Goal: Task Accomplishment & Management: Use online tool/utility

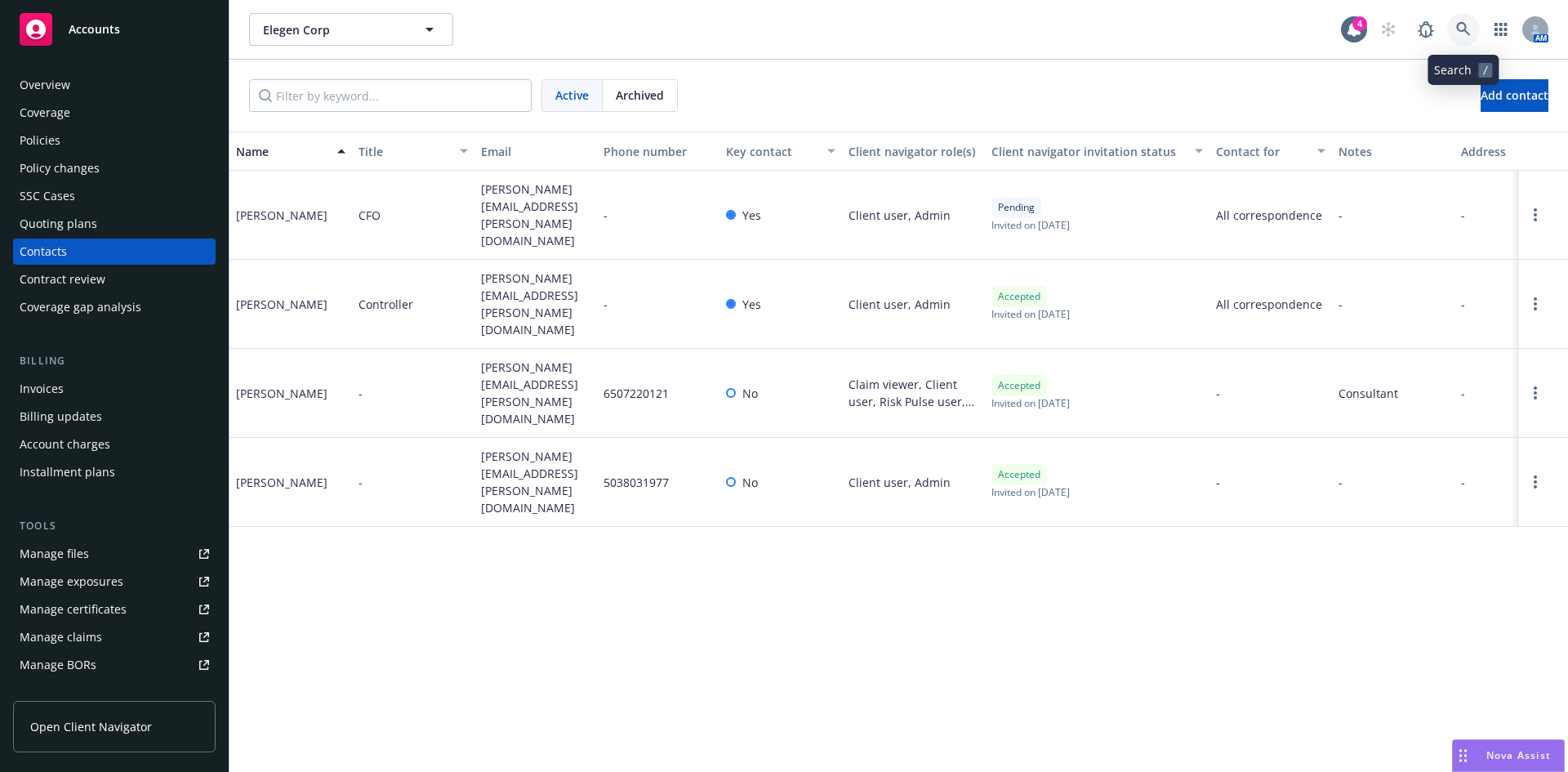
click at [1469, 31] on icon at bounding box center [1463, 29] width 15 height 15
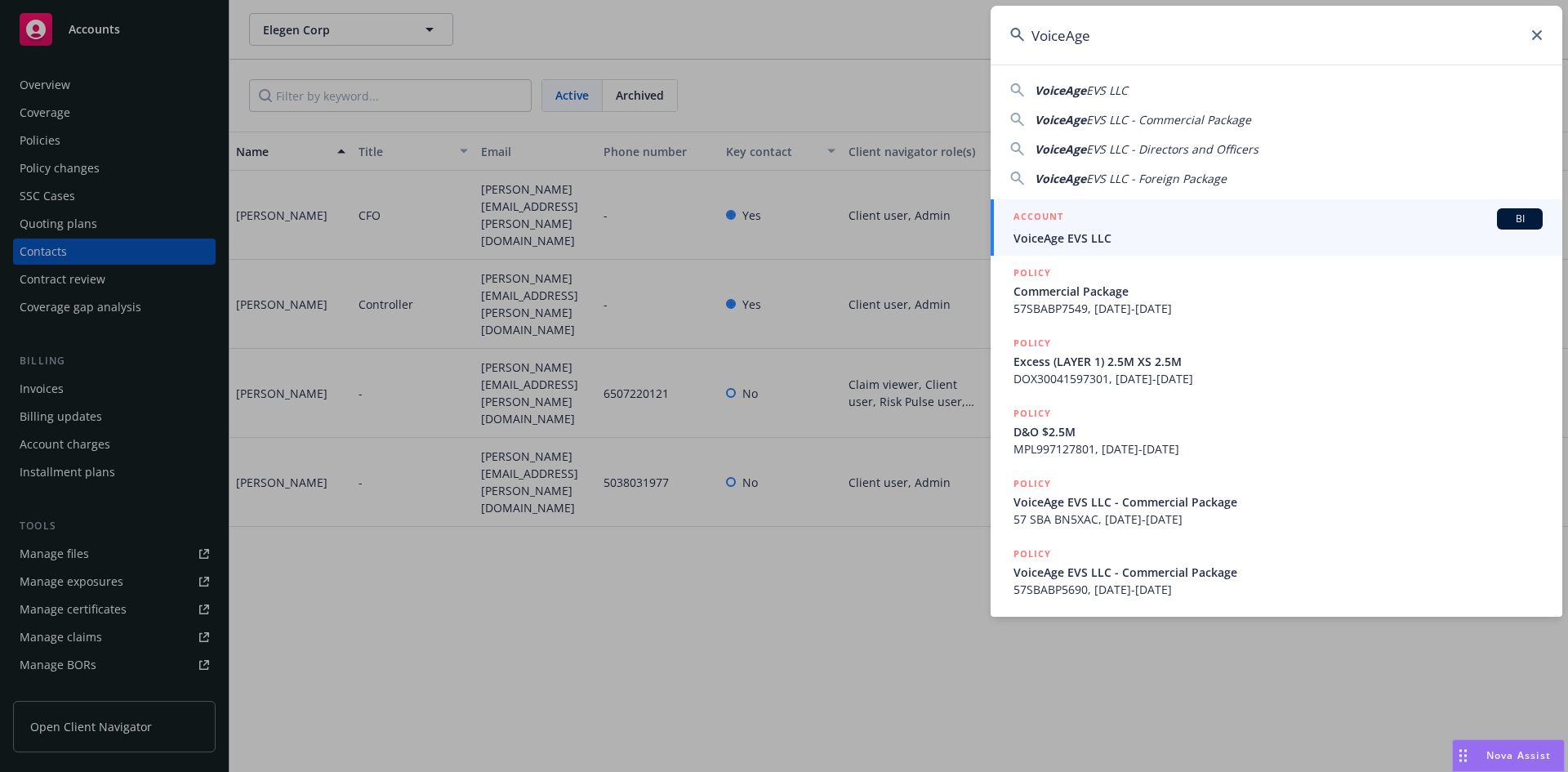
type input "VoiceAge"
click at [1101, 238] on span "VoiceAge EVS LLC" at bounding box center [1278, 238] width 529 height 17
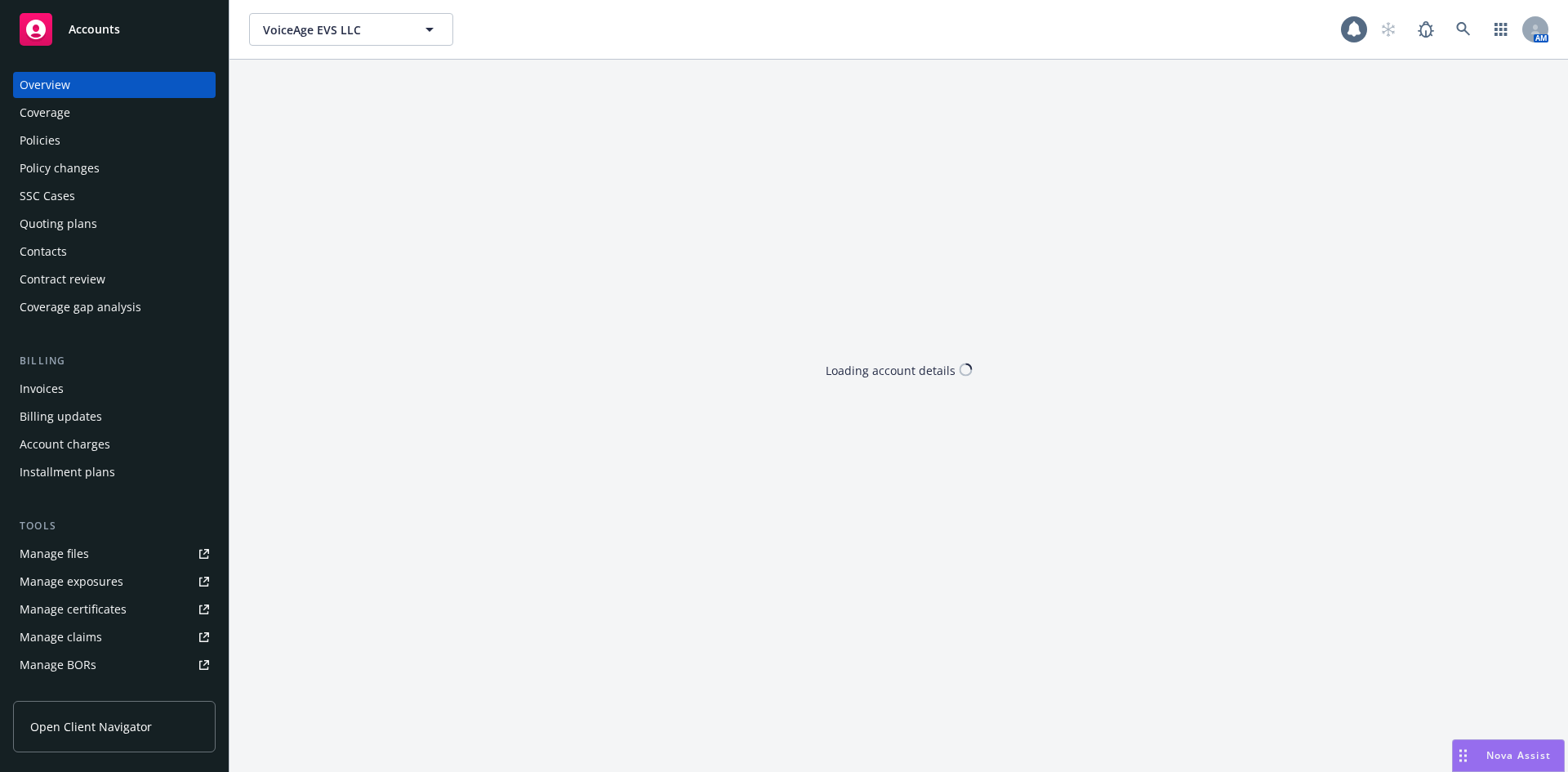
click at [100, 386] on div "Invoices" at bounding box center [113, 389] width 189 height 26
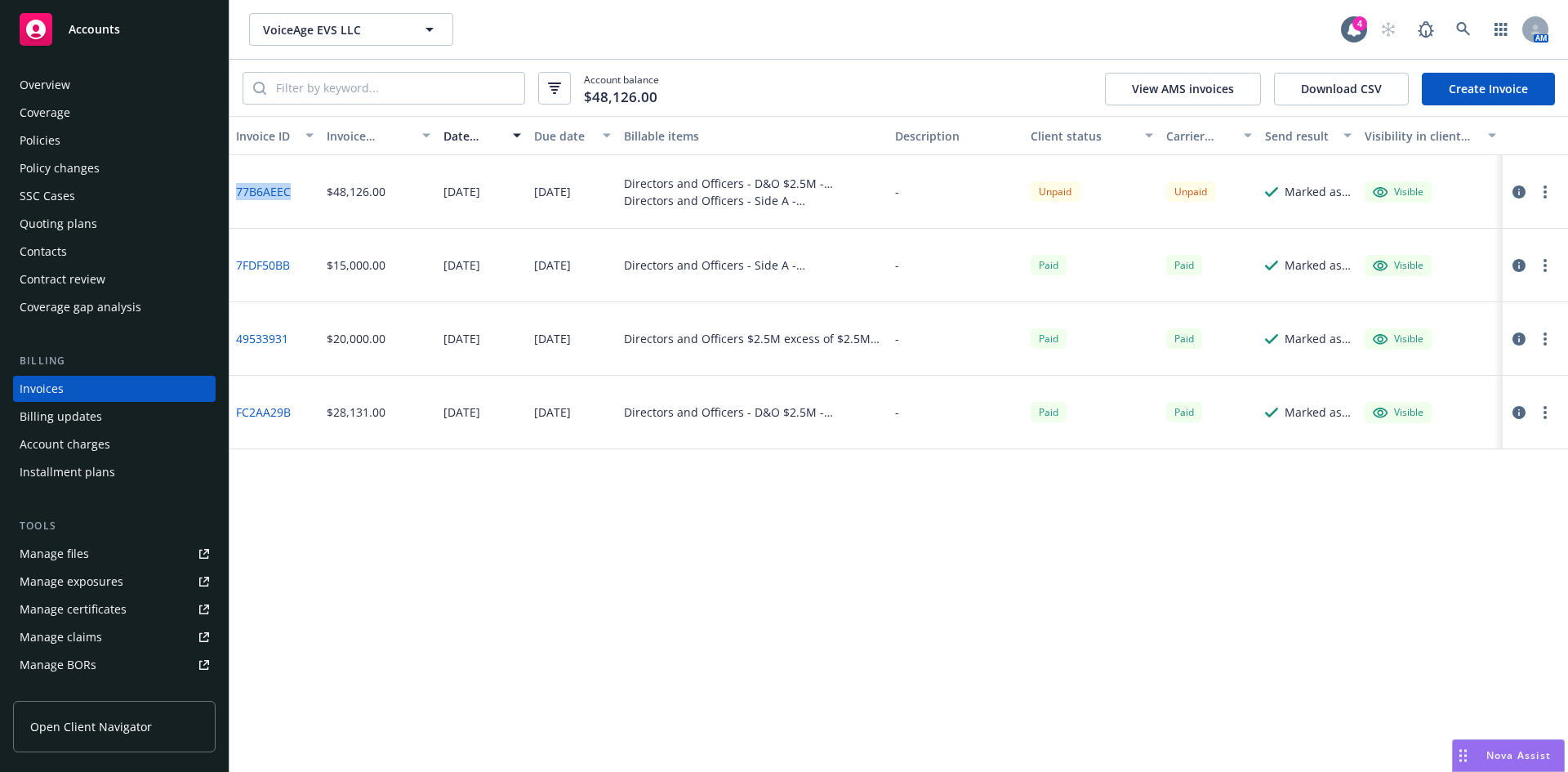
drag, startPoint x: 296, startPoint y: 193, endPoint x: 237, endPoint y: 195, distance: 59.0
click at [237, 195] on div "77B6AEEC" at bounding box center [275, 192] width 91 height 73
copy link "77B6AEEC"
click at [1461, 24] on icon at bounding box center [1463, 29] width 14 height 14
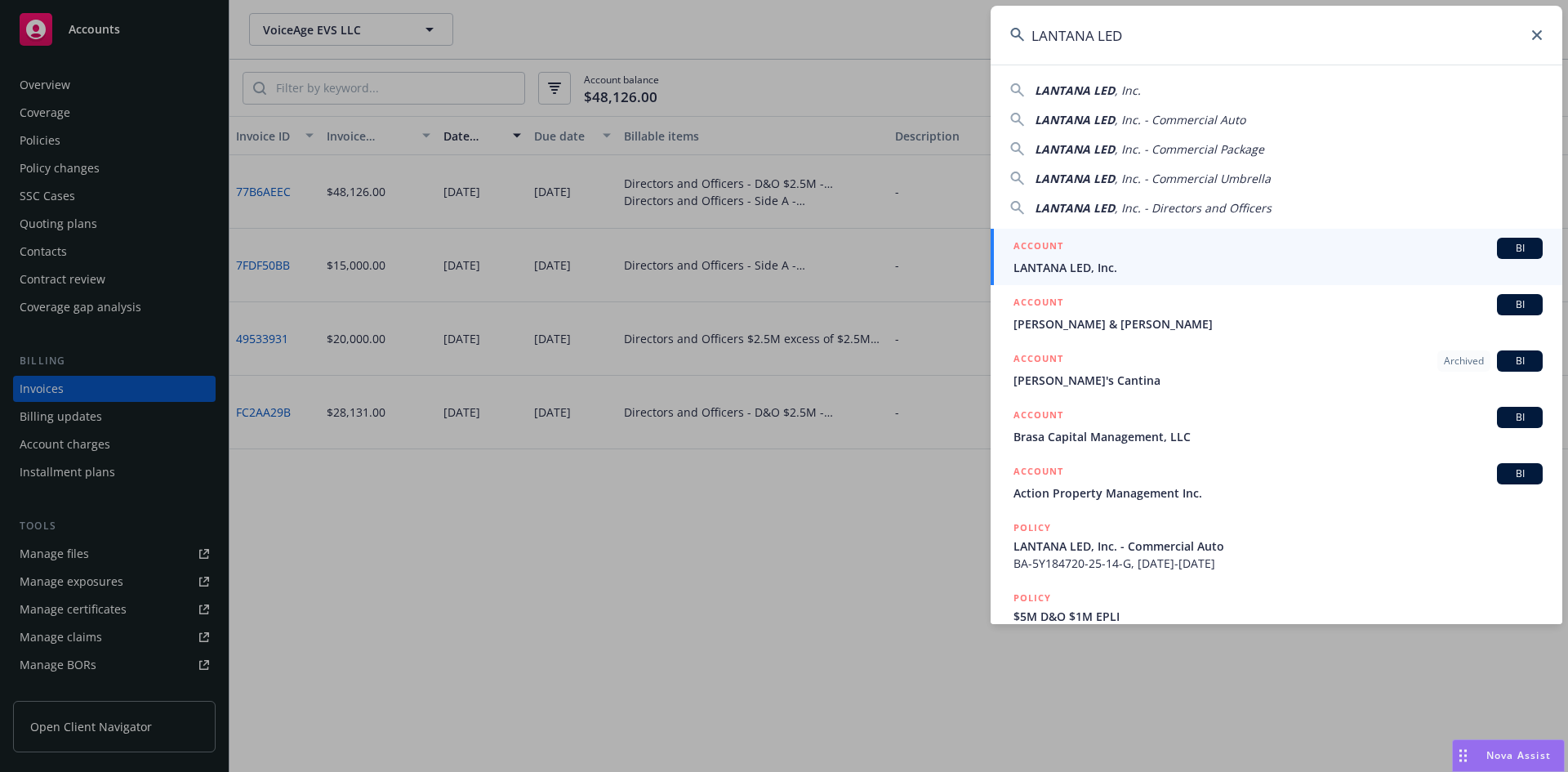
type input "LANTANA LED"
click at [1091, 271] on span "LANTANA LED, Inc." at bounding box center [1278, 268] width 529 height 17
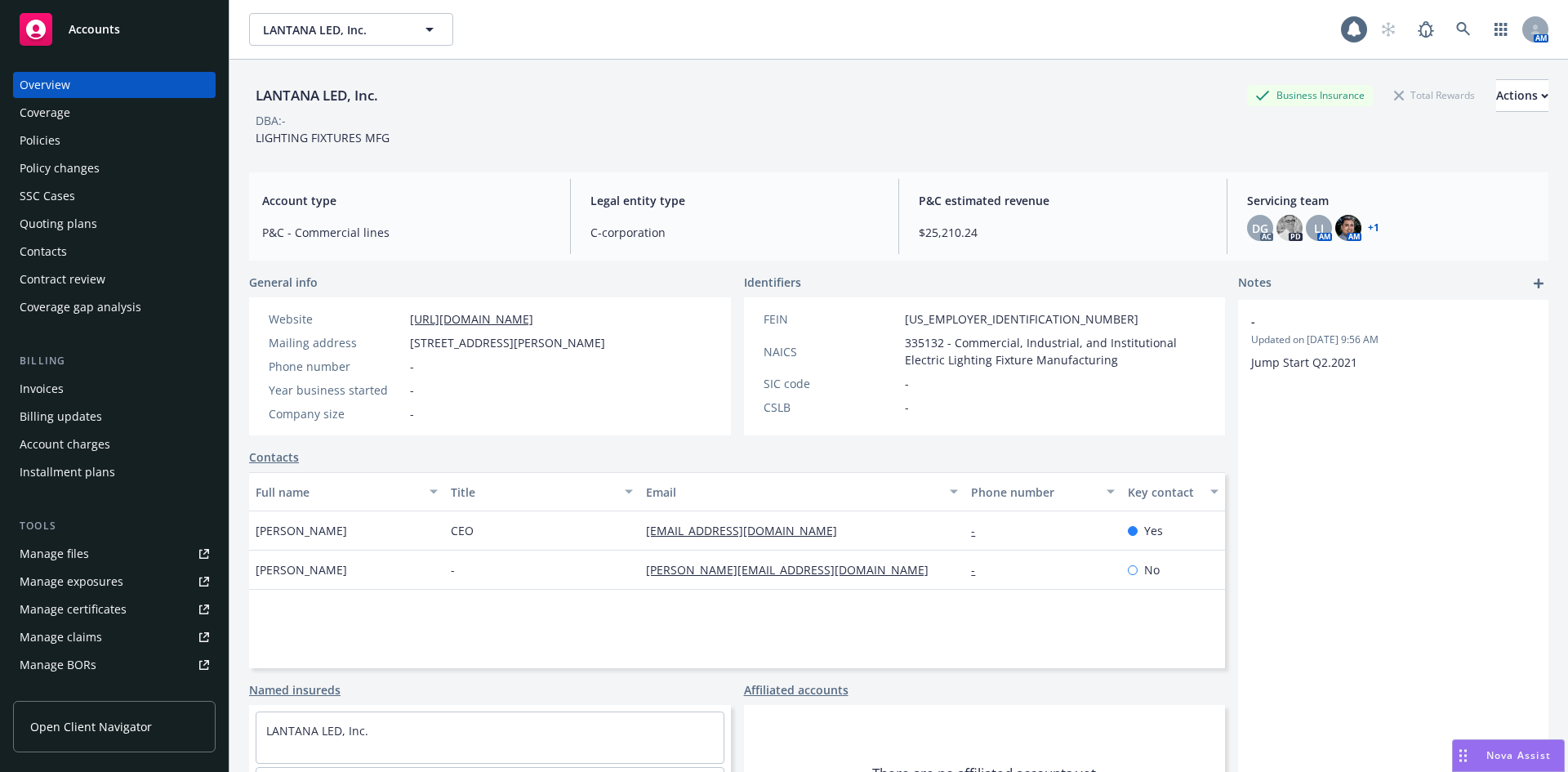
click at [56, 151] on div "Policies" at bounding box center [39, 140] width 41 height 26
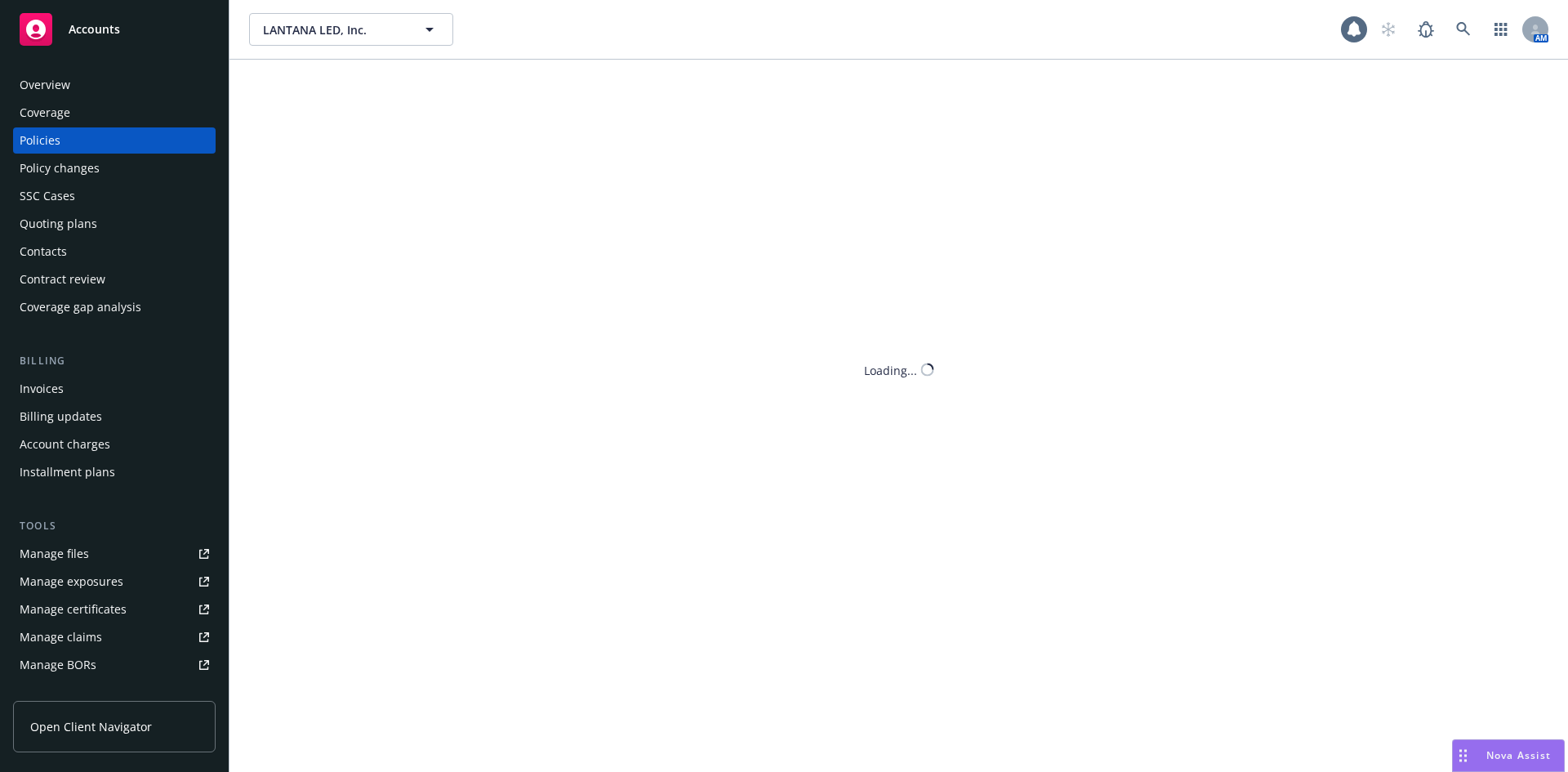
click at [54, 140] on div "Policies" at bounding box center [39, 140] width 41 height 26
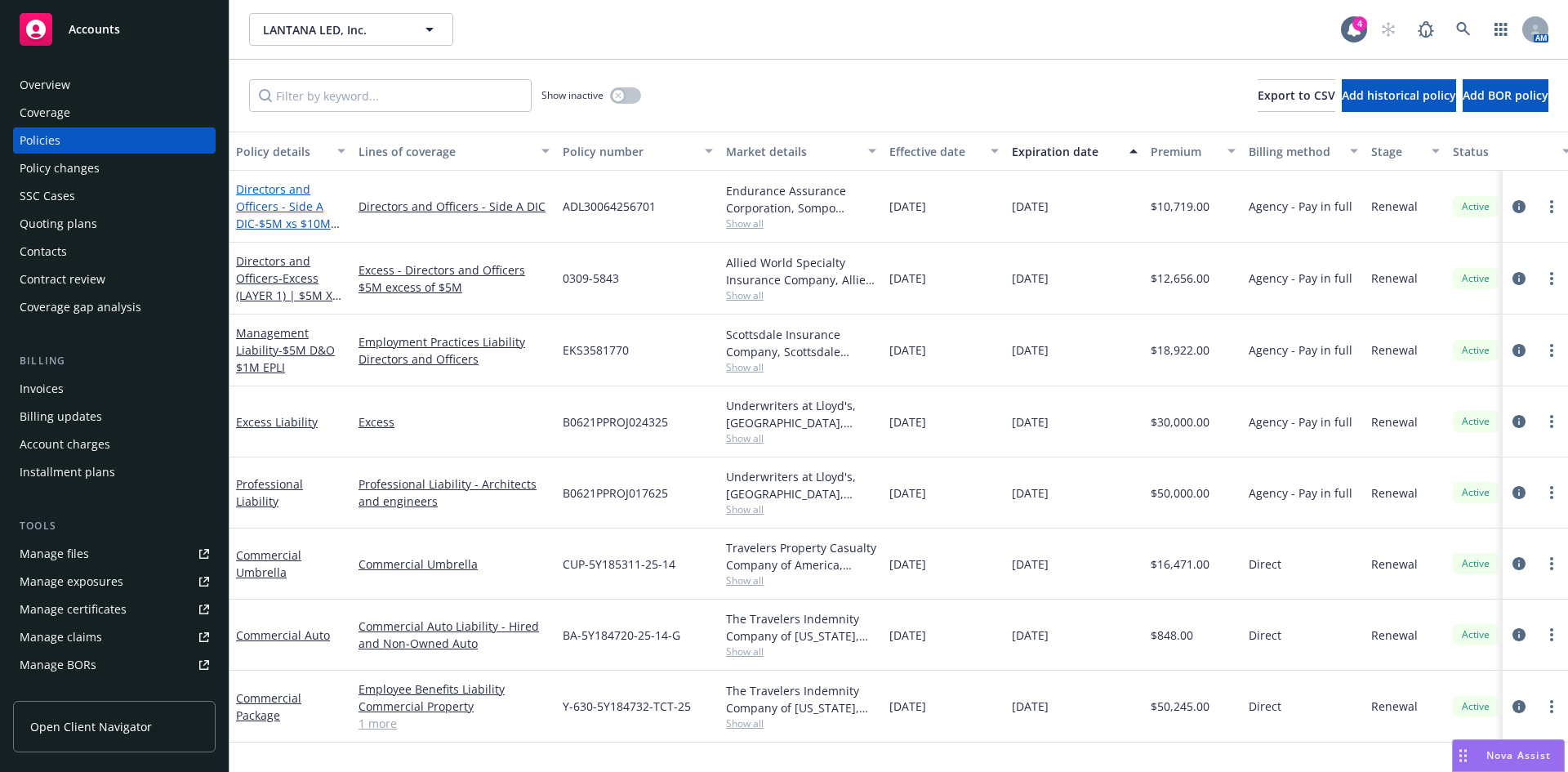
click at [281, 212] on link "Directors and Officers - Side A DIC - $5M xs $10M Side A DIC" at bounding box center [283, 215] width 95 height 67
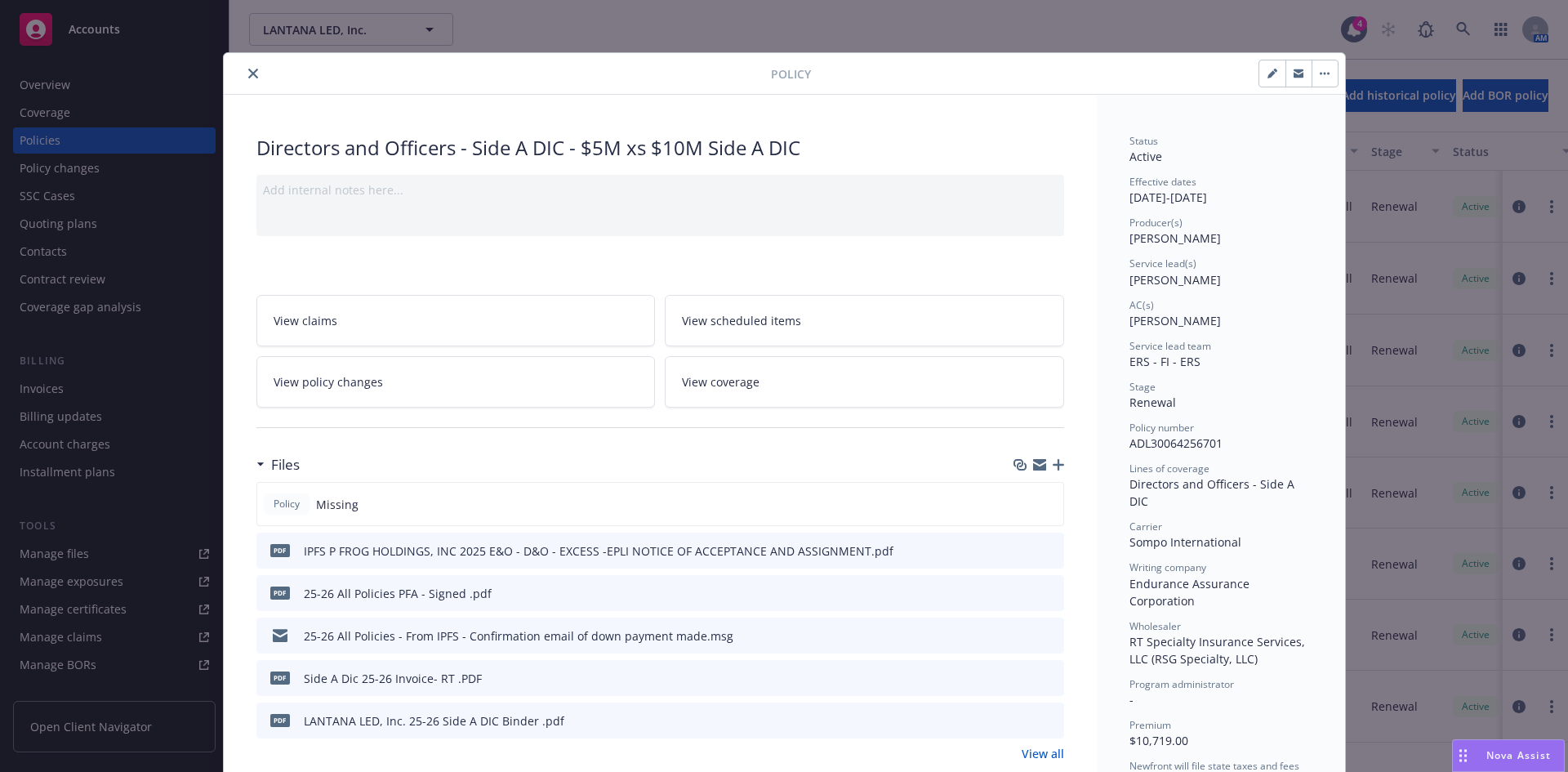
click at [1053, 464] on icon "button" at bounding box center [1058, 464] width 11 height 11
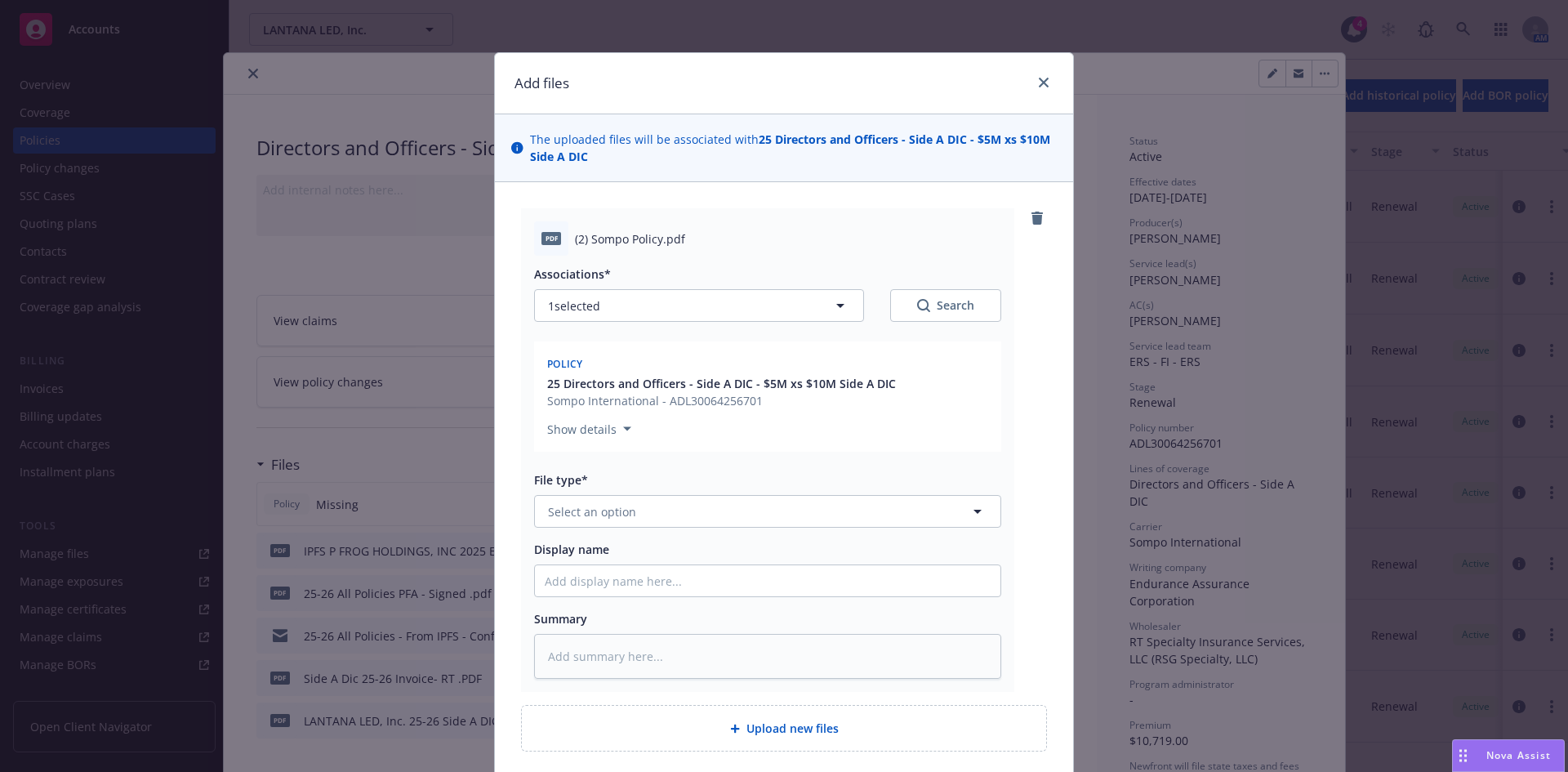
type textarea "x"
click at [610, 512] on span "Select an option" at bounding box center [591, 512] width 88 height 17
type input "policy"
click at [586, 551] on div "Policy" at bounding box center [767, 557] width 446 height 24
click at [602, 583] on input "Display name" at bounding box center [767, 581] width 466 height 31
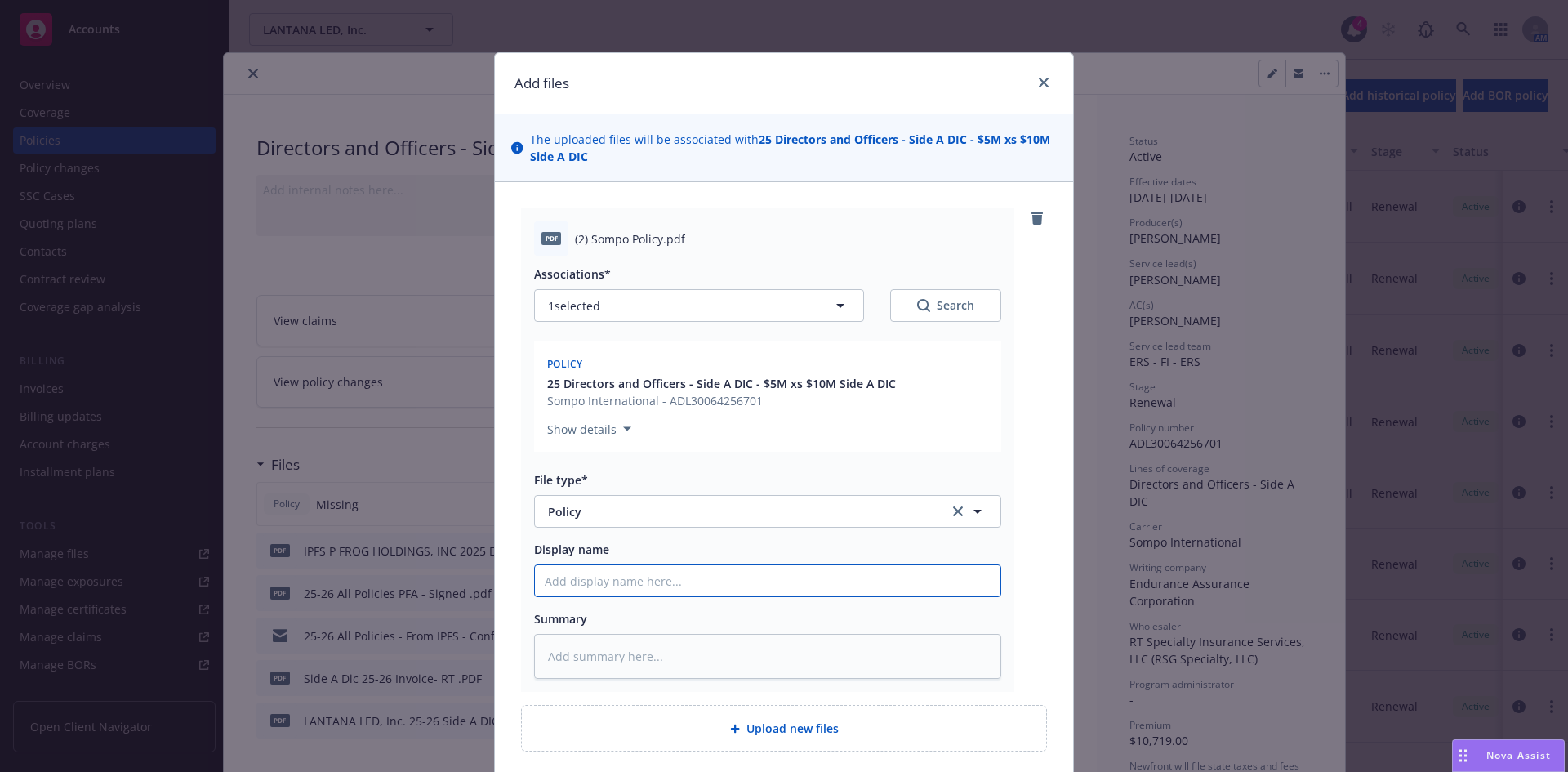
paste input "LANTANA LED"
type textarea "x"
type input "LANTANA LED, Inc 25-26 ML Policy"
click at [686, 584] on input "LANTANA LED, Inc 25-26 ML Policy" at bounding box center [767, 581] width 466 height 31
type textarea "x"
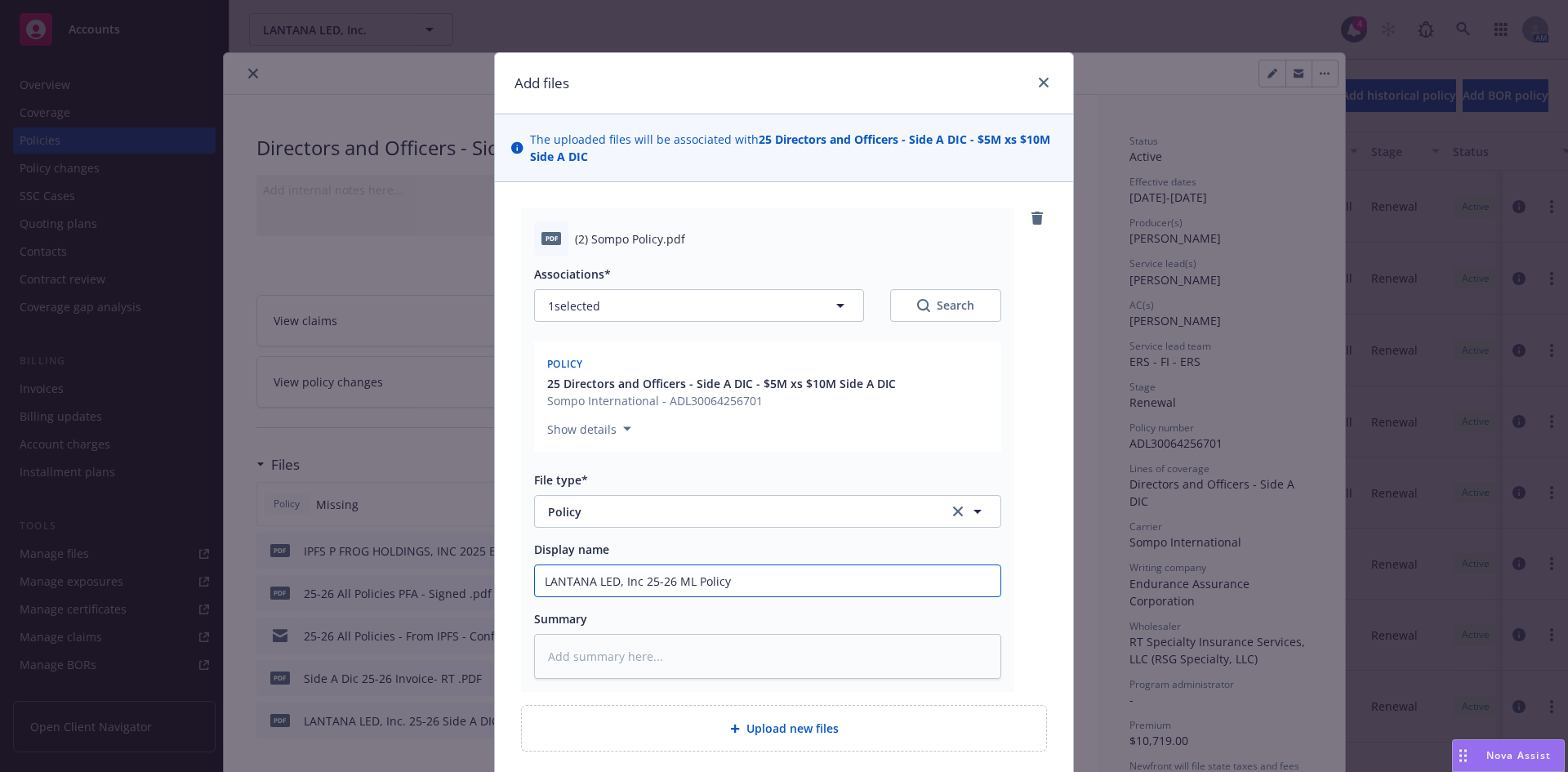
type input "LANTANA LED, Inc 25-26 M Policy"
type textarea "x"
type input "LANTANA LED, Inc 25-26 Policy"
type textarea "x"
type input "LANTANA LED, Inc 25-26 S Policy"
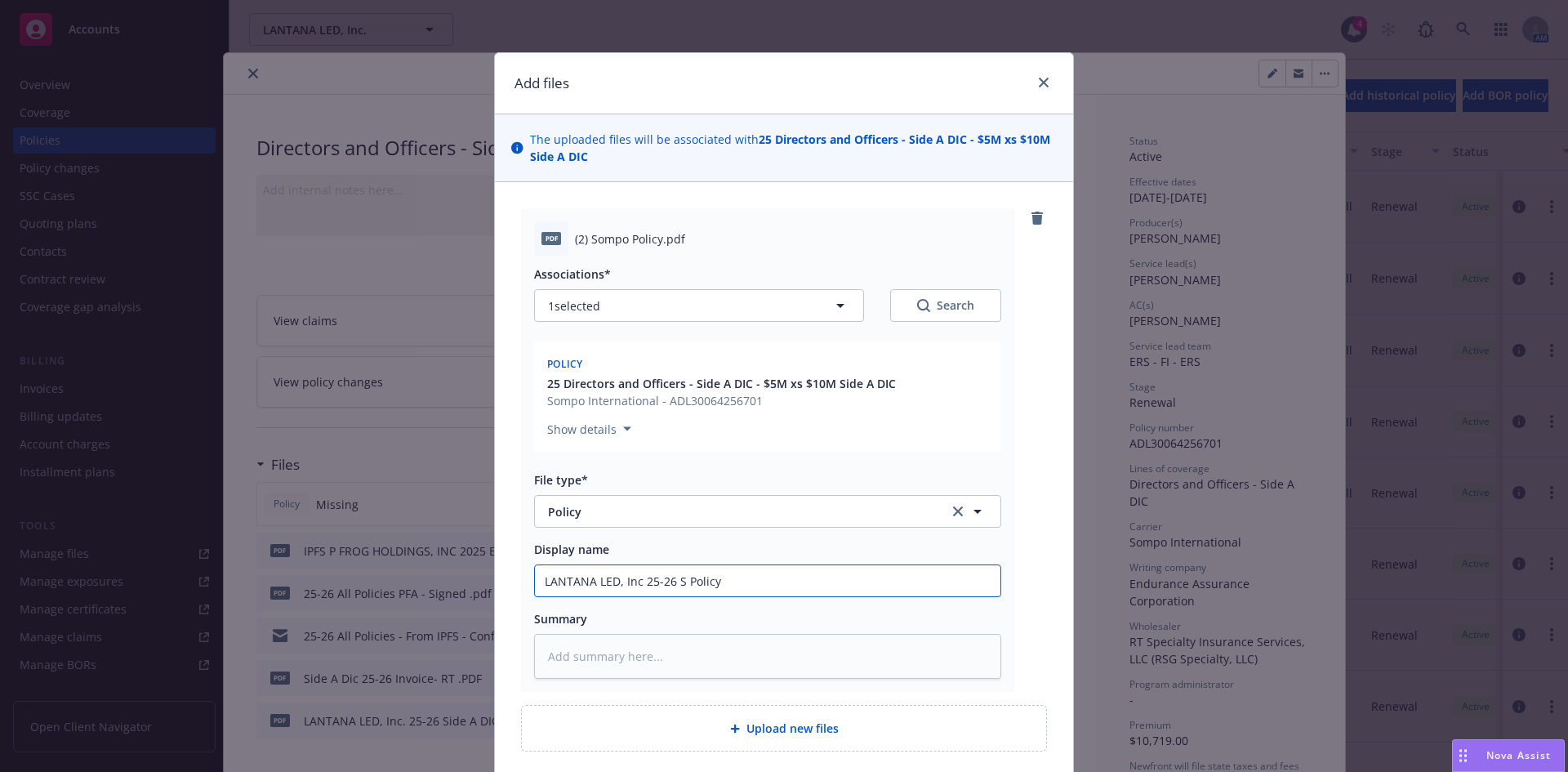
type textarea "x"
type input "LANTANA LED, Inc 25-26 Si Policy"
type textarea "x"
type input "LANTANA LED, Inc 25-26 Sid Policy"
type textarea "x"
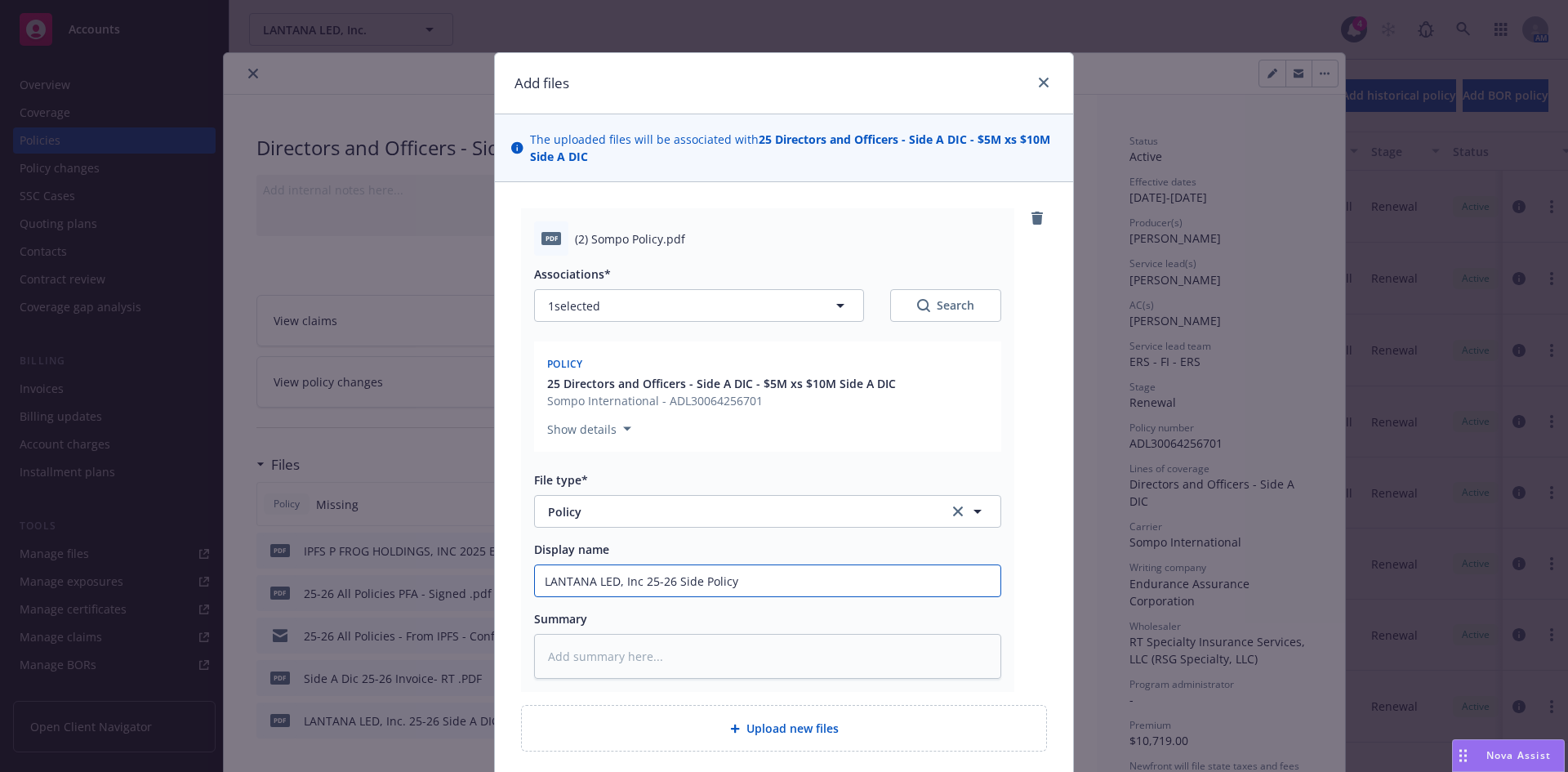
type input "LANTANA LED, Inc 25-26 Side Policy"
type textarea "x"
type input "LANTANA LED, Inc 25-26 Side A Policy"
type textarea "x"
type input "LANTANA LED, Inc 25-26 Side A Policy"
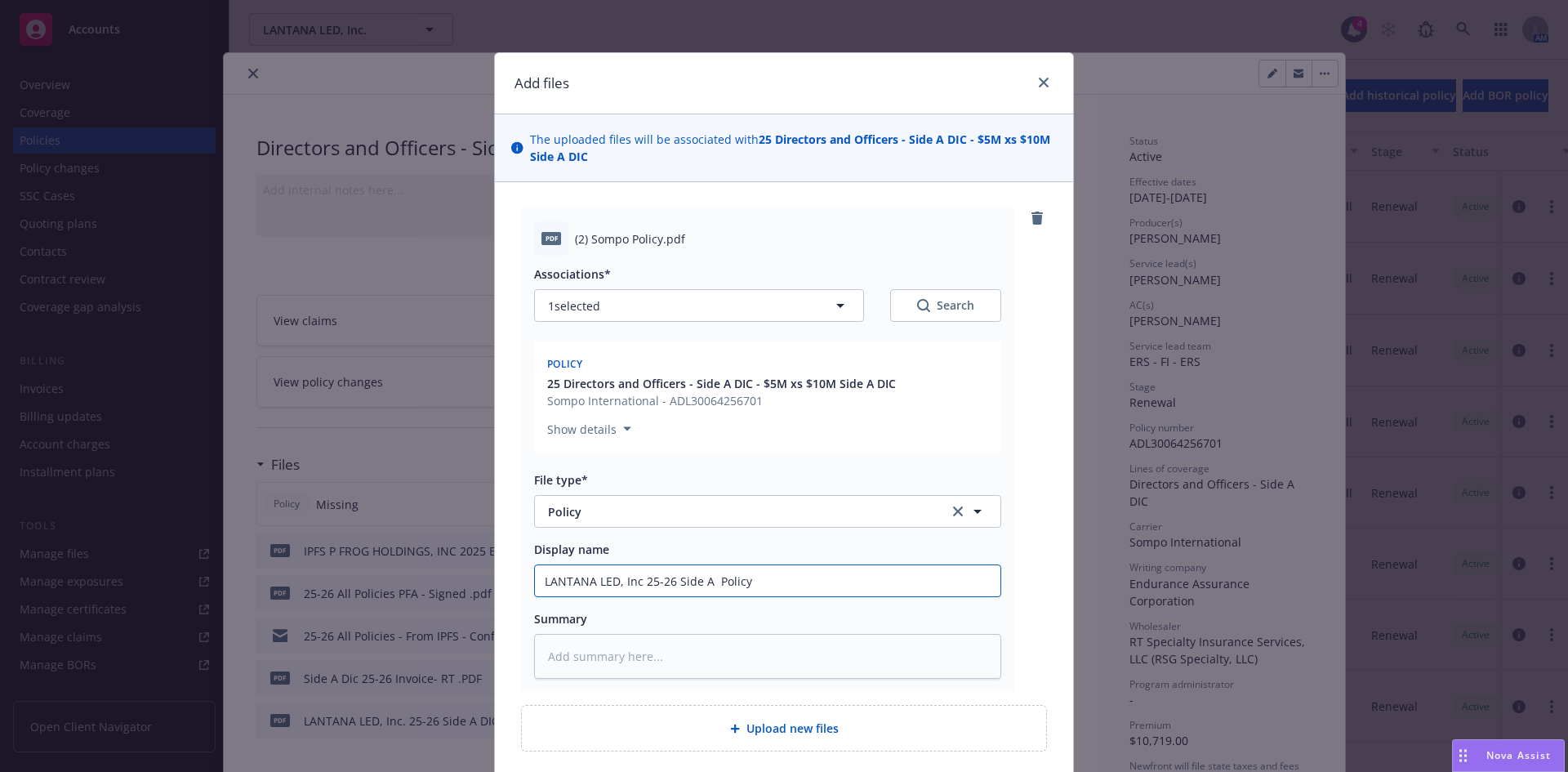
type textarea "x"
type input "LANTANA LED, Inc 25-26 Side A D Policy"
type textarea "x"
type input "LANTANA LED, Inc 25-26 Side A DIC Policy"
type textarea "x"
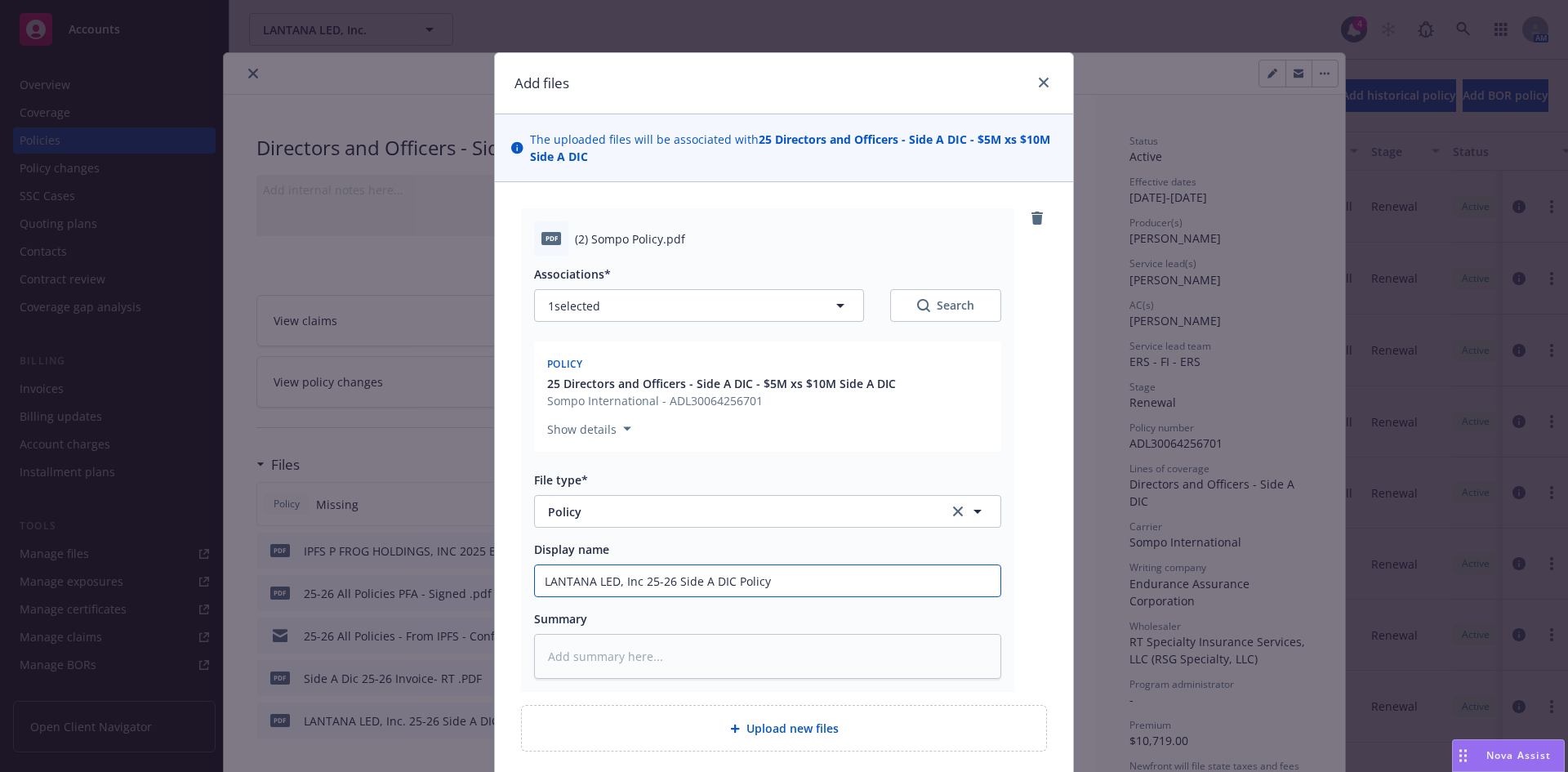
type input "LANTANA LED, Inc 25-26 Side A DIC Policy"
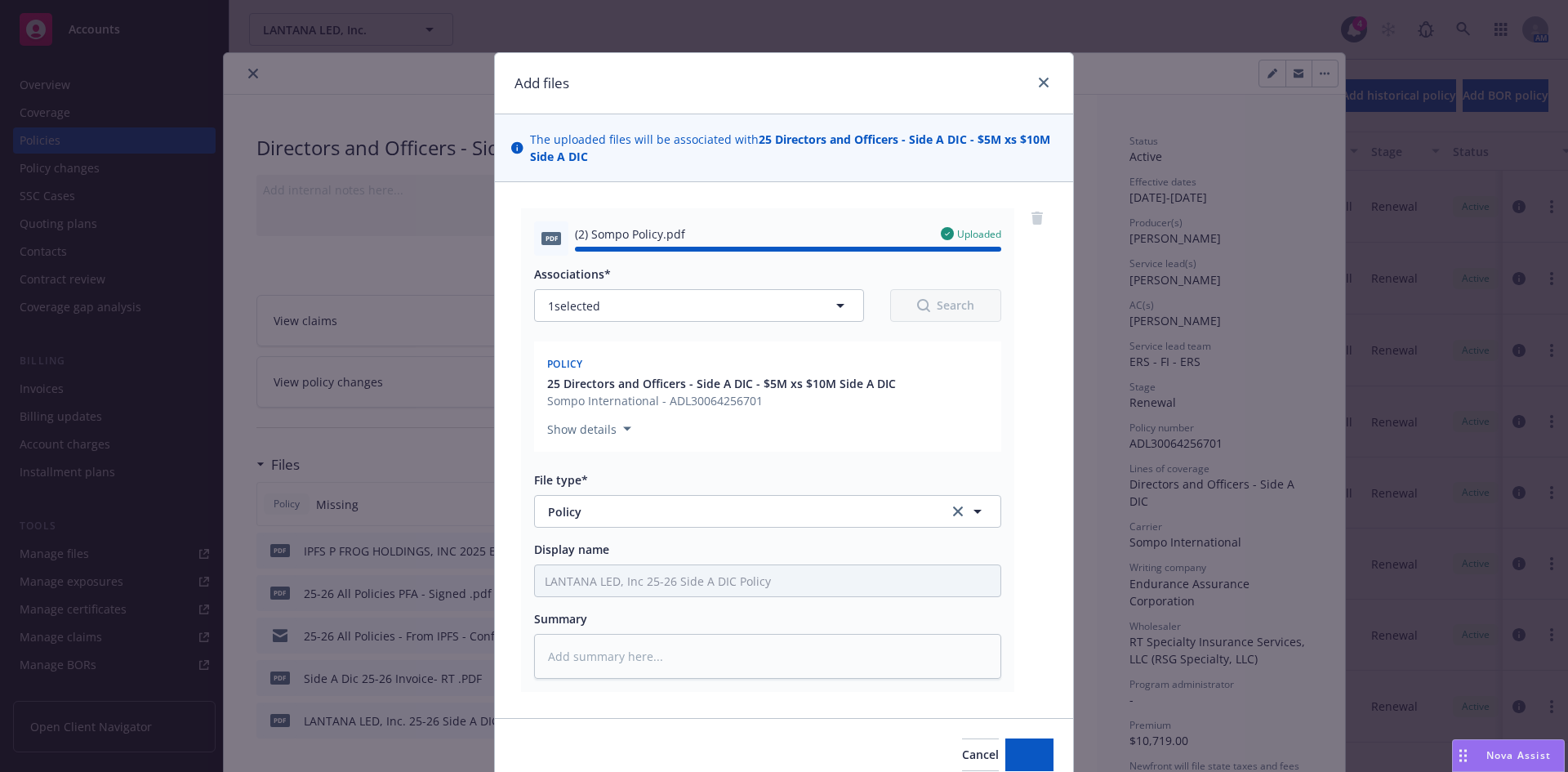
type textarea "x"
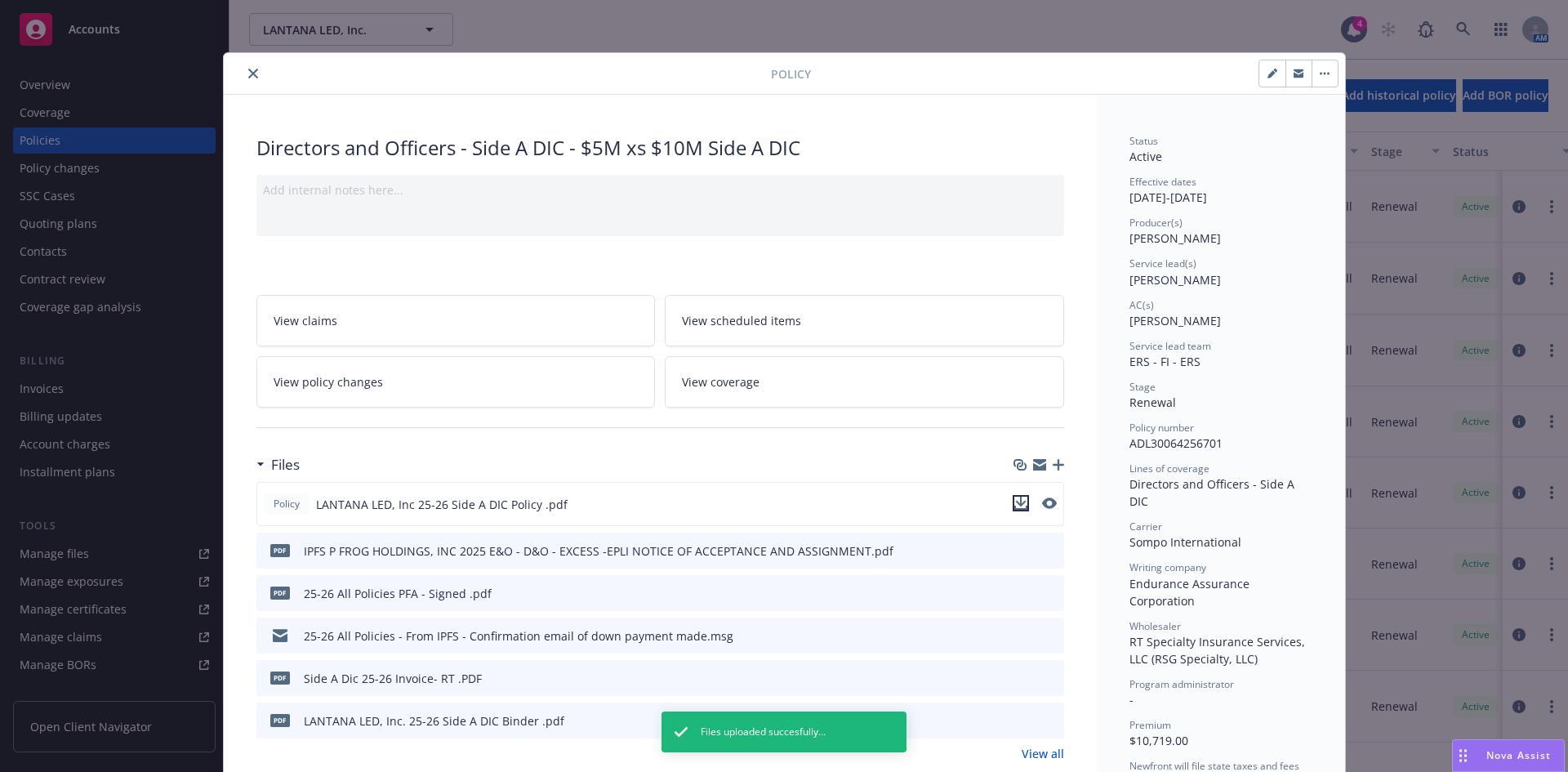
click at [1014, 506] on icon "download file" at bounding box center [1020, 502] width 13 height 13
click at [249, 72] on icon "close" at bounding box center [253, 73] width 10 height 10
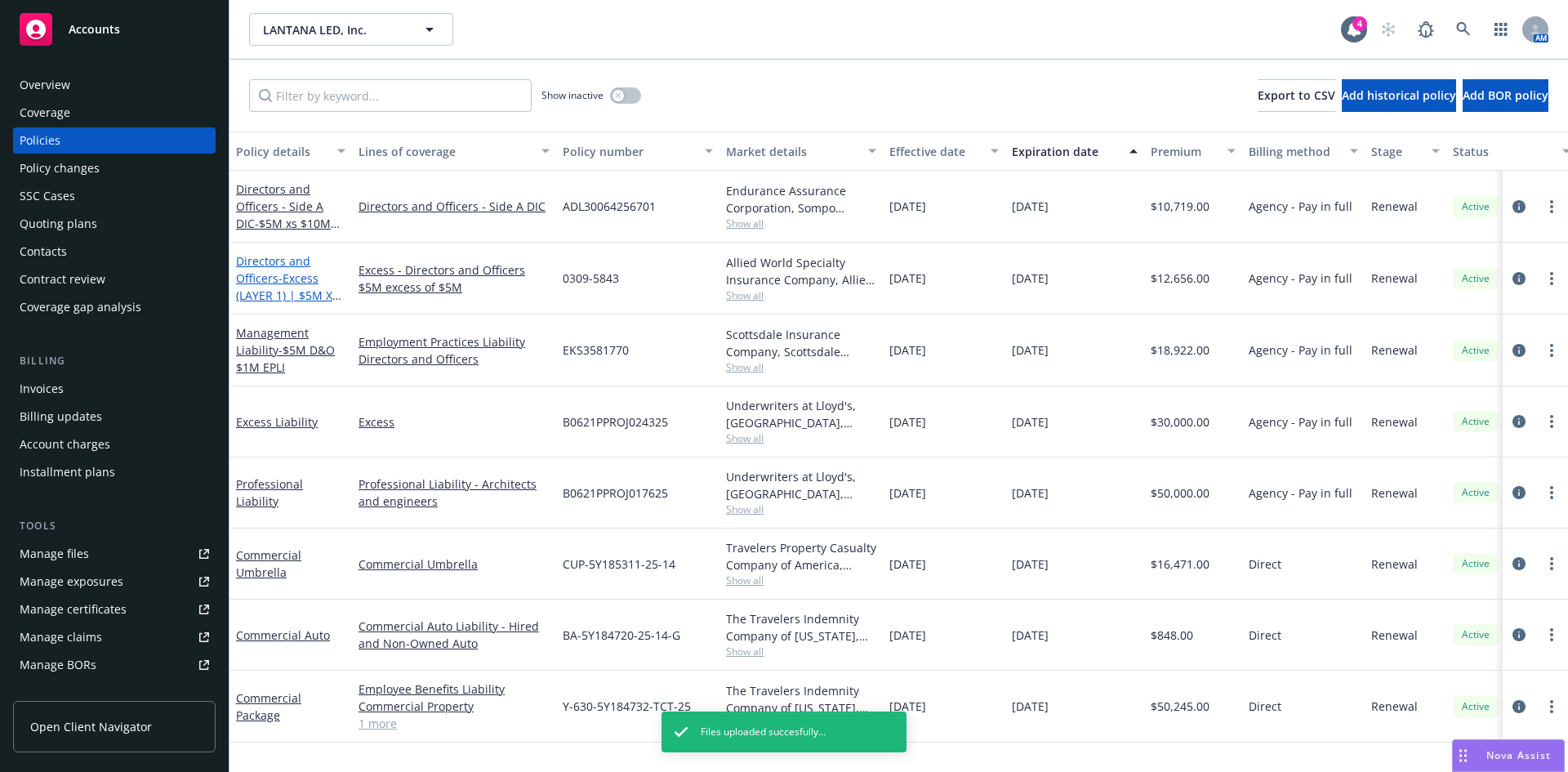
click at [246, 274] on link "Directors and Officers - Excess (LAYER 1) | $5M XS $5M D&O" at bounding box center [288, 286] width 103 height 67
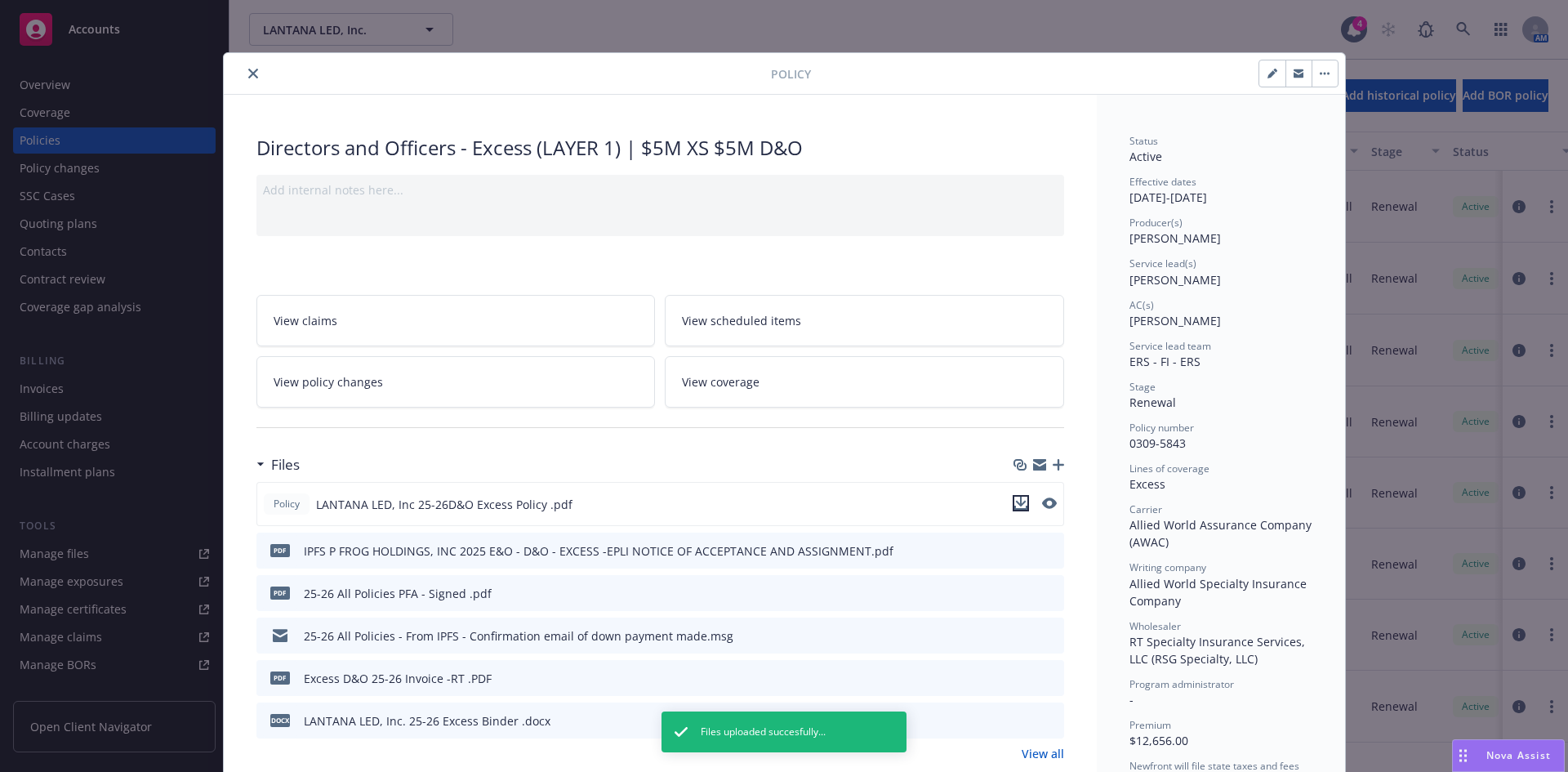
click at [1014, 502] on icon "download file" at bounding box center [1020, 502] width 13 height 13
drag, startPoint x: 242, startPoint y: 73, endPoint x: 259, endPoint y: 112, distance: 42.5
click at [249, 73] on icon "close" at bounding box center [253, 73] width 10 height 10
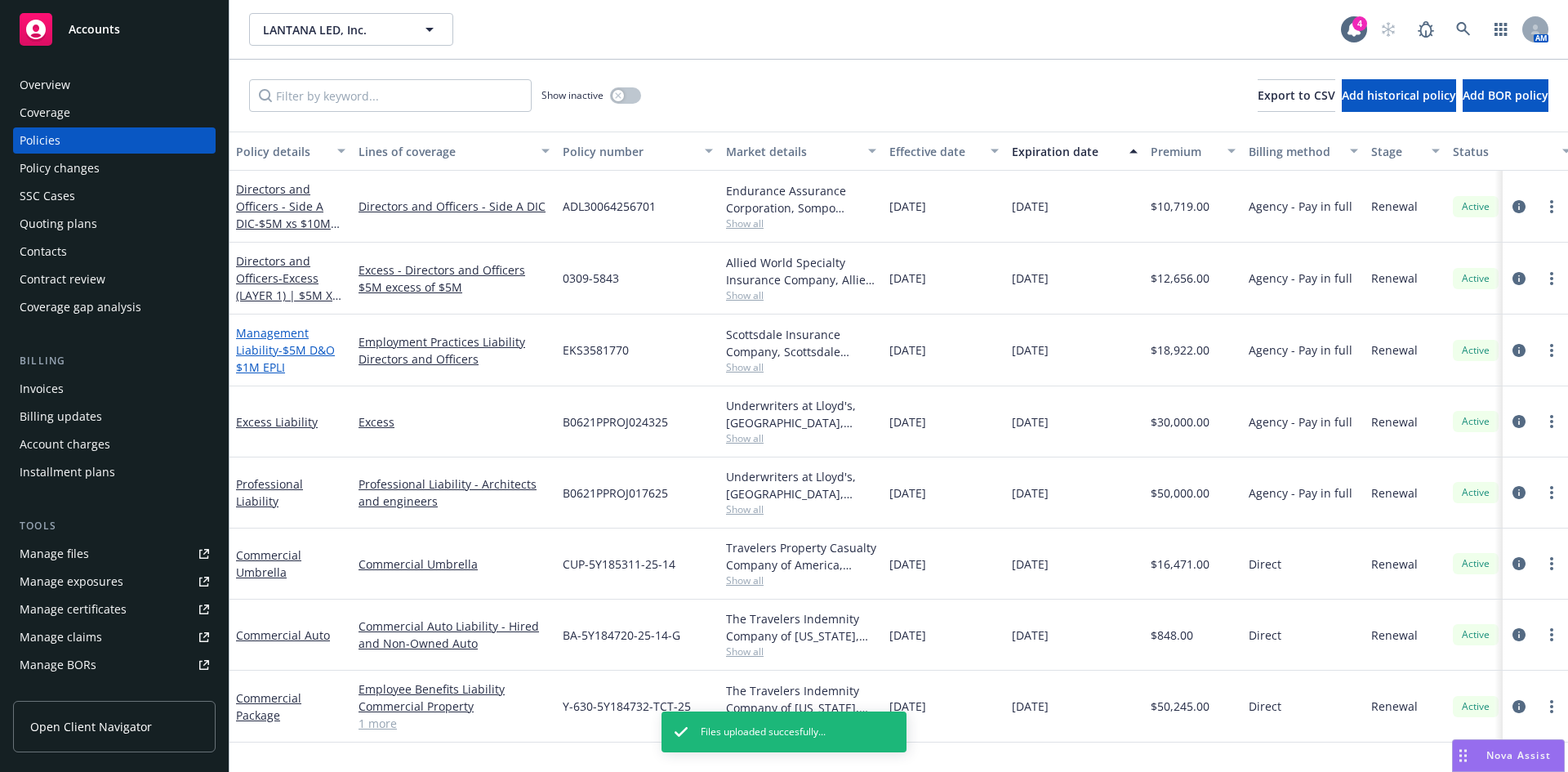
click at [256, 345] on link "Management Liability - $5M D&O $1M EPLI" at bounding box center [285, 350] width 99 height 50
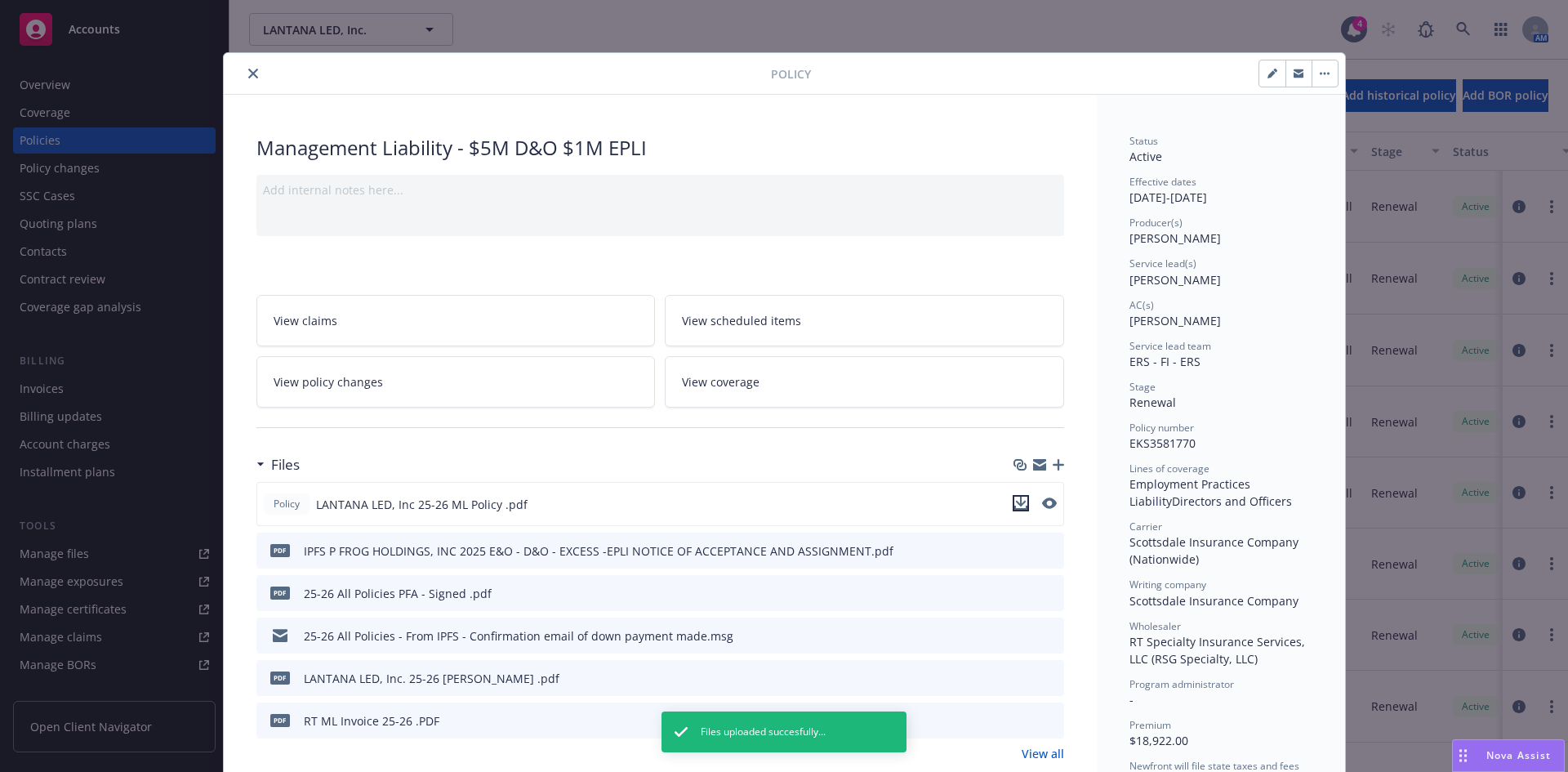
click at [1017, 502] on icon "download file" at bounding box center [1020, 502] width 13 height 13
click at [1017, 498] on icon "download file" at bounding box center [1020, 502] width 13 height 13
click at [249, 72] on icon "close" at bounding box center [253, 73] width 10 height 10
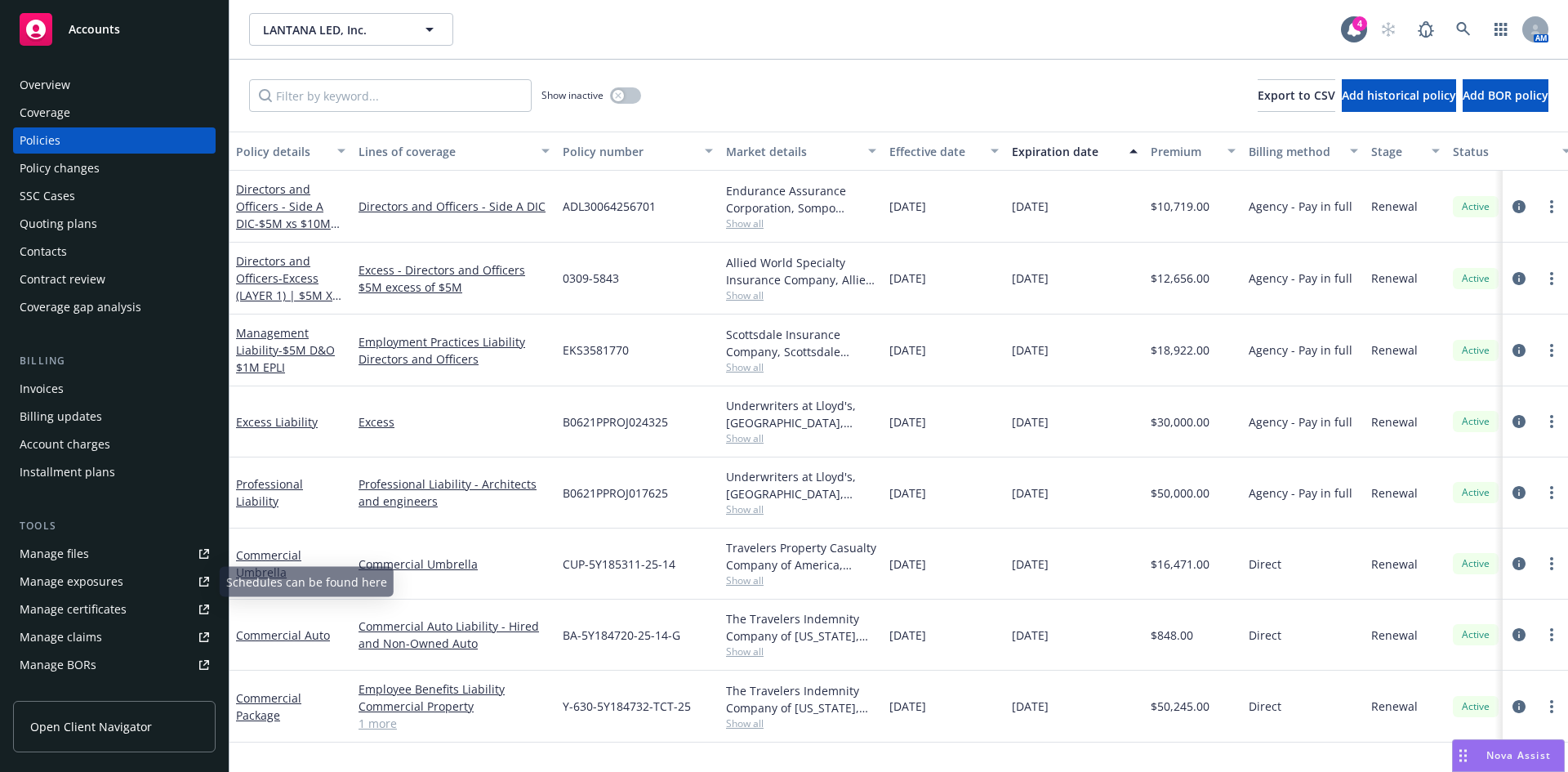
click at [98, 554] on link "Manage files" at bounding box center [114, 554] width 202 height 26
click at [979, 99] on div "Show inactive Export to CSV Add historical policy Add BOR policy" at bounding box center [898, 95] width 1339 height 72
click at [80, 551] on div "Manage files" at bounding box center [54, 554] width 70 height 26
click at [1460, 26] on icon at bounding box center [1463, 29] width 15 height 15
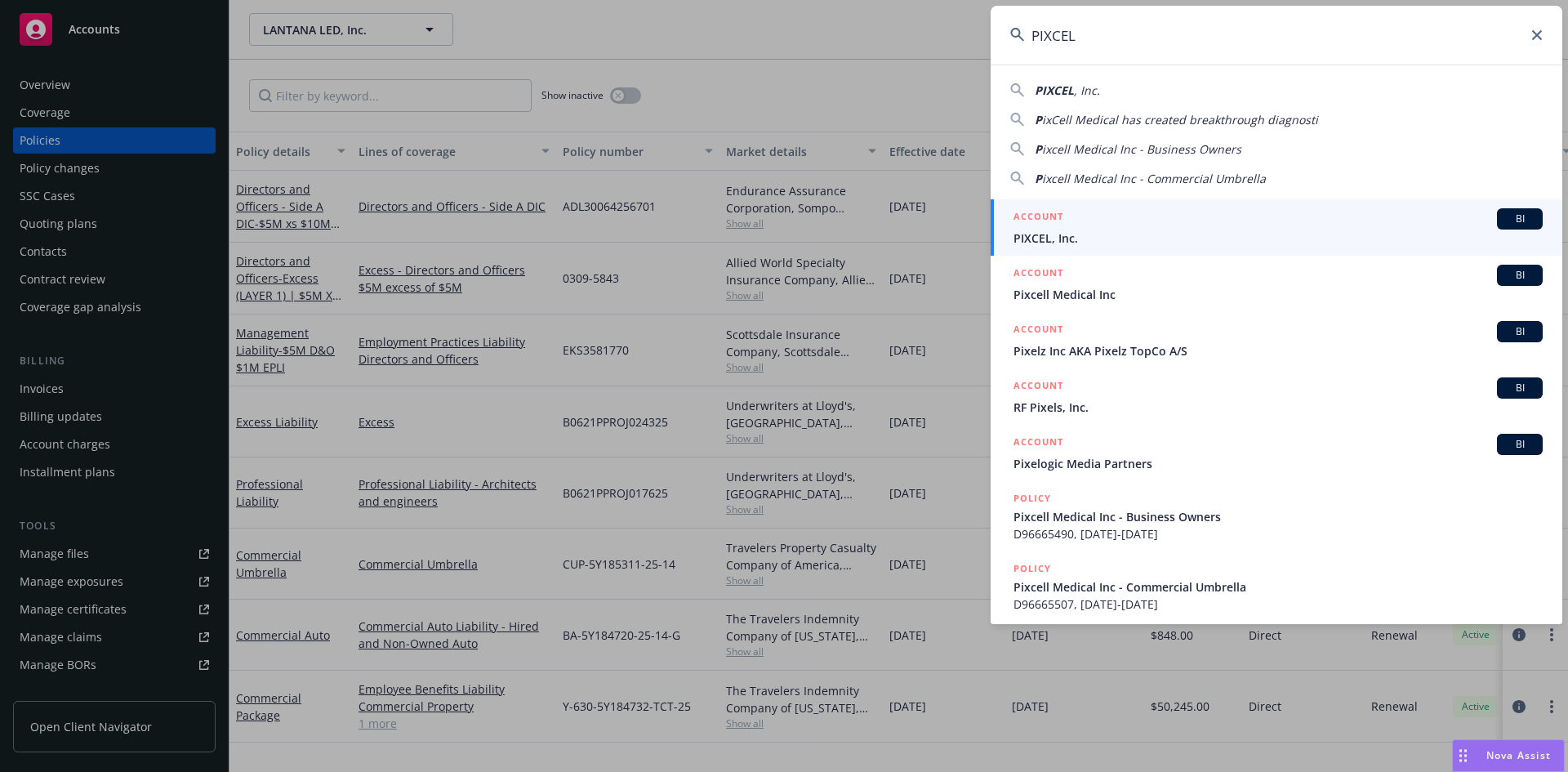
type input "PIXCEL"
click at [1071, 224] on div "ACCOUNT BI" at bounding box center [1278, 219] width 529 height 21
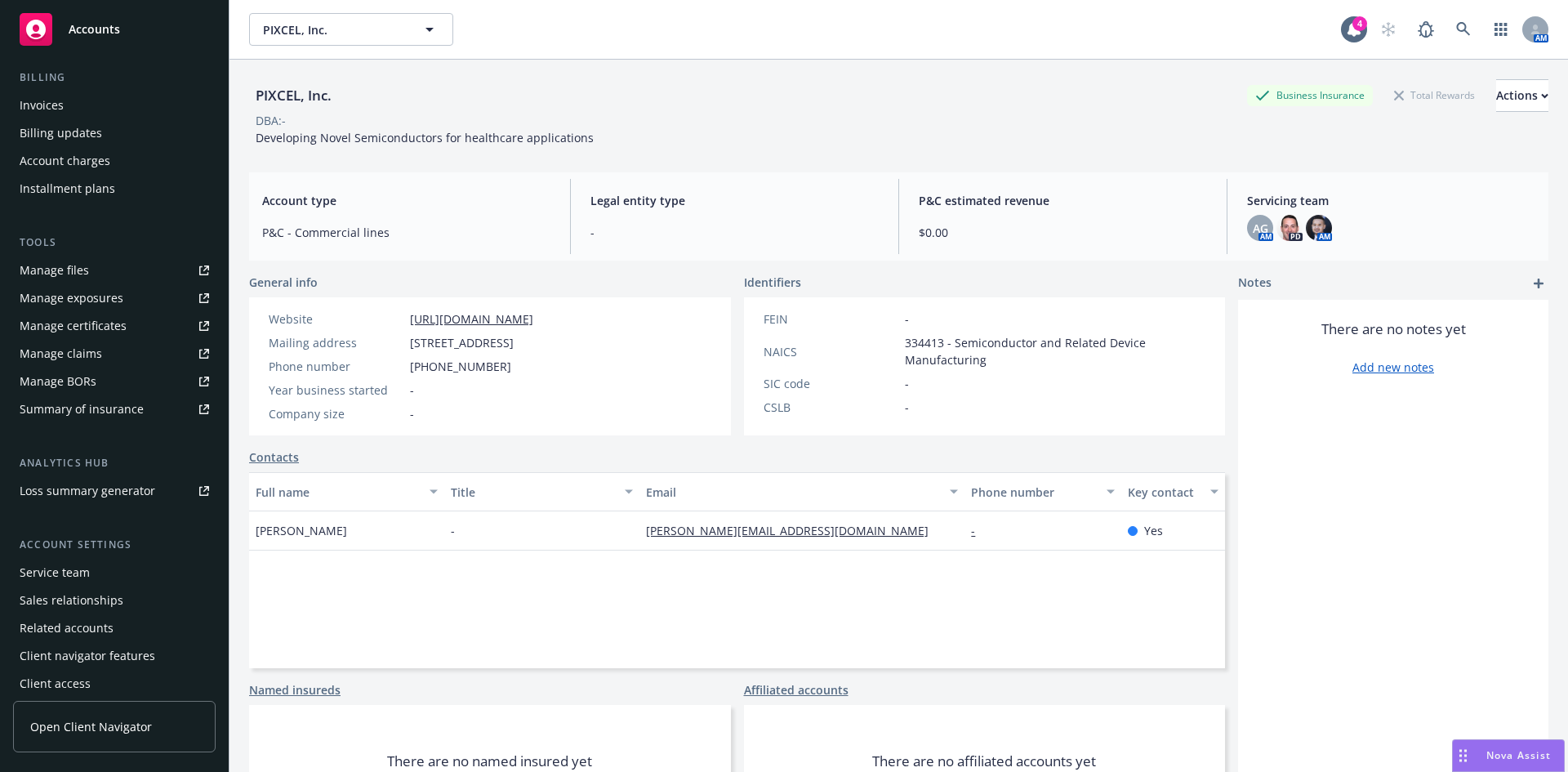
scroll to position [292, 0]
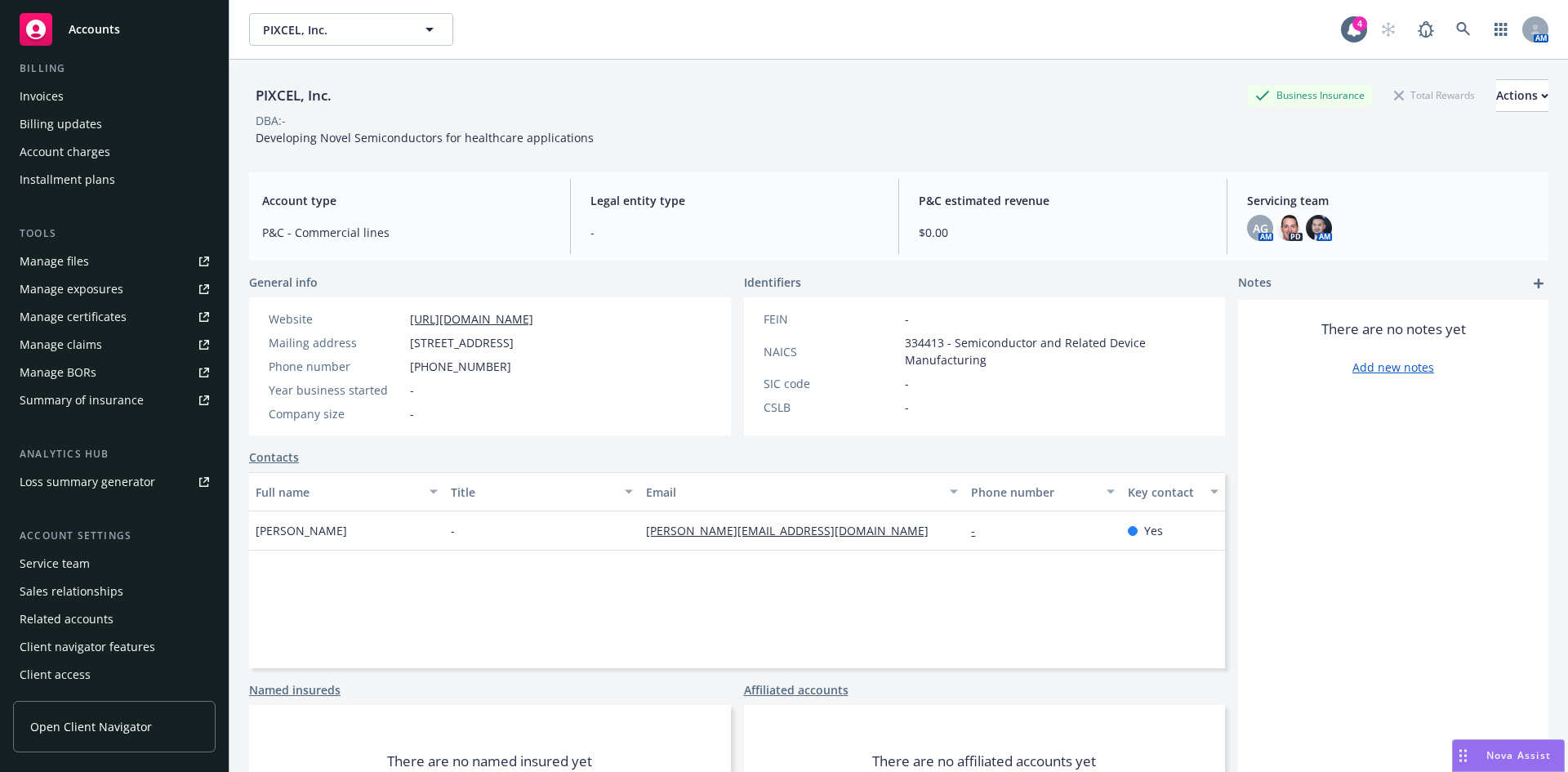
click at [91, 557] on div "Service team" at bounding box center [113, 564] width 189 height 26
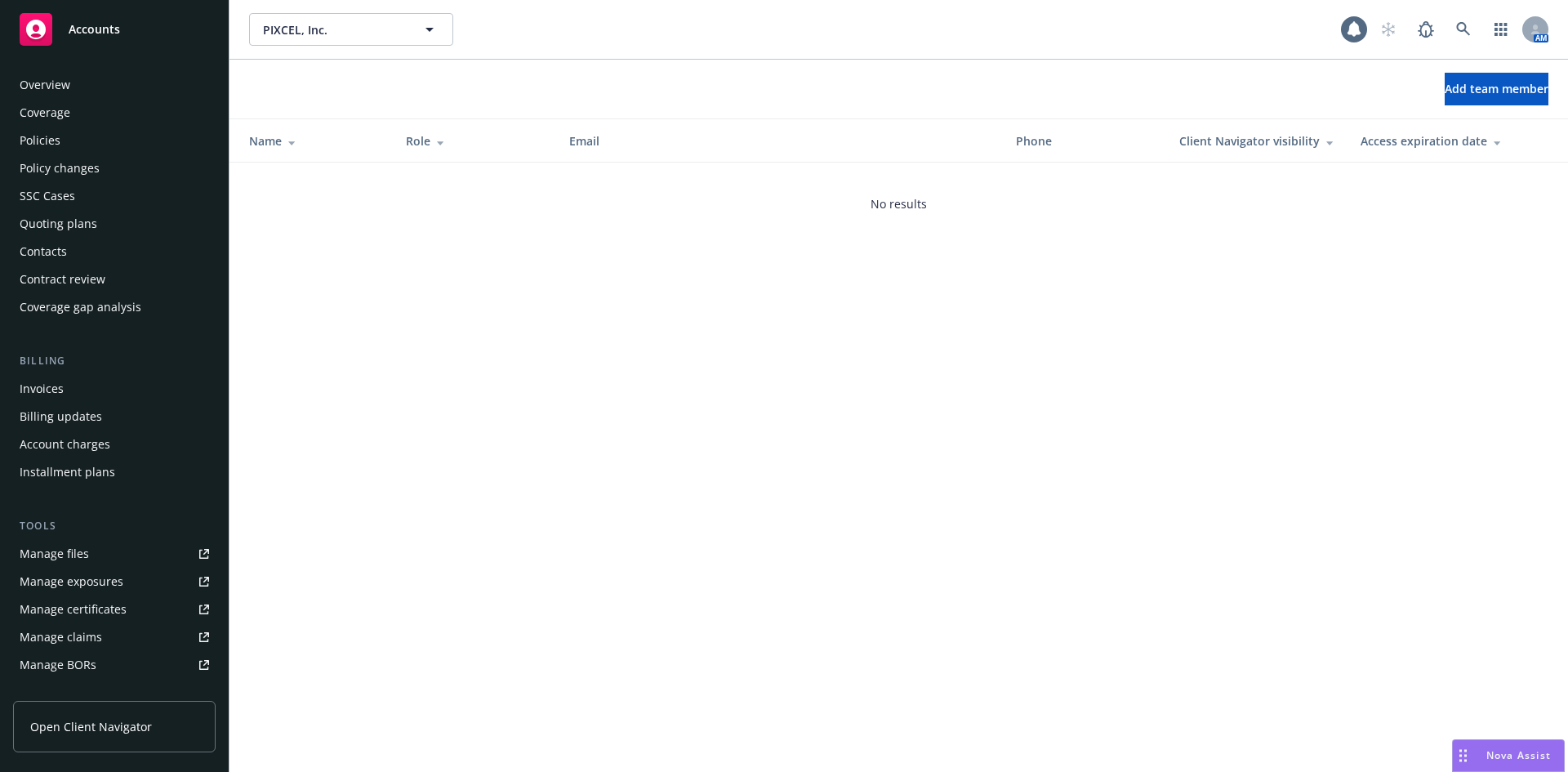
scroll to position [292, 0]
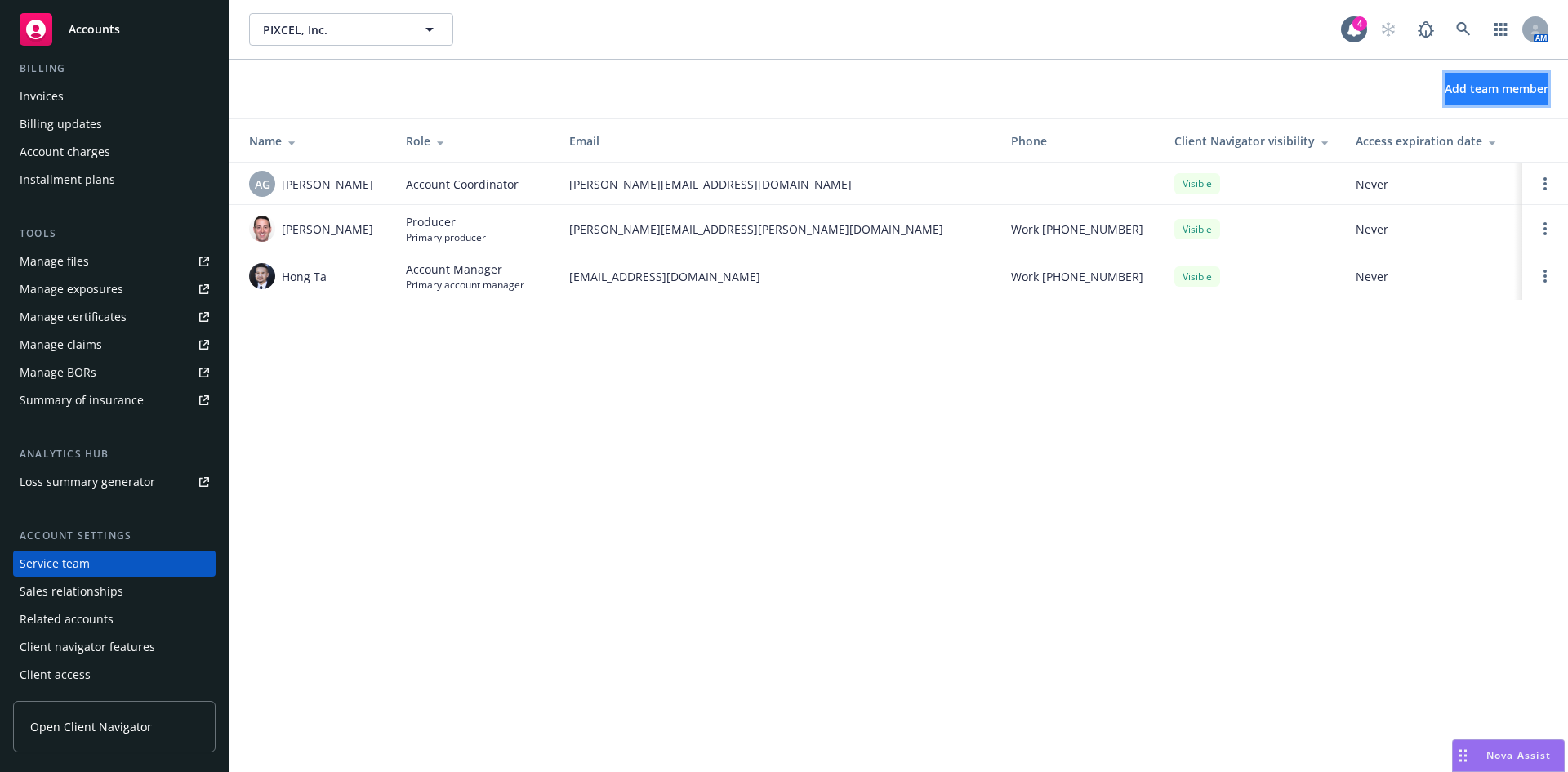
click at [1445, 97] on button "Add team member" at bounding box center [1496, 88] width 104 height 32
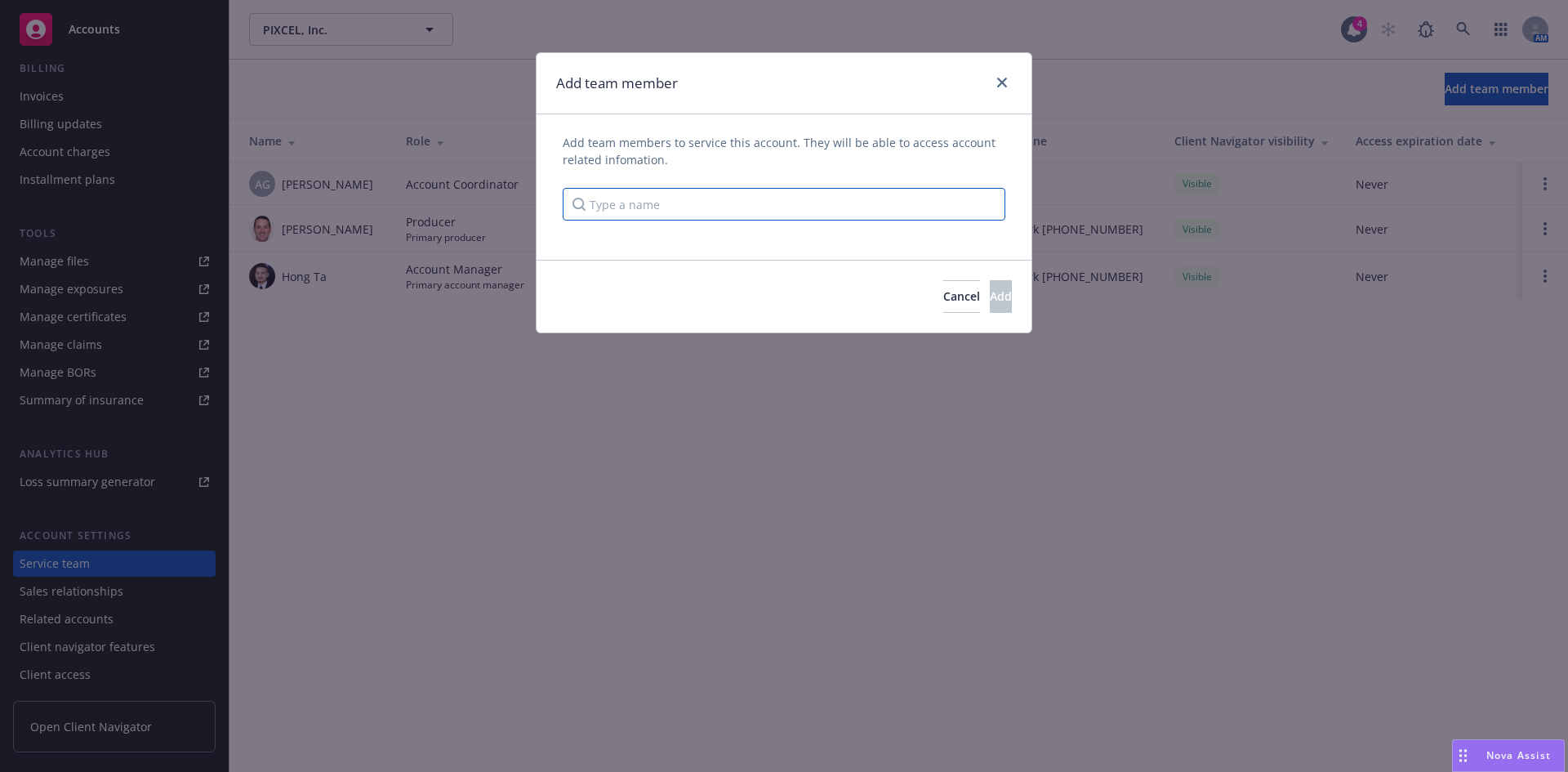
click at [699, 212] on input "Type a name" at bounding box center [784, 203] width 443 height 32
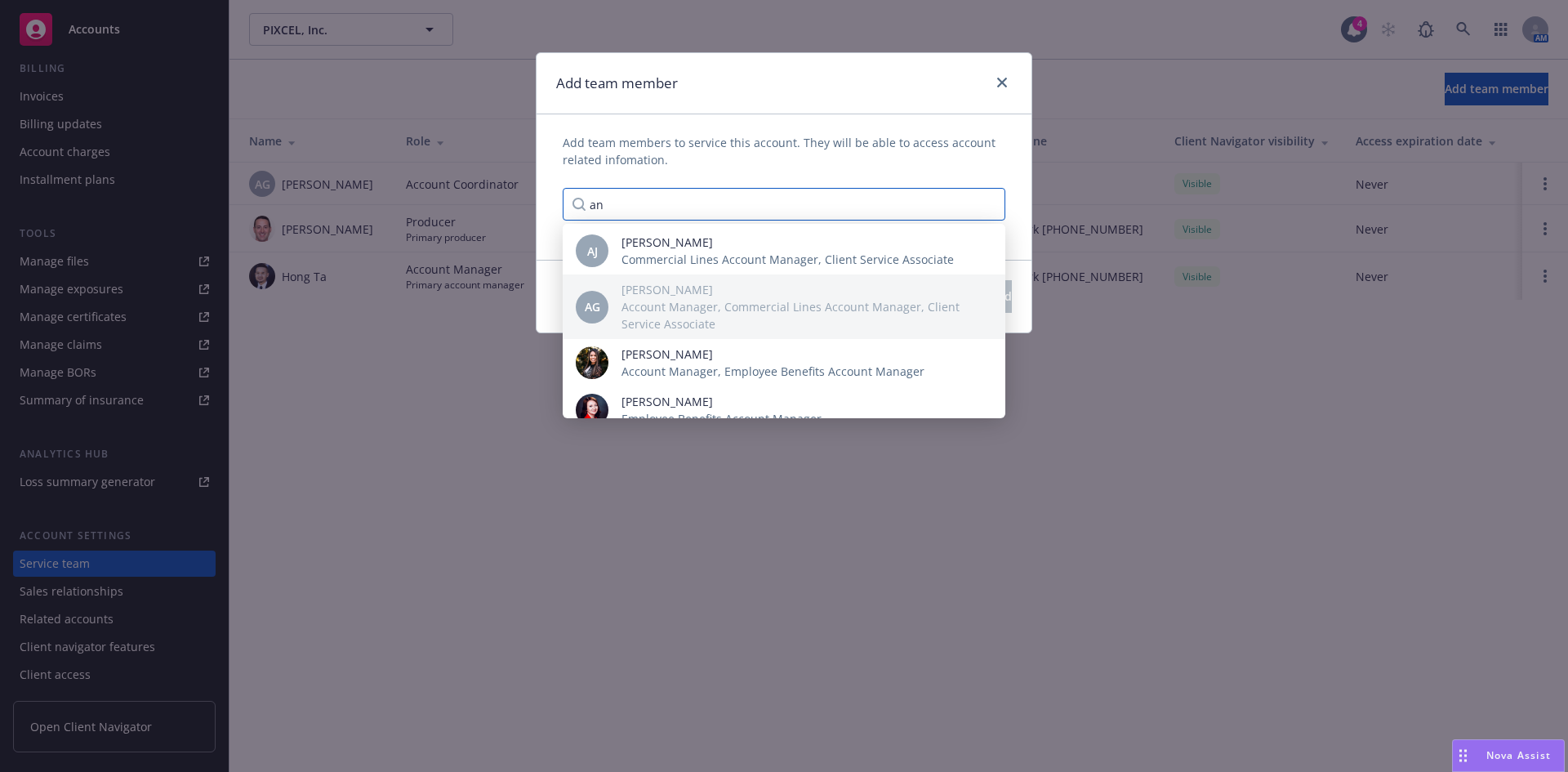
type input "a"
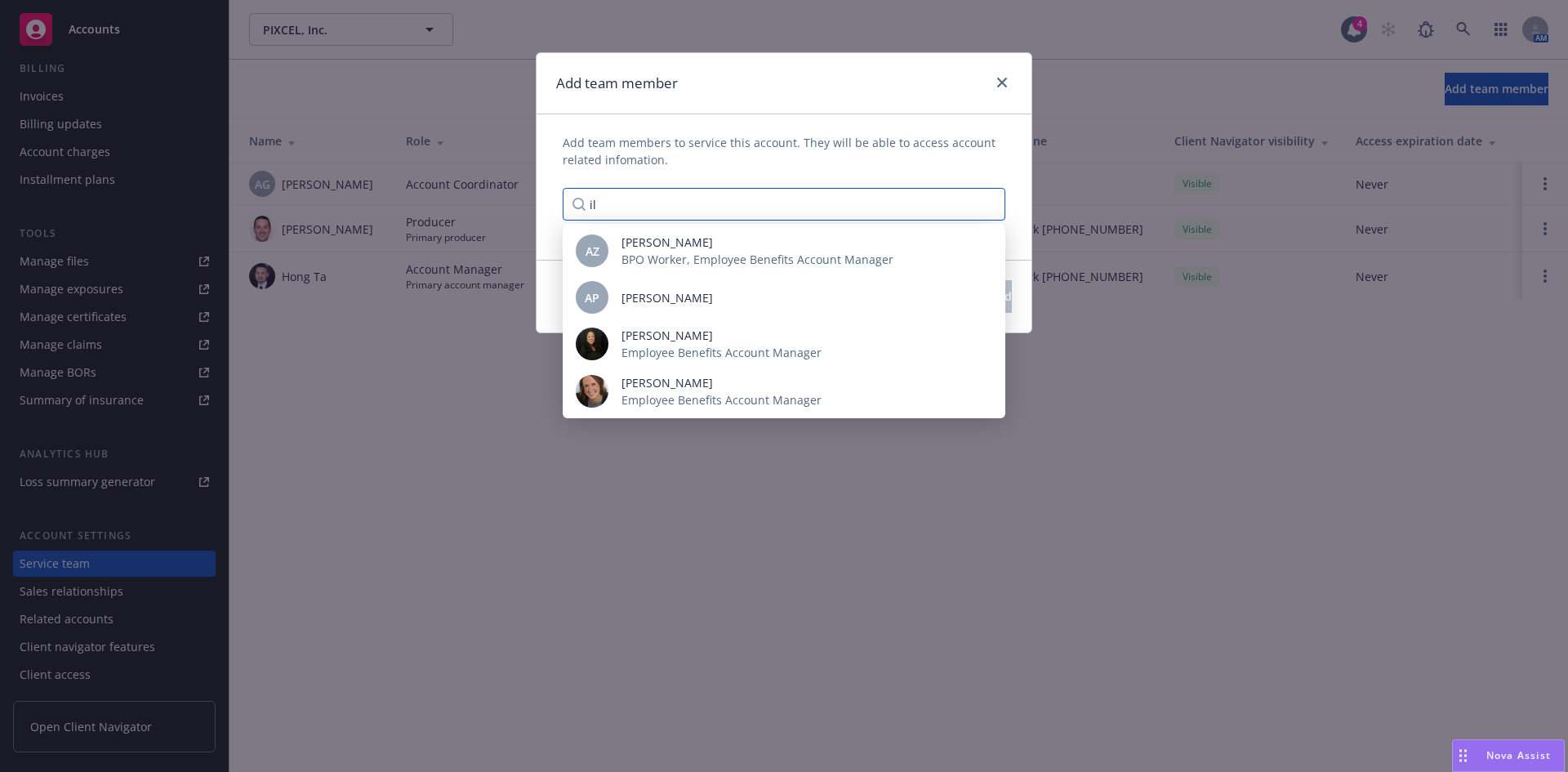
type input "i"
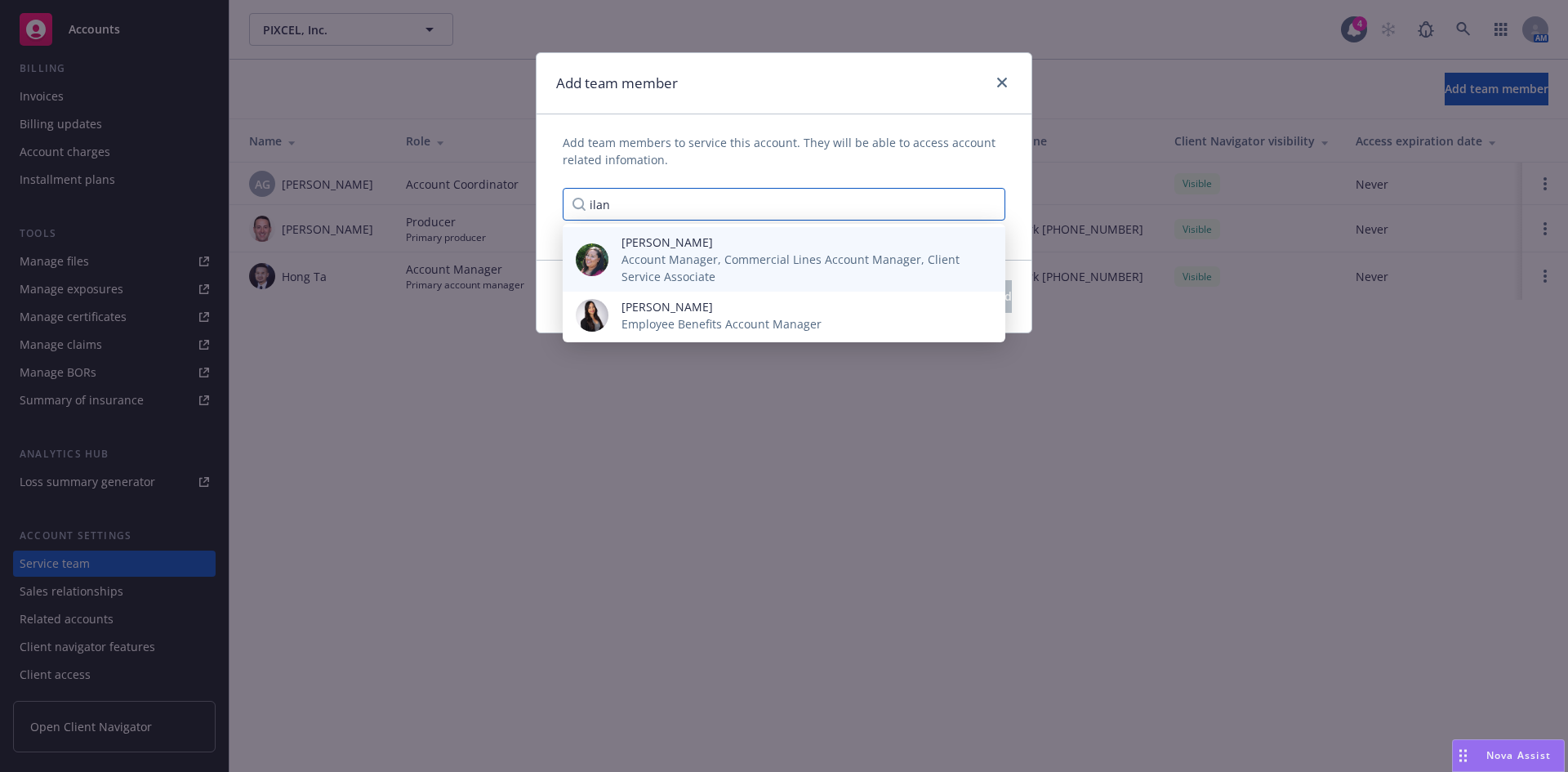
type input "ilan"
click at [673, 242] on span "[PERSON_NAME]" at bounding box center [801, 243] width 358 height 17
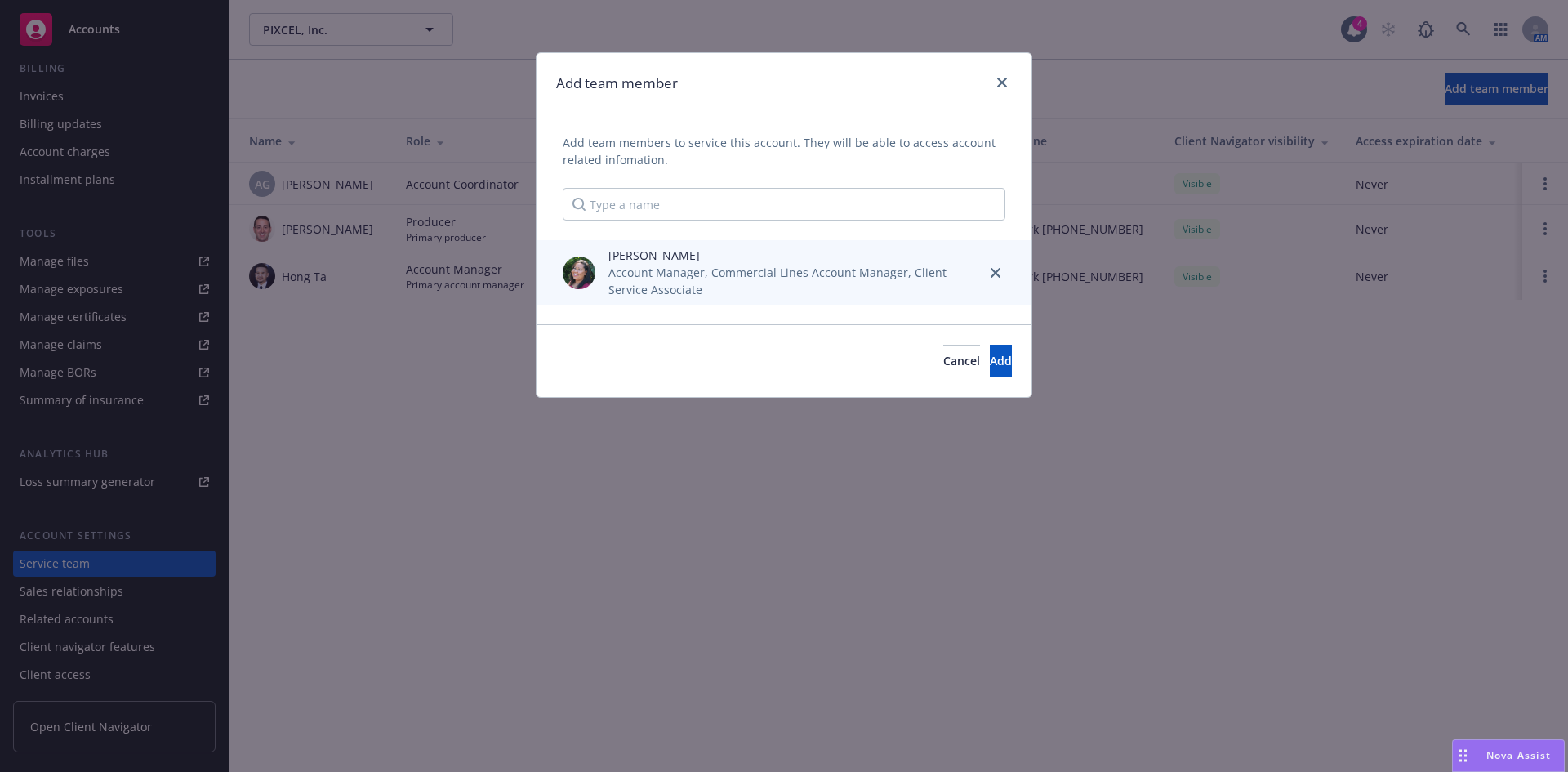
click at [785, 279] on span "Account Manager, Commercial Lines Account Manager, Client Service Associate" at bounding box center [791, 280] width 365 height 34
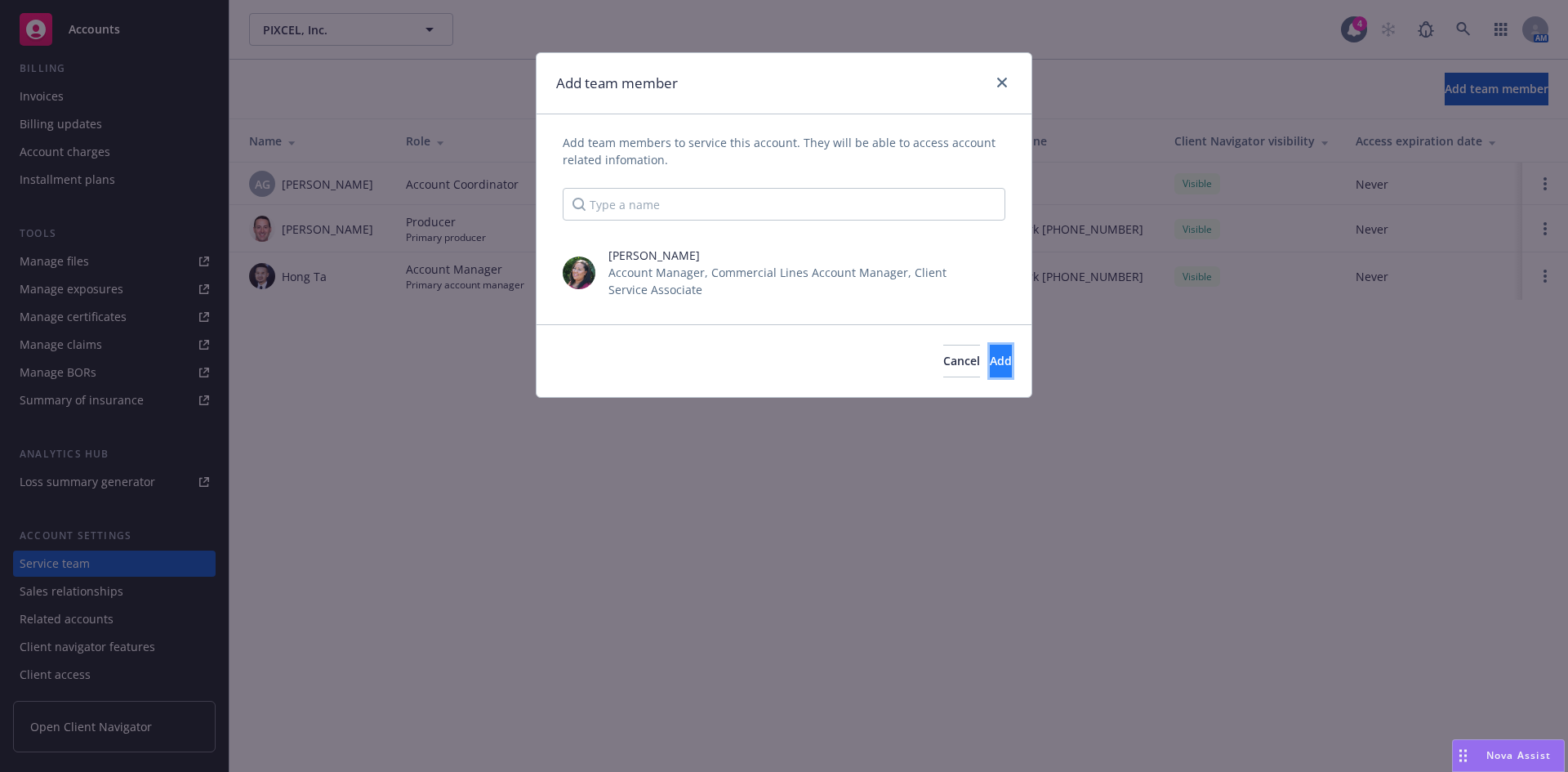
click at [990, 362] on span "Add" at bounding box center [1000, 361] width 22 height 16
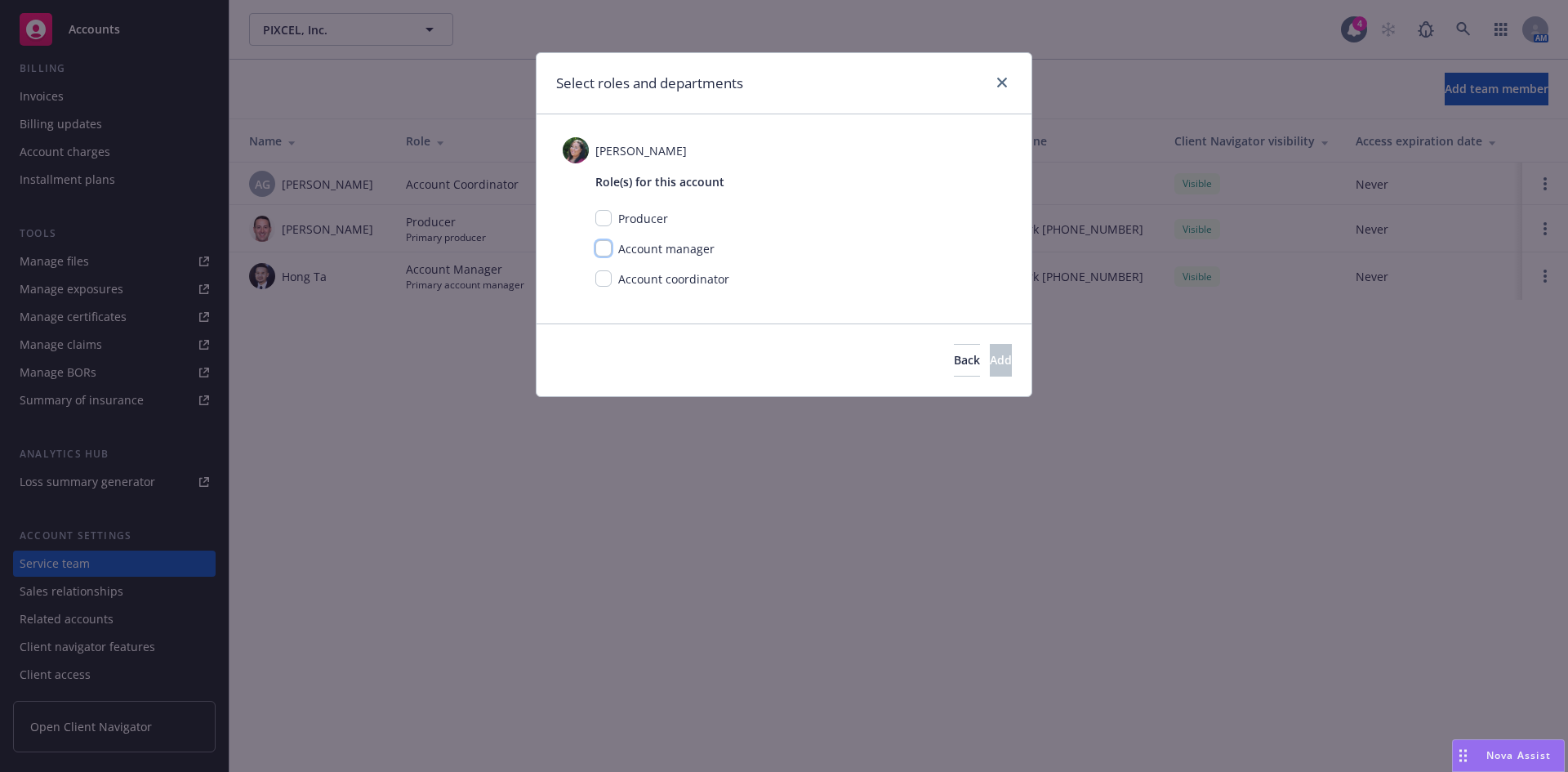
click at [603, 246] on input "checkbox" at bounding box center [603, 248] width 17 height 17
checkbox input "true"
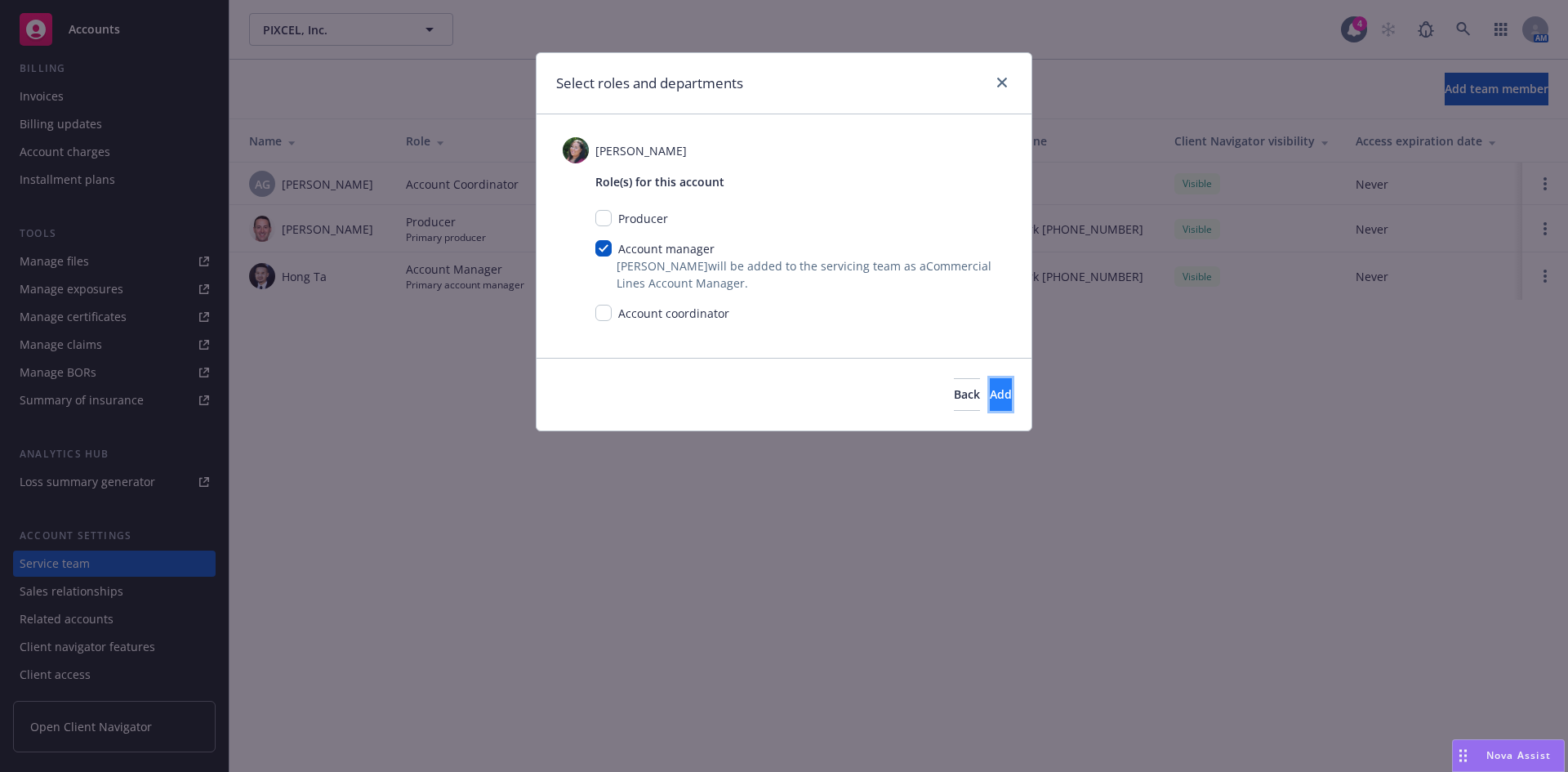
click at [990, 388] on span "Add" at bounding box center [1000, 394] width 22 height 16
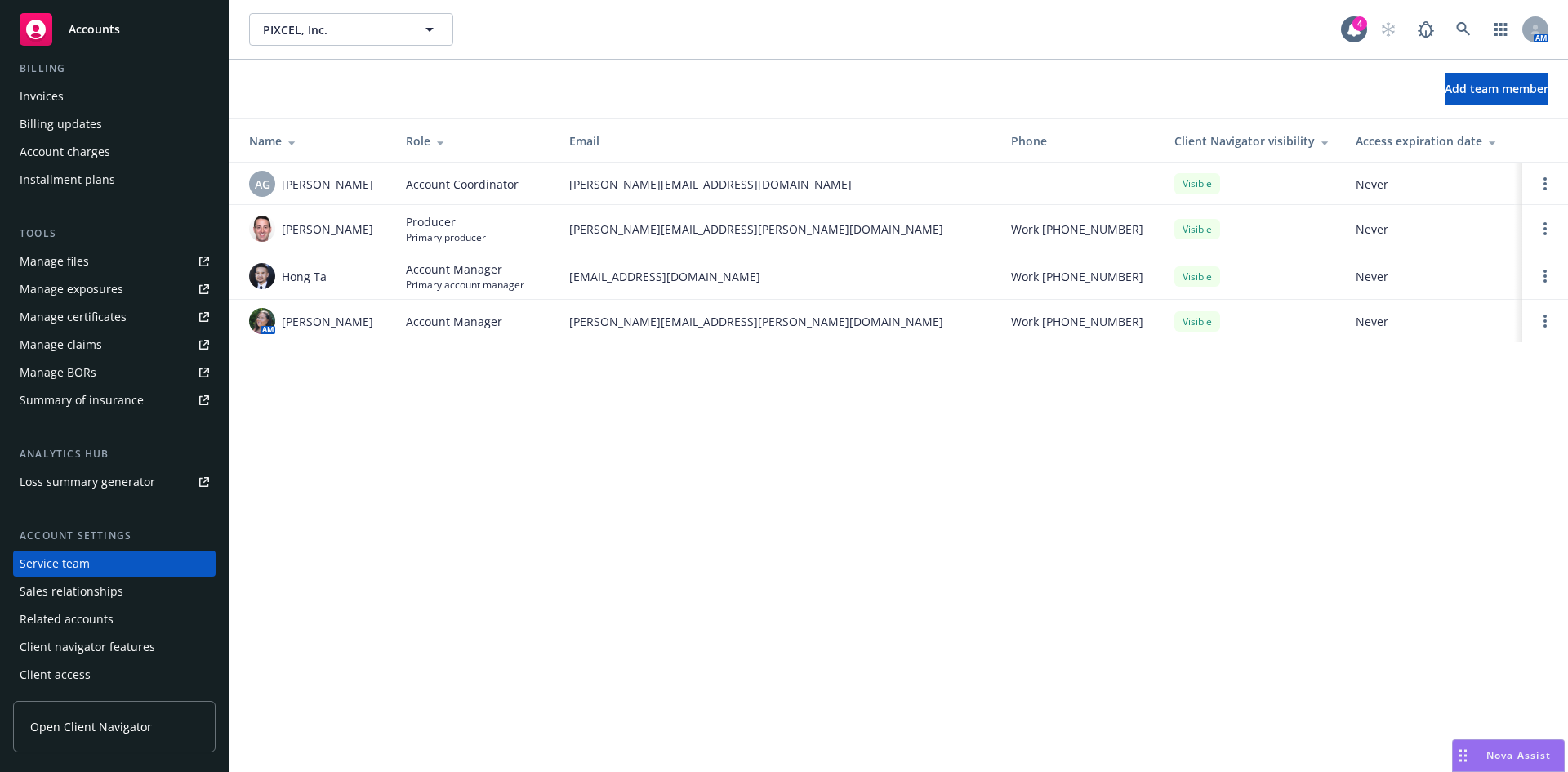
scroll to position [0, 0]
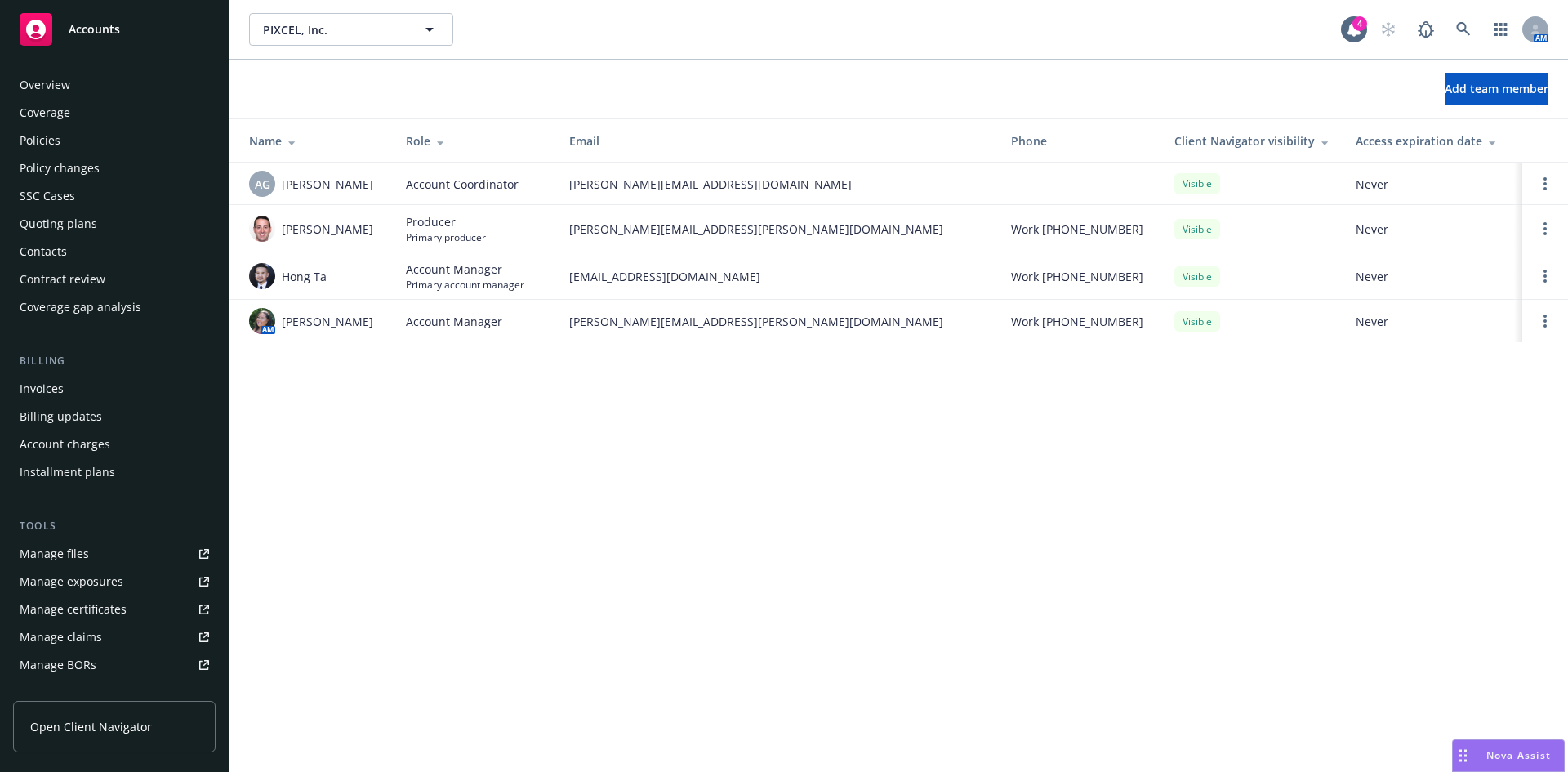
click at [51, 142] on div "Policies" at bounding box center [39, 140] width 41 height 26
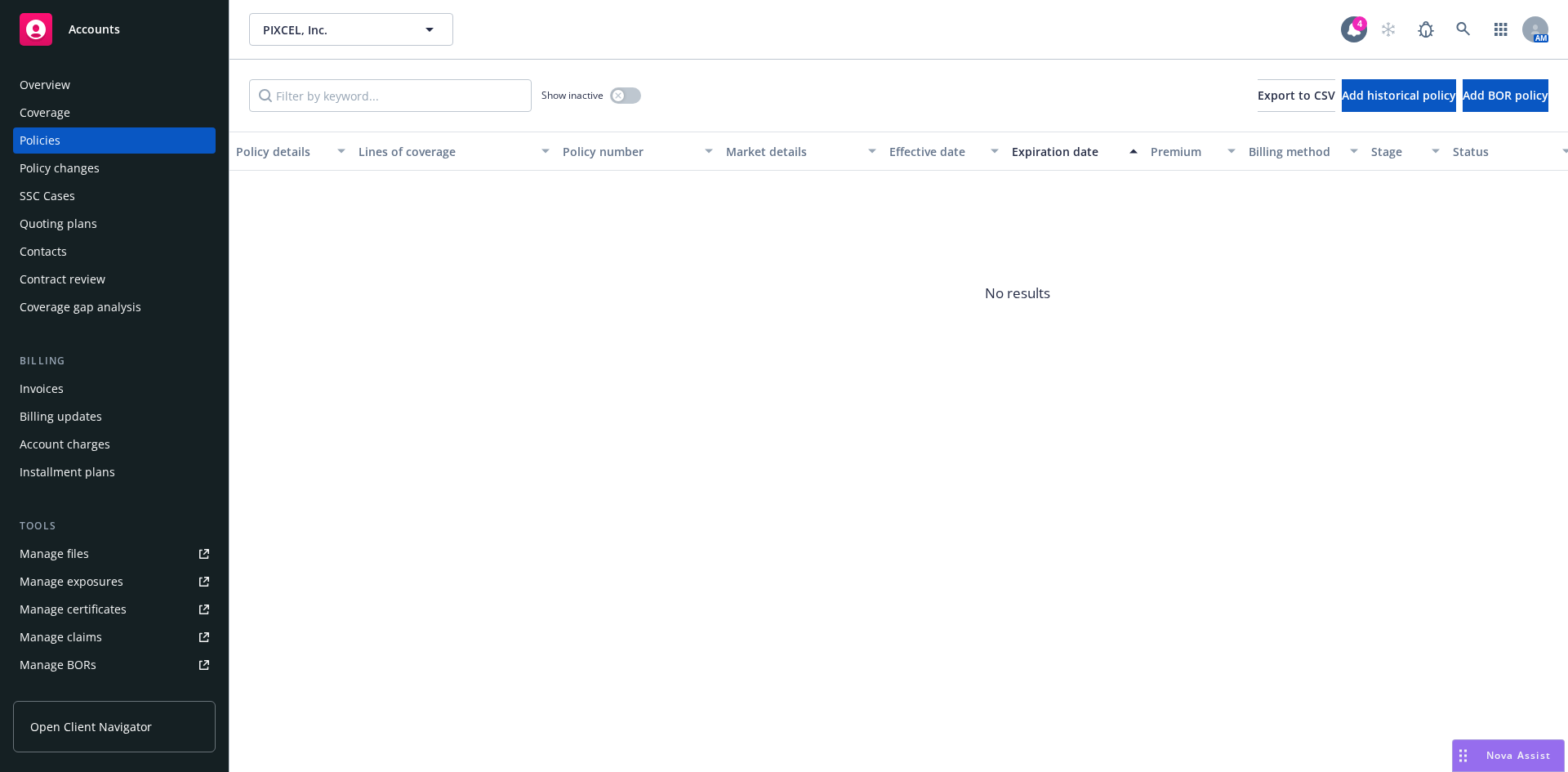
click at [49, 138] on div "Policies" at bounding box center [39, 140] width 41 height 26
click at [617, 90] on div "button" at bounding box center [617, 95] width 11 height 11
click at [631, 96] on icon "button" at bounding box center [631, 96] width 6 height 5
click at [631, 96] on button "button" at bounding box center [626, 95] width 31 height 17
click at [65, 223] on div "Quoting plans" at bounding box center [58, 224] width 78 height 26
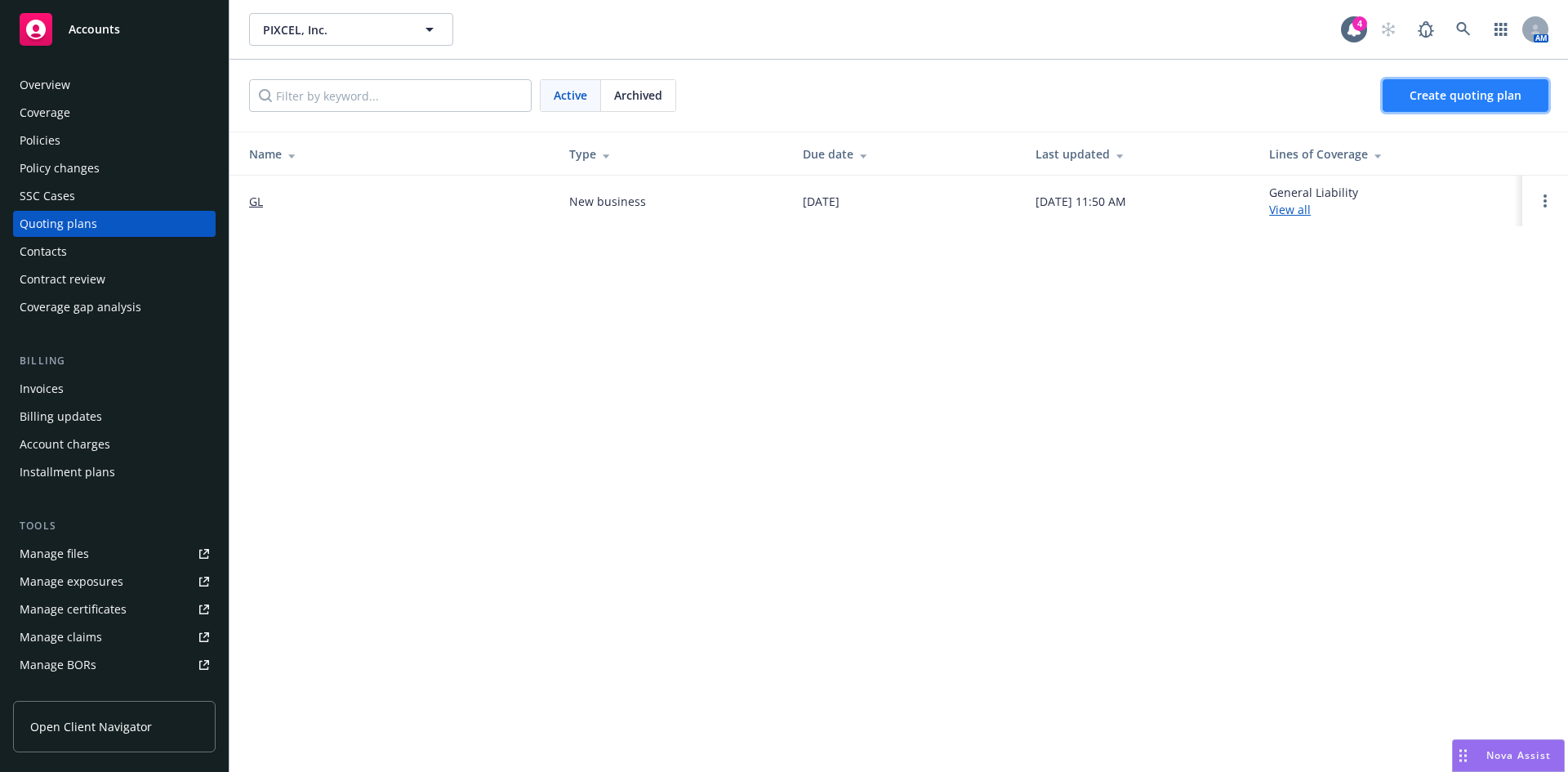
click at [1436, 101] on span "Create quoting plan" at bounding box center [1465, 95] width 112 height 16
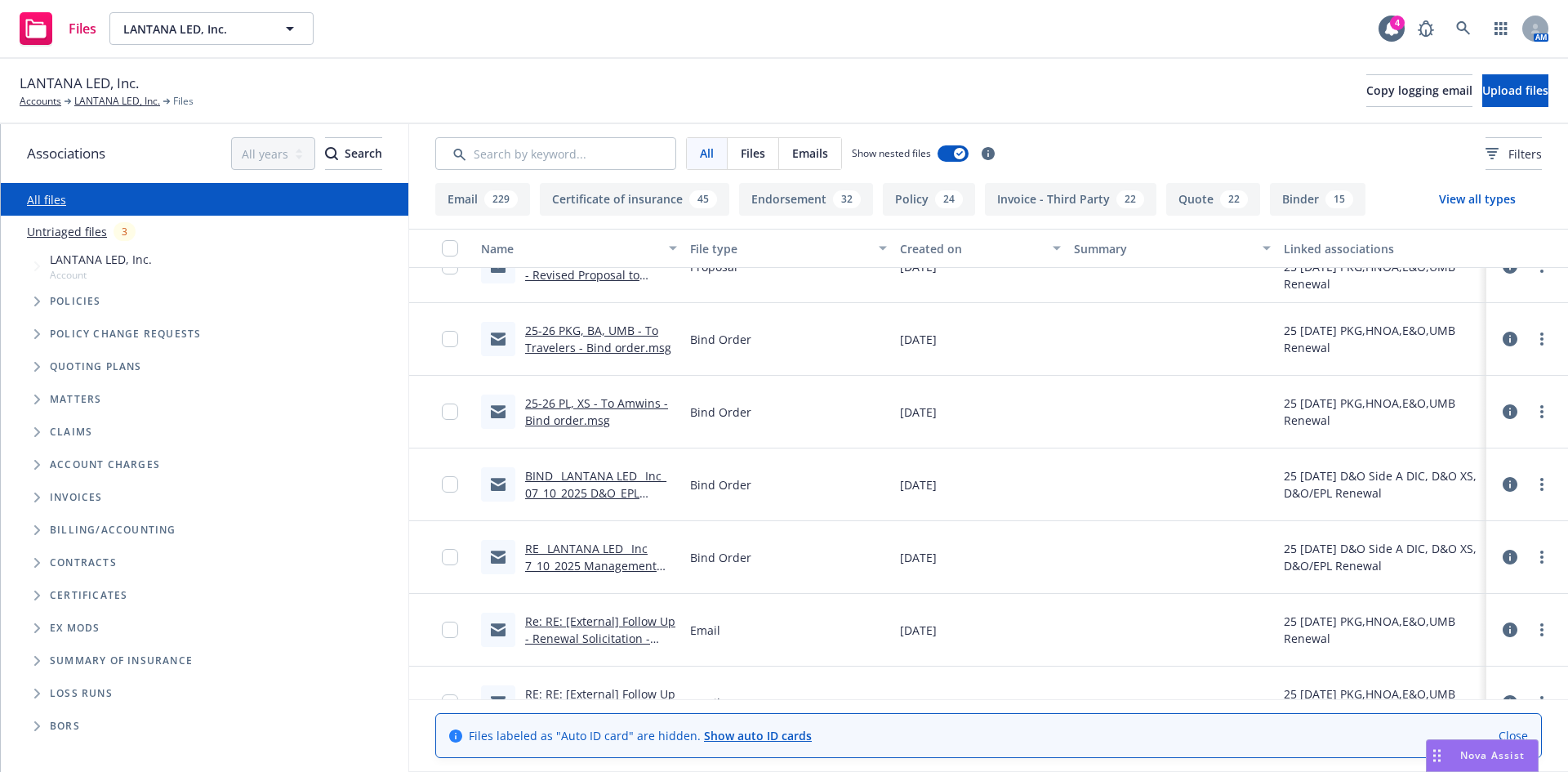
scroll to position [2810, 0]
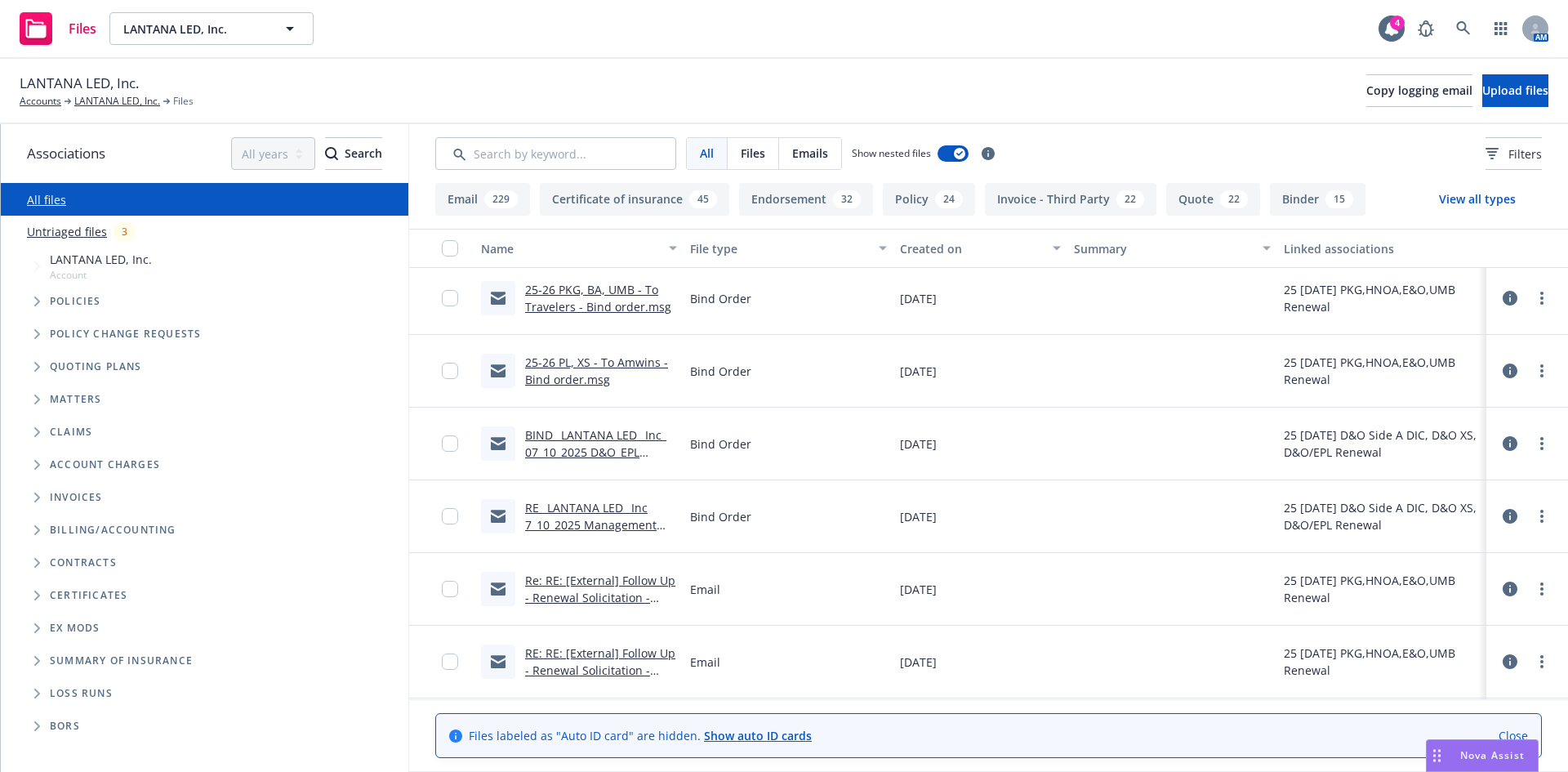
click at [584, 523] on link "RE_ LANTANA LED_ Inc 7_10_2025 Management Liability Renewal Proposal.msg" at bounding box center [590, 533] width 132 height 67
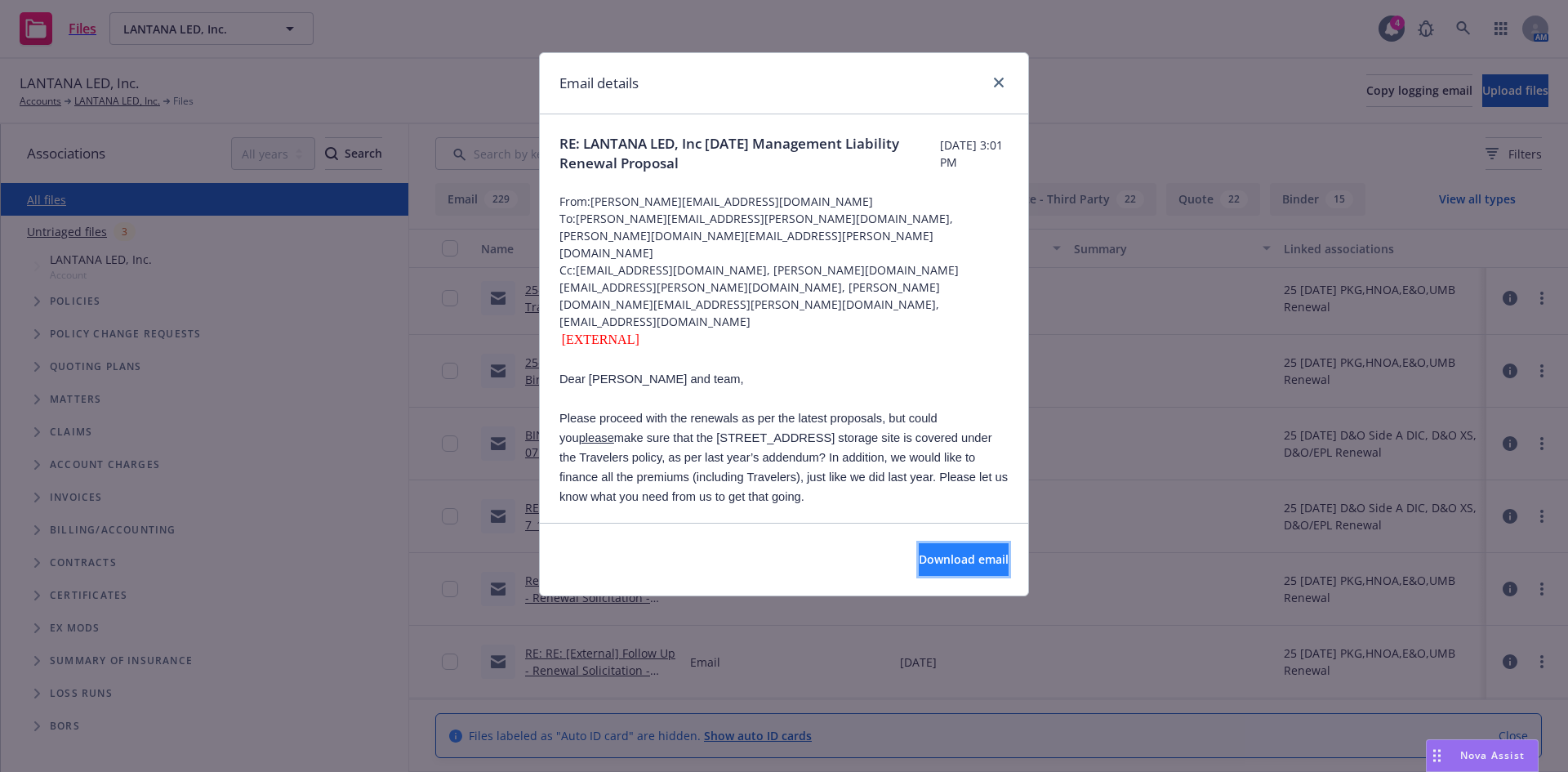
click at [928, 567] on span "Download email" at bounding box center [963, 559] width 90 height 16
click at [1001, 78] on icon "close" at bounding box center [999, 82] width 10 height 10
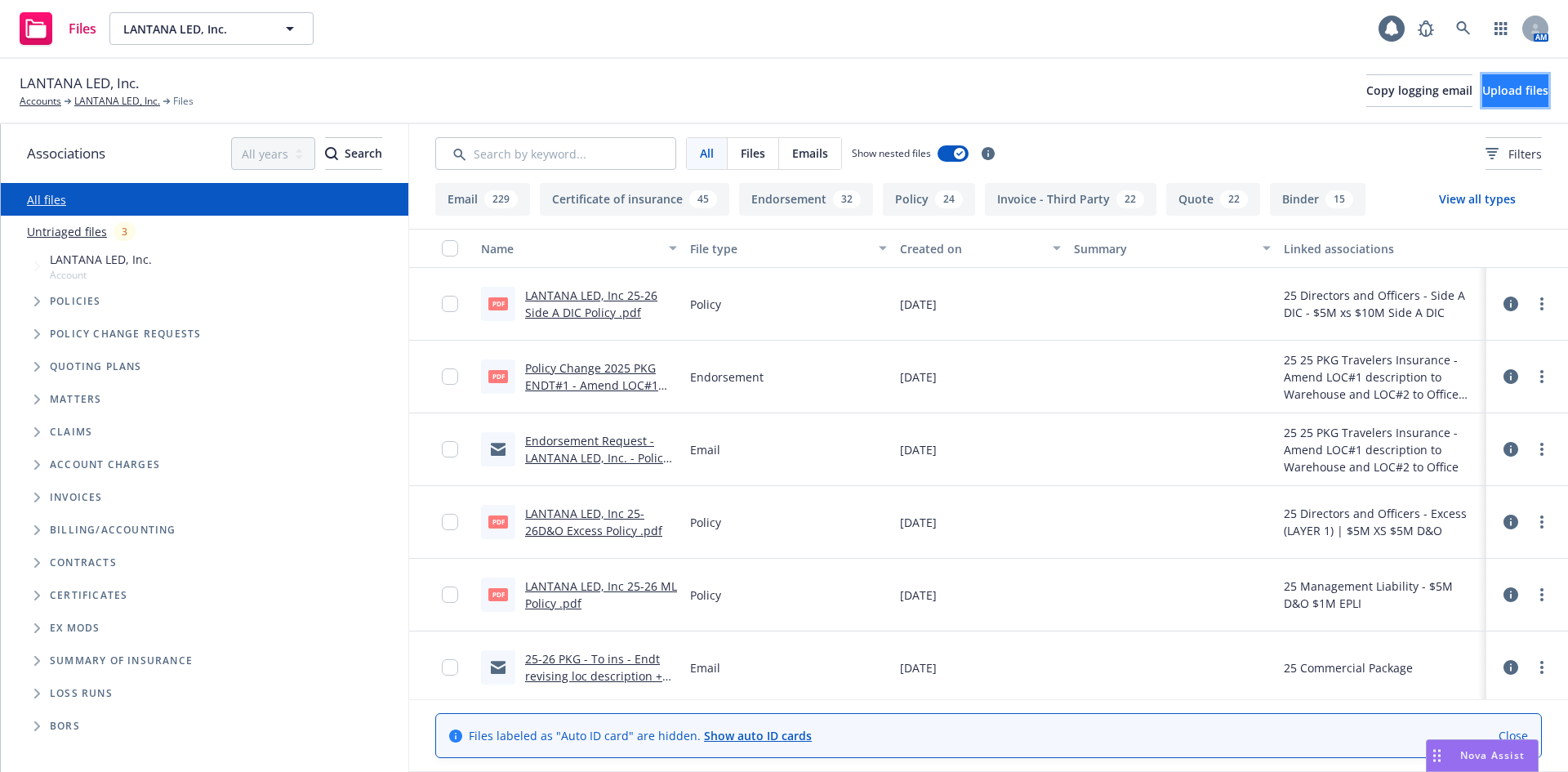
click at [1492, 91] on span "Upload files" at bounding box center [1516, 91] width 66 height 16
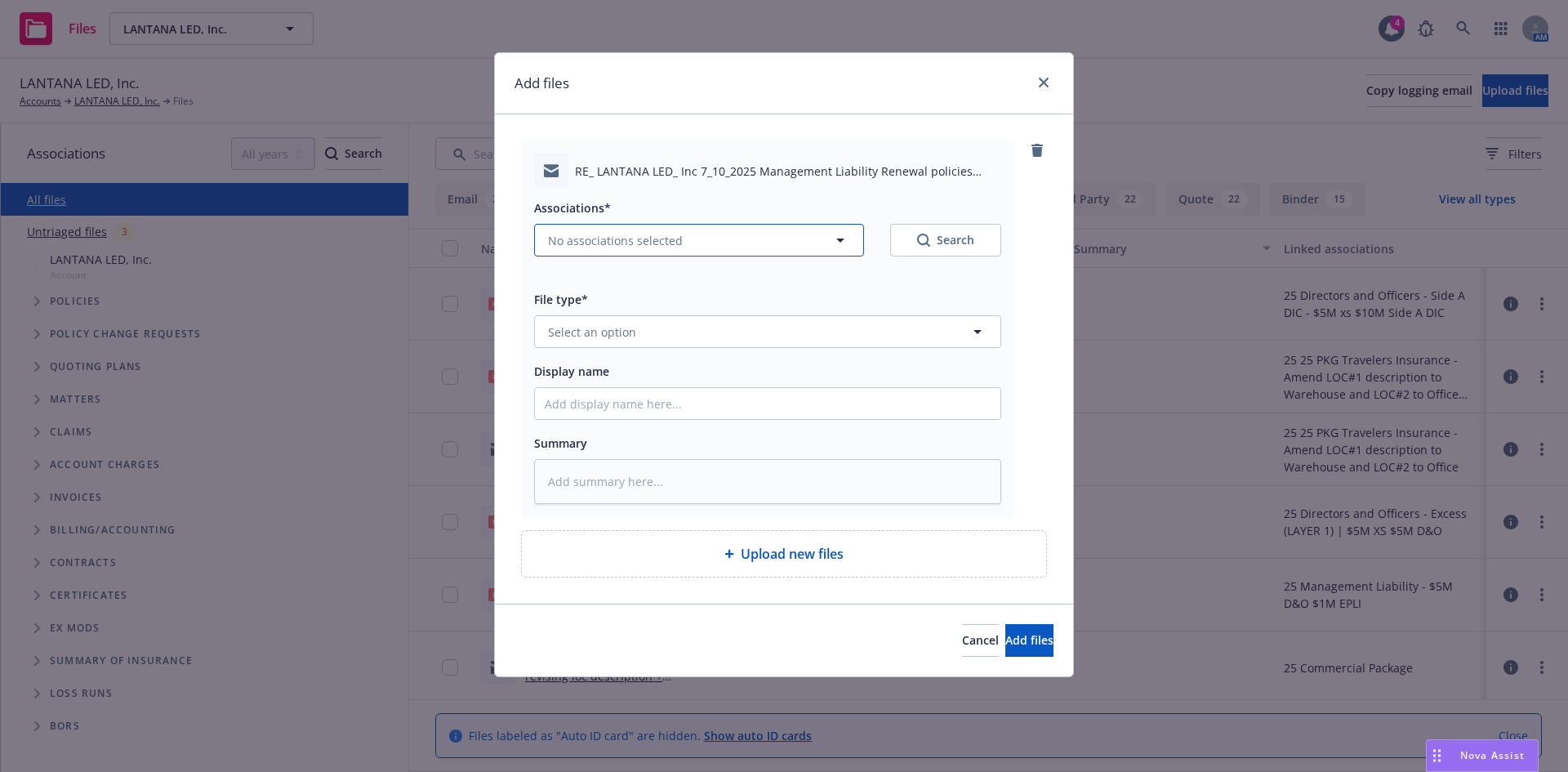
click at [576, 242] on span "No associations selected" at bounding box center [615, 241] width 135 height 17
type textarea "x"
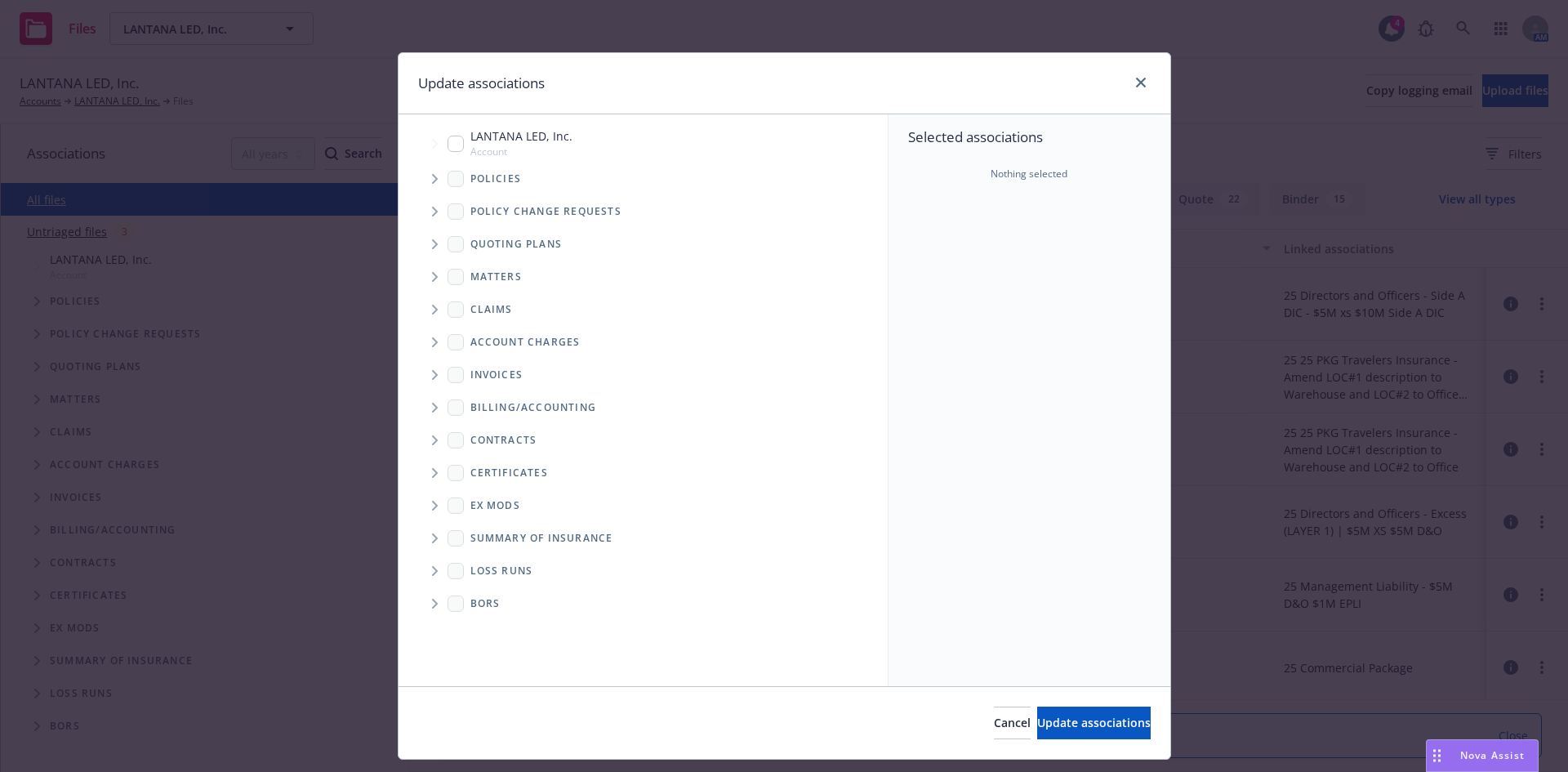
click at [432, 182] on icon "Tree Example" at bounding box center [434, 178] width 6 height 10
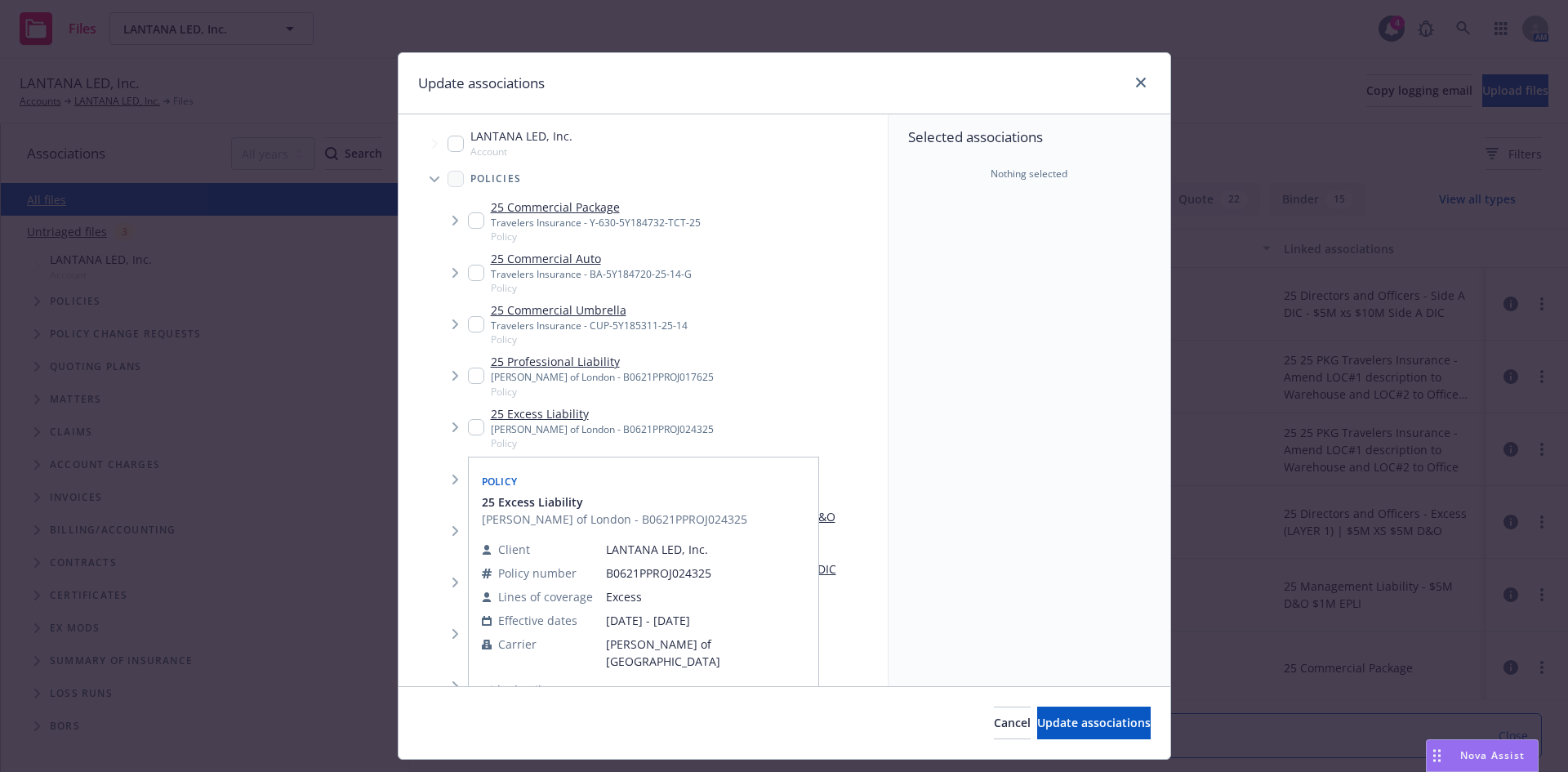
click at [475, 424] on input "Tree Example" at bounding box center [476, 427] width 17 height 17
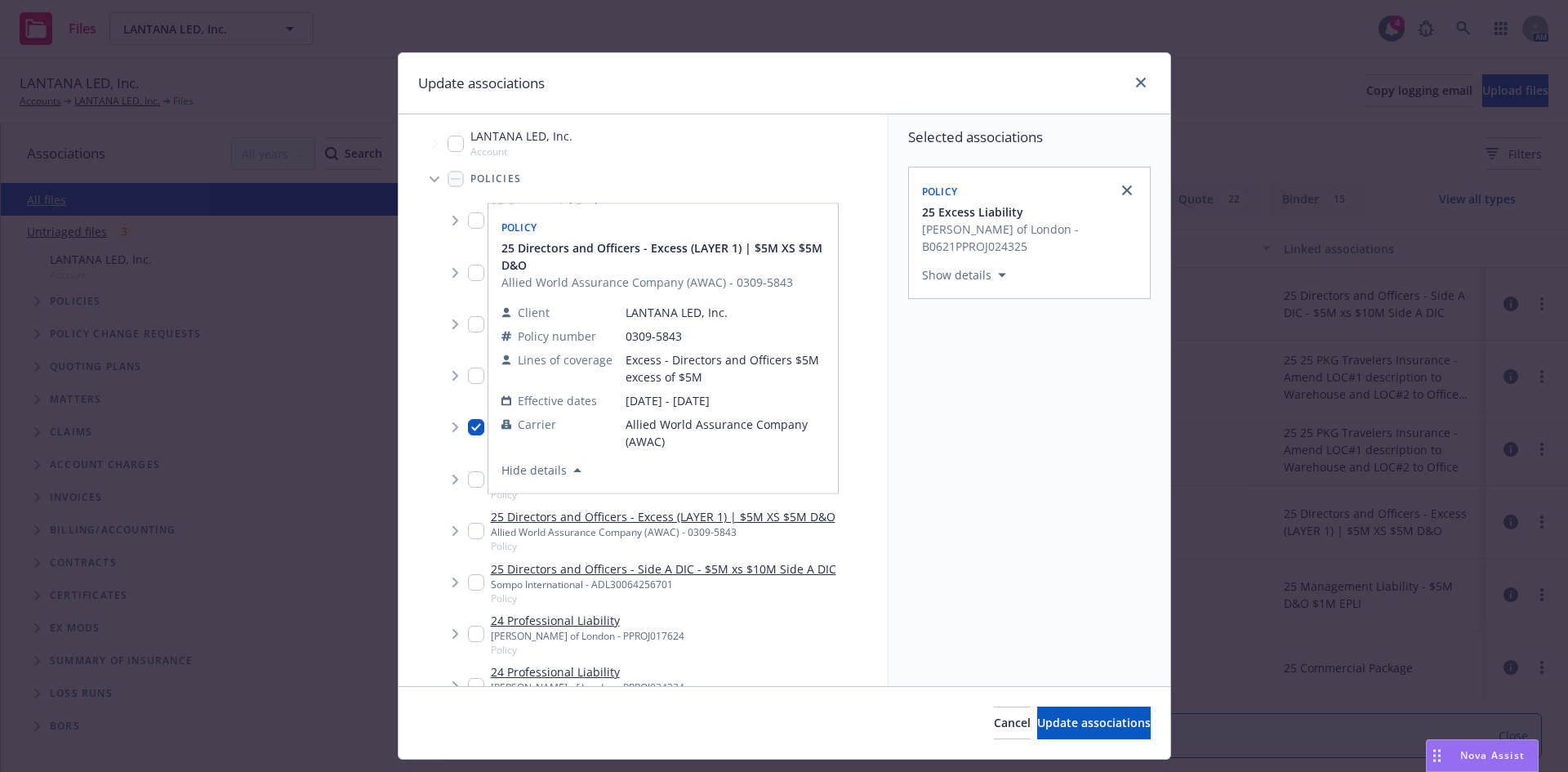
click at [468, 424] on input "Tree Example" at bounding box center [476, 427] width 17 height 17
checkbox input "false"
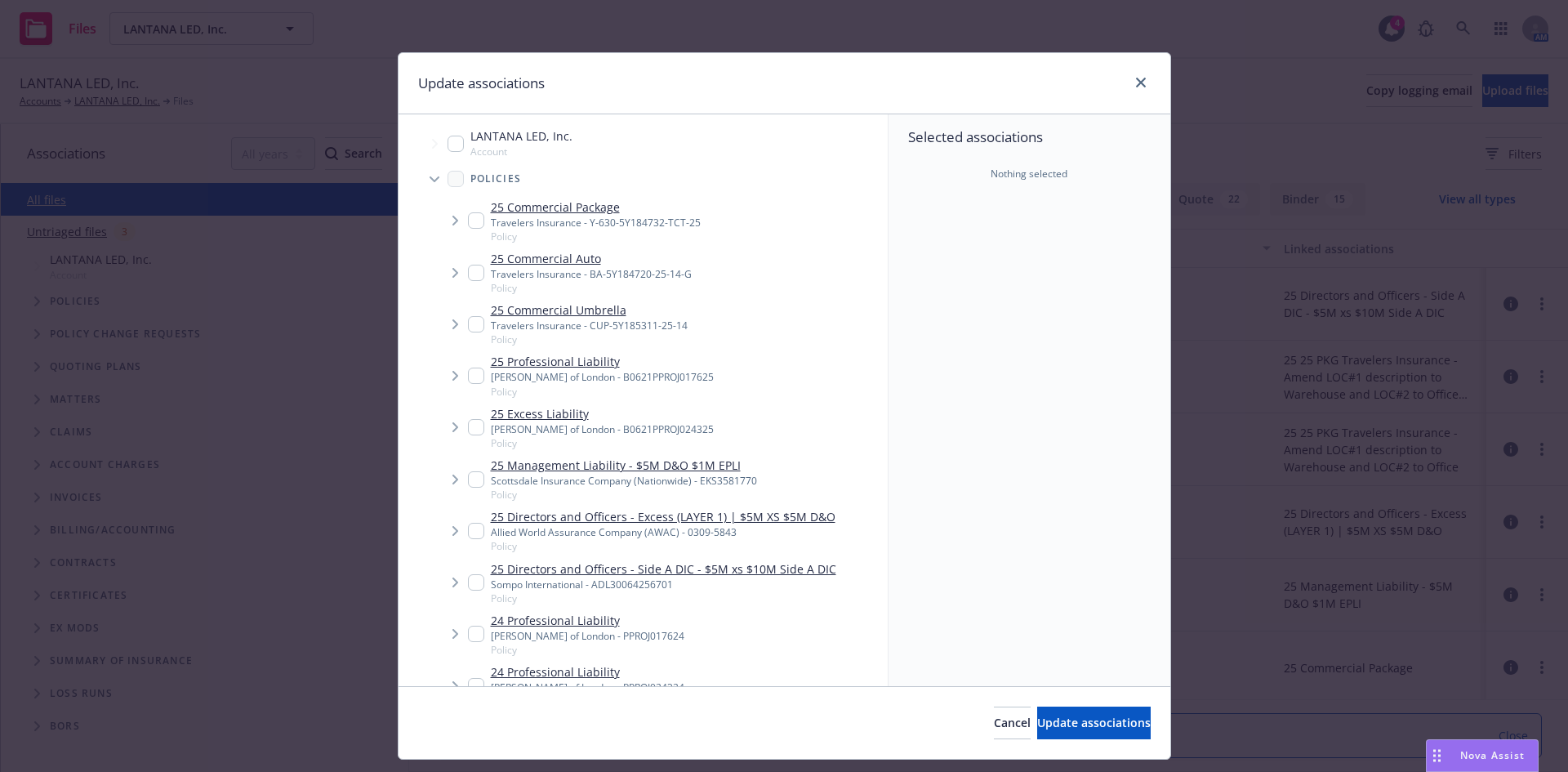
click at [471, 483] on input "Tree Example" at bounding box center [476, 479] width 17 height 17
checkbox input "true"
click at [476, 526] on input "Tree Example" at bounding box center [476, 530] width 17 height 17
checkbox input "true"
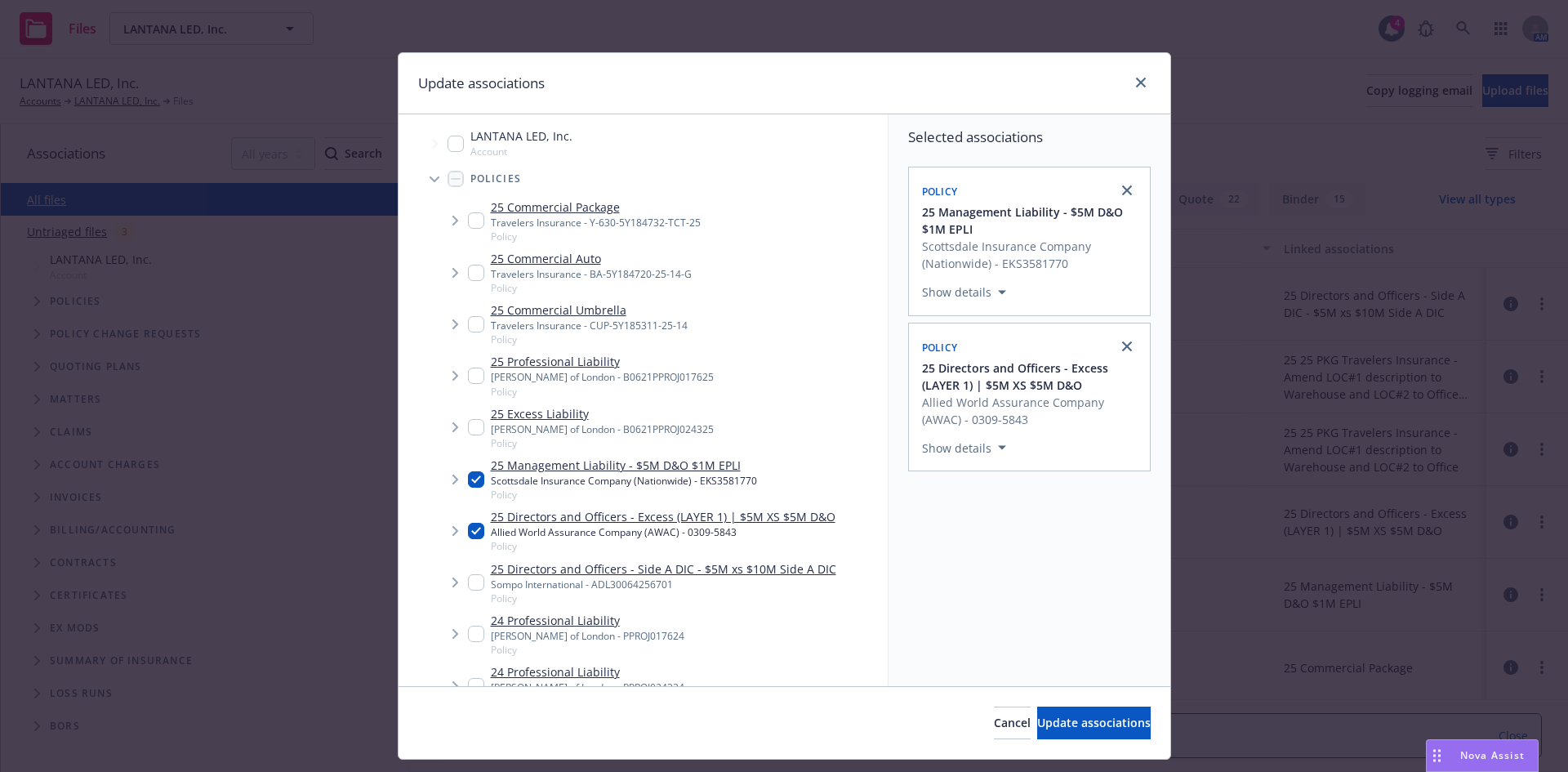
click at [476, 591] on div "25 Directors and Officers - Side A DIC - $5M xs $10M Side A DIC Sompo Internati…" at bounding box center [652, 583] width 368 height 45
click at [472, 578] on input "Tree Example" at bounding box center [476, 582] width 17 height 17
click at [468, 581] on input "Tree Example" at bounding box center [476, 582] width 17 height 17
checkbox input "true"
click at [1087, 731] on button "Update associations" at bounding box center [1094, 722] width 113 height 32
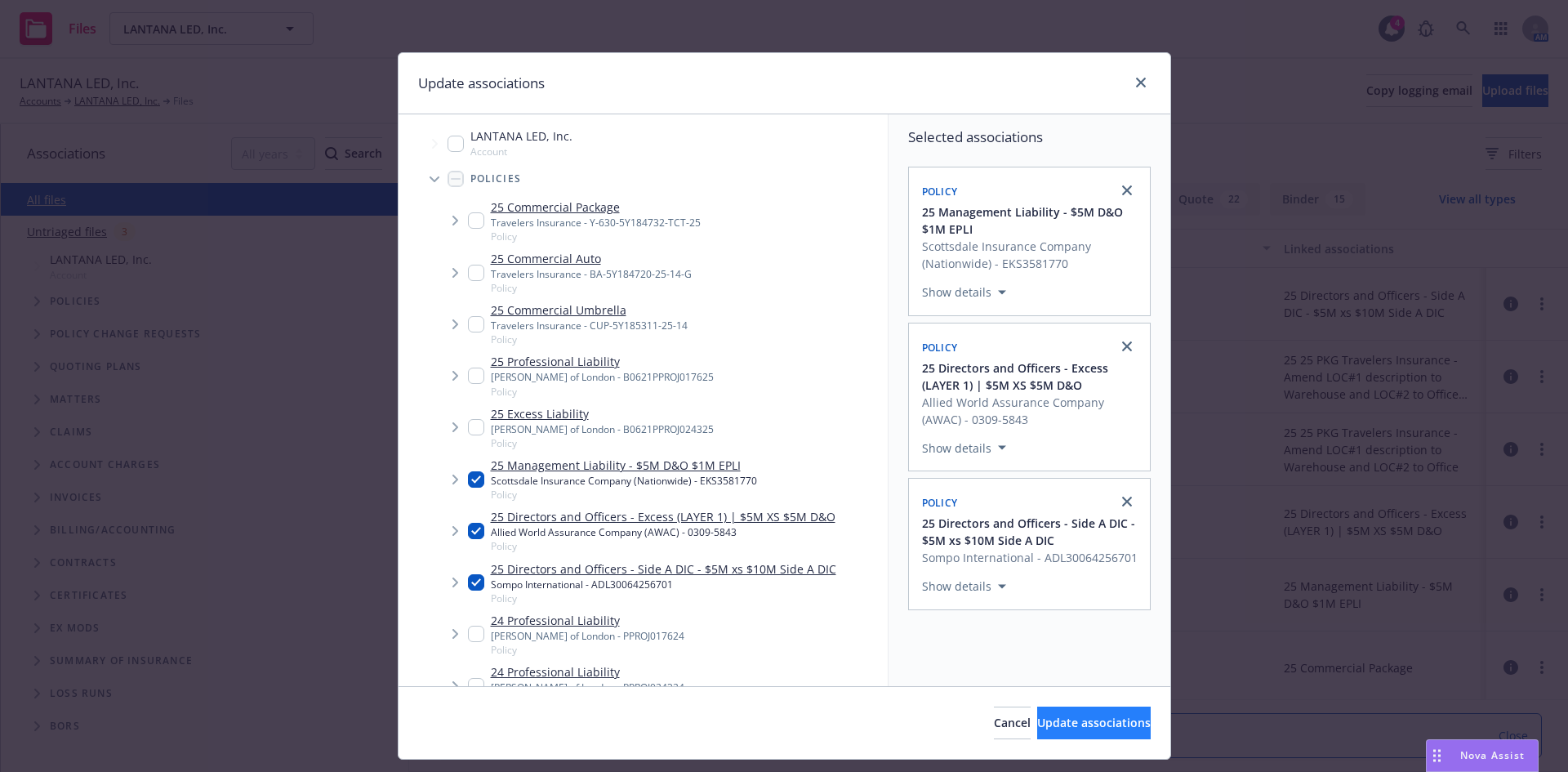
type textarea "x"
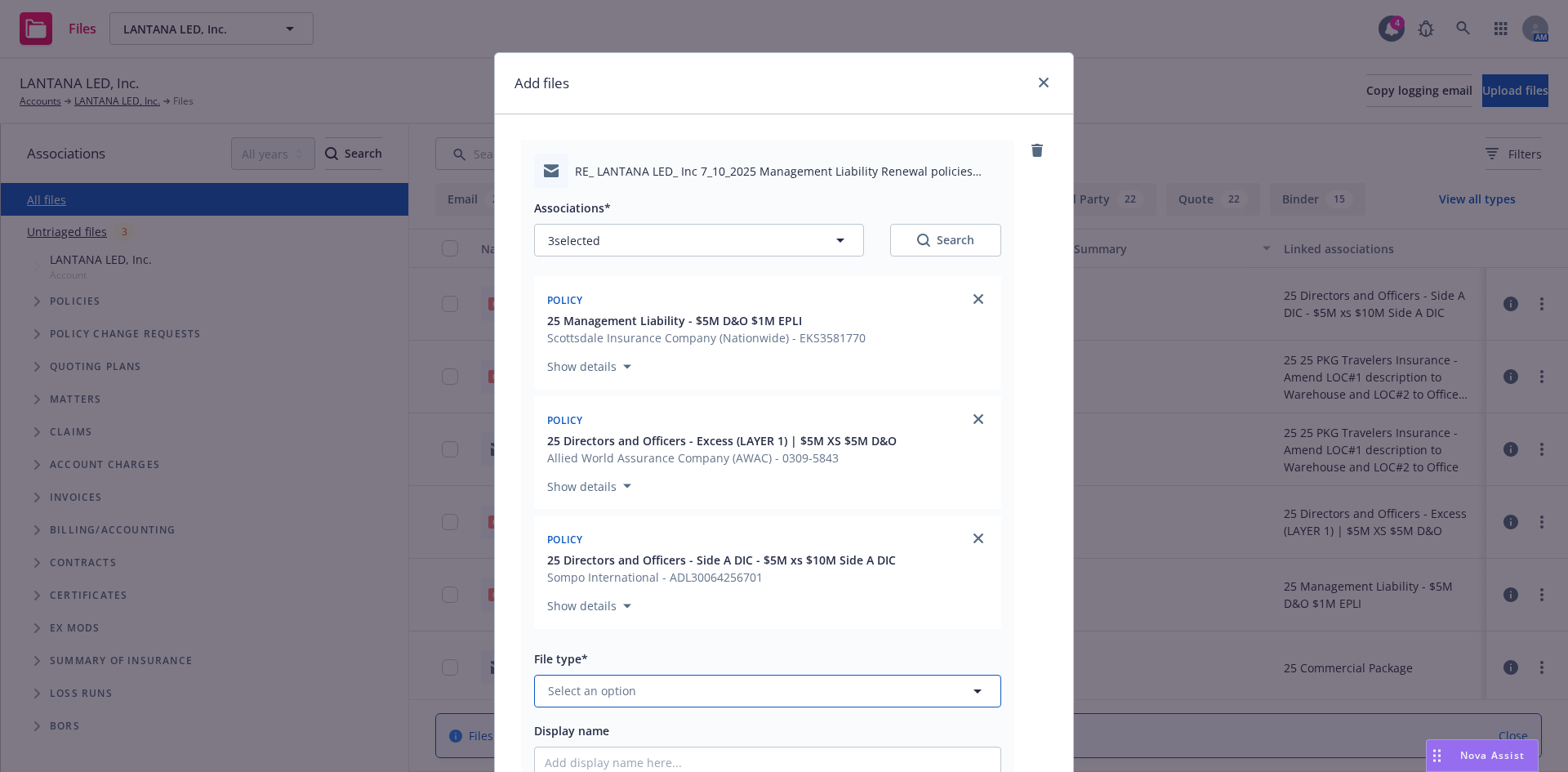
click at [617, 699] on span "Select an option" at bounding box center [591, 691] width 88 height 17
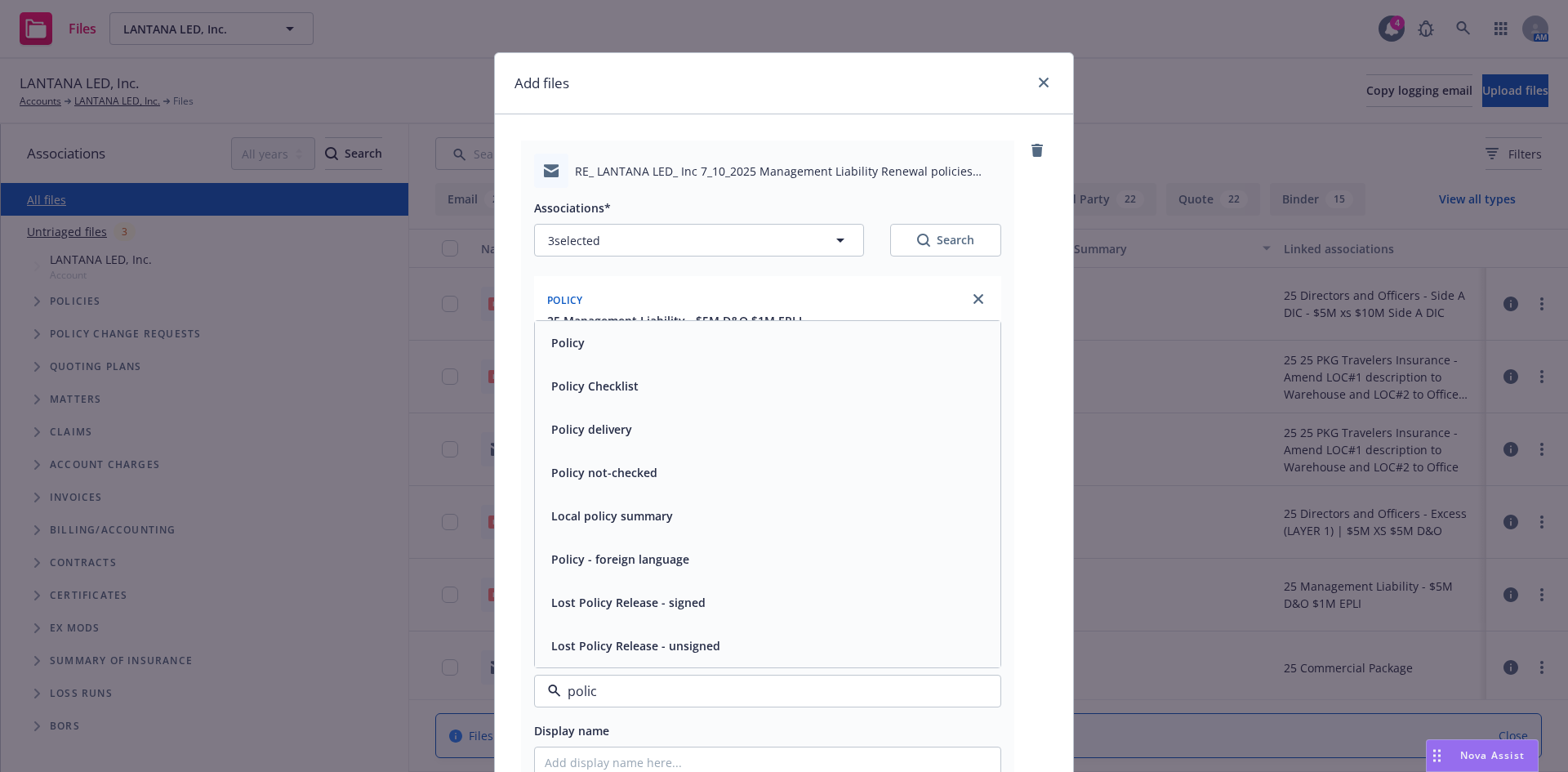
type input "policy"
click at [631, 429] on div "Policy delivery" at bounding box center [767, 429] width 446 height 24
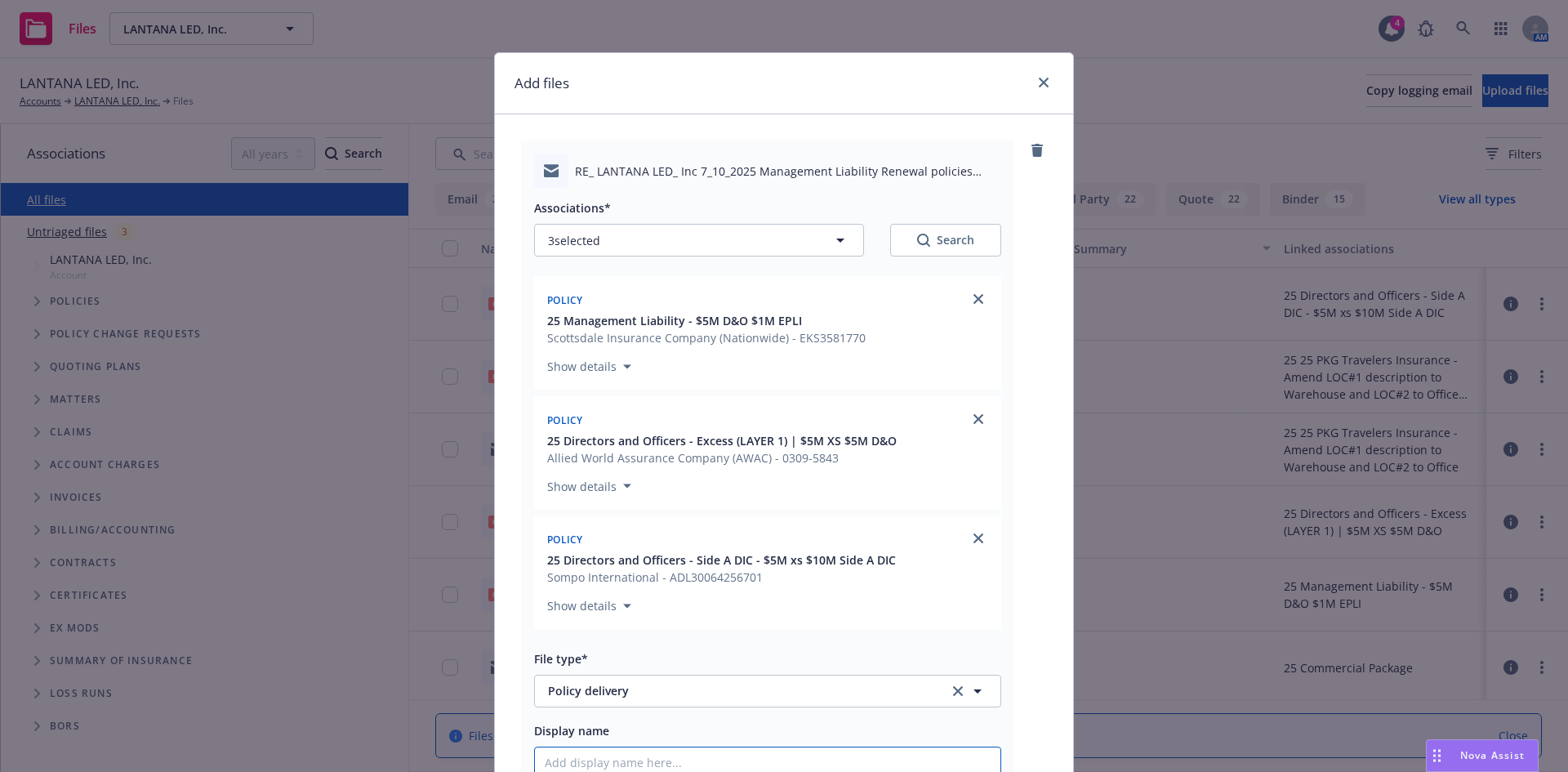
click at [607, 752] on input "Display name" at bounding box center [767, 763] width 466 height 31
click at [546, 770] on input "Display name" at bounding box center [767, 763] width 466 height 31
type textarea "x"
type input "M"
type textarea "x"
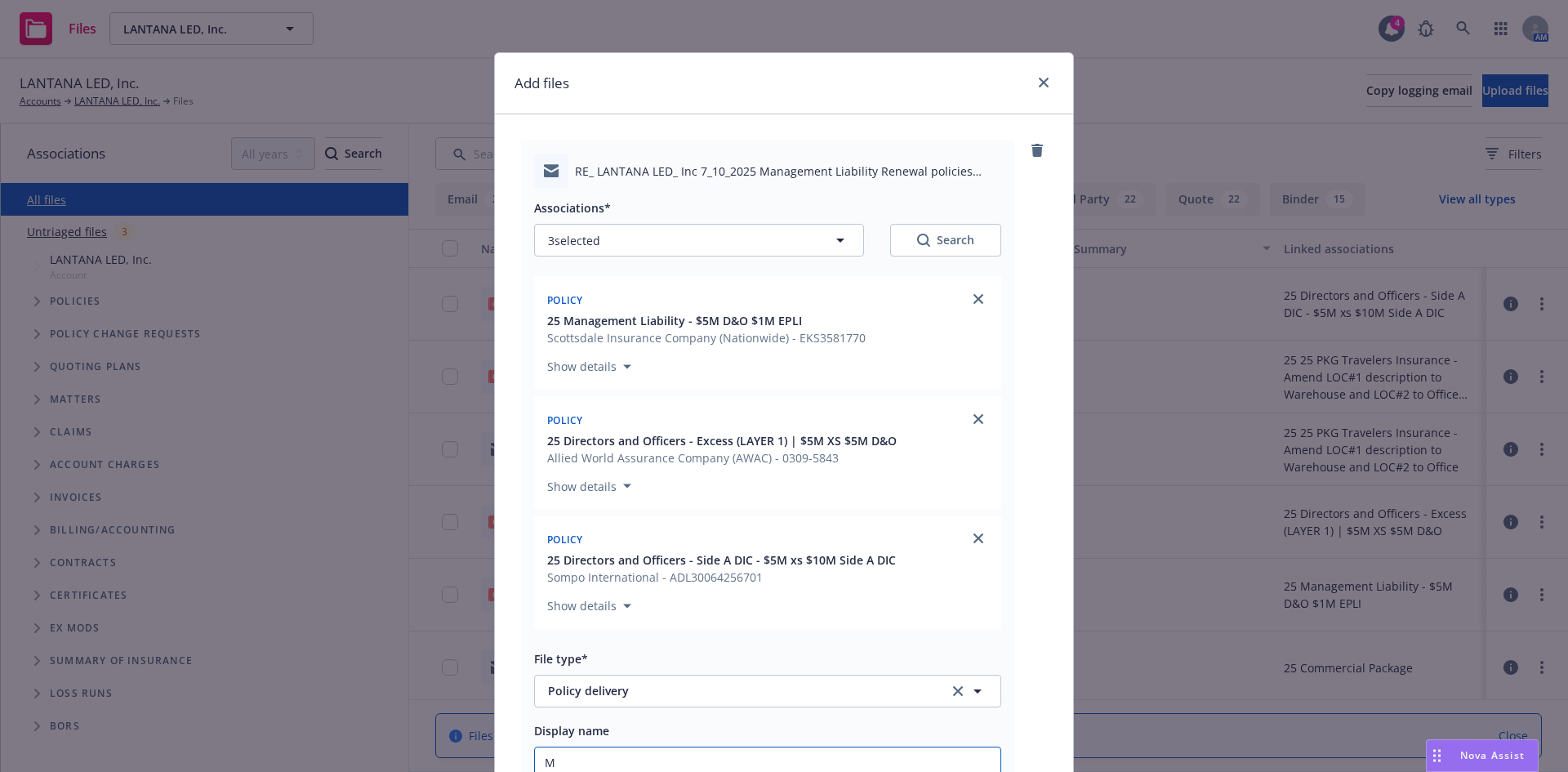
type input "ML"
type textarea "x"
type input "ML/"
type textarea "x"
type input "ML/X"
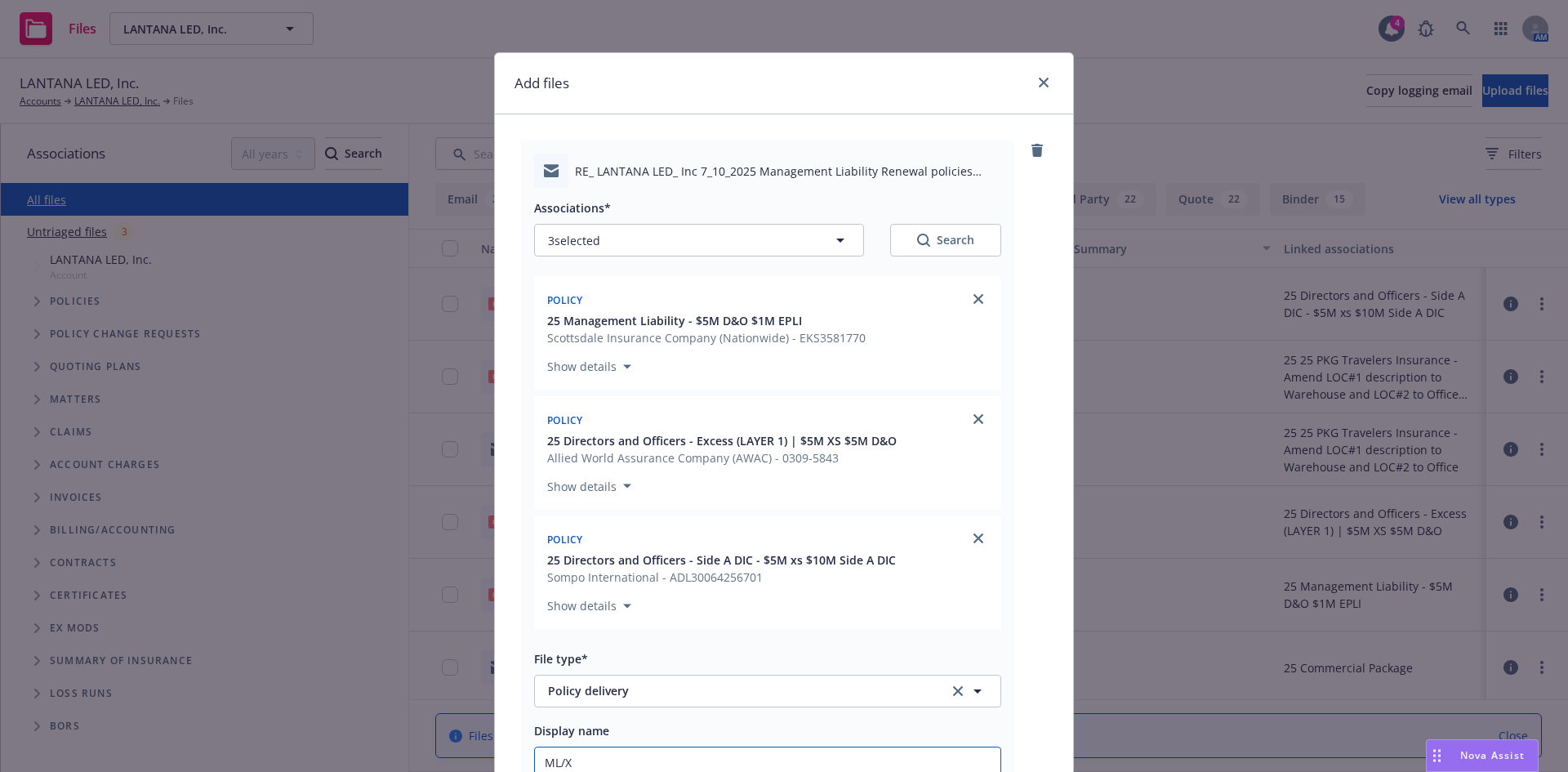
type textarea "x"
type input "ML/XS"
type textarea "x"
type input "ML/XS/"
type textarea "x"
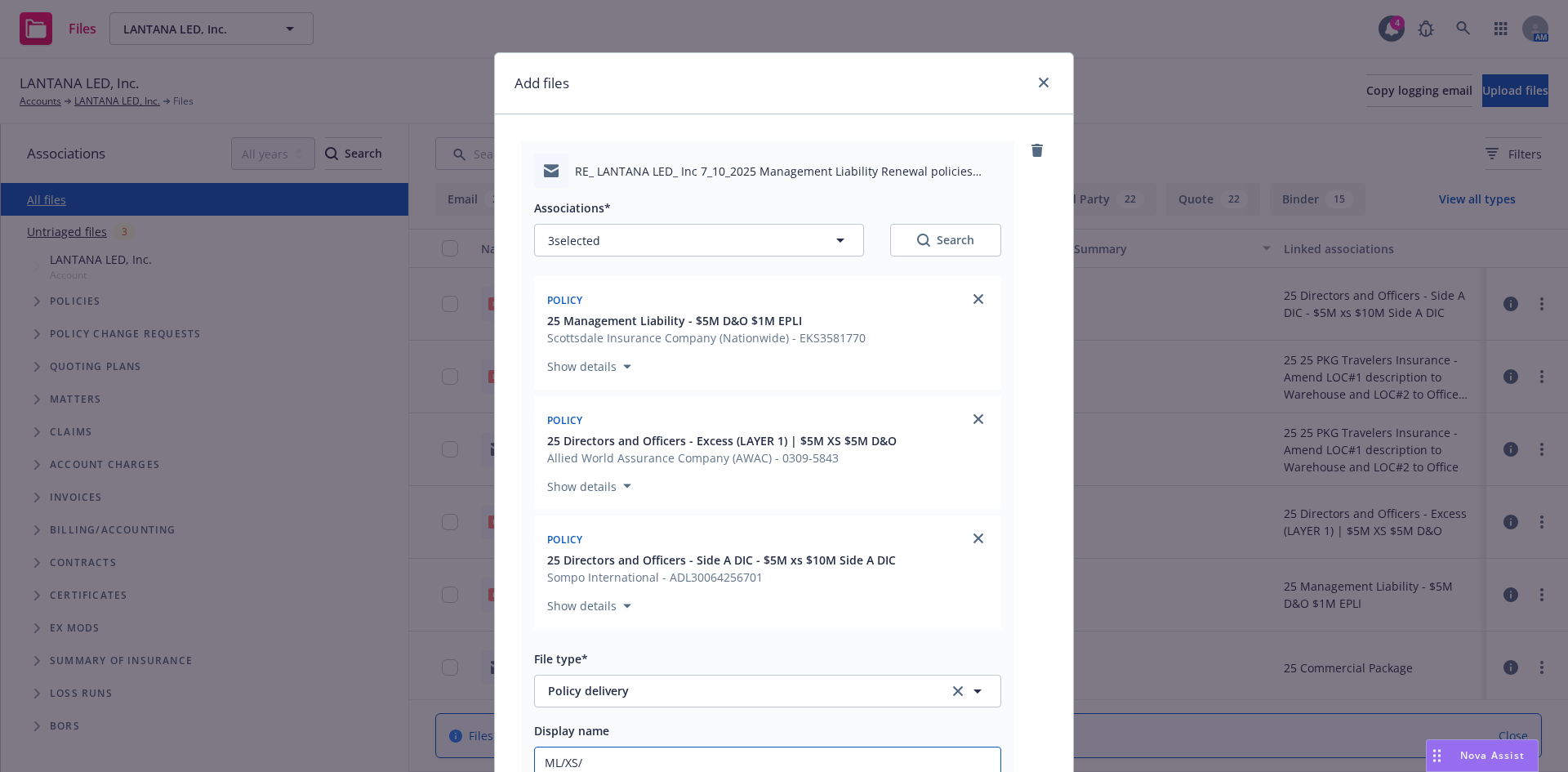
type input "ML/XS/S"
type textarea "x"
type input "ML/XS/Sid"
type textarea "x"
type input "ML/XS/Side"
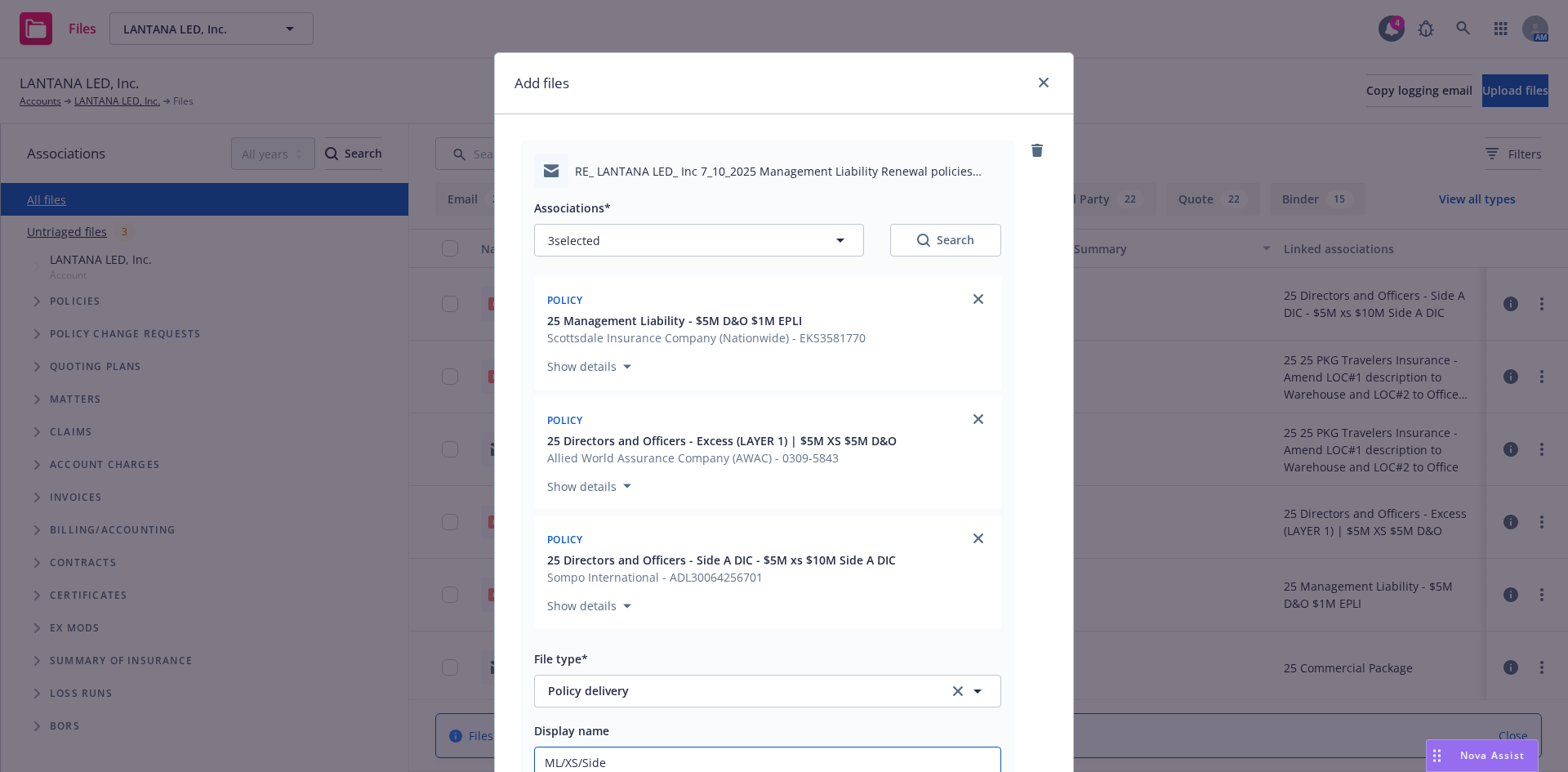
type textarea "x"
type input "ML/XS/Side"
type textarea "x"
type input "ML/XS/Side A"
type textarea "x"
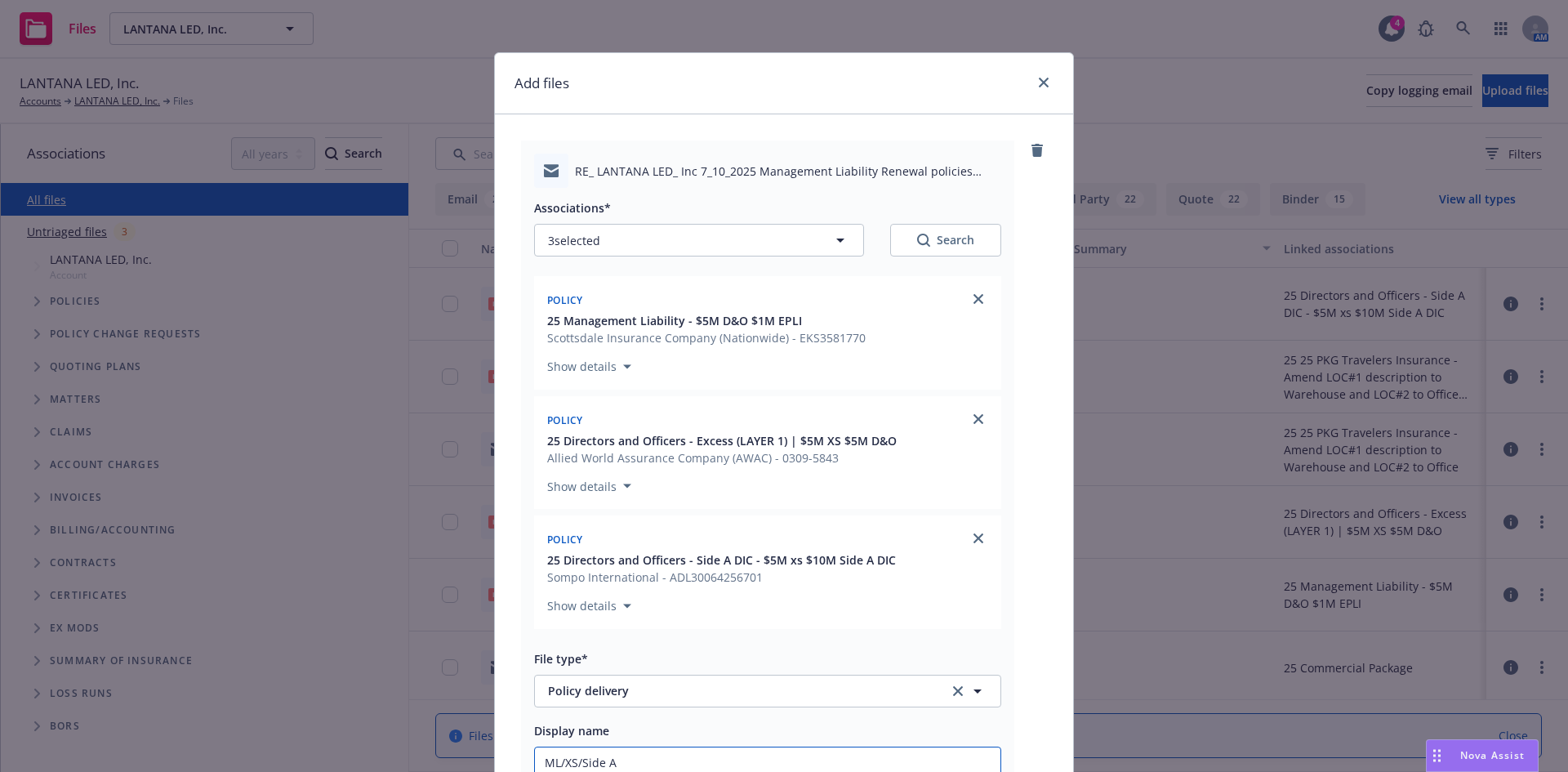
type input "ML/XS/Side A"
type textarea "x"
type input "ML/XS/Side A D"
type textarea "x"
type input "ML/XS/Side A DI"
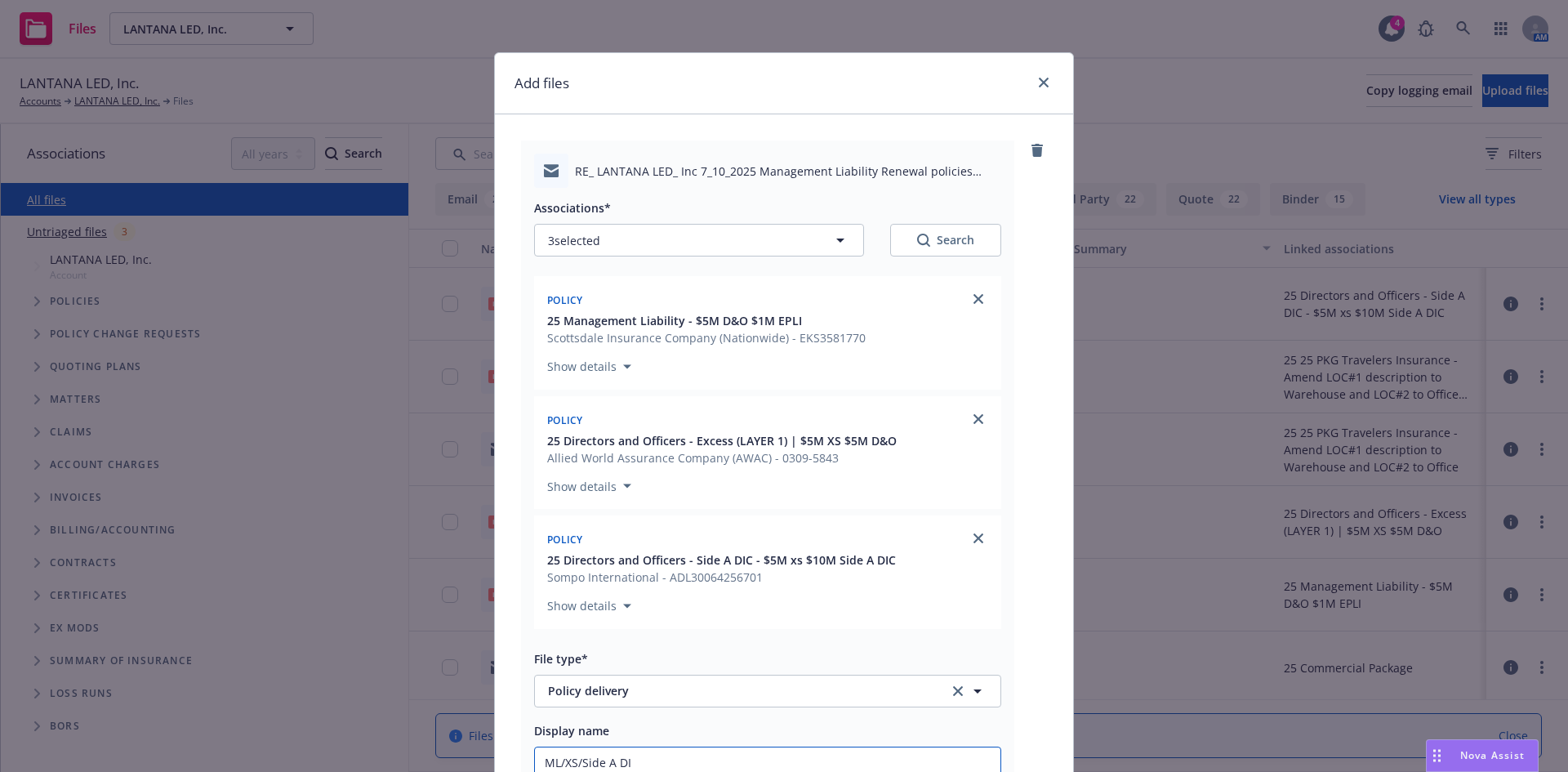
type textarea "x"
type input "ML/XS/Side A DIC"
type textarea "x"
type input "ML/XS/Side A DICC"
type textarea "x"
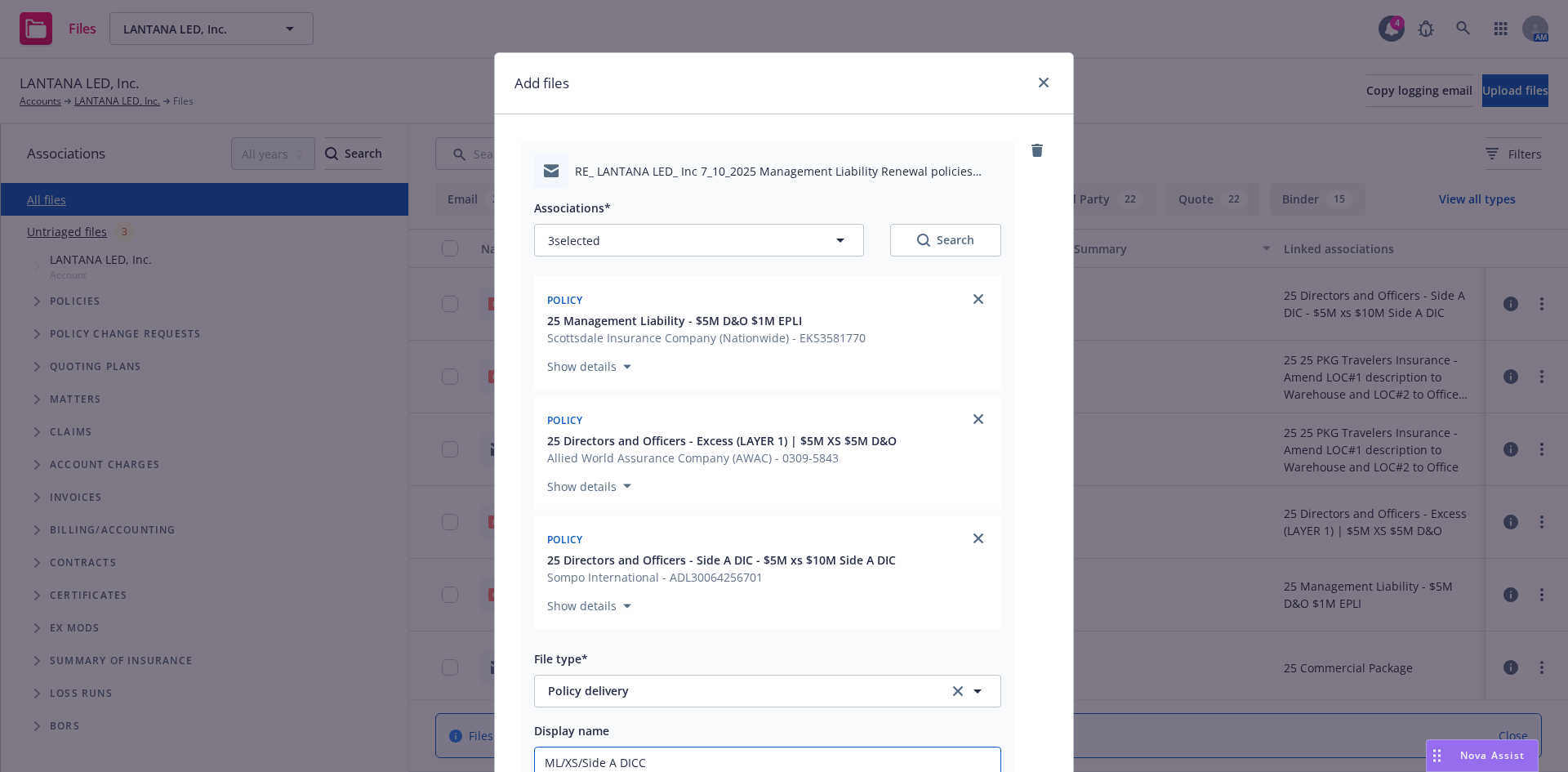
type input "ML/XS/Side A DIC"
type textarea "x"
type input "ML/XS/Side A DIC"
type textarea "x"
type input "ML/XS/Side A DIC p"
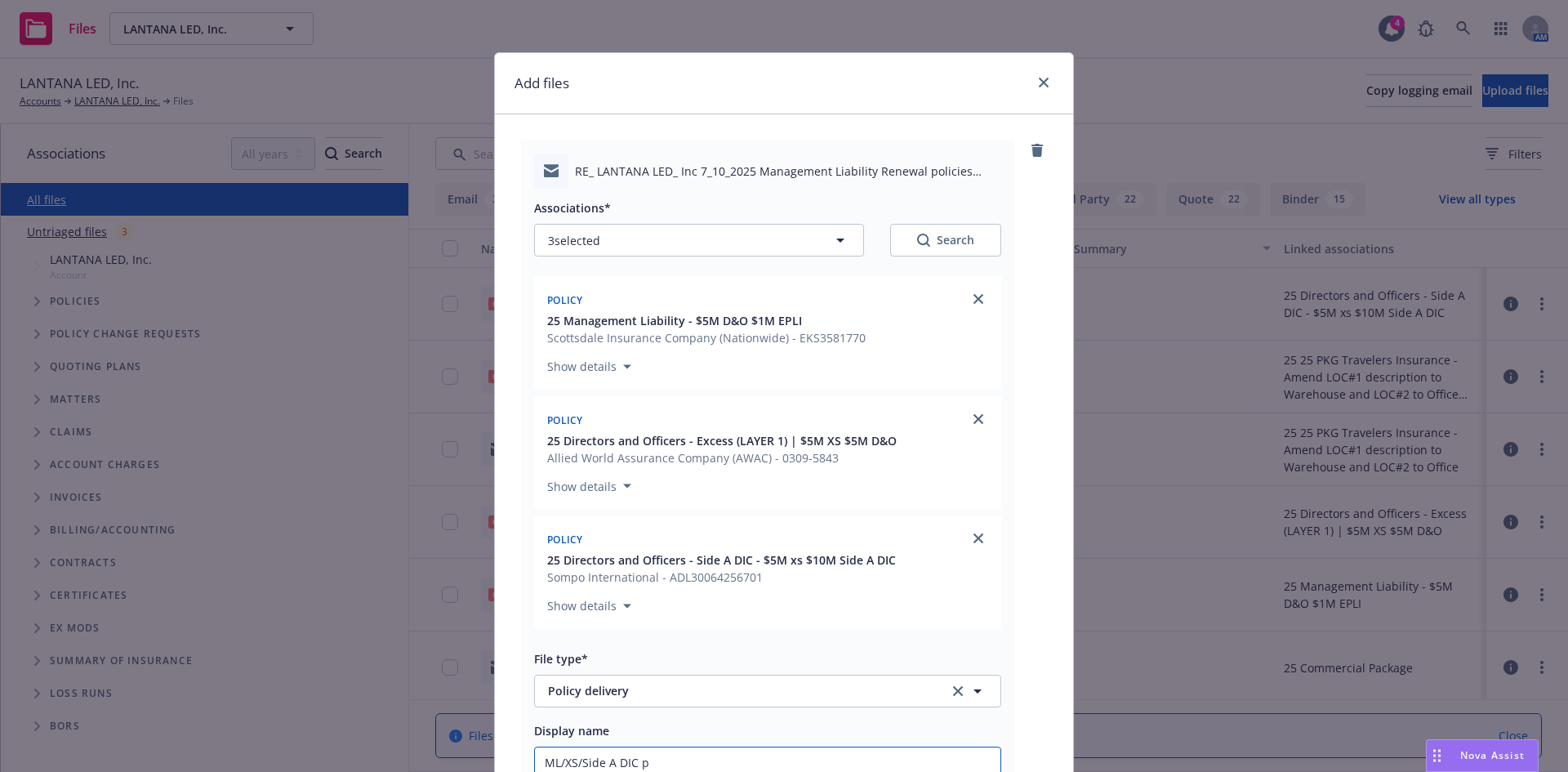
type textarea "x"
type input "ML/XS/Side A DIC po"
type textarea "x"
type input "ML/XS/Side A DIC pol"
type textarea "x"
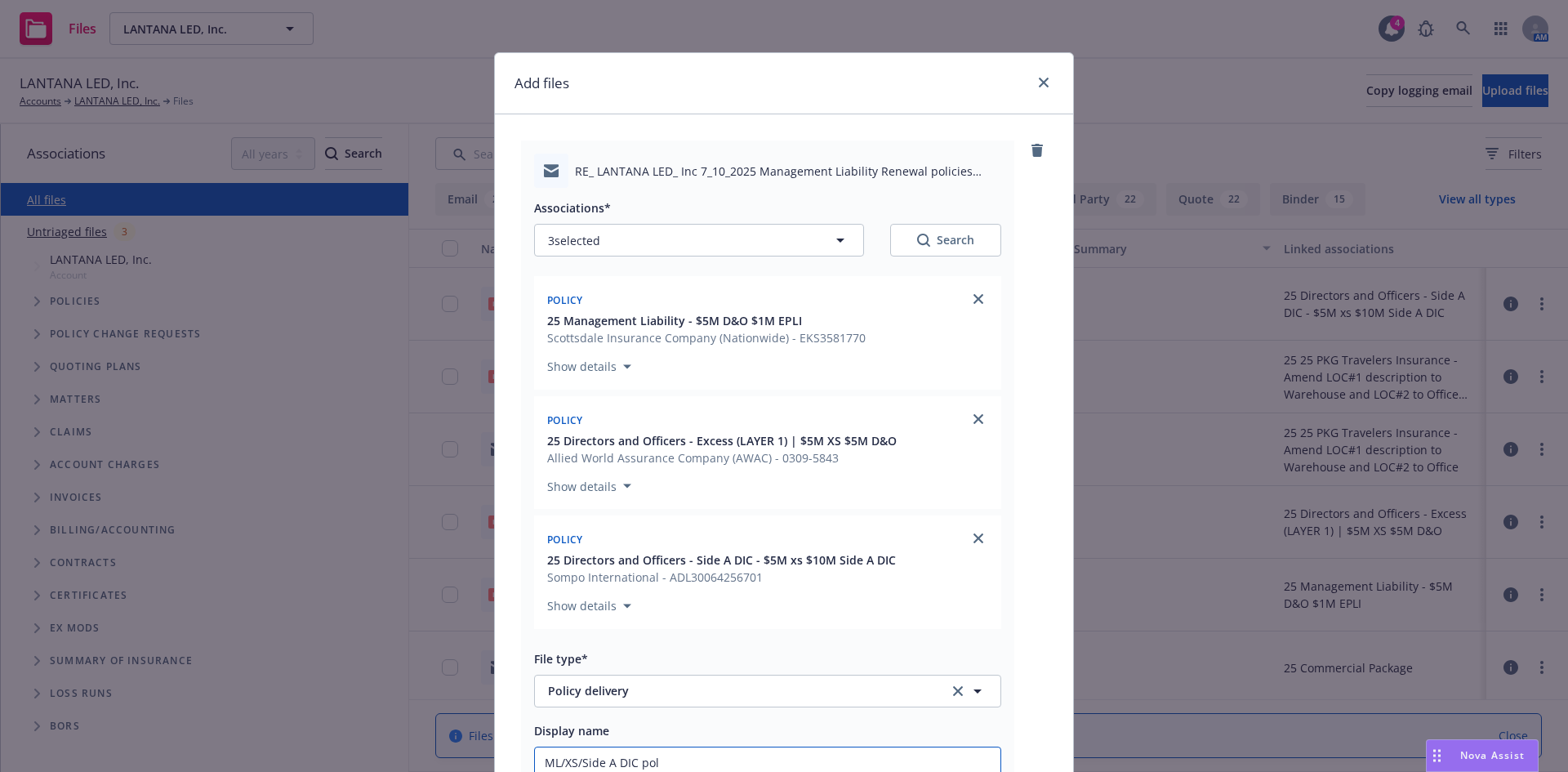
type input "ML/XS/Side A DIC poli"
type textarea "x"
type input "ML/XS/Side A DIC policy"
type textarea "x"
type input "ML/XS/Side A DIC policy"
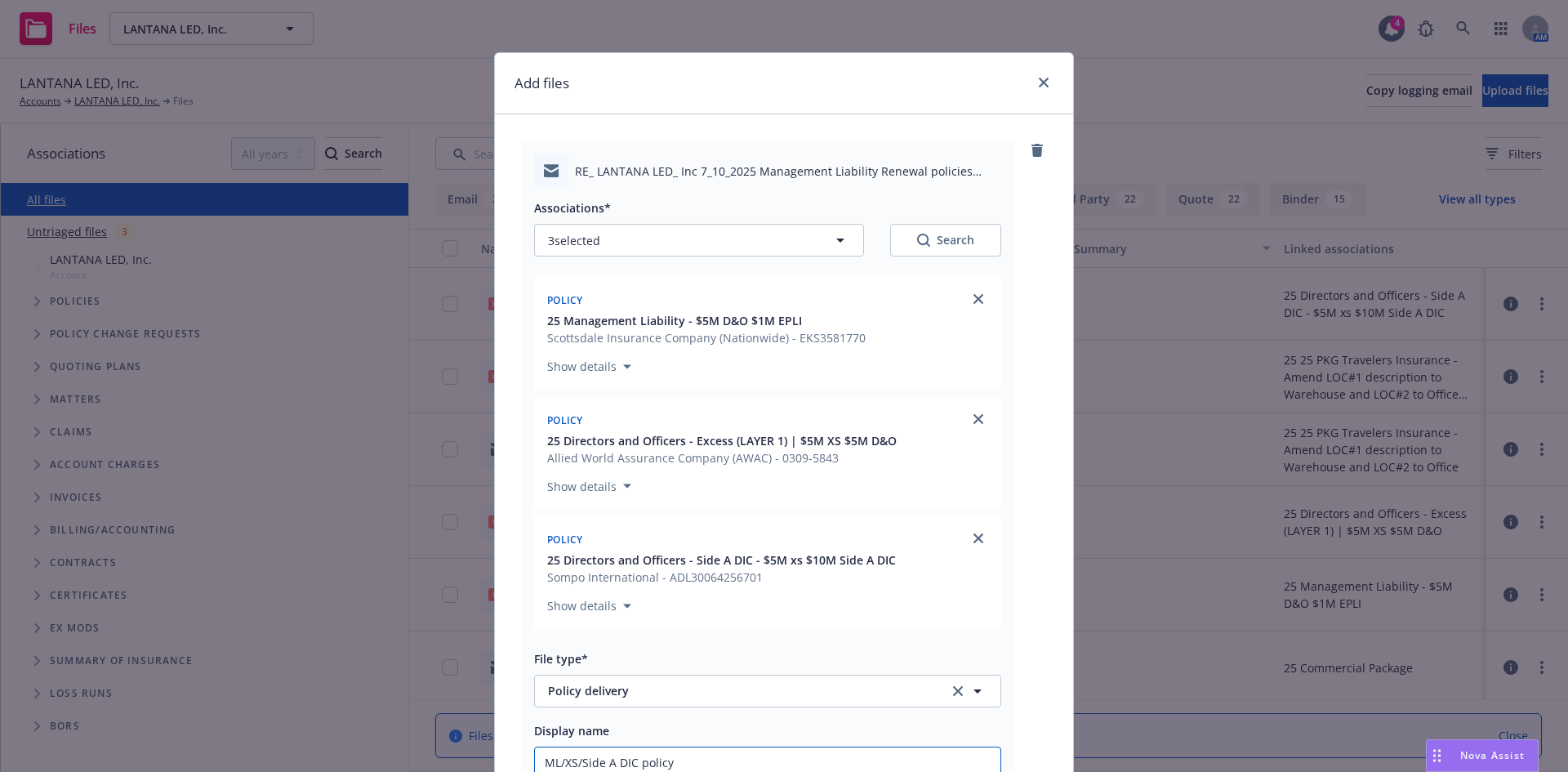
type textarea "x"
type input "ML/XS/Side A DIC policy d"
type textarea "x"
type input "ML/XS/Side A DIC policy de"
type textarea "x"
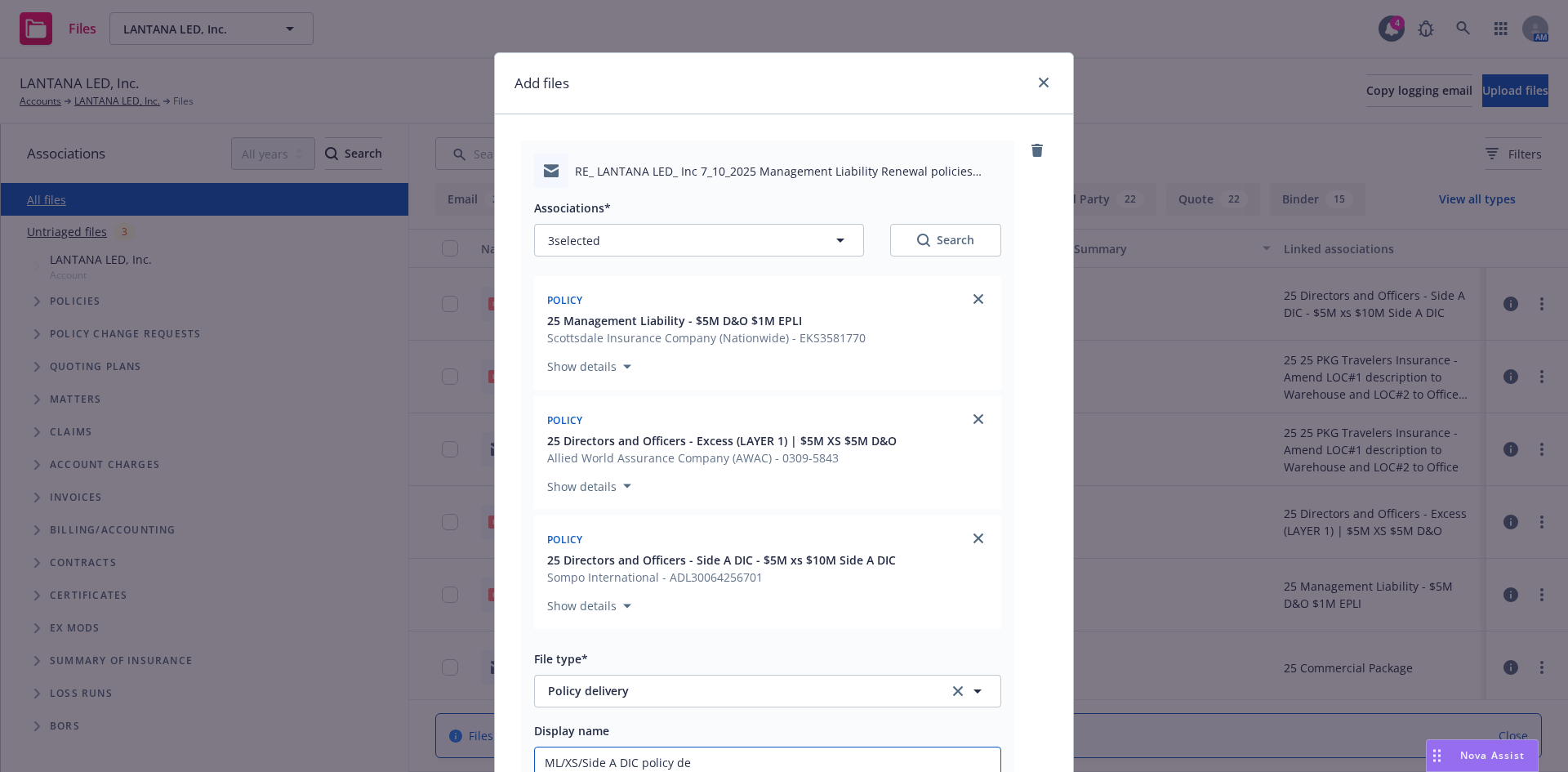
type input "ML/XS/Side A DIC policy del"
type textarea "x"
type input "ML/XS/Side A DIC policy deli"
type textarea "x"
type input "ML/XS/Side A DIC policy deliv"
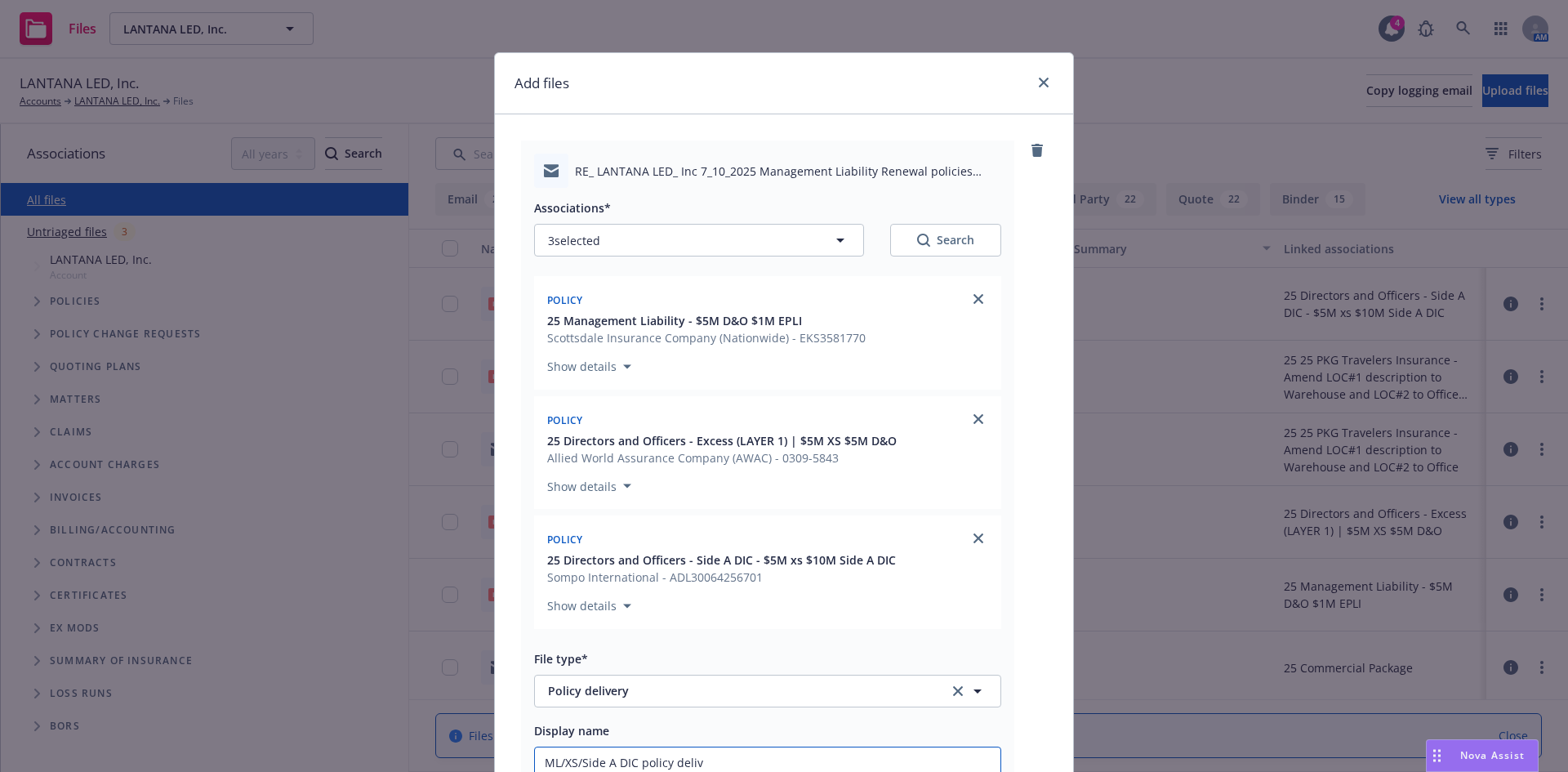
type textarea "x"
type input "ML/XS/Side A DIC policy delive"
type textarea "x"
type input "ML/XS/Side A DIC policy delivet"
type textarea "x"
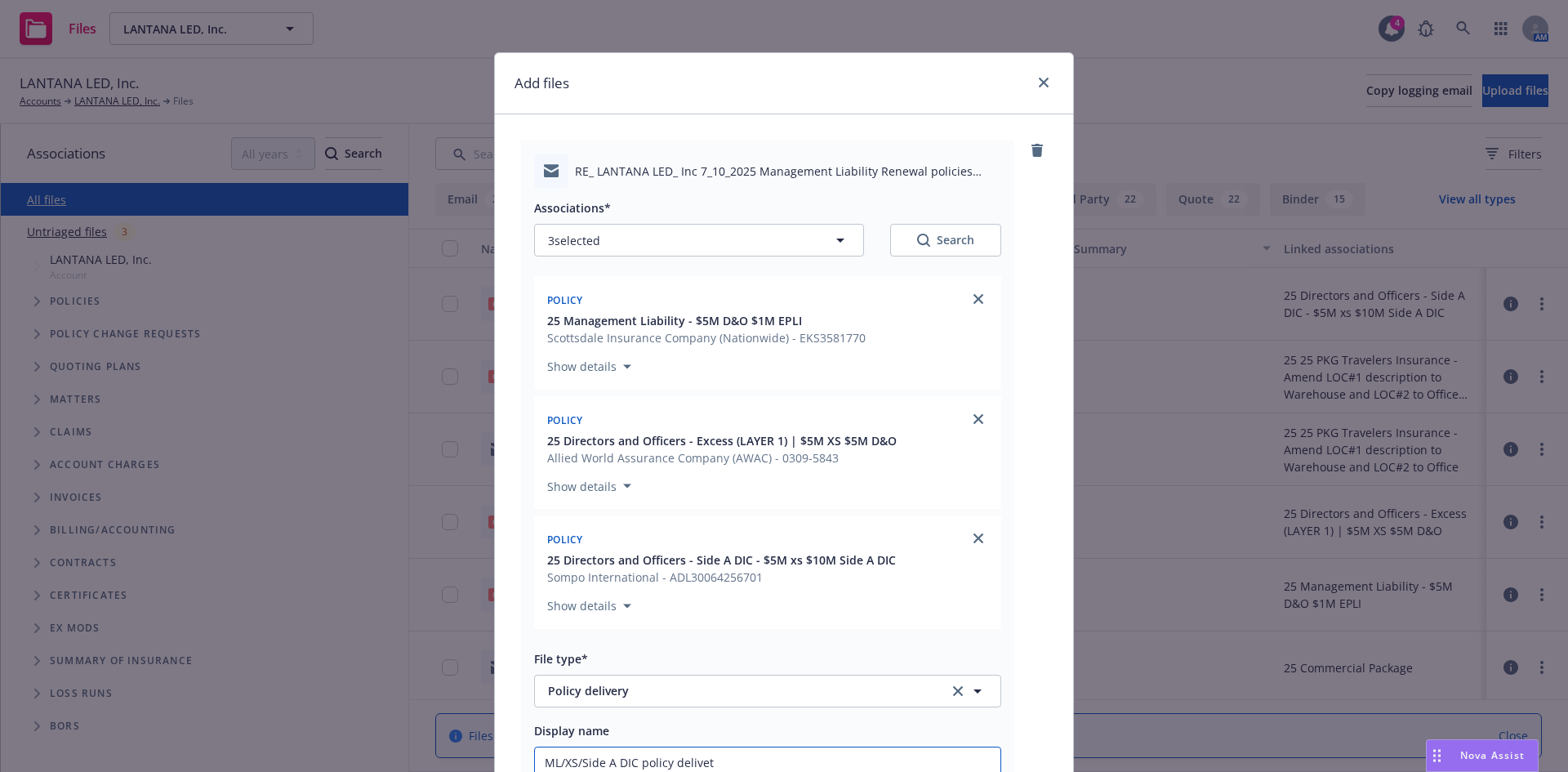
type input "ML/XS/Side A DIC policy delive"
type textarea "x"
type input "ML/XS/Side A DIC policy deliver"
type textarea "x"
type input "ML/XS/Side A DIC policy delivery"
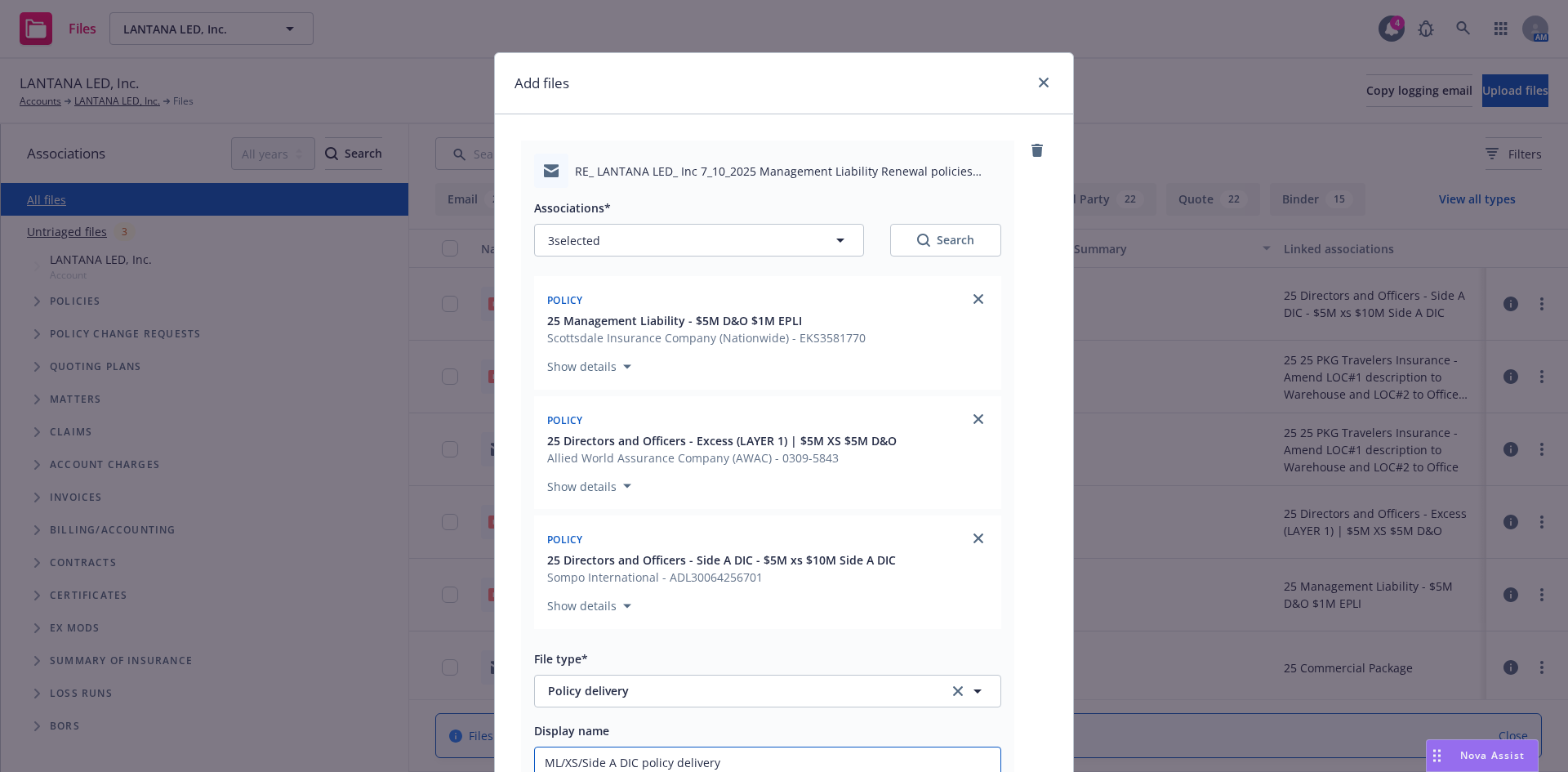
type textarea "x"
type input "ML/XS/Side A DIC policy delivery"
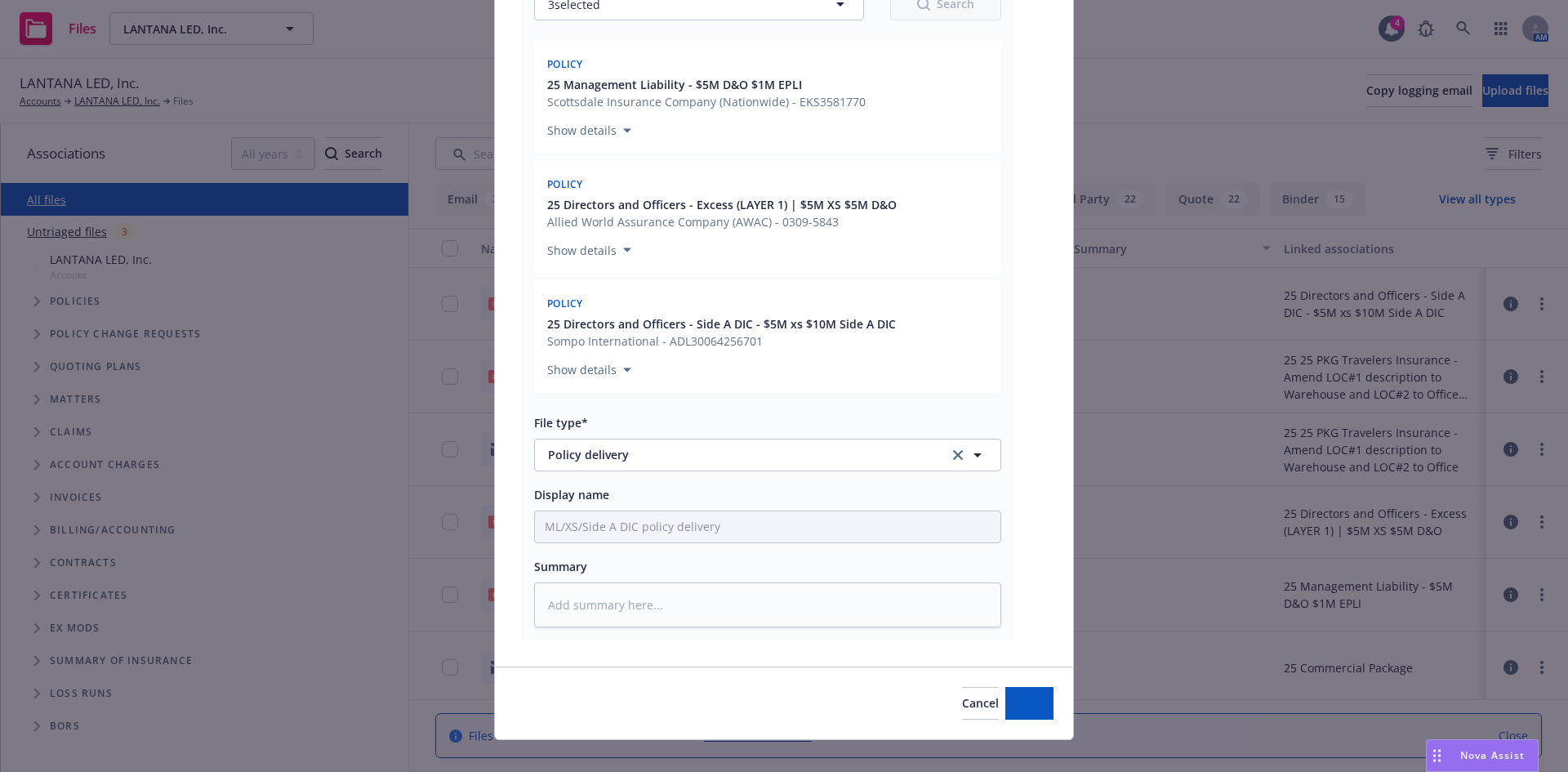
scroll to position [256, 0]
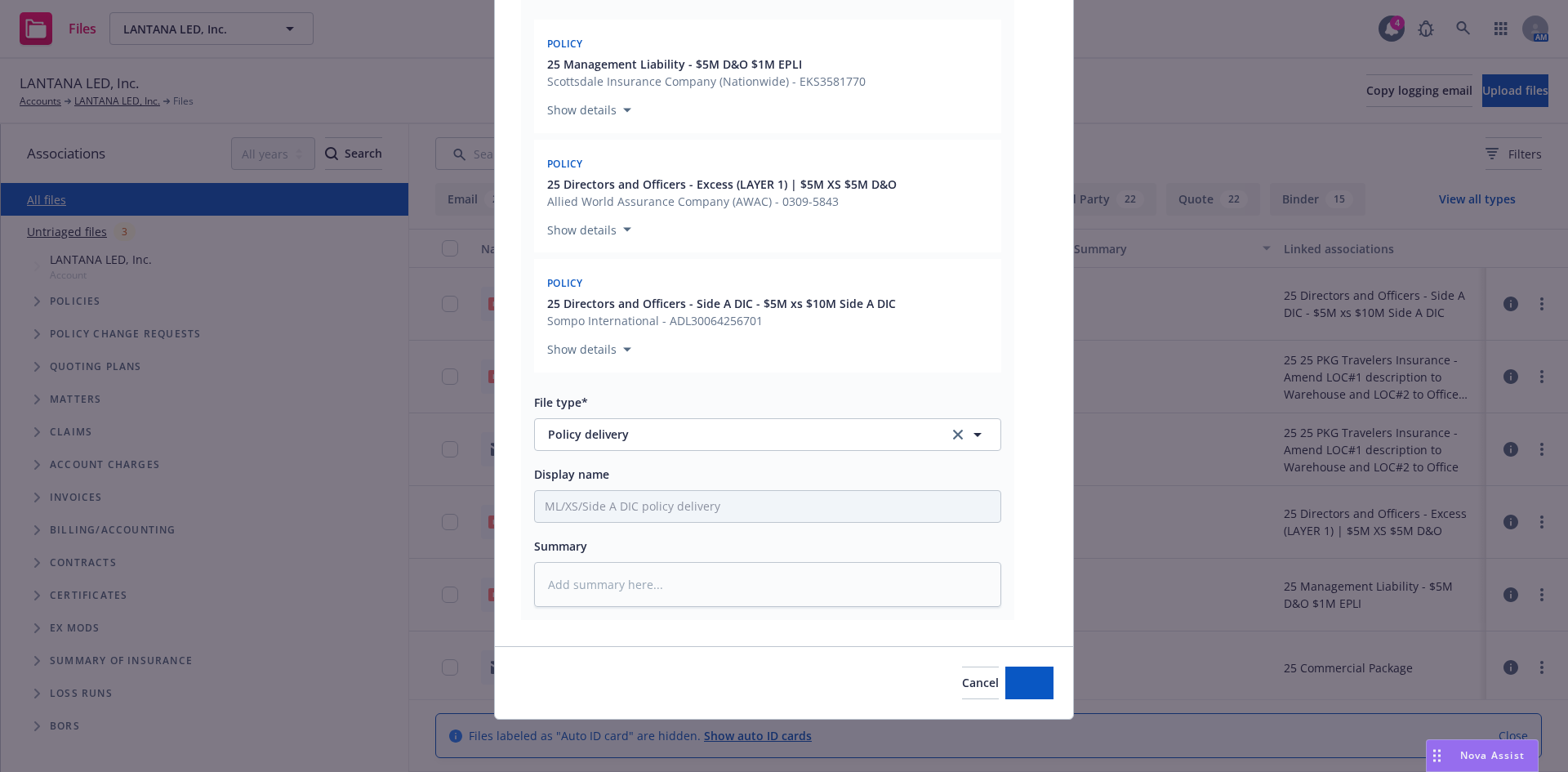
type textarea "x"
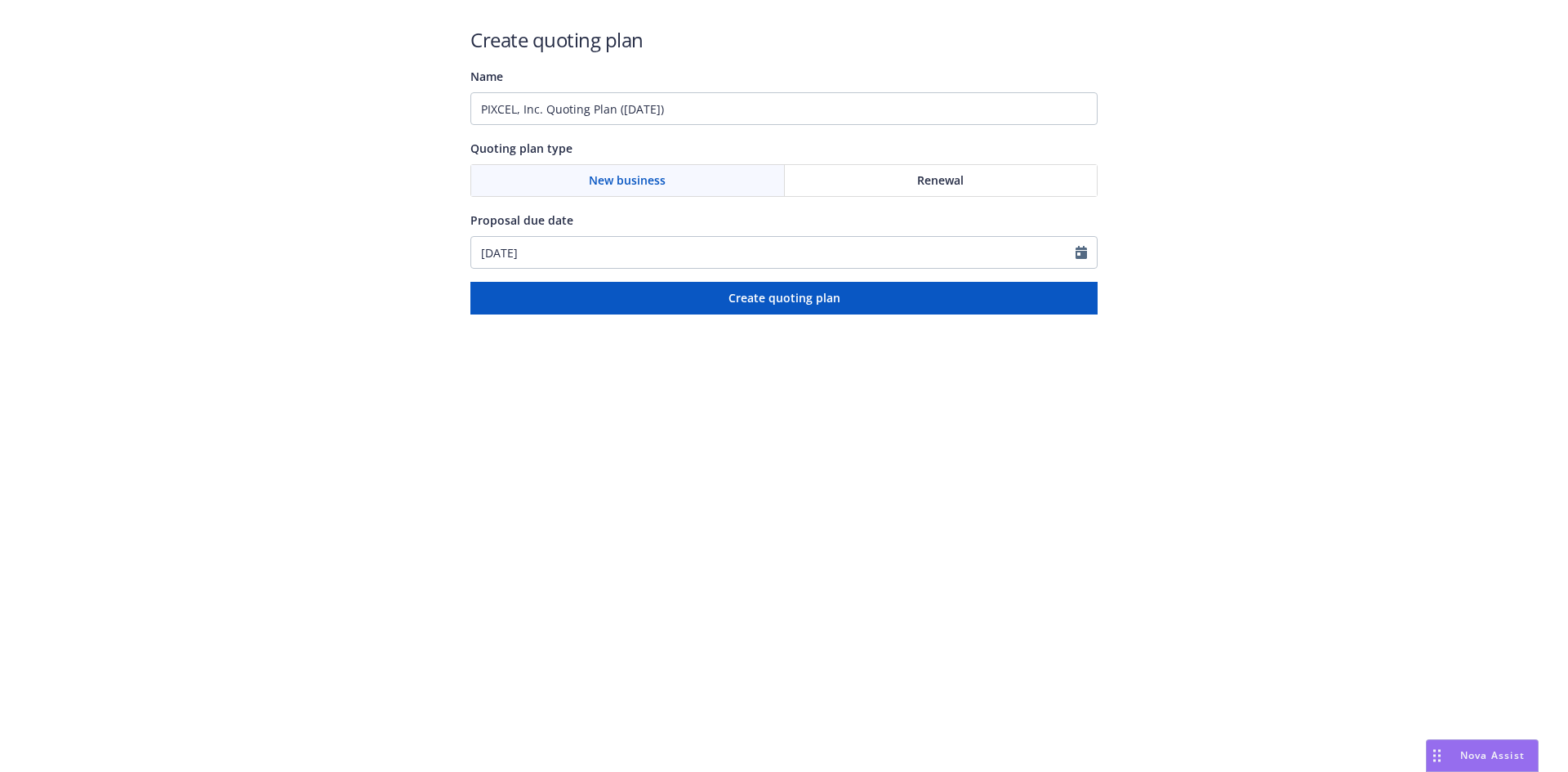
click at [664, 185] on span "New business" at bounding box center [627, 181] width 77 height 17
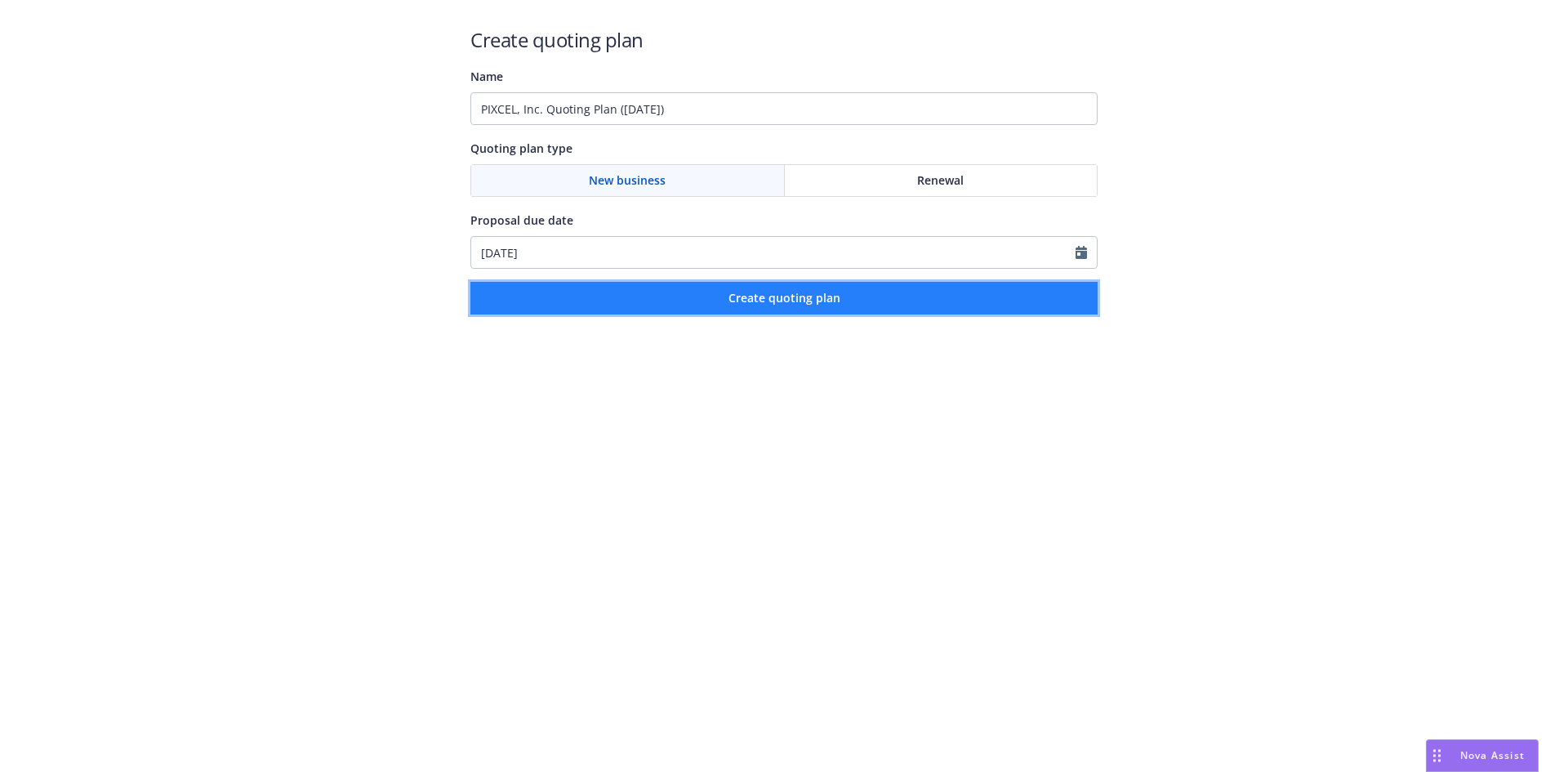
click at [717, 312] on button "Create quoting plan" at bounding box center [783, 297] width 627 height 32
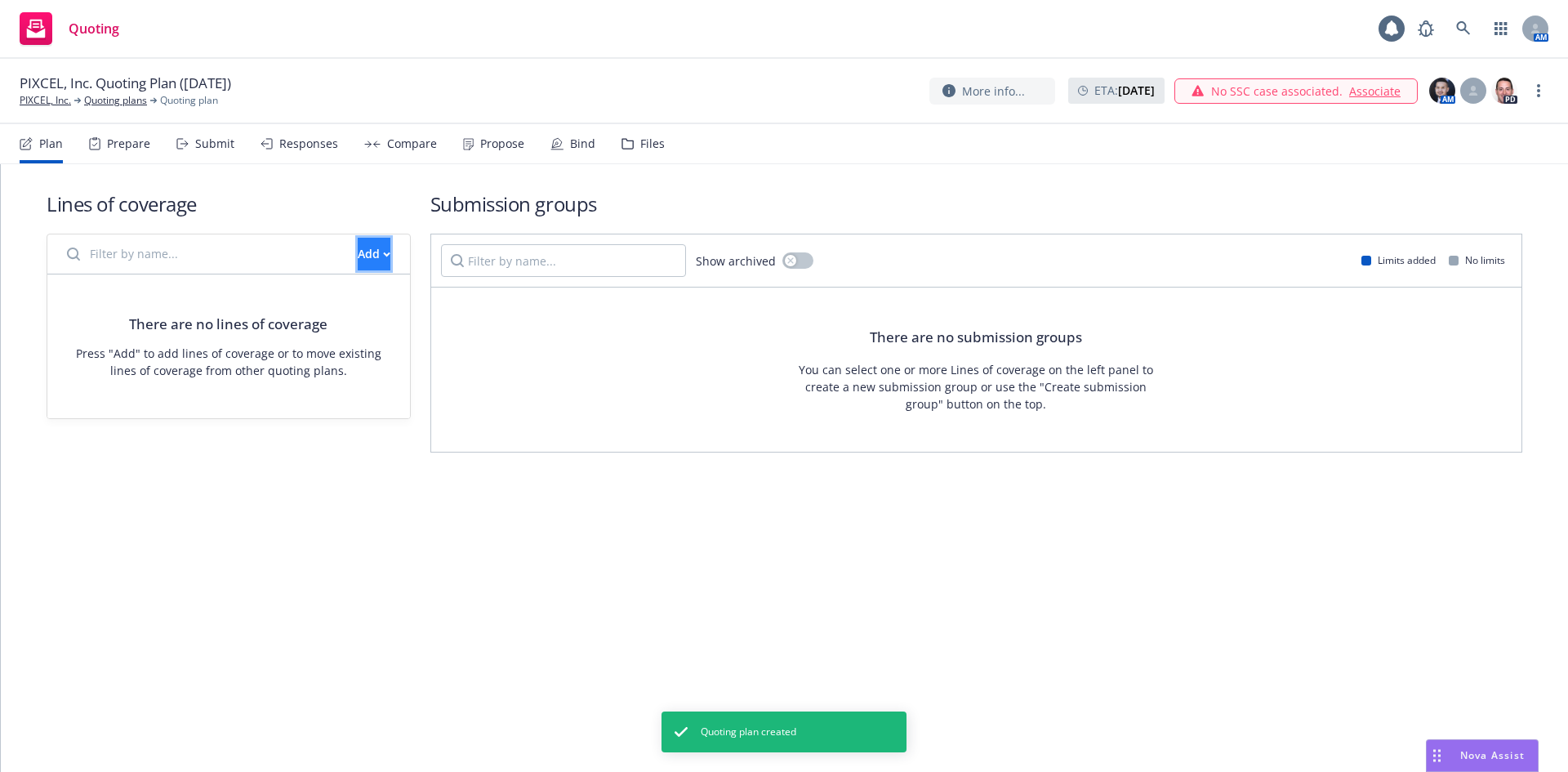
click at [358, 256] on div "Add" at bounding box center [373, 254] width 32 height 31
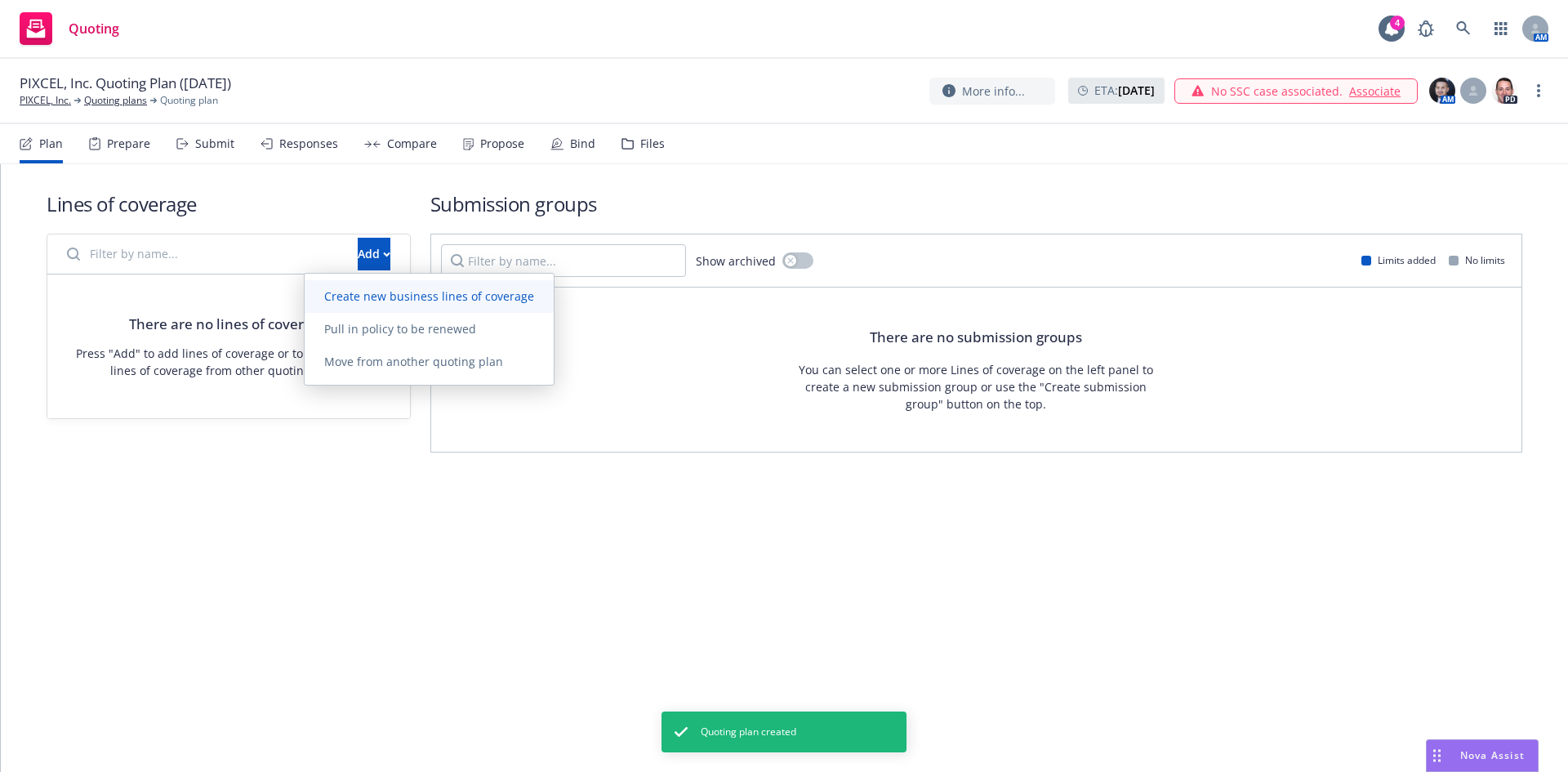
click at [379, 293] on span "Create new business lines of coverage" at bounding box center [429, 297] width 249 height 16
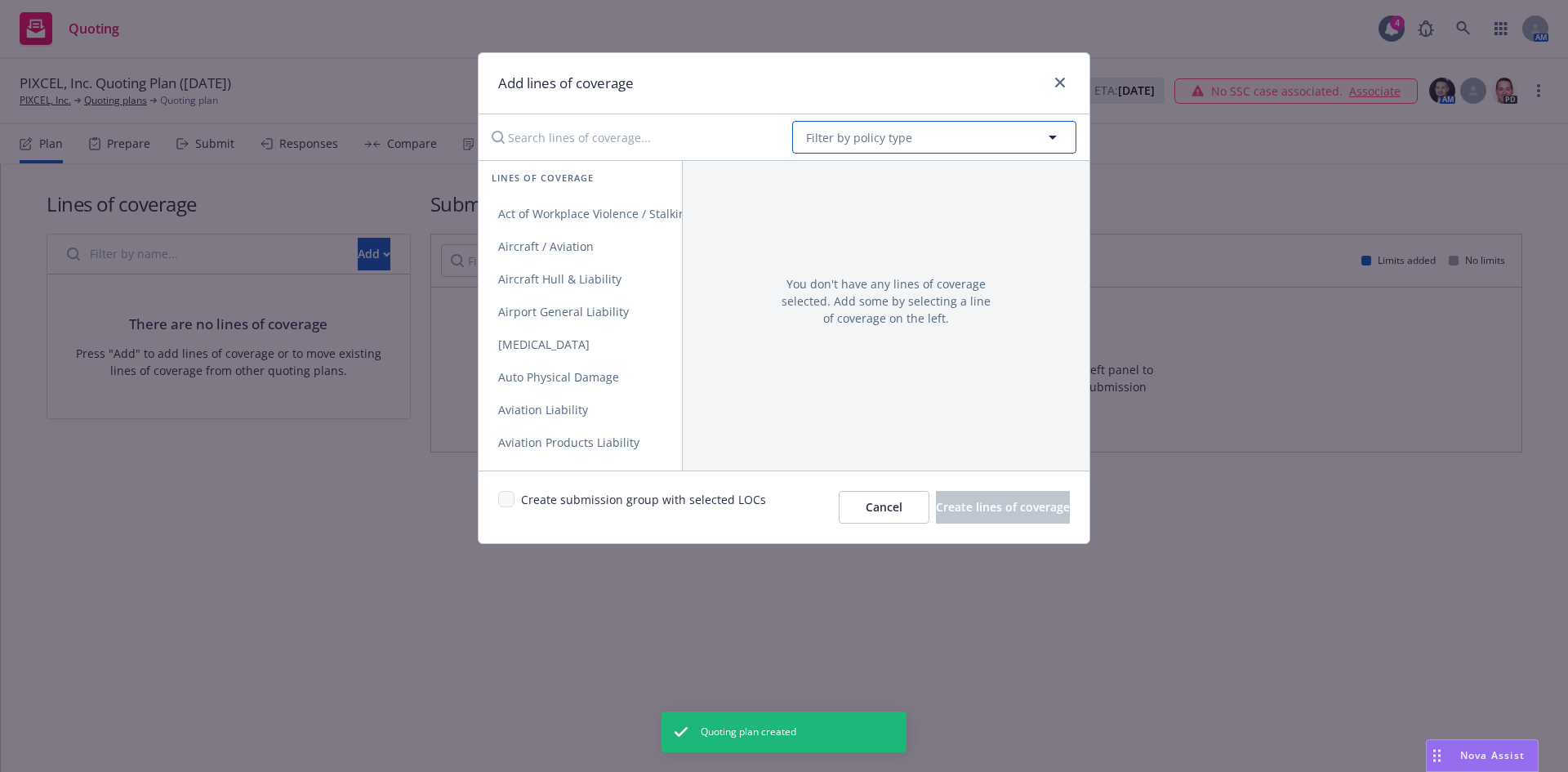
click at [879, 139] on span "Filter by policy type" at bounding box center [859, 138] width 106 height 17
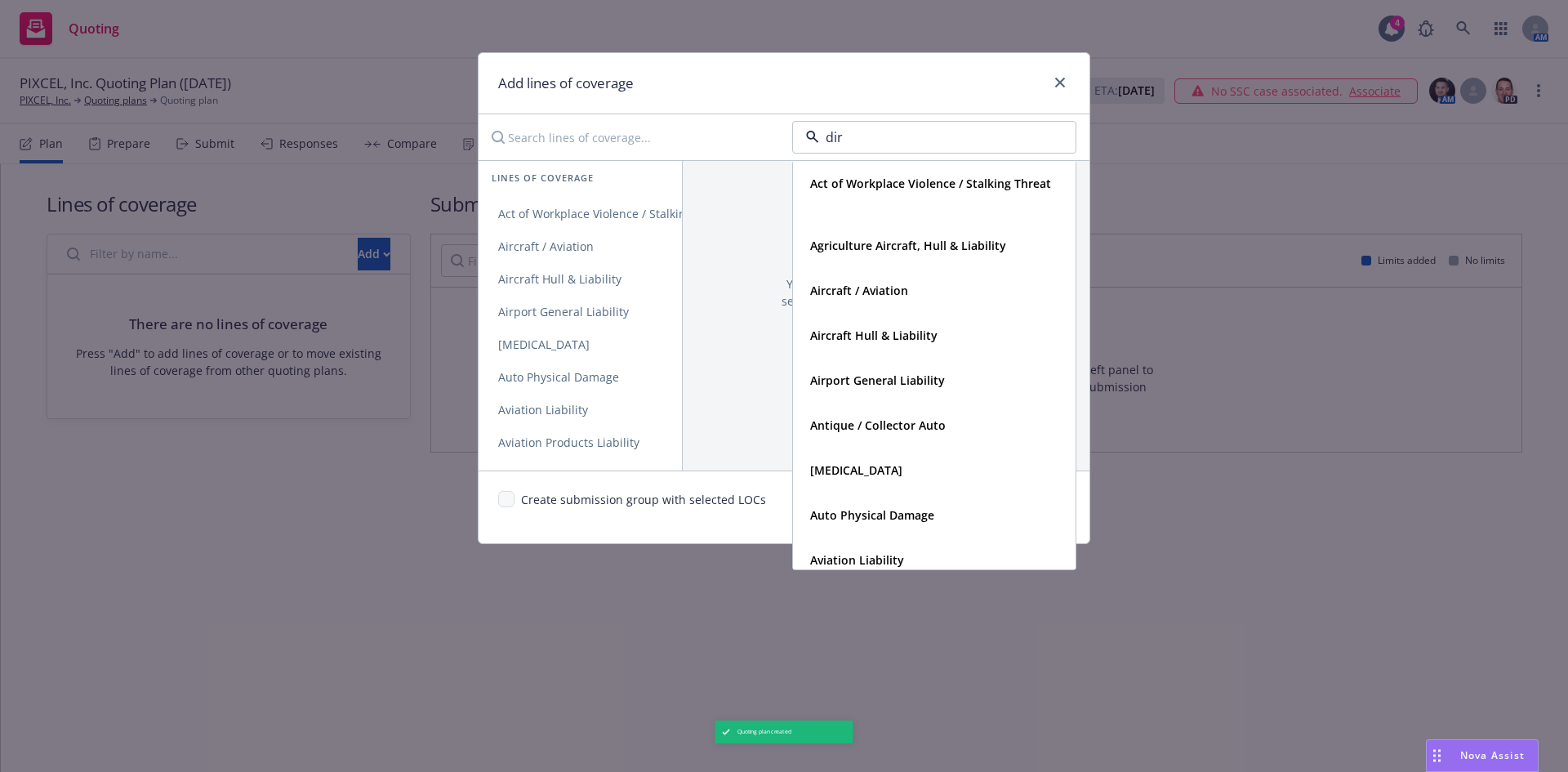
type input "dire"
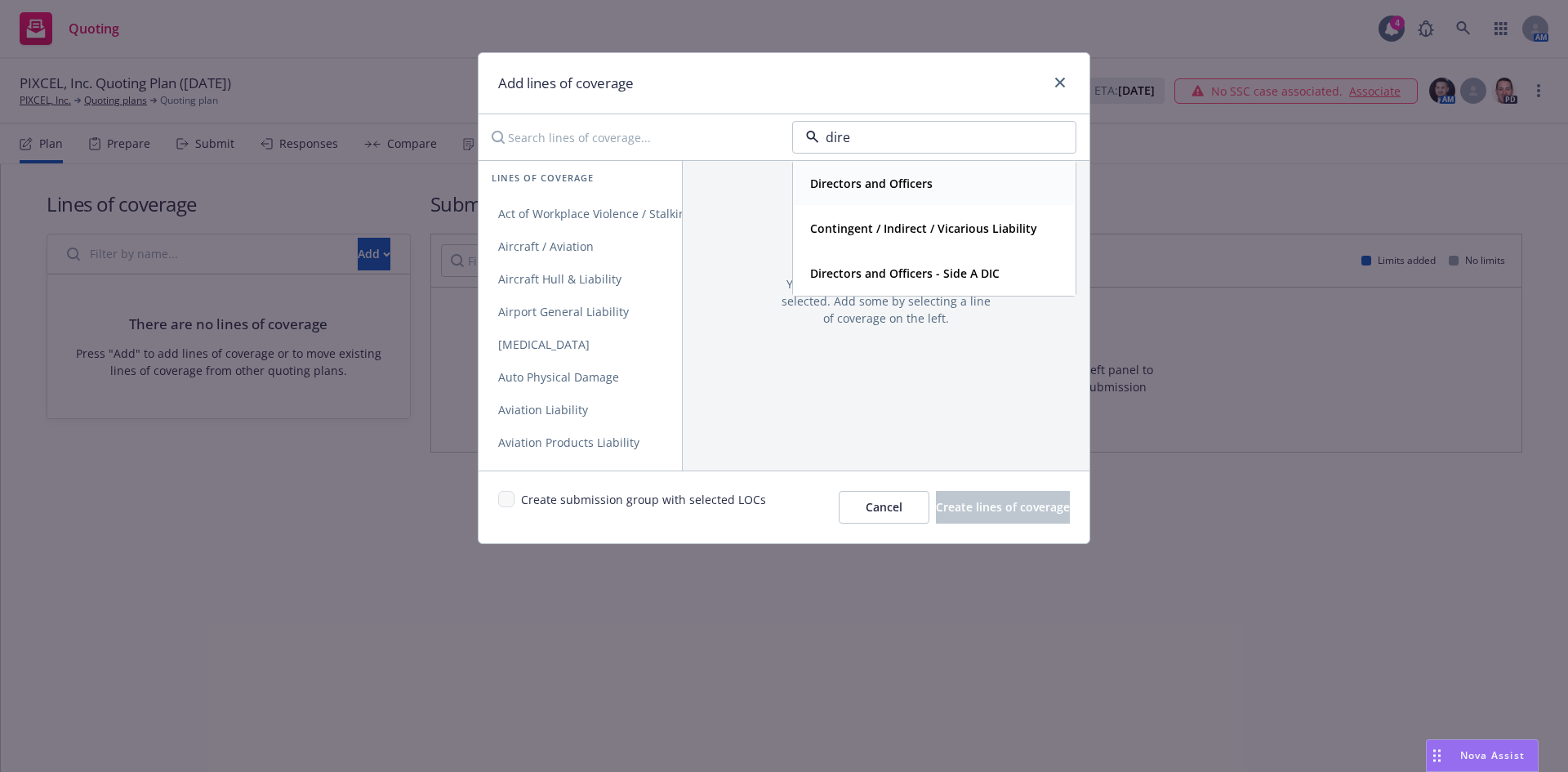
click at [864, 187] on strong "Directors and Officers" at bounding box center [871, 183] width 122 height 16
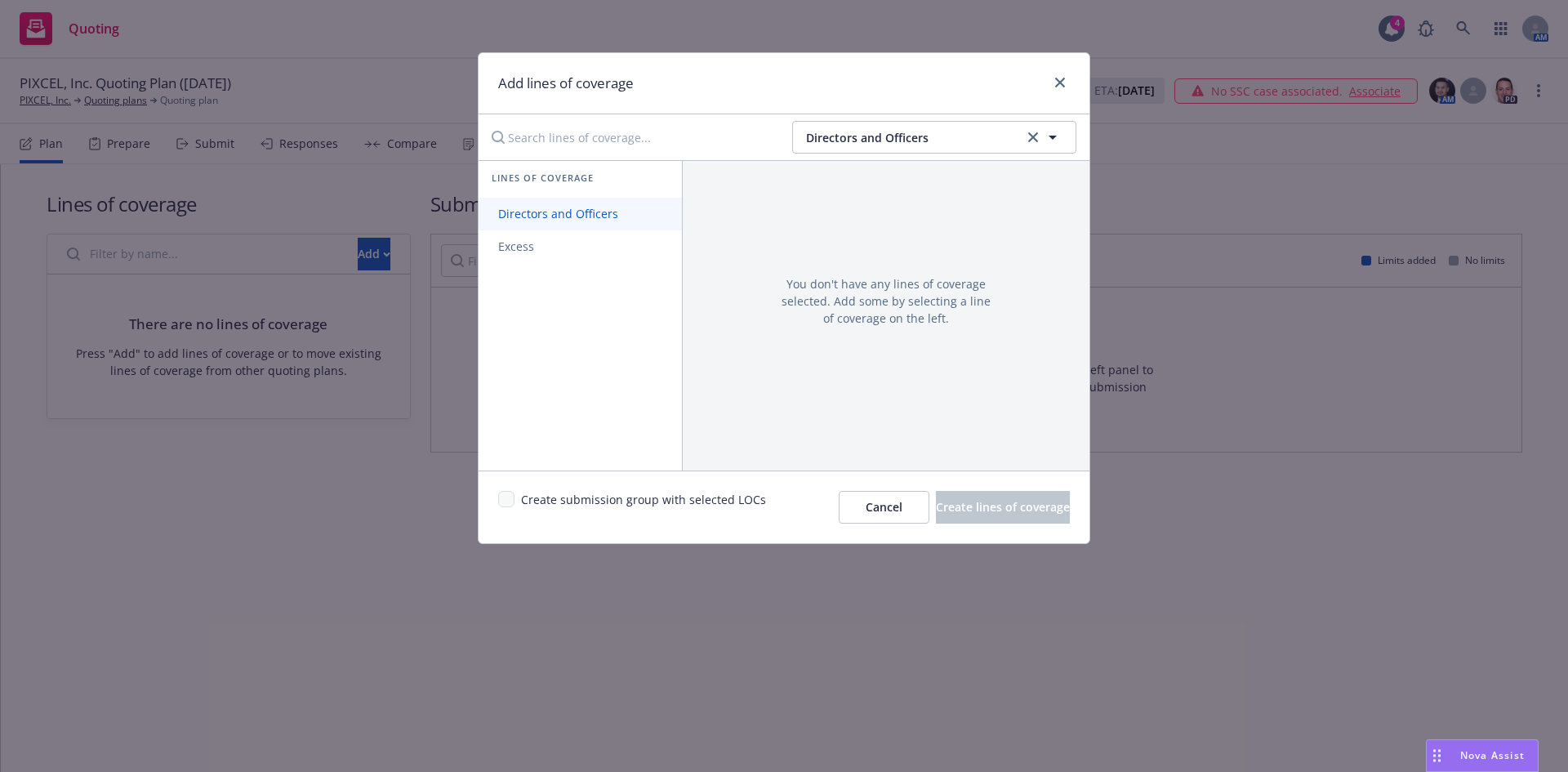
click at [545, 212] on span "Directors and Officers" at bounding box center [558, 214] width 160 height 16
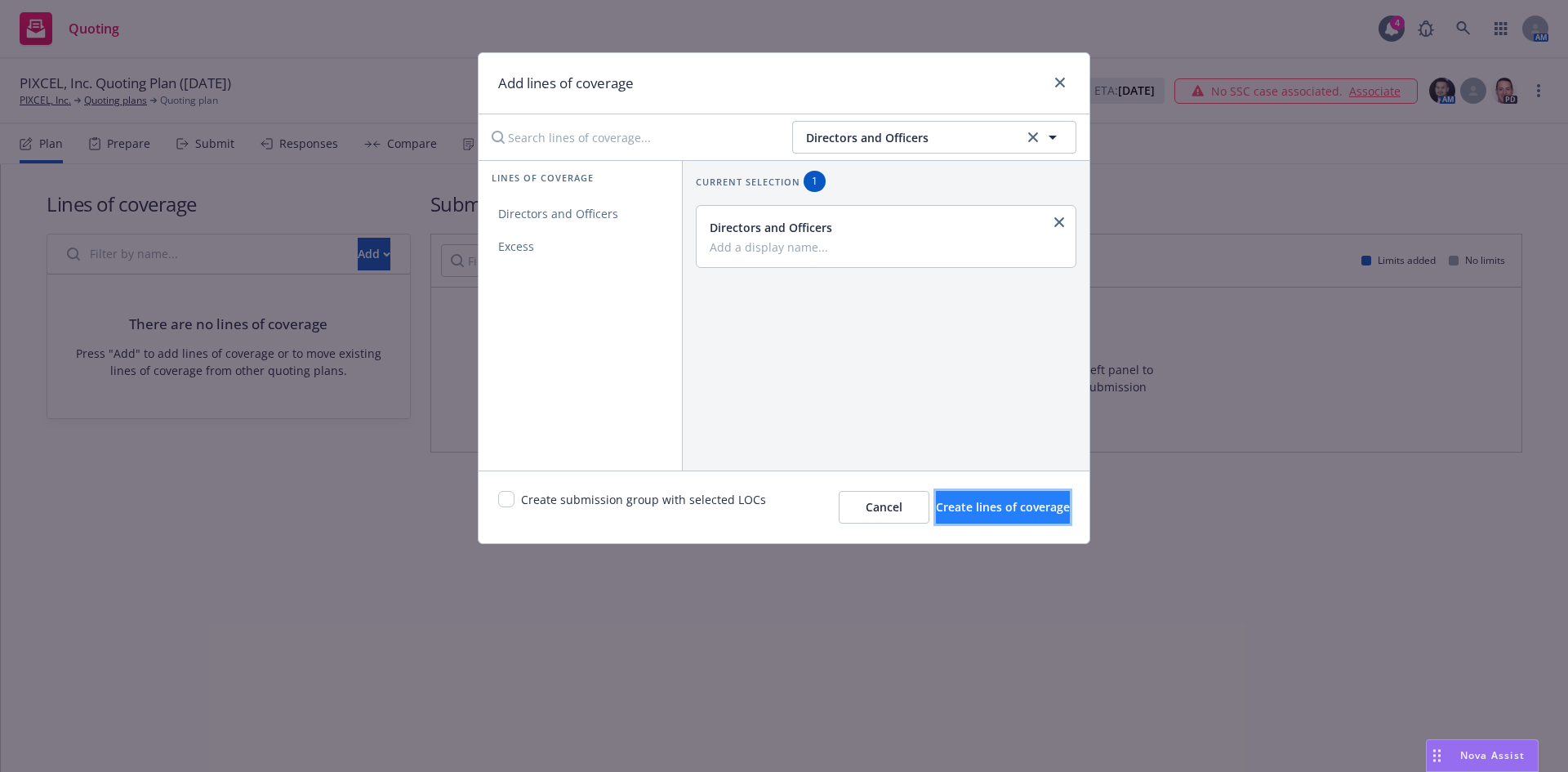
click at [979, 519] on button "Create lines of coverage" at bounding box center [1003, 507] width 134 height 32
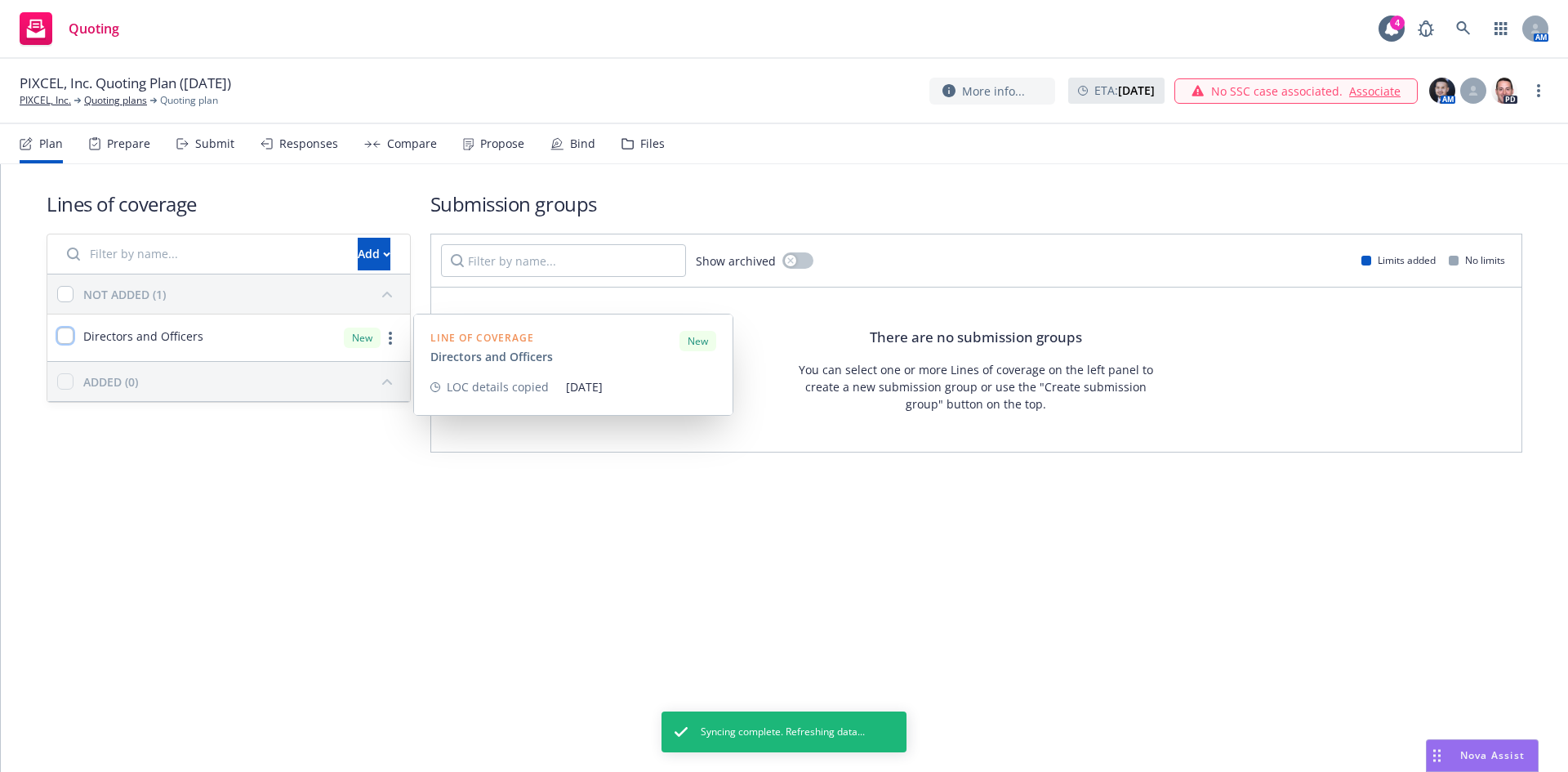
click at [58, 329] on input "checkbox" at bounding box center [65, 336] width 17 height 17
checkbox input "true"
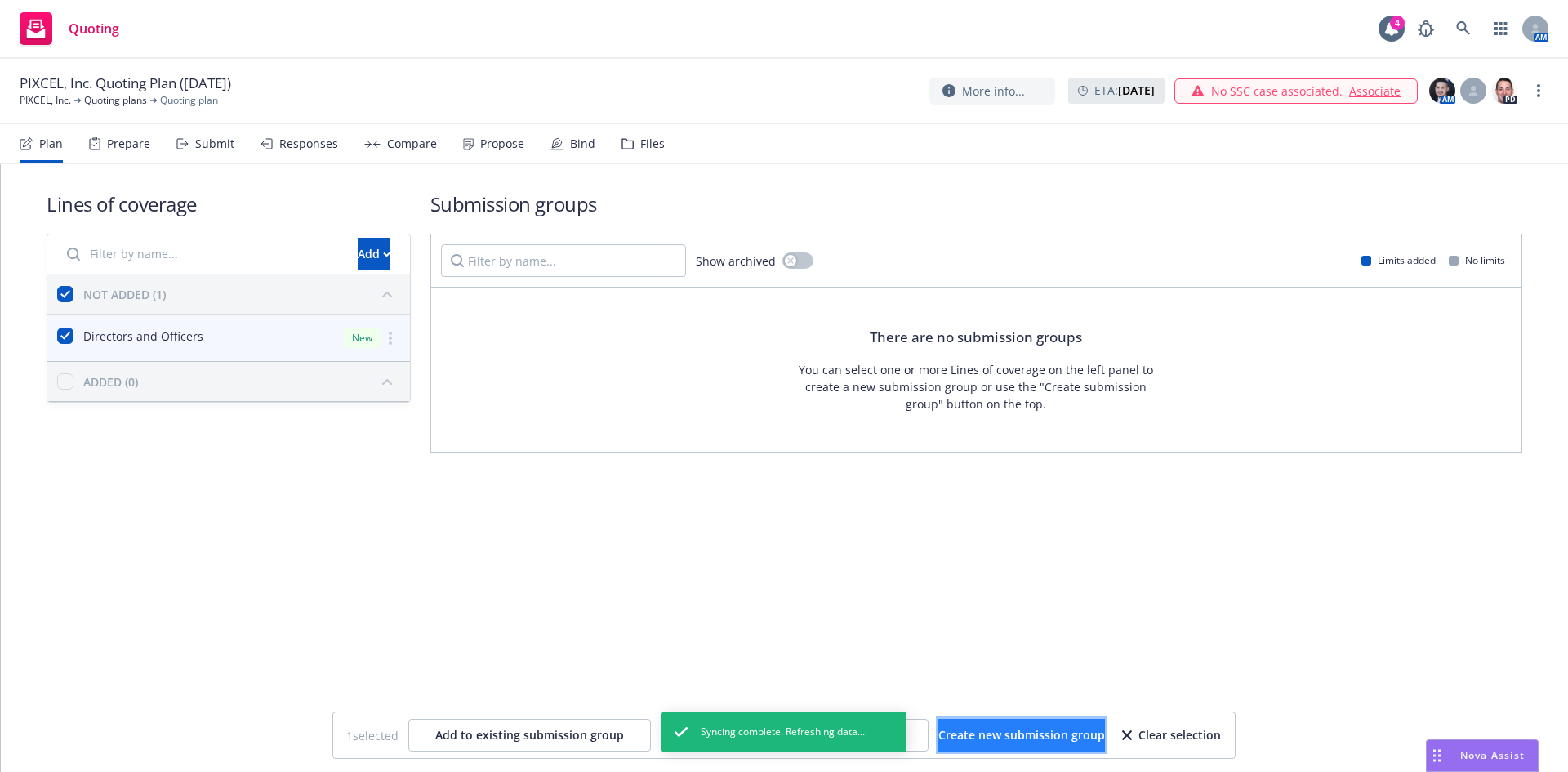
click at [1008, 725] on button "Create new submission group" at bounding box center [1021, 734] width 167 height 32
checkbox input "false"
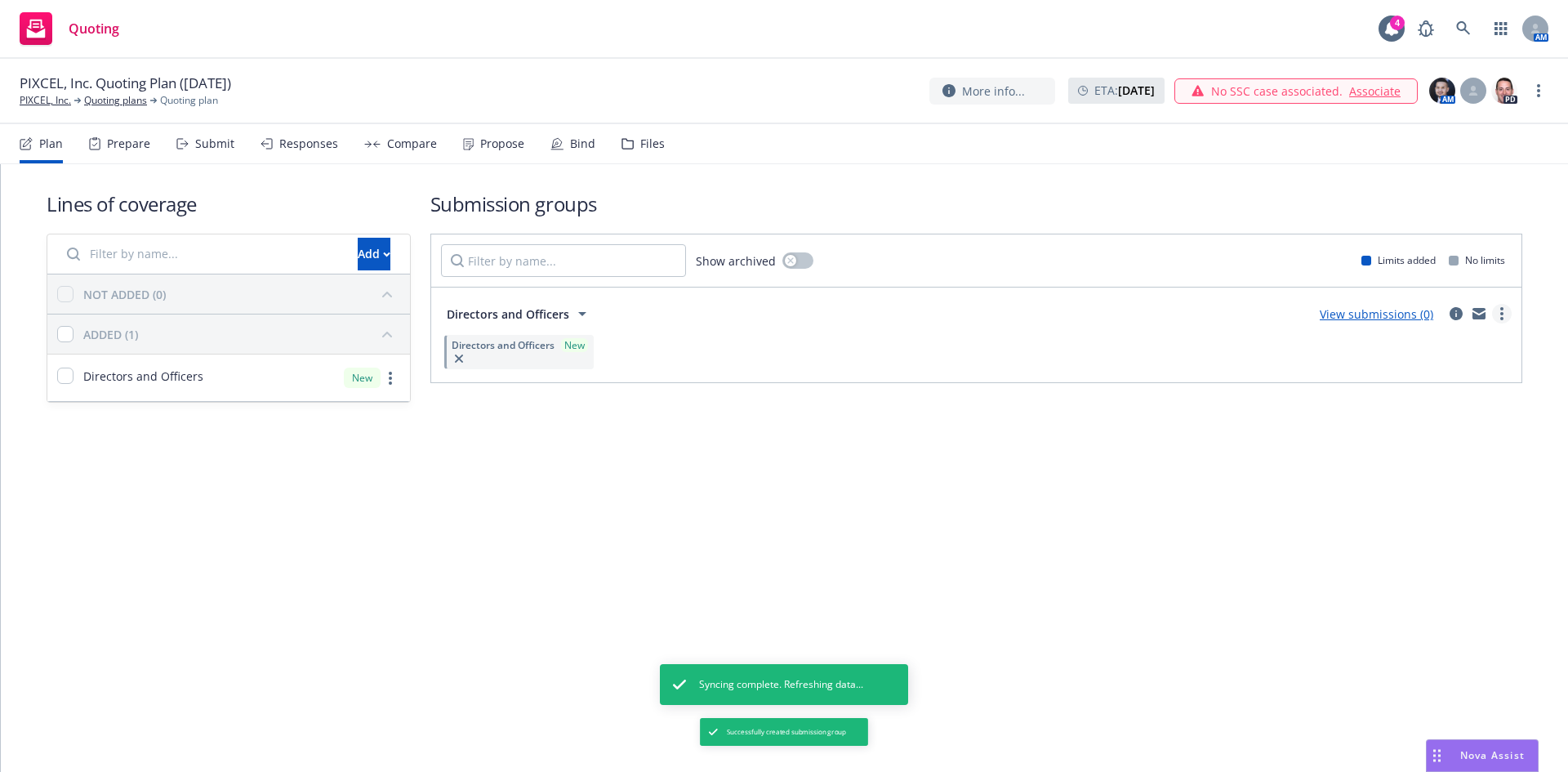
click at [1506, 306] on link "more" at bounding box center [1502, 313] width 19 height 19
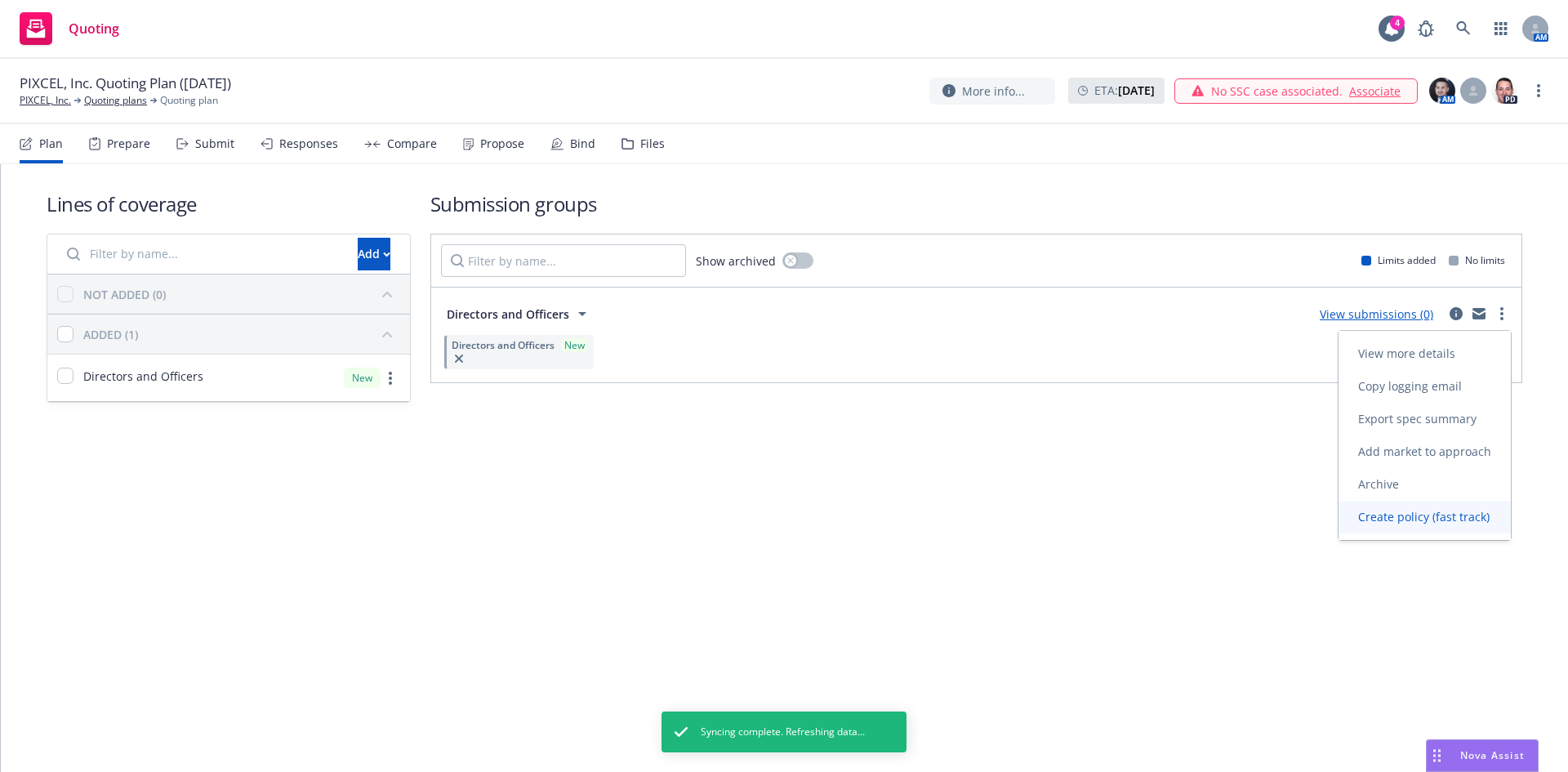
click at [1408, 516] on span "Create policy (fast track)" at bounding box center [1424, 516] width 171 height 16
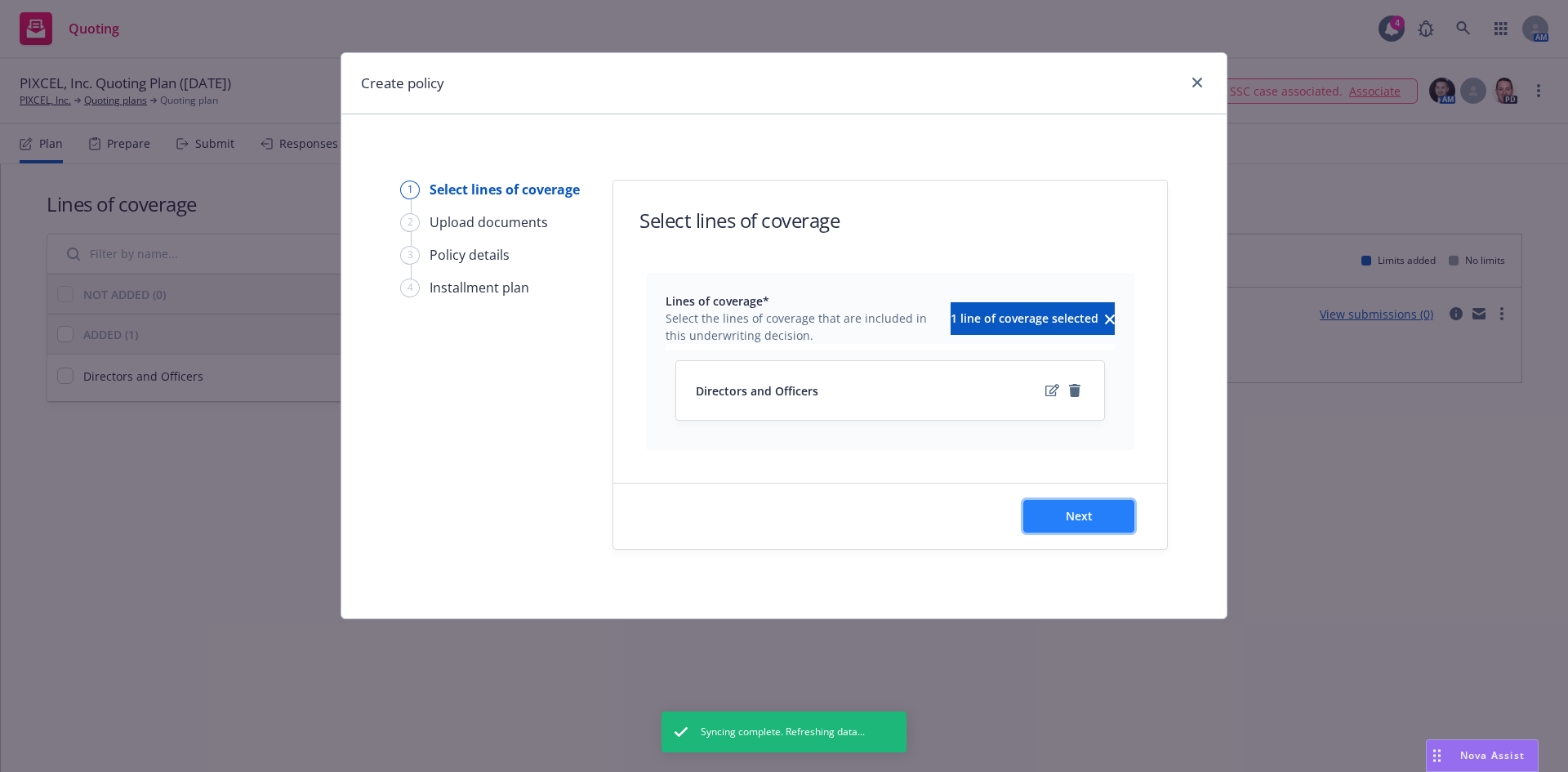
click at [1090, 517] on span "Next" at bounding box center [1079, 516] width 27 height 16
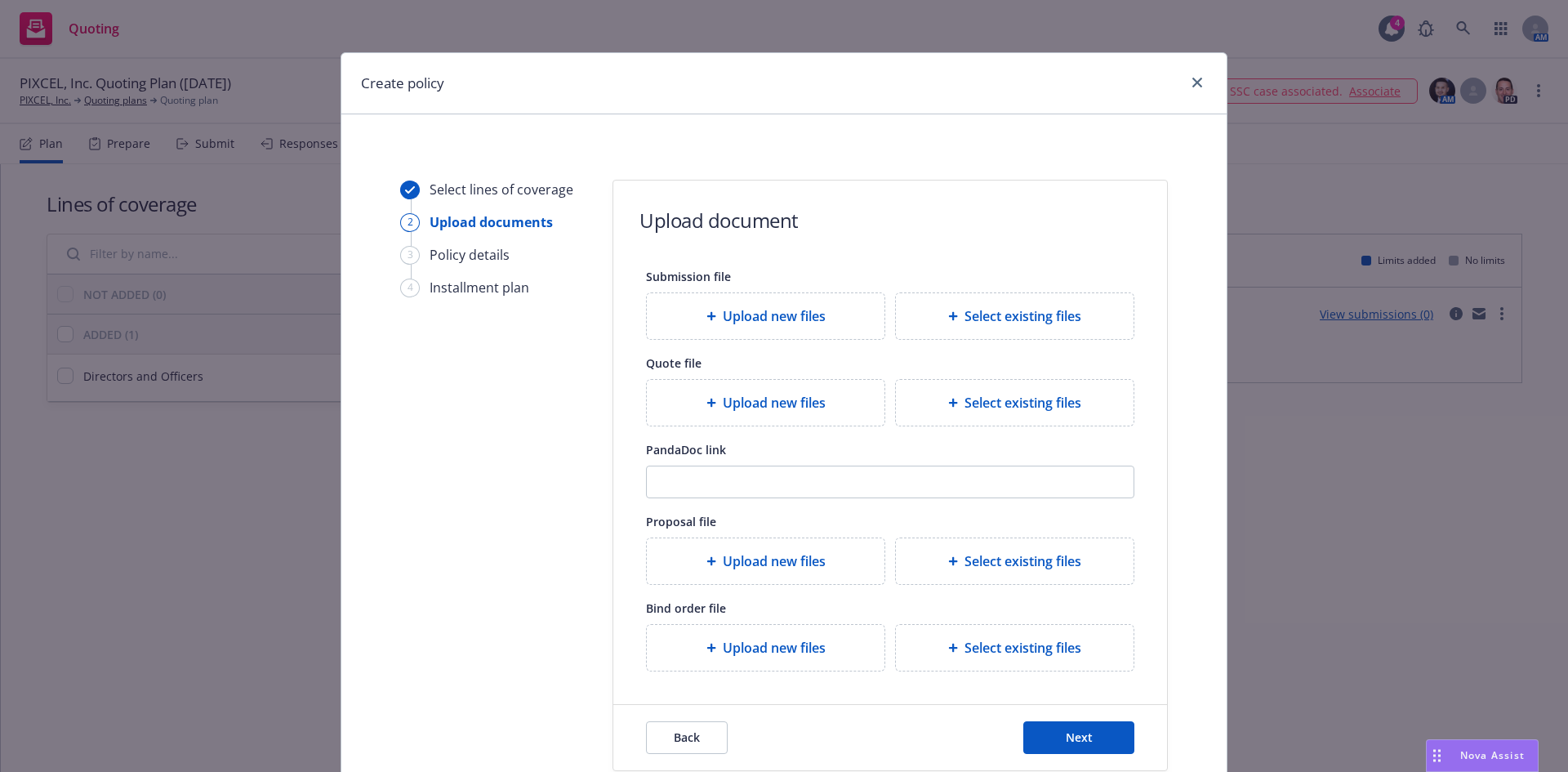
click at [792, 324] on span "Upload new files" at bounding box center [774, 316] width 103 height 19
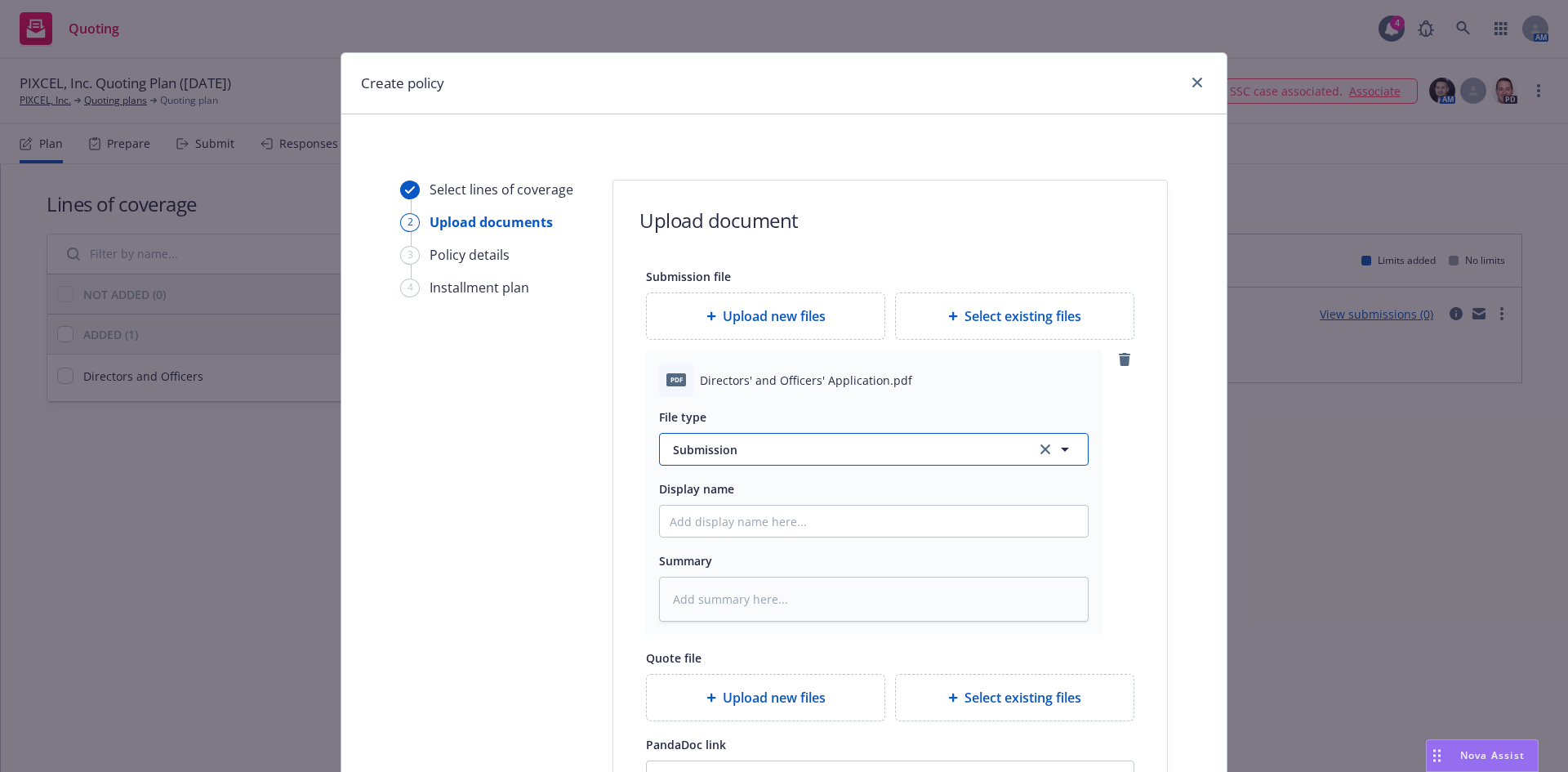
click at [734, 451] on span "Submission" at bounding box center [845, 450] width 344 height 17
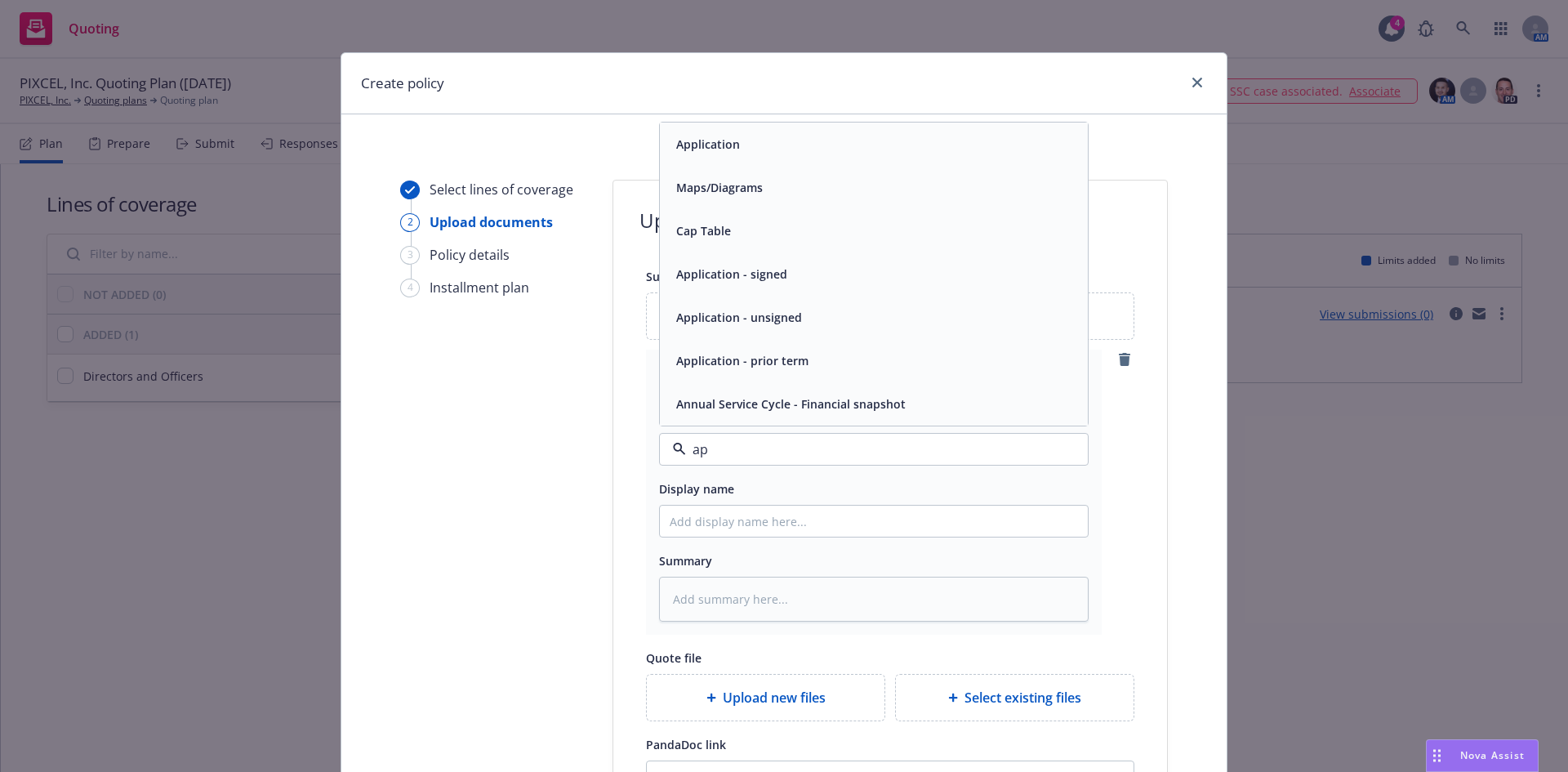
type input "app"
click at [766, 306] on div "Application - signed" at bounding box center [730, 317] width 121 height 24
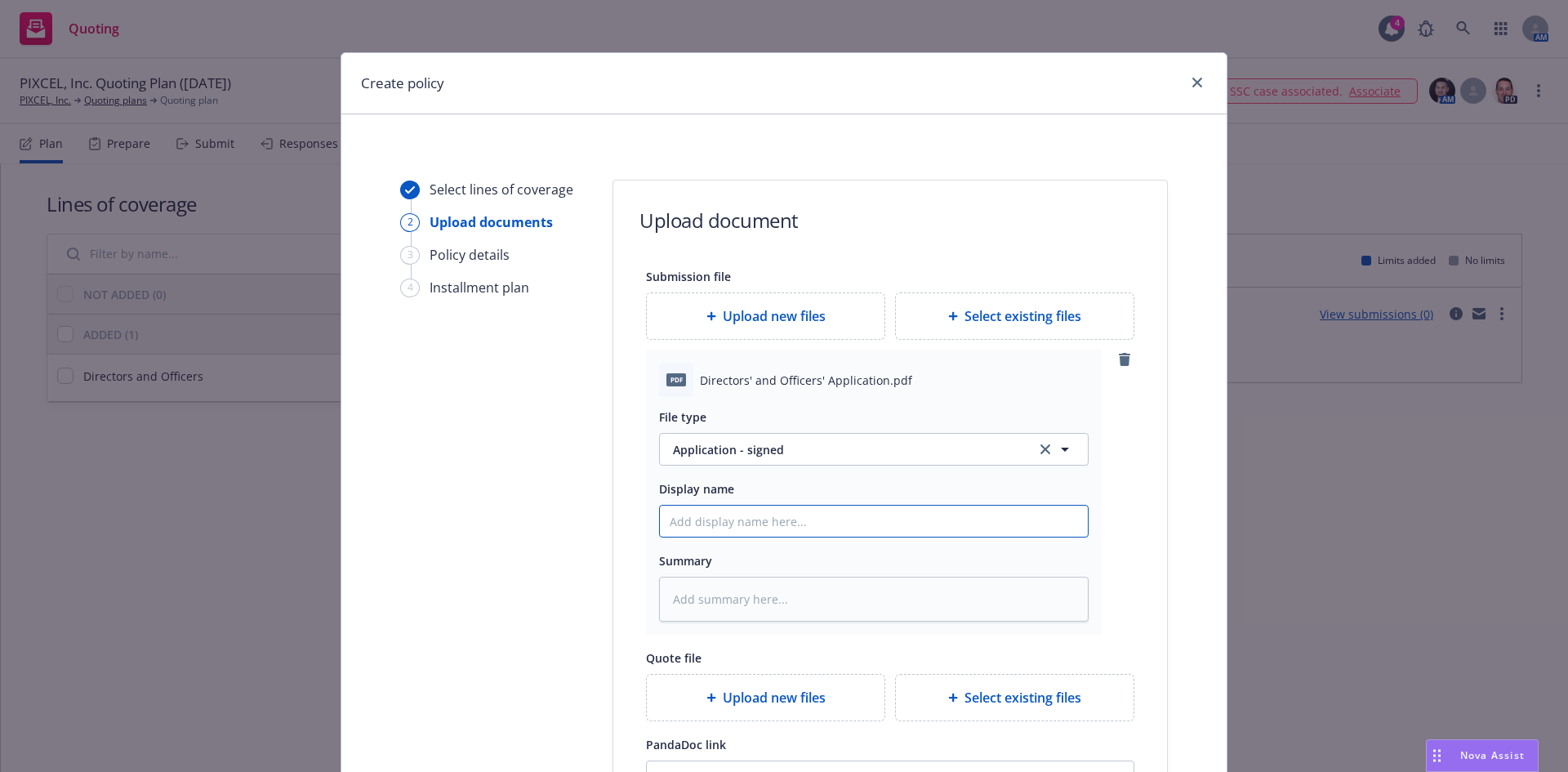
click at [705, 518] on input "Display name" at bounding box center [874, 522] width 428 height 31
click at [765, 509] on input "Display name" at bounding box center [874, 522] width 428 height 31
type textarea "x"
type input "D"
type textarea "x"
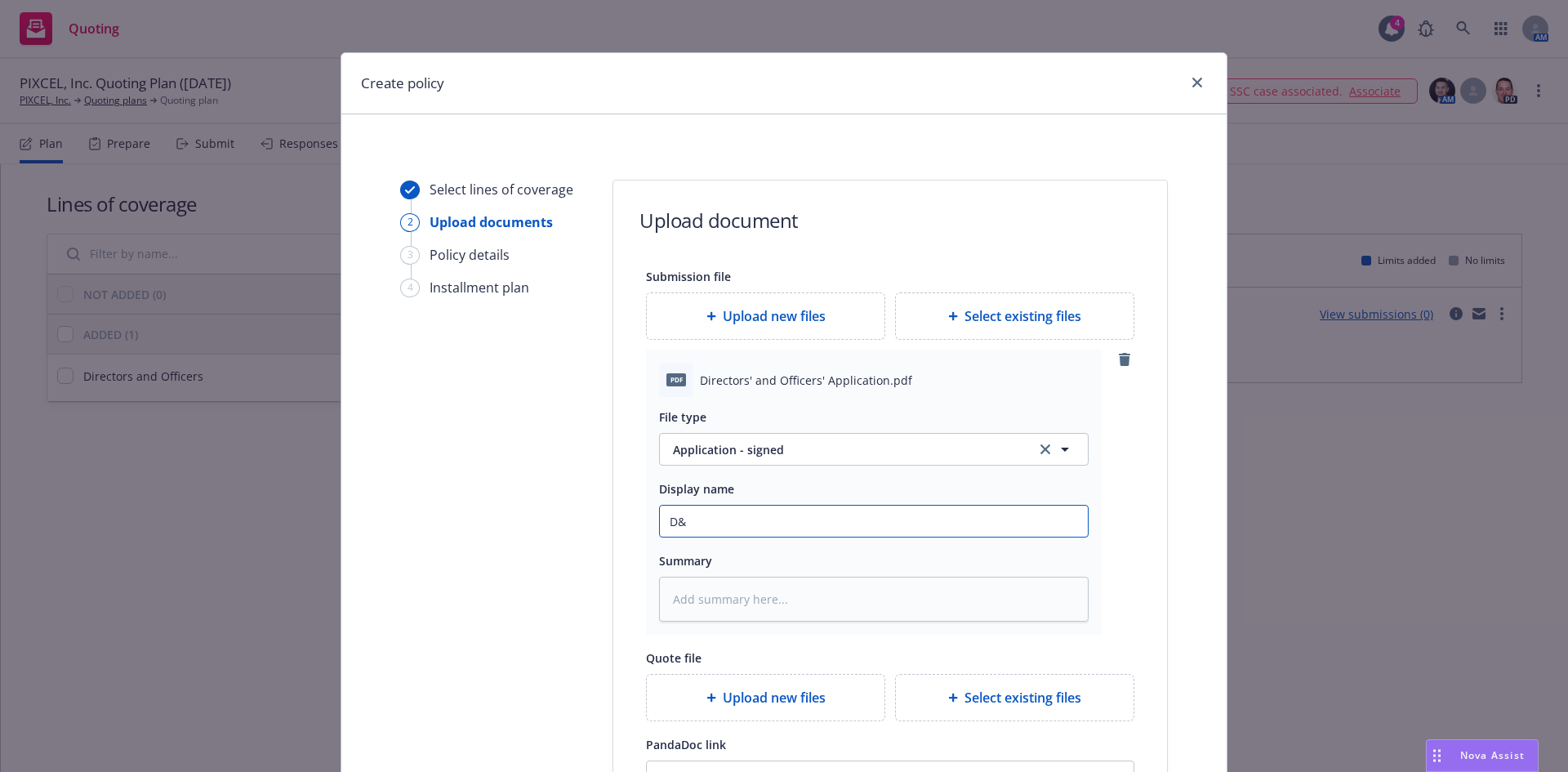
type input "D&O"
type textarea "x"
type input "D&O"
type textarea "x"
type input "D&O C"
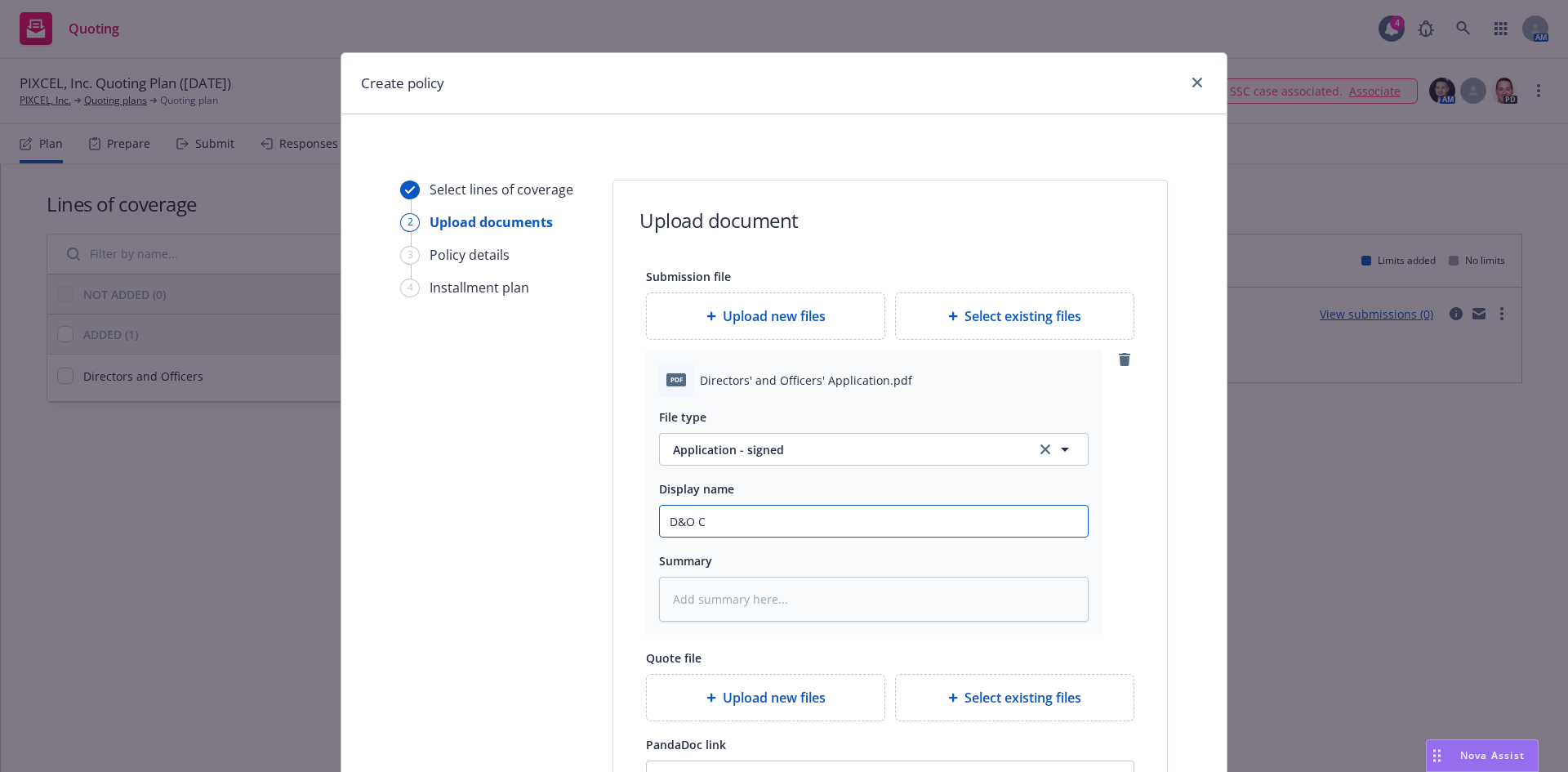
type textarea "x"
type input "D&O Ch"
type textarea "x"
type input "D&O Chb"
type textarea "x"
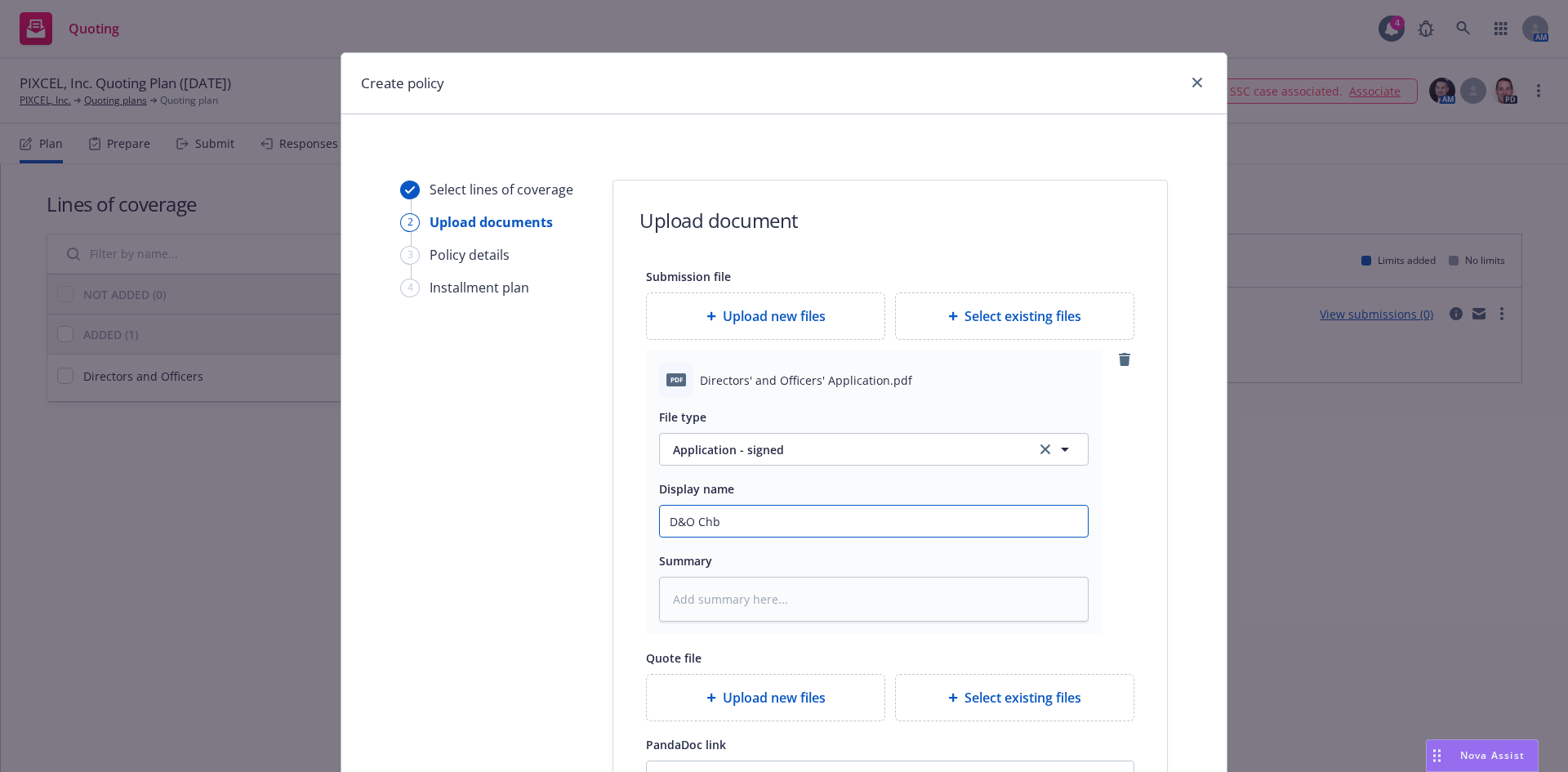
type input "D&O Chbb"
type textarea "x"
type input "D&O Chbb"
type textarea "x"
type input "D&O Chbb"
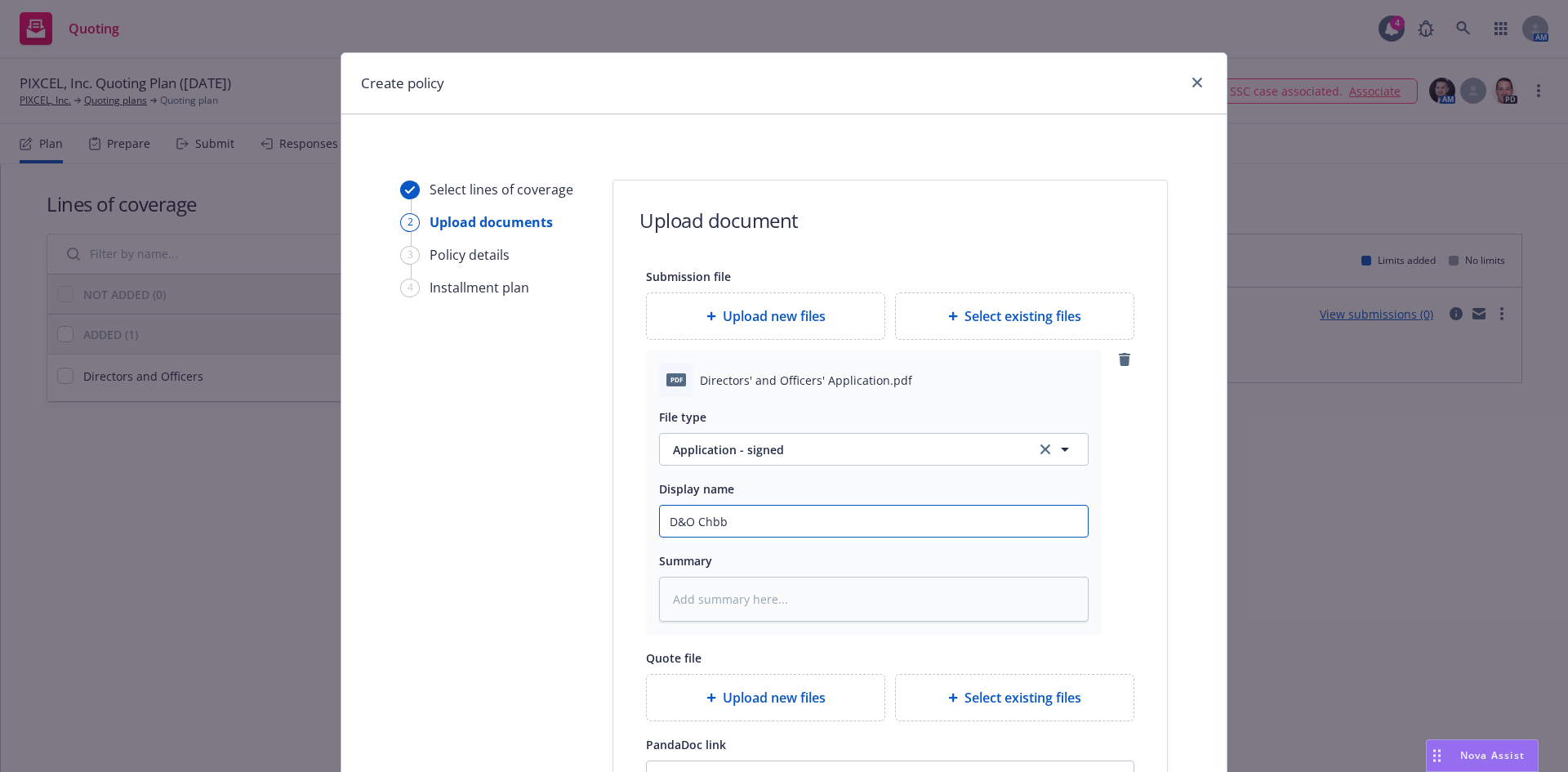
type textarea "x"
type input "D&O Chb"
type textarea "x"
type input "D&O Ch"
type textarea "x"
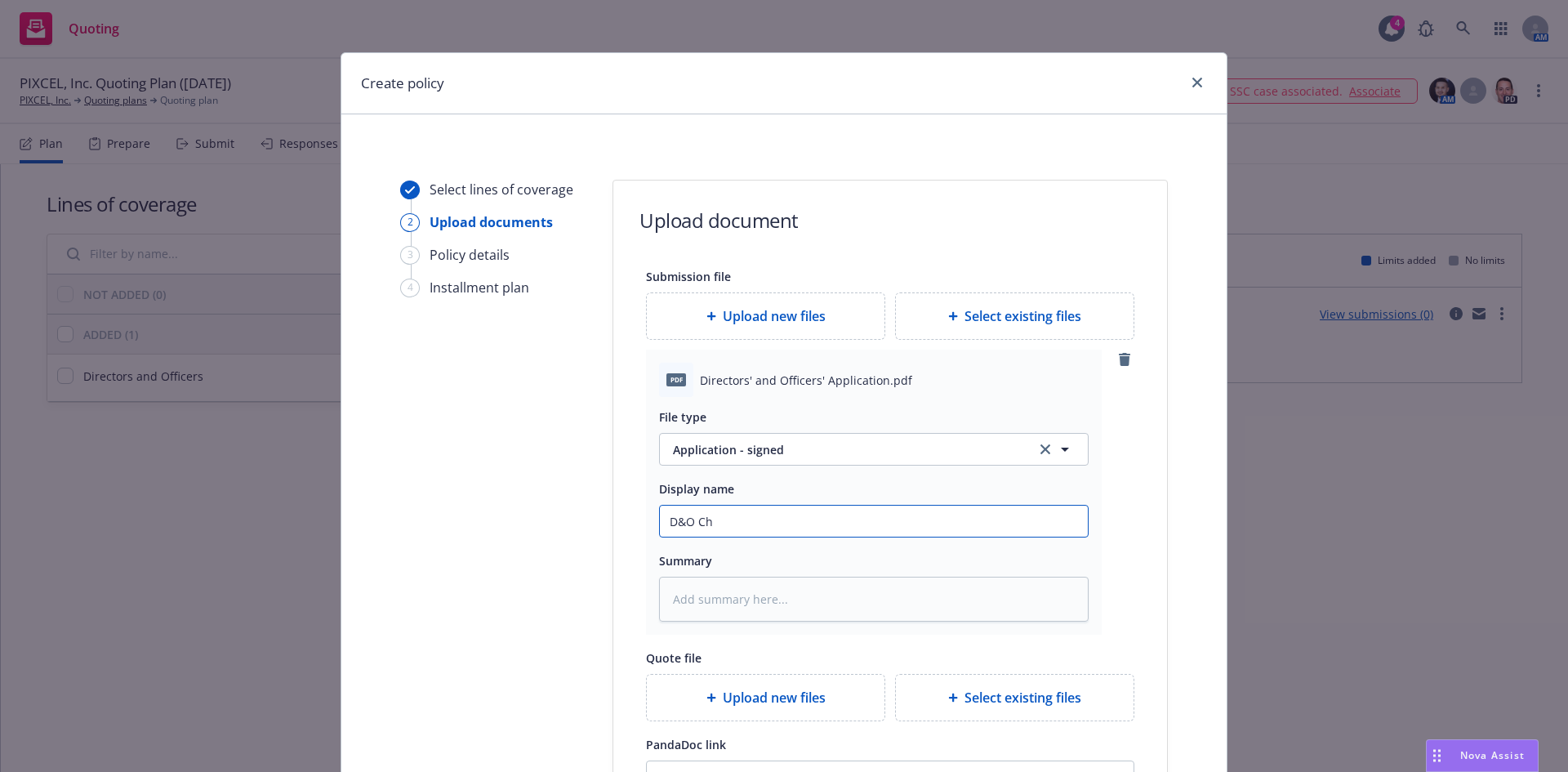
type input "D&O Chu"
type textarea "x"
type input "D&O Chub"
type textarea "x"
type input "D&O Chubb"
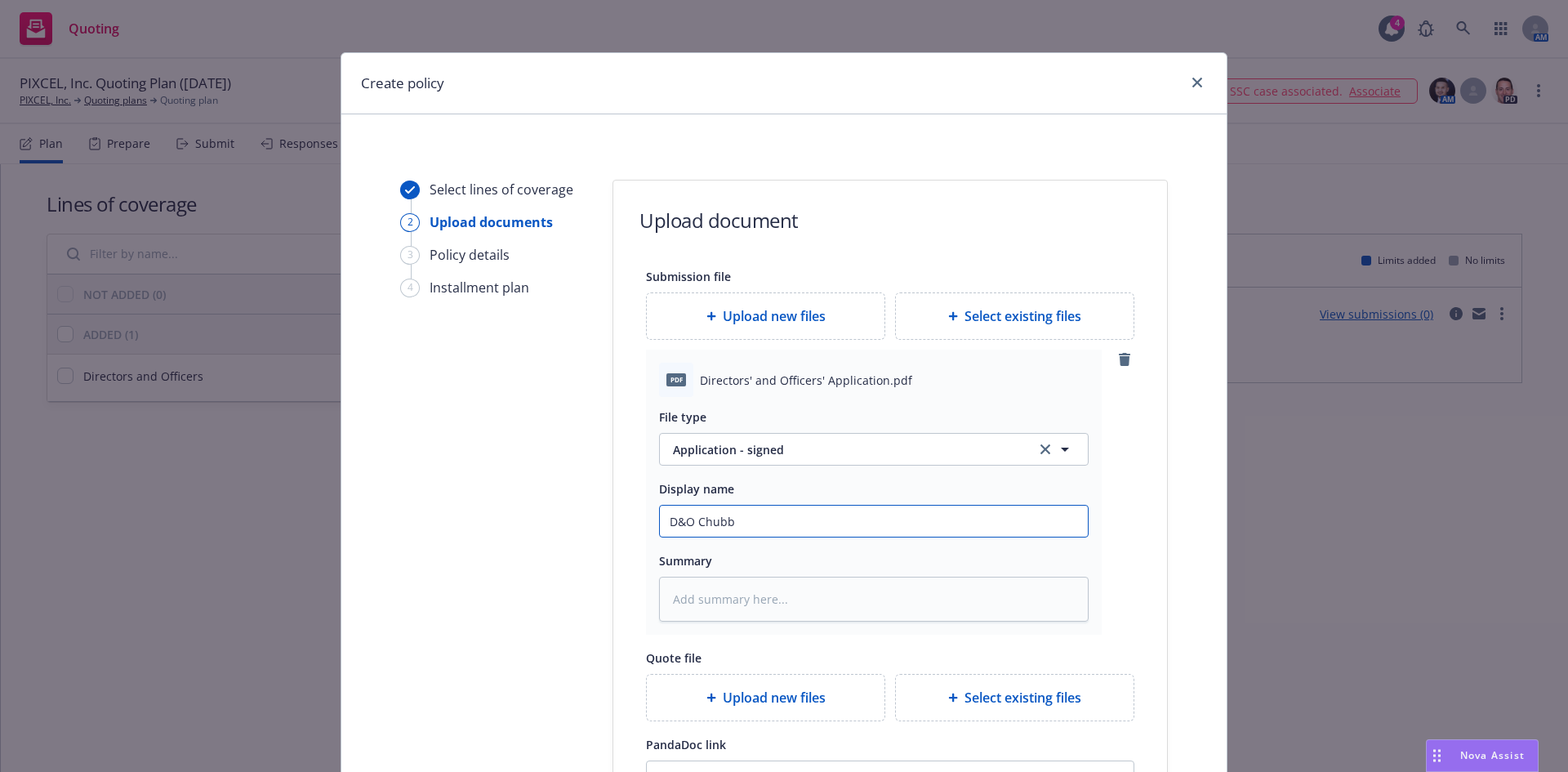
type textarea "x"
type input "D&O Chubb"
type textarea "x"
type input "D&O Chubb N"
type textarea "x"
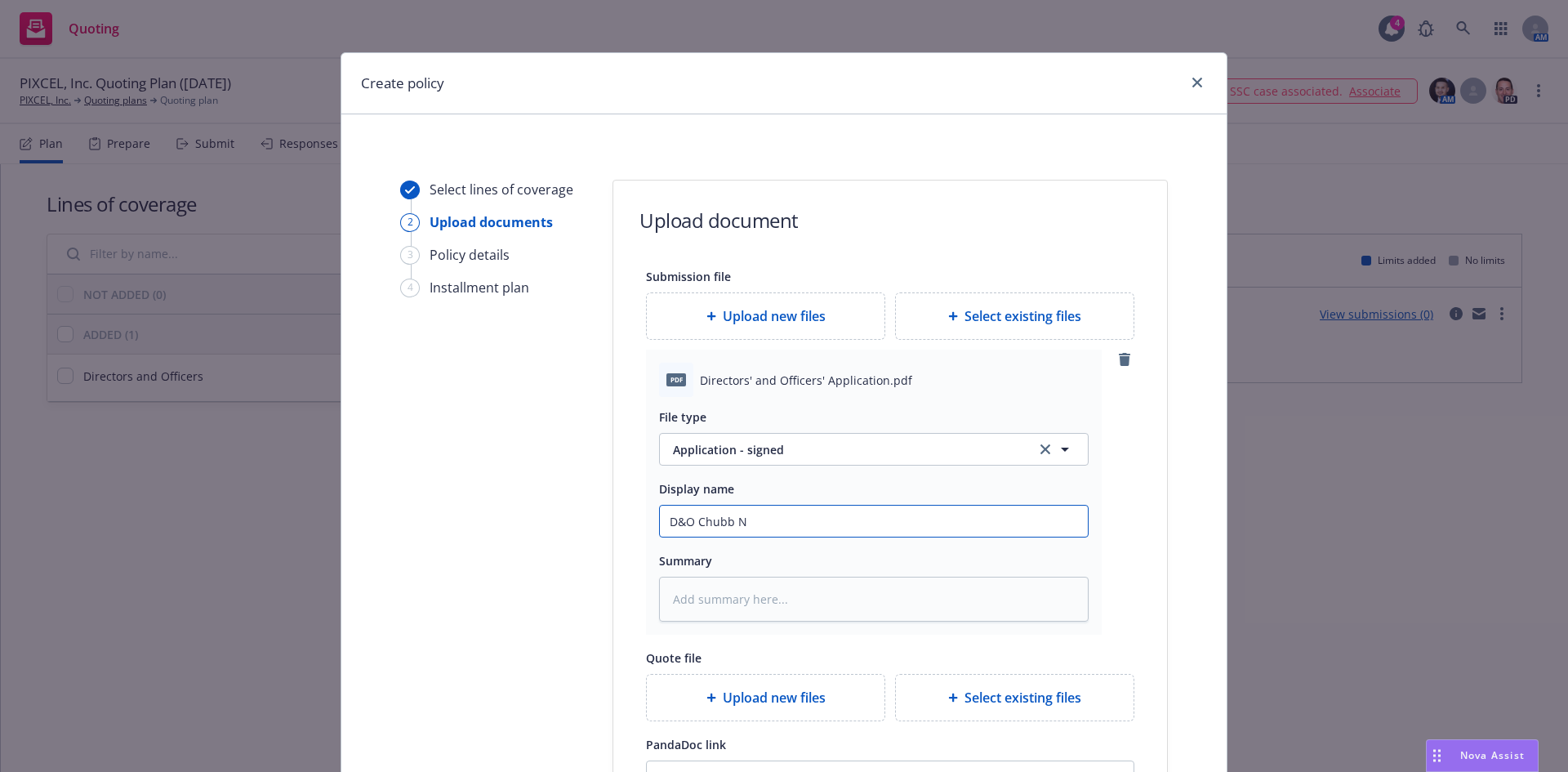
type input "D&O Chubb NB"
type textarea "x"
type input "D&O Chubb NB"
type textarea "x"
type input "D&O Chubb NB A"
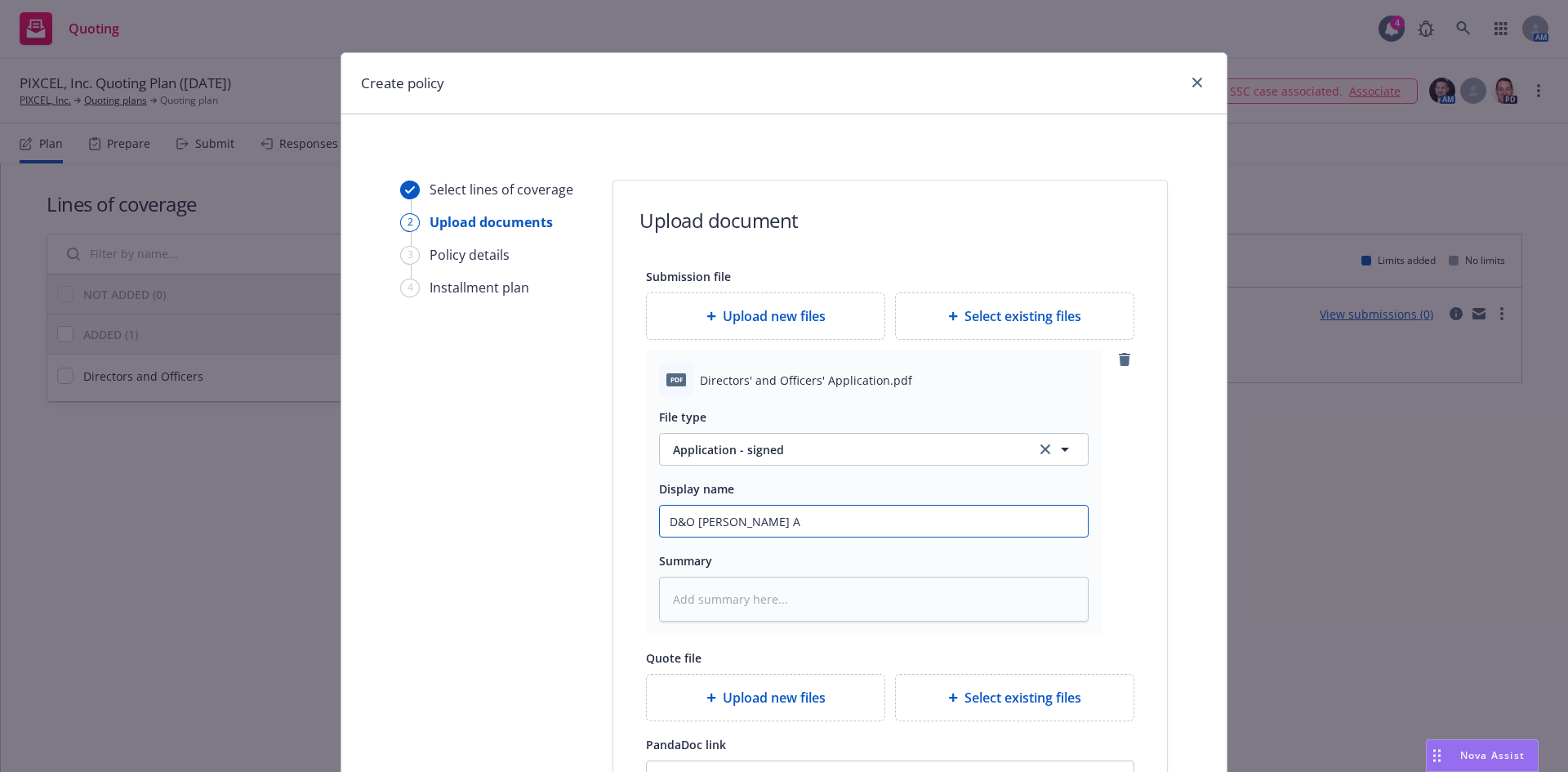
type textarea "x"
type input "D&O Chubb NB Ap"
type textarea "x"
type input "D&O Chubb NB App"
type textarea "x"
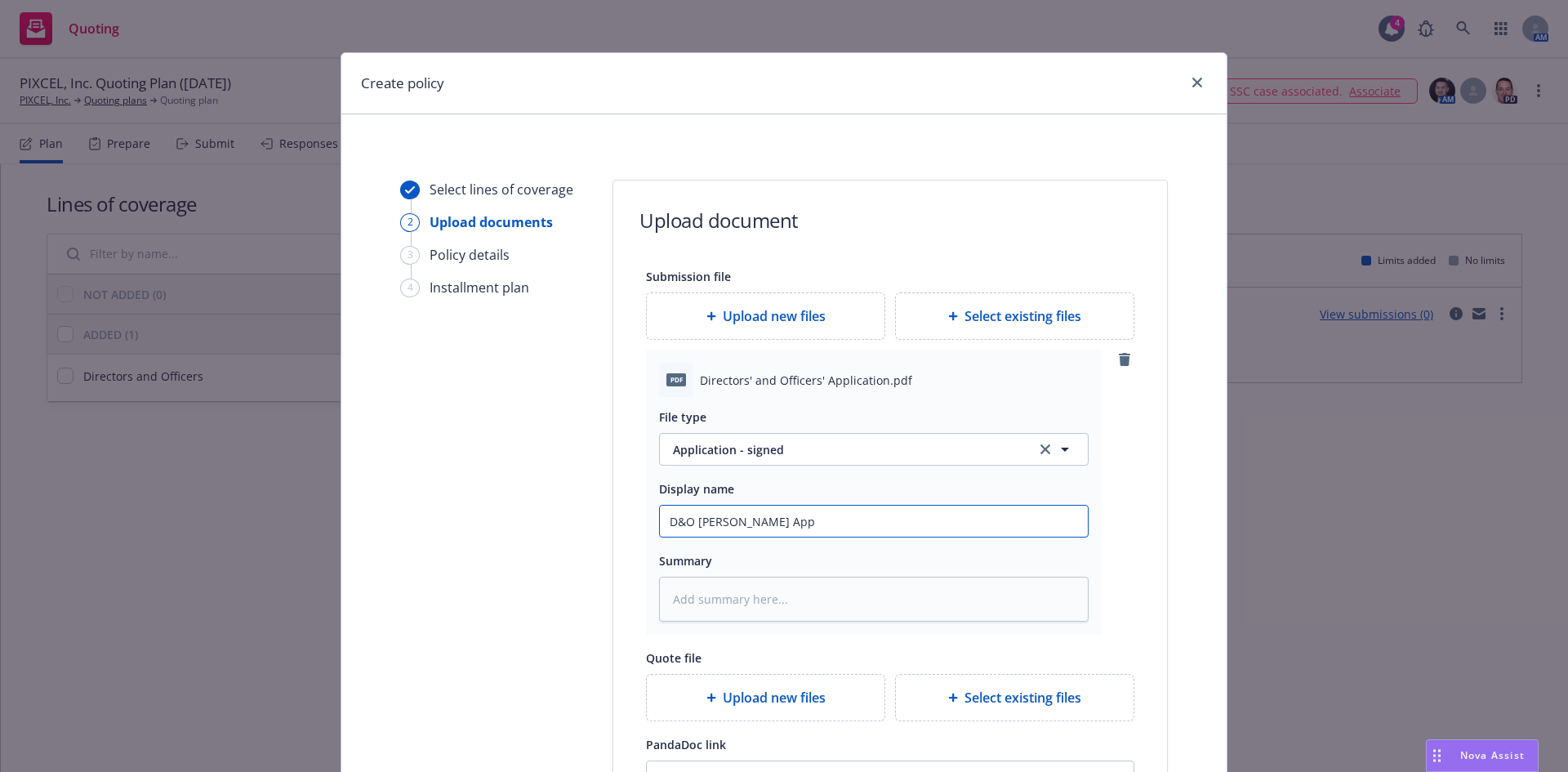
type input "D&O Chubb NB App"
type textarea "x"
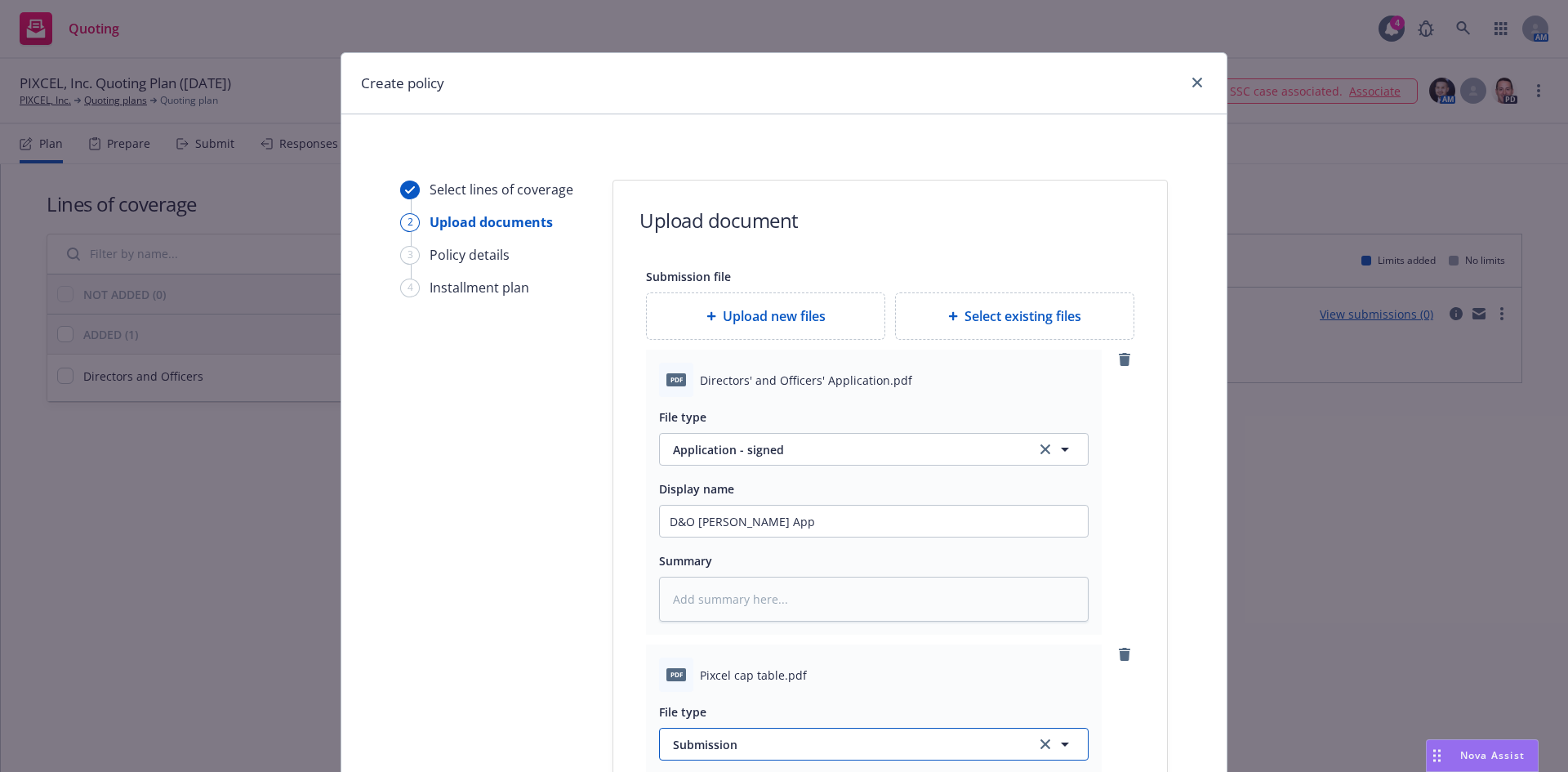
click at [719, 742] on span "Submission" at bounding box center [845, 745] width 344 height 17
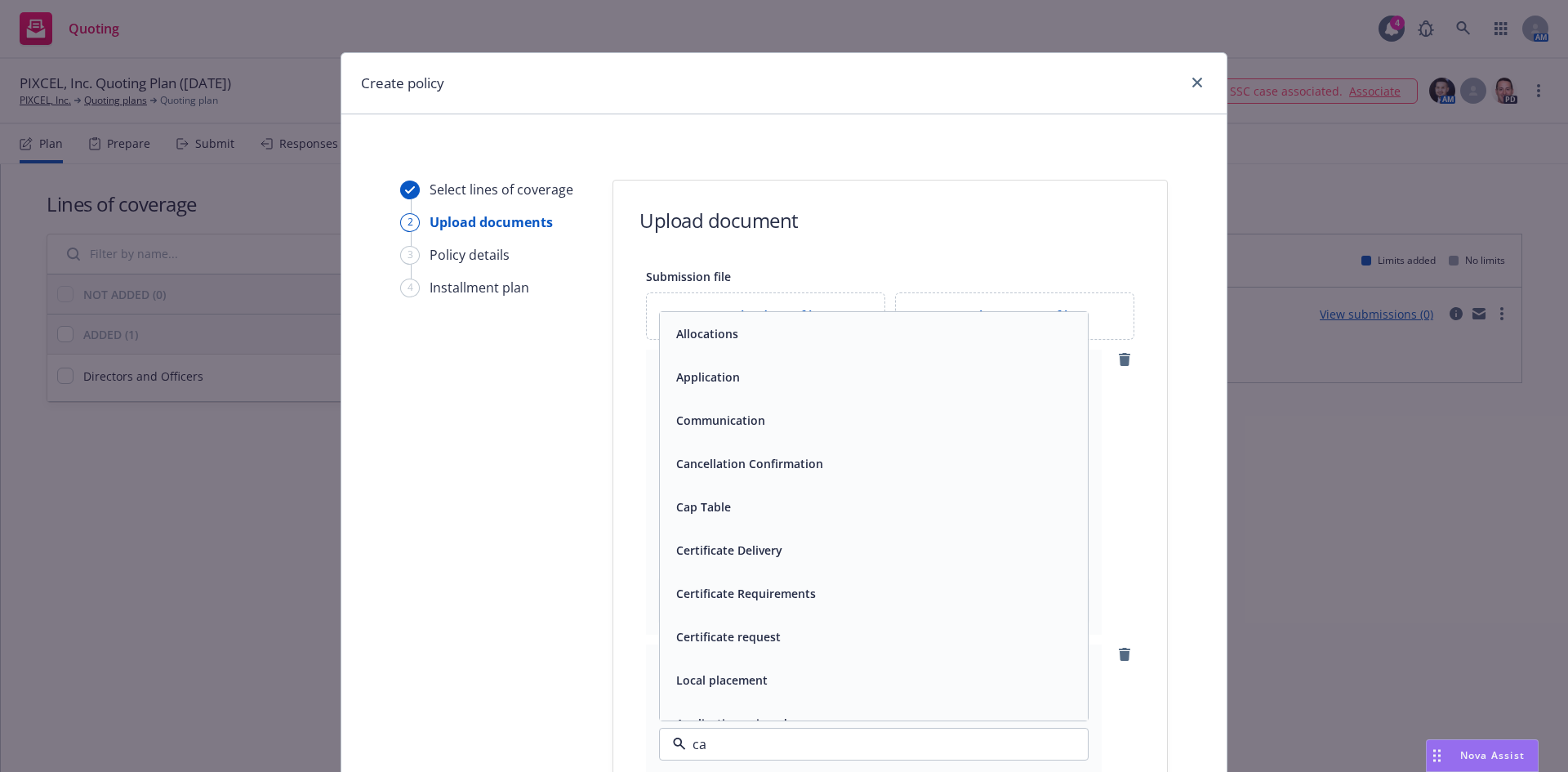
type input "cap"
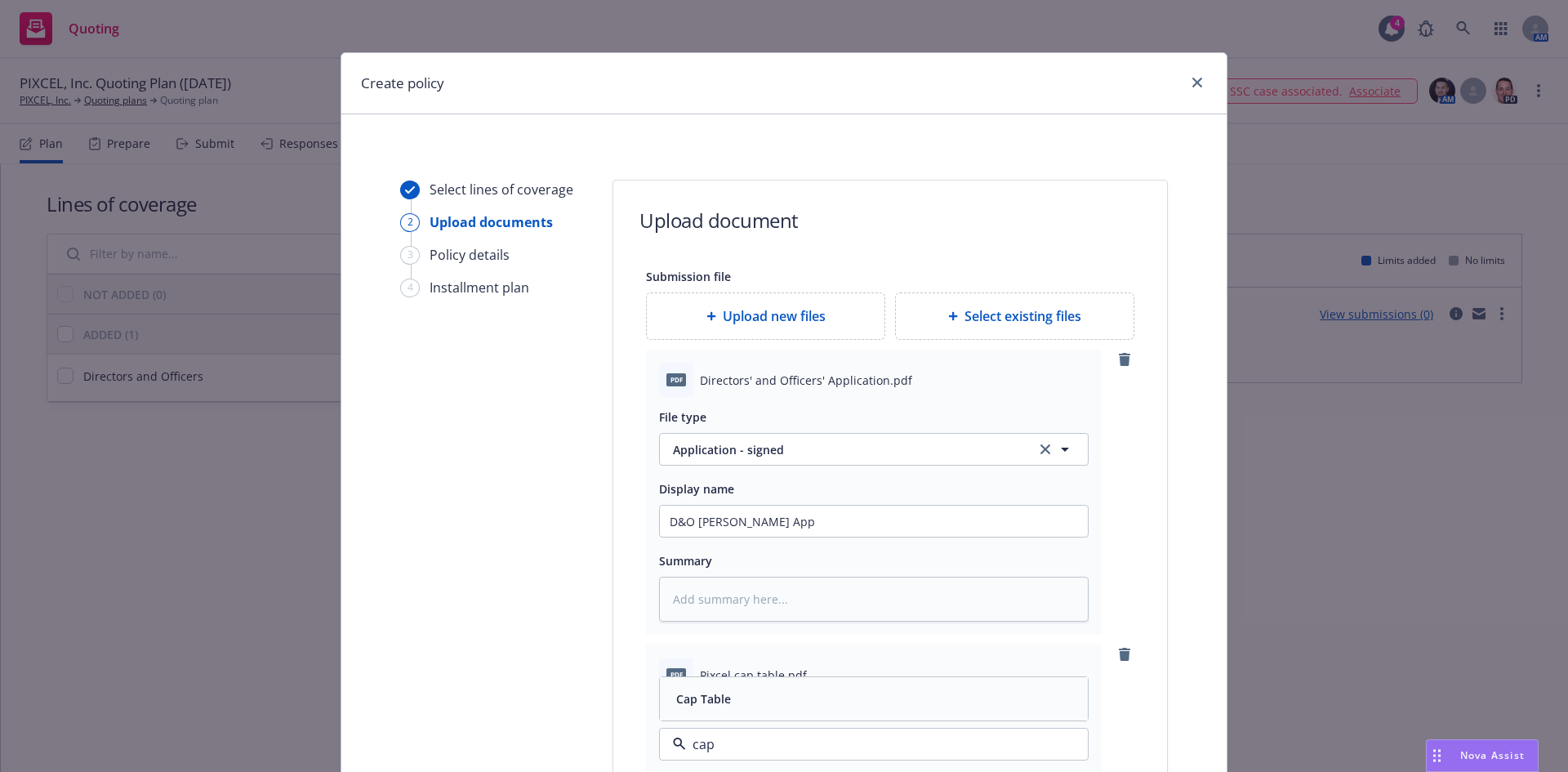
click at [712, 695] on span "Cap Table" at bounding box center [703, 699] width 55 height 17
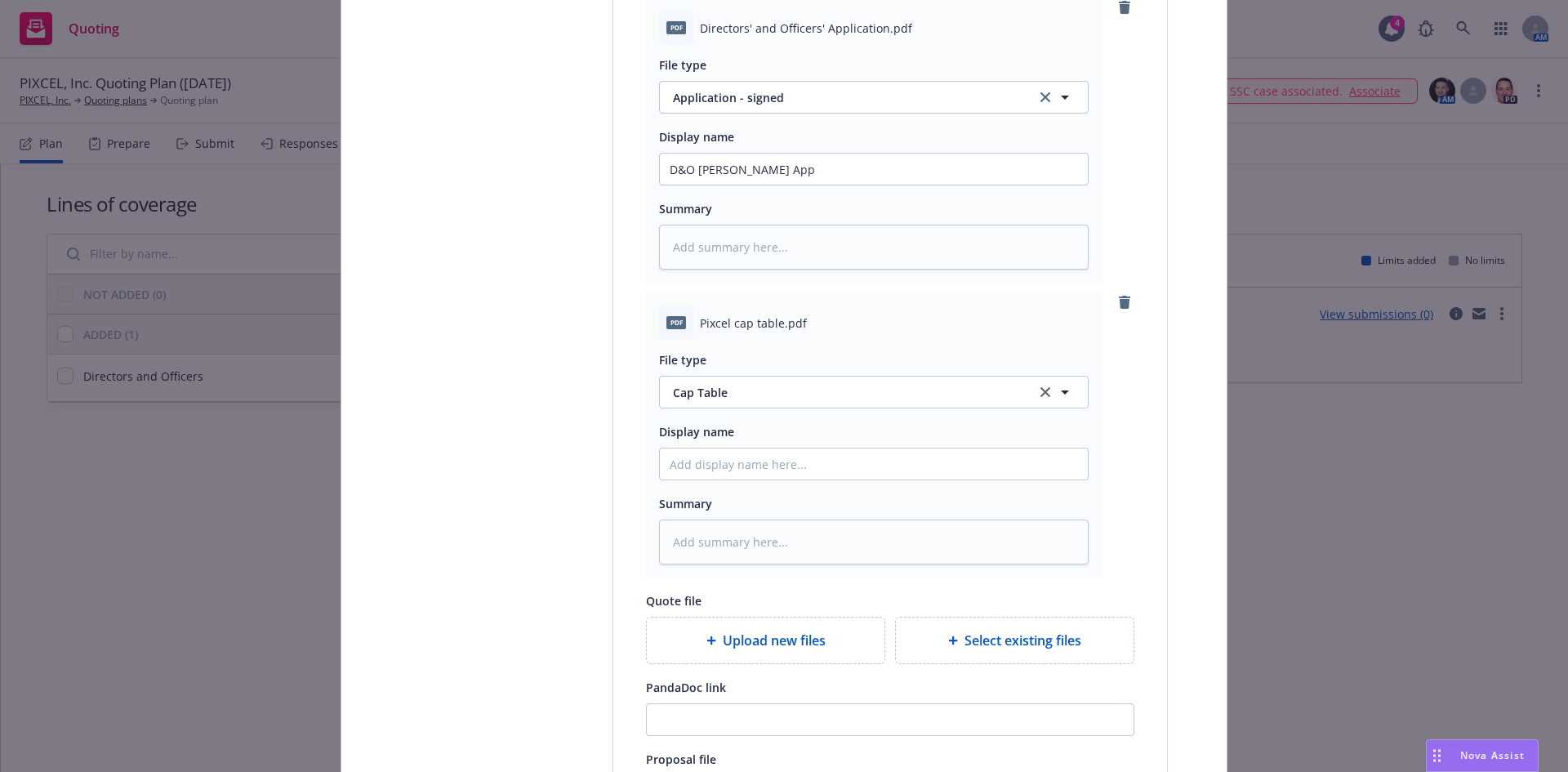
scroll to position [370, 0]
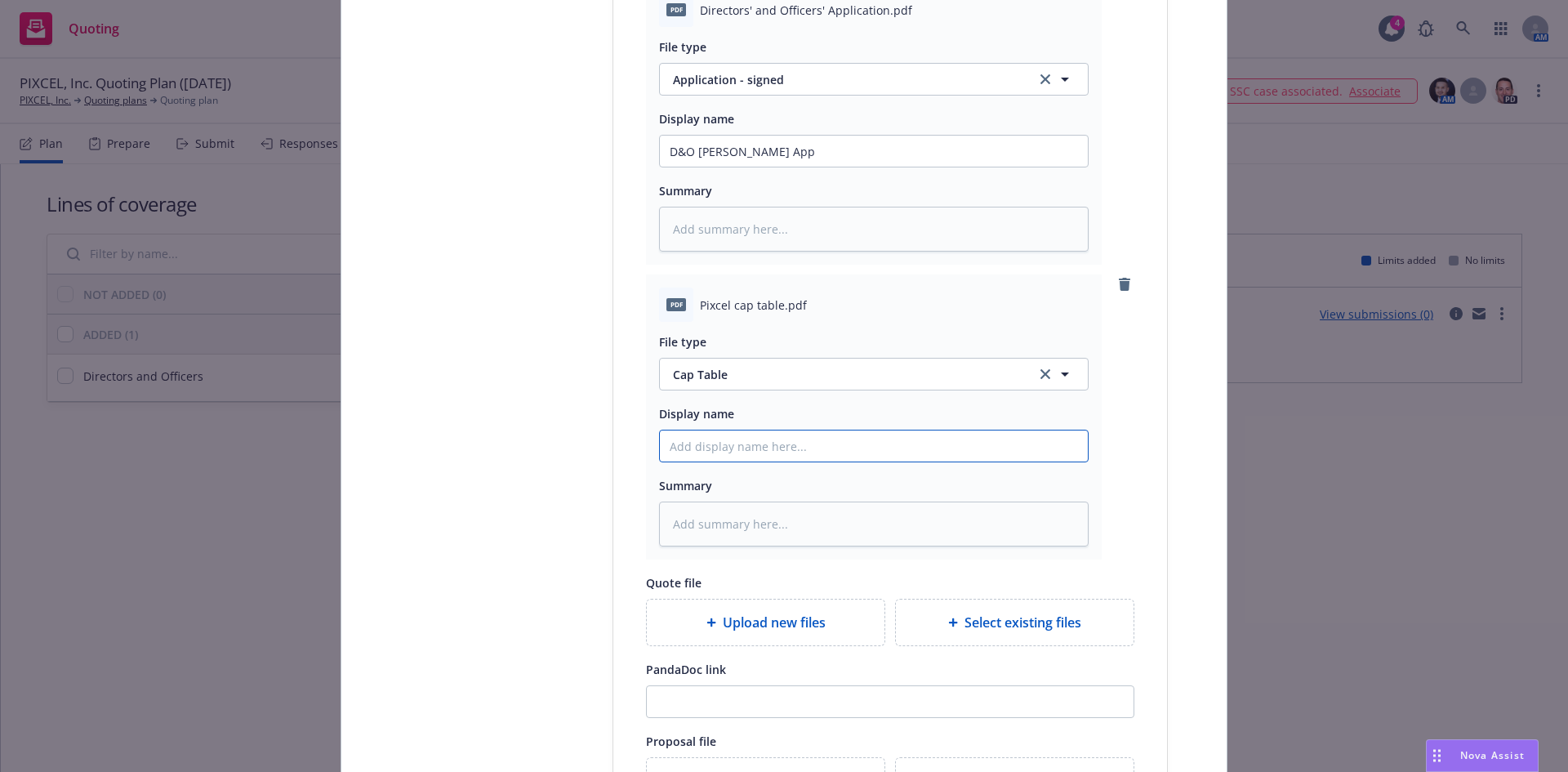
click at [704, 167] on input "Display name" at bounding box center [874, 151] width 428 height 31
type textarea "x"
type input "C"
type textarea "x"
type input "Ca"
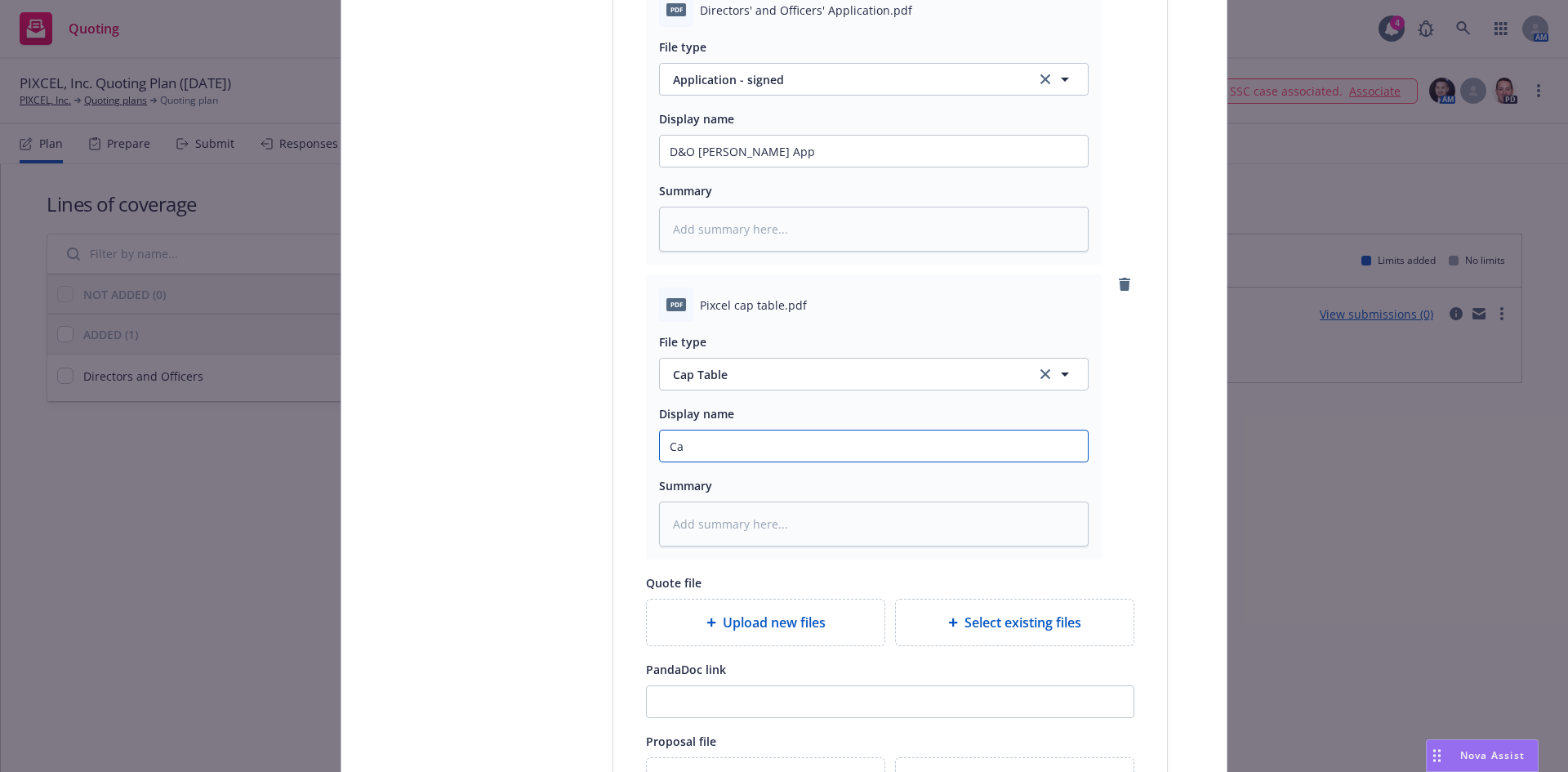
type textarea "x"
type input "Cap"
type textarea "x"
type input "Cap"
type textarea "x"
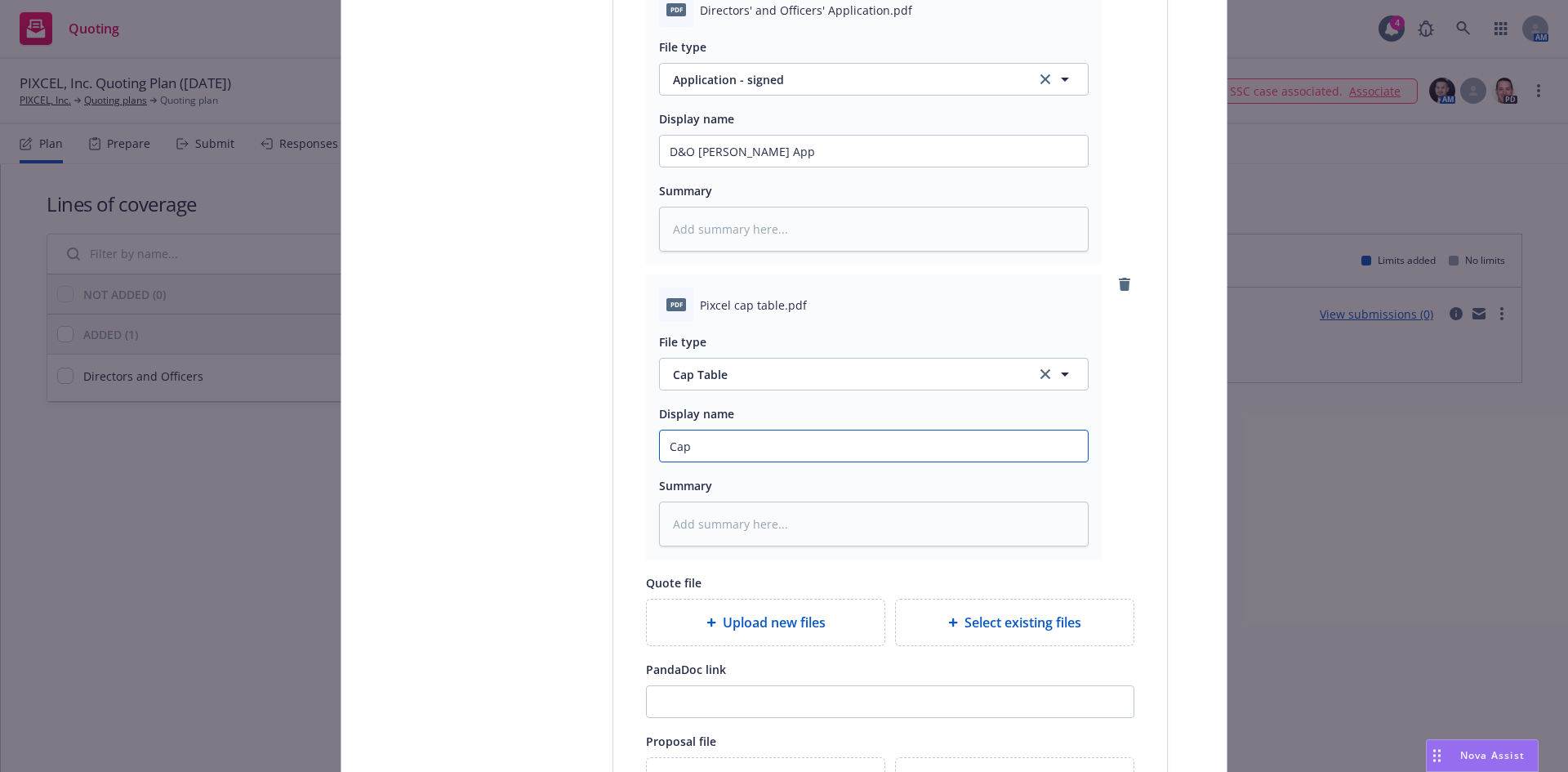
type input "Cap T"
type textarea "x"
type input "Cap Ta"
type textarea "x"
type input "Cap Tab"
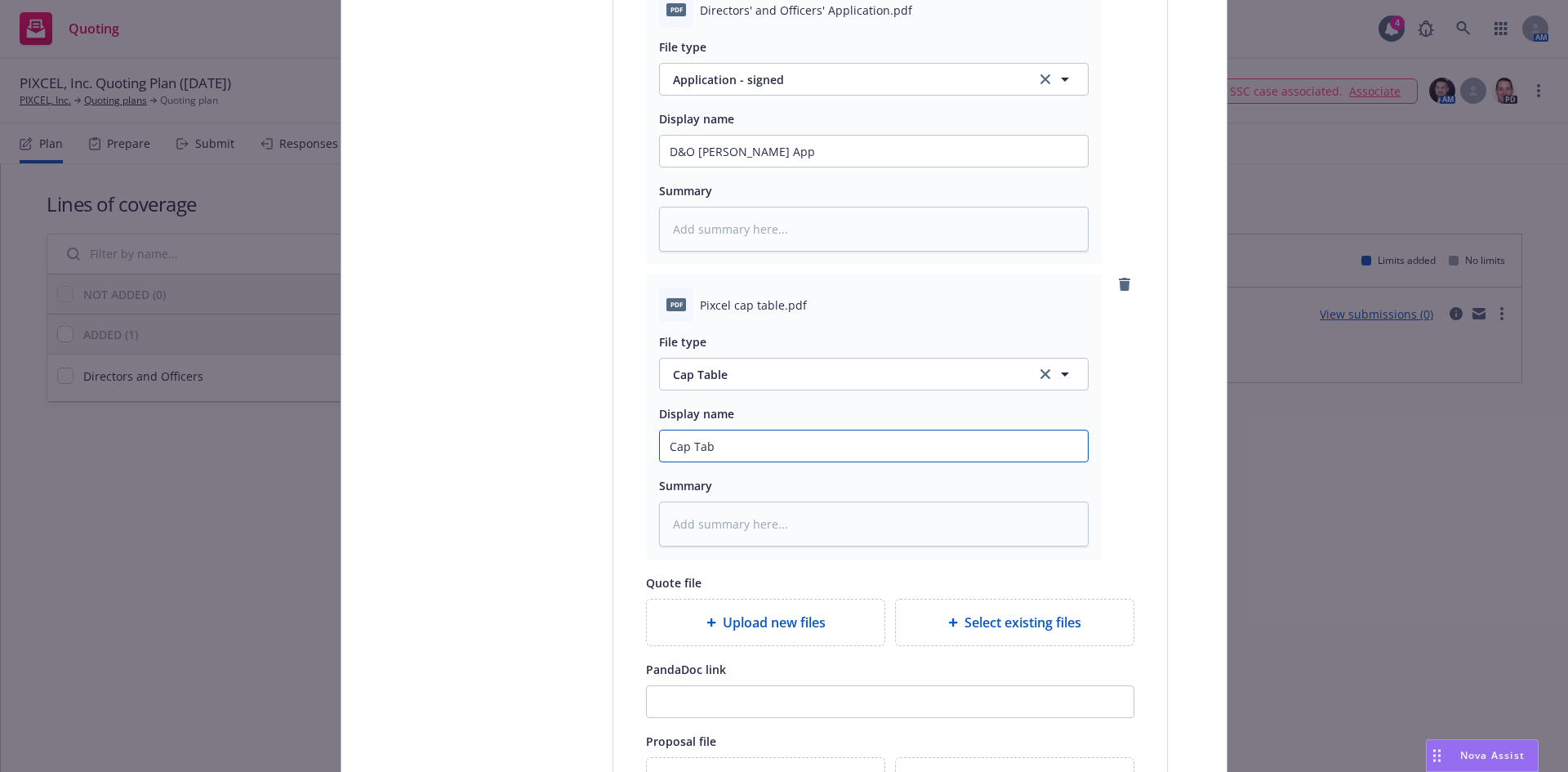
type textarea "x"
type input "Cap Tabl"
type textarea "x"
type input "Cap Table"
type textarea "x"
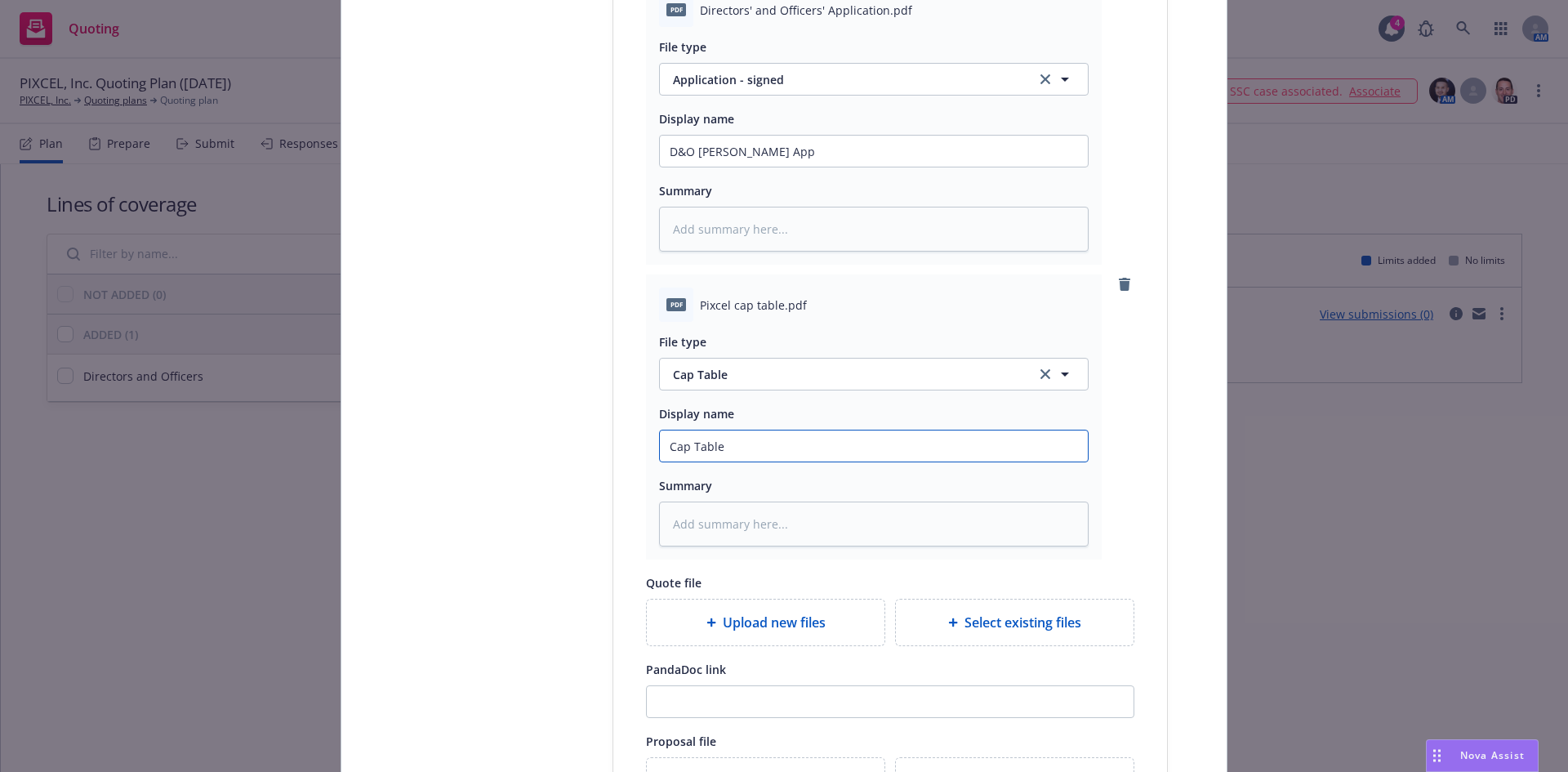
type input "Cap Table"
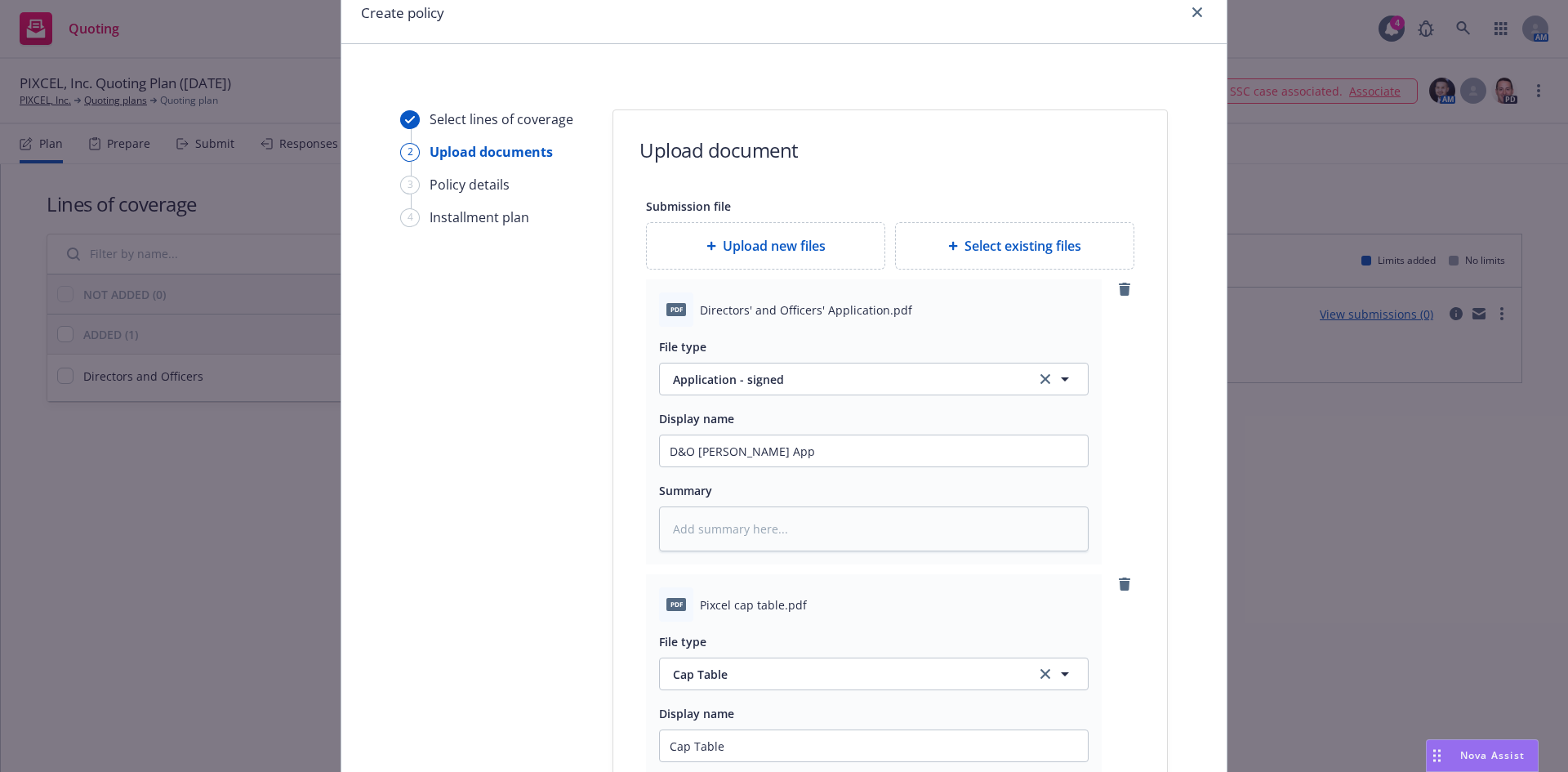
scroll to position [0, 0]
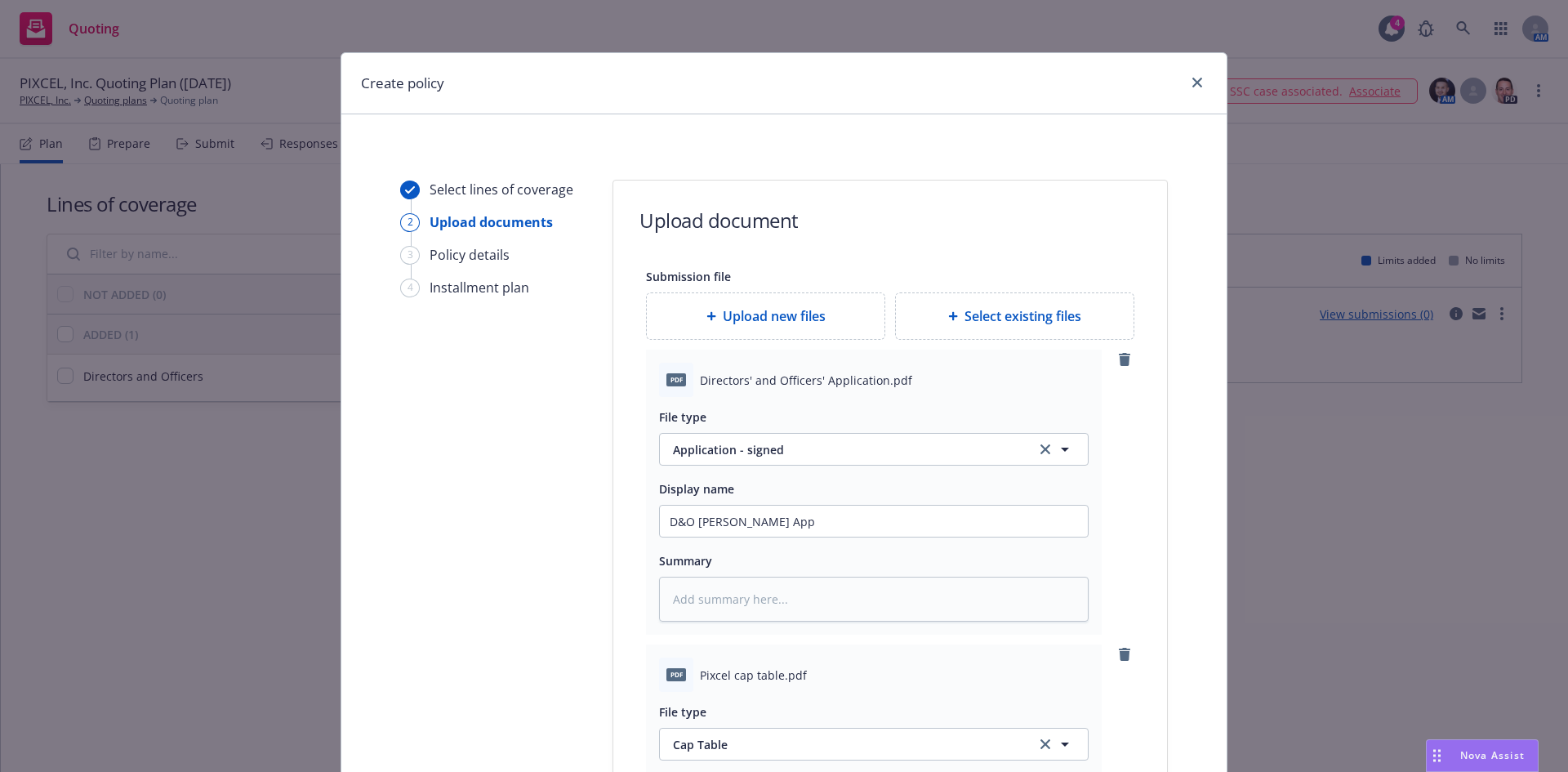
type textarea "x"
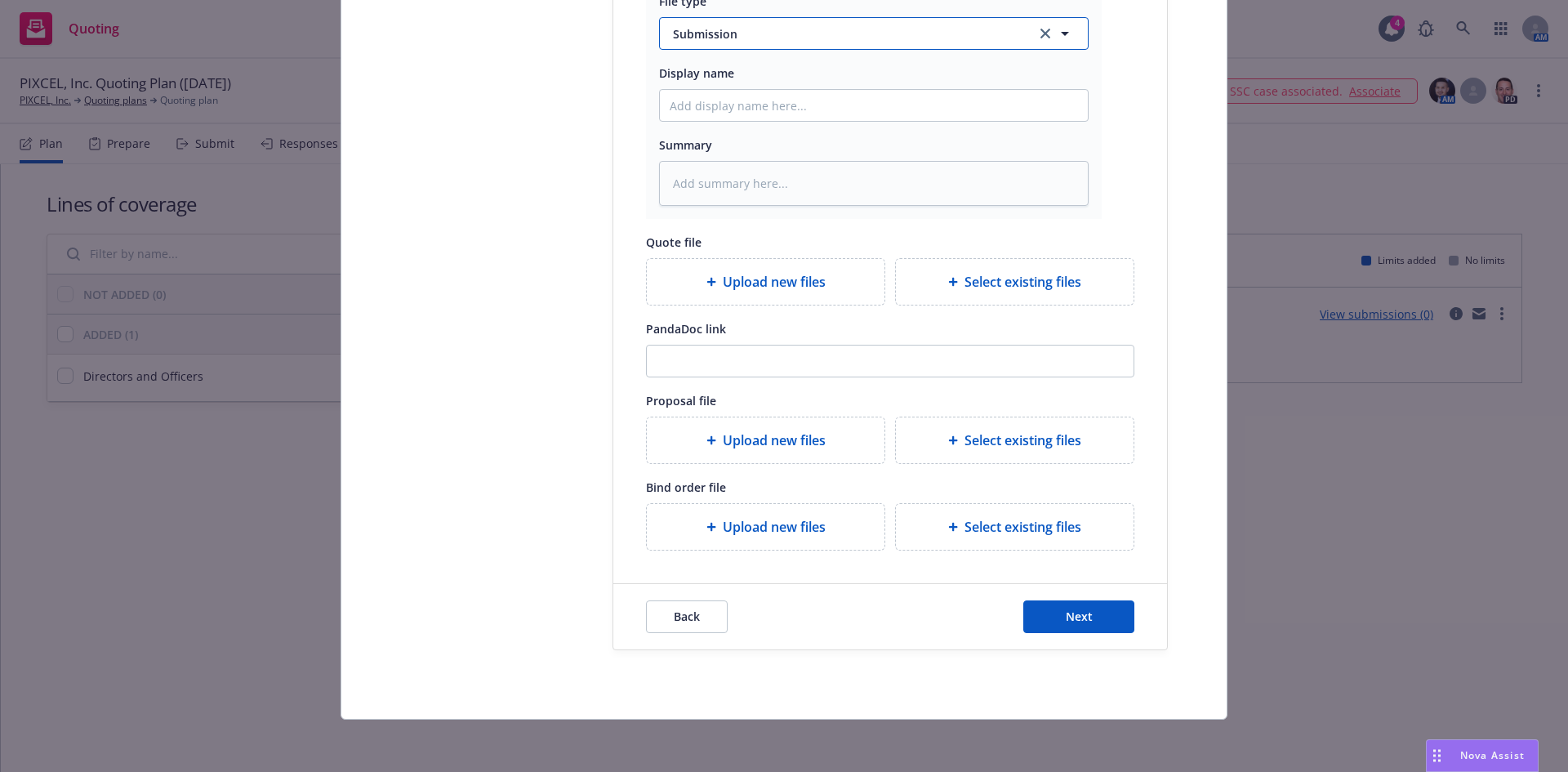
click at [703, 24] on button "Submission" at bounding box center [874, 33] width 430 height 32
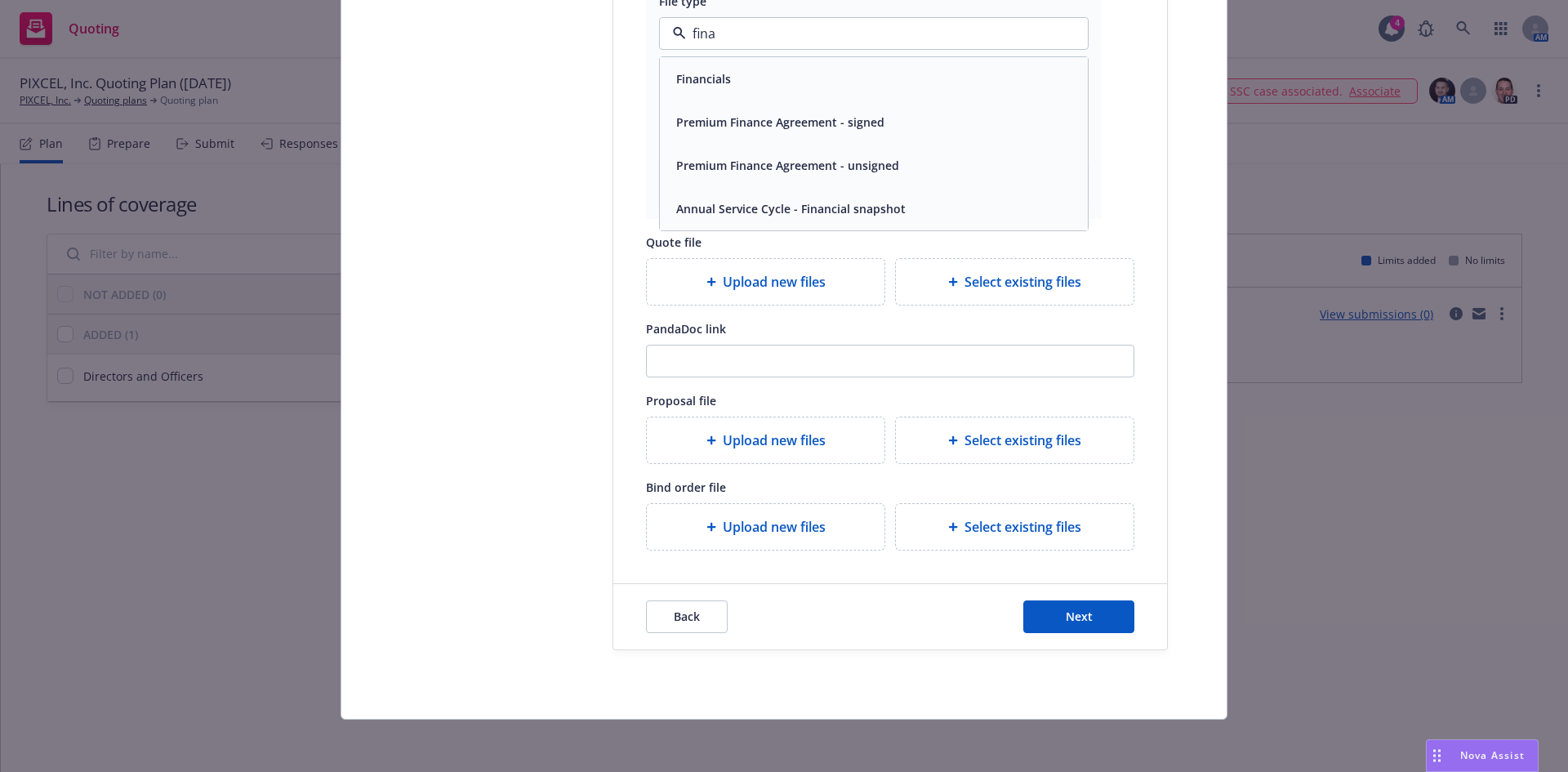
type input "finan"
click at [743, 78] on div "Financials" at bounding box center [874, 79] width 408 height 24
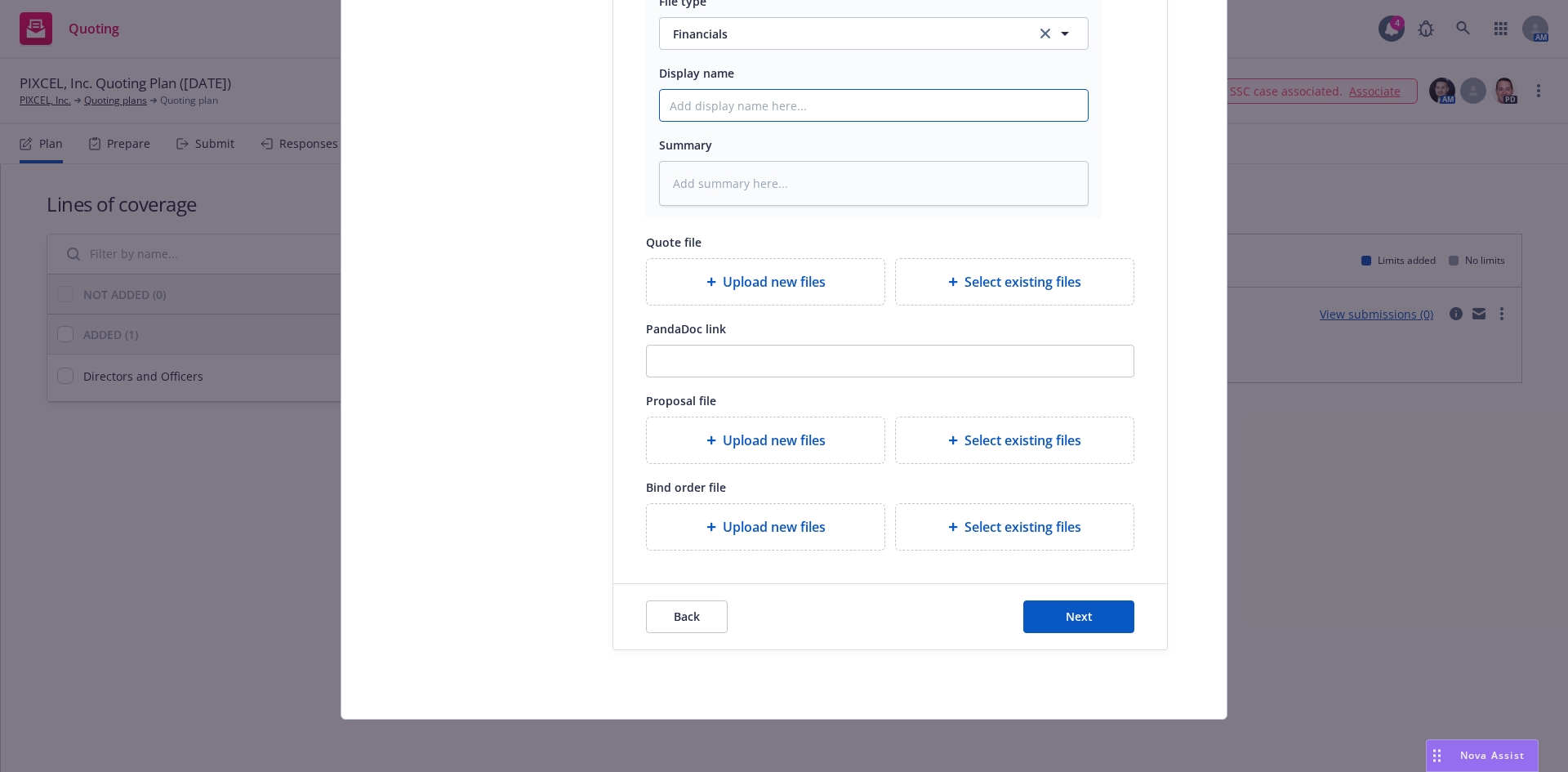
type textarea "x"
type input "Fi"
type textarea "x"
type input "Fin"
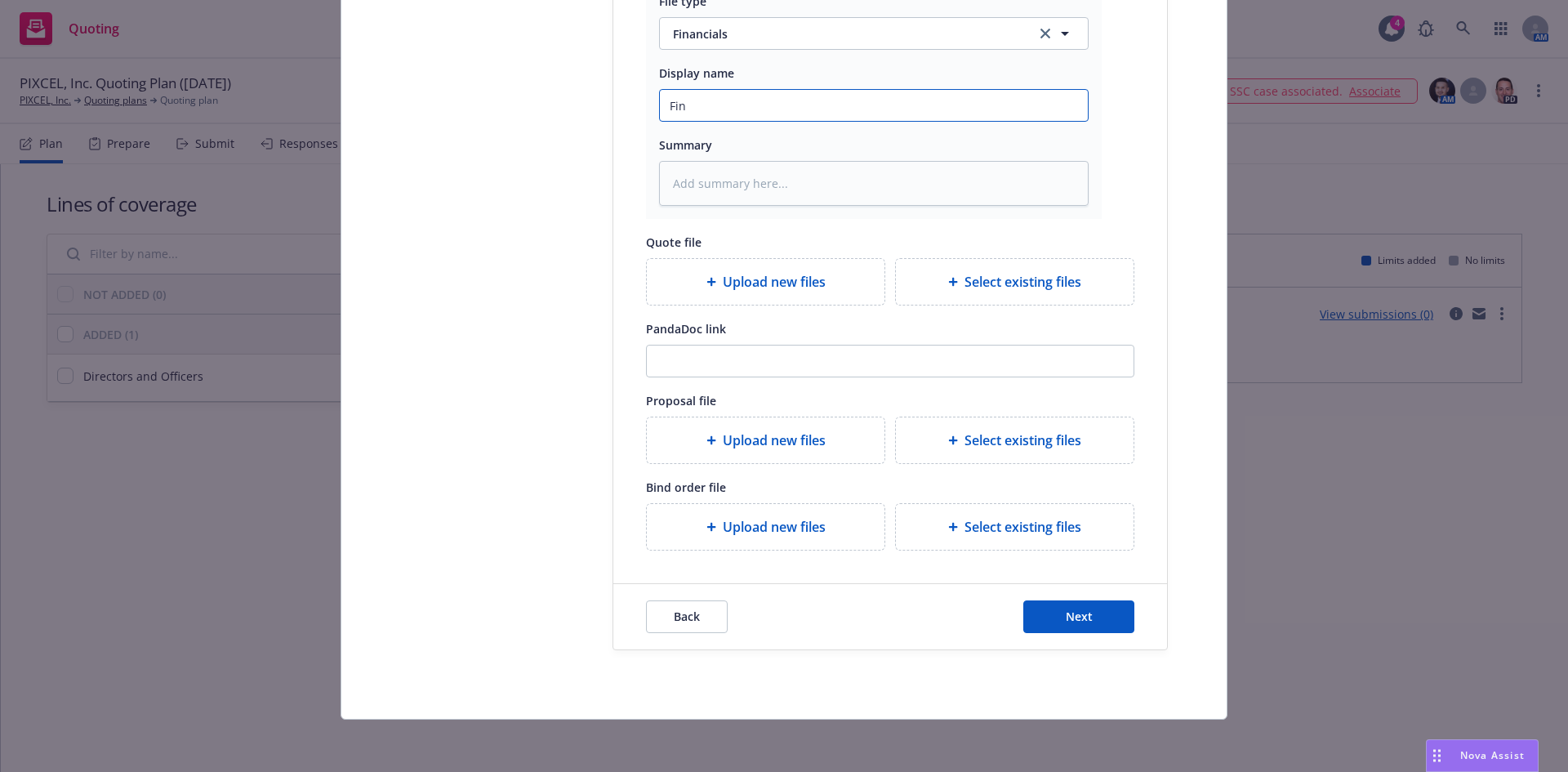
type textarea "x"
type input "Fina"
type textarea "x"
type input "Financials"
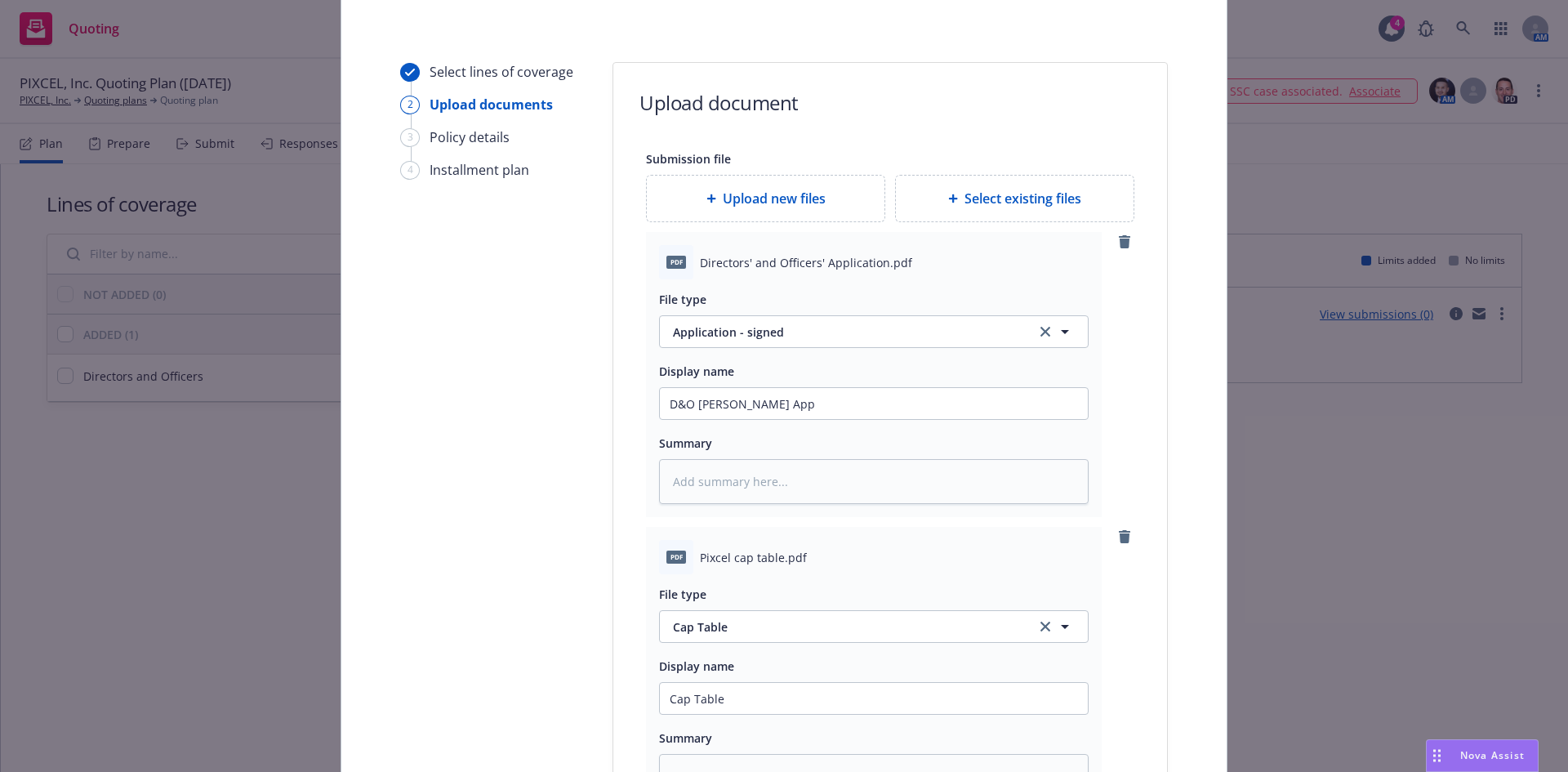
scroll to position [65, 0]
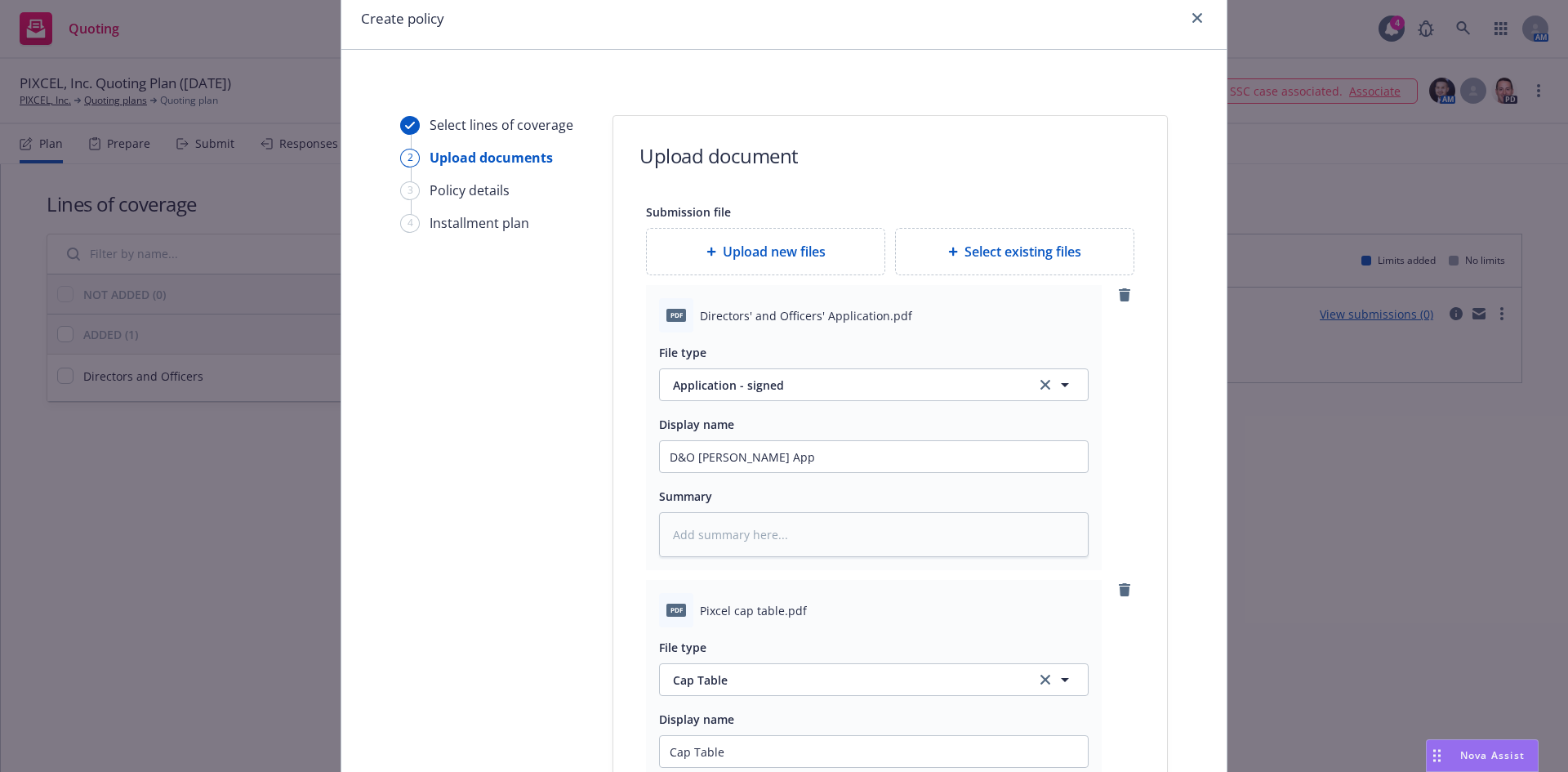
type textarea "x"
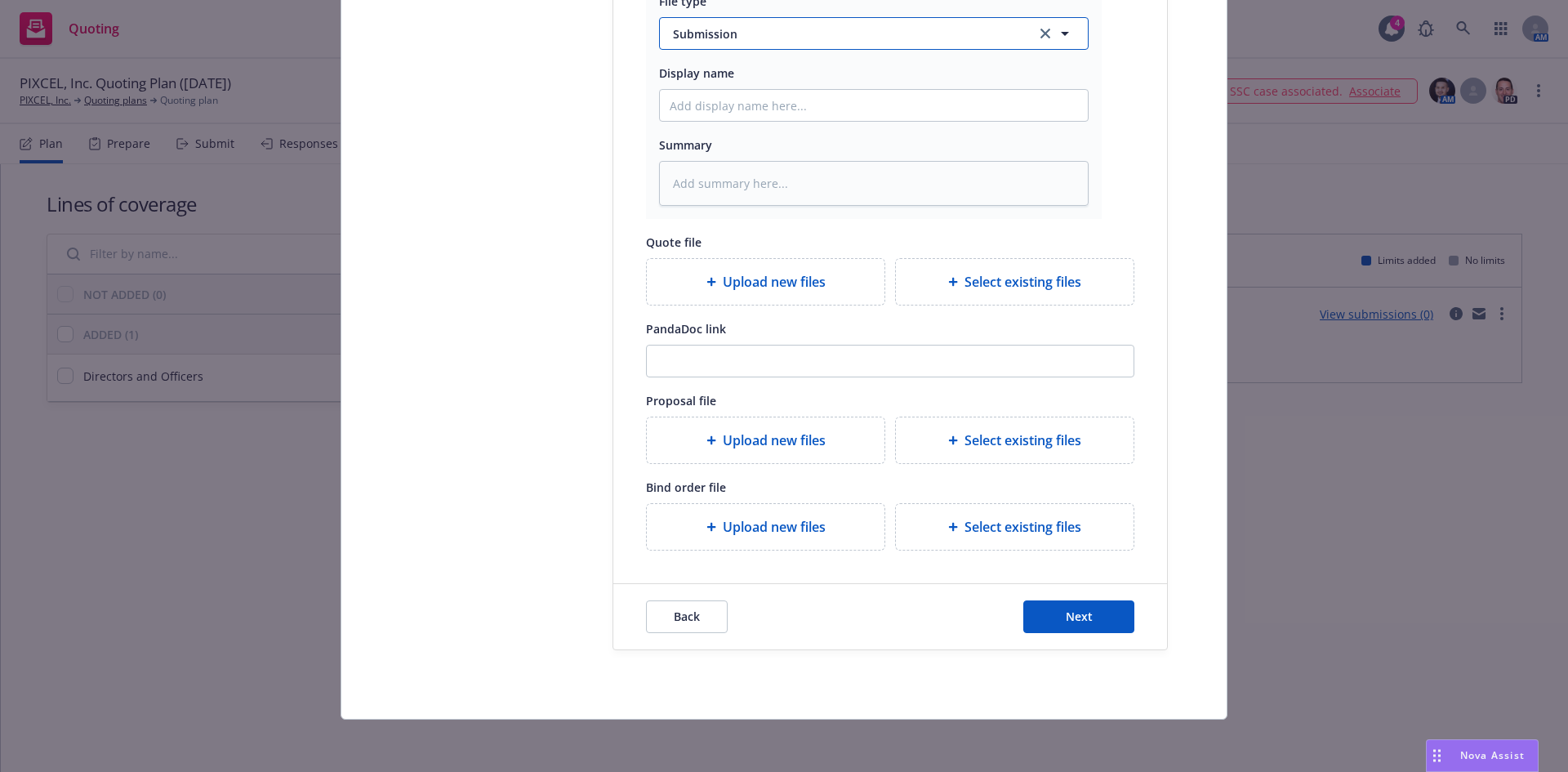
click at [705, 36] on span "Submission" at bounding box center [845, 34] width 344 height 17
type input "other"
click at [707, 81] on div "Other" at bounding box center [874, 79] width 408 height 24
type textarea "x"
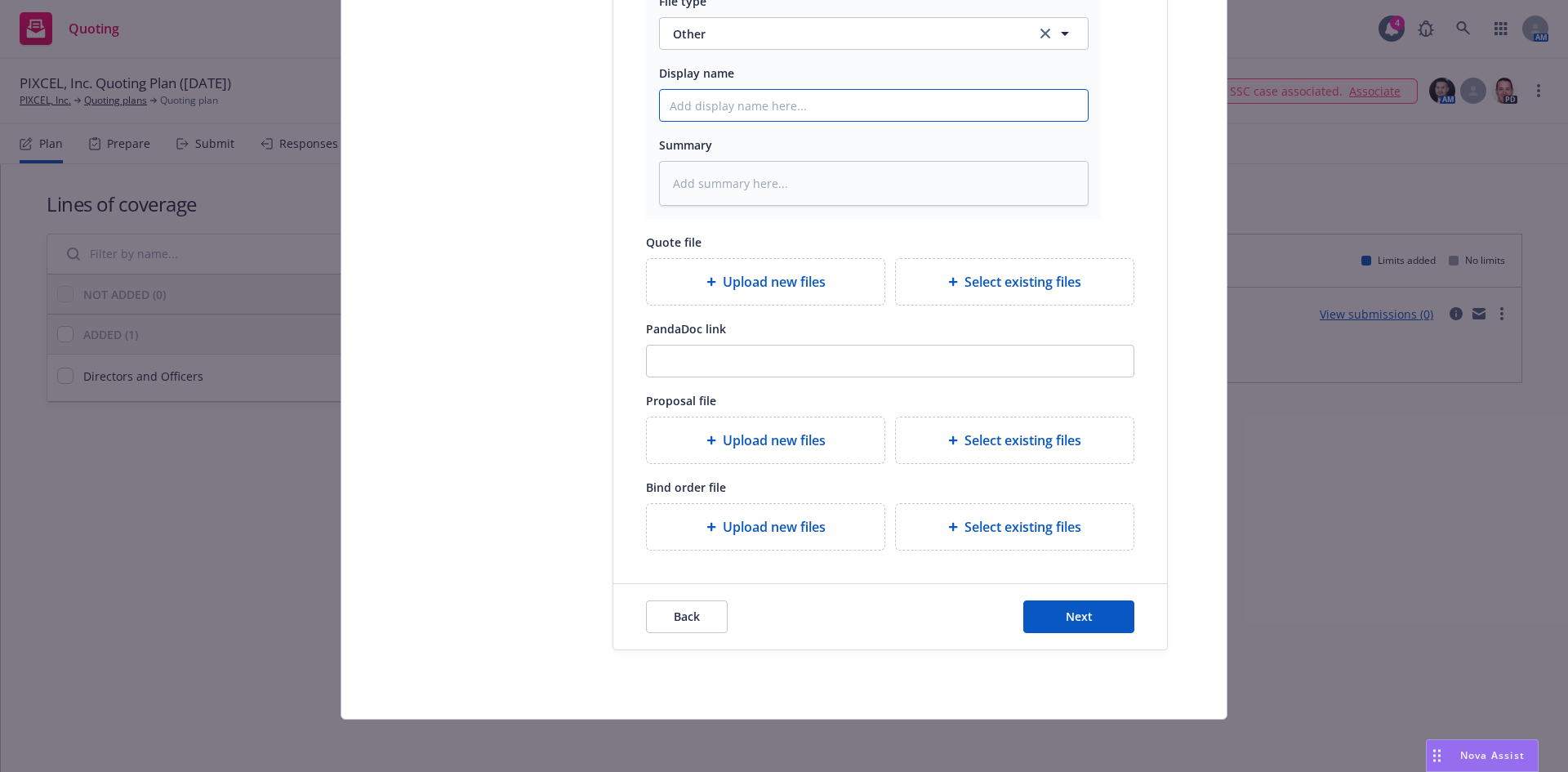
type input "B"
type textarea "x"
type input "BO"
type textarea "x"
type input "BOD"
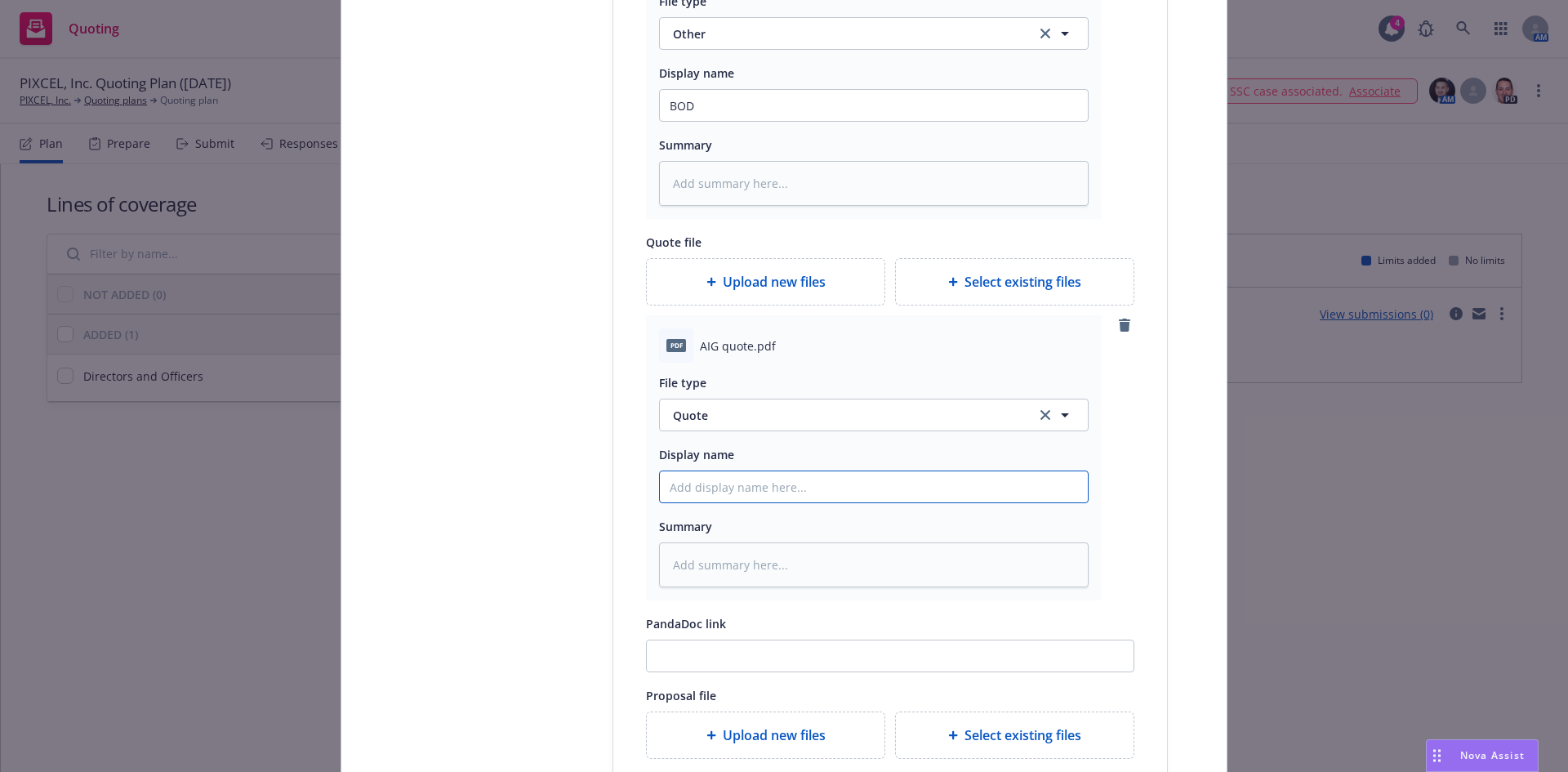
click at [719, 491] on input "Display name" at bounding box center [874, 487] width 428 height 31
type textarea "x"
type input "D"
type textarea "x"
type input "D&"
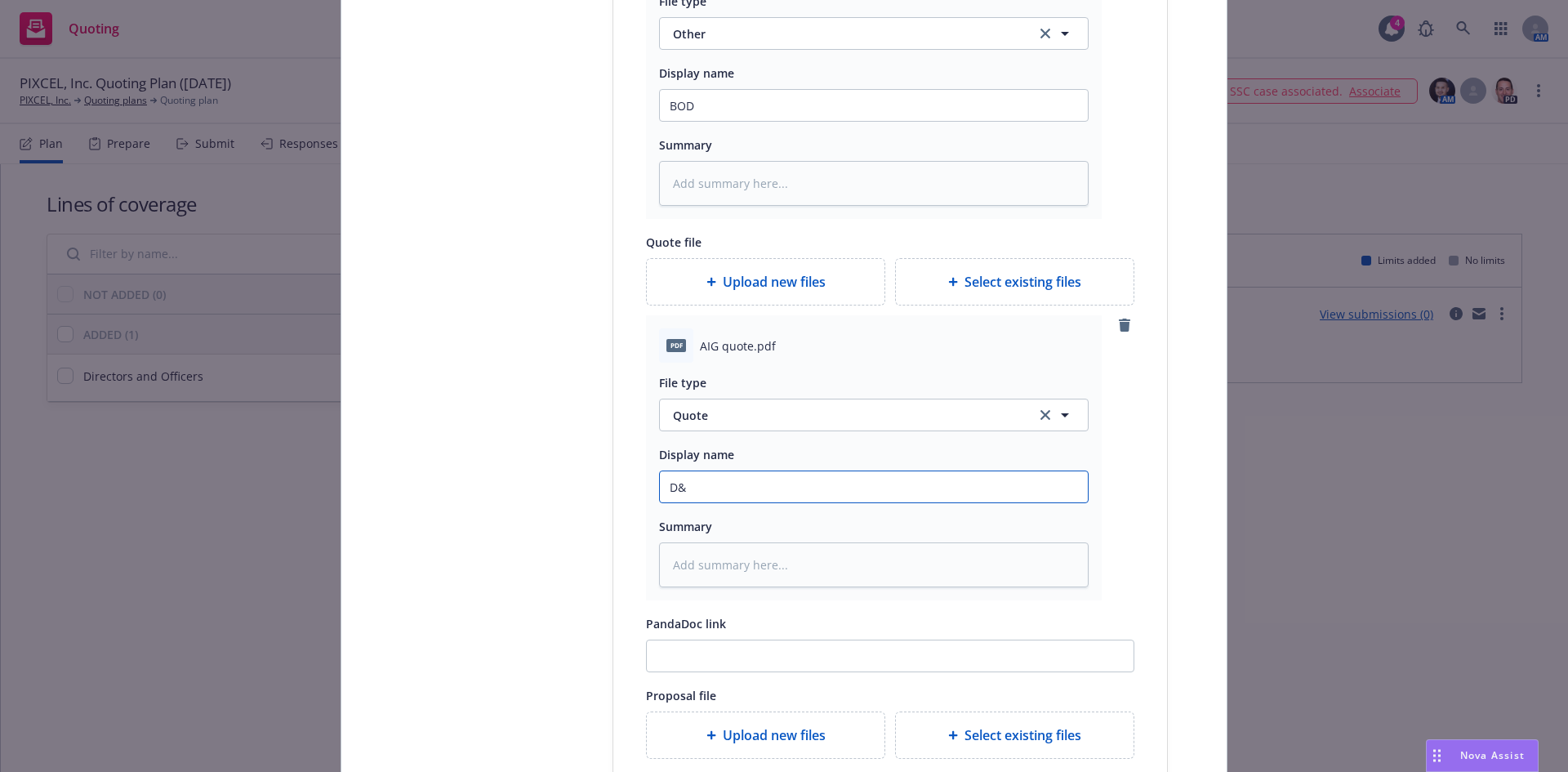
type textarea "x"
type input "D&O"
type textarea "x"
type input "D&O"
type textarea "x"
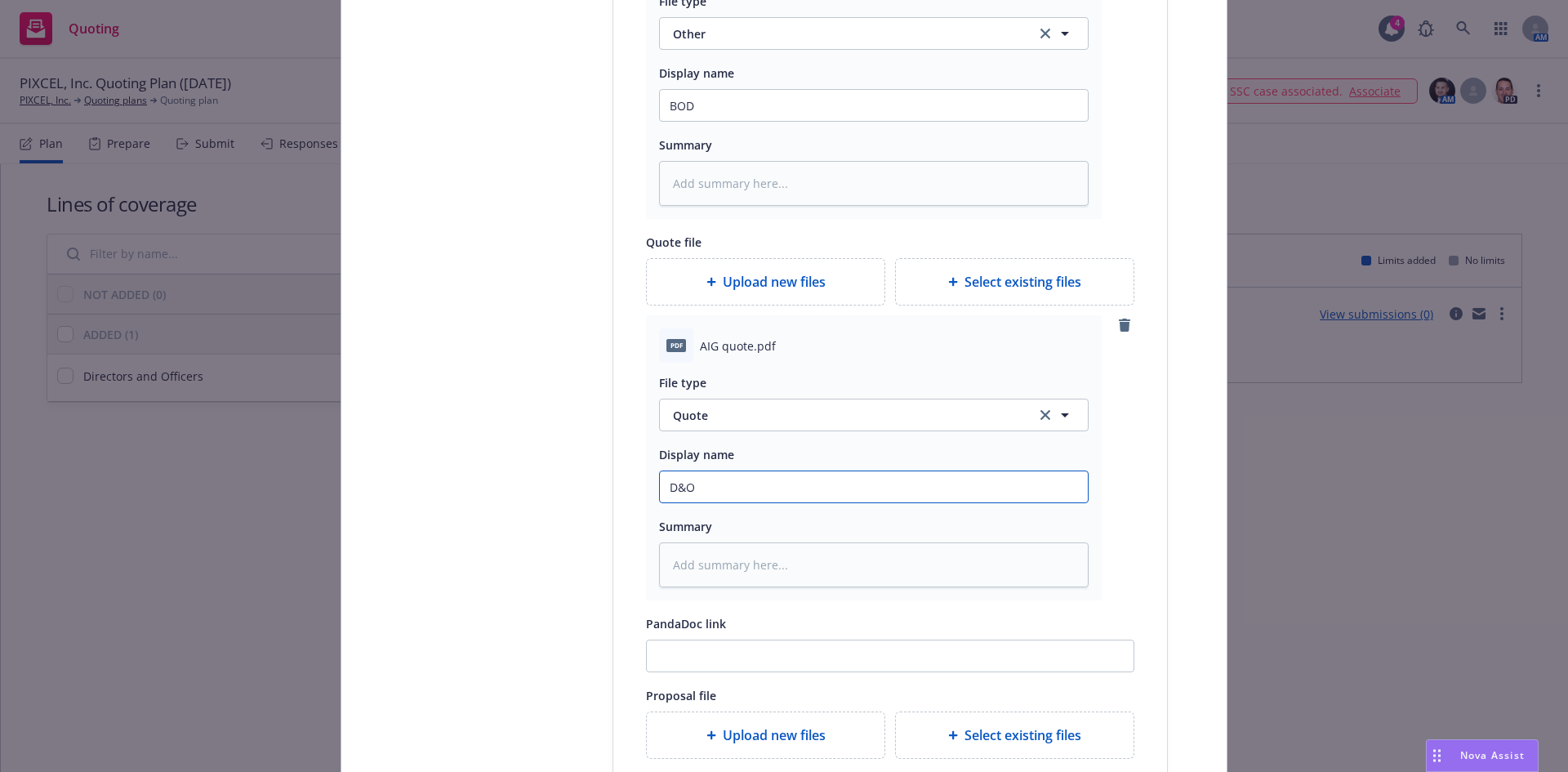
type input "D&O A"
type textarea "x"
type input "D&O AI"
type textarea "x"
type input "D&O AIG"
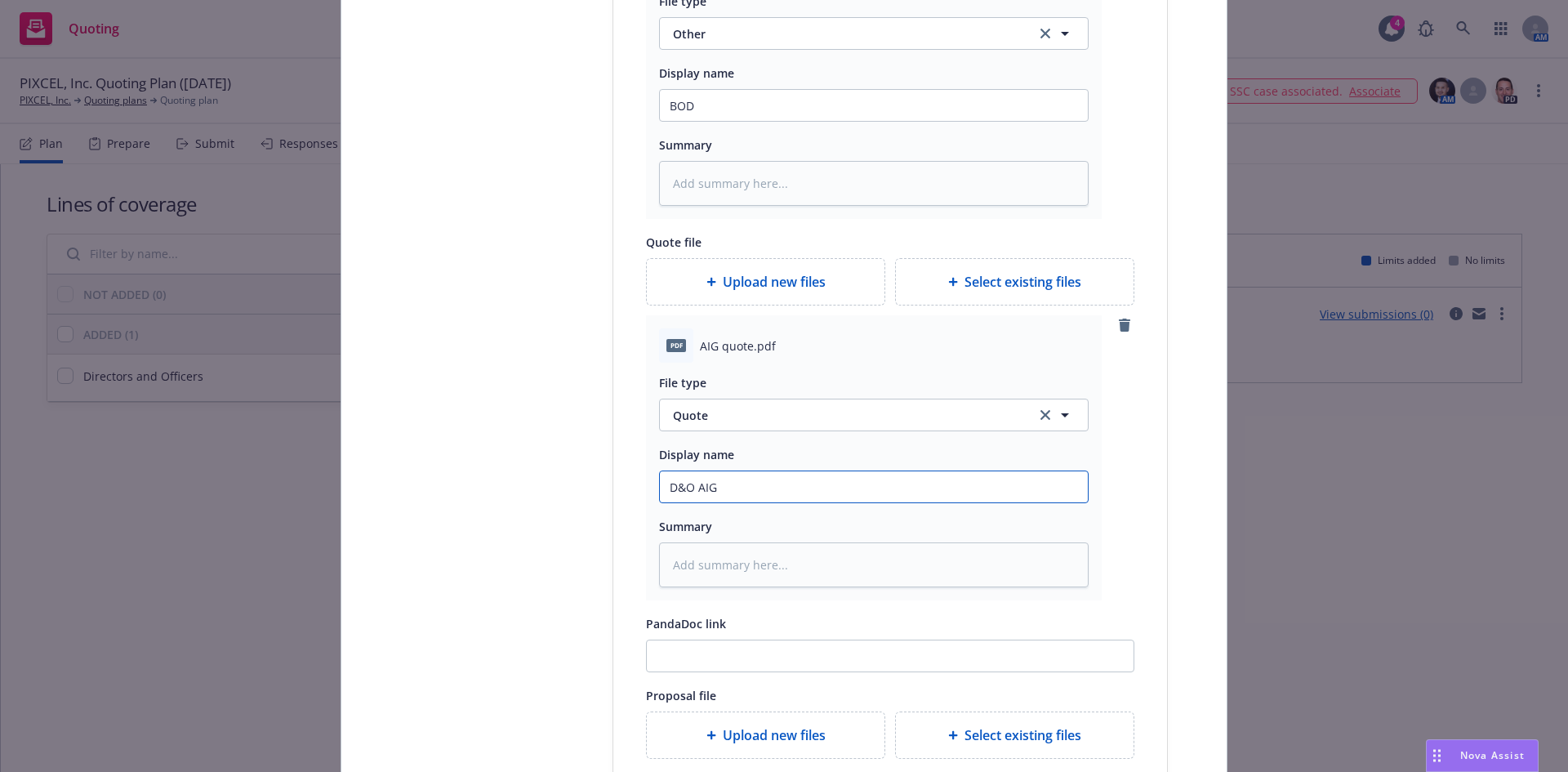
type textarea "x"
type input "D&O AIG"
type textarea "x"
type input "D&O AIG Q"
type textarea "x"
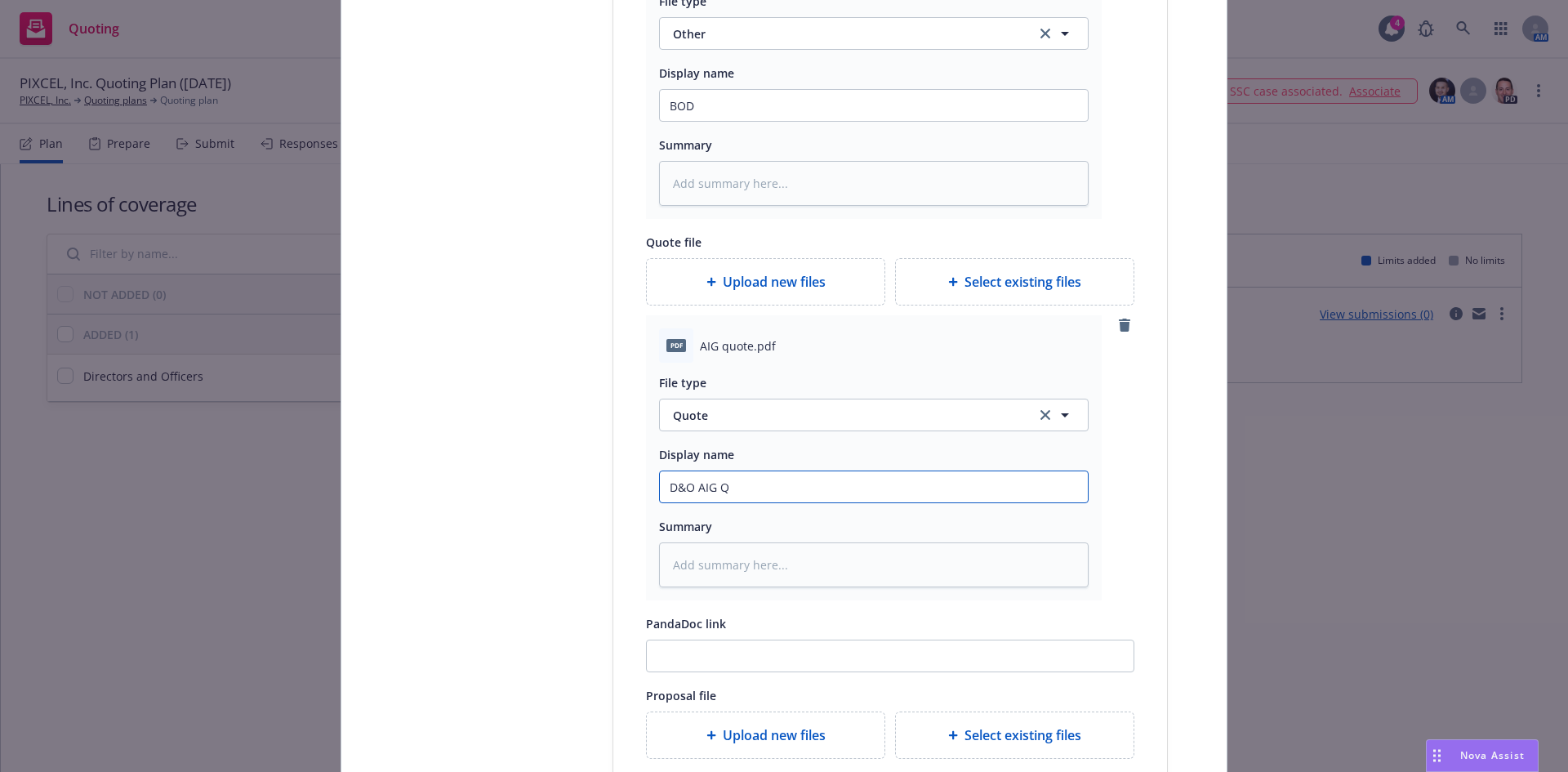
type input "D&O AIG Qu"
type textarea "x"
type input "D&O AIG Quot"
type textarea "x"
type input "D&O AIG Quote"
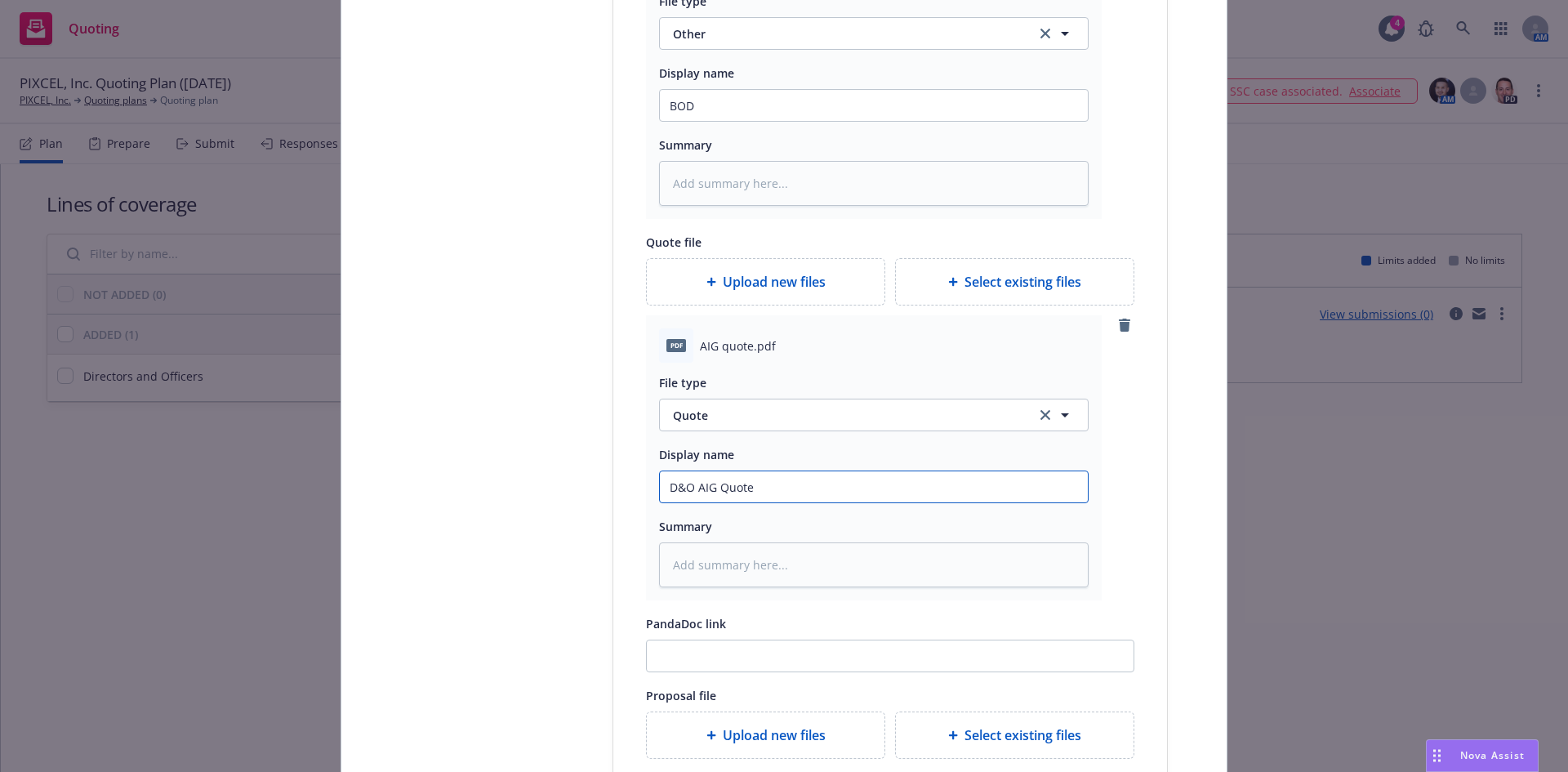
type textarea "x"
type input "D&O AIG Quote"
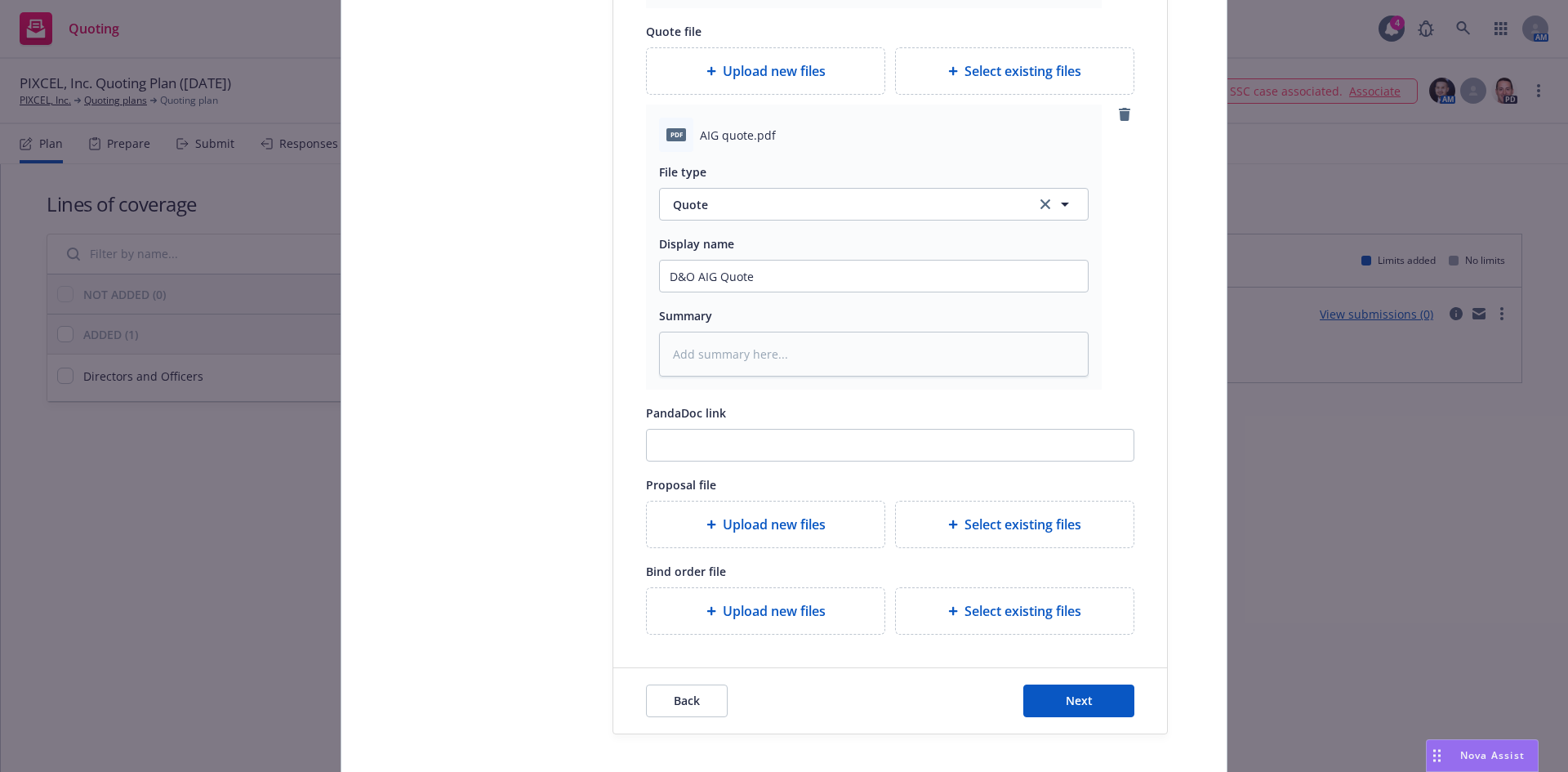
scroll to position [1595, 0]
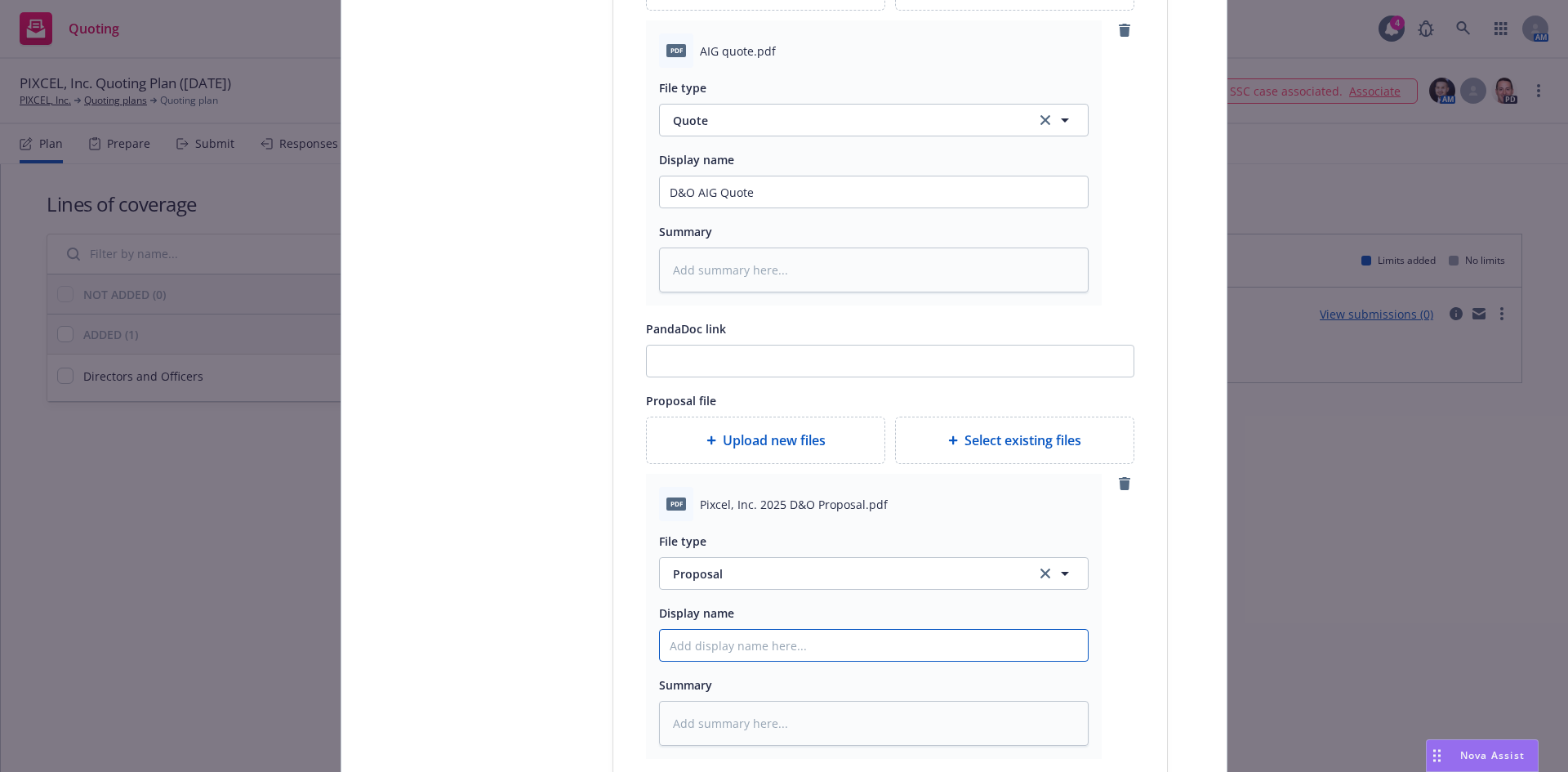
click at [735, 649] on input "Display name" at bounding box center [874, 646] width 428 height 31
paste input "PIXCEL"
type textarea "x"
type input "PIXCEL"
type textarea "x"
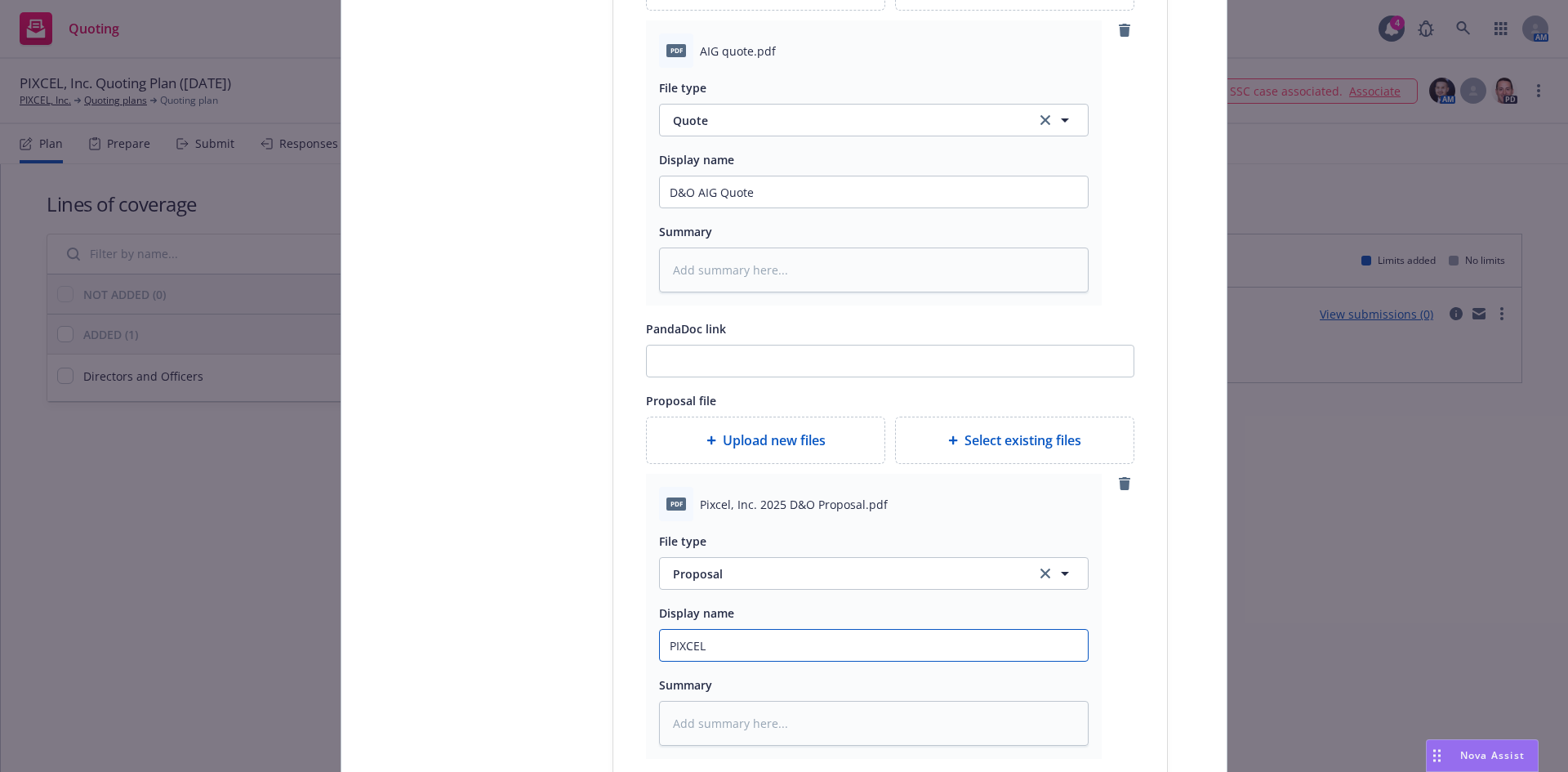
type input "PIXCEL,"
type textarea "x"
type input "PIXCEL,"
type textarea "x"
type input "PIXCEL, I"
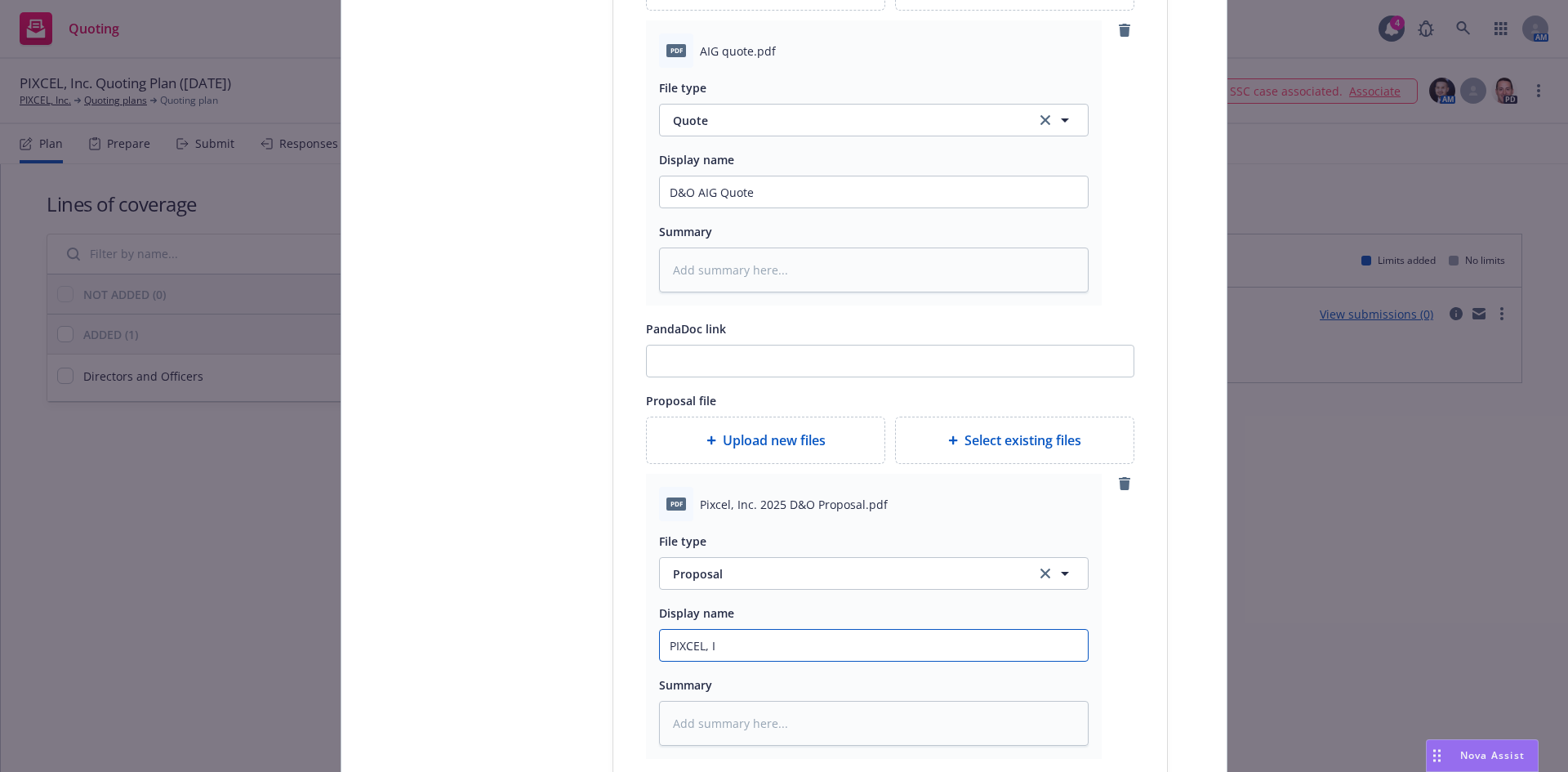
type textarea "x"
type input "PIXCEL, In"
type textarea "x"
type input "PIXCEL, Inc"
type textarea "x"
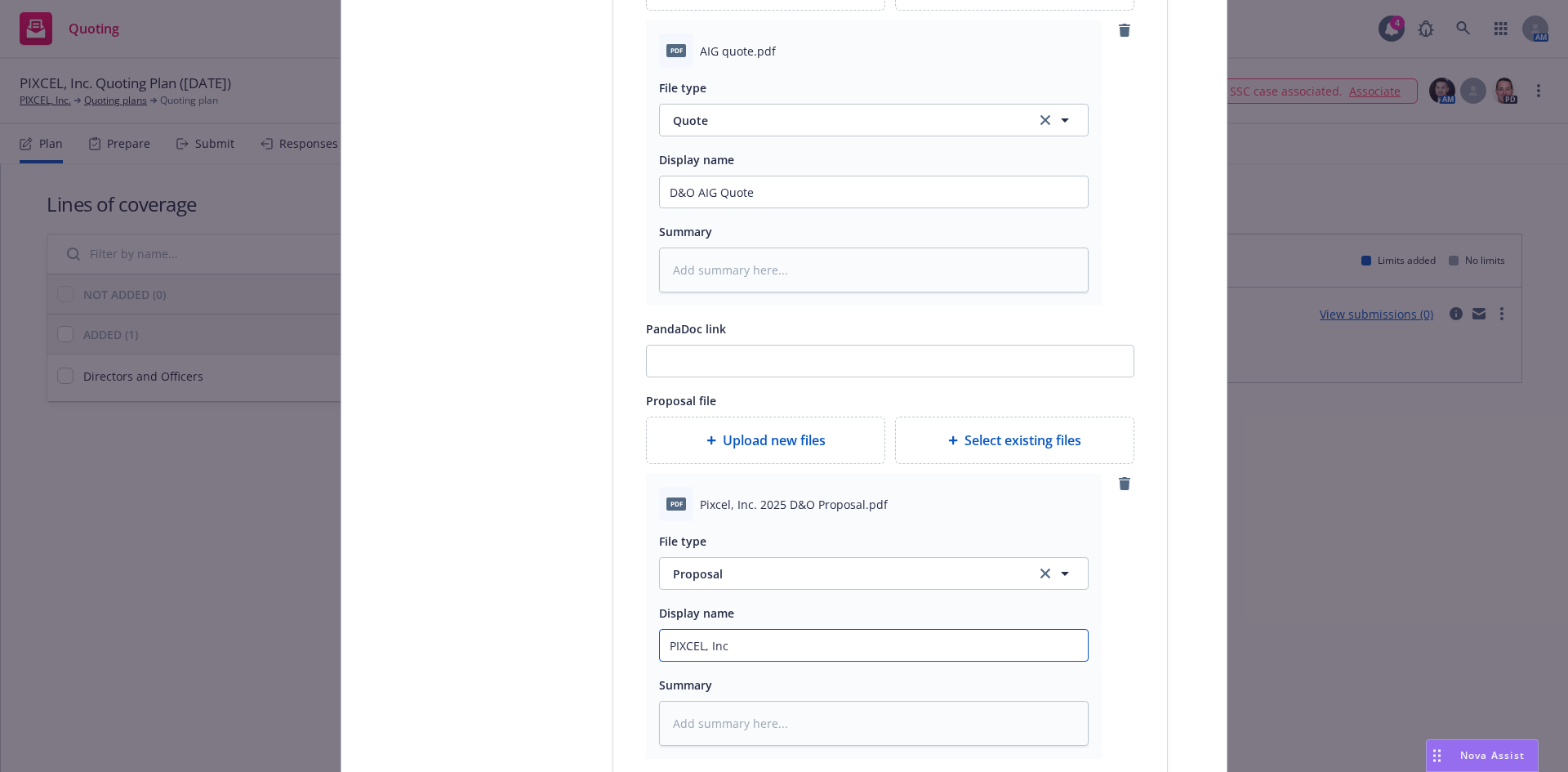
type input "PIXCEL, Inc"
type textarea "x"
type input "PIXCEL, Inc D"
type textarea "x"
type input "PIXCEL, Inc D&"
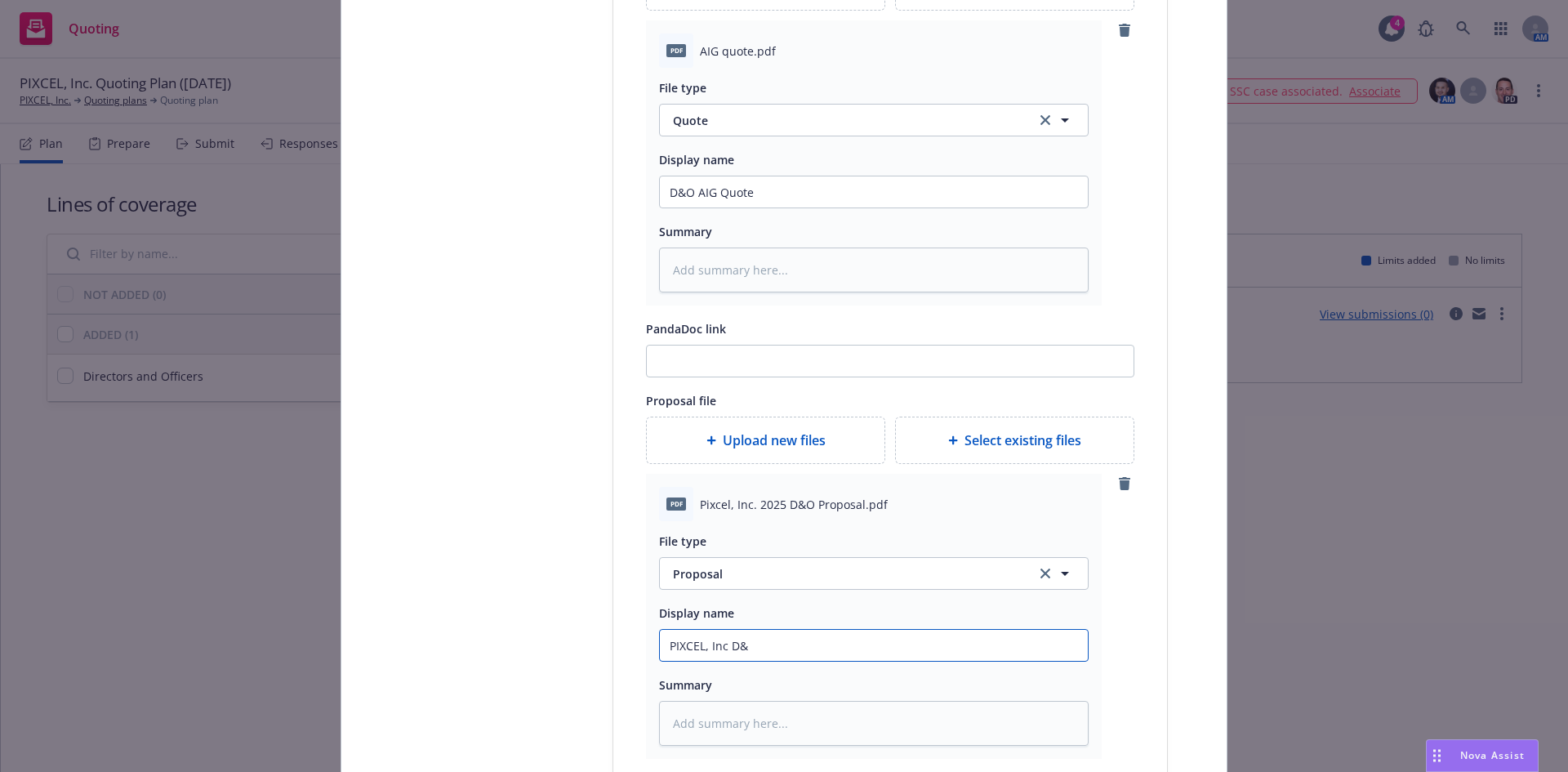
type textarea "x"
type input "PIXCEL, Inc D&O"
type textarea "x"
type input "PIXCEL, Inc D&O N"
type textarea "x"
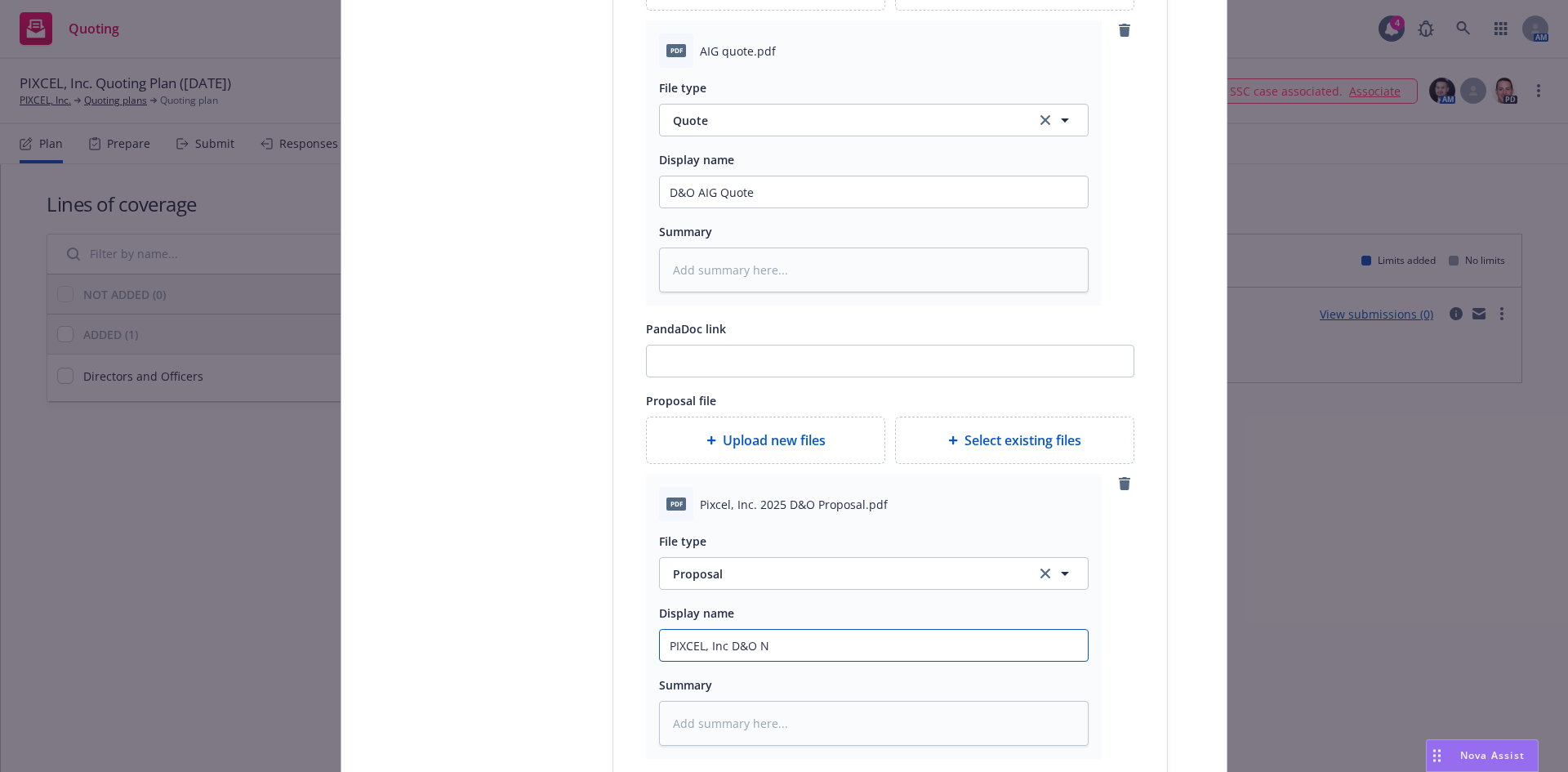
type input "PIXCEL, Inc D&O Ne"
type textarea "x"
type input "PIXCEL, Inc D&O New"
type textarea "x"
type input "PIXCEL, Inc D&O New B"
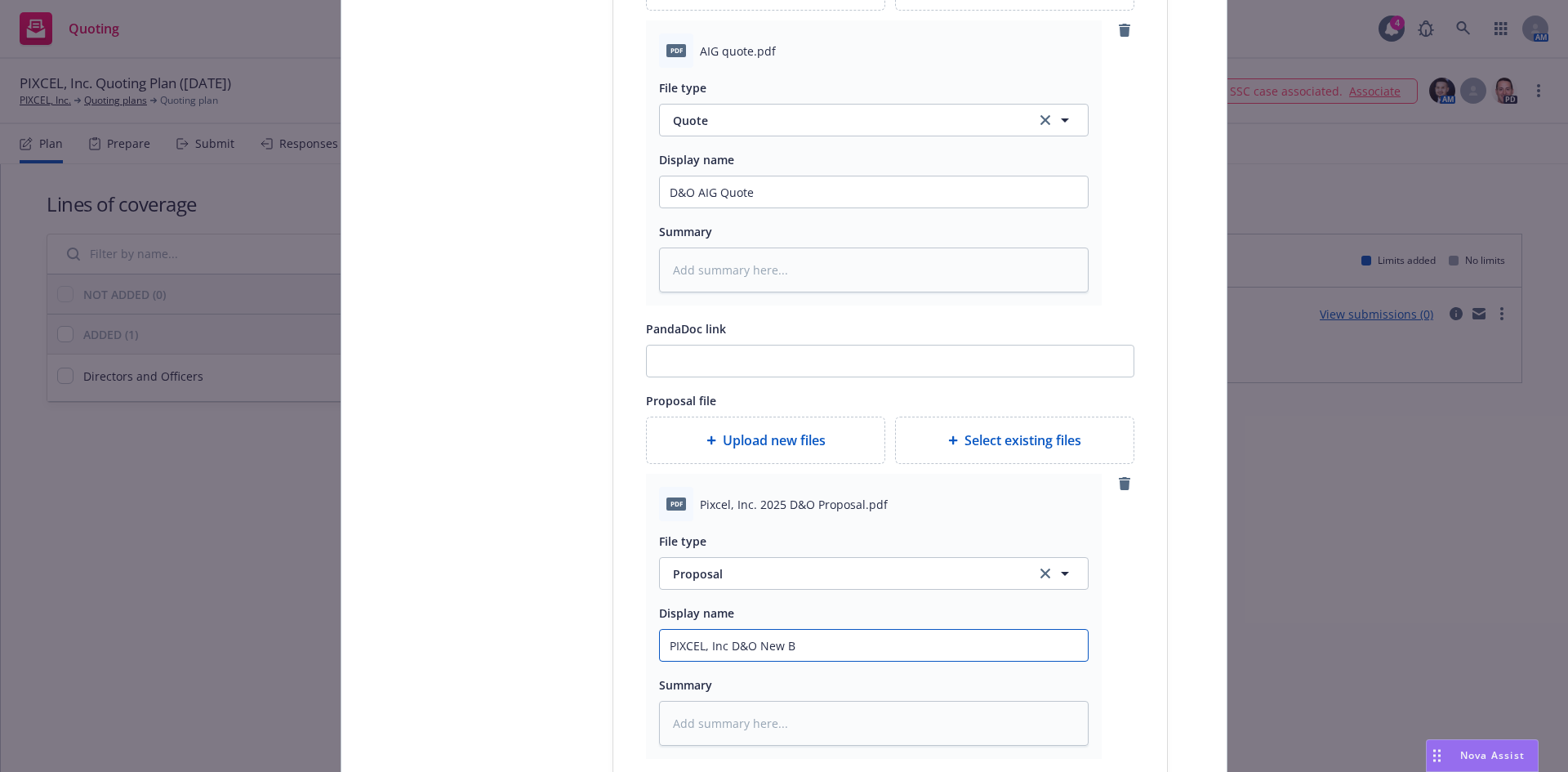
type textarea "x"
type input "PIXCEL, Inc D&O New Bu"
type textarea "x"
type input "PIXCEL, Inc D&O New Bus"
type textarea "x"
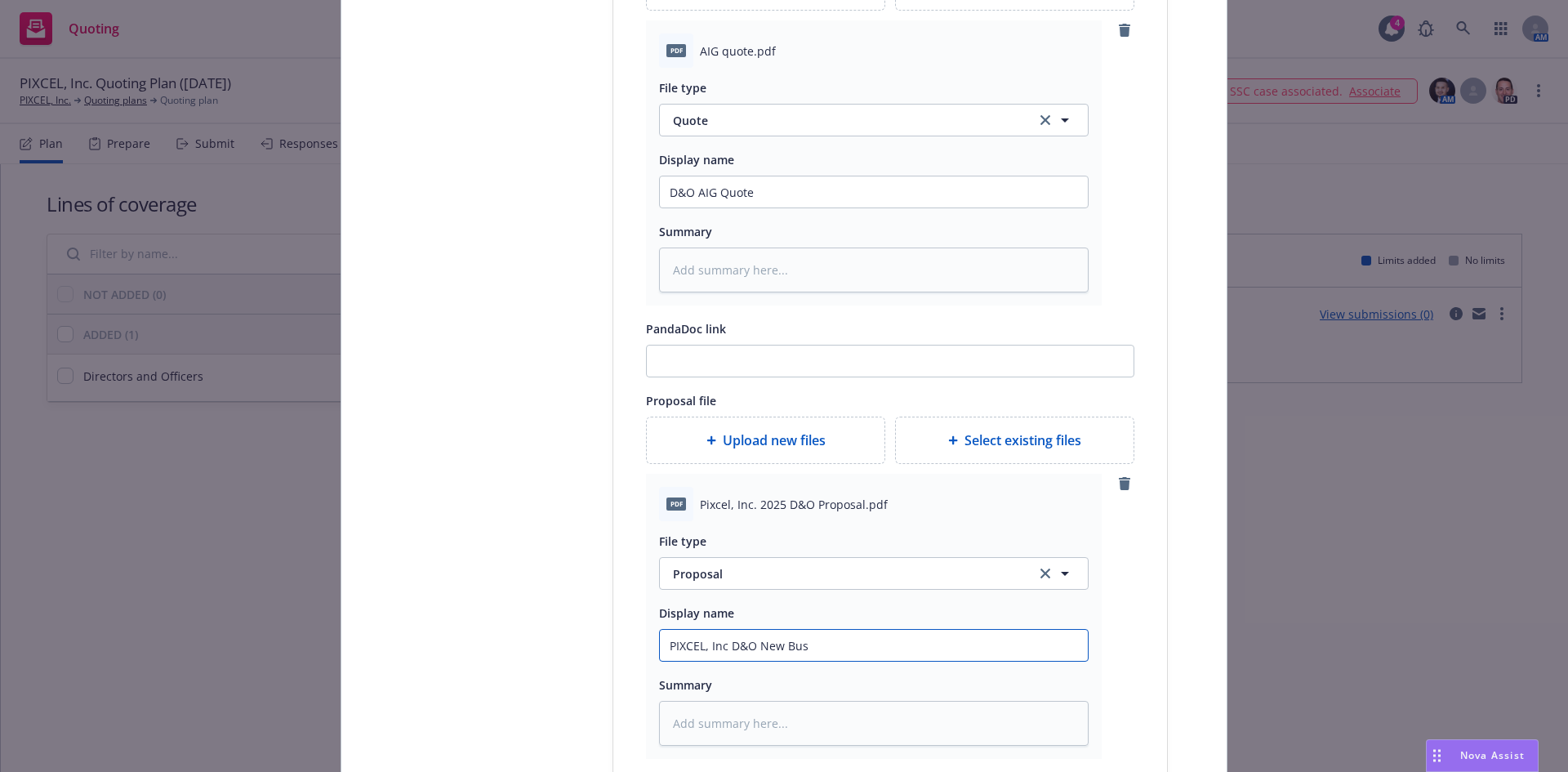
type input "PIXCEL, Inc D&O New Busi"
type textarea "x"
type input "PIXCEL, Inc D&O New Busin"
type textarea "x"
type input "PIXCEL, Inc D&O New Busine"
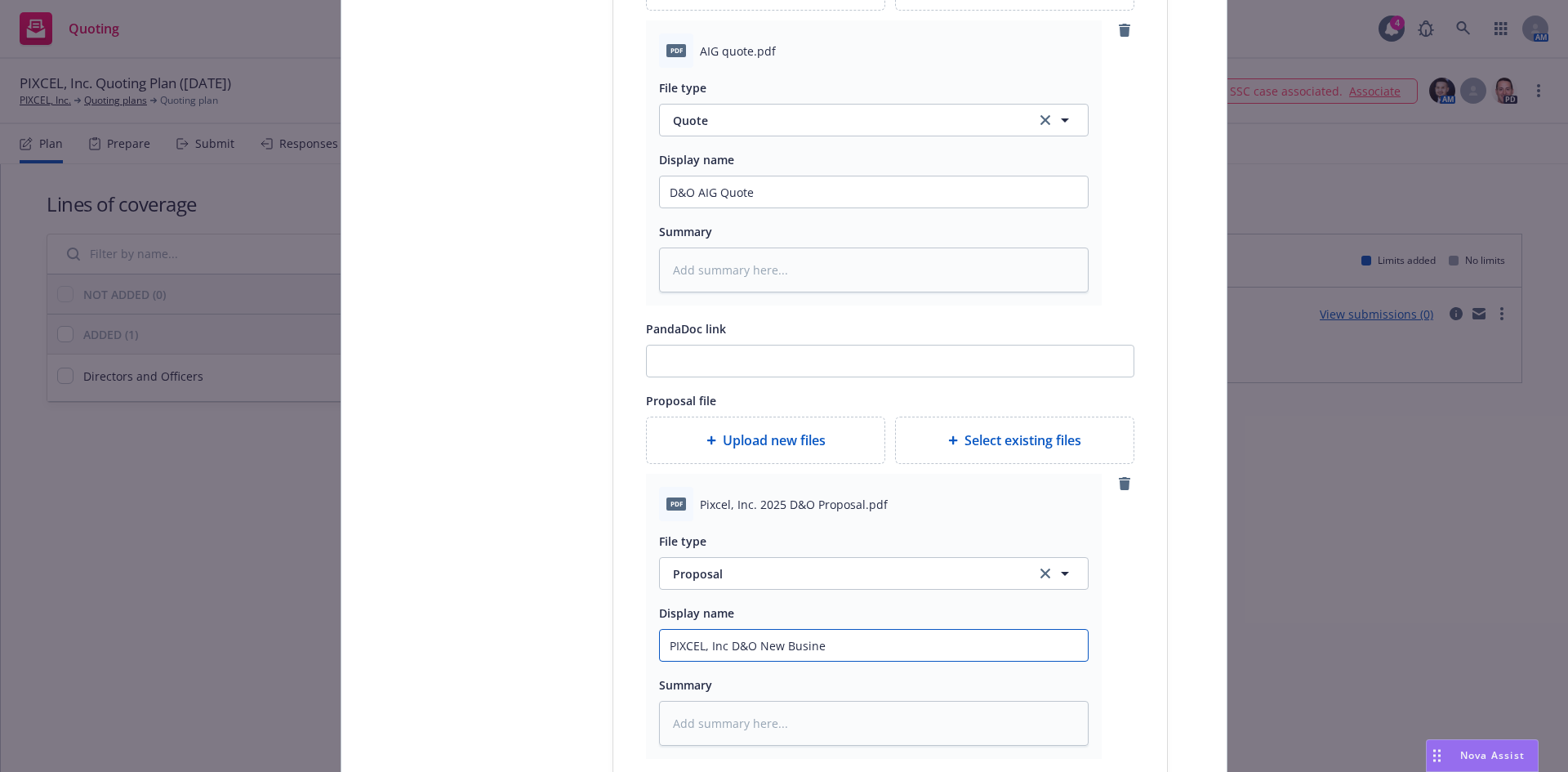
type textarea "x"
type input "PIXCEL, Inc D&O New Busines"
type textarea "x"
type input "PIXCEL, Inc D&O New Business"
type textarea "x"
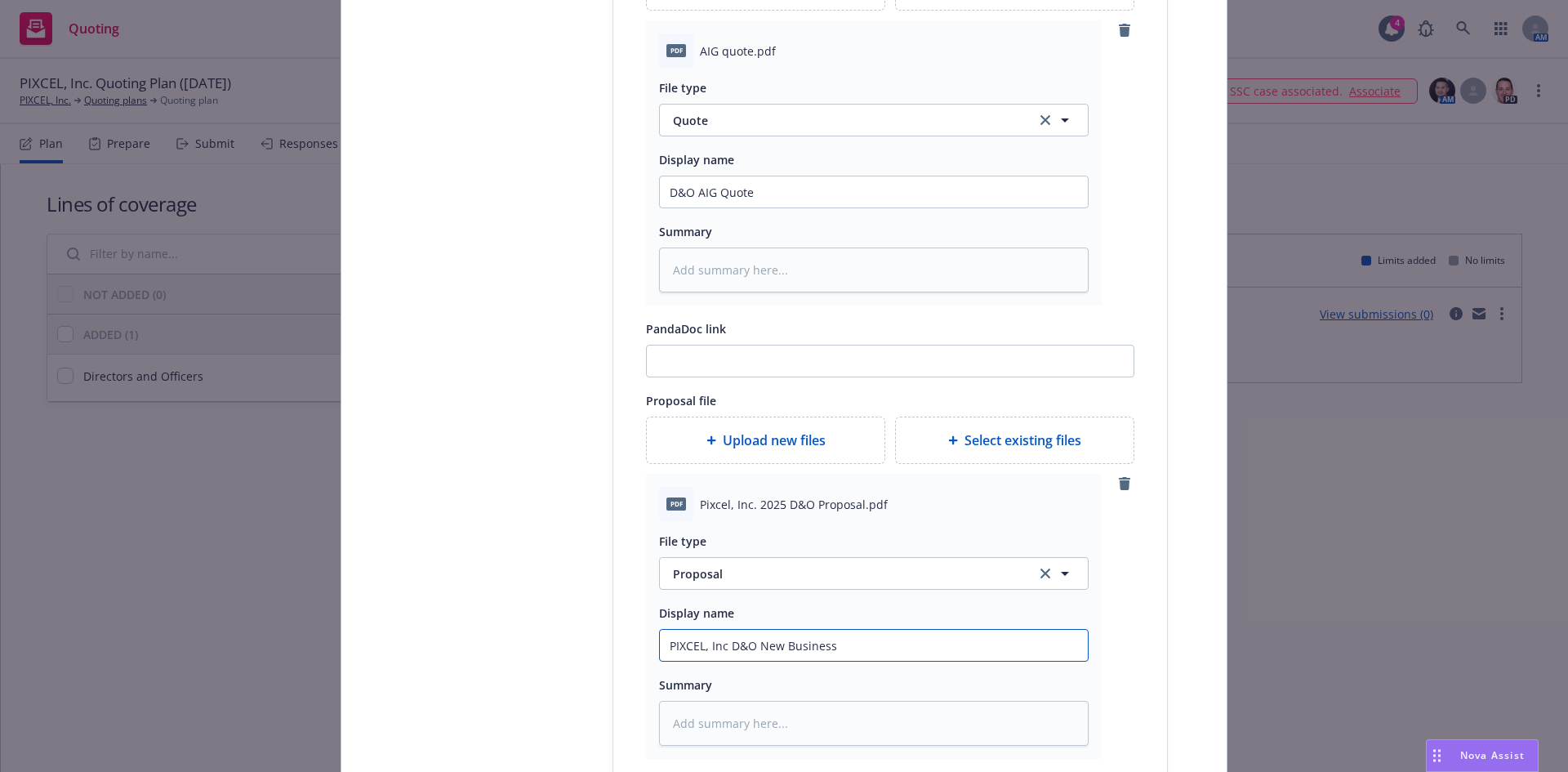
type input "PIXCEL, Inc D&O New Business"
type textarea "x"
type input "PIXCEL, Inc D&O New Business P"
type textarea "x"
type input "PIXCEL, Inc D&O New Business Pr"
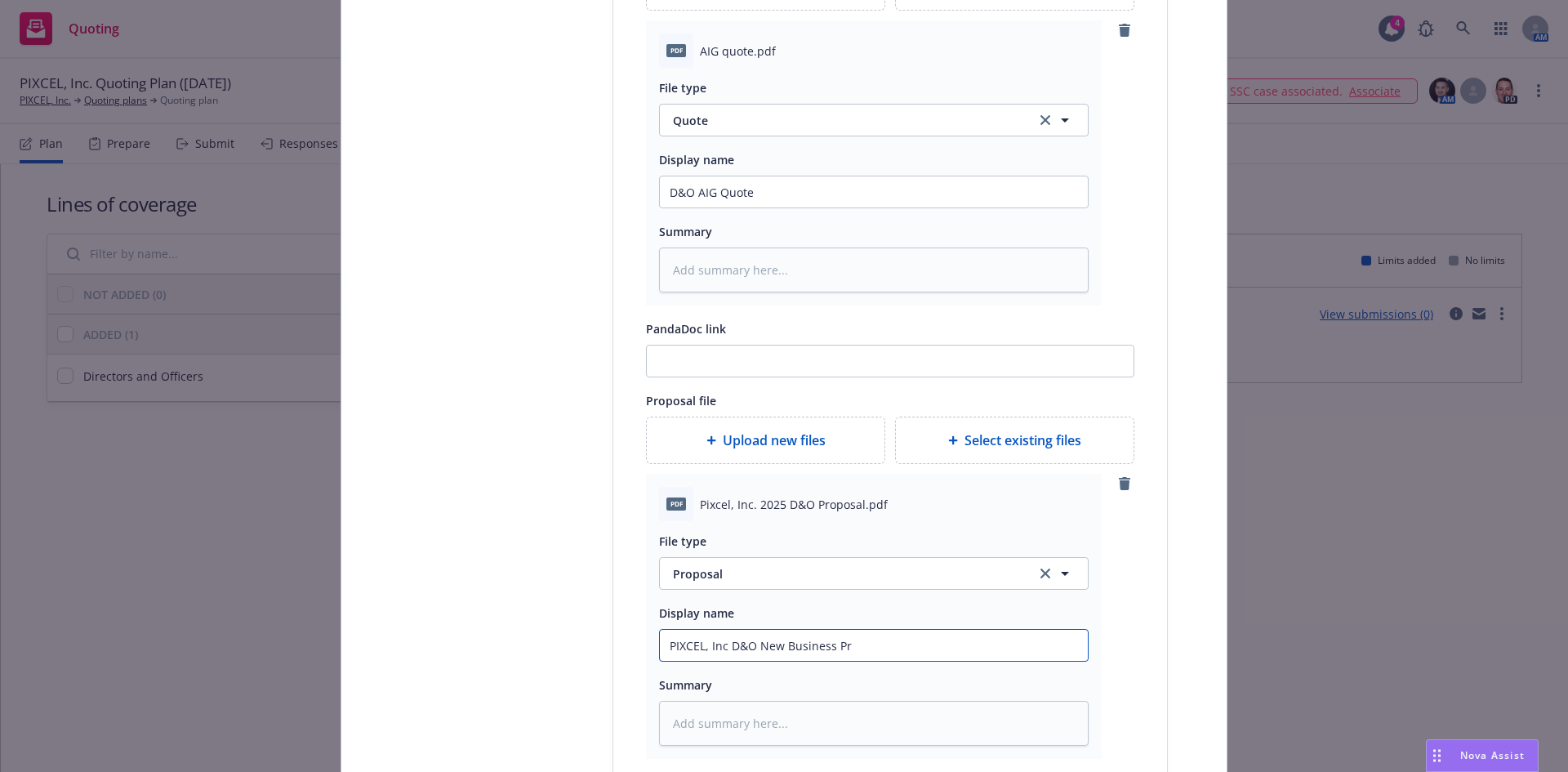
type textarea "x"
type input "PIXCEL, Inc D&O New Business Pro"
type textarea "x"
type input "PIXCEL, Inc D&O New Business Prop"
type textarea "x"
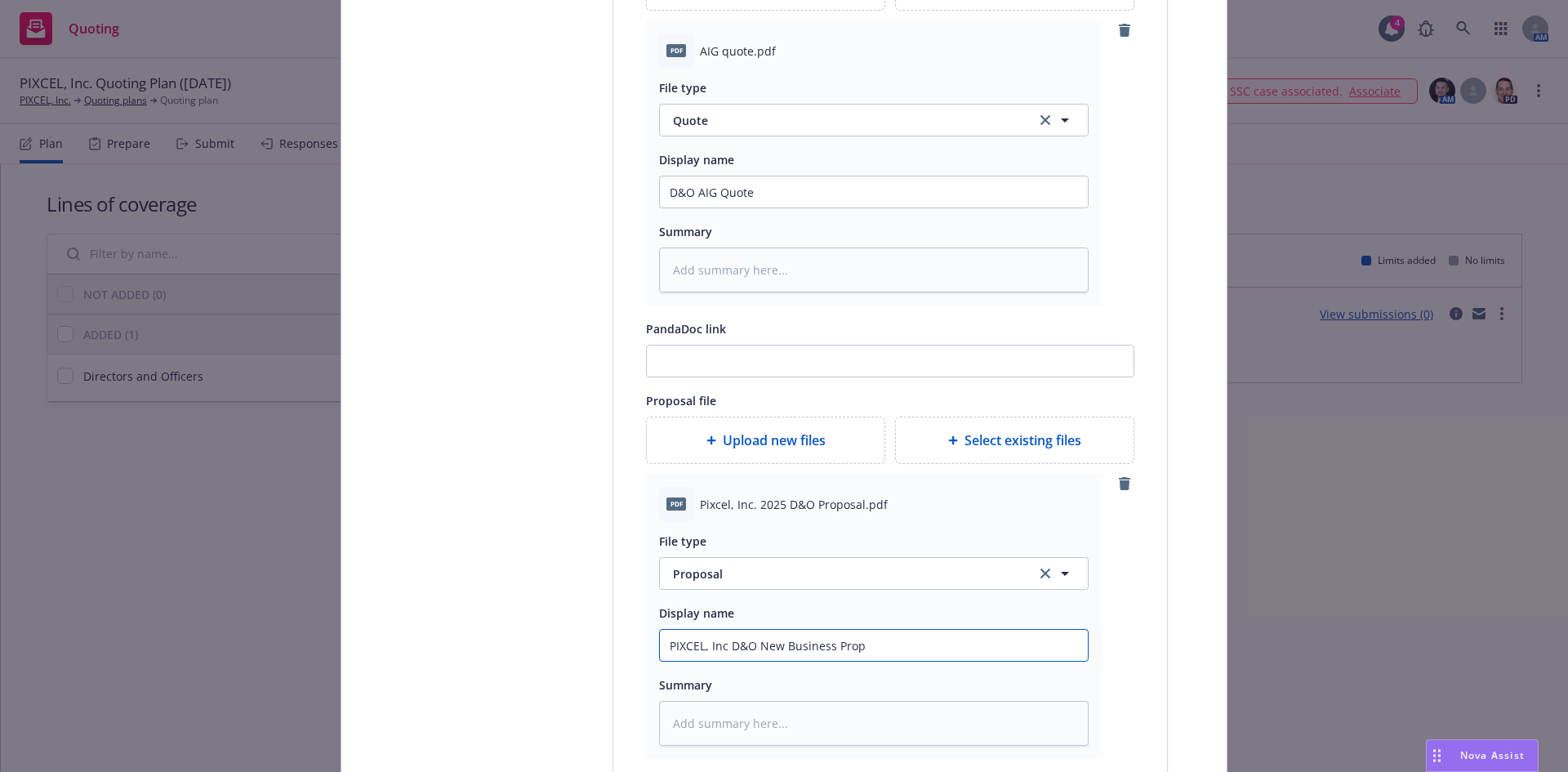
type input "PIXCEL, Inc D&O New Business Propo"
type textarea "x"
type input "PIXCEL, Inc D&O New Business Propos"
type textarea "x"
type input "PIXCEL, Inc D&O New Business Proposa"
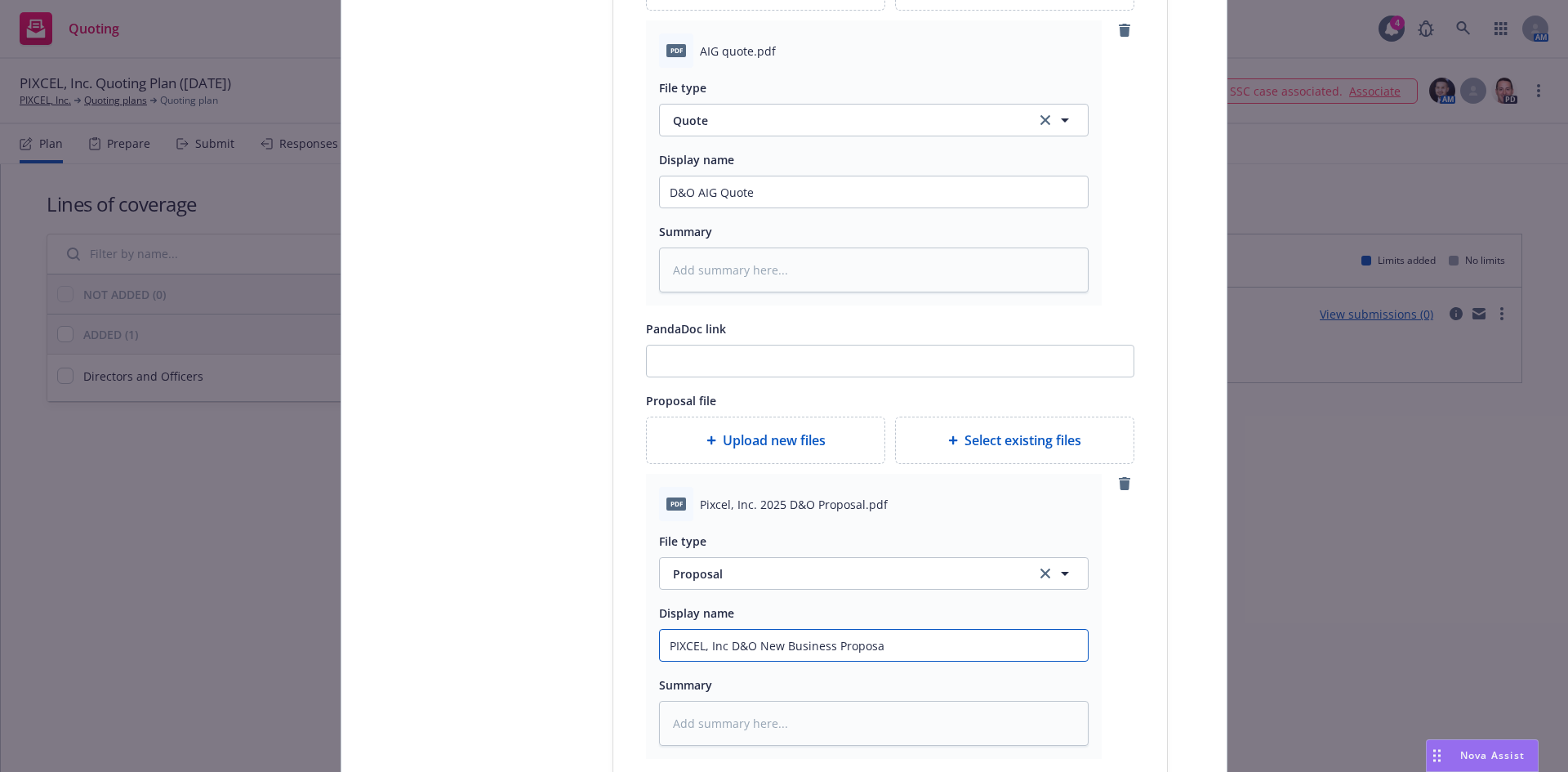
type textarea "x"
type input "PIXCEL, Inc D&O New Business Proposal"
type textarea "x"
type input "PIXCEL, Inc D&O New Business Proposal"
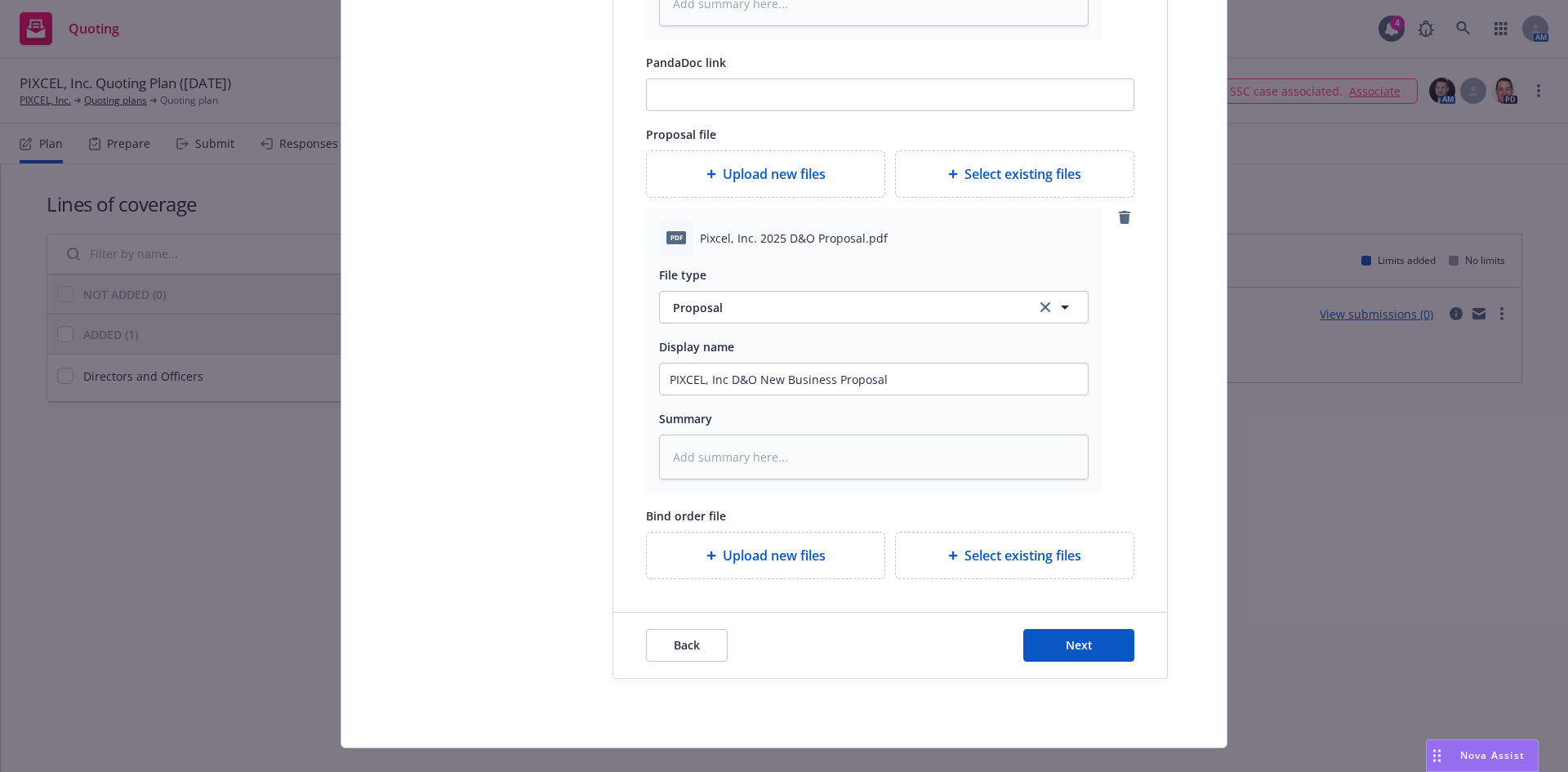
scroll to position [1890, 0]
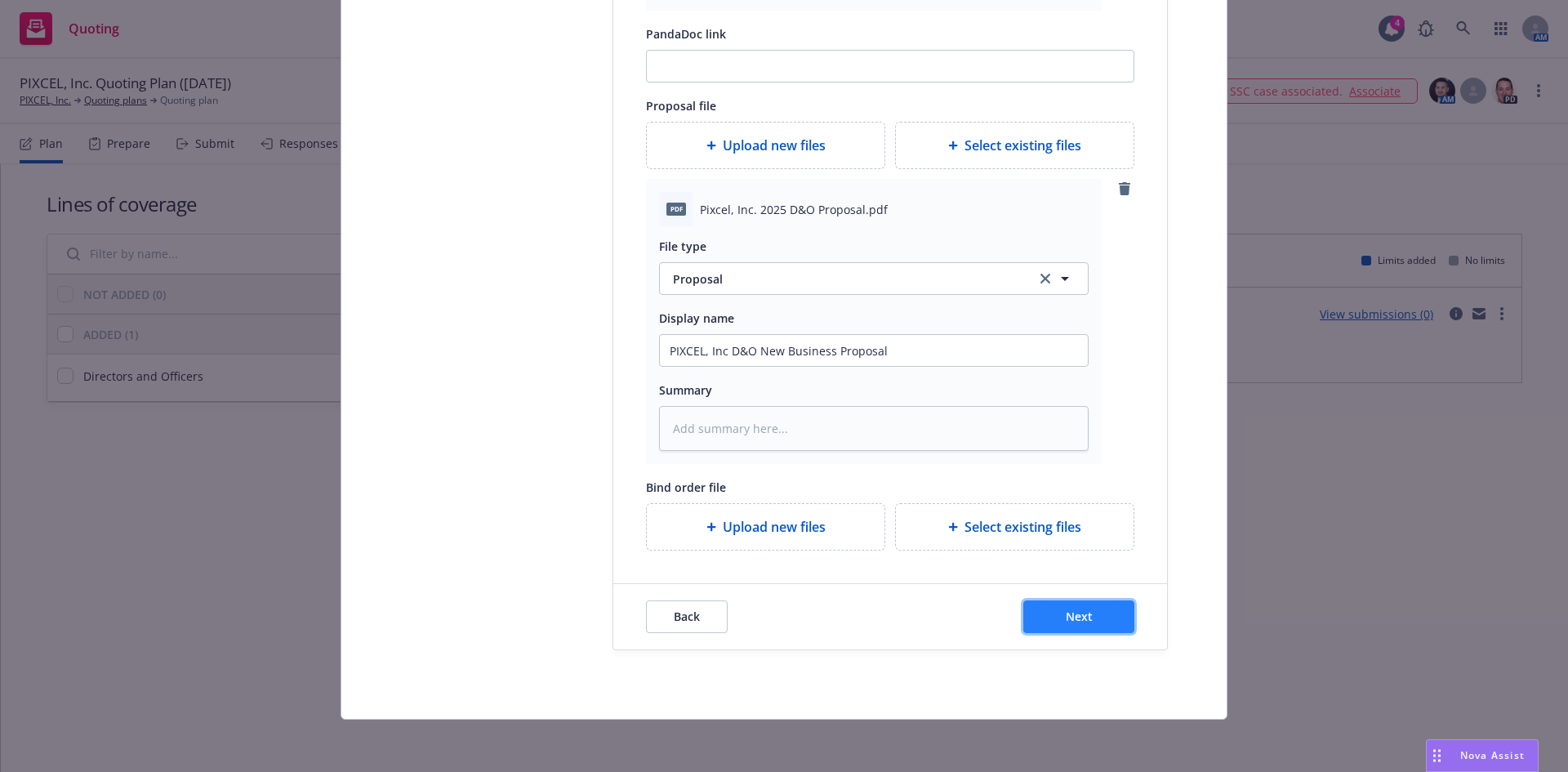
click at [1066, 620] on span "Next" at bounding box center [1079, 617] width 27 height 16
type textarea "x"
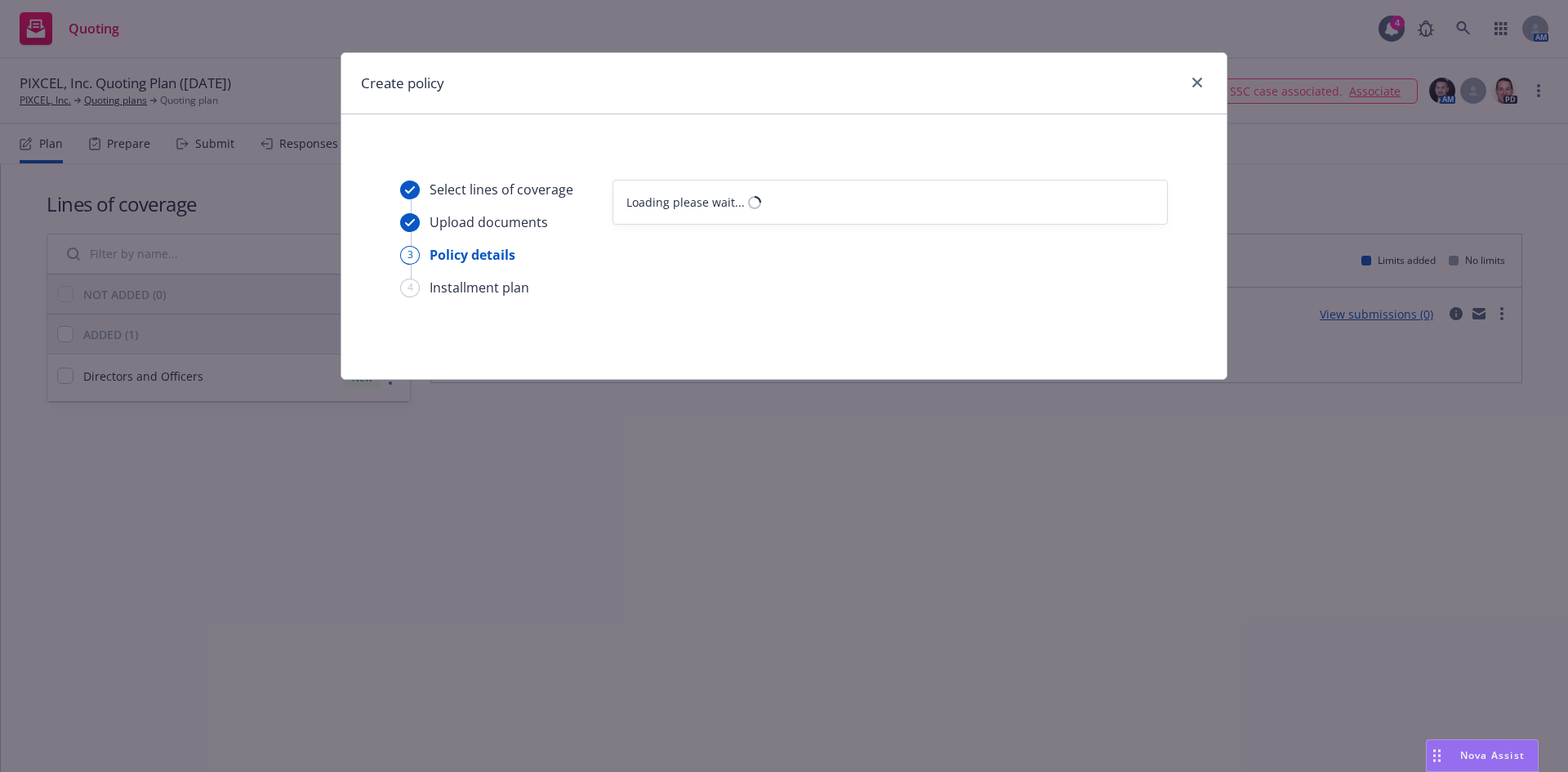
scroll to position [0, 0]
select select "12"
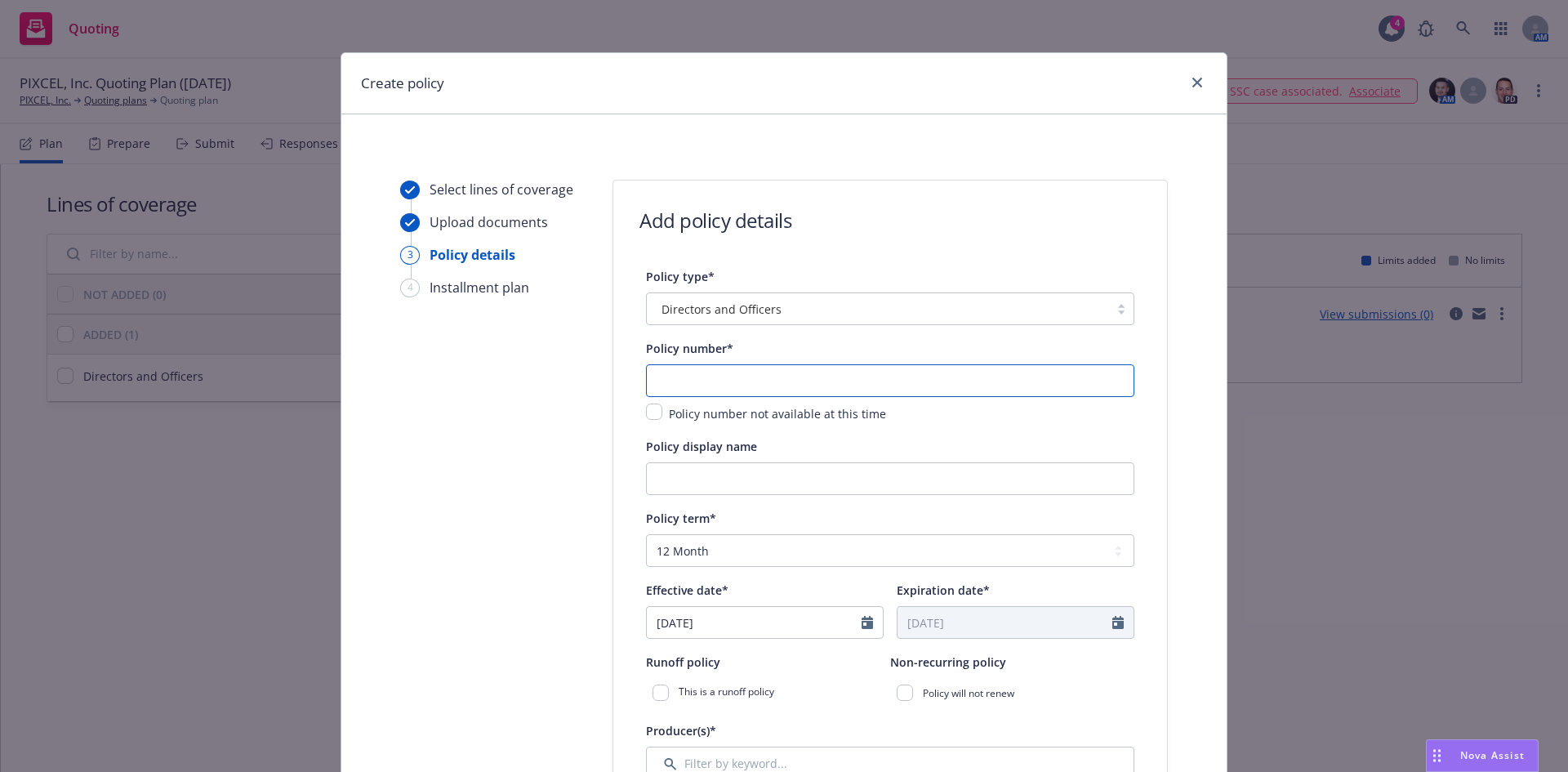
click at [699, 389] on input "text" at bounding box center [890, 380] width 488 height 32
paste input "[PHONE_NUMBER]"
type input "[PHONE_NUMBER]"
click at [699, 462] on input "Policy display name" at bounding box center [890, 478] width 488 height 32
click at [692, 475] on input "Policy display name" at bounding box center [890, 478] width 488 height 32
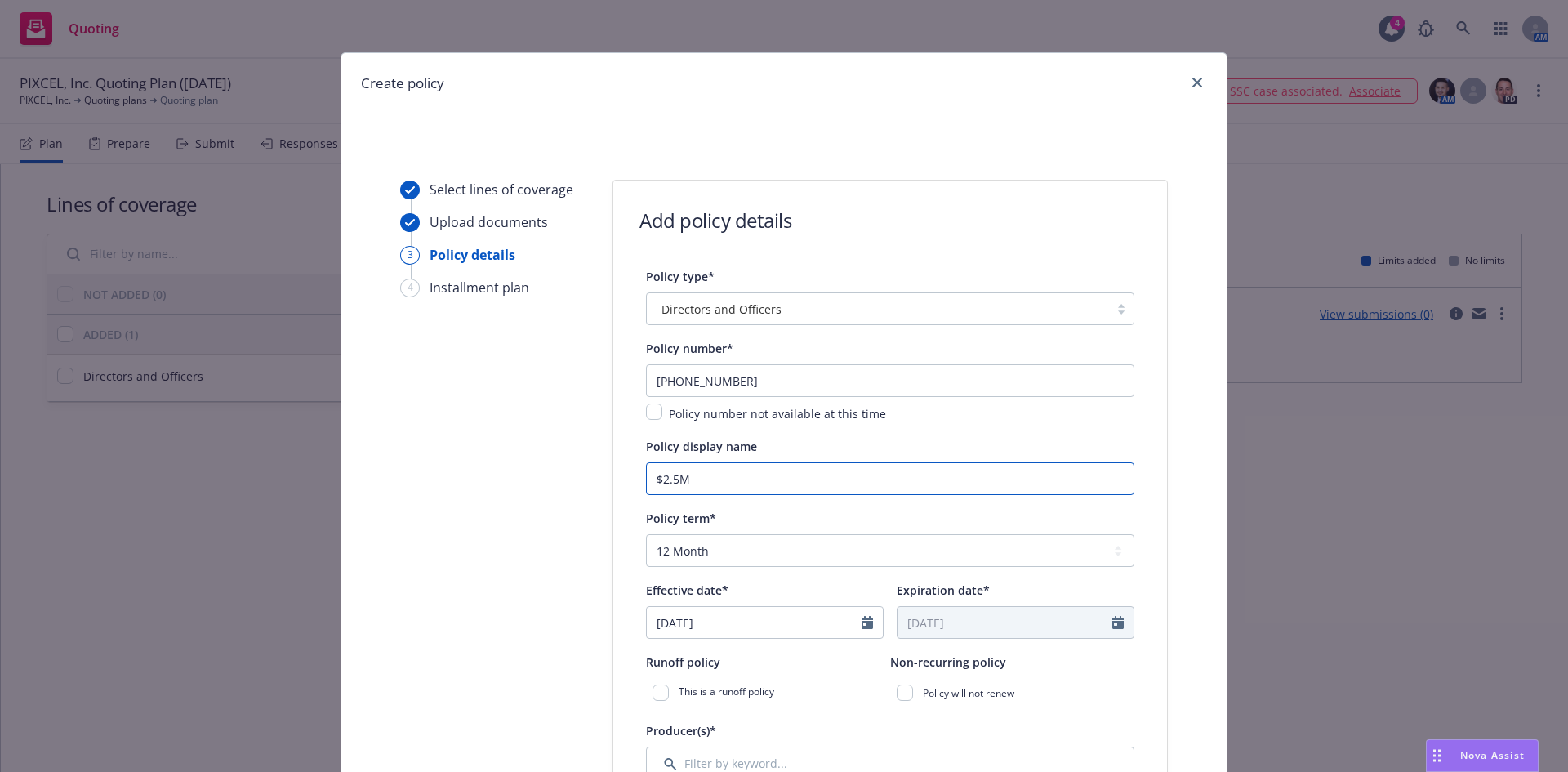
click at [648, 477] on input "$2.5M" at bounding box center [890, 478] width 488 height 32
click at [651, 482] on input "$2.5M" at bounding box center [890, 478] width 488 height 32
type input "D&O $2.5M"
click at [703, 628] on input "[DATE]" at bounding box center [754, 623] width 215 height 31
select select "8"
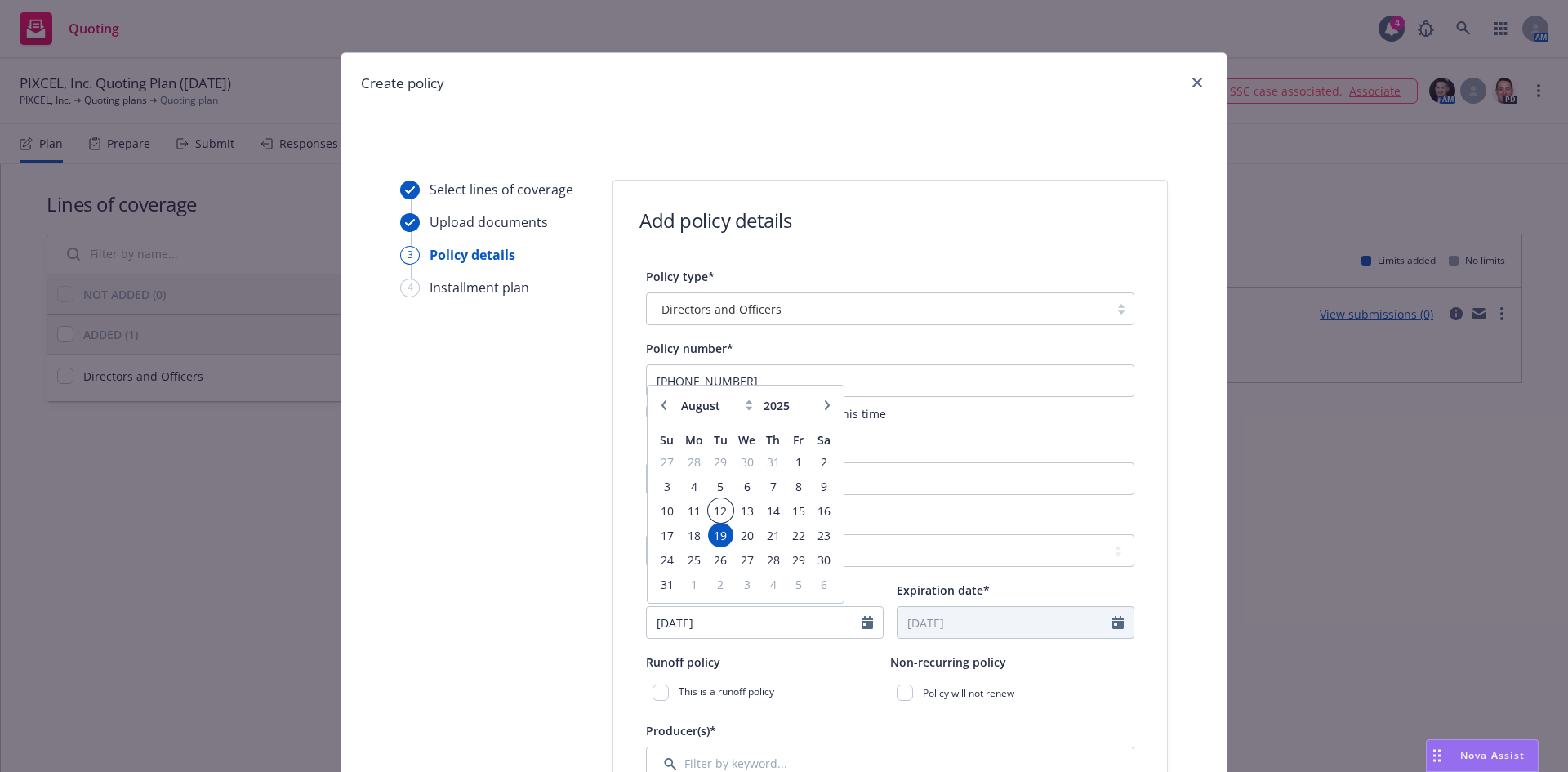
click at [717, 509] on span "12" at bounding box center [720, 510] width 22 height 20
type input "[DATE]"
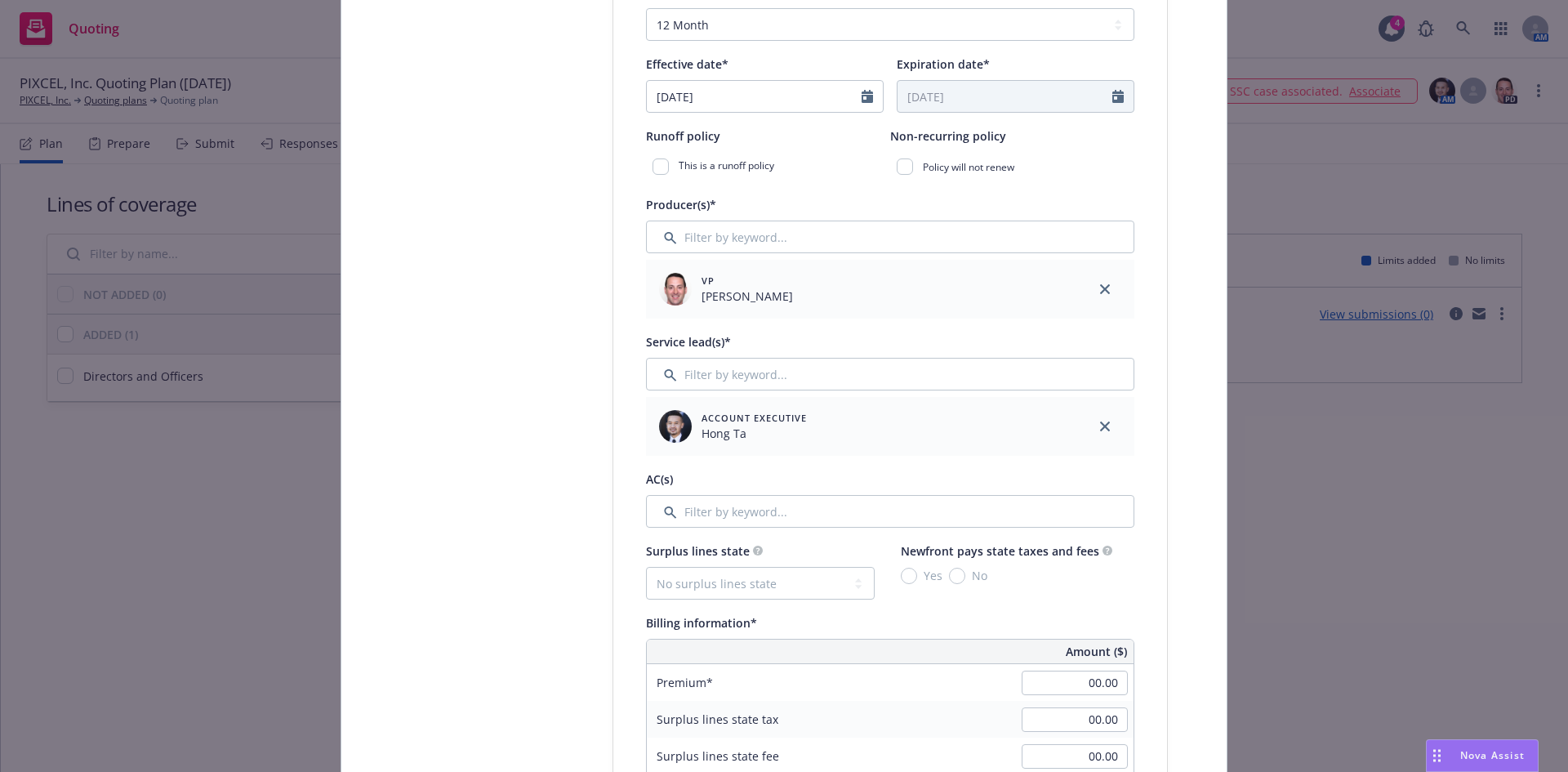
scroll to position [543, 0]
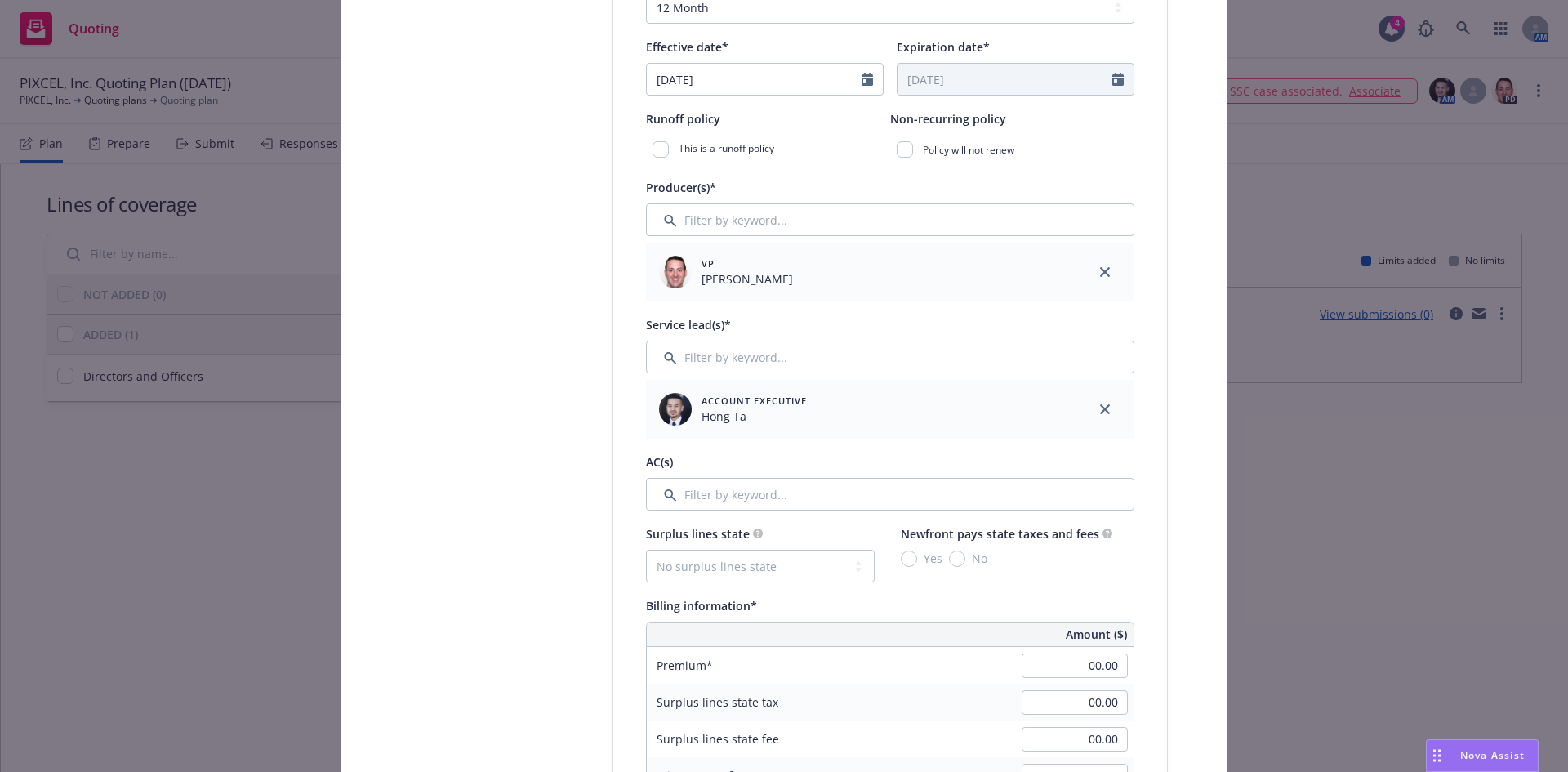
click at [1088, 406] on div at bounding box center [1104, 408] width 58 height 58
click at [763, 361] on input "Filter by keyword..." at bounding box center [890, 356] width 488 height 32
click at [1106, 406] on link "close" at bounding box center [1105, 409] width 19 height 19
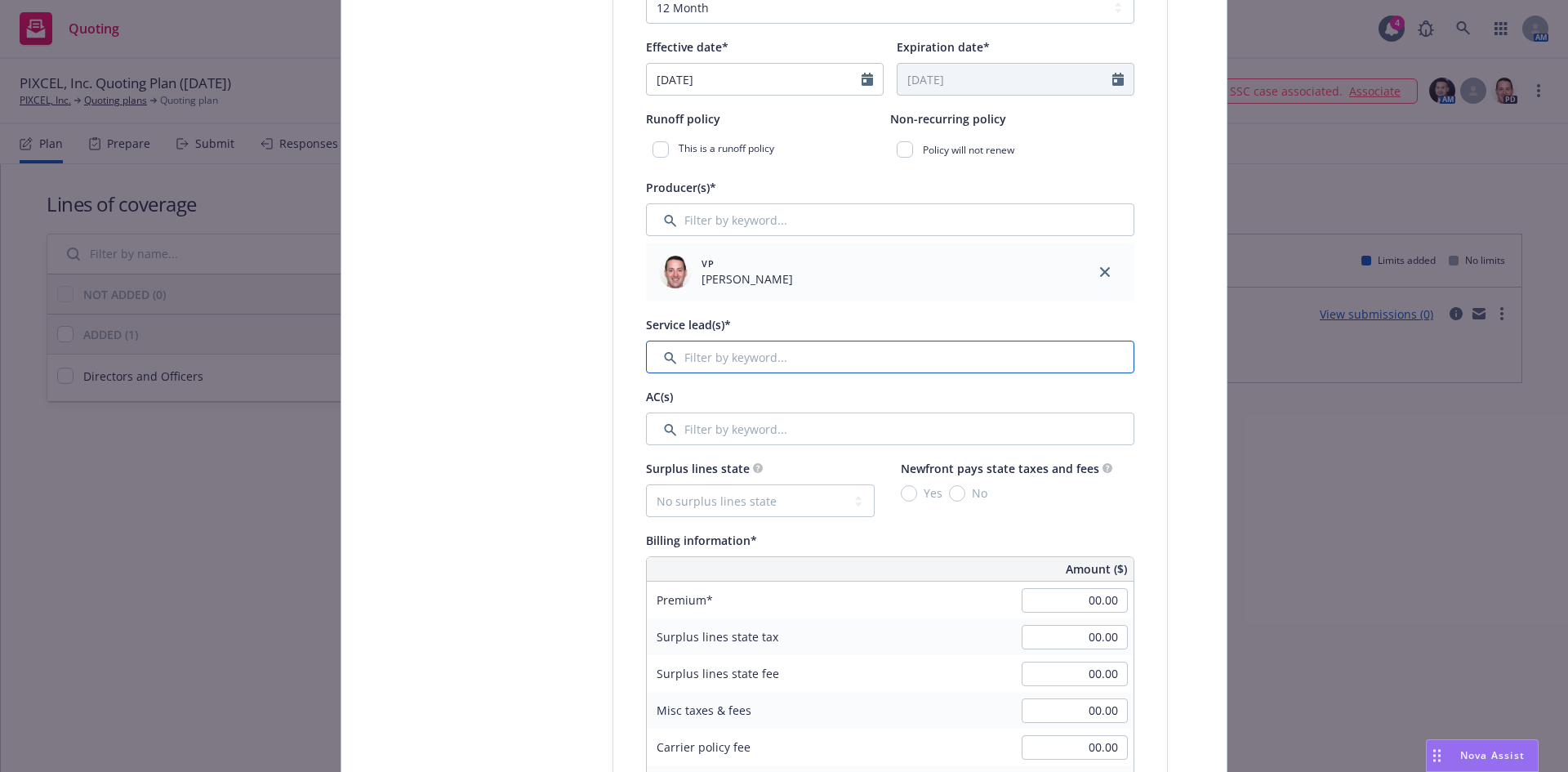
click at [769, 350] on input "Filter by keyword..." at bounding box center [890, 356] width 488 height 32
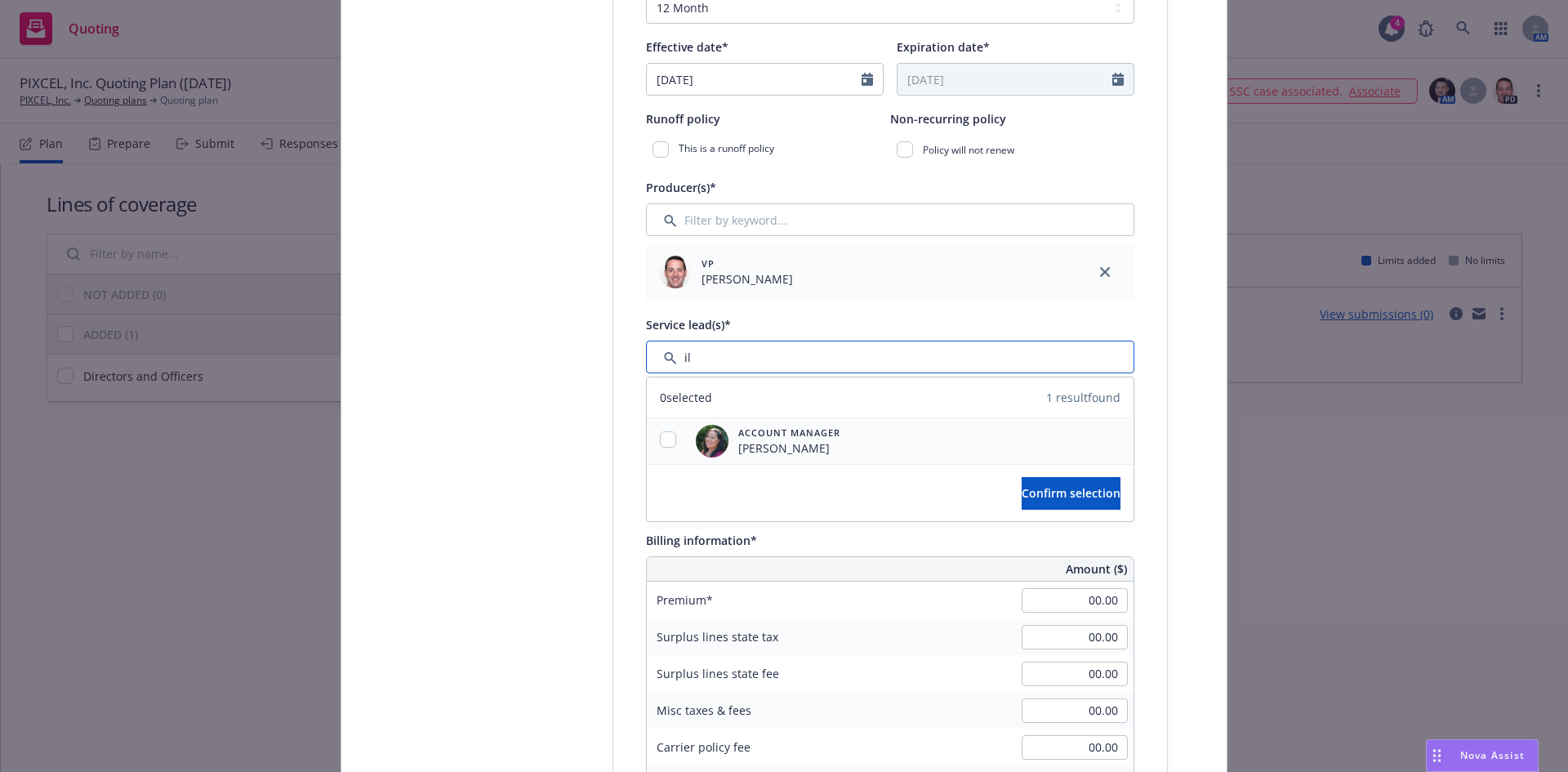
type input "il"
click at [662, 444] on input "checkbox" at bounding box center [668, 439] width 17 height 17
checkbox input "true"
click at [1026, 499] on span "Confirm selection" at bounding box center [1070, 493] width 99 height 16
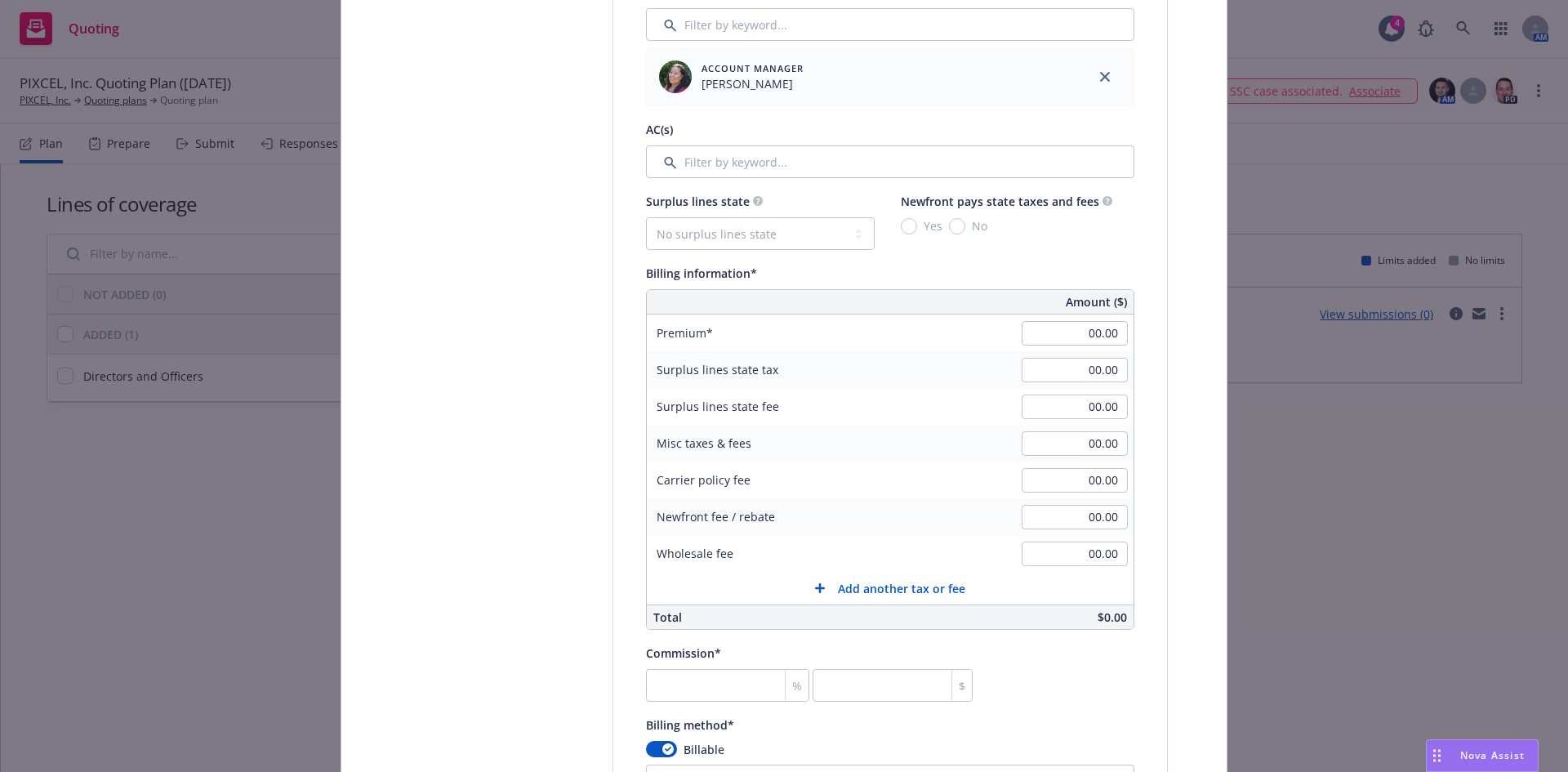
scroll to position [952, 0]
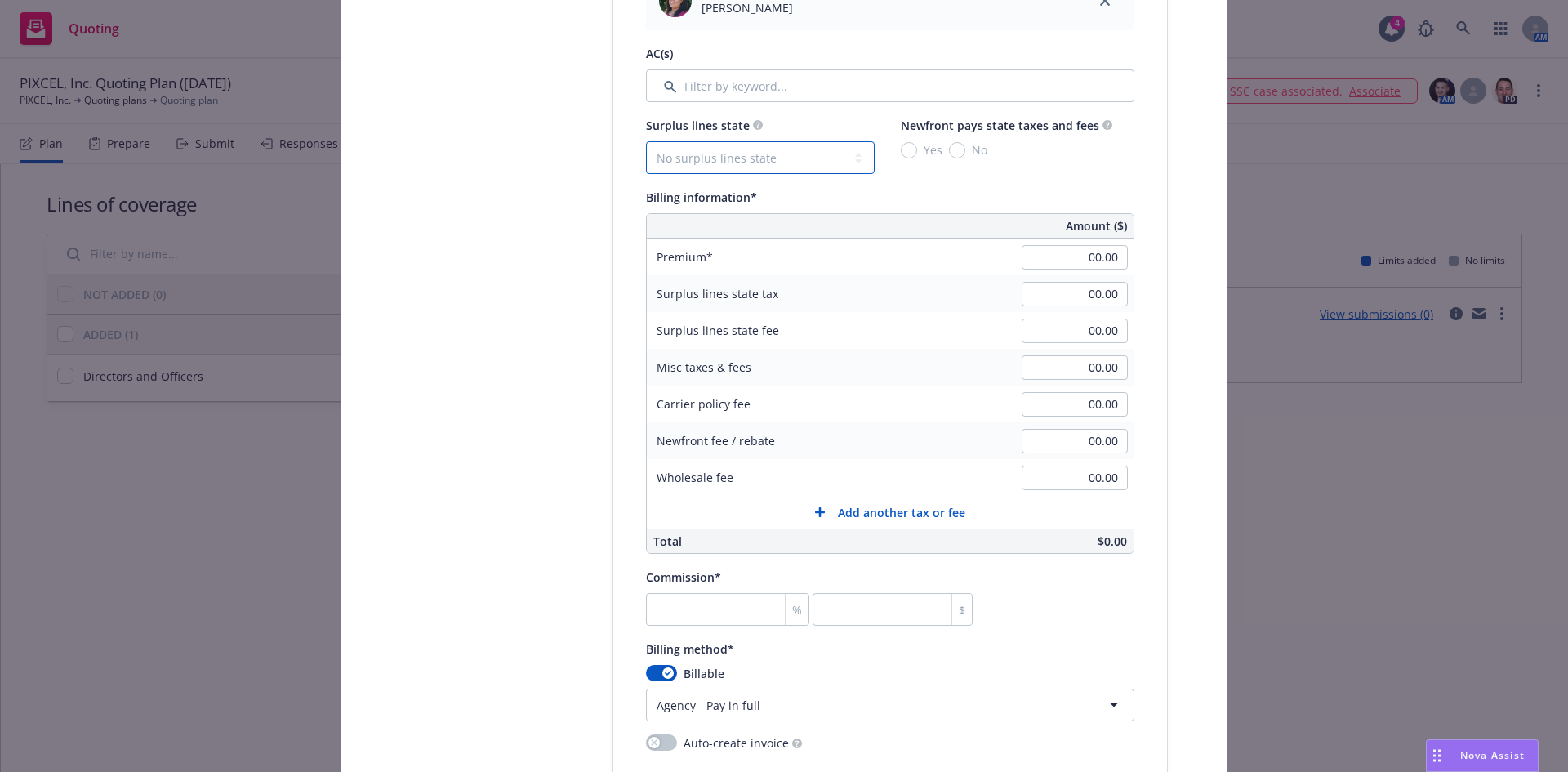
click at [715, 154] on select "No surplus lines state Alaska Alabama Arkansas Arizona California Colorado Conn…" at bounding box center [760, 157] width 228 height 32
select select "NJ"
click at [646, 141] on select "No surplus lines state Alaska Alabama Arkansas Arizona California Colorado Conn…" at bounding box center [760, 157] width 228 height 32
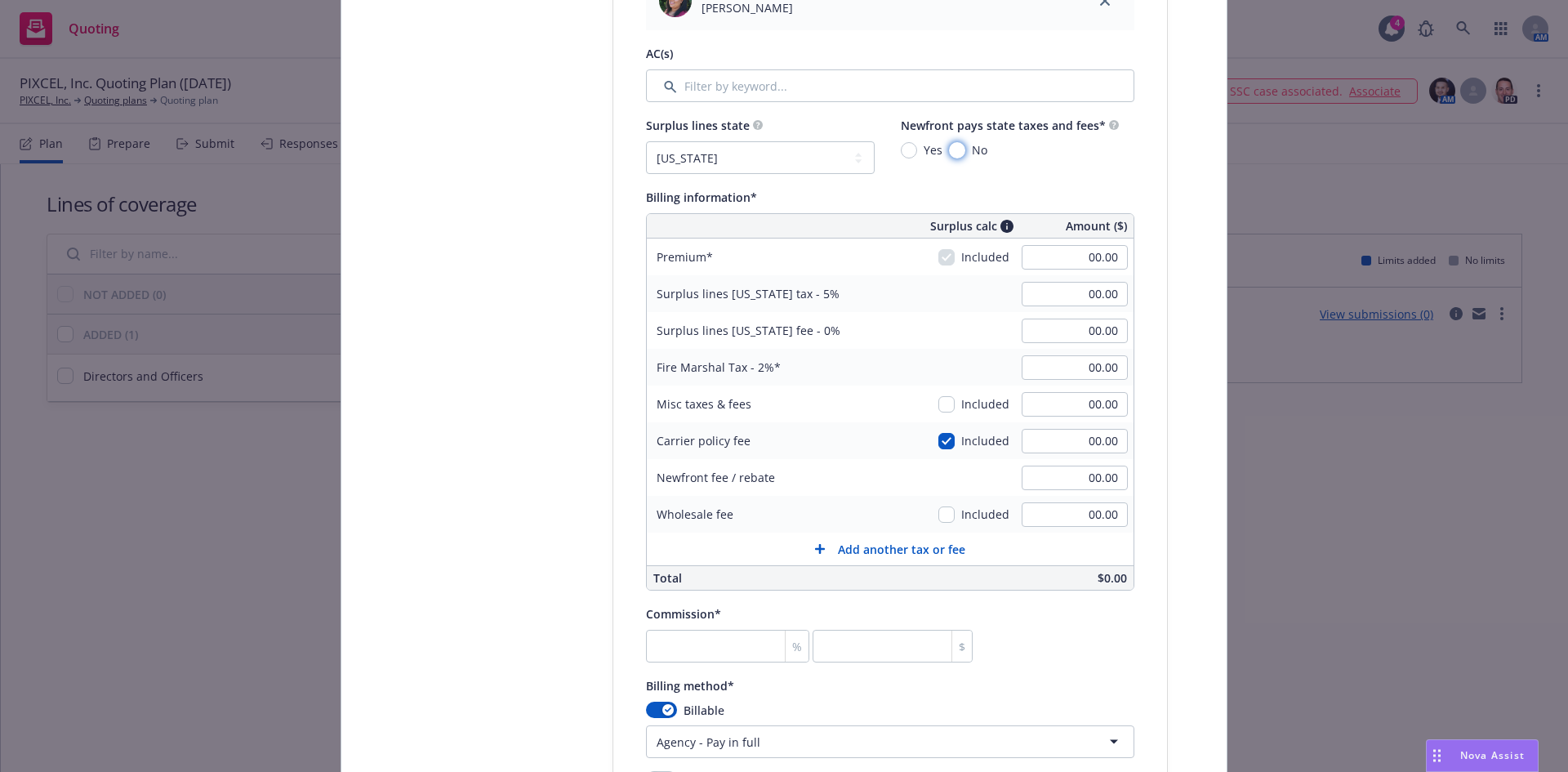
click at [954, 148] on input "No" at bounding box center [957, 150] width 17 height 17
radio input "true"
click at [906, 153] on input "Yes" at bounding box center [909, 150] width 17 height 17
radio input "true"
click at [1103, 252] on input "00.00" at bounding box center [1074, 257] width 106 height 24
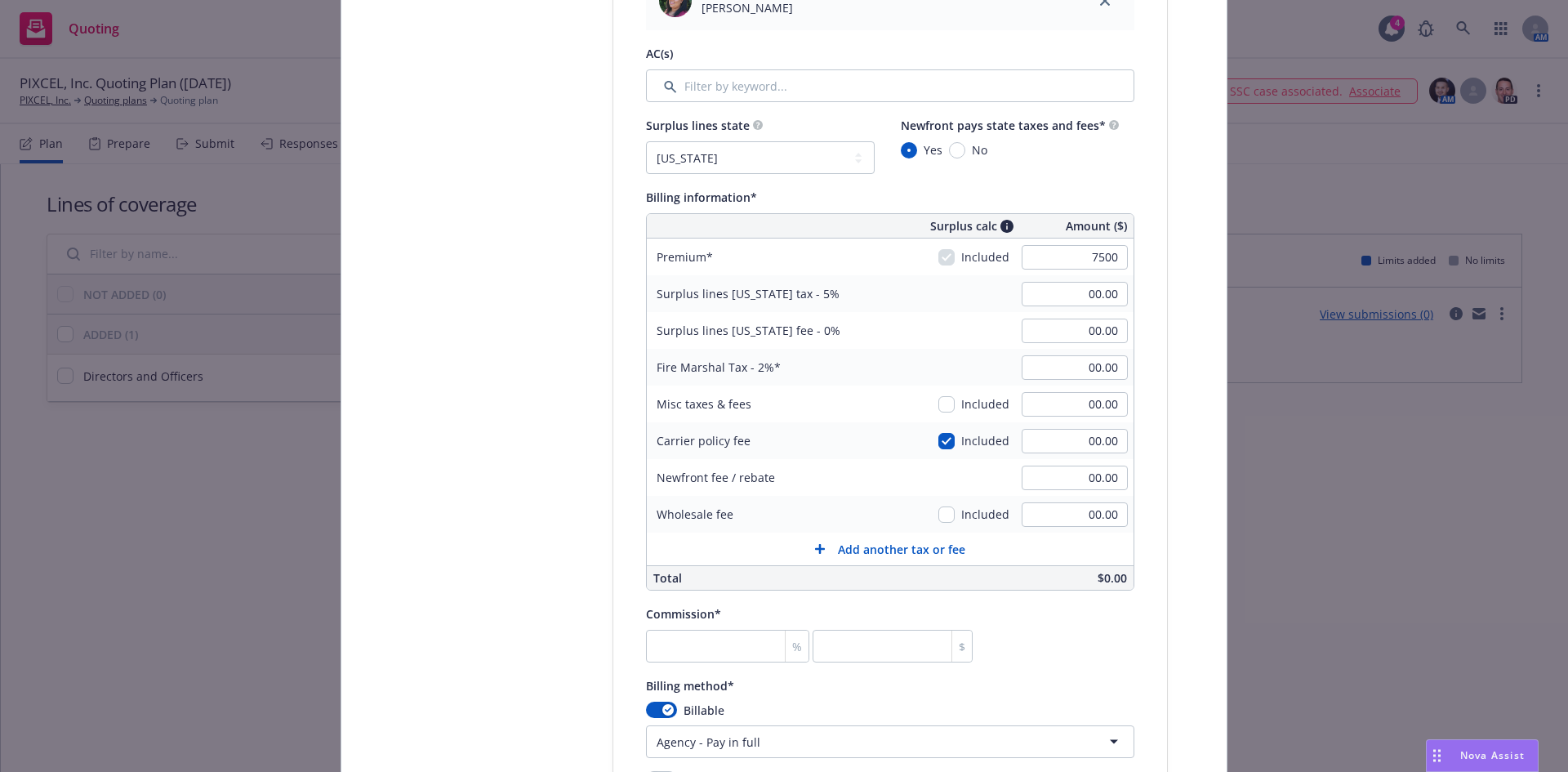
type input "7,500.00"
type input "375.00"
type input "150.00"
click at [1110, 309] on div "375.00" at bounding box center [1074, 294] width 118 height 36
click at [678, 646] on input "number" at bounding box center [727, 646] width 163 height 32
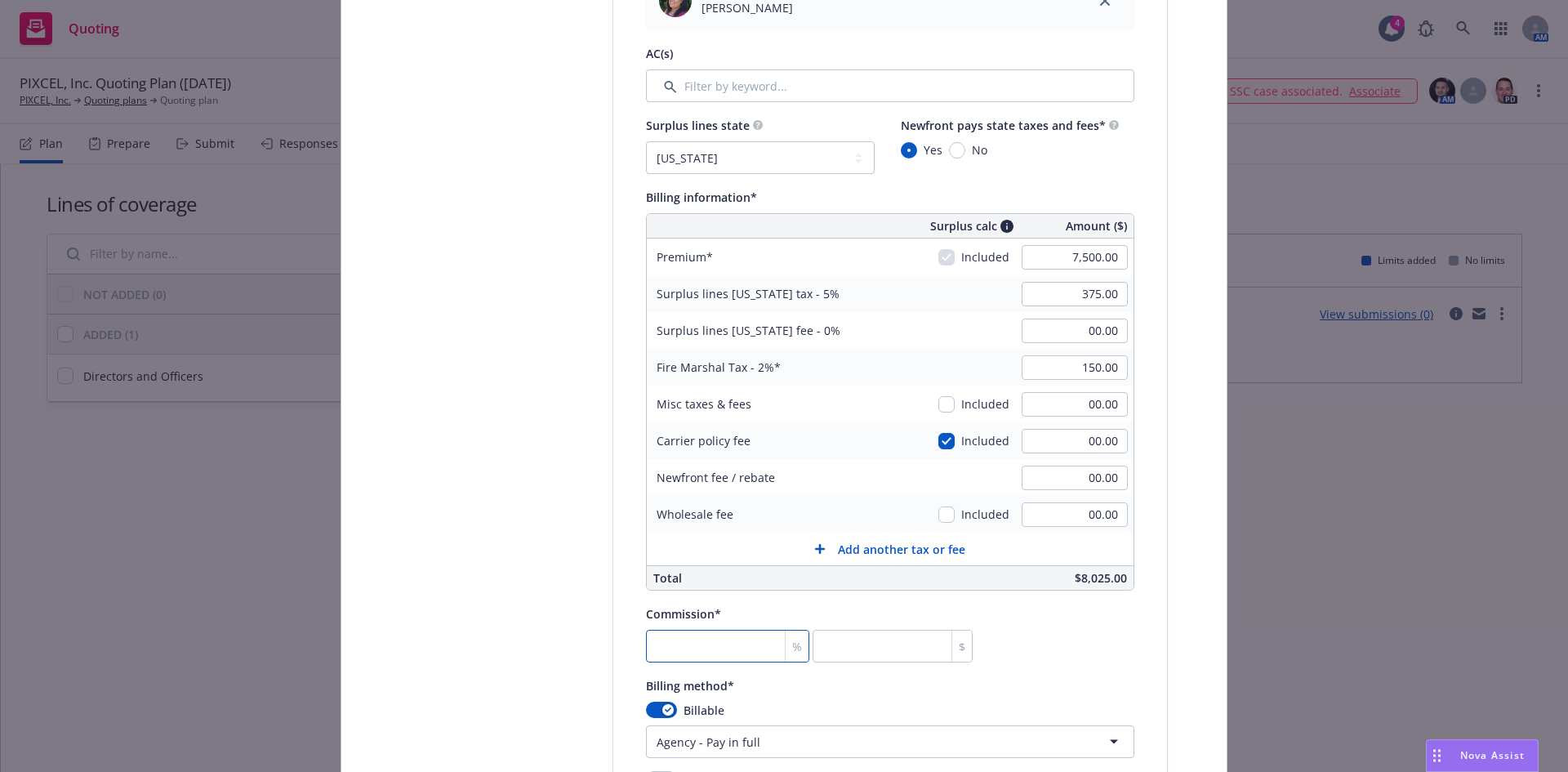
type input "1"
type input "75"
type input "16"
type input "1200"
type input "16.5"
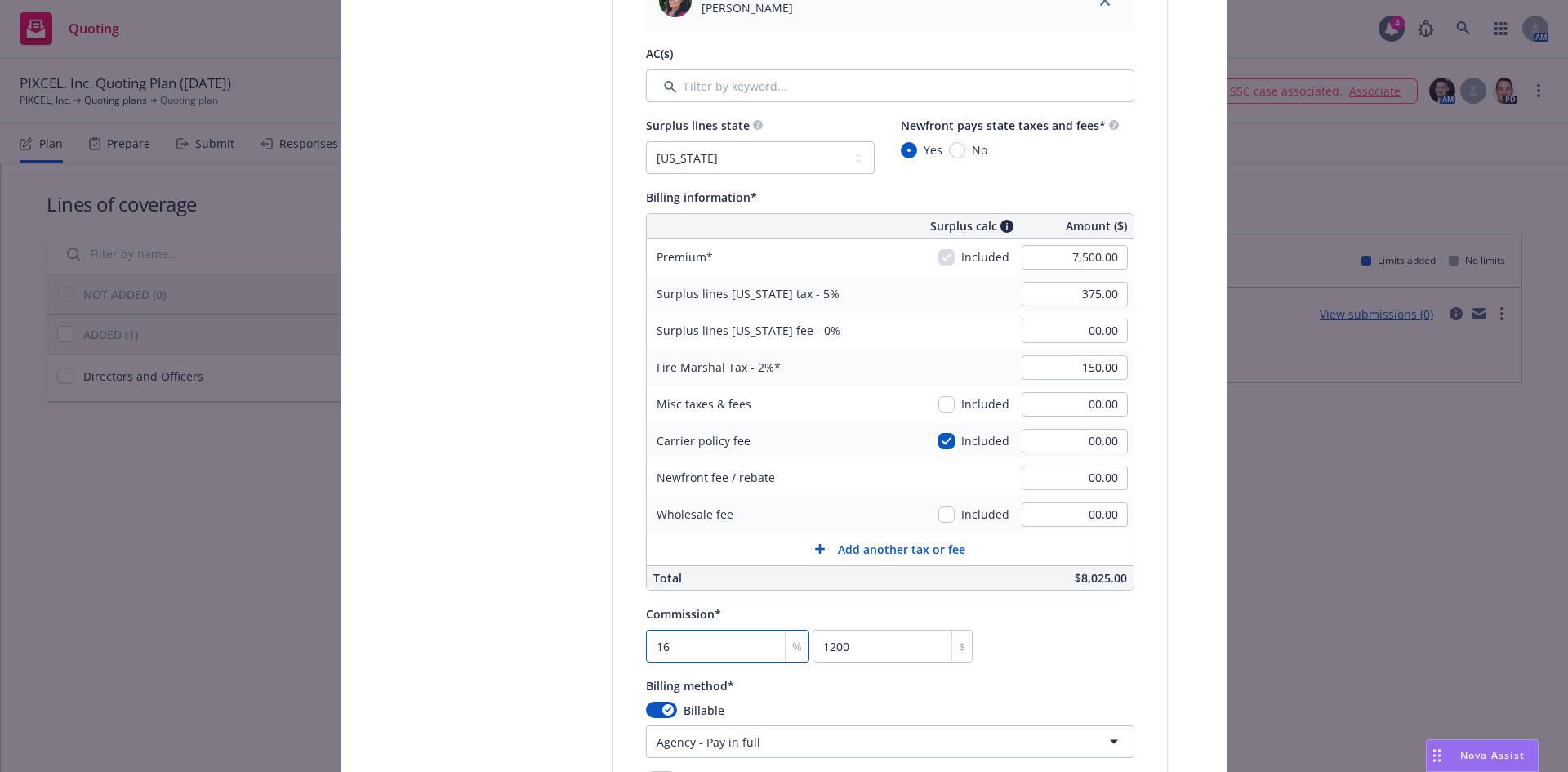
type input "1237.5"
type input "16.5"
click at [897, 653] on input "1237.5" at bounding box center [893, 646] width 160 height 32
click at [1101, 447] on input "00.00" at bounding box center [1074, 441] width 106 height 24
click at [965, 154] on span "No" at bounding box center [976, 150] width 22 height 17
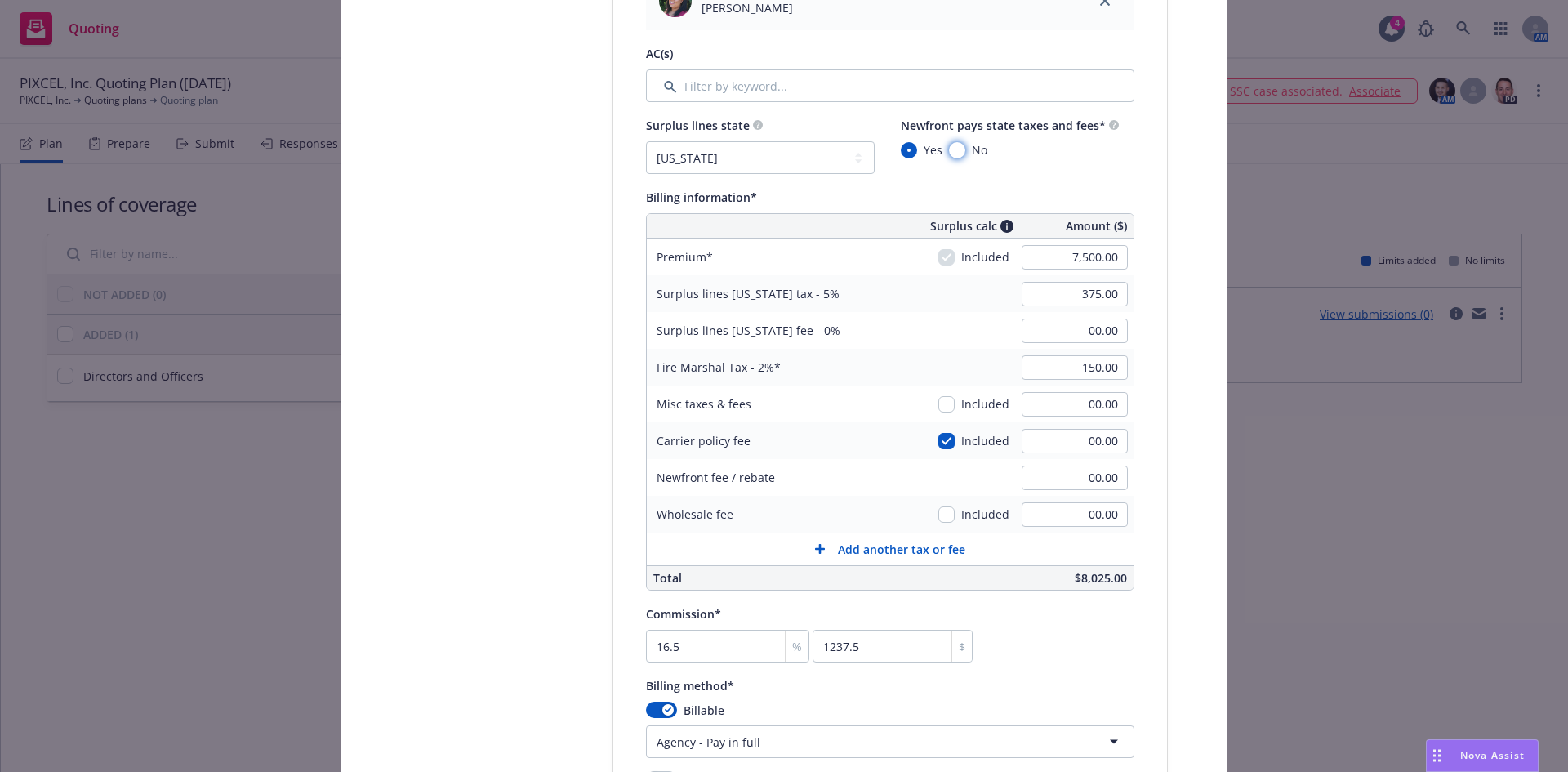
click at [960, 154] on input "No" at bounding box center [957, 150] width 17 height 17
click at [957, 153] on input "No" at bounding box center [957, 150] width 17 height 17
click at [765, 161] on select "No surplus lines state Alaska Alabama Arkansas Arizona California Colorado Conn…" at bounding box center [760, 157] width 228 height 32
click at [646, 141] on select "No surplus lines state Alaska Alabama Arkansas Arizona California Colorado Conn…" at bounding box center [760, 157] width 228 height 32
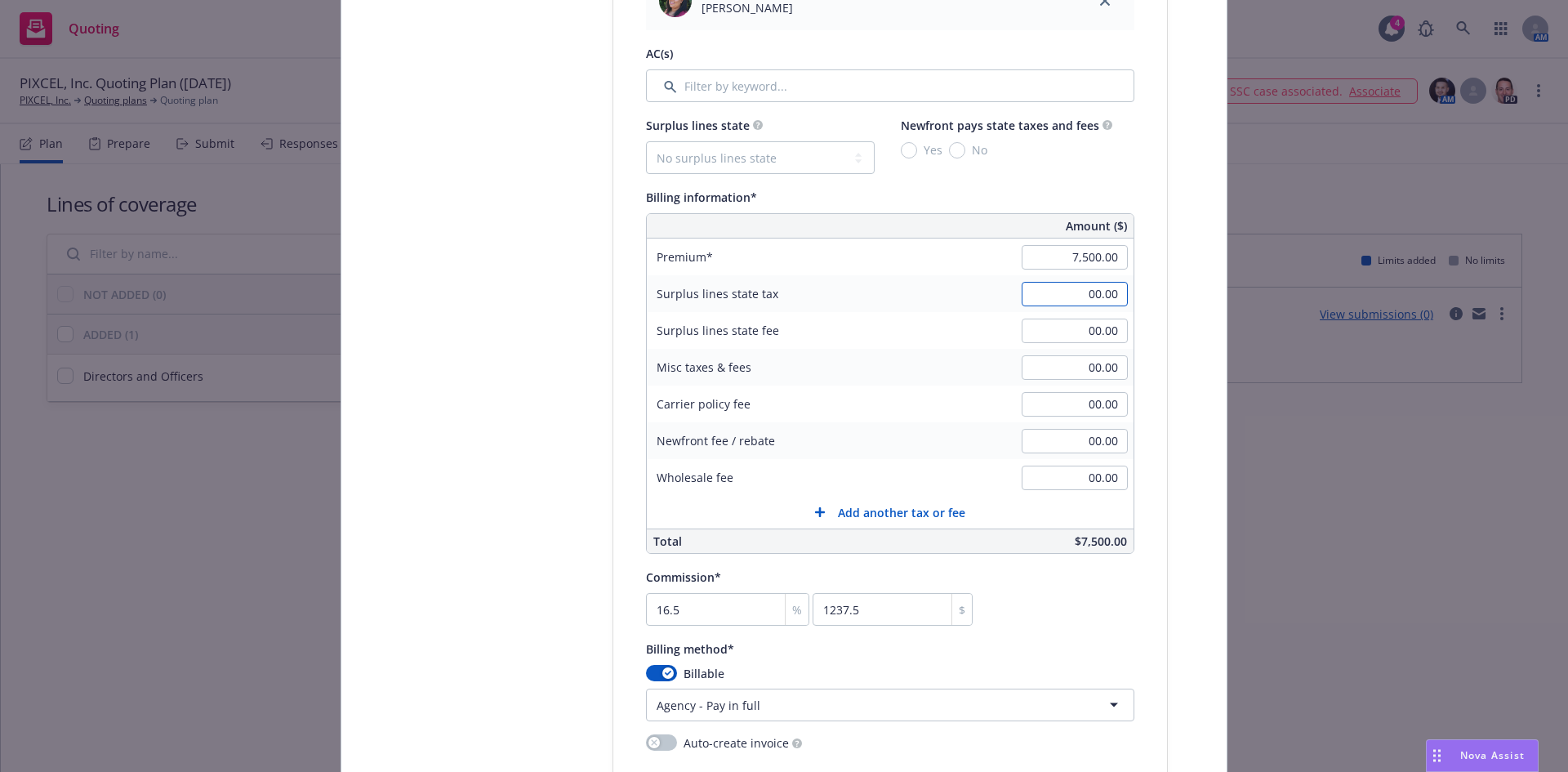
click at [1094, 303] on input "00.00" at bounding box center [1074, 294] width 106 height 24
click at [1071, 366] on input "00.00" at bounding box center [1074, 367] width 106 height 24
click at [1090, 329] on input "00.00" at bounding box center [1074, 331] width 106 height 24
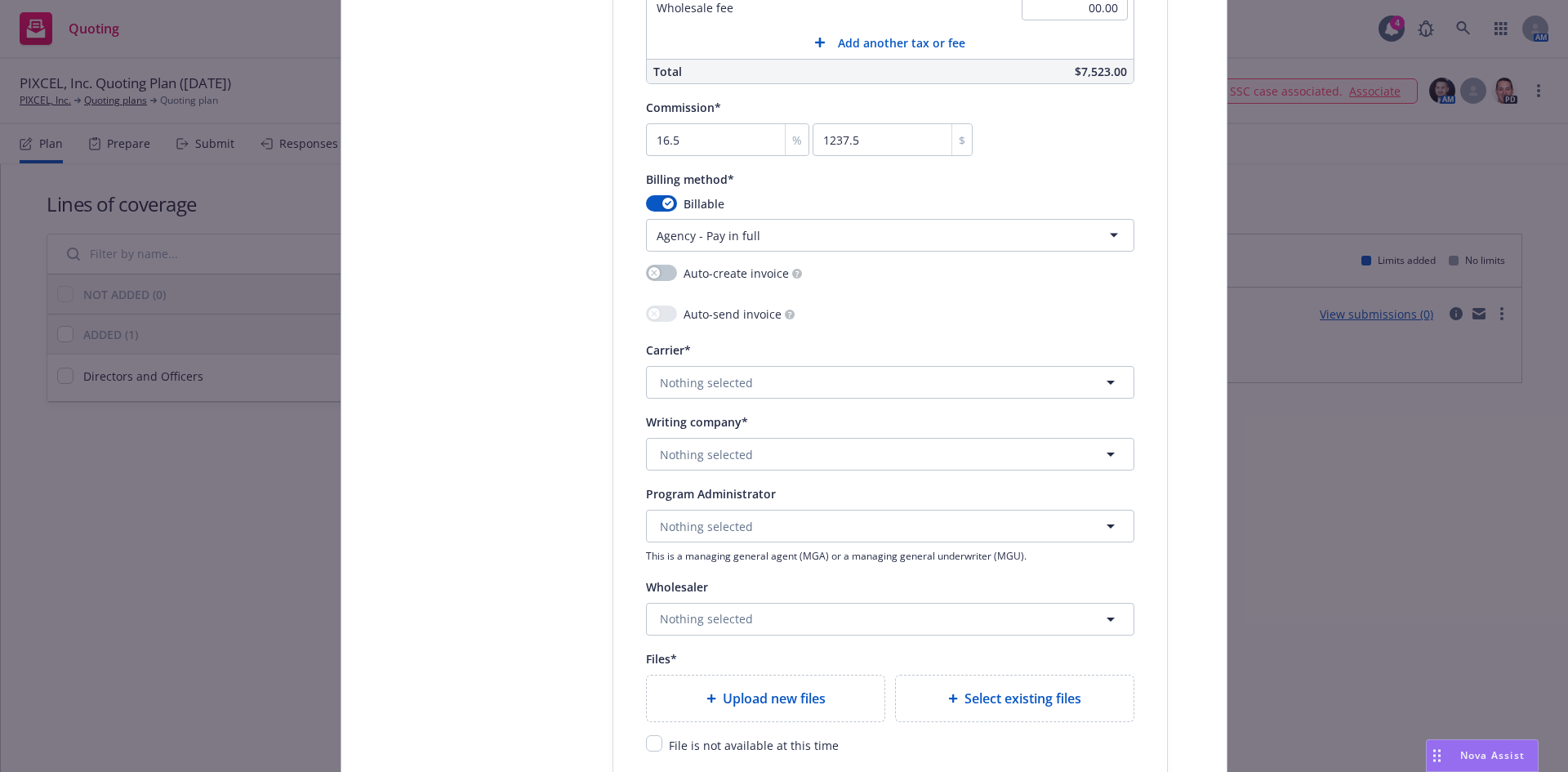
scroll to position [1424, 0]
click at [702, 382] on span "Nothing selected" at bounding box center [706, 379] width 93 height 17
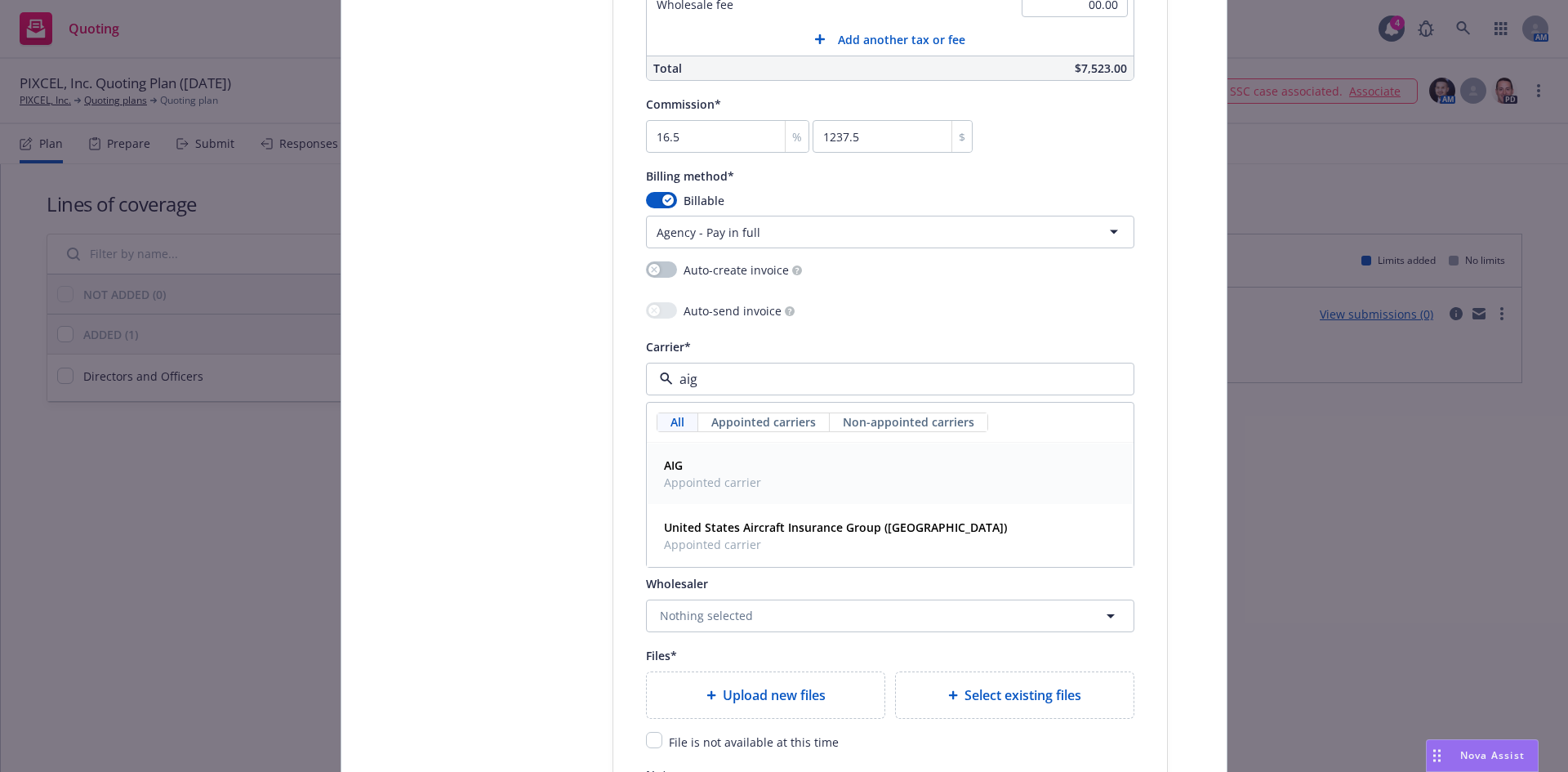
click at [726, 500] on div "AIG Appointed carrier" at bounding box center [890, 473] width 485 height 60
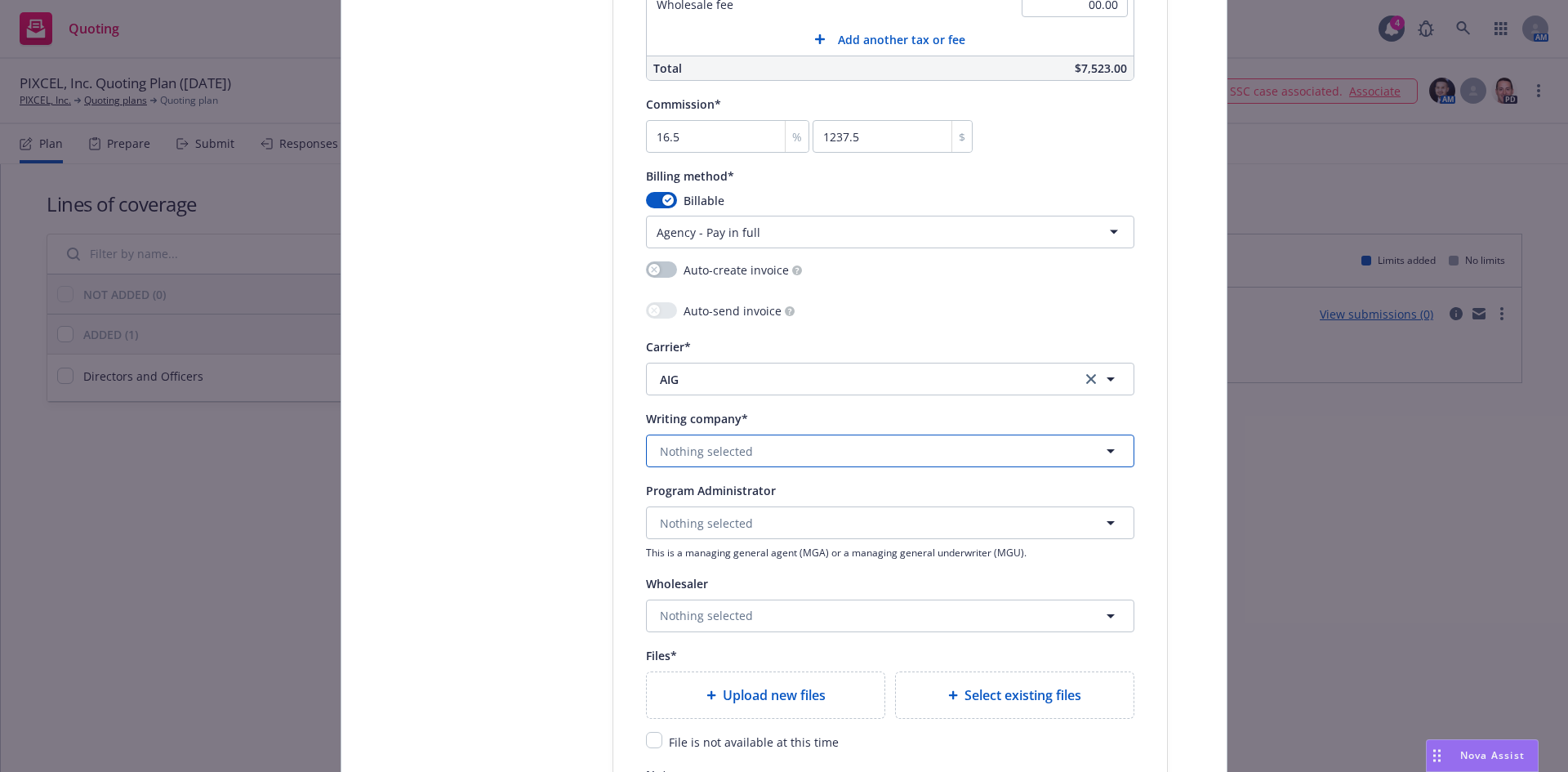
click at [734, 466] on button "Nothing selected" at bounding box center [890, 450] width 488 height 32
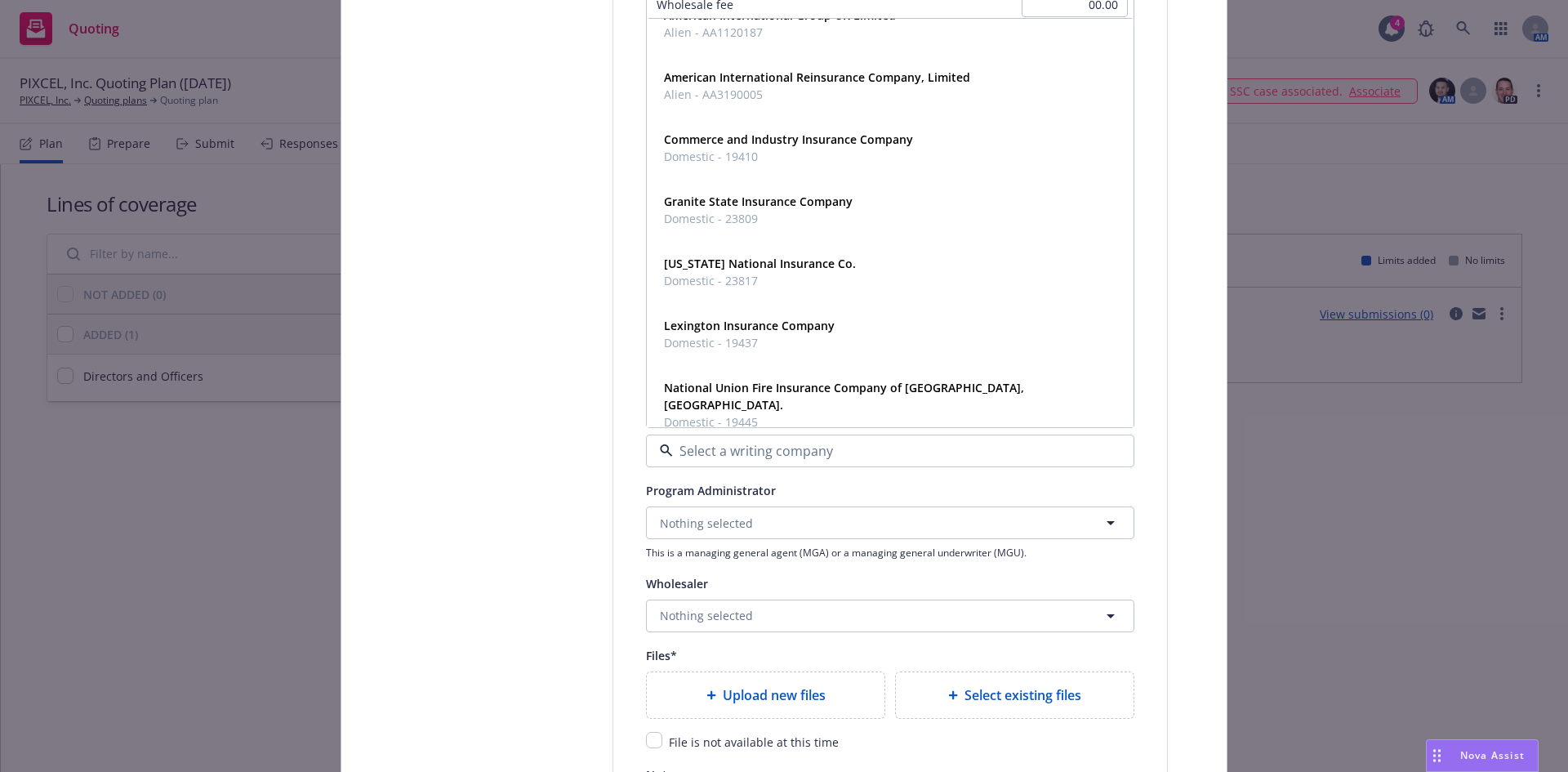
scroll to position [693, 0]
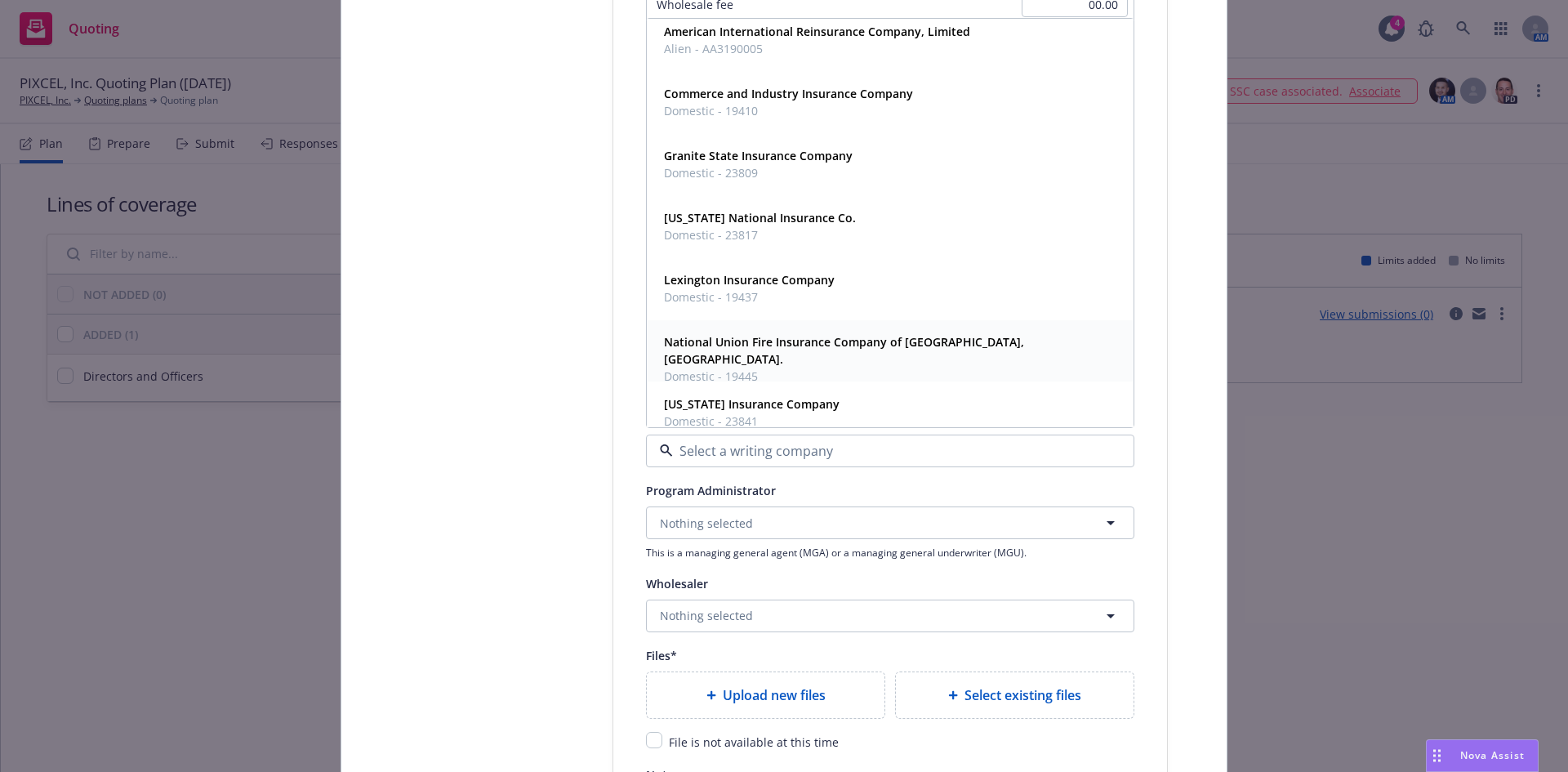
click at [842, 344] on strong "National Union Fire Insurance Company of [GEOGRAPHIC_DATA], [GEOGRAPHIC_DATA]." at bounding box center [843, 350] width 360 height 32
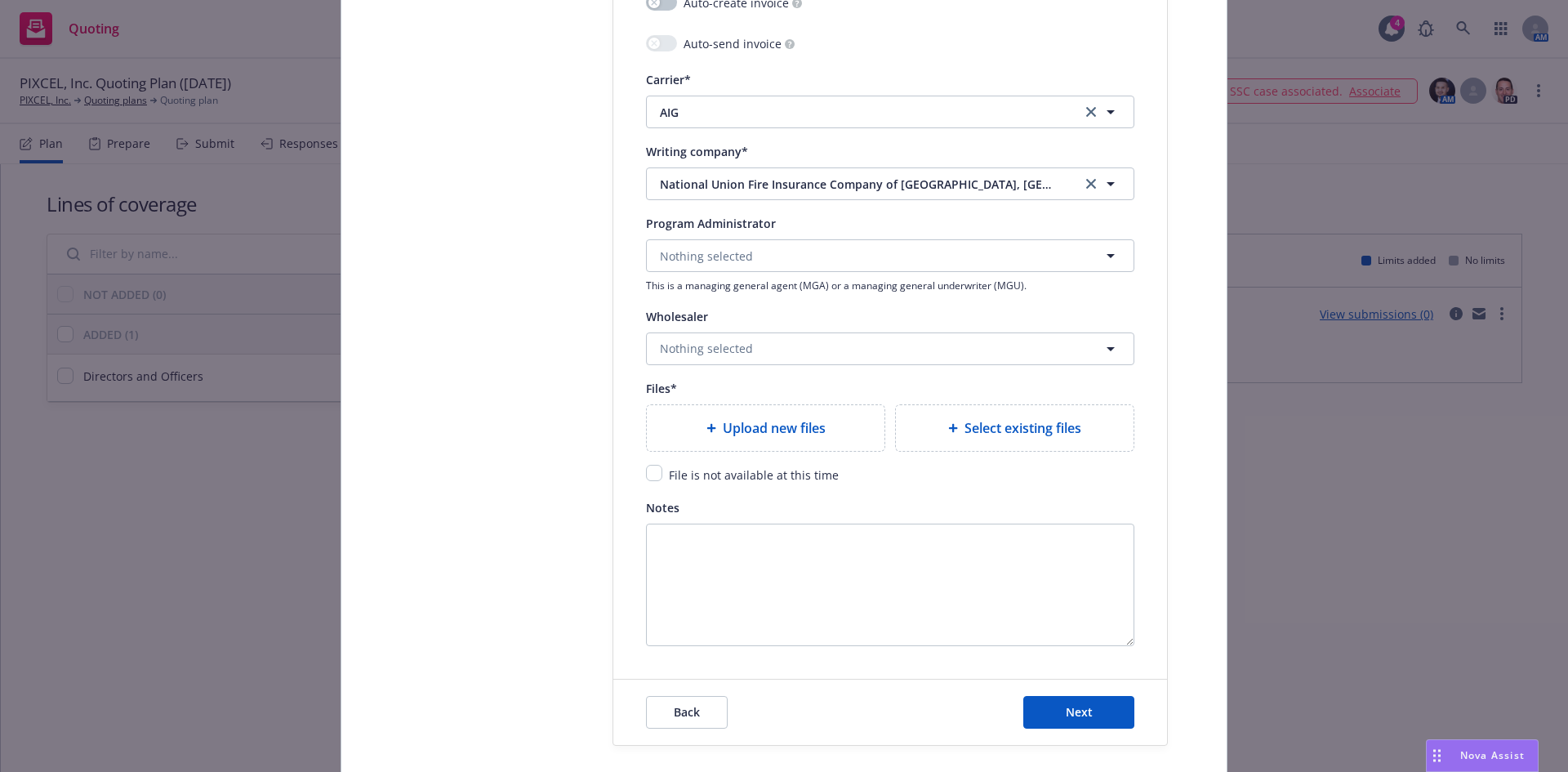
scroll to position [1787, 0]
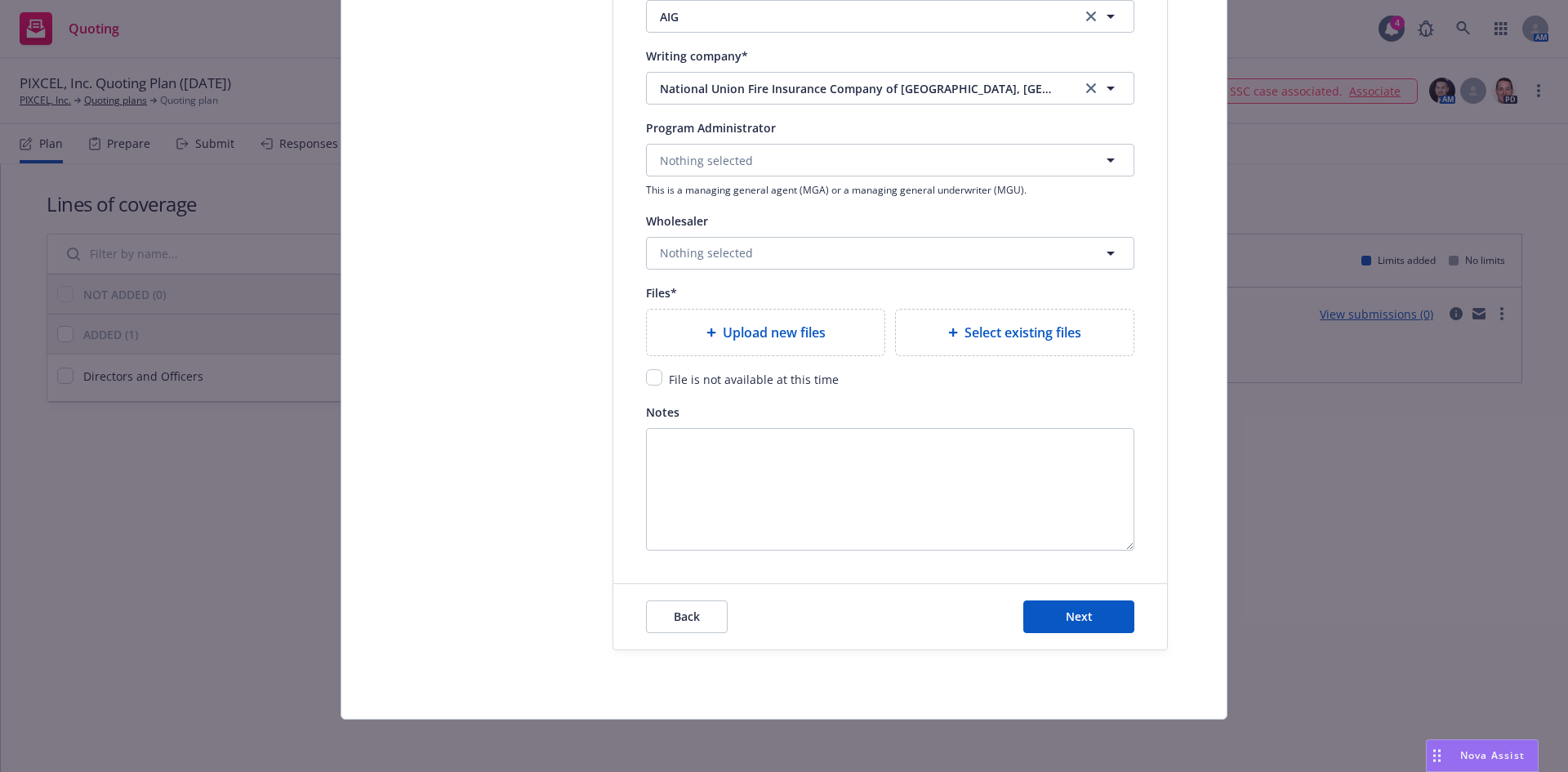
click at [796, 344] on div "Upload new files" at bounding box center [766, 332] width 238 height 45
click at [767, 339] on span "Upload new files" at bounding box center [774, 332] width 103 height 19
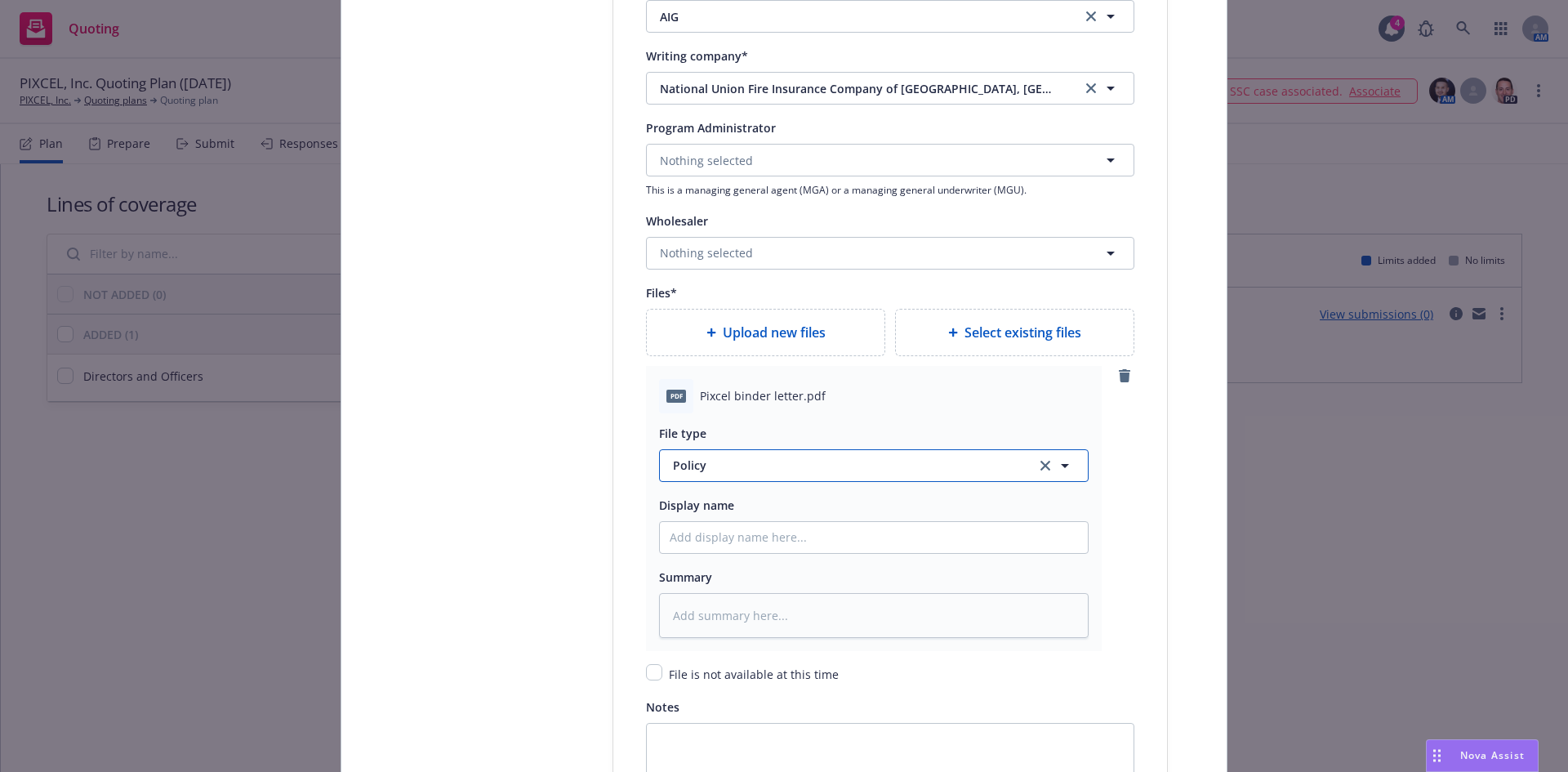
click at [710, 472] on span "Policy" at bounding box center [845, 465] width 344 height 17
click at [713, 381] on div "Binder" at bounding box center [874, 377] width 408 height 24
click at [716, 535] on input "Policy display name" at bounding box center [874, 537] width 428 height 31
paste input "[PHONE_NUMBER]"
click at [732, 540] on input "[PHONE_NUMBER]" at bounding box center [874, 537] width 428 height 31
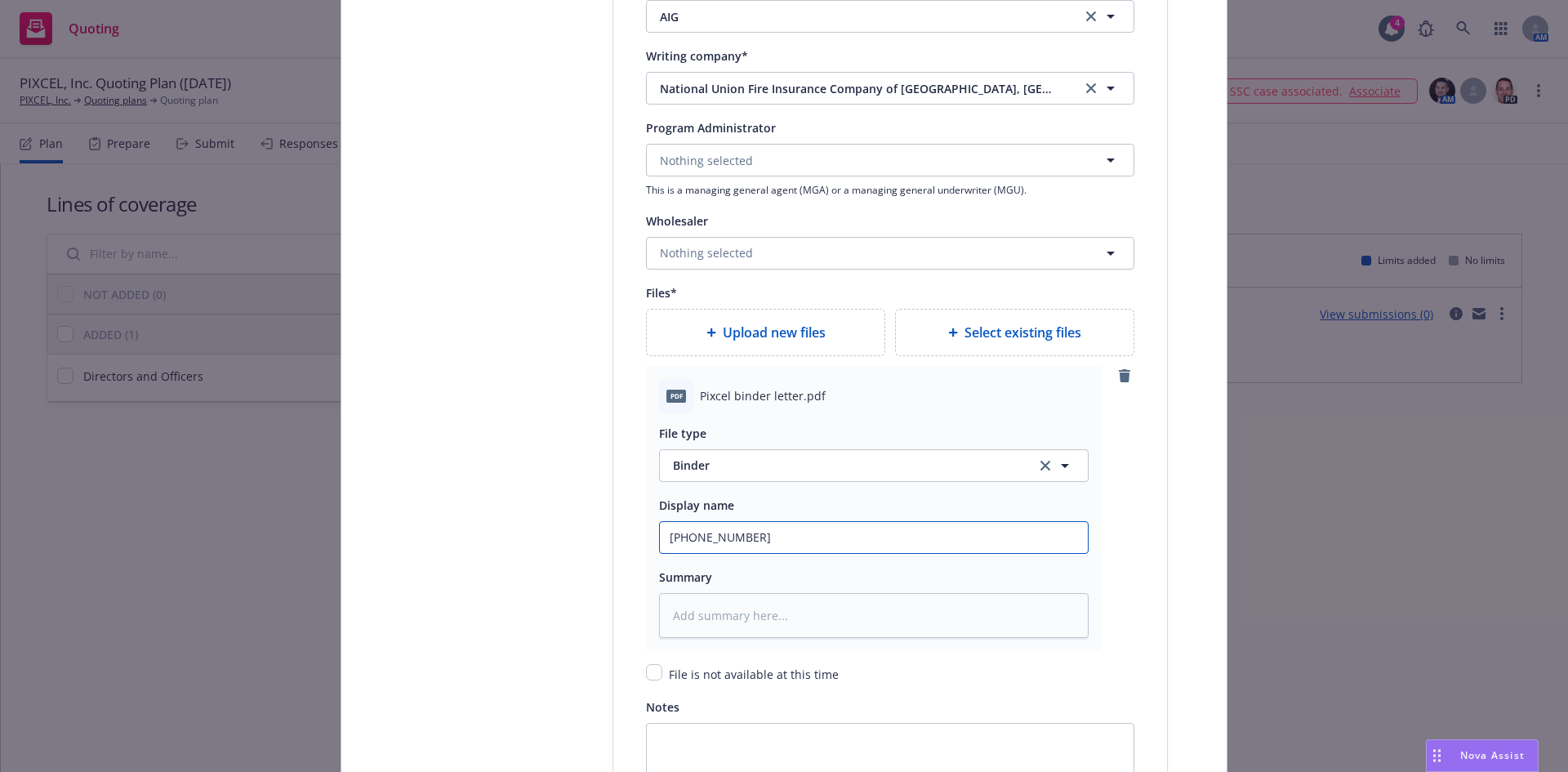
click at [732, 540] on input "[PHONE_NUMBER]" at bounding box center [874, 537] width 428 height 31
click at [700, 538] on input "Policy display name" at bounding box center [874, 537] width 428 height 31
paste input "PIXCEL, Inc"
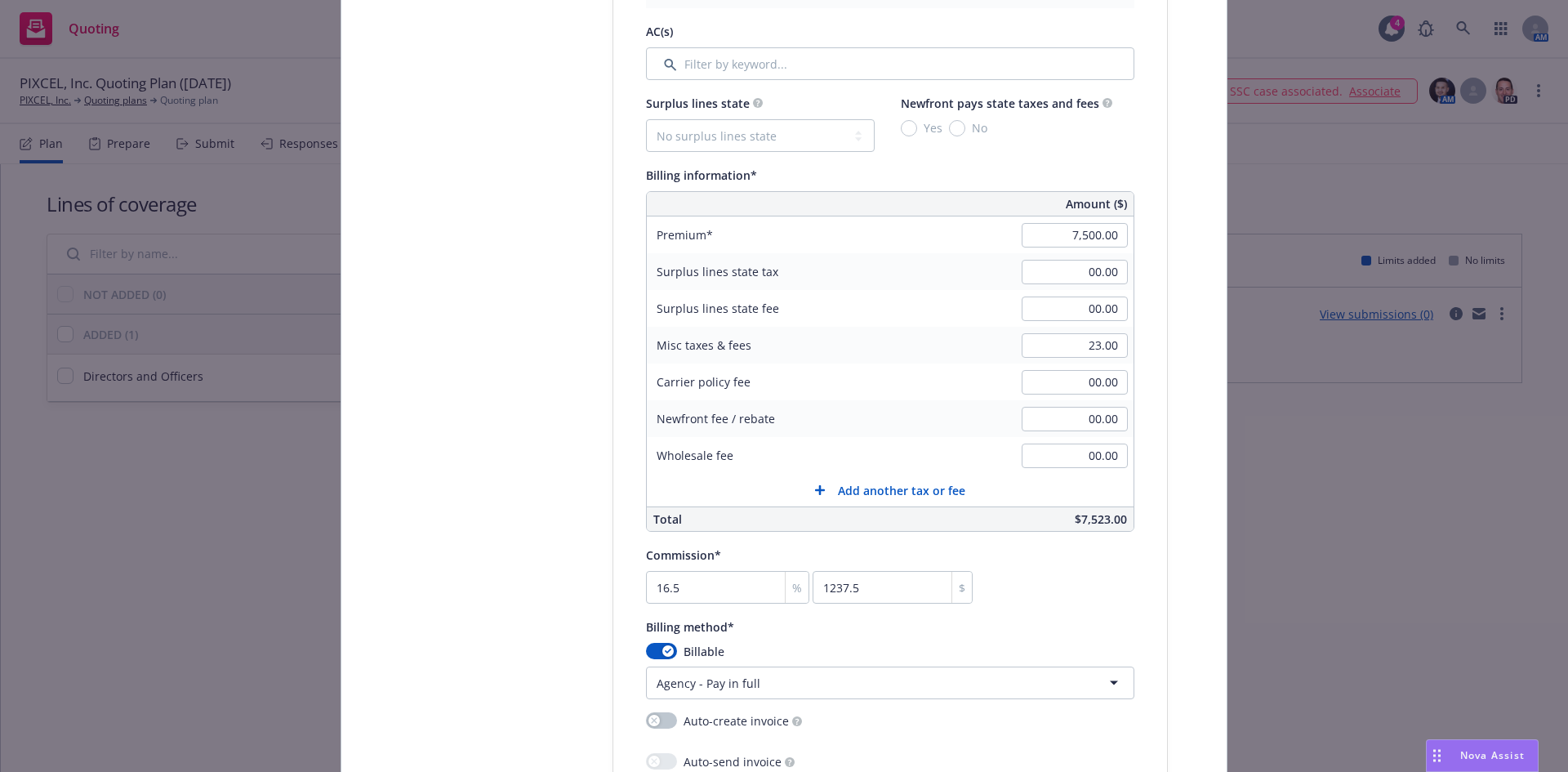
scroll to position [930, 0]
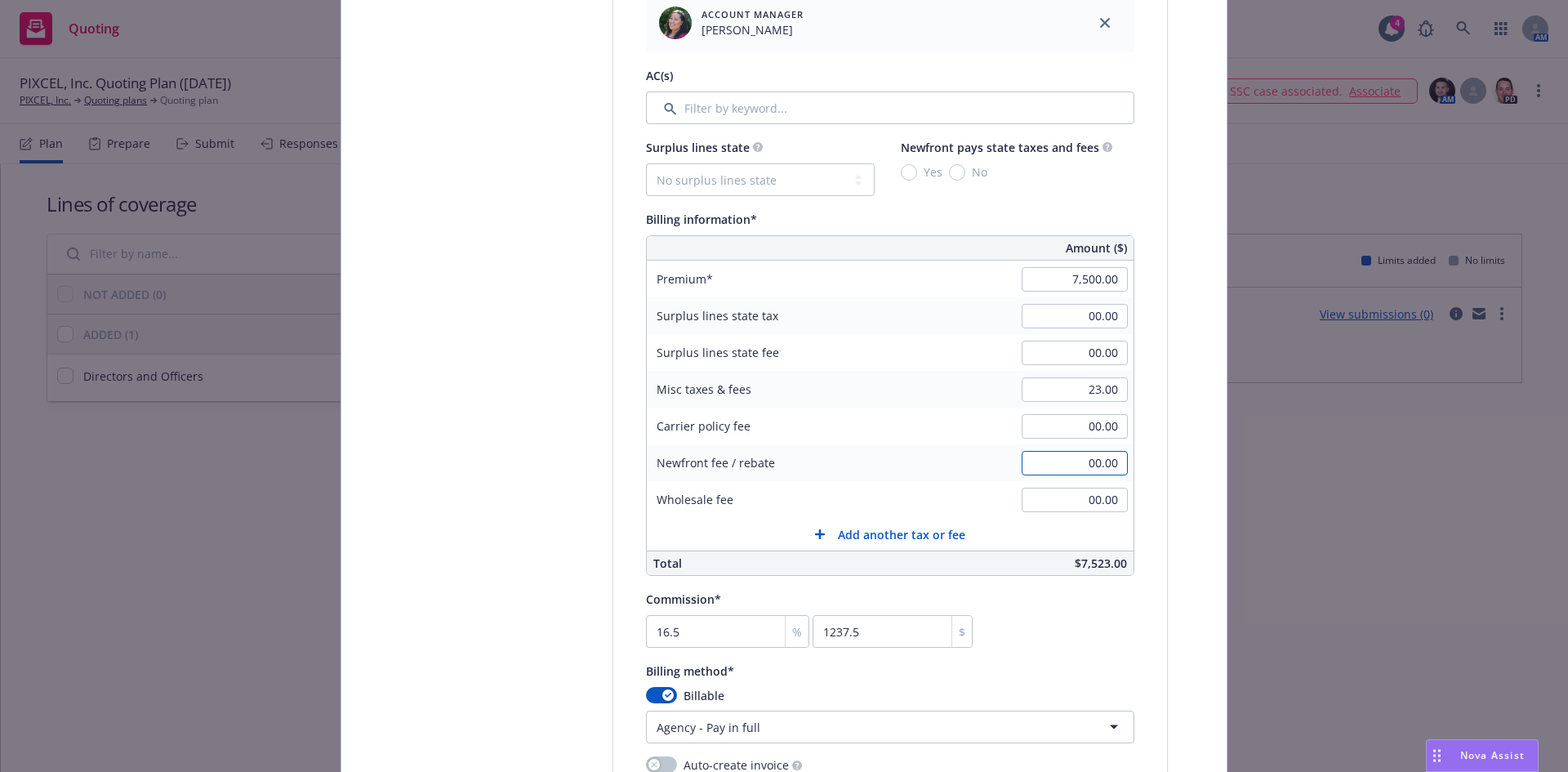
click at [1102, 453] on input "00.00" at bounding box center [1074, 463] width 106 height 24
click at [1107, 421] on input "00.00" at bounding box center [1074, 427] width 106 height 24
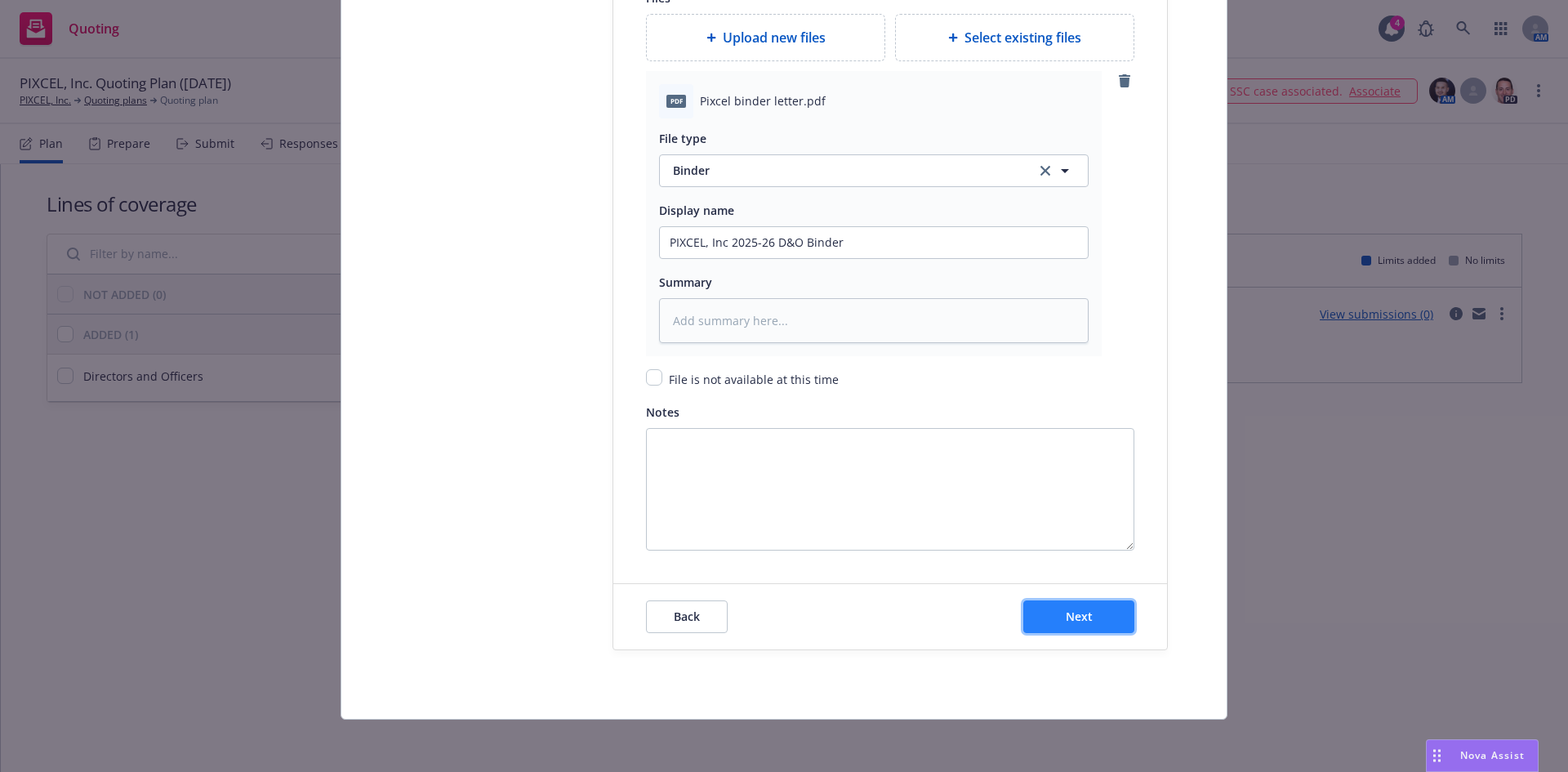
click at [1084, 624] on button "Next" at bounding box center [1078, 616] width 111 height 32
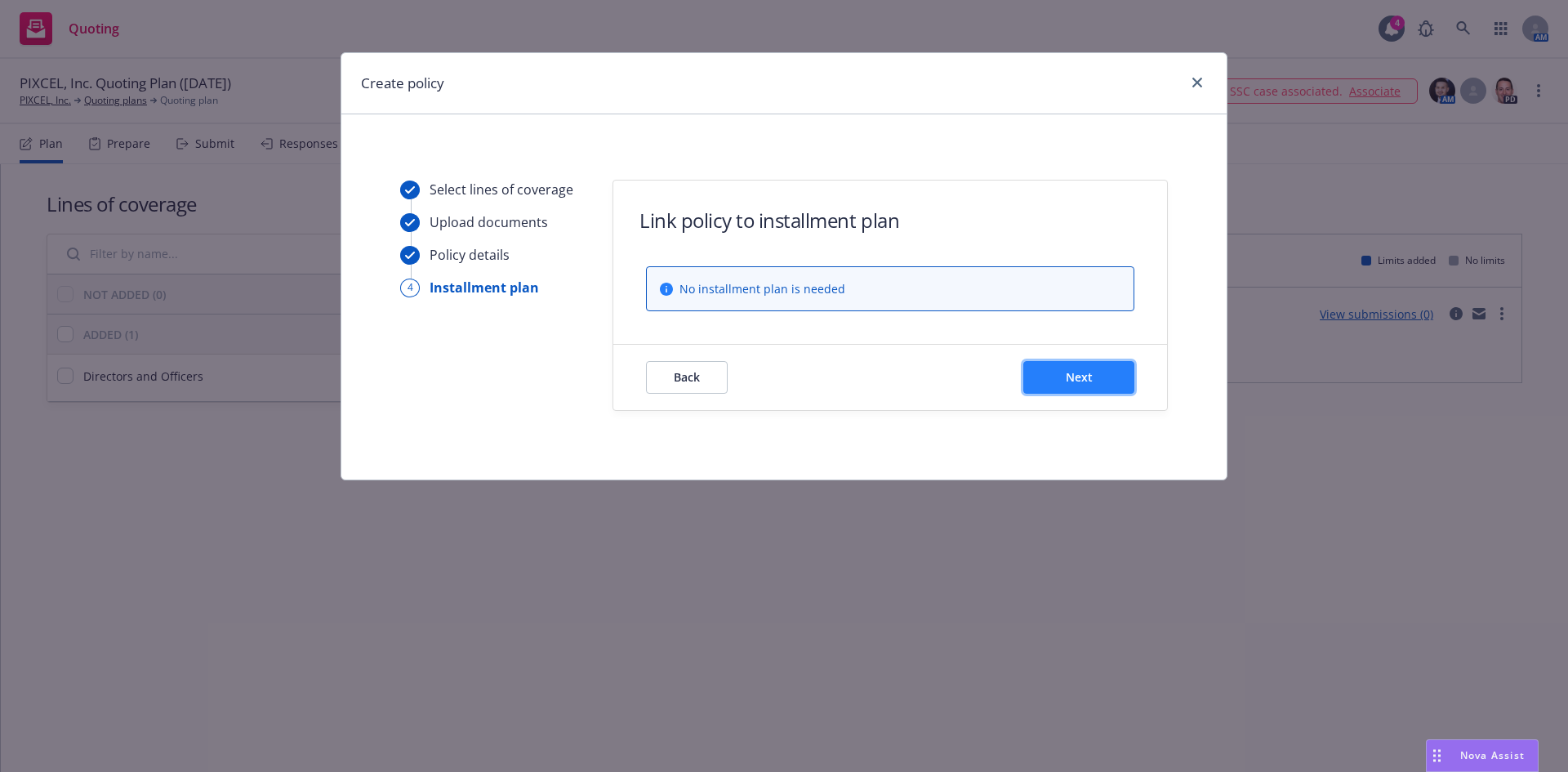
click at [1067, 371] on span "Next" at bounding box center [1079, 377] width 27 height 16
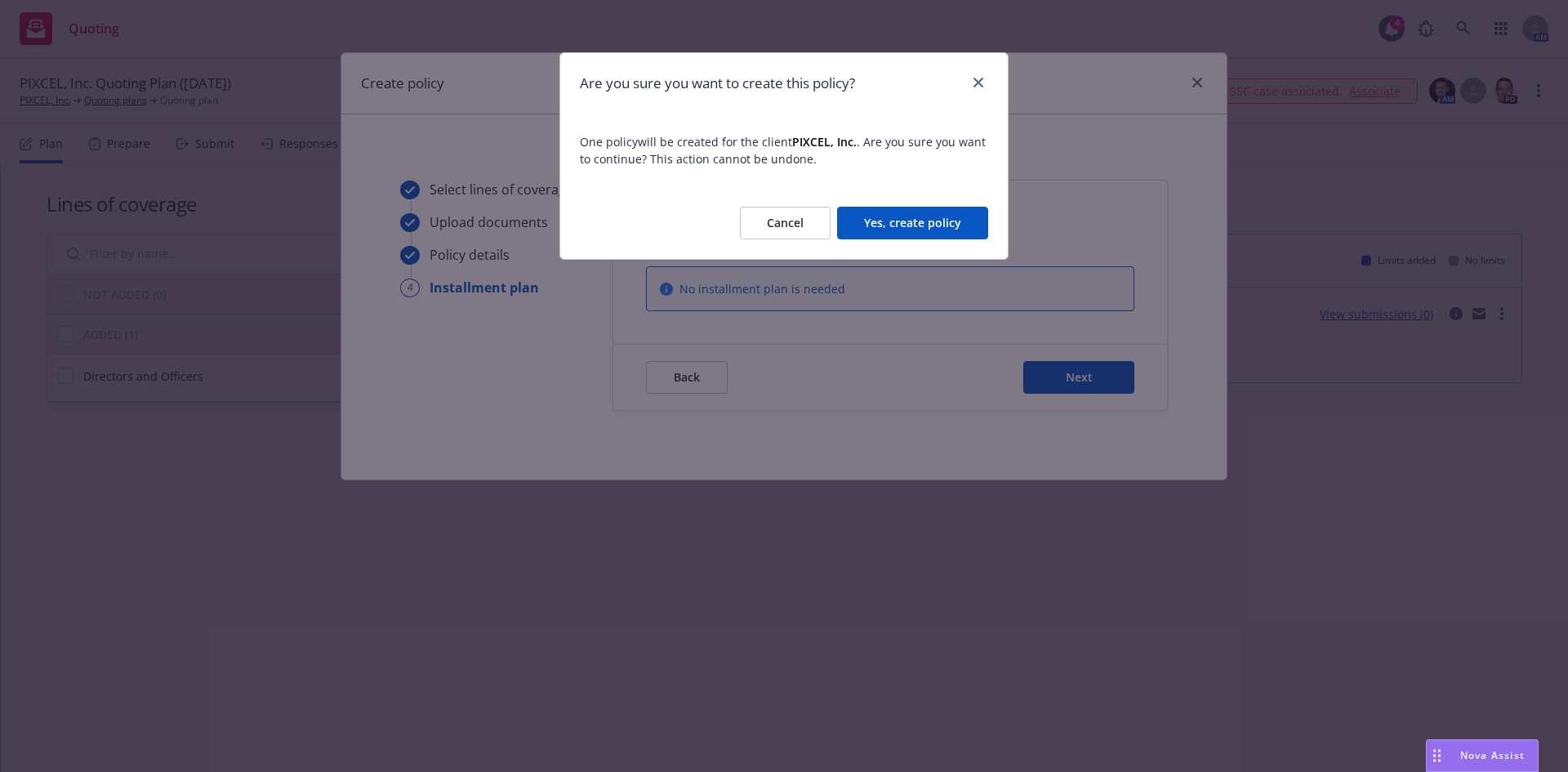
click at [881, 210] on button "Yes, create policy" at bounding box center [912, 222] width 151 height 32
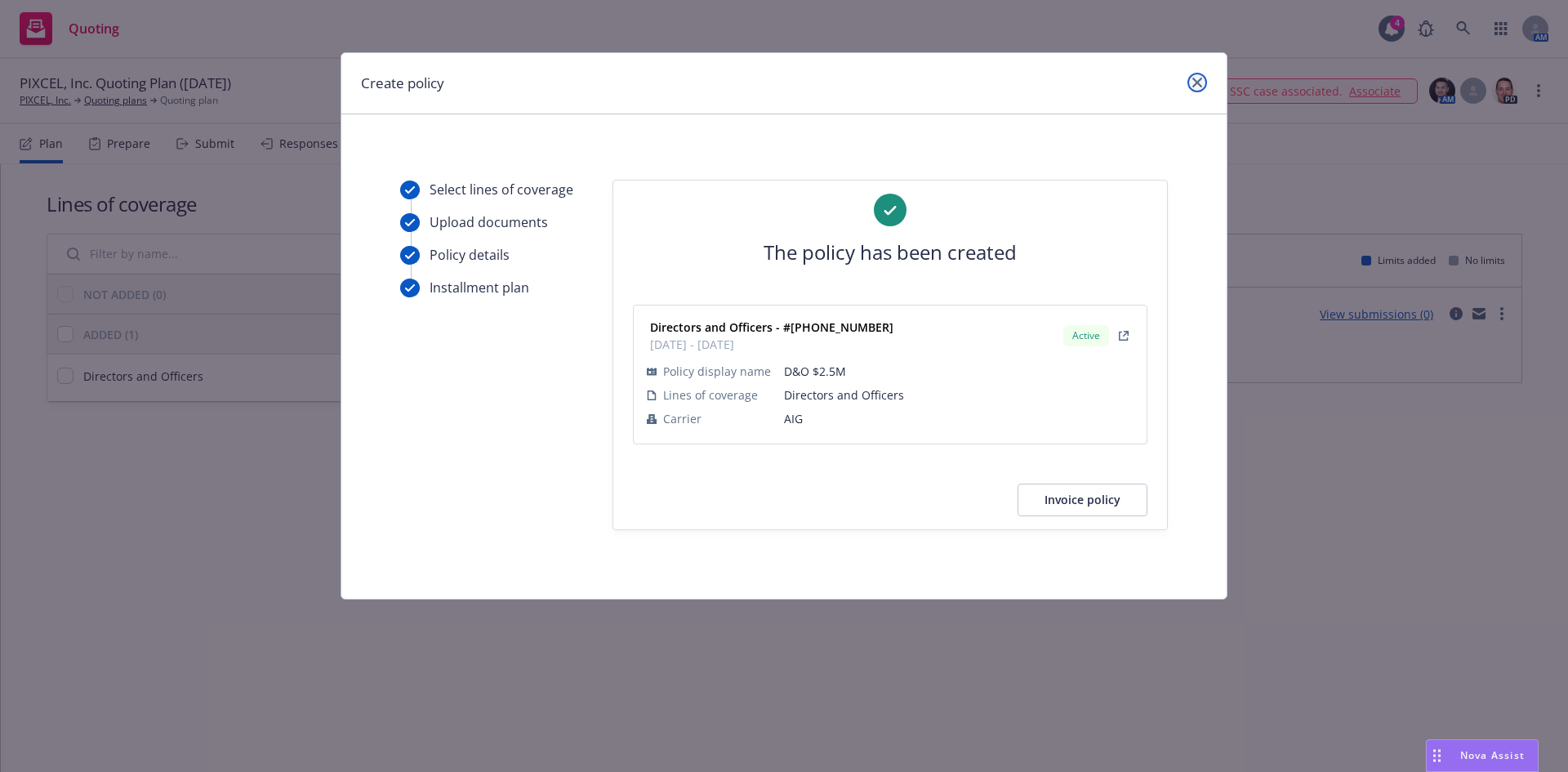
click at [1196, 84] on icon "close" at bounding box center [1196, 82] width 10 height 10
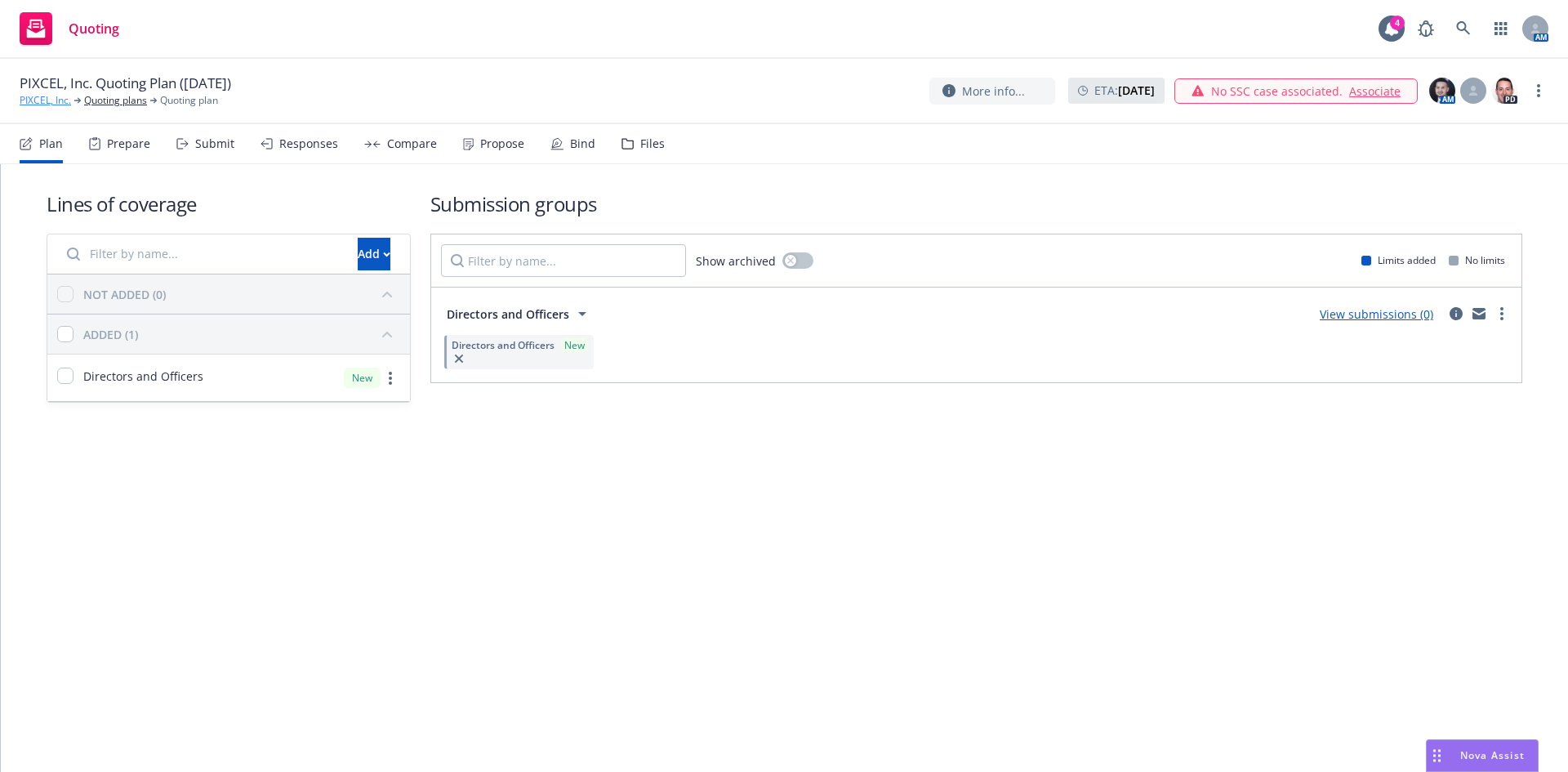
click at [27, 94] on link "PIXCEL, Inc." at bounding box center [44, 100] width 51 height 15
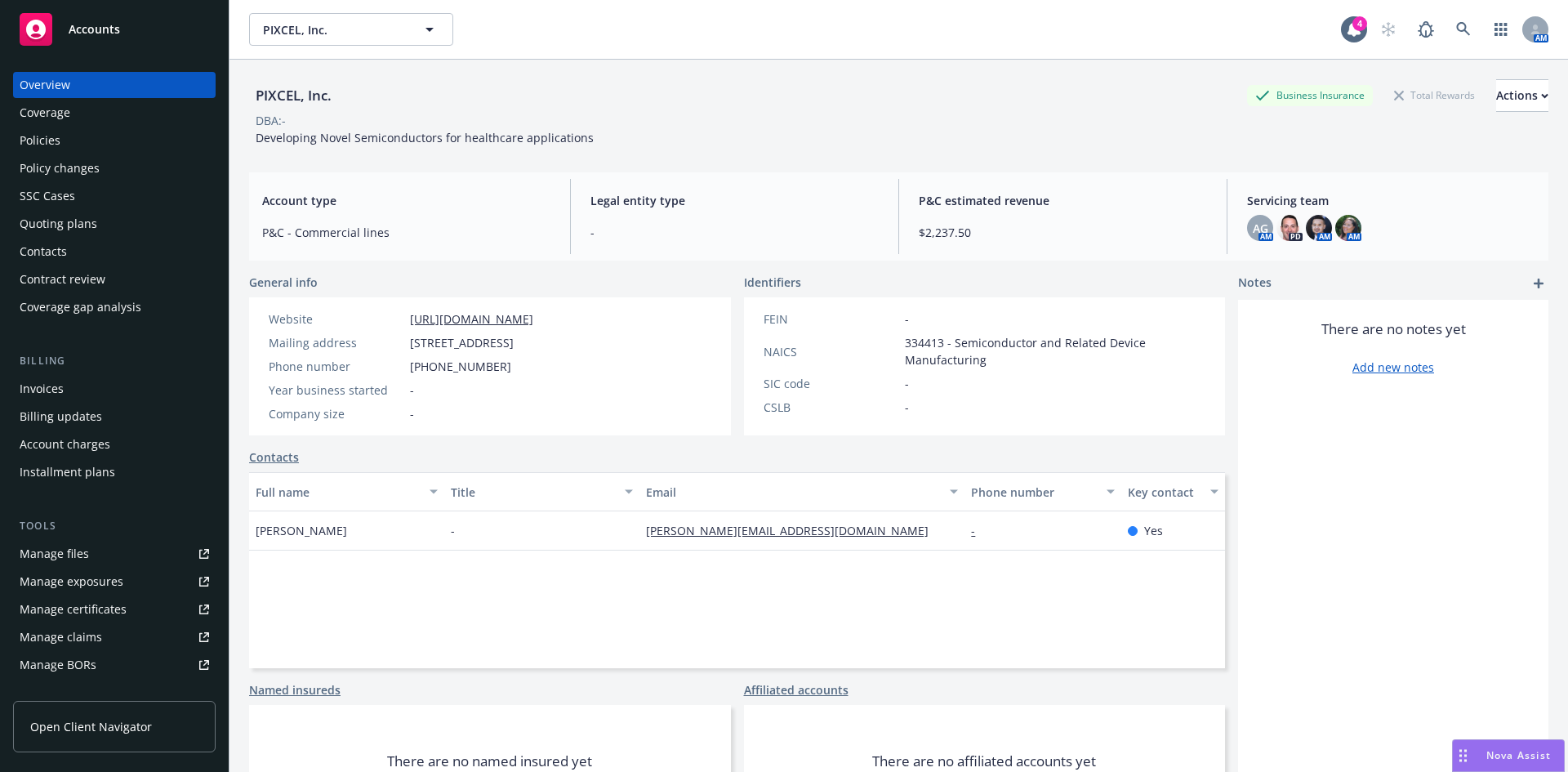
click at [42, 142] on div "Policies" at bounding box center [39, 140] width 41 height 26
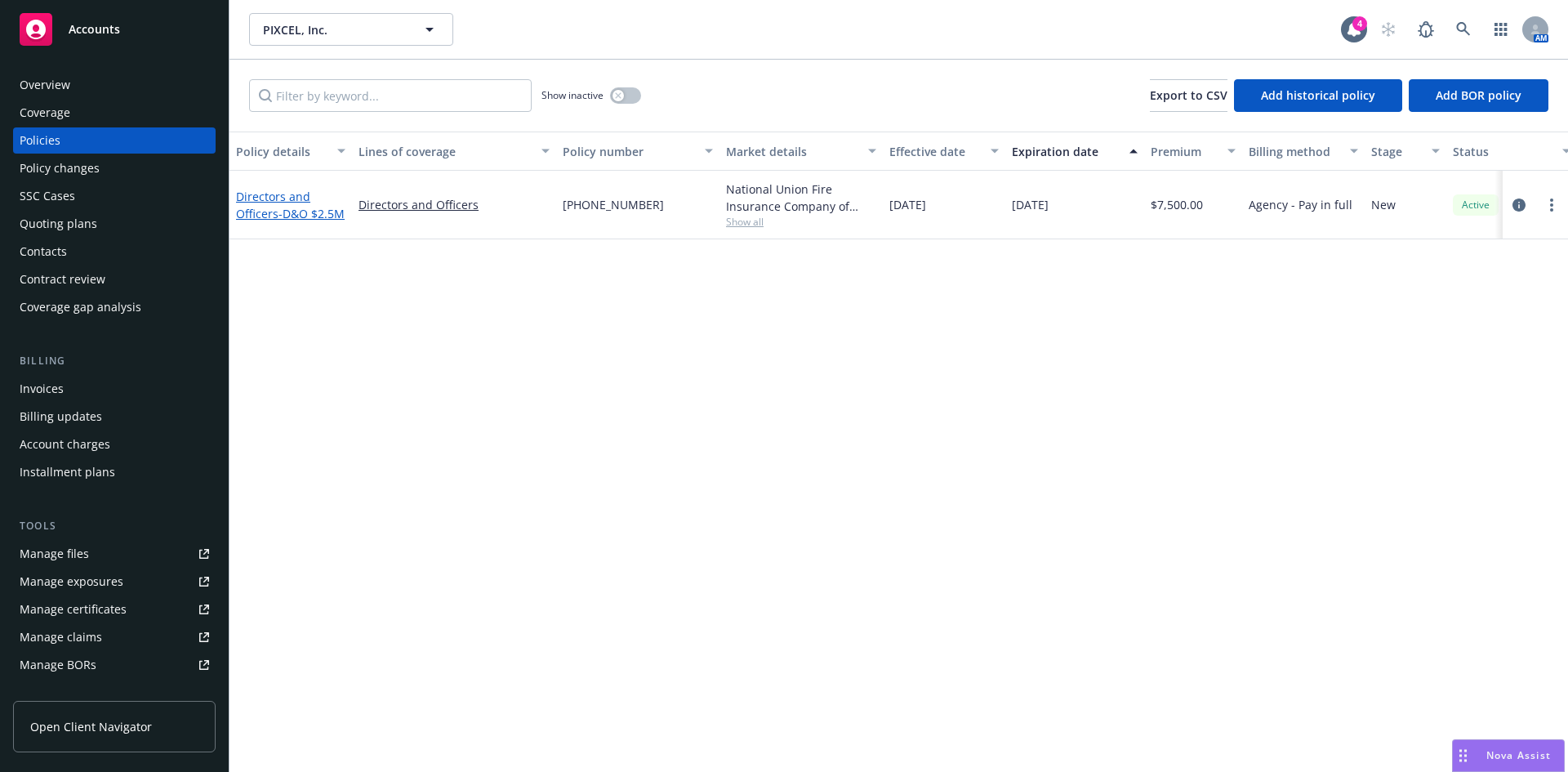
click at [256, 209] on link "Directors and Officers - D&O $2.5M" at bounding box center [290, 204] width 109 height 32
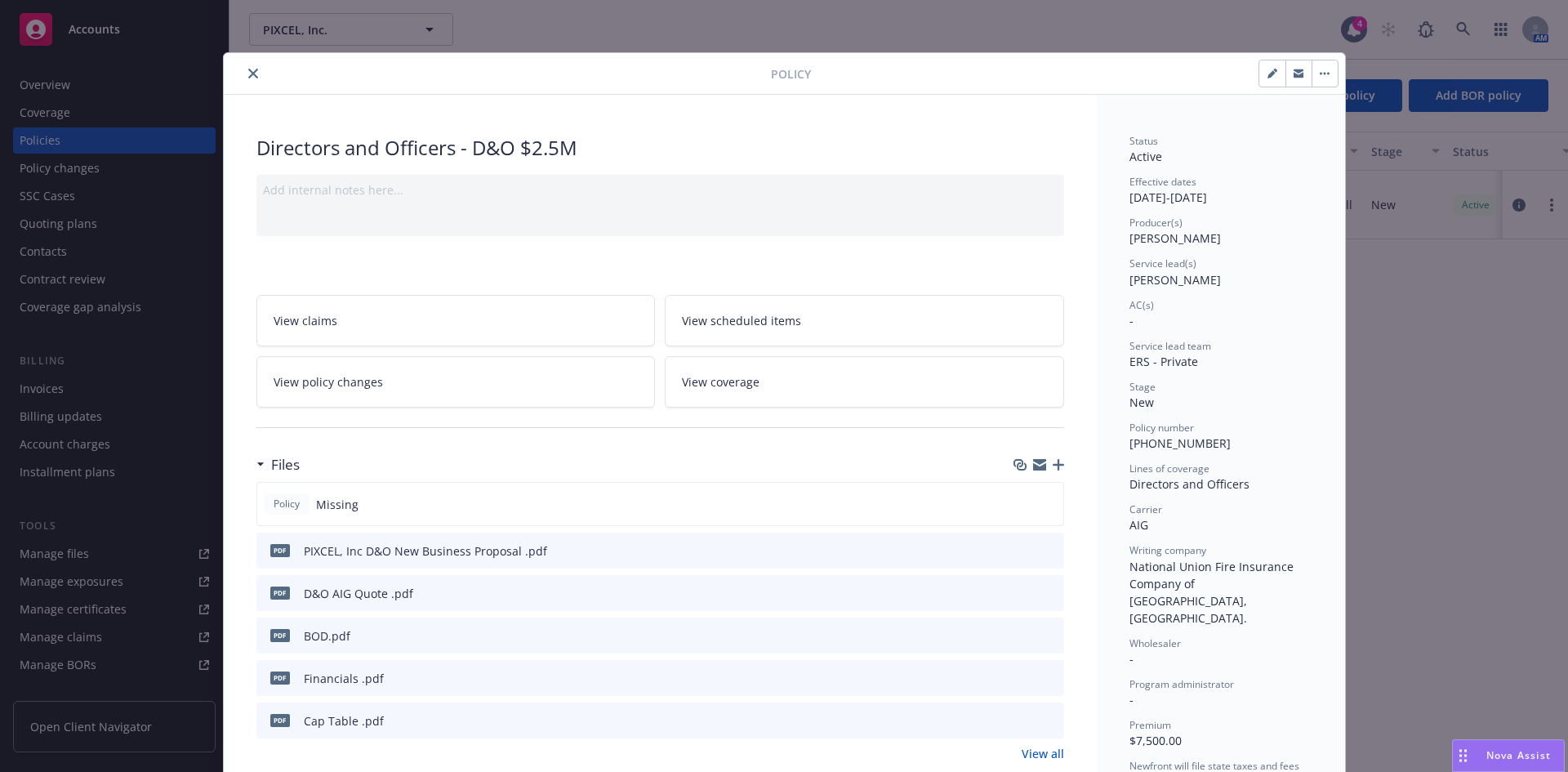
scroll to position [968, 0]
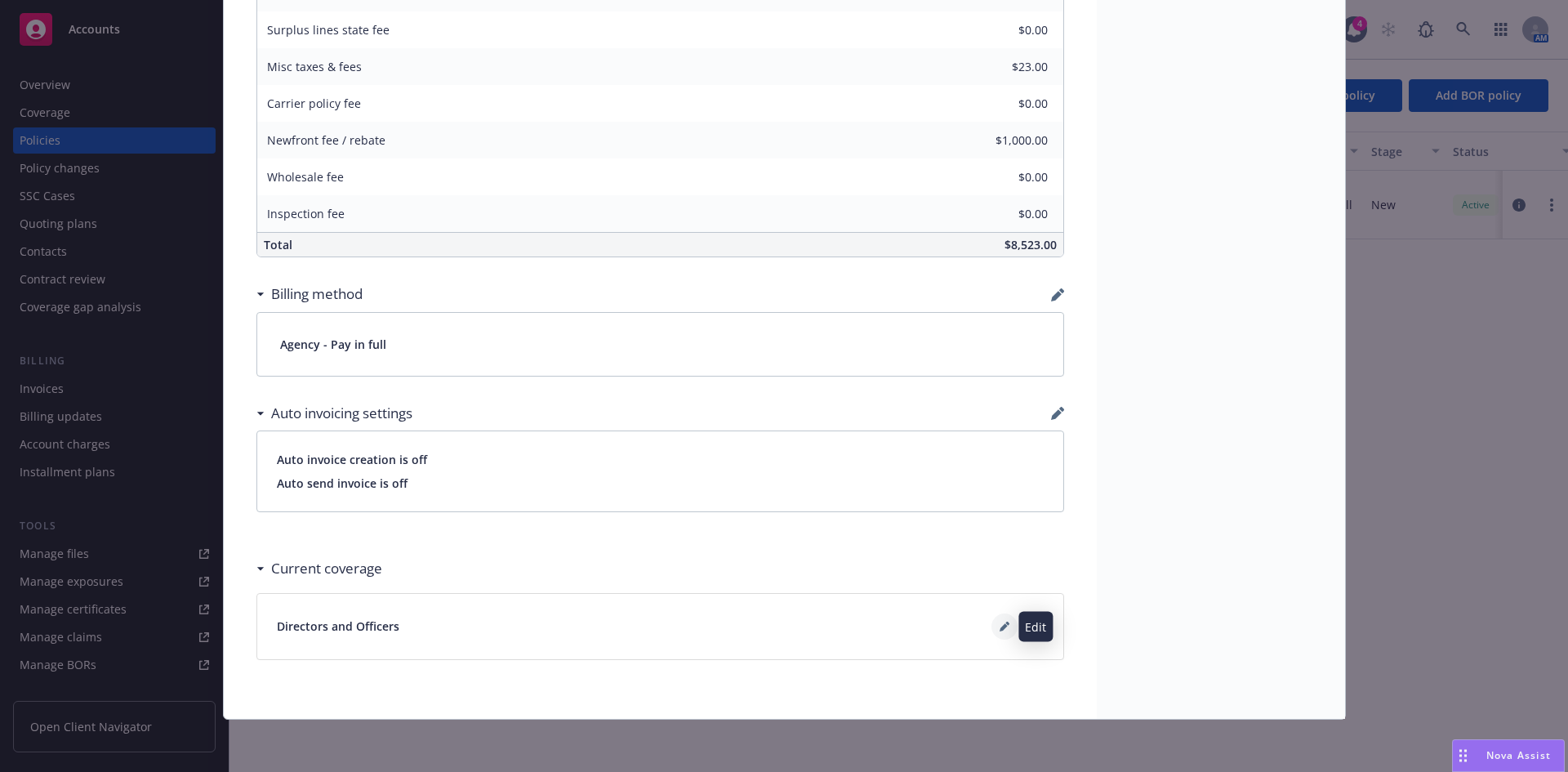
click at [992, 627] on button at bounding box center [1005, 626] width 26 height 26
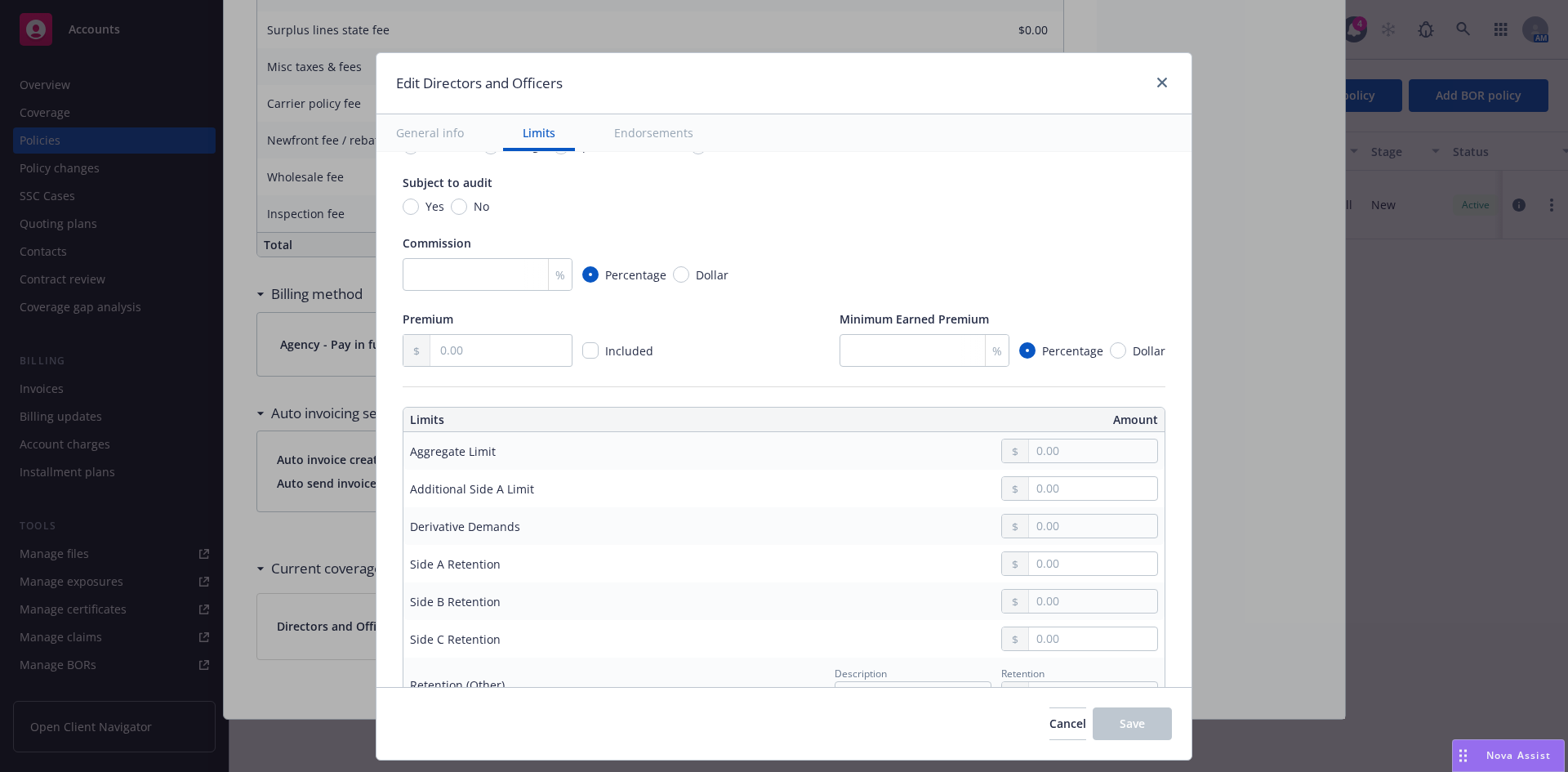
scroll to position [235, 0]
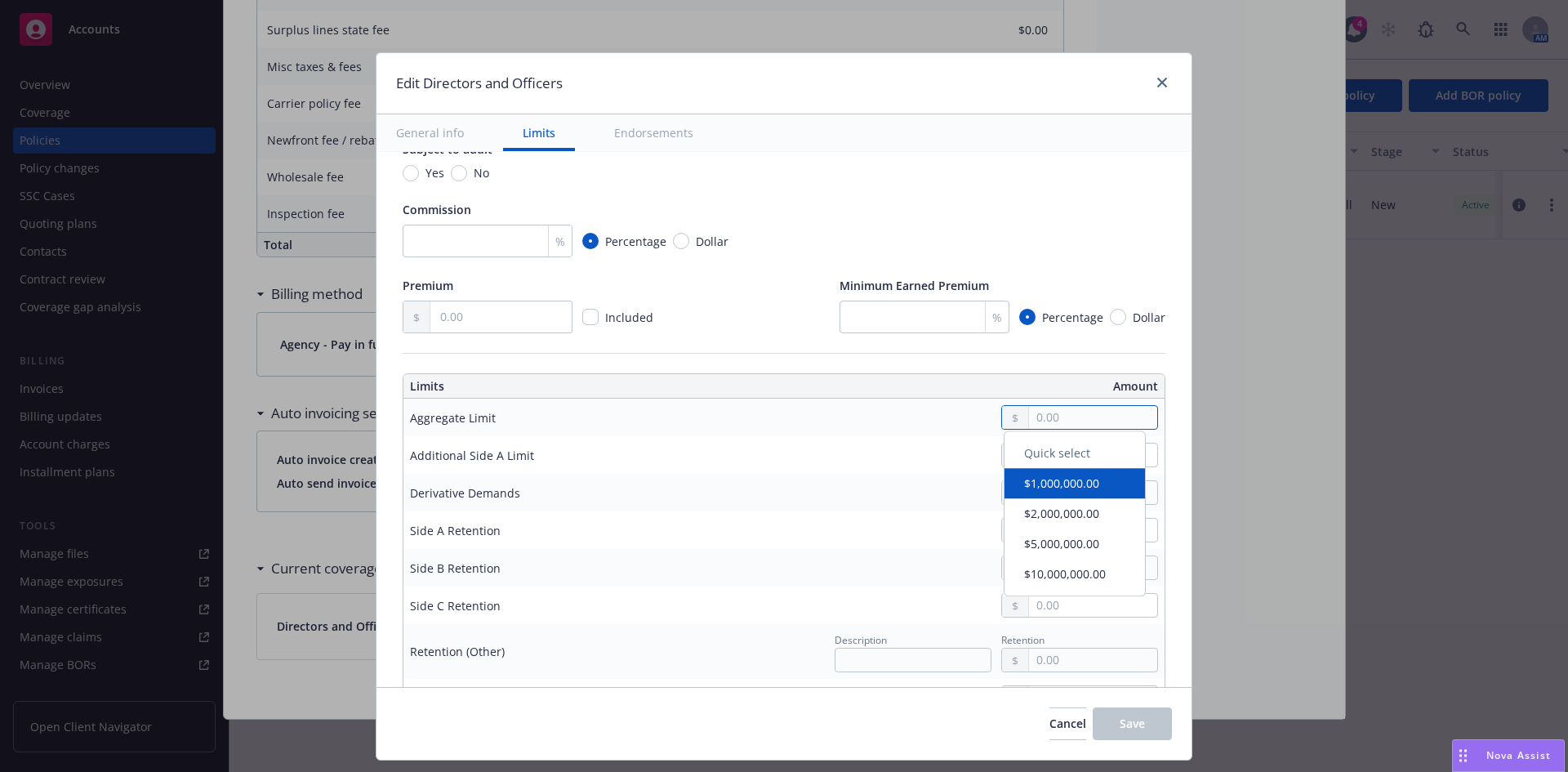
click at [1047, 428] on input "text" at bounding box center [1093, 417] width 128 height 23
type input "2,500,000.00"
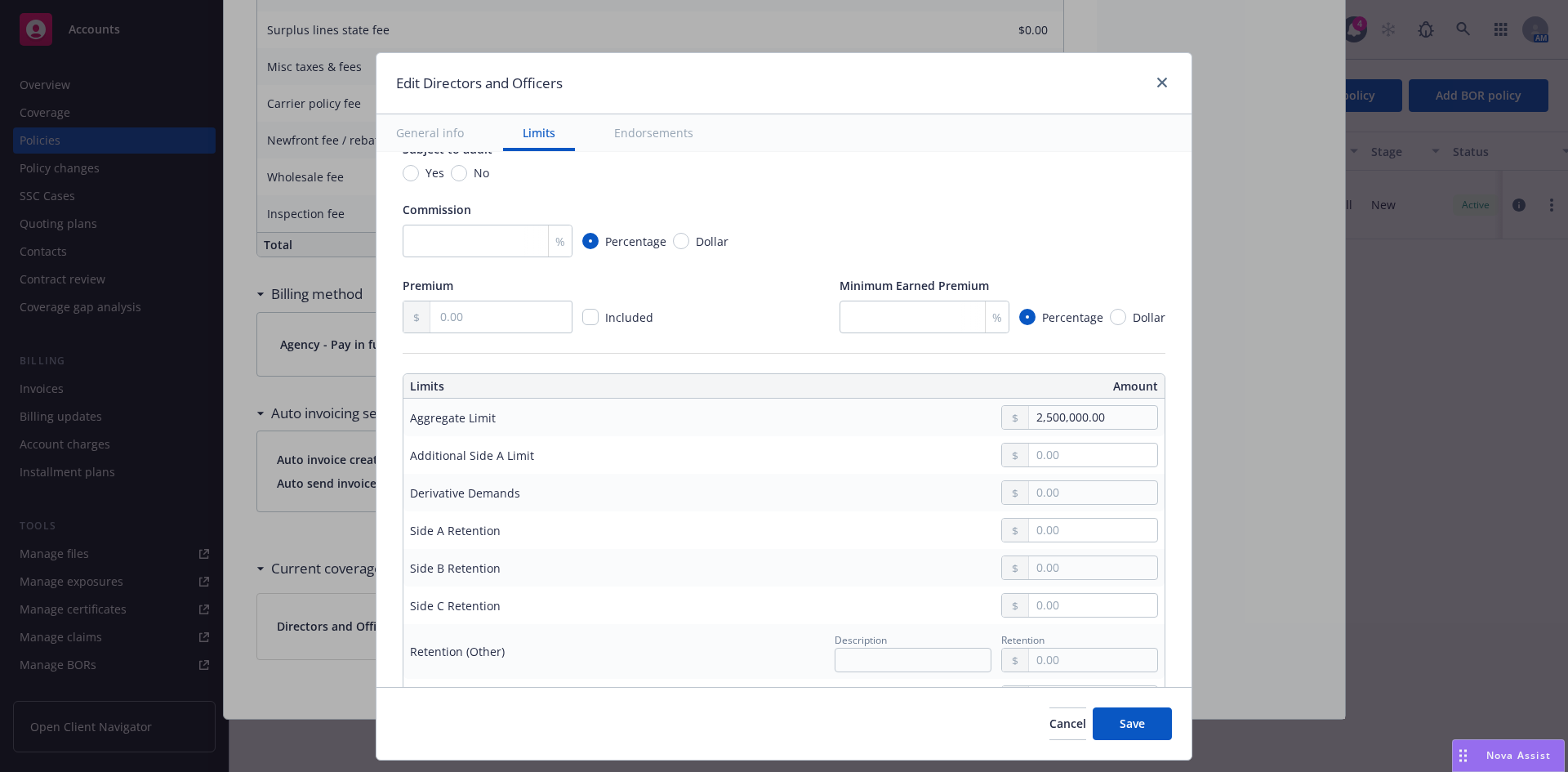
click at [937, 459] on div at bounding box center [906, 455] width 503 height 24
click at [1062, 529] on input "text" at bounding box center [1093, 530] width 128 height 23
type input "0.00"
click at [1086, 570] on input "text" at bounding box center [1093, 568] width 128 height 23
type input "10,000.00"
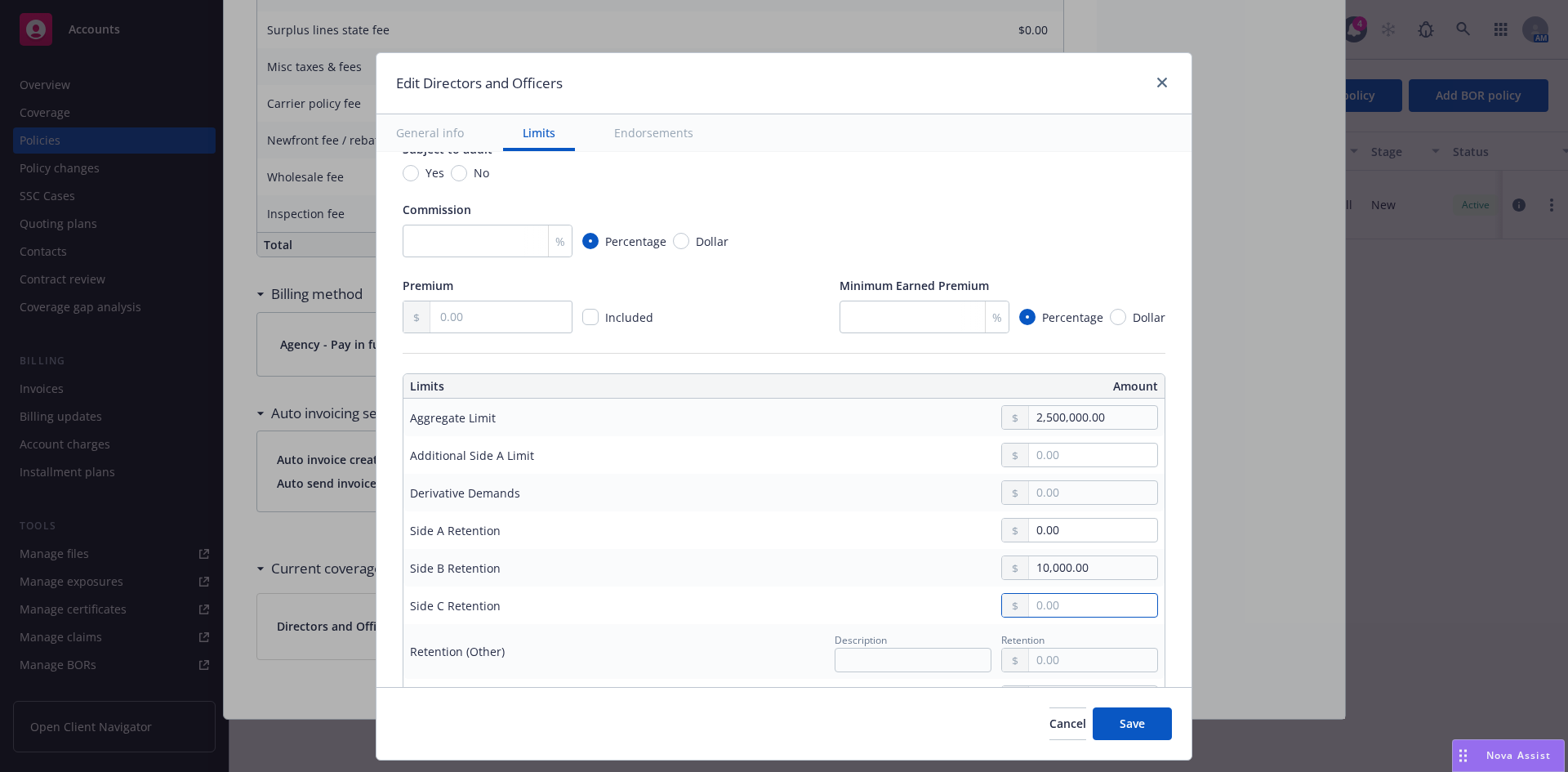
click at [1065, 612] on input "text" at bounding box center [1093, 605] width 128 height 23
type input "10,000.00"
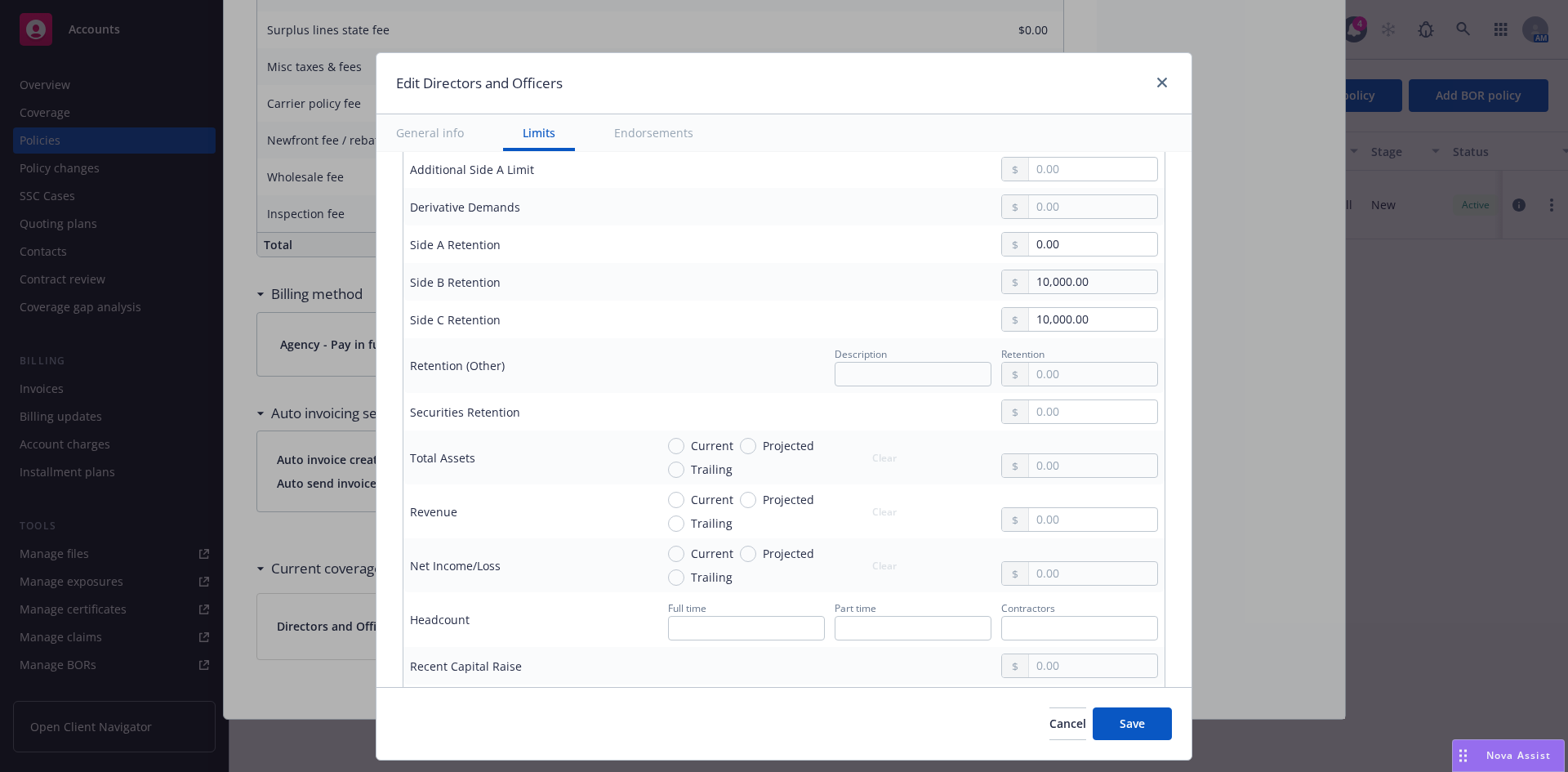
scroll to position [533, 0]
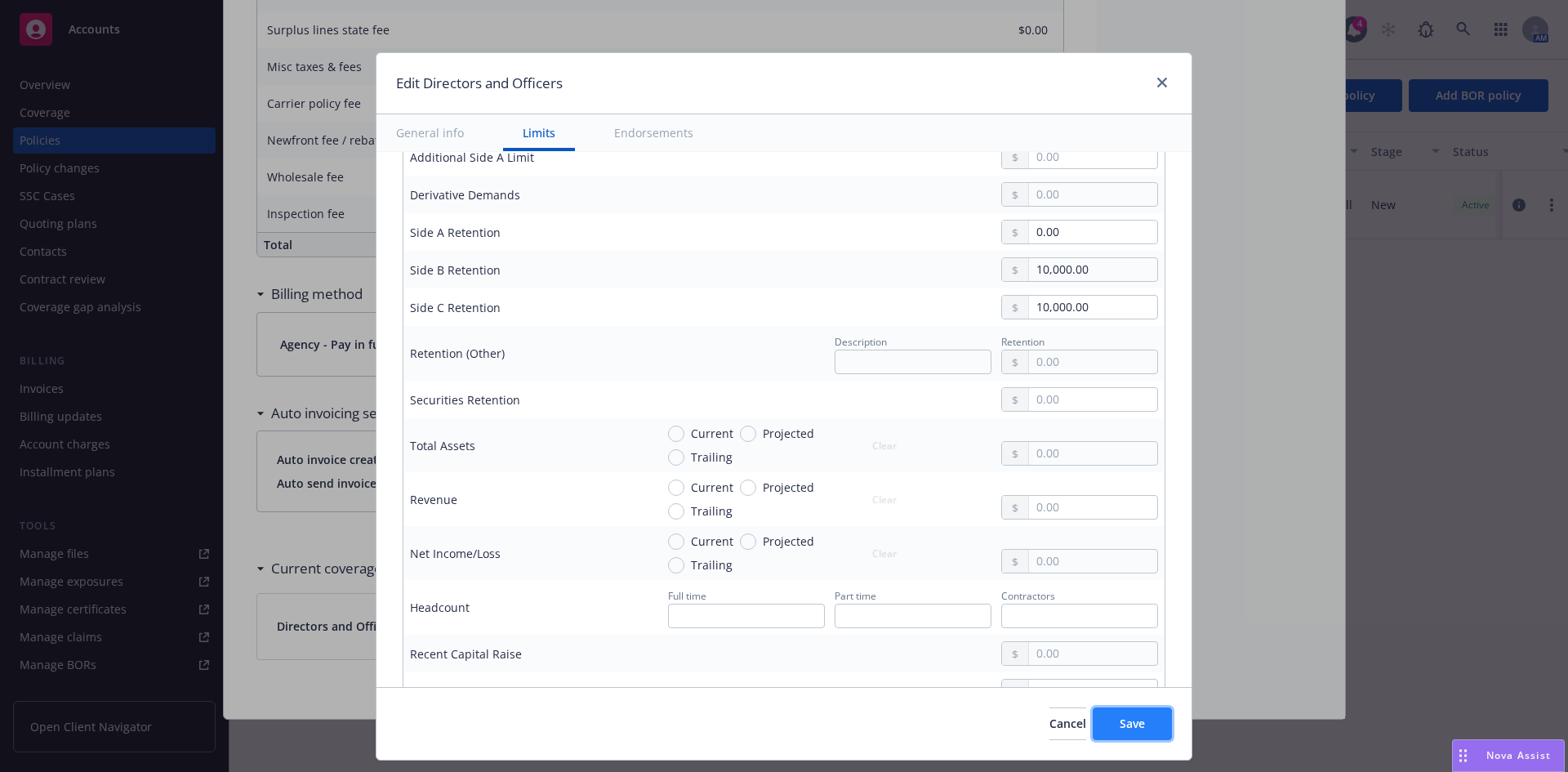
click at [1136, 733] on button "Save" at bounding box center [1132, 723] width 79 height 32
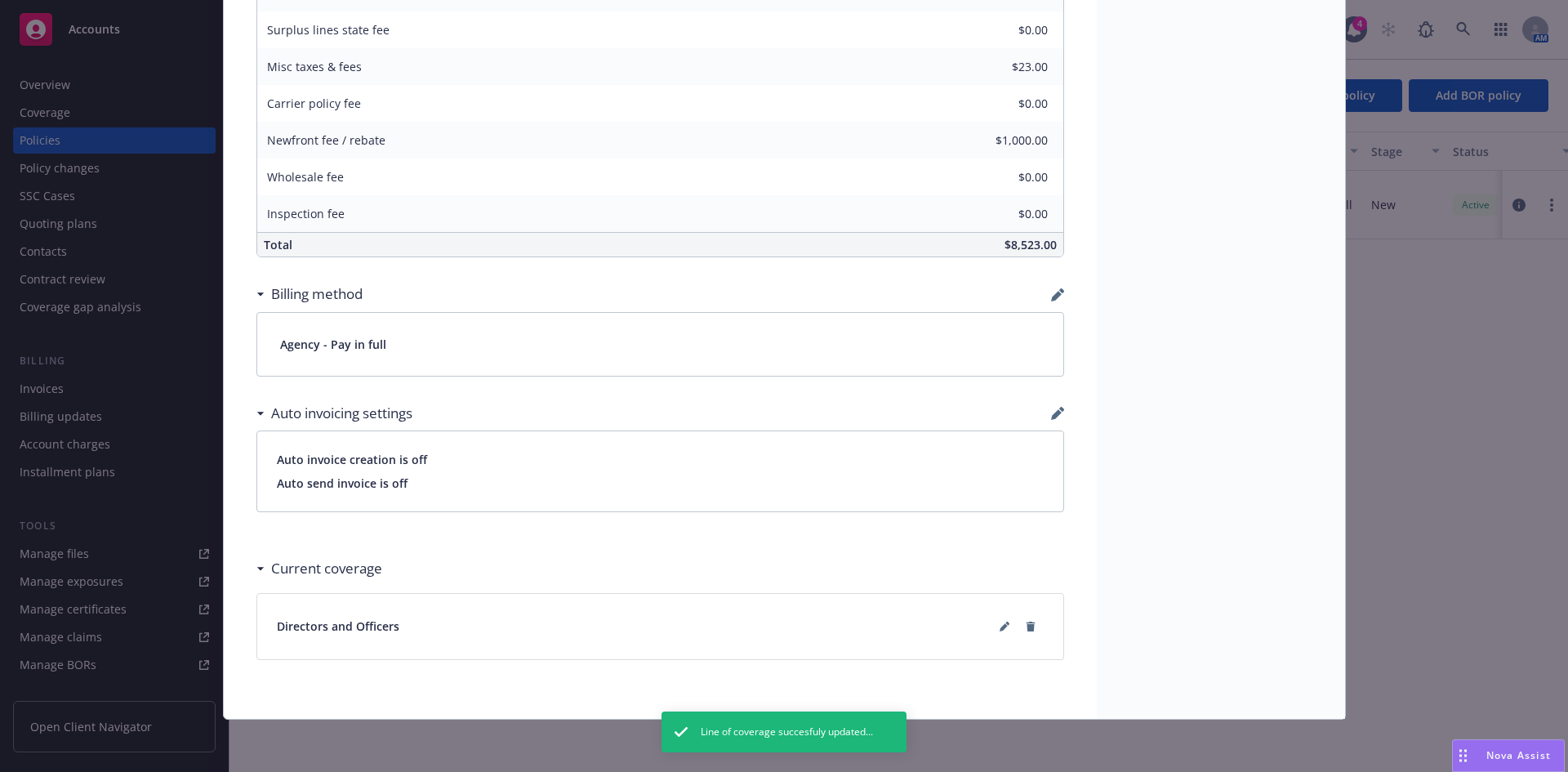
scroll to position [0, 0]
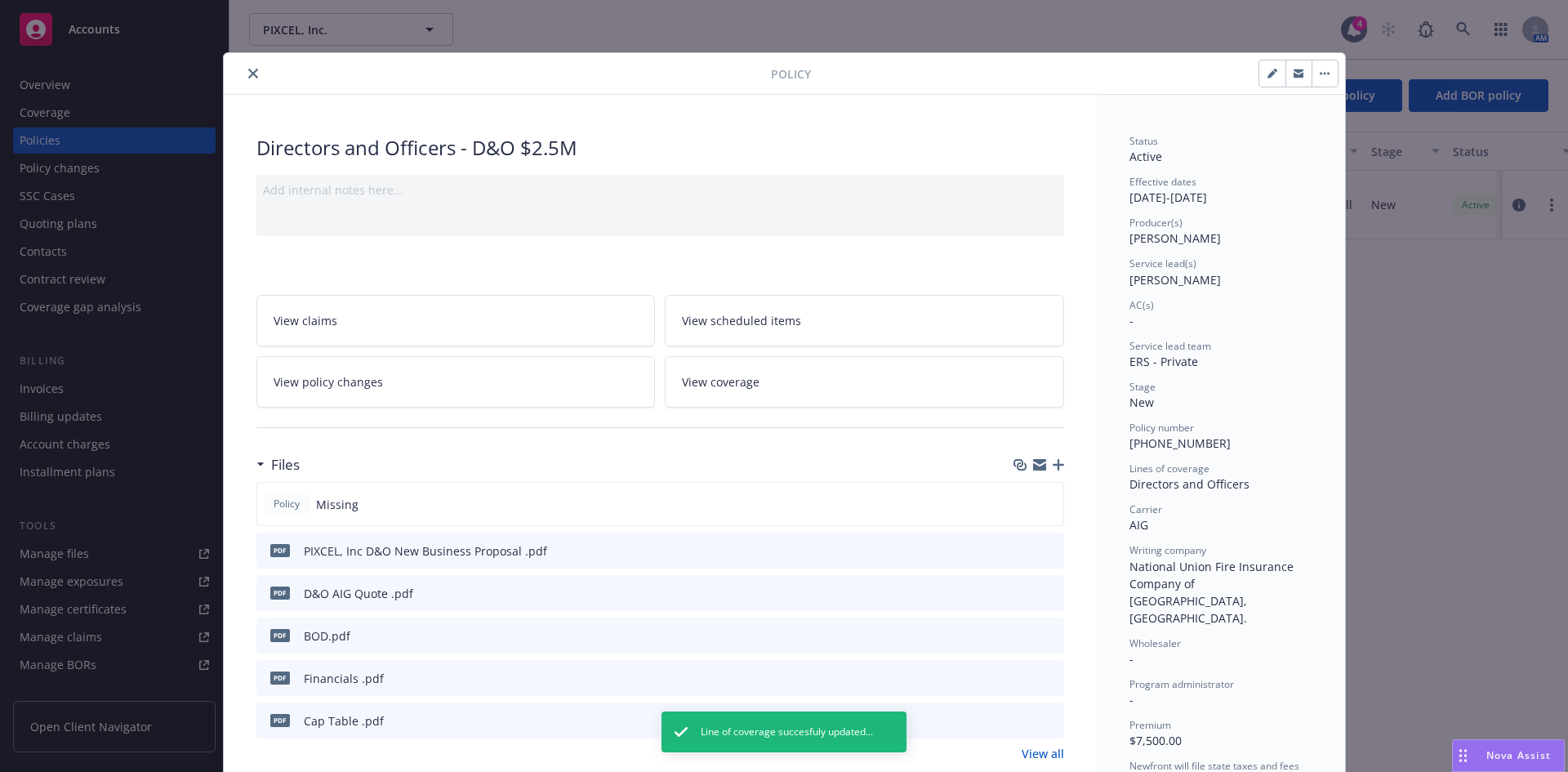
drag, startPoint x: 249, startPoint y: 72, endPoint x: 237, endPoint y: 88, distance: 20.0
click at [249, 72] on icon "close" at bounding box center [253, 73] width 10 height 10
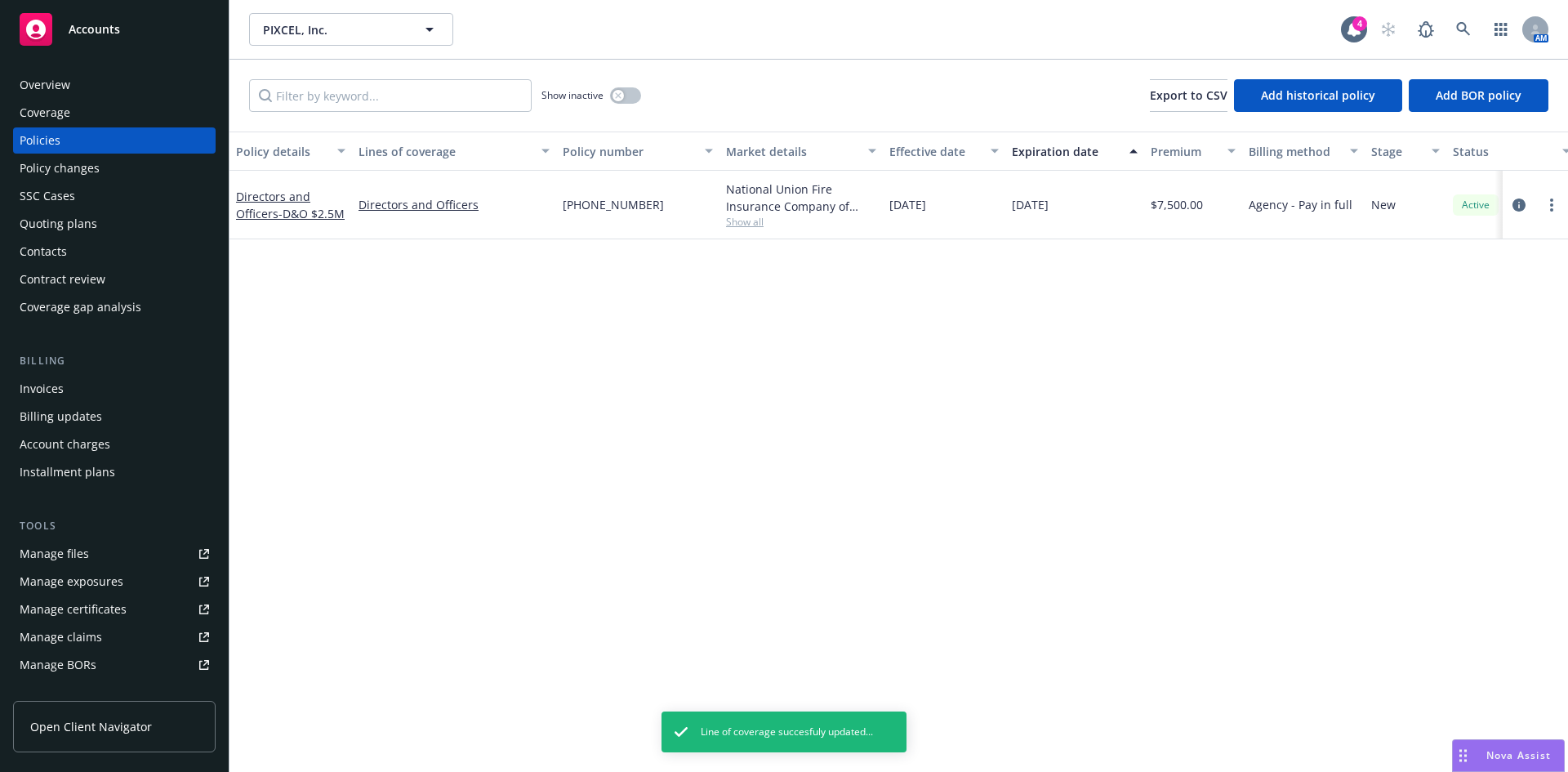
click at [84, 389] on div "Invoices" at bounding box center [113, 389] width 189 height 26
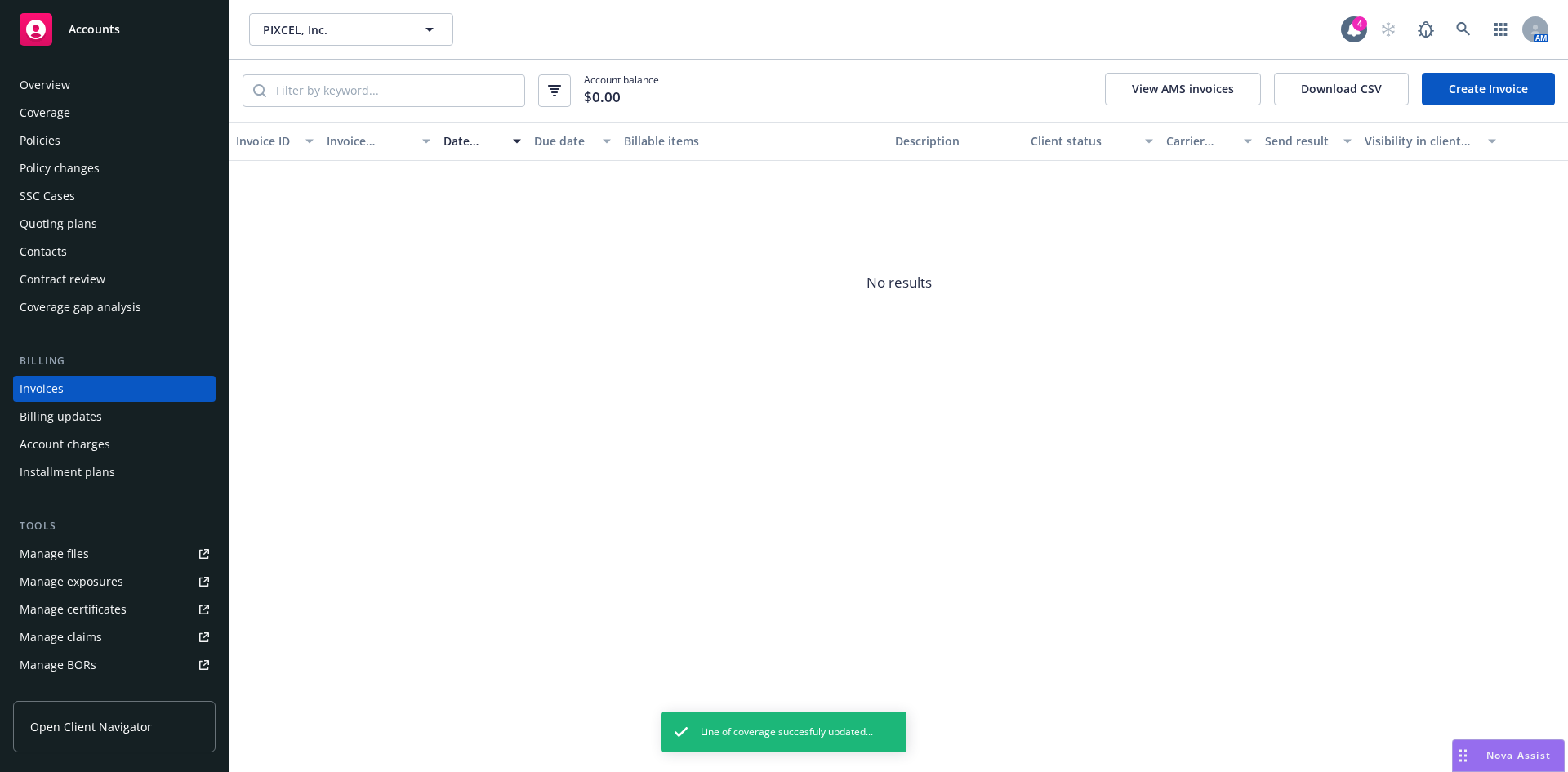
click at [1509, 95] on link "Create Invoice" at bounding box center [1488, 88] width 133 height 32
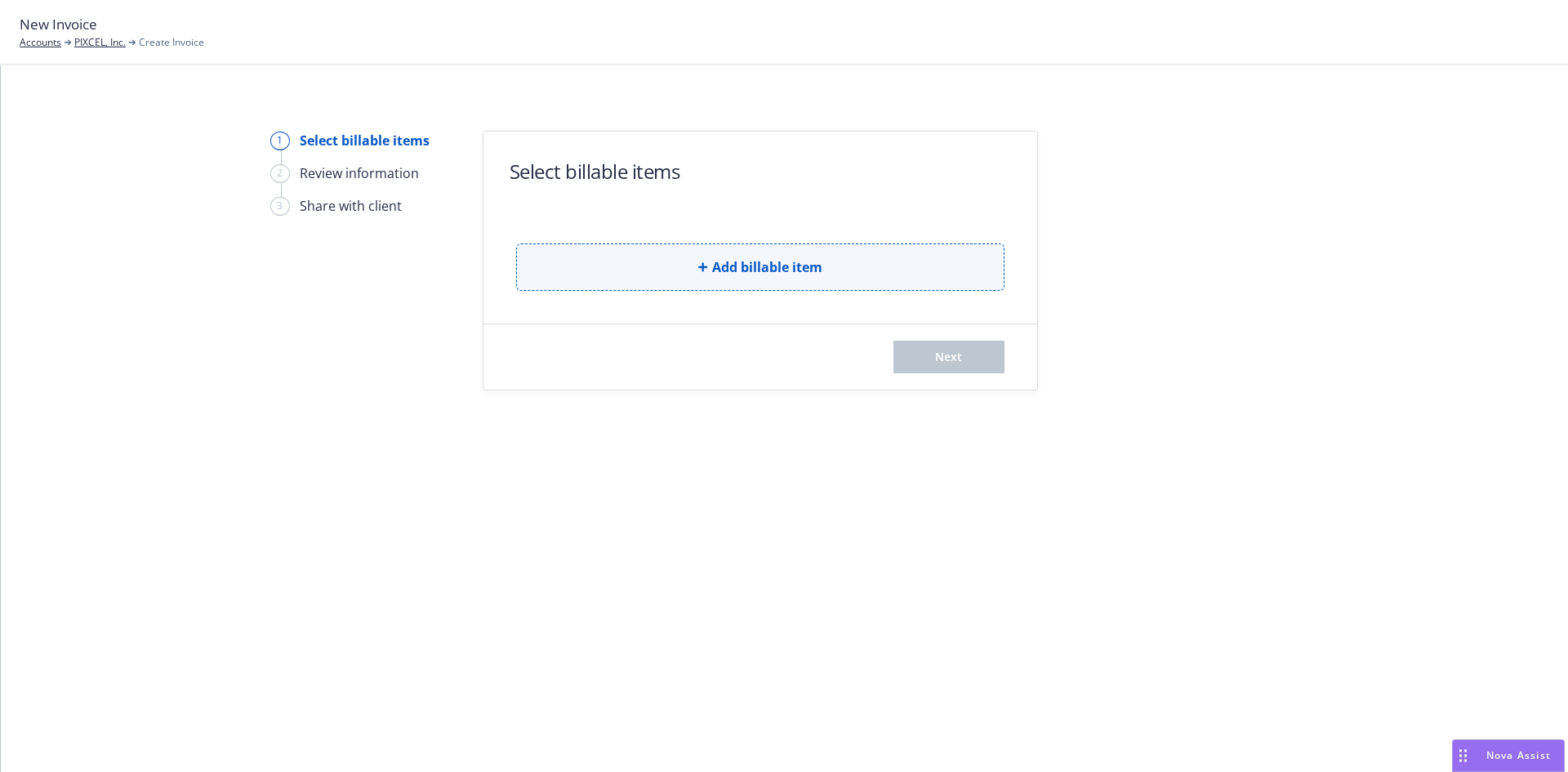
click at [709, 281] on button "Add billable item" at bounding box center [760, 267] width 488 height 47
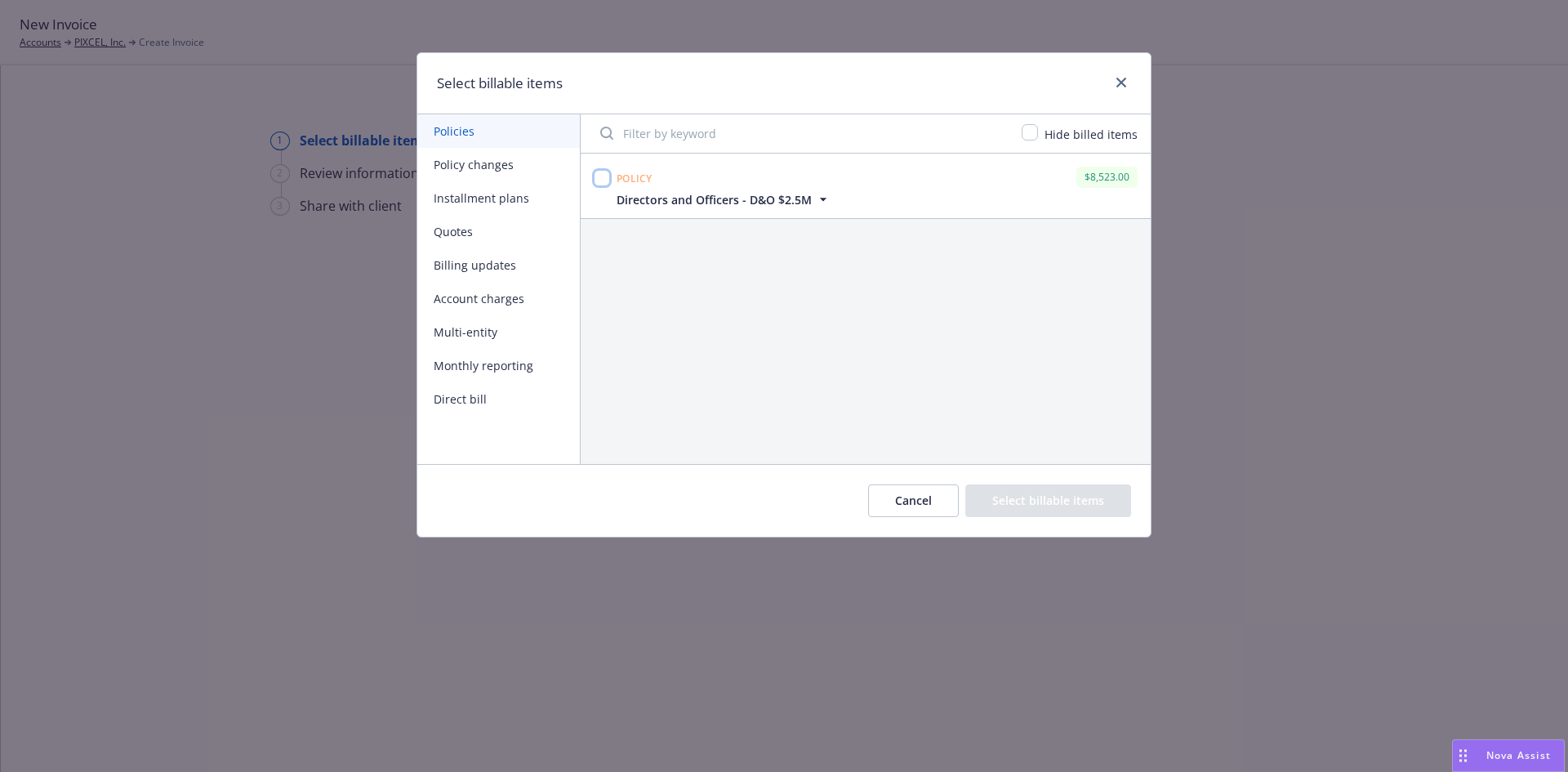
click at [603, 178] on input "checkbox" at bounding box center [602, 178] width 17 height 17
checkbox input "true"
click at [1073, 491] on button "Select billable items" at bounding box center [1048, 500] width 166 height 32
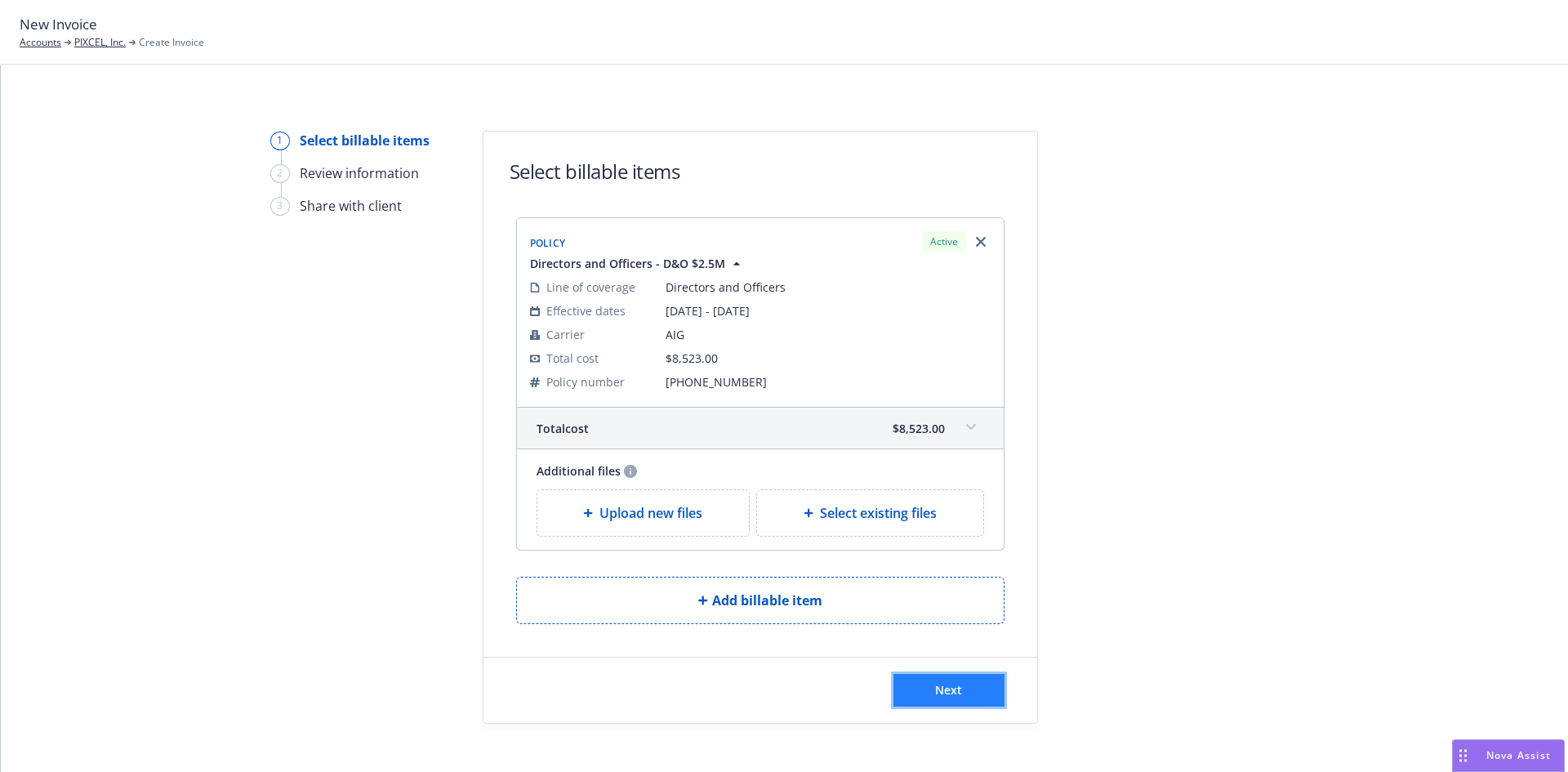
click at [957, 688] on button "Next" at bounding box center [948, 690] width 111 height 32
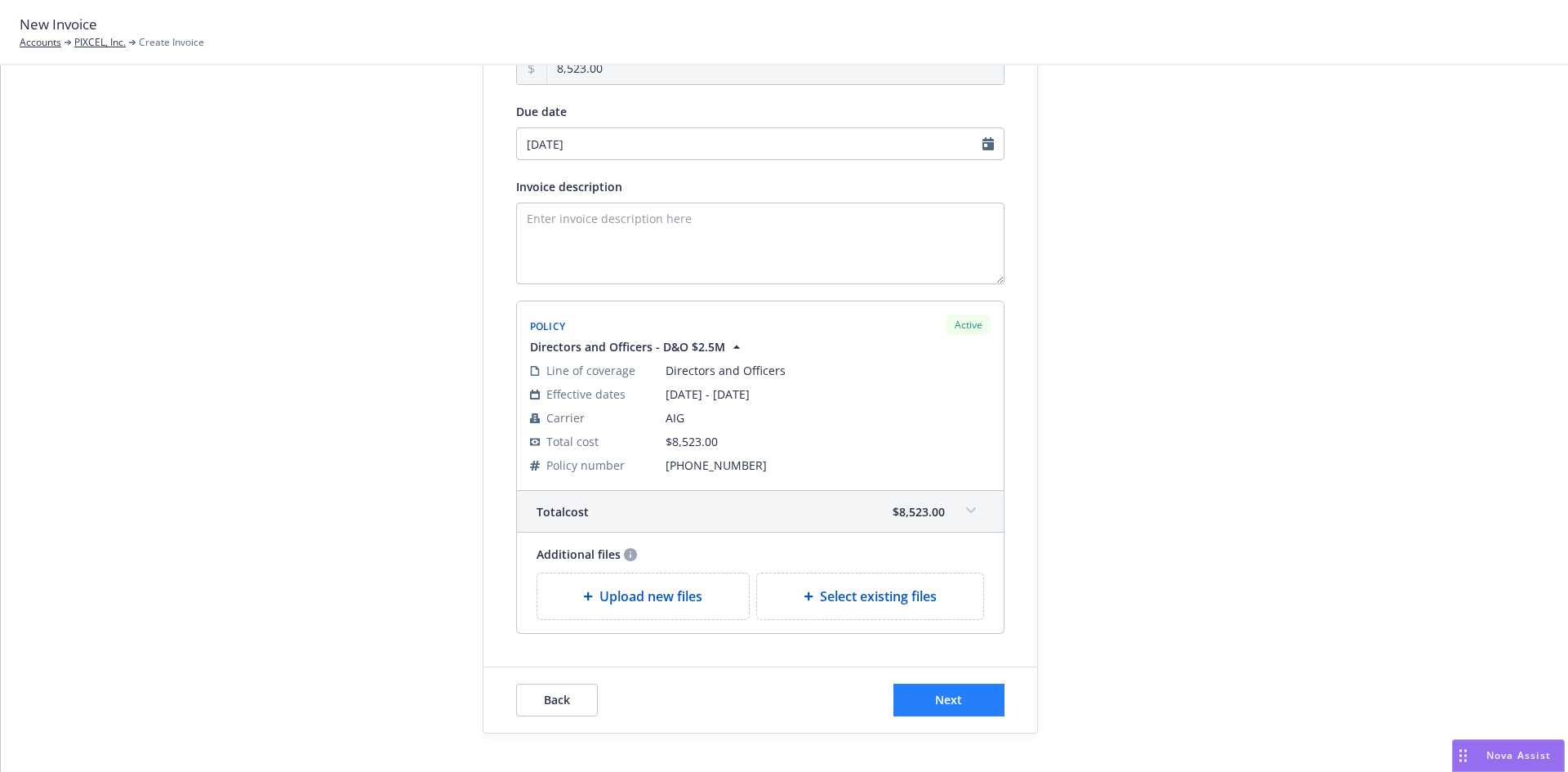
scroll to position [218, 0]
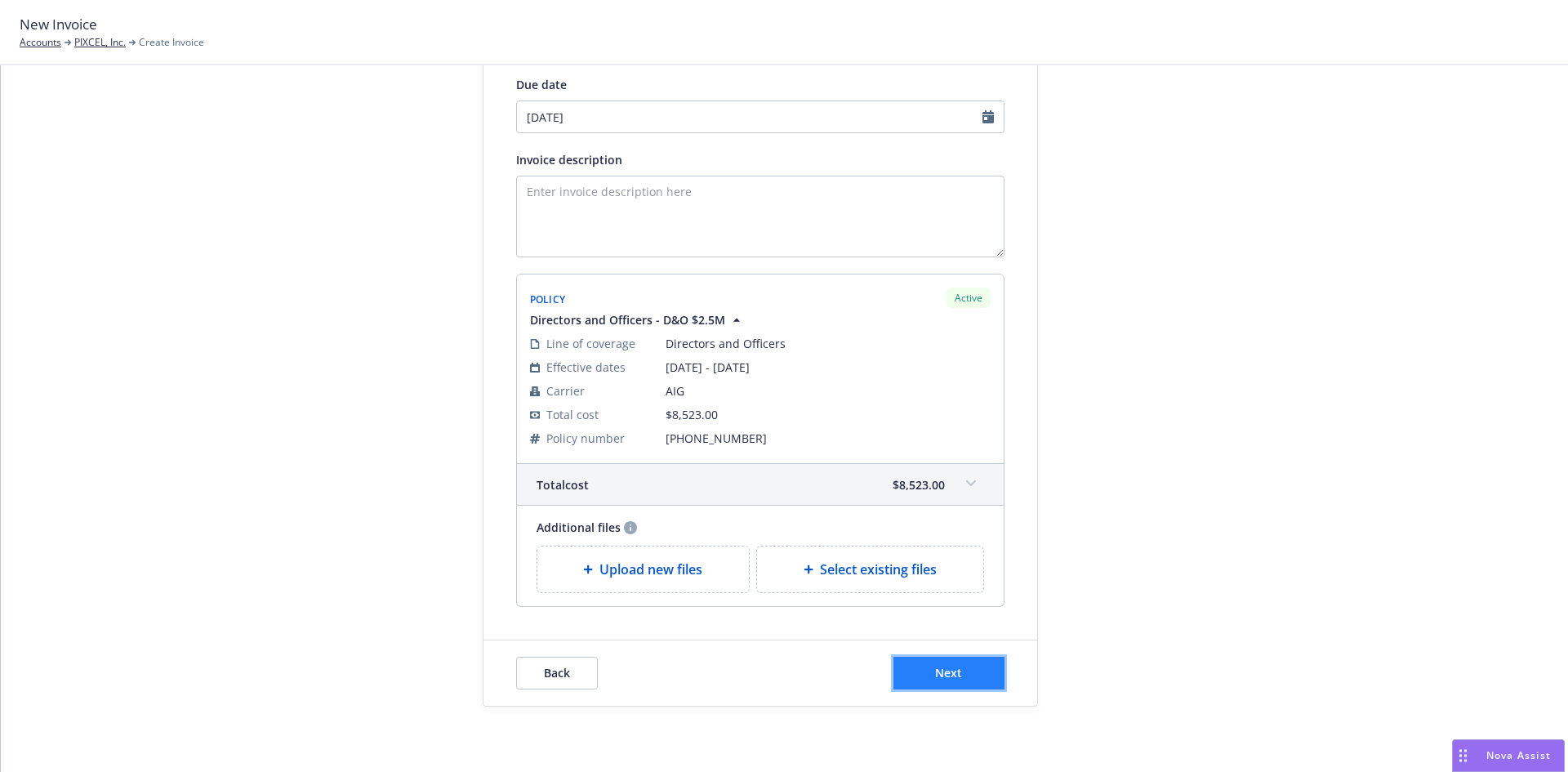
click at [960, 673] on button "Next" at bounding box center [948, 673] width 111 height 32
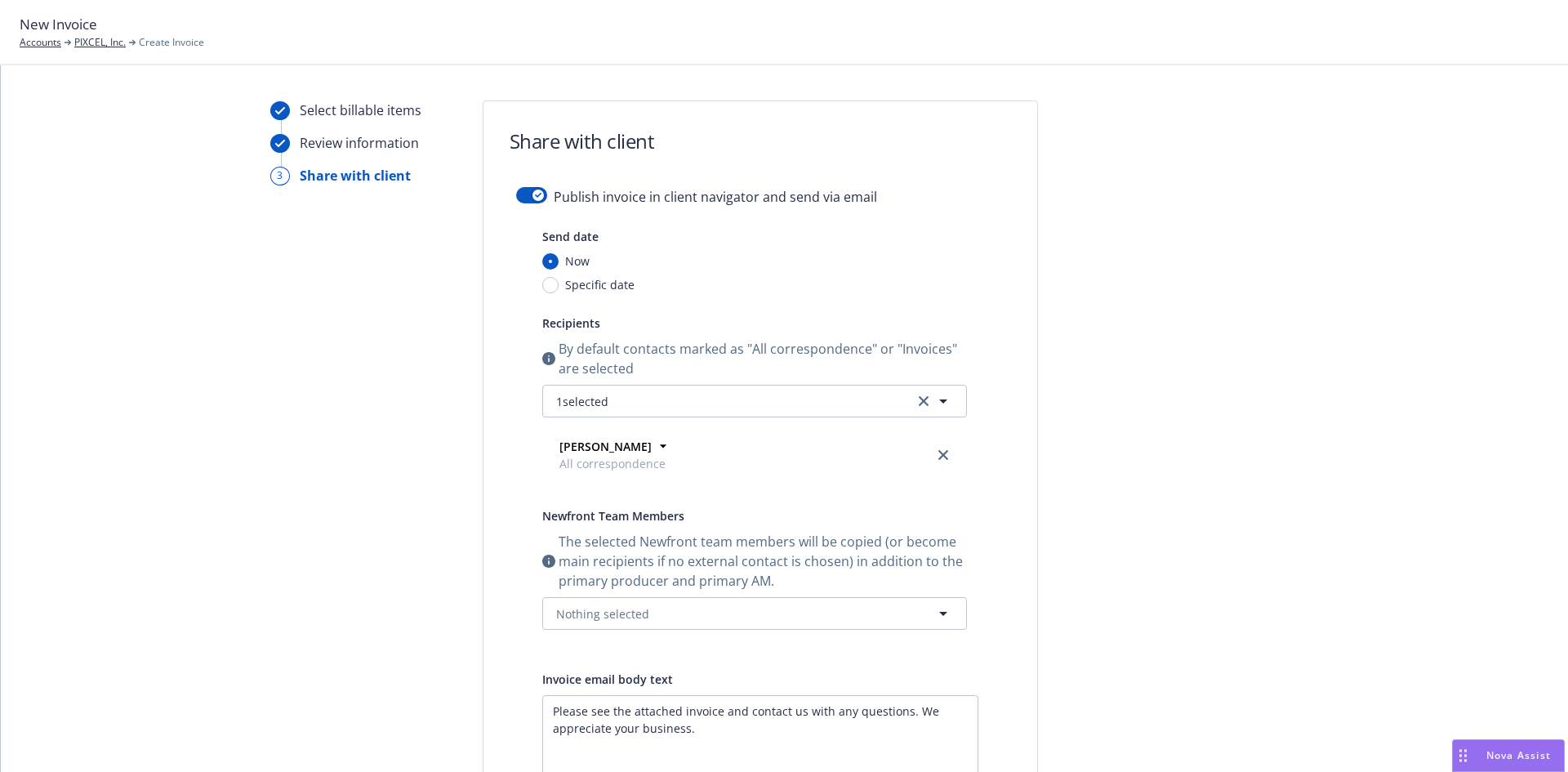
scroll to position [0, 0]
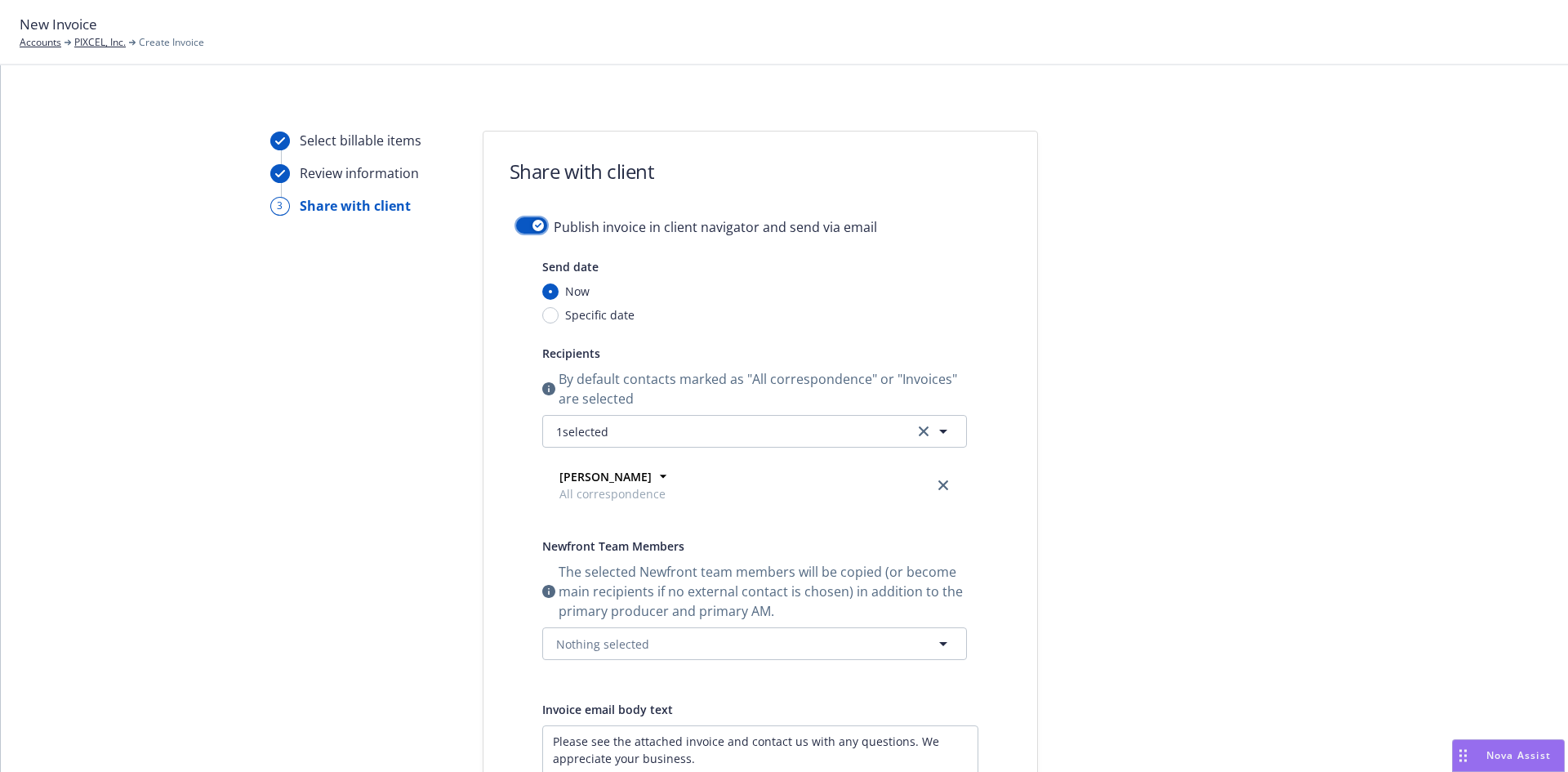
click at [535, 223] on div "button" at bounding box center [538, 225] width 11 height 11
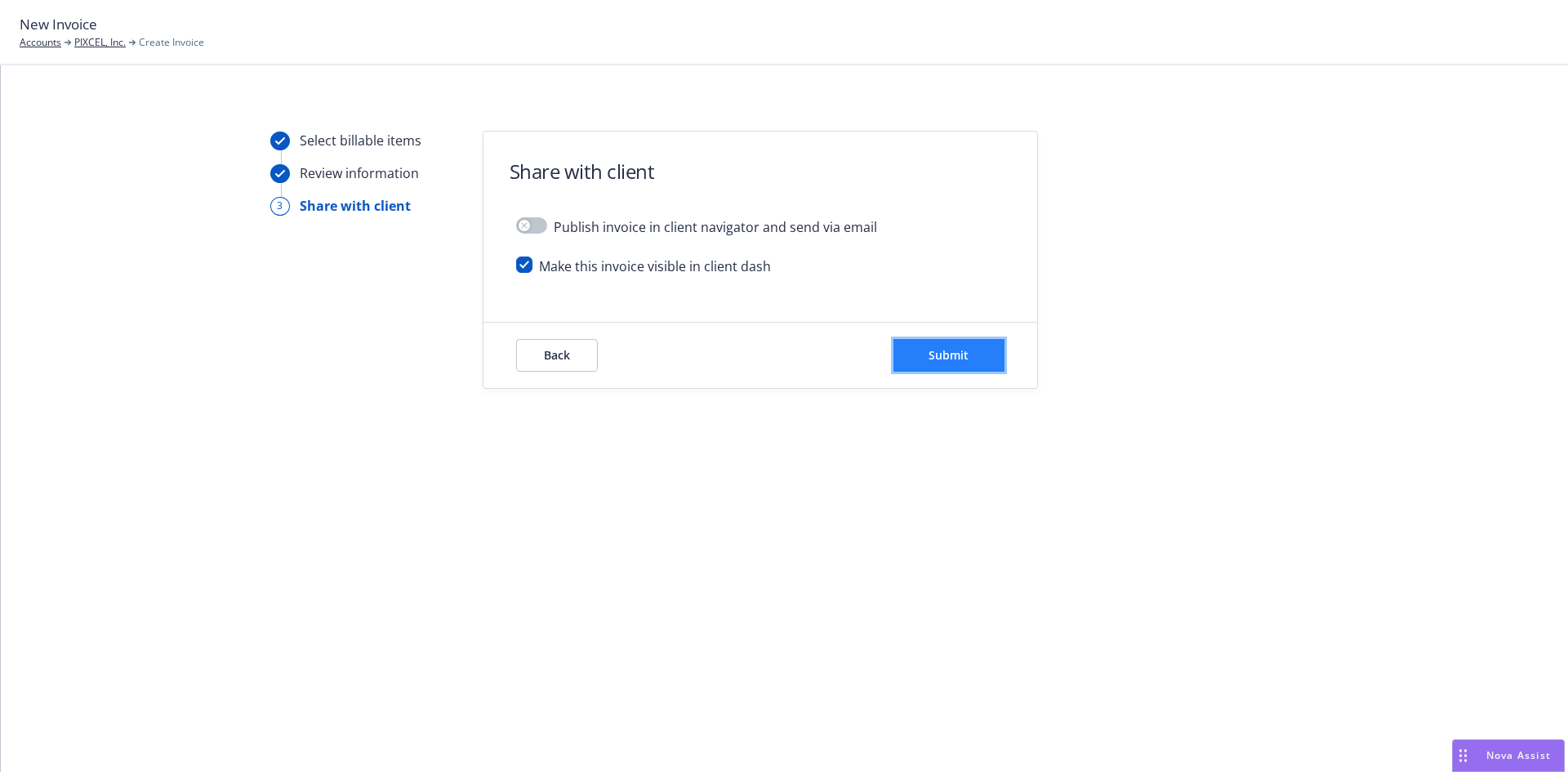
click at [931, 356] on span "Submit" at bounding box center [949, 355] width 40 height 16
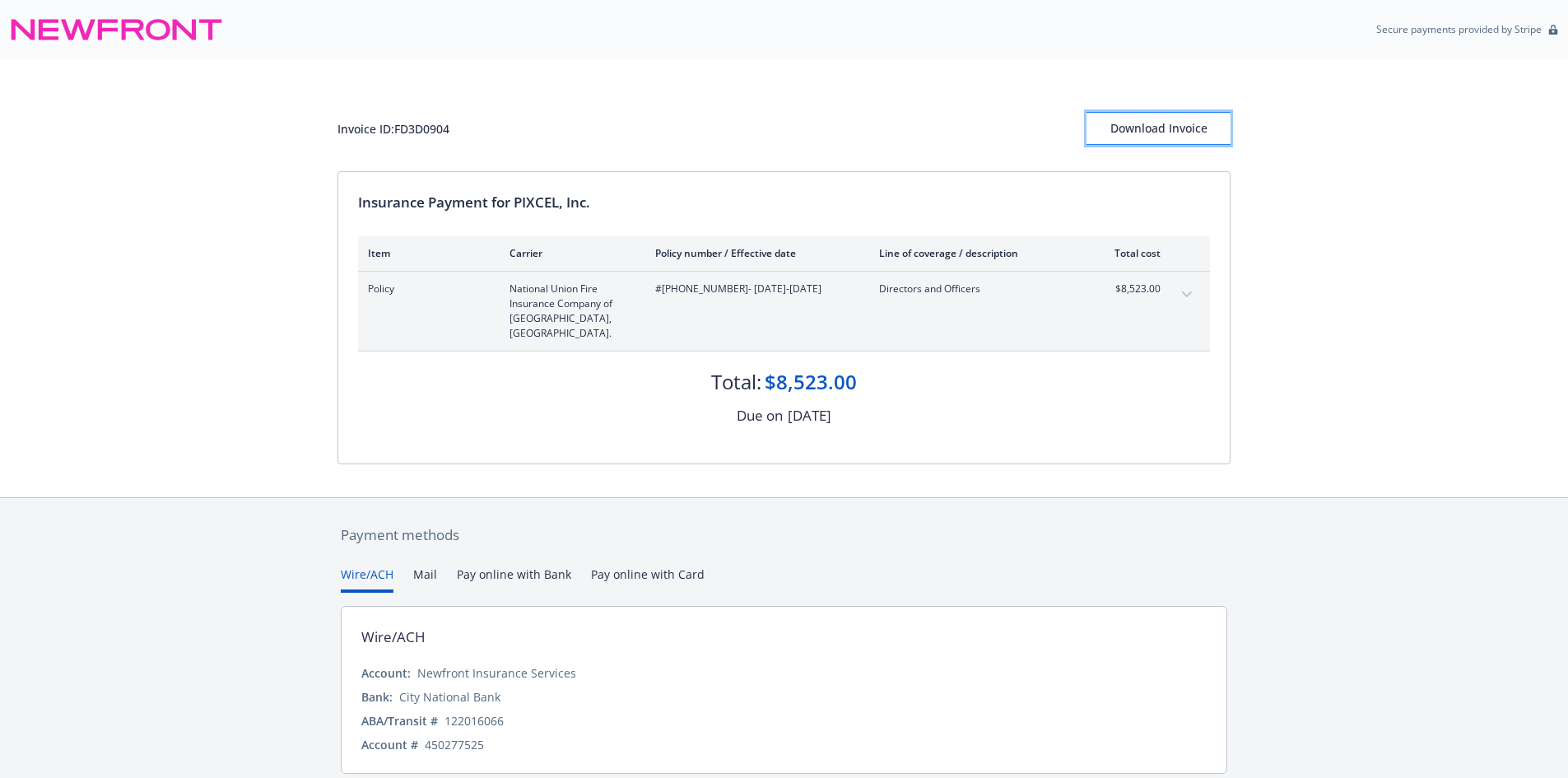
click at [1146, 137] on div "Download Invoice" at bounding box center [1158, 128] width 144 height 32
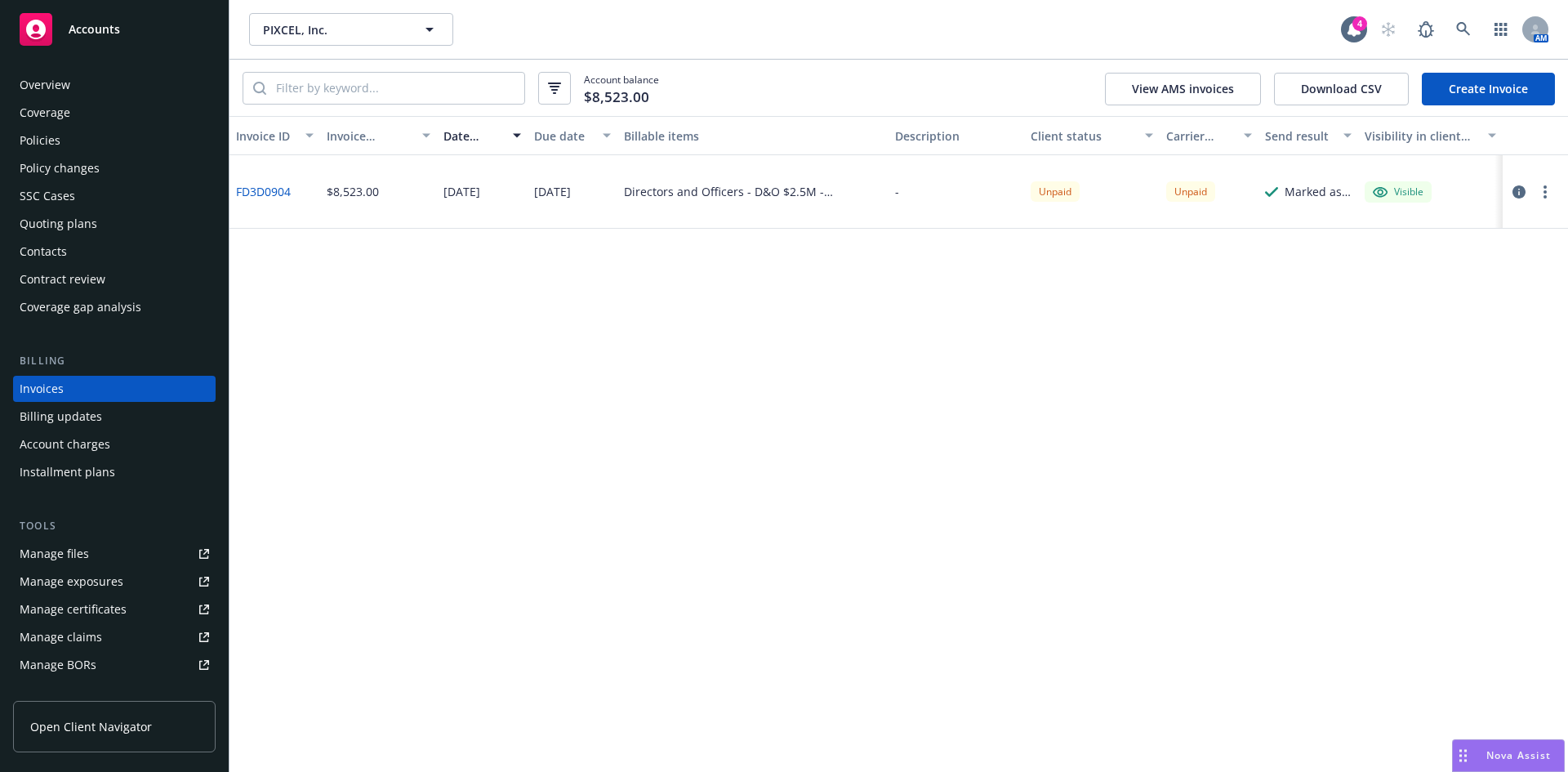
click at [40, 133] on div "Policies" at bounding box center [39, 140] width 41 height 26
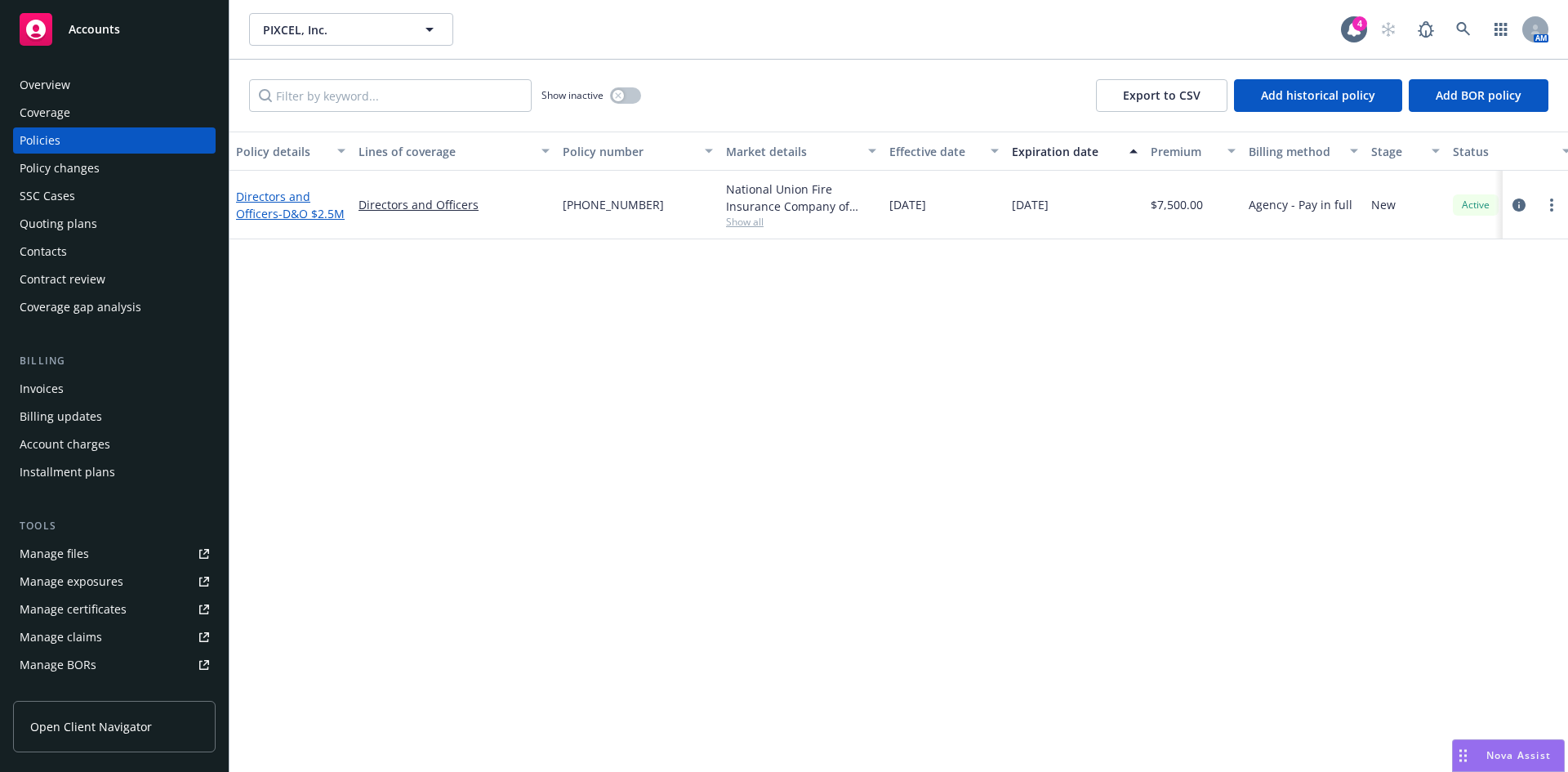
click at [266, 202] on link "Directors and Officers - D&O $2.5M" at bounding box center [290, 204] width 109 height 32
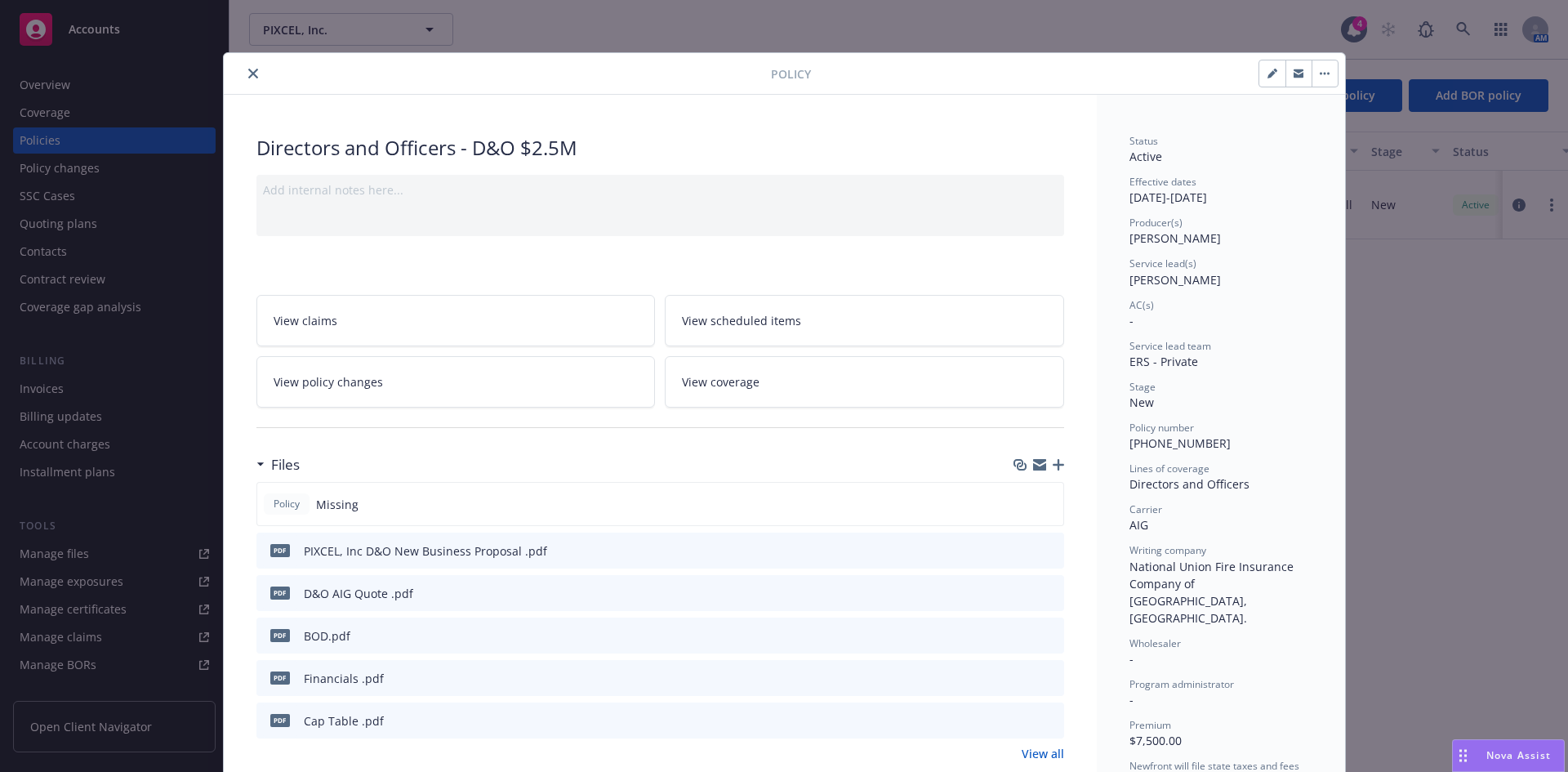
click at [1053, 462] on icon "button" at bounding box center [1058, 464] width 11 height 11
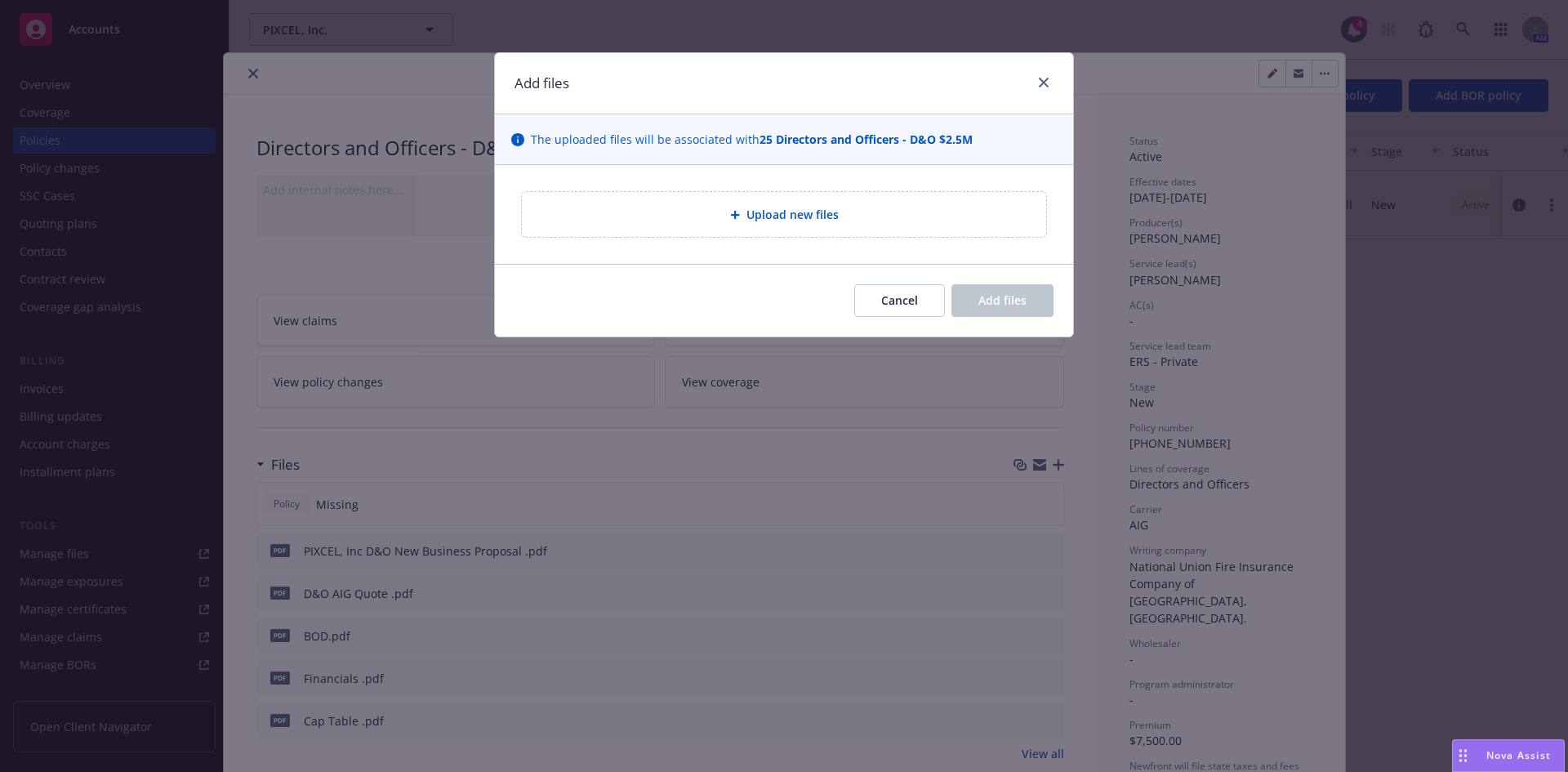
click at [696, 228] on div "Upload new files" at bounding box center [783, 215] width 524 height 45
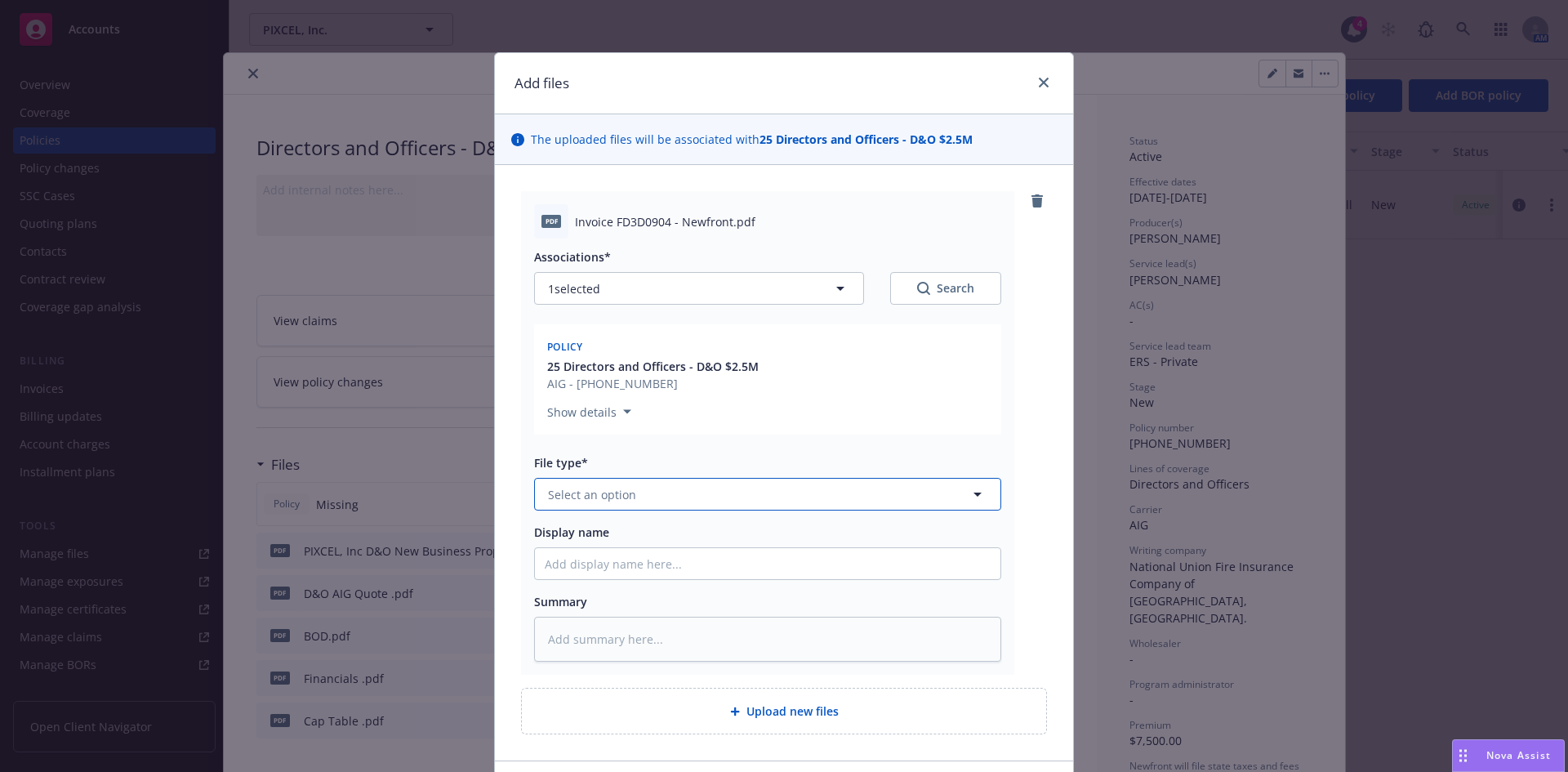
click at [590, 499] on span "Select an option" at bounding box center [591, 495] width 88 height 17
type input "inv"
click at [648, 516] on div "Associations* 1 selected Search Policy 25 Directors and Officers - D&O $2.5M AI…" at bounding box center [767, 449] width 467 height 423
click at [656, 544] on div "Invoice - Newfront" at bounding box center [767, 533] width 466 height 44
click at [617, 584] on div "Associations* 1 selected Search Policy 25 Directors and Officers - D&O $2.5M AI…" at bounding box center [767, 449] width 467 height 423
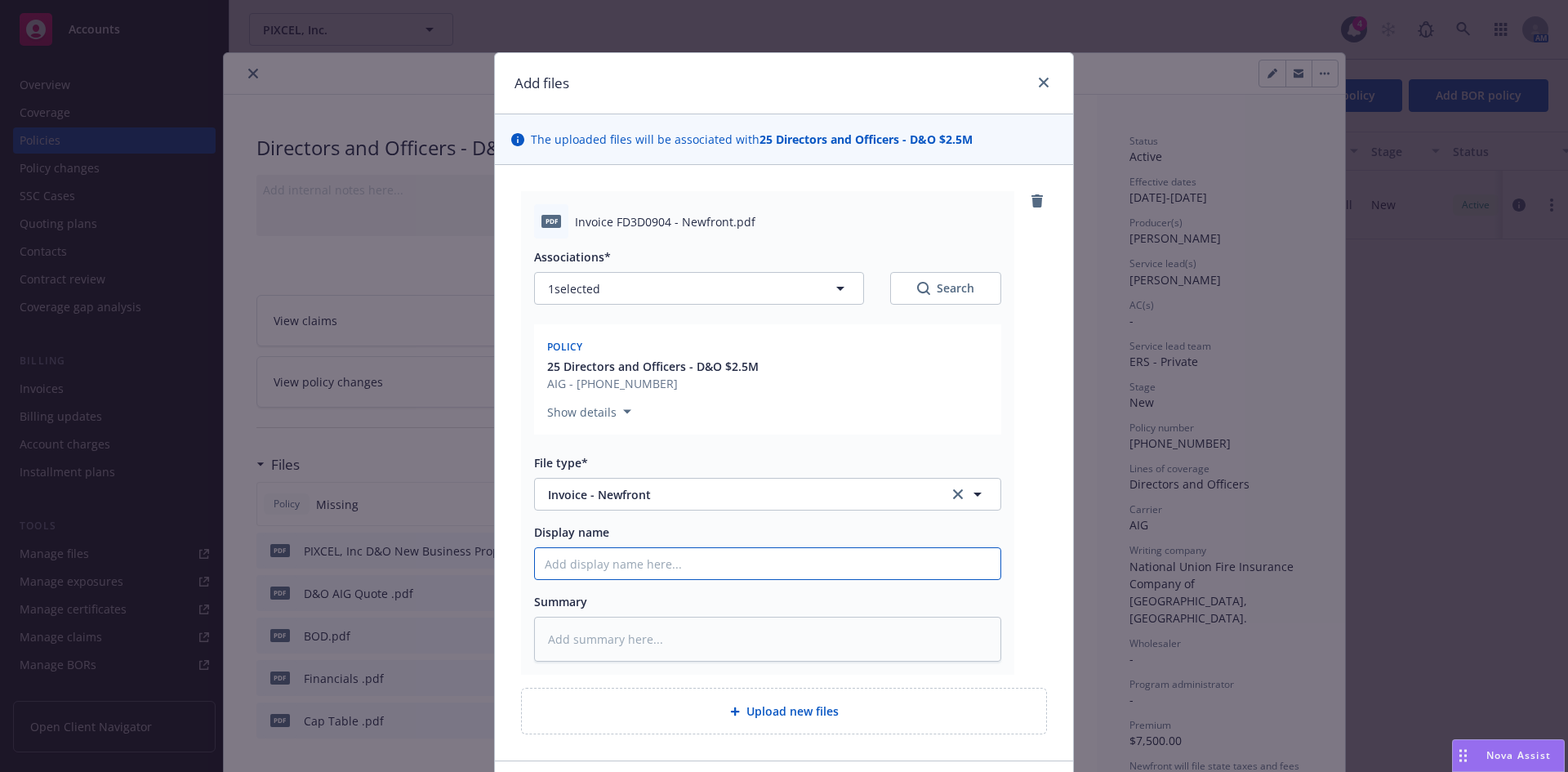
click at [610, 559] on input "Display name" at bounding box center [767, 564] width 466 height 31
paste input "PIXCEL, Inc"
type textarea "x"
type input "PIXCEL, Inc"
type textarea "x"
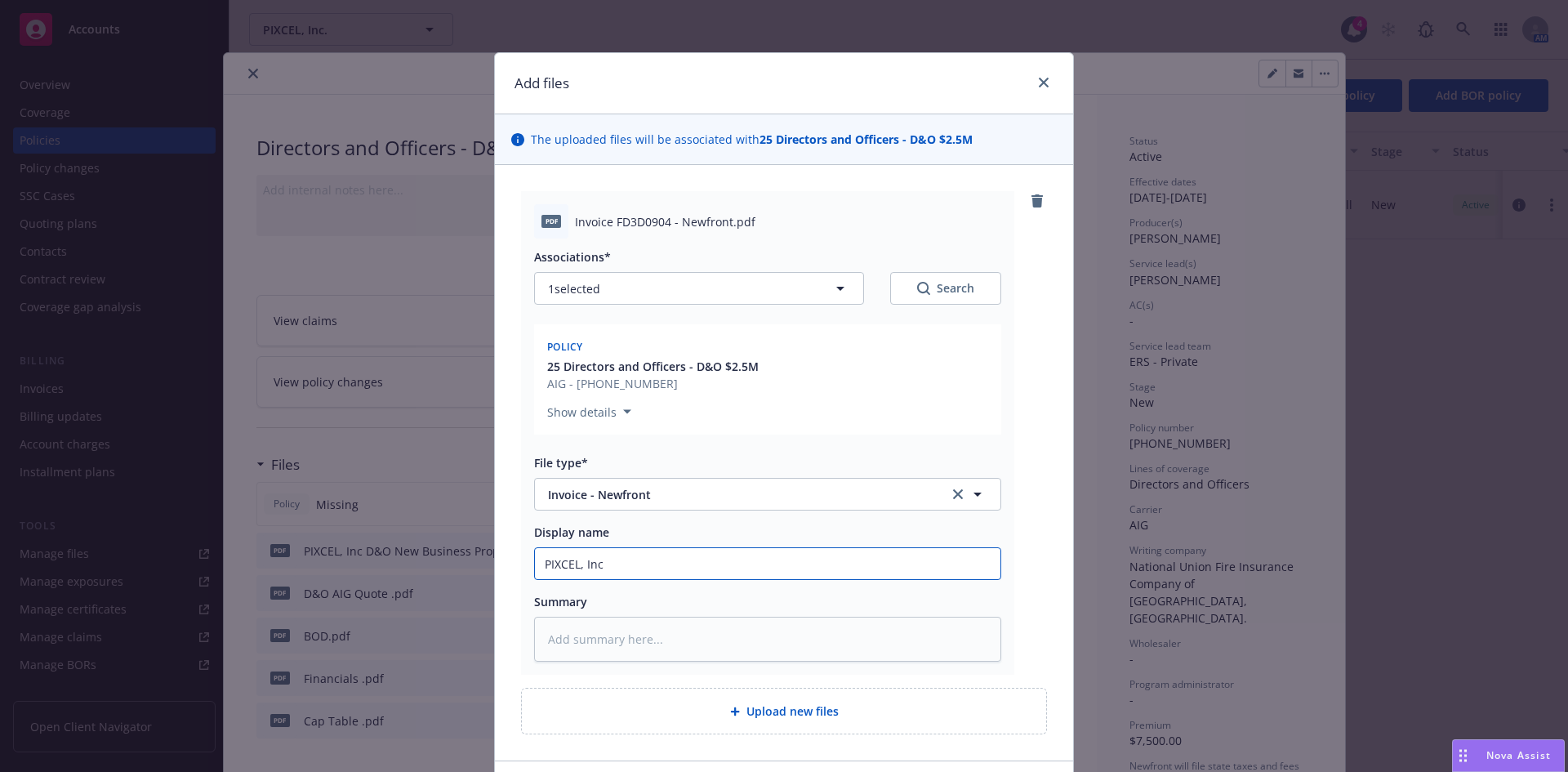
type input "PIXCEL, Inc"
type textarea "x"
type input "PIXCEL, Inc 2"
type textarea "x"
type input "PIXCEL, Inc 20"
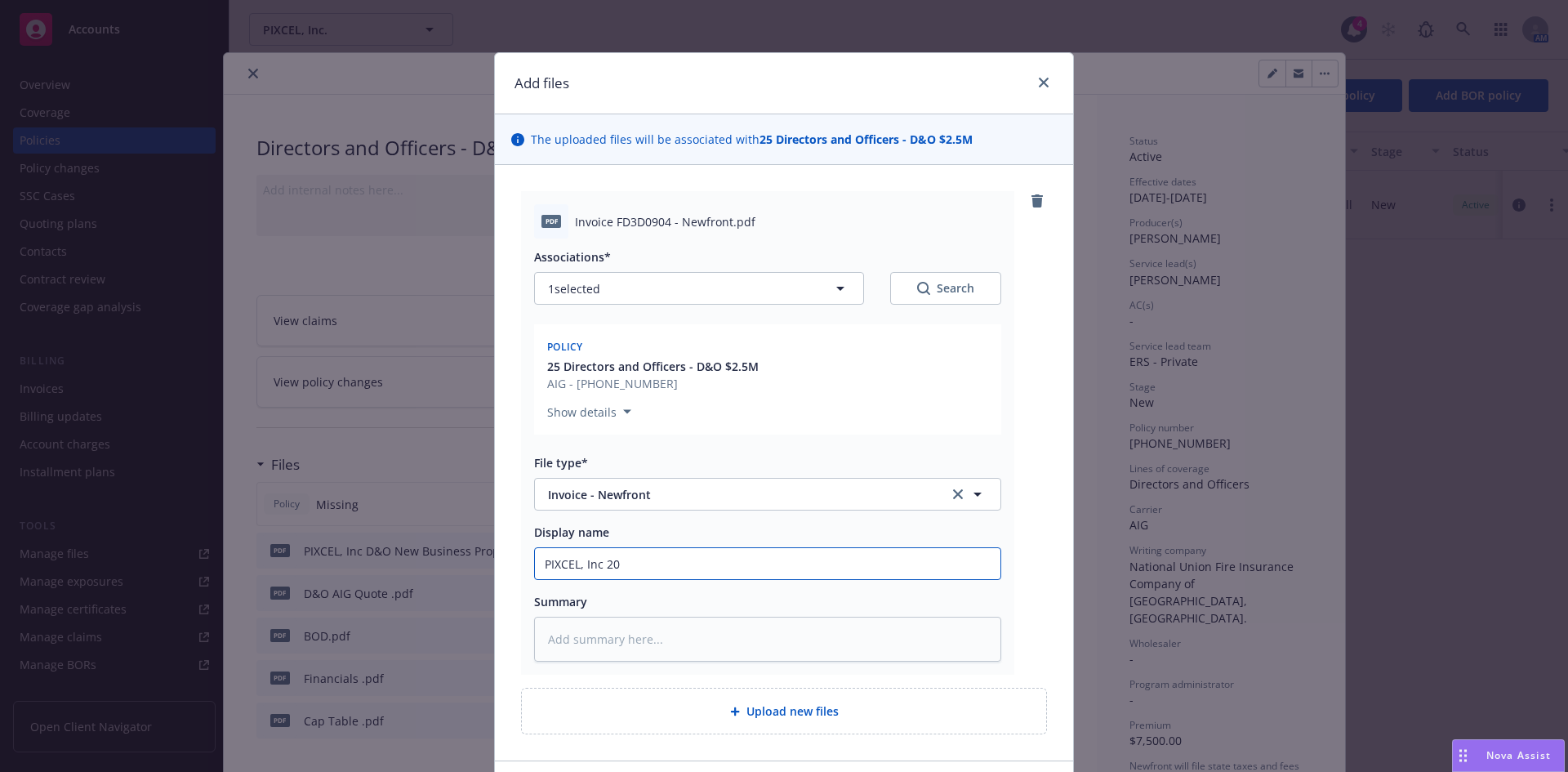
type textarea "x"
type input "PIXCEL, Inc 202"
type textarea "x"
type input "PIXCEL, Inc 2025"
type textarea "x"
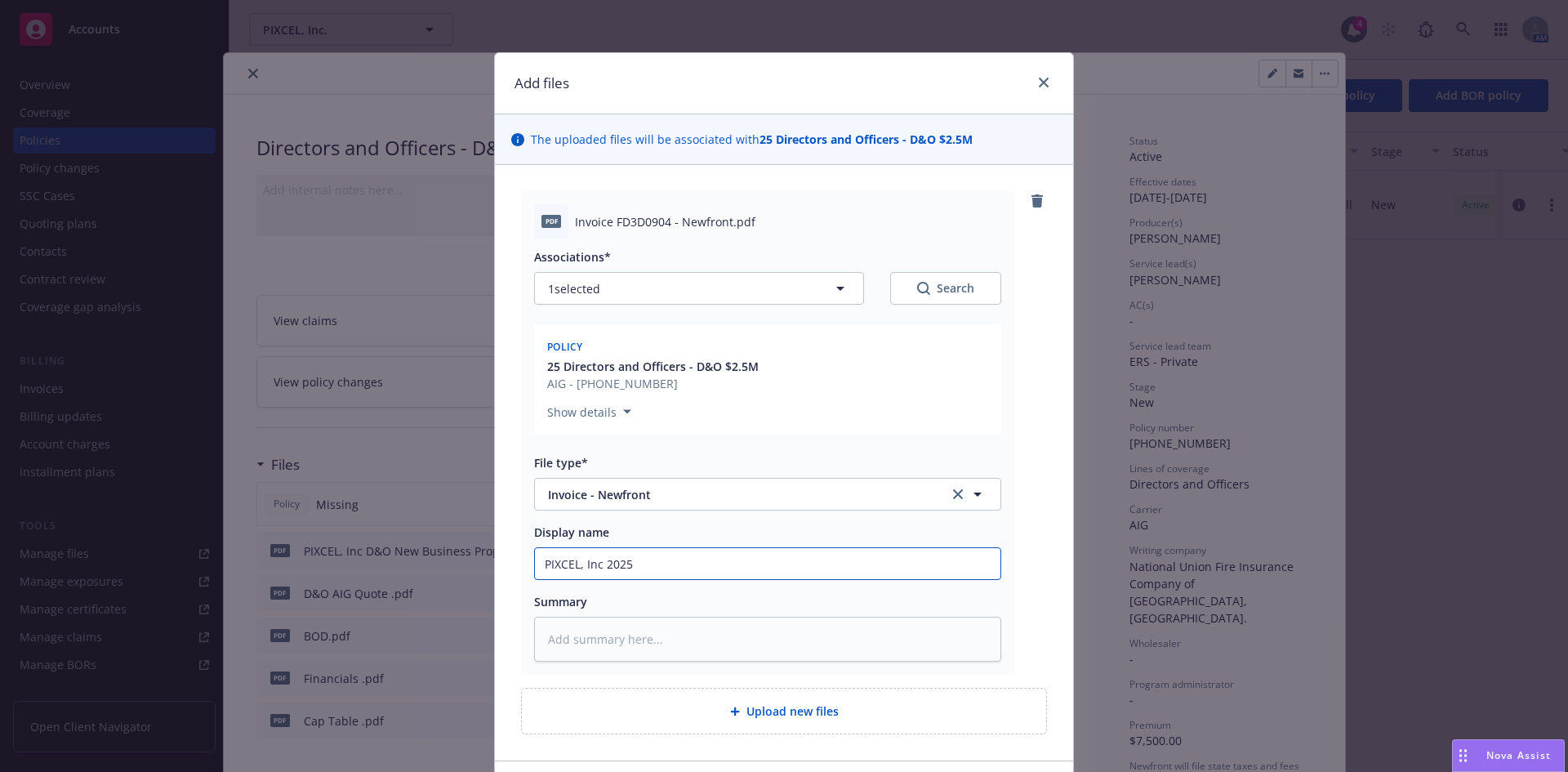
type input "PIXCEL, Inc 2025-"
type textarea "x"
type input "PIXCEL, Inc 2025-2"
type textarea "x"
type input "PIXCEL, Inc 2025-26"
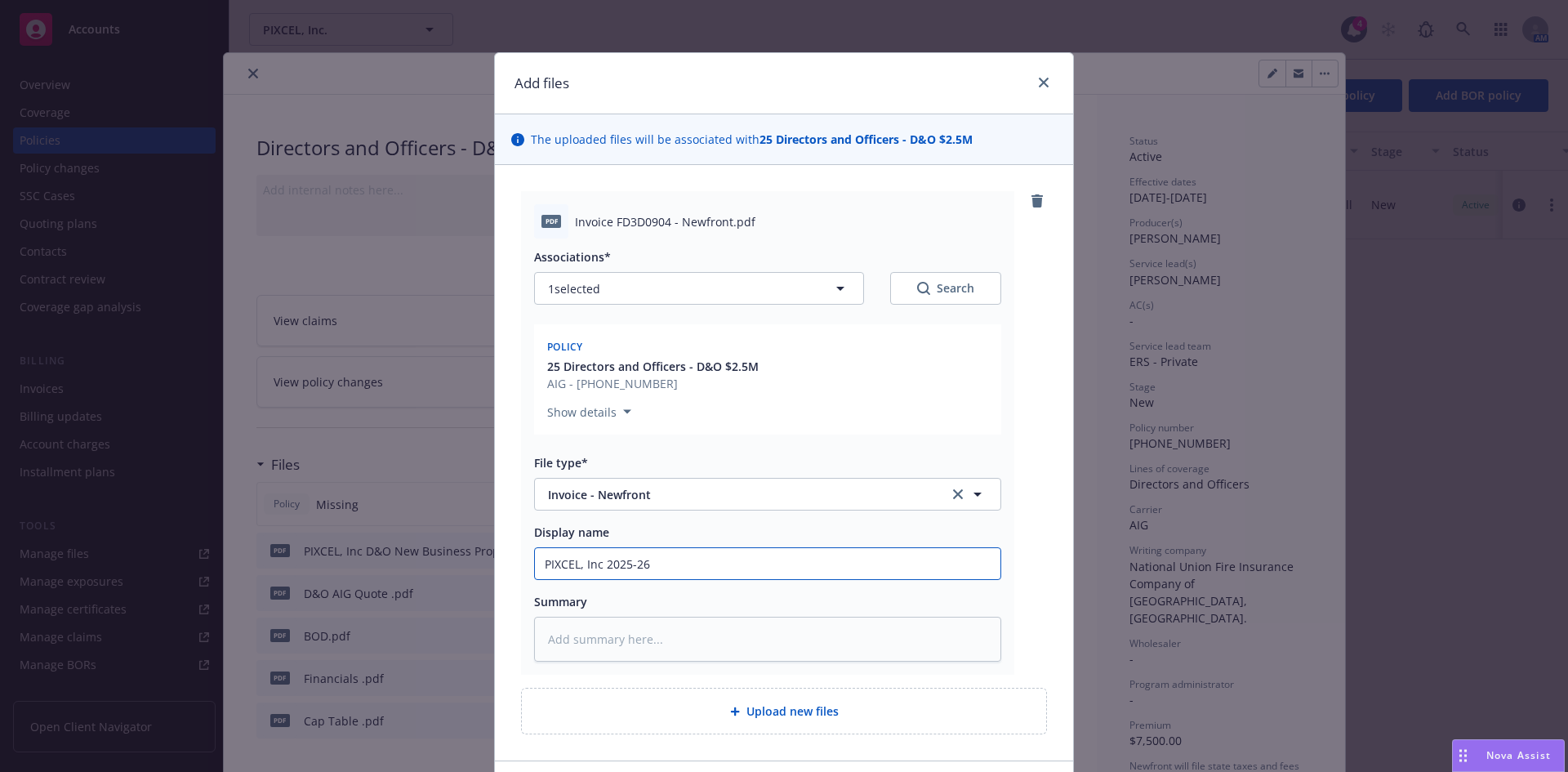
type textarea "x"
type input "PIXCEL, Inc 2025-26"
type textarea "x"
type input "PIXCEL, Inc 2025-26 D"
type textarea "x"
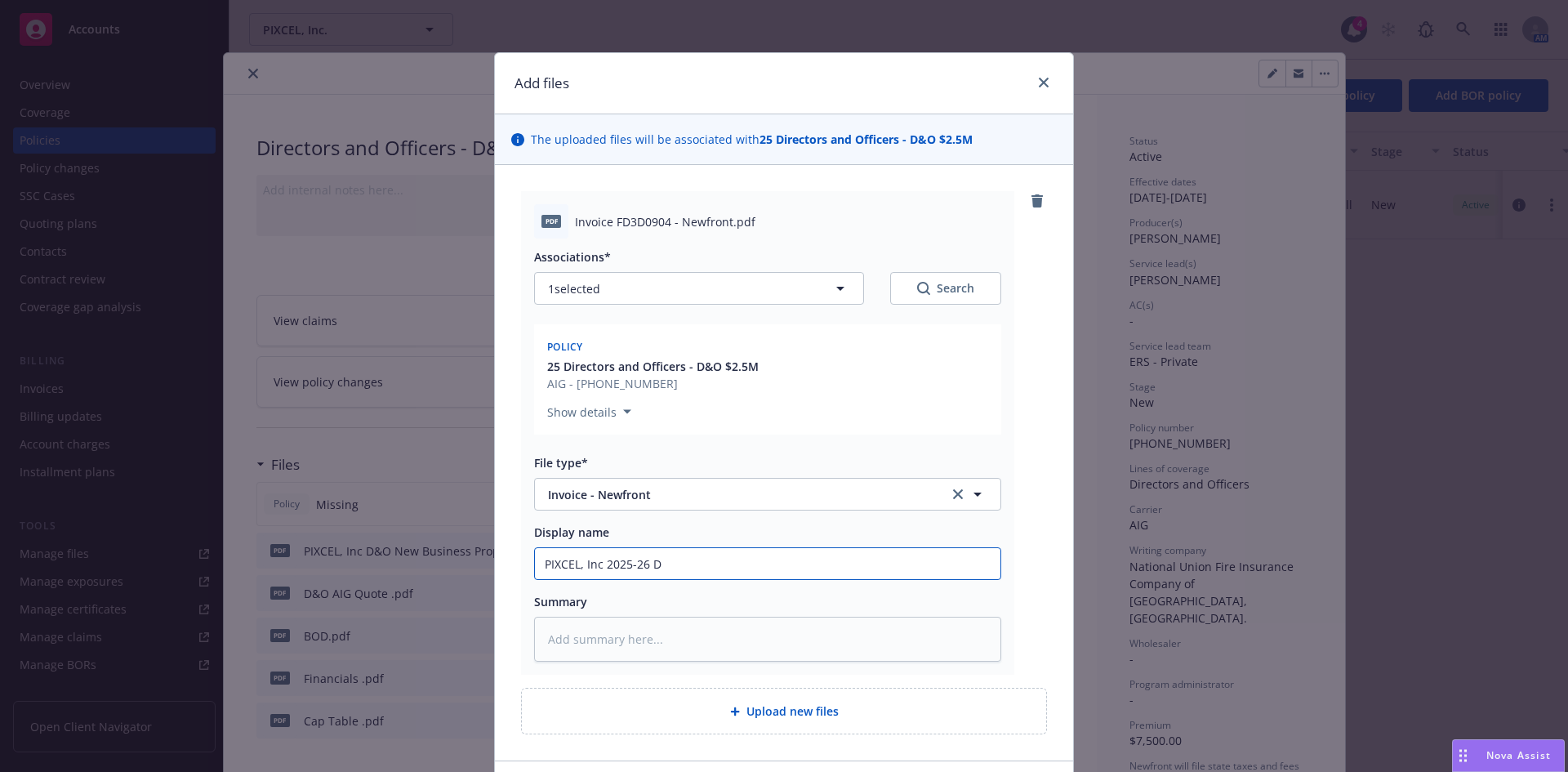
type input "PIXCEL, Inc 2025-26 D&"
type textarea "x"
type input "PIXCEL, Inc 2025-26 D&O"
type textarea "x"
type input "PIXCEL, Inc 2025-26 D&O I"
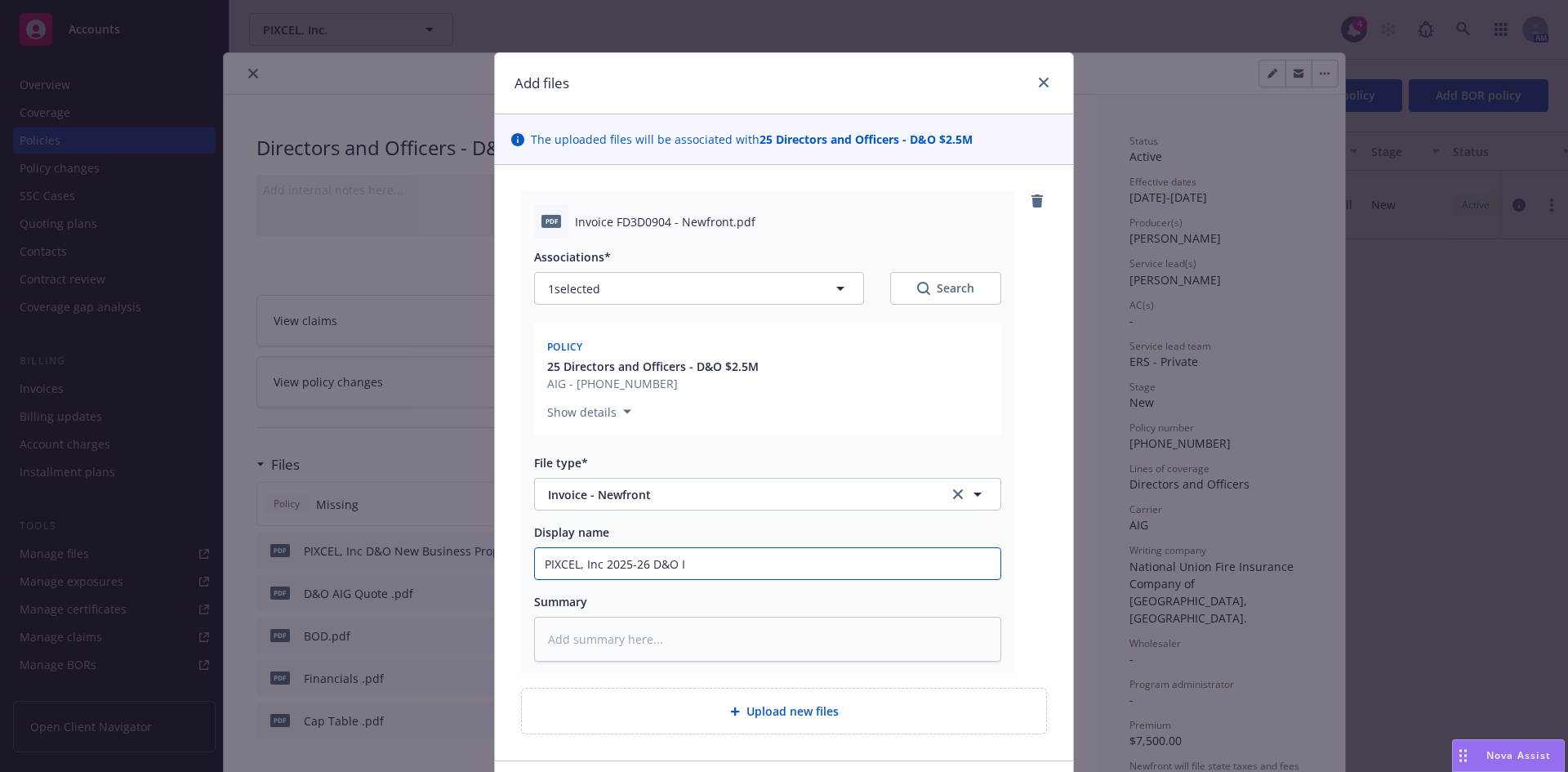
type textarea "x"
type input "PIXCEL, Inc 2025-26 D&O In"
type textarea "x"
type input "PIXCEL, Inc 2025-26 D&O Invo"
type textarea "x"
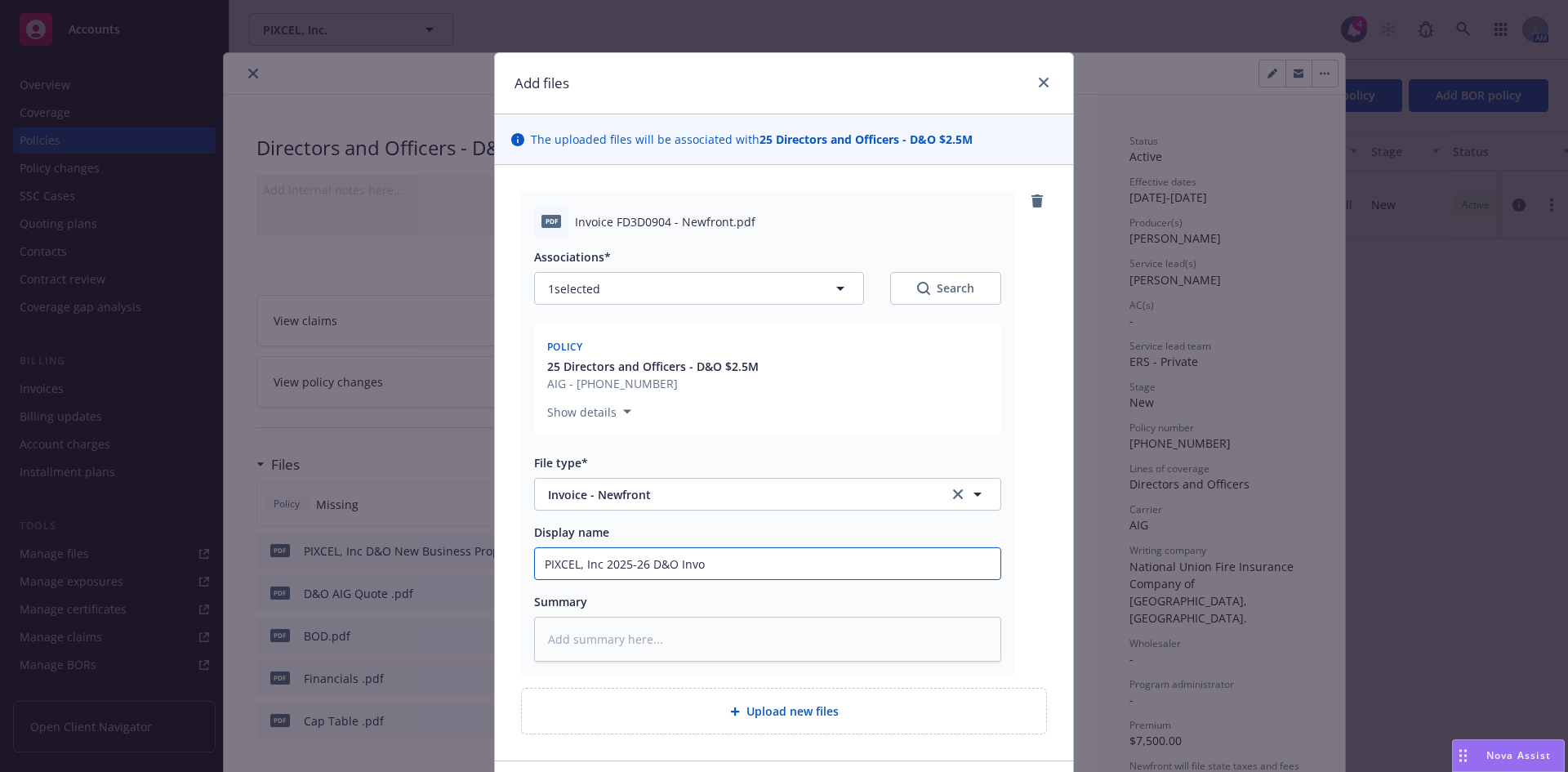
type input "PIXCEL, Inc 2025-26 D&O Invoc"
type textarea "x"
type input "PIXCEL, Inc 2025-26 D&O Invoci"
type textarea "x"
type input "PIXCEL, Inc 2025-26 D&O Invocie"
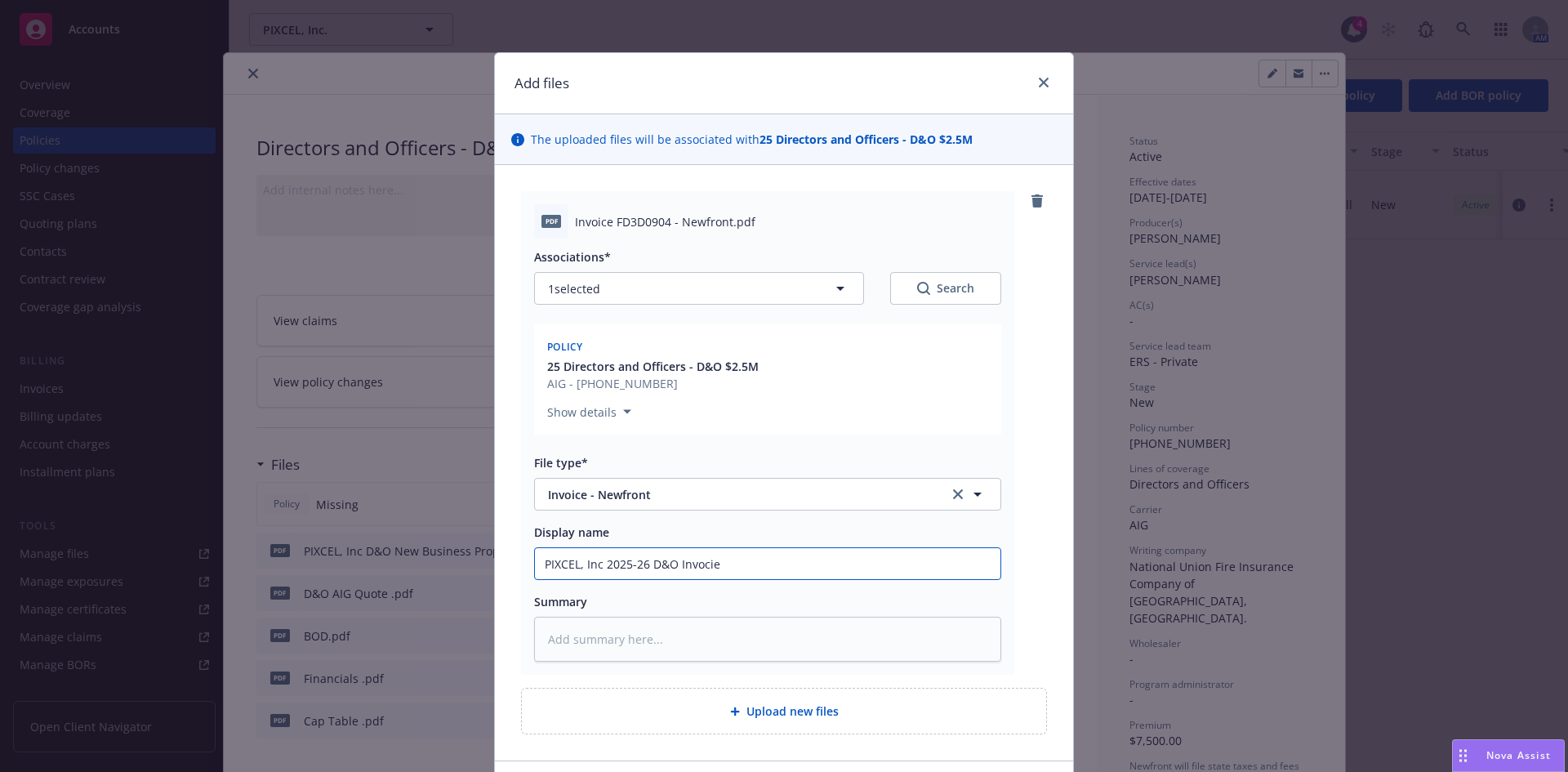
type textarea "x"
type input "PIXCEL, Inc 2025-26 D&O Invocie"
type textarea "x"
type input "PIXCEL, Inc 2025-26 D&O Invocie"
type textarea "x"
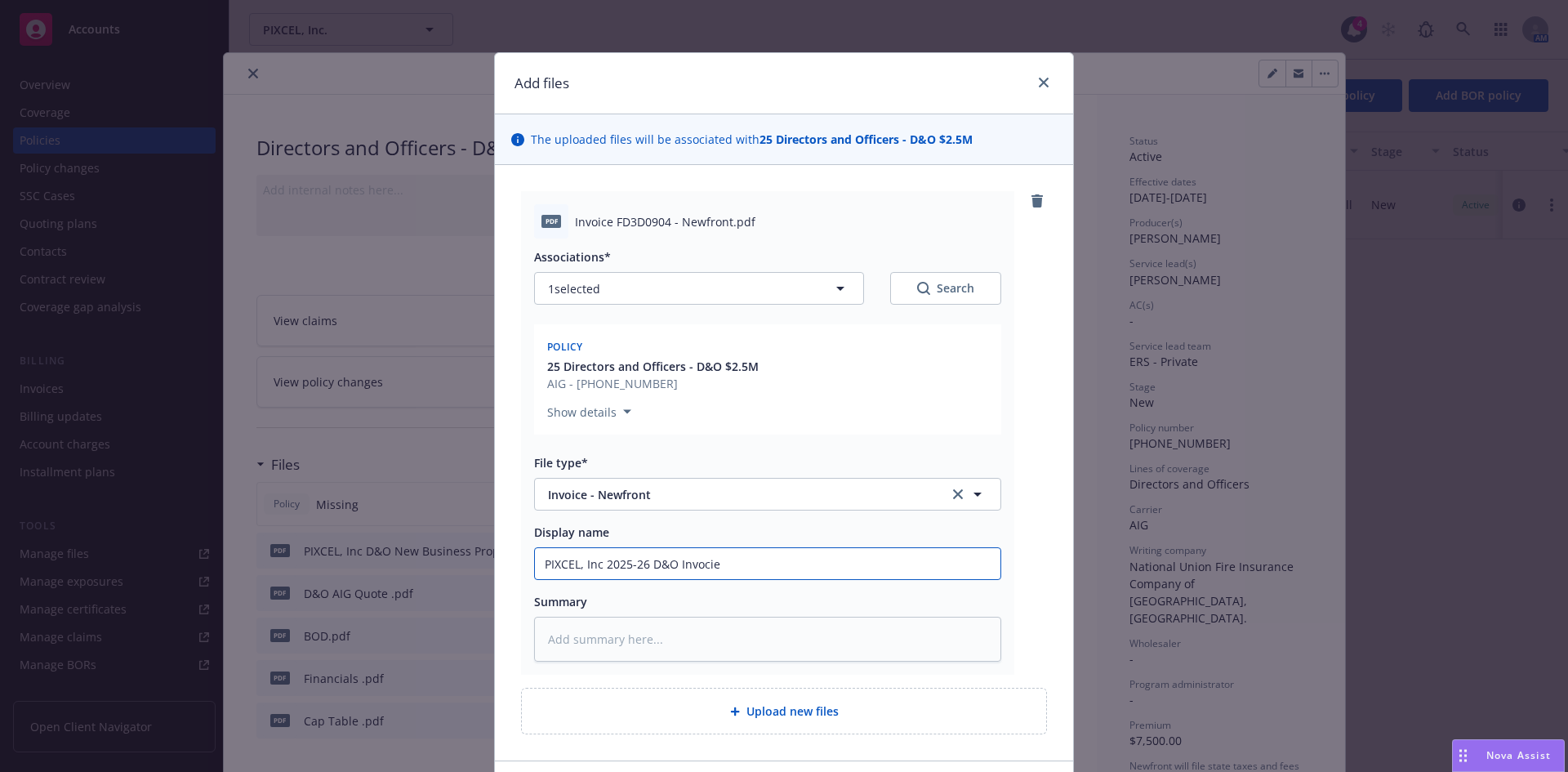
type input "PIXCEL, Inc 2025-26 D&O Invoci"
type textarea "x"
type input "PIXCEL, Inc 2025-26 D&O Invoc"
type textarea "x"
type input "PIXCEL, Inc 2025-26 D&O Invo"
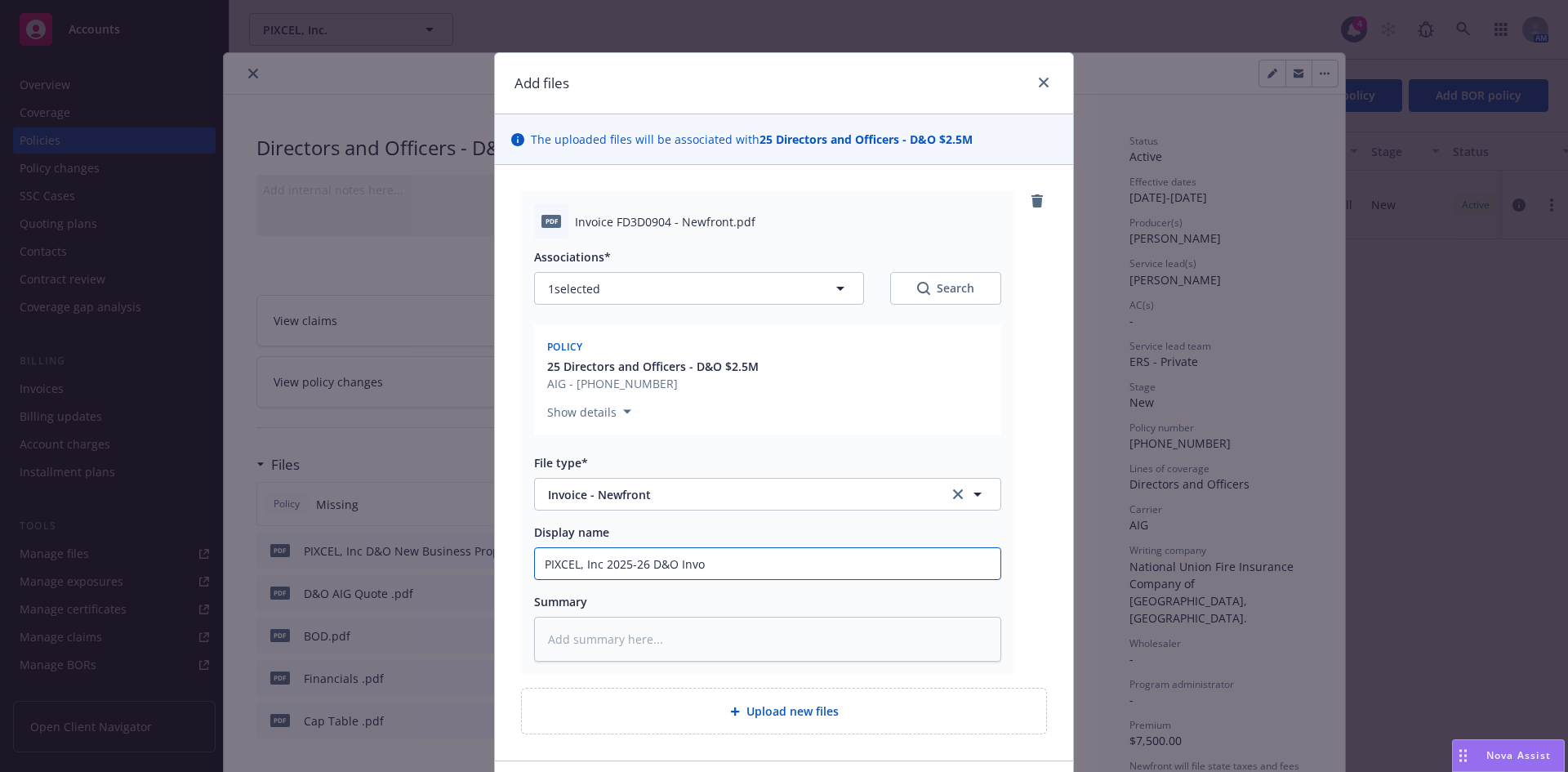
type textarea "x"
type input "PIXCEL, Inc 2025-26 D&O Invoi"
type textarea "x"
type input "PIXCEL, Inc 2025-26 D&O Invoic"
type textarea "x"
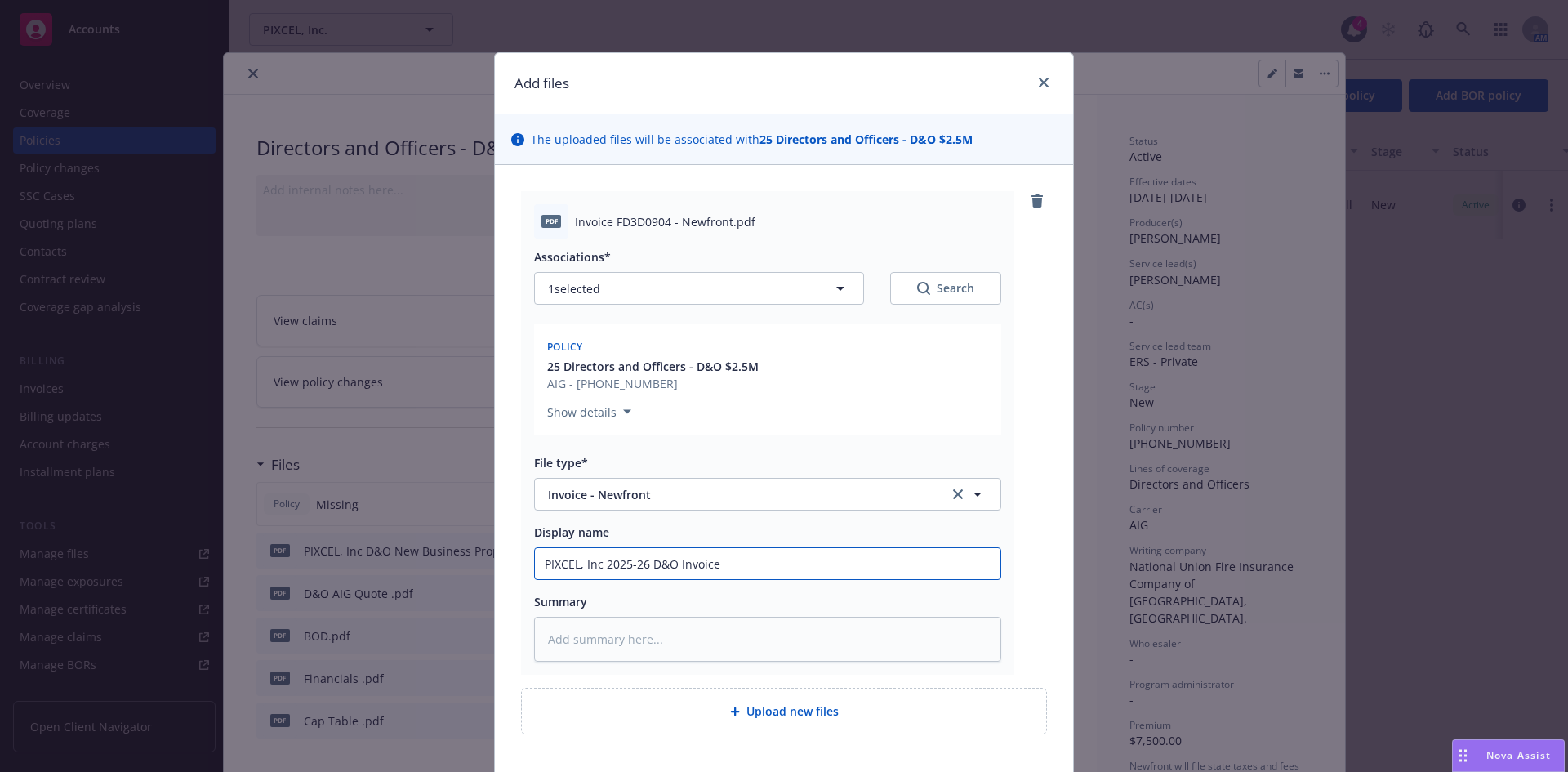
type input "PIXCEL, Inc 2025-26 D&O Invoice"
type textarea "x"
type input "PIXCEL, Inc 2025-26 D&O Invoice"
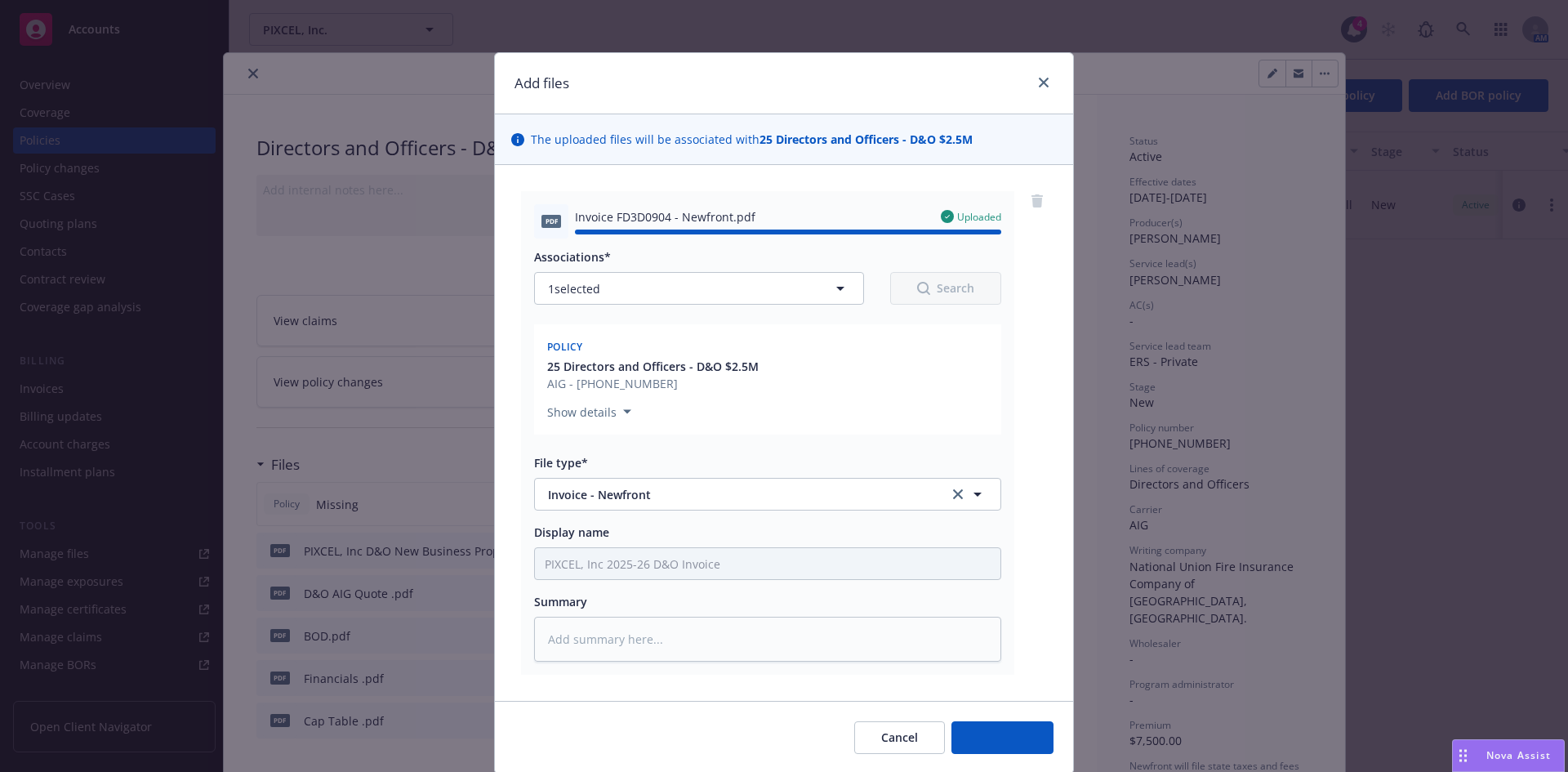
type textarea "x"
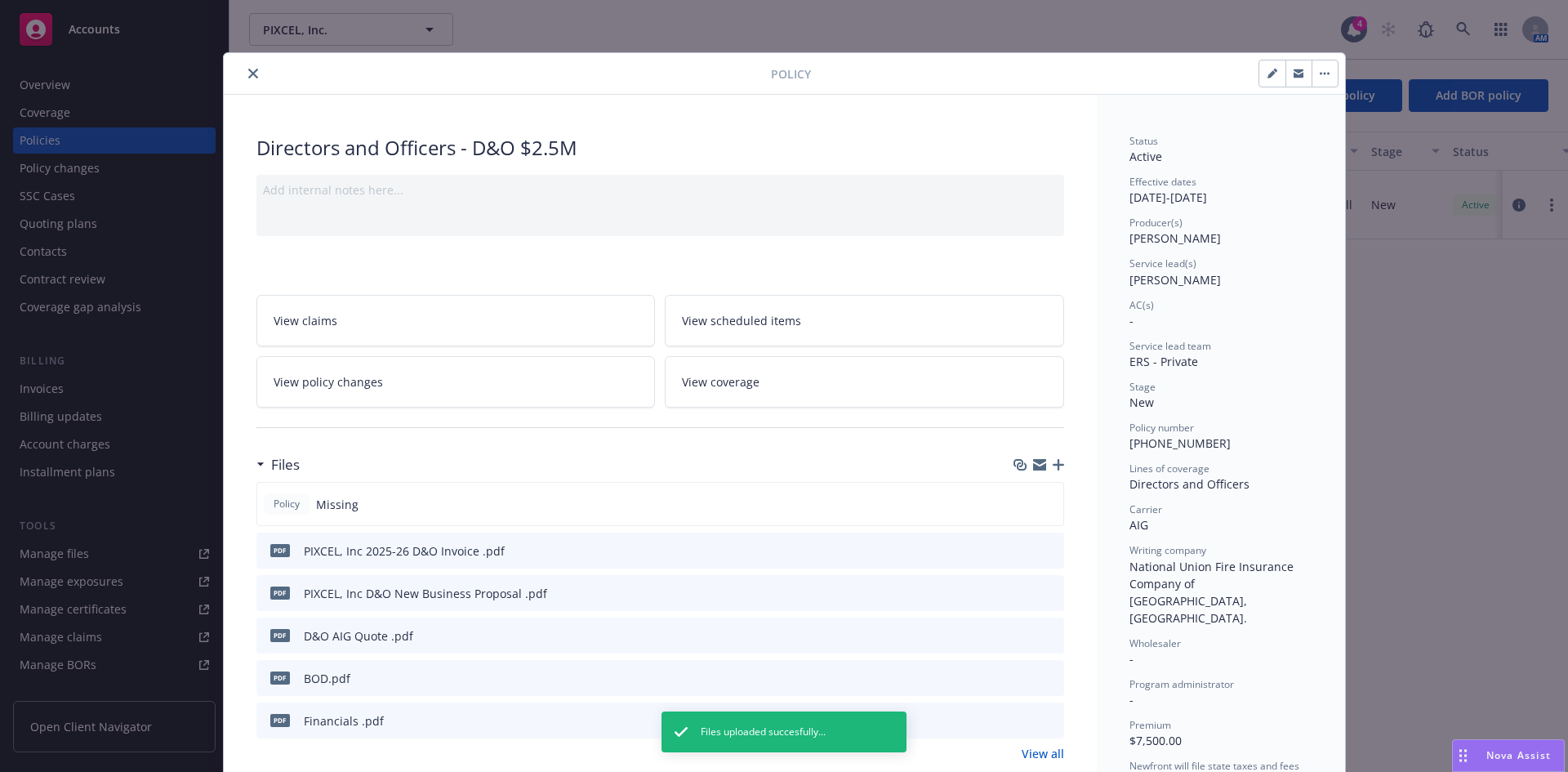
click at [1018, 551] on icon "download file" at bounding box center [1021, 550] width 13 height 13
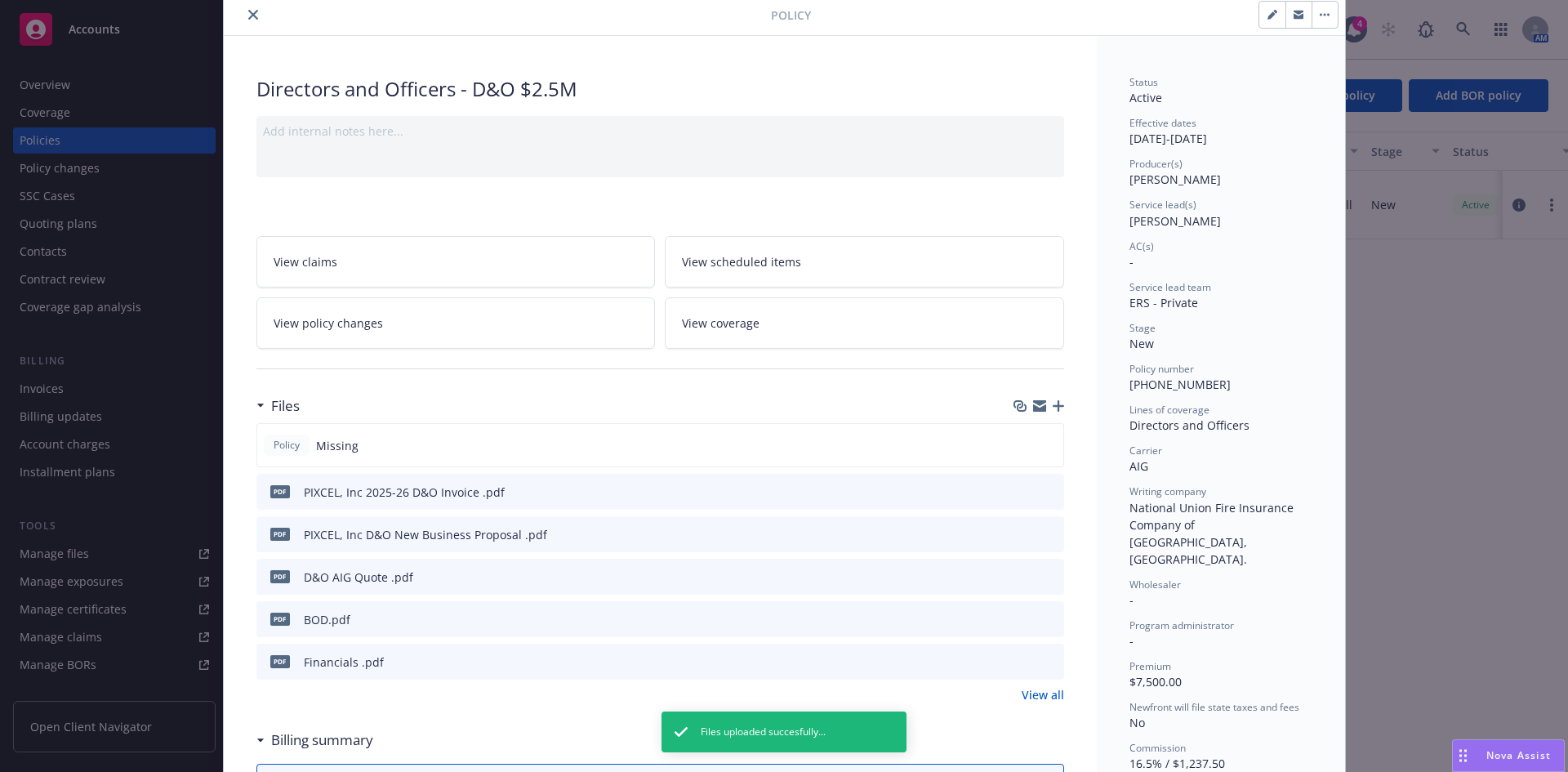
scroll to position [64, 0]
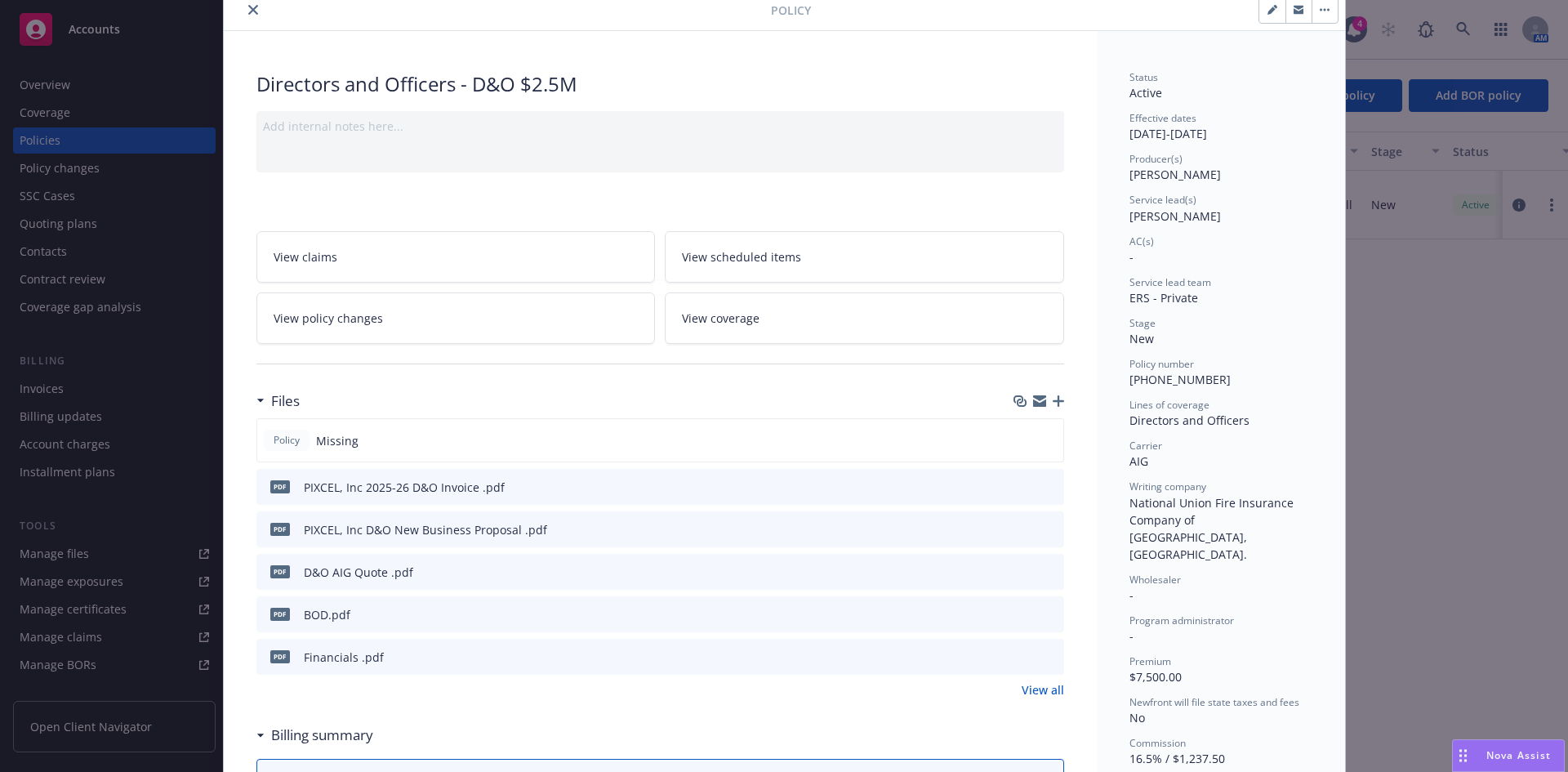
click at [1053, 689] on link "View all" at bounding box center [1042, 690] width 43 height 17
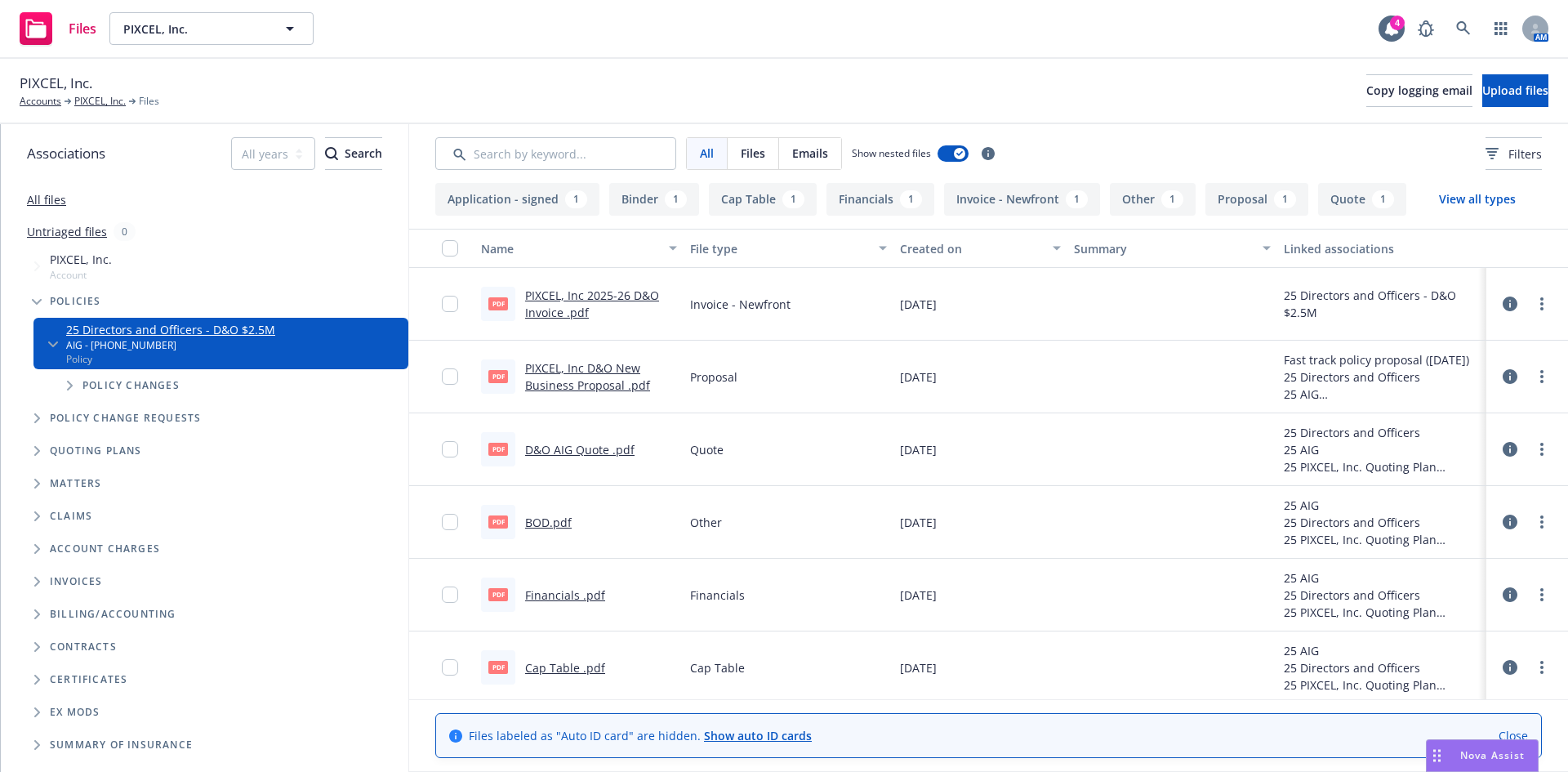
scroll to position [149, 0]
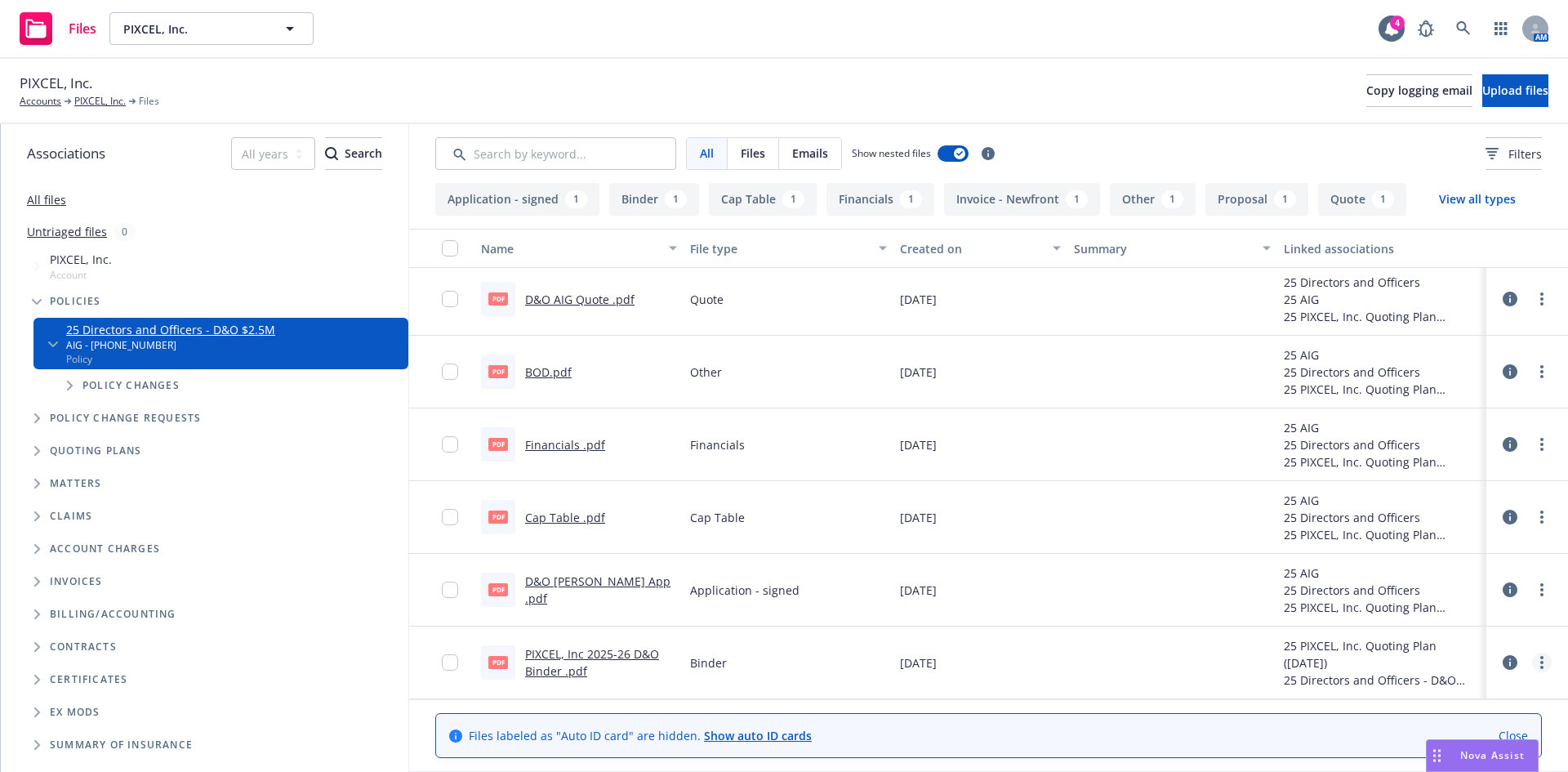
click at [1540, 668] on circle "more" at bounding box center [1542, 667] width 3 height 3
click at [1436, 575] on link "Download" at bounding box center [1469, 575] width 162 height 32
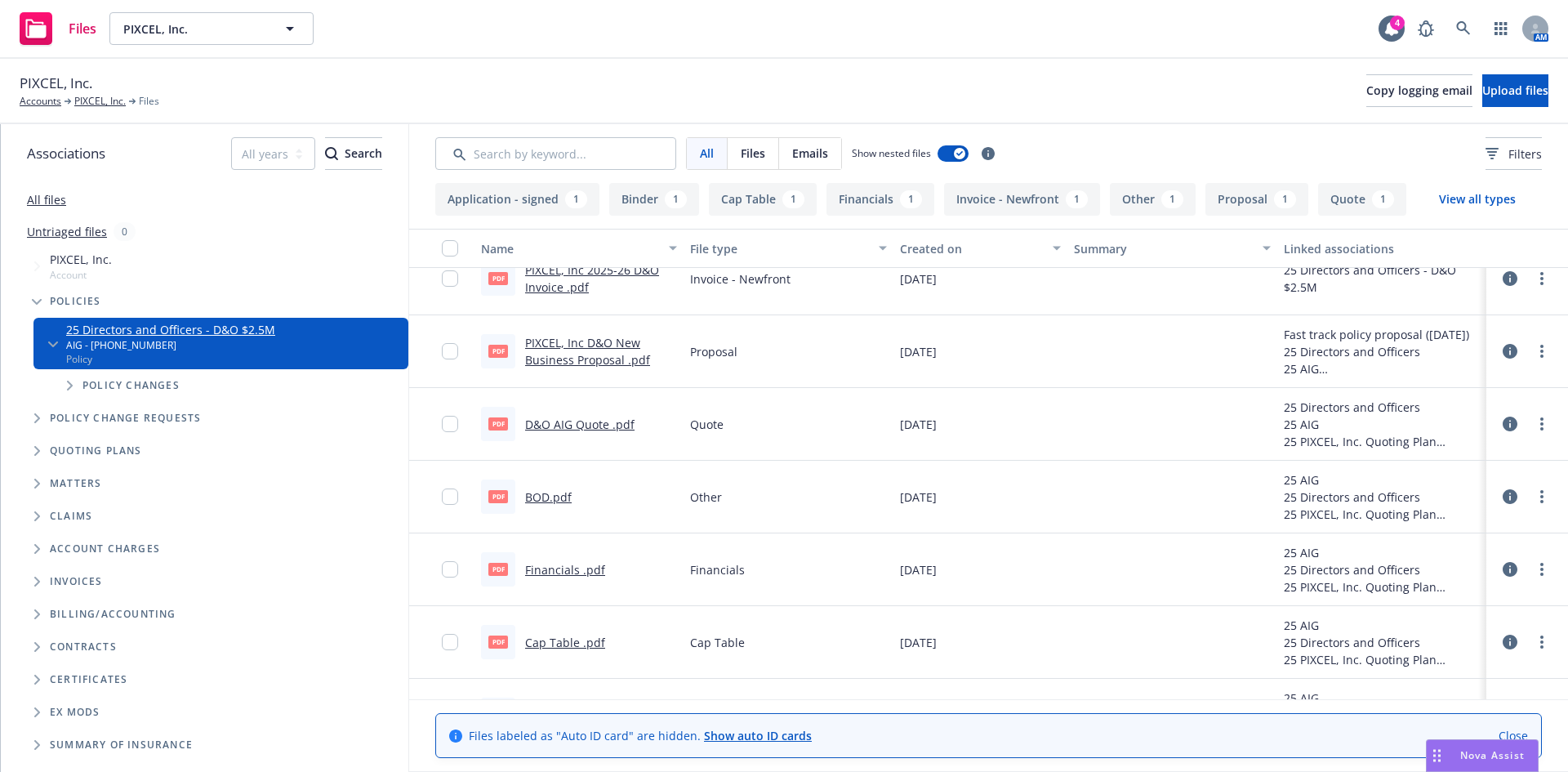
click at [574, 420] on link "D&O AIG Quote .pdf" at bounding box center [579, 425] width 109 height 16
click at [815, 58] on div "Files PIXCEL, Inc. PIXCEL, Inc. 4 AM" at bounding box center [784, 29] width 1568 height 58
click at [96, 101] on link "PIXCEL, Inc." at bounding box center [99, 101] width 51 height 15
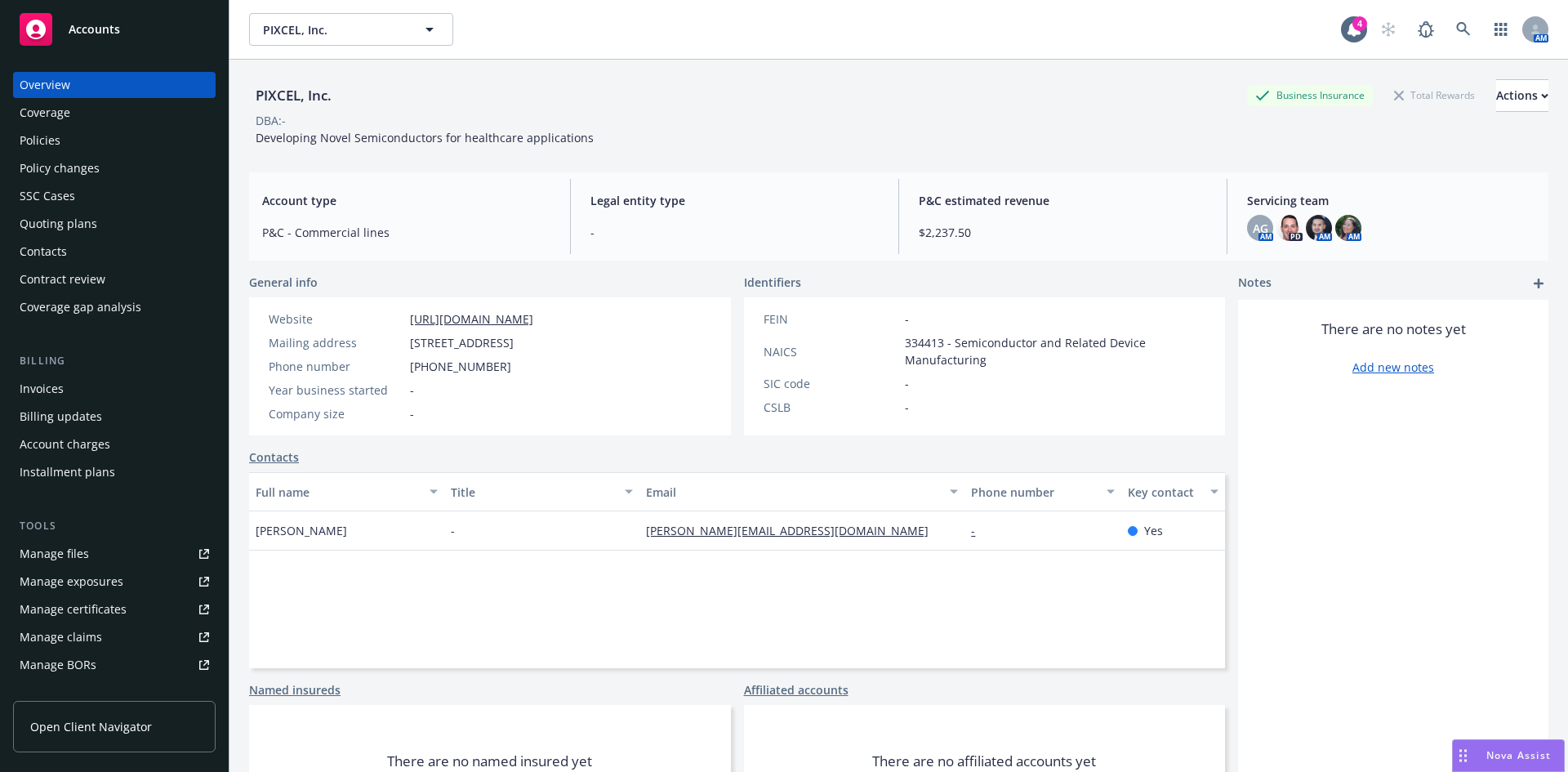
click at [36, 133] on div "Policies" at bounding box center [39, 140] width 41 height 26
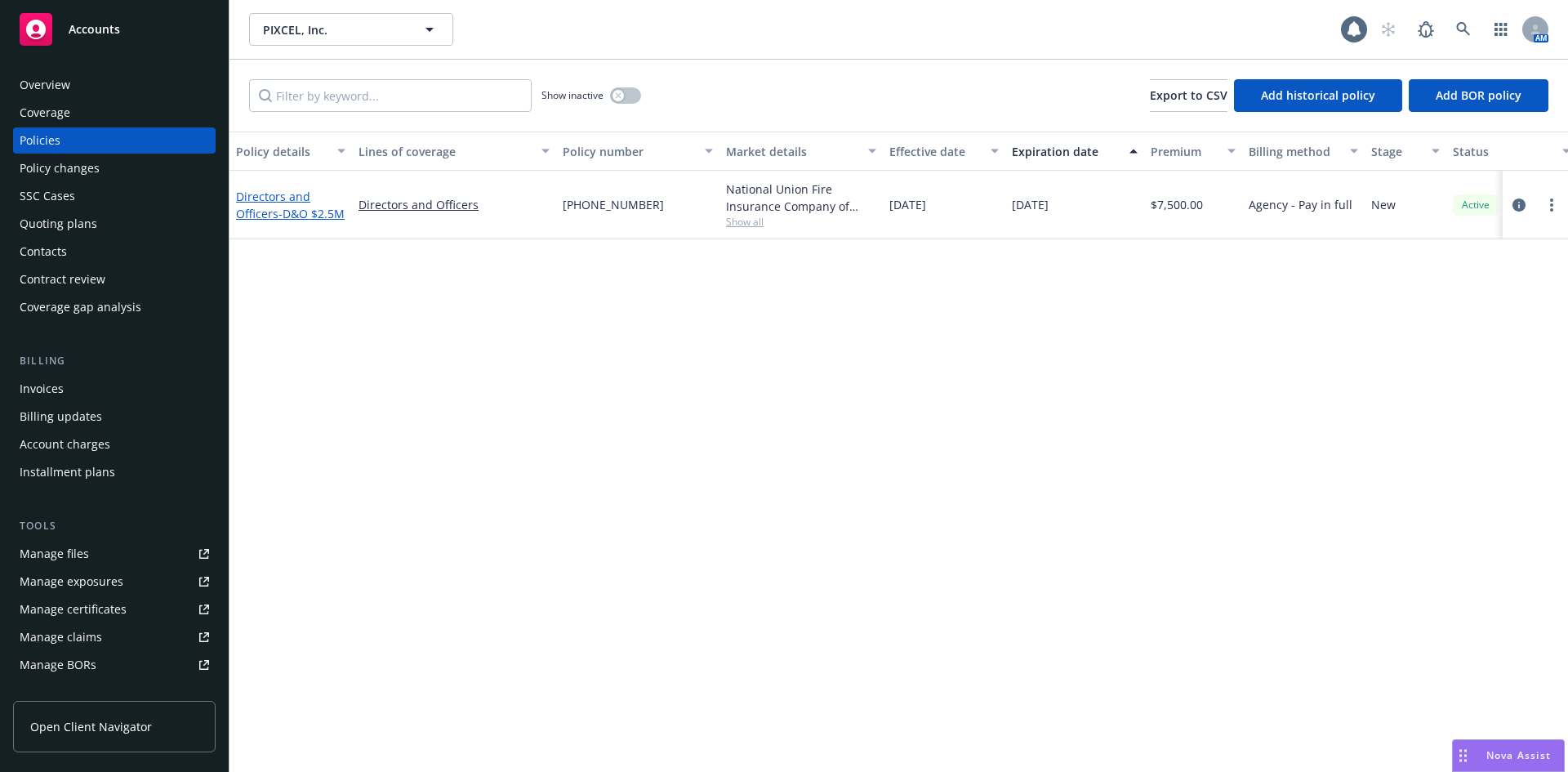
click at [257, 208] on link "Directors and Officers - D&O $2.5M" at bounding box center [290, 204] width 109 height 32
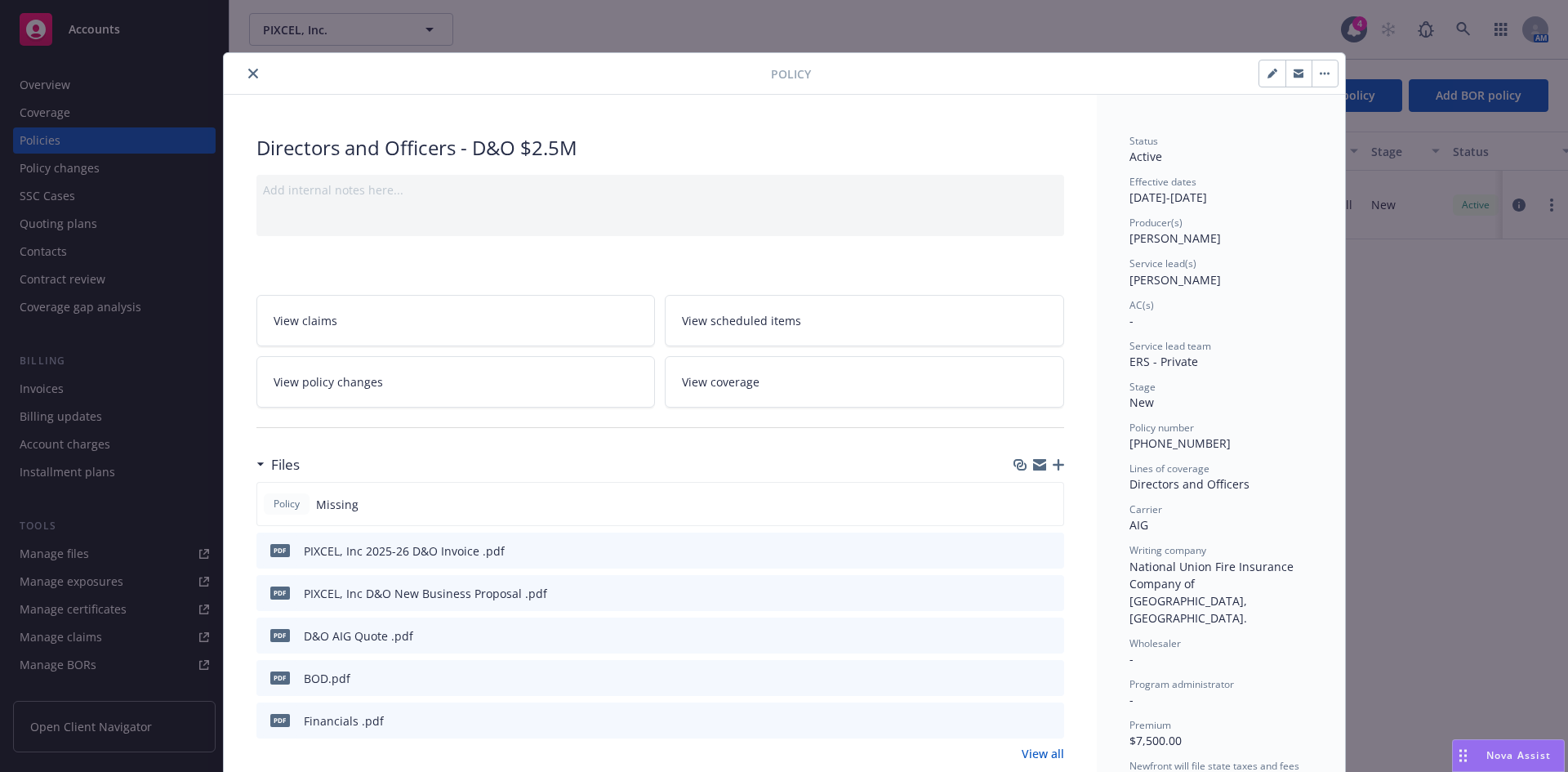
click at [1053, 462] on icon "button" at bounding box center [1058, 464] width 11 height 11
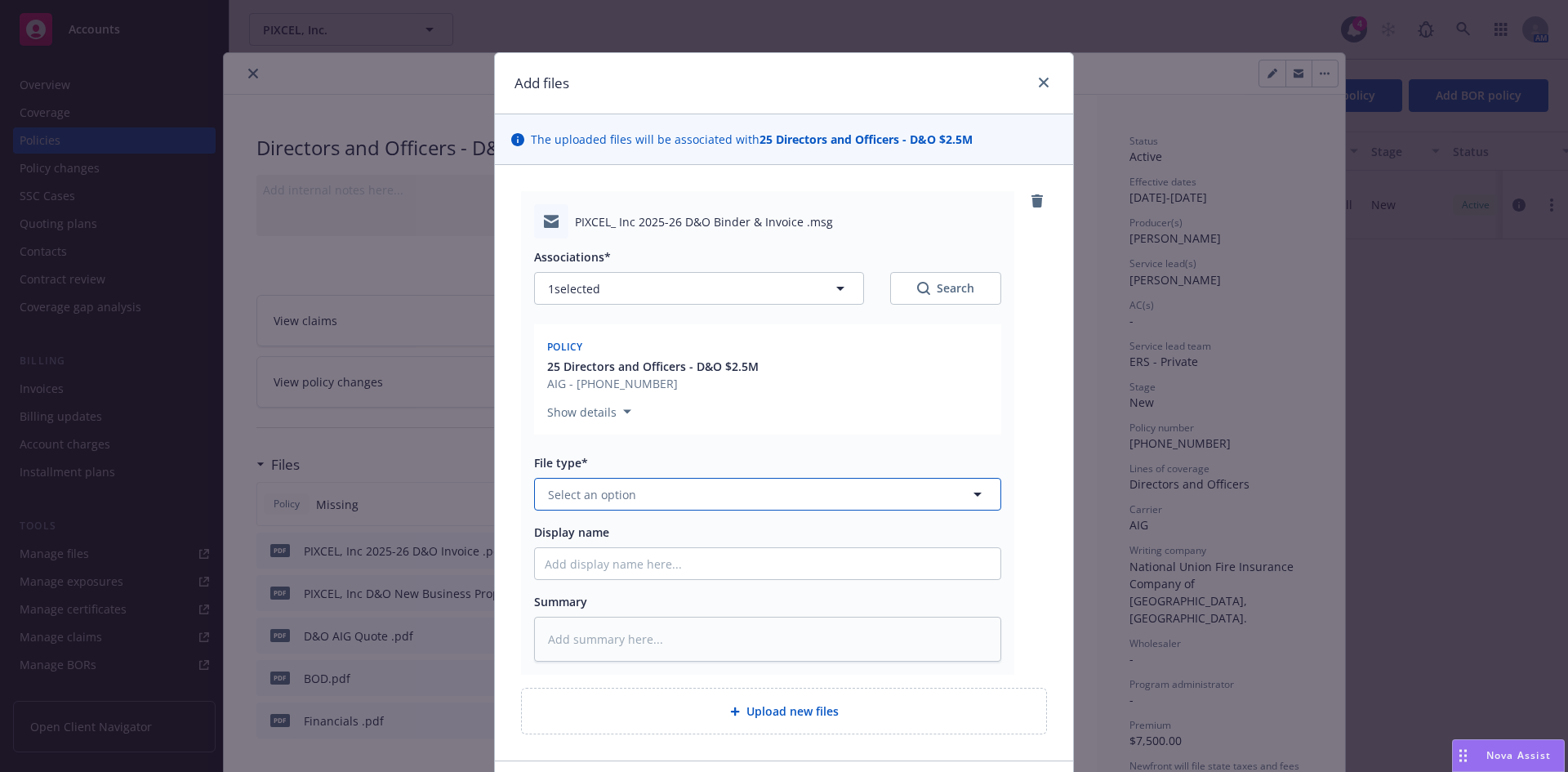
click at [568, 495] on span "Select an option" at bounding box center [591, 495] width 88 height 17
type input "email"
click at [622, 523] on div "Email" at bounding box center [767, 540] width 466 height 44
click at [591, 564] on input "Display name" at bounding box center [767, 564] width 466 height 31
type textarea "x"
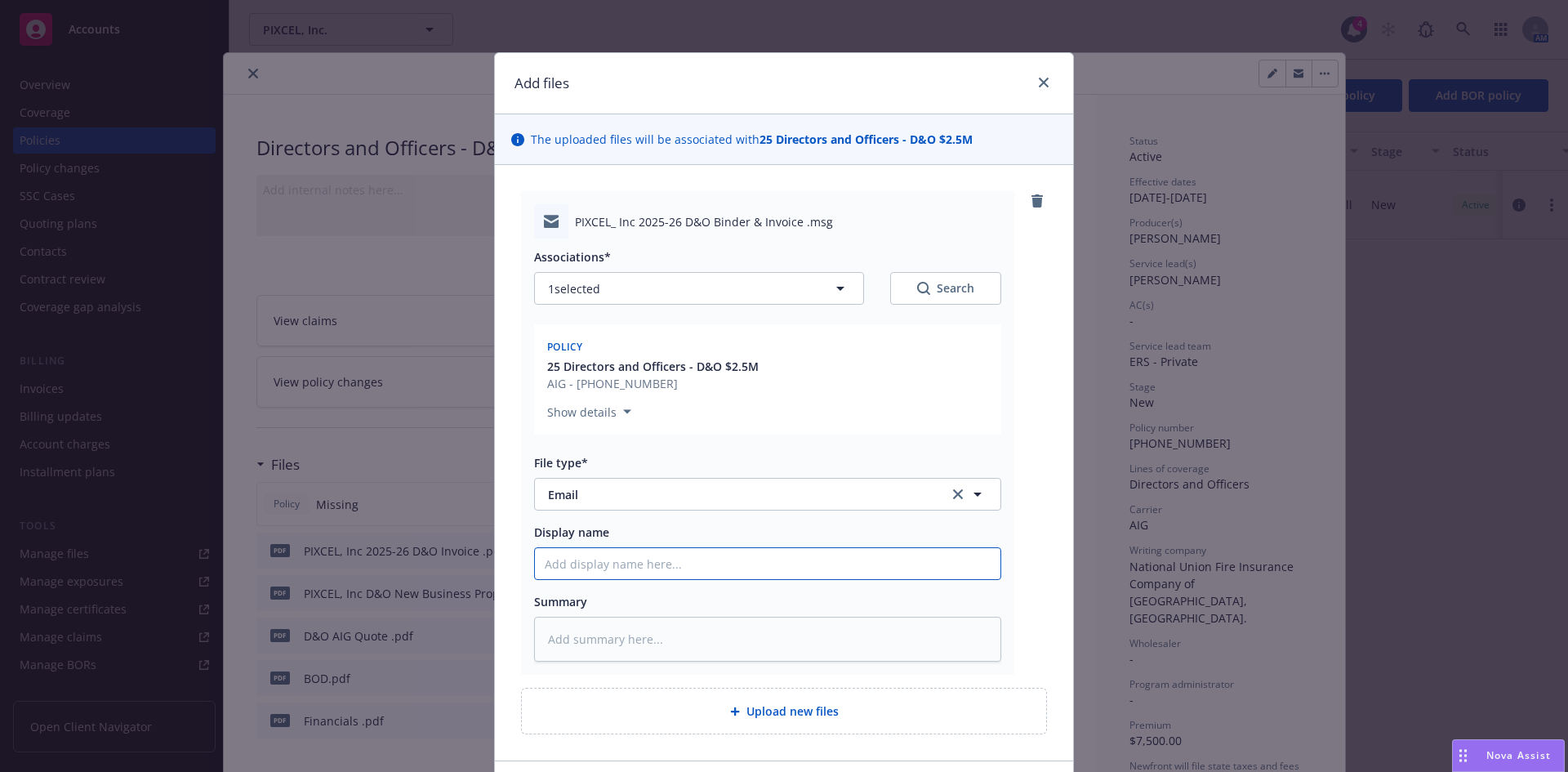
type input "D"
type textarea "x"
type input "D&"
type textarea "x"
type input "D&O"
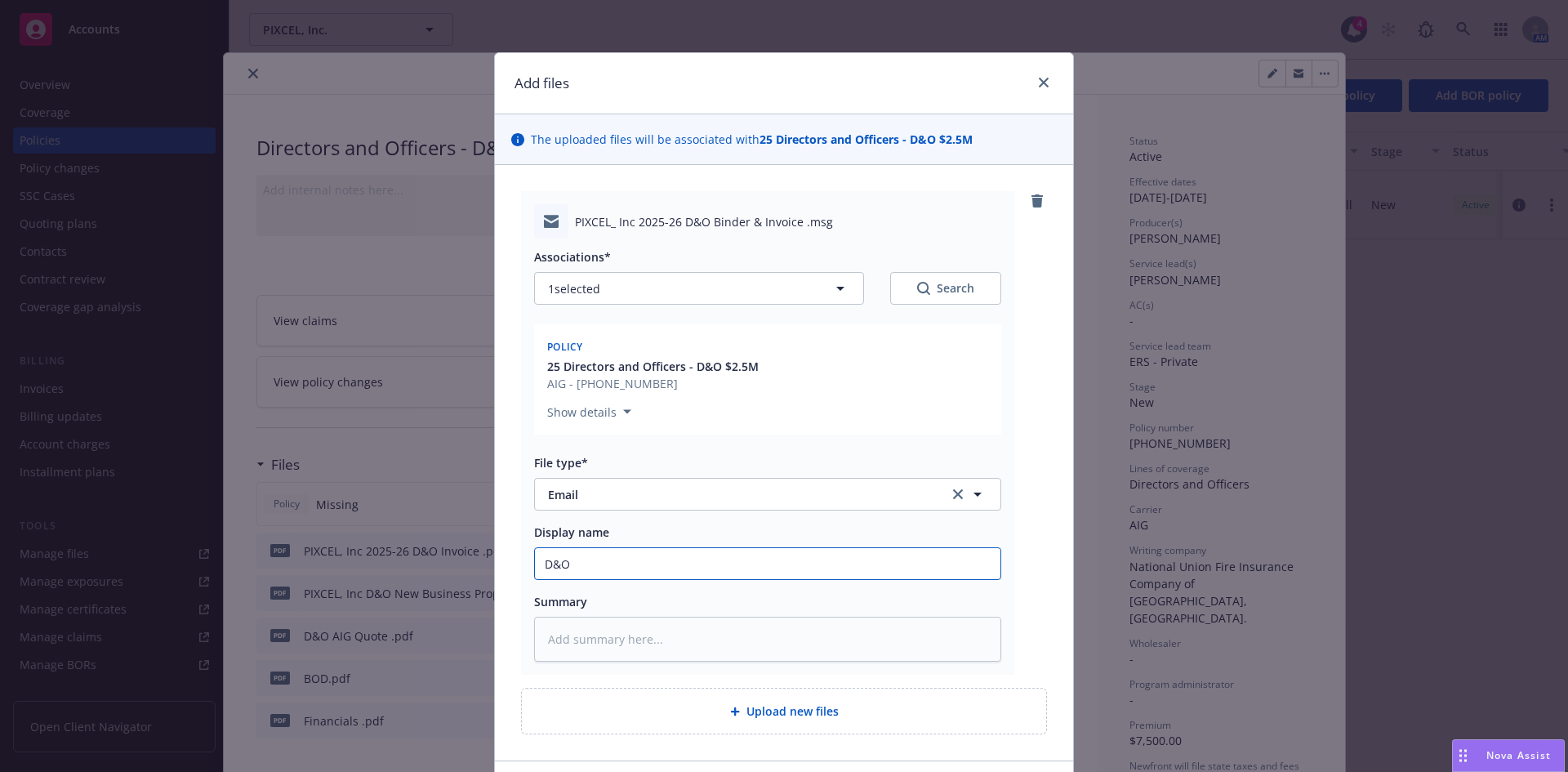
type textarea "x"
type input "D&O"
type textarea "x"
type input "D&O B"
type textarea "x"
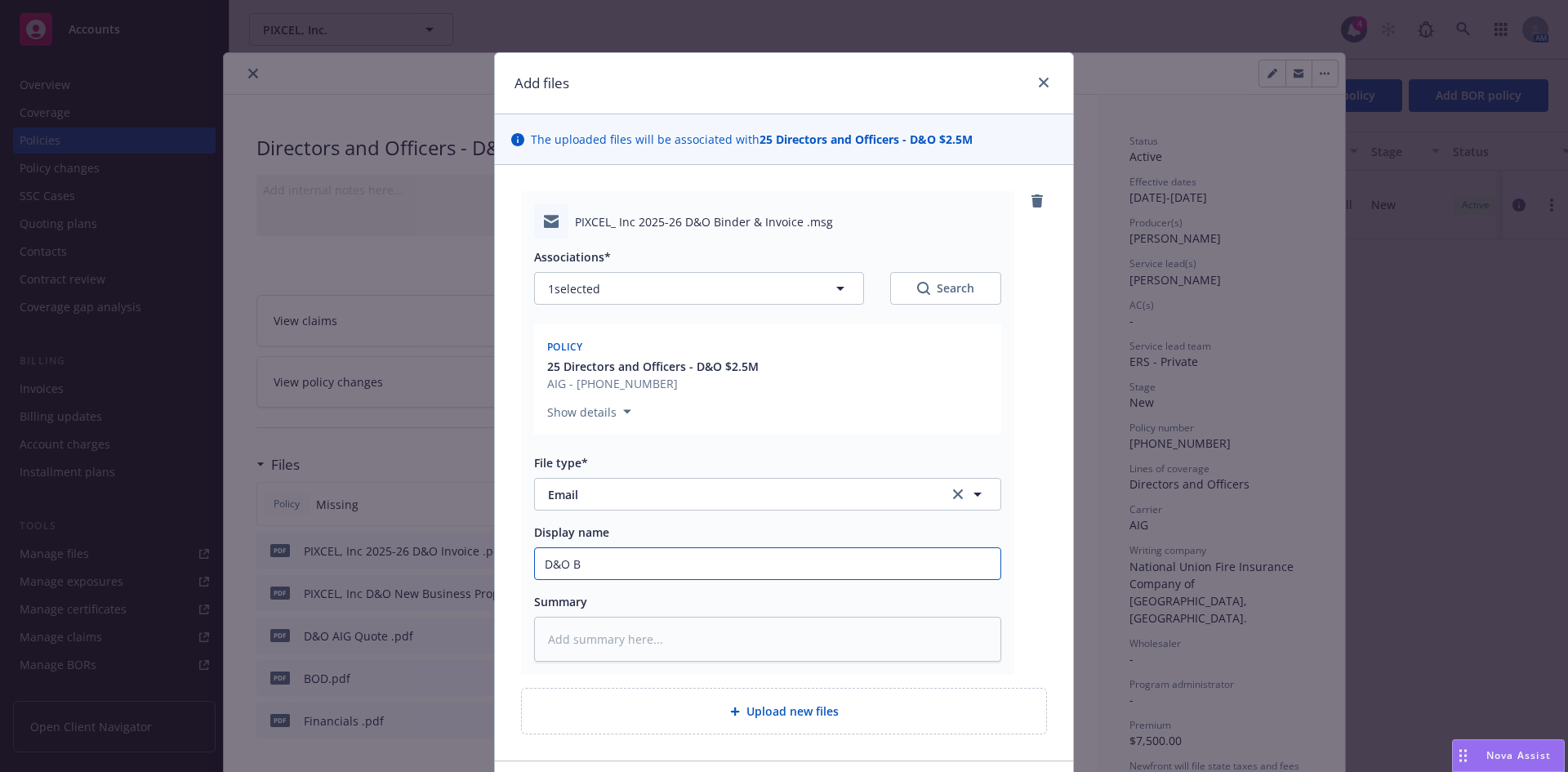
type input "D&O Bi"
type textarea "x"
type input "D&O Bin"
type textarea "x"
type input "D&O Bind"
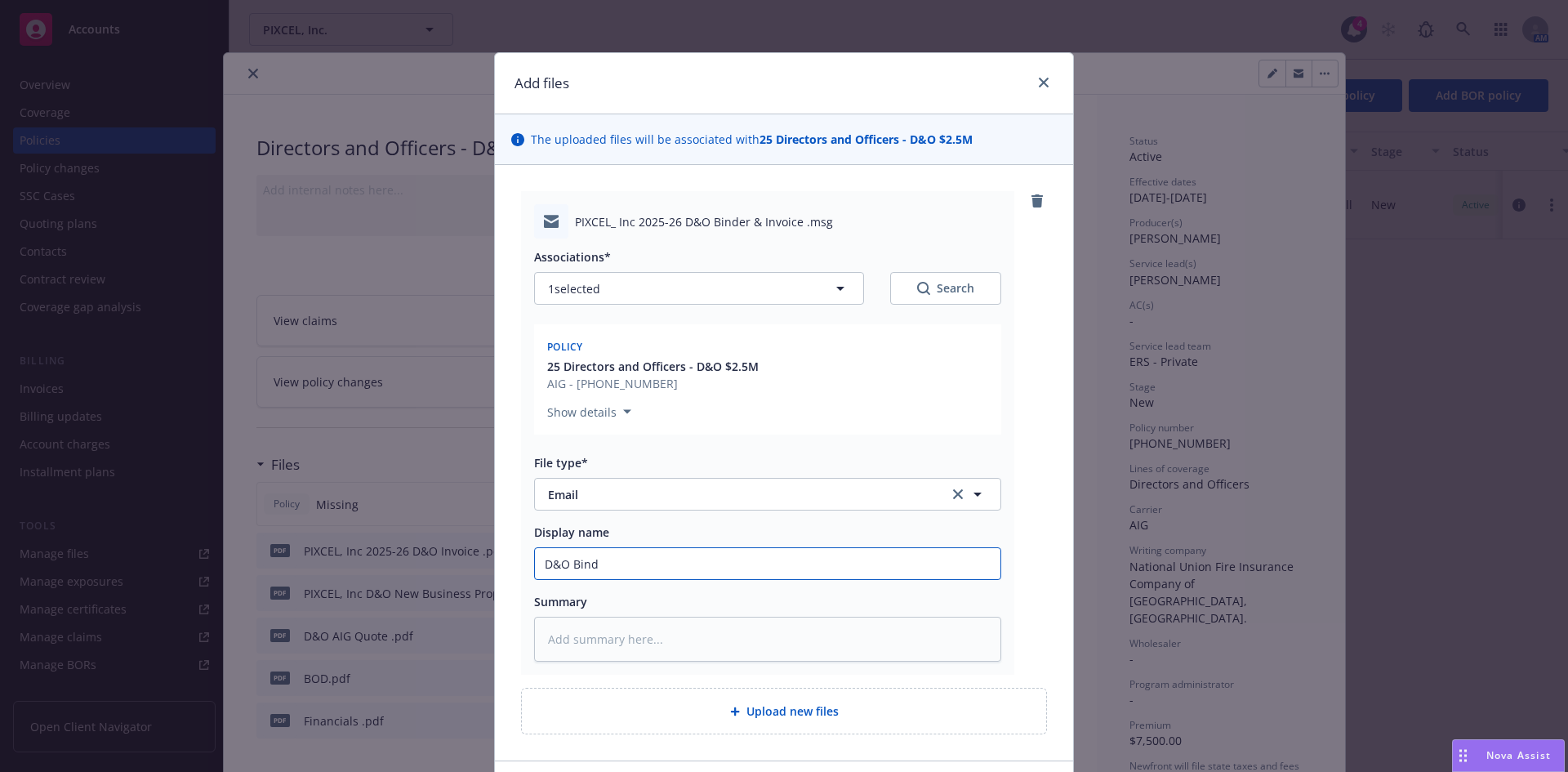
type textarea "x"
type input "D&O Binde"
type textarea "x"
type input "D&O Binder"
type textarea "x"
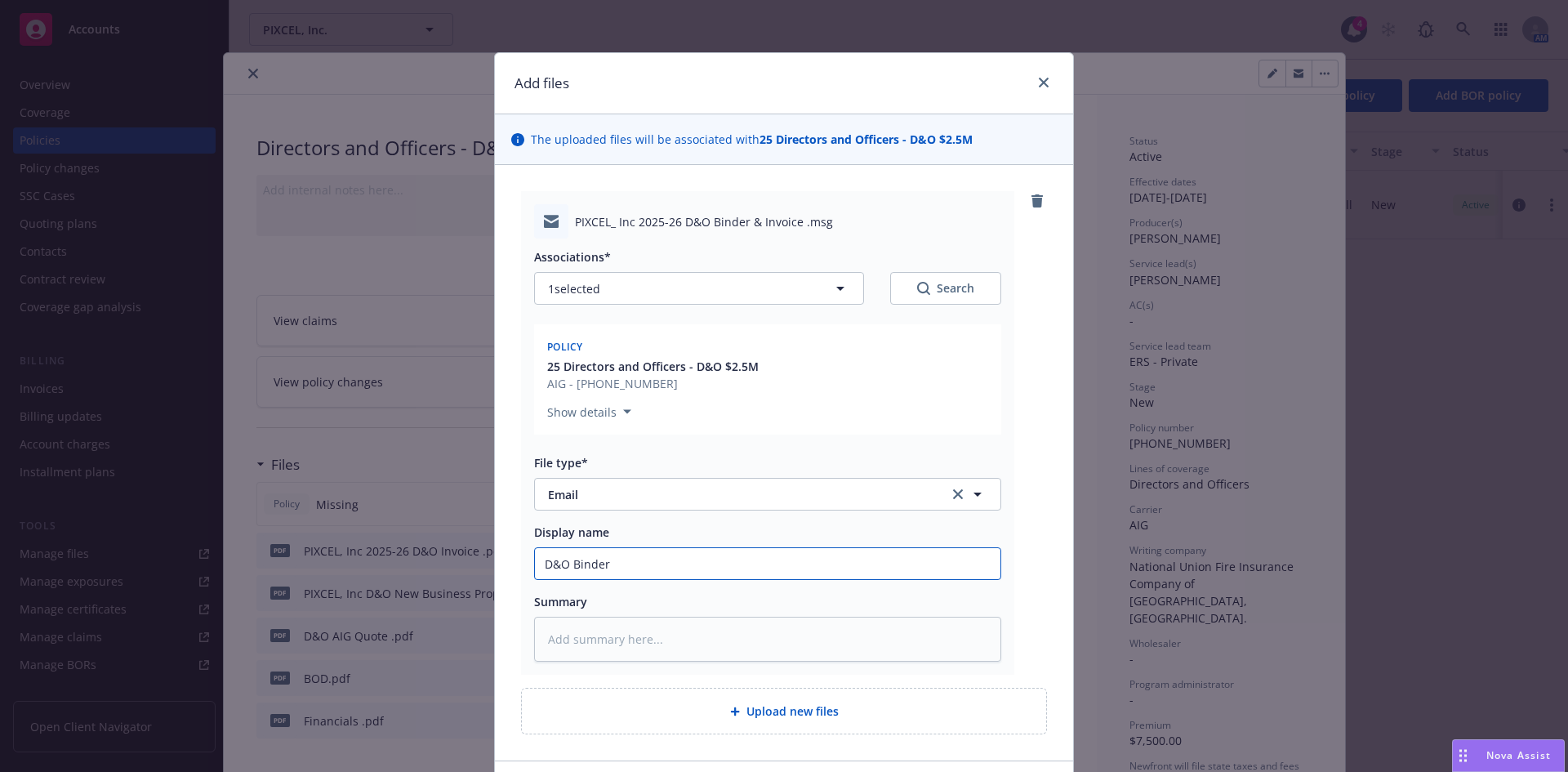
type input "D&O Binder"
type textarea "x"
type input "D&O binder/invoice delivery to client"
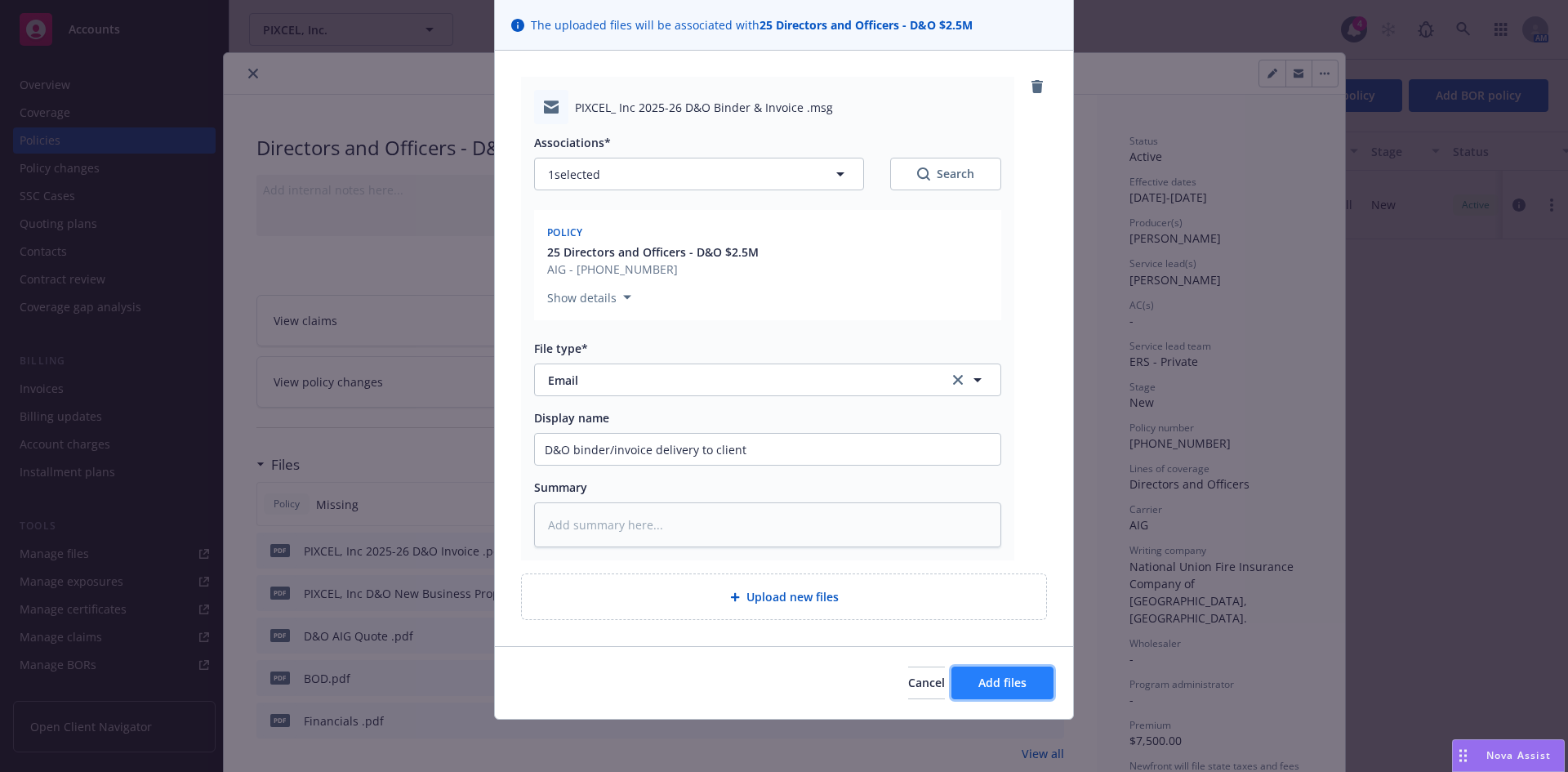
click at [1012, 690] on span "Add files" at bounding box center [1002, 682] width 48 height 16
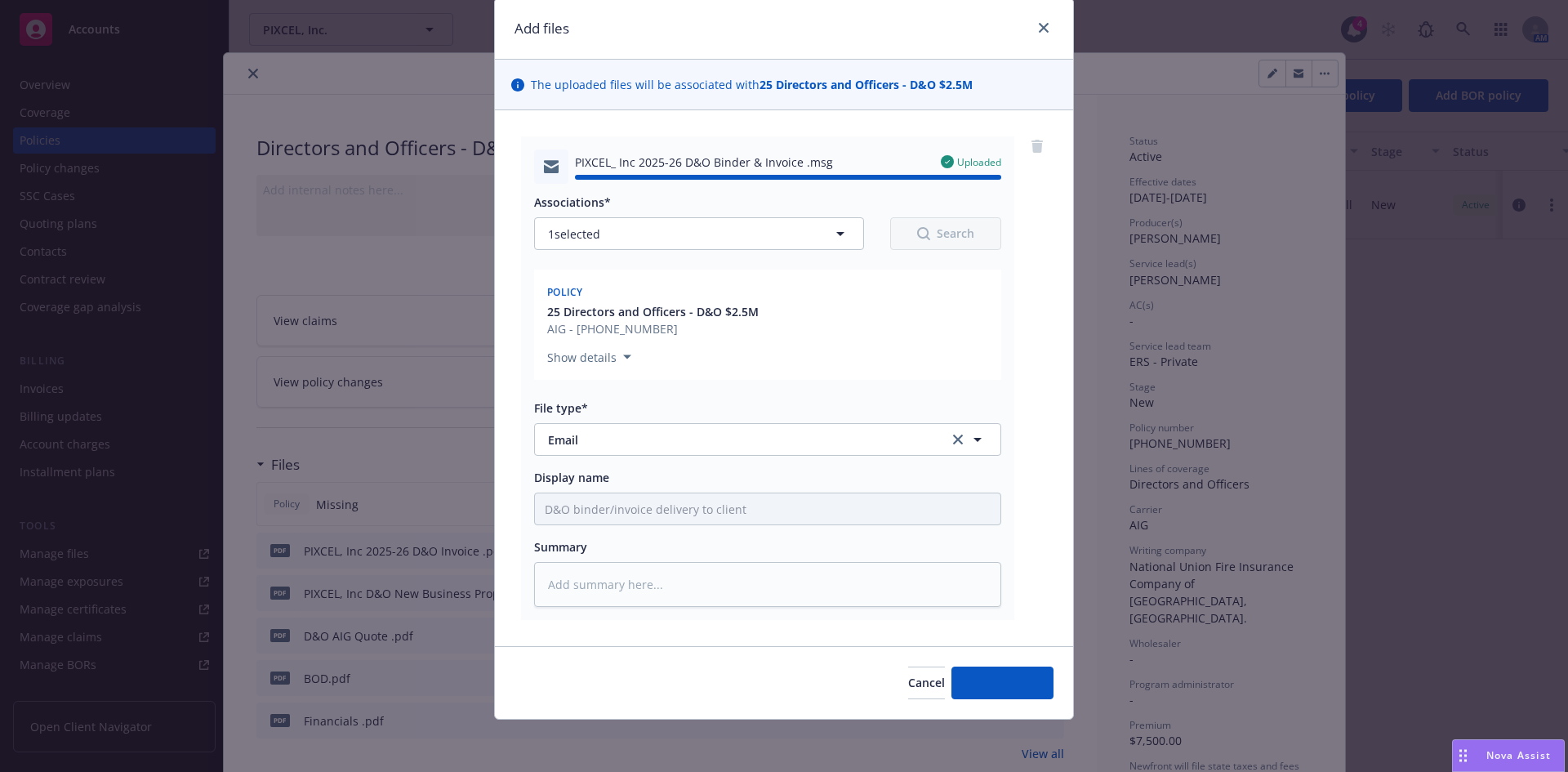
type textarea "x"
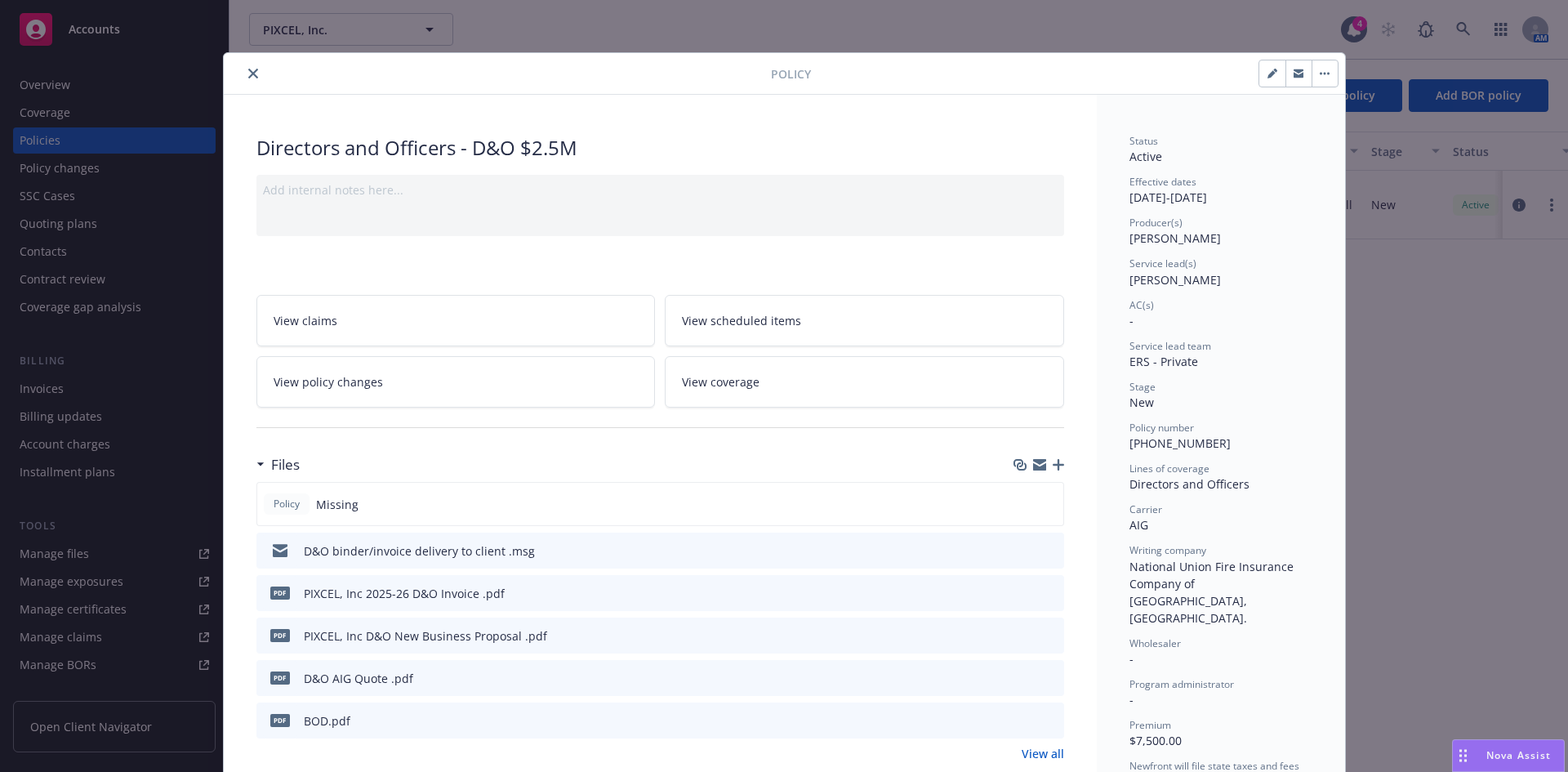
click at [249, 74] on icon "close" at bounding box center [253, 73] width 10 height 10
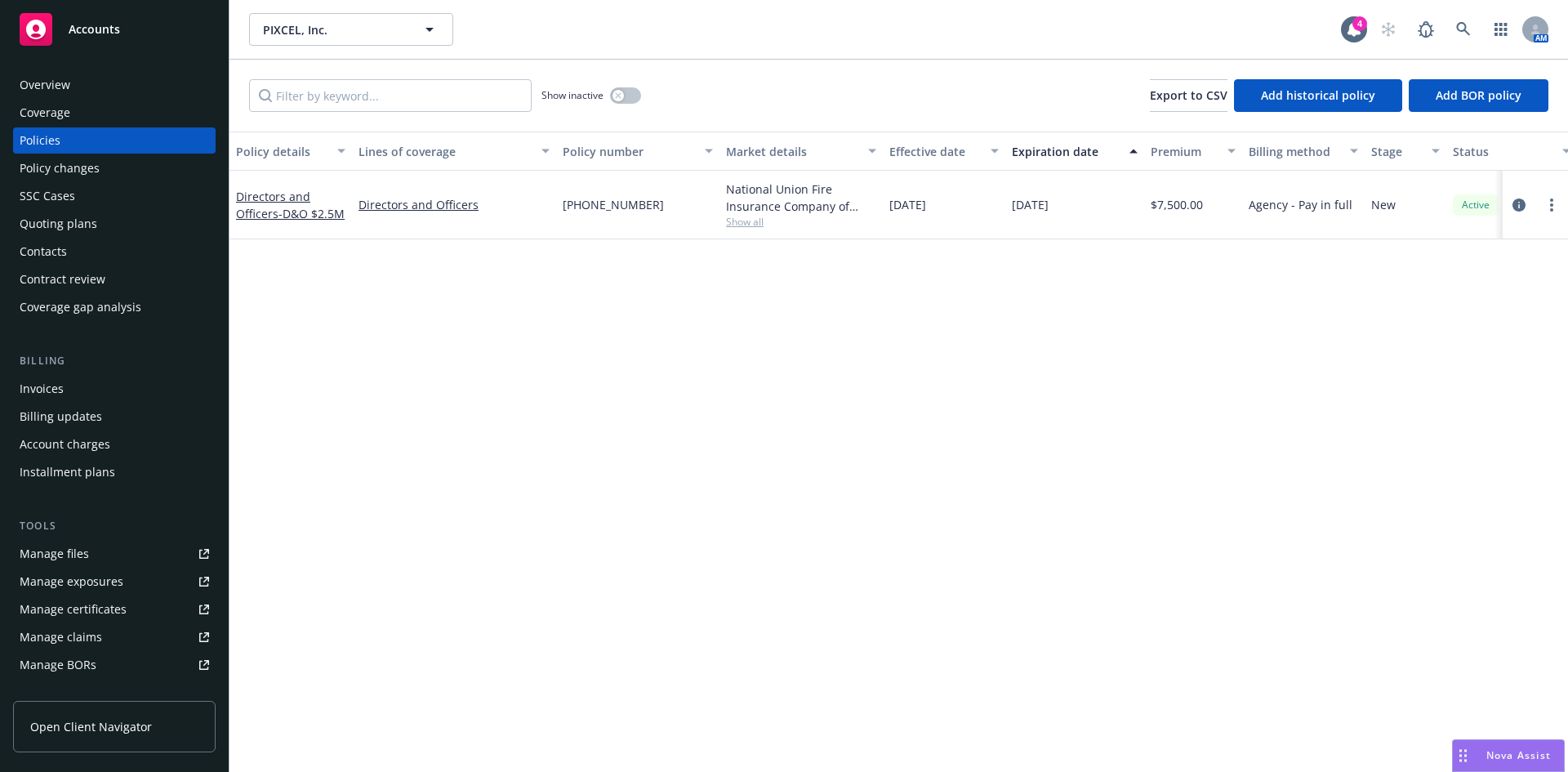
click at [781, 578] on div "Policy details Lines of coverage Policy number Market details Effective date Ex…" at bounding box center [898, 452] width 1339 height 640
